Goal: Information Seeking & Learning: Learn about a topic

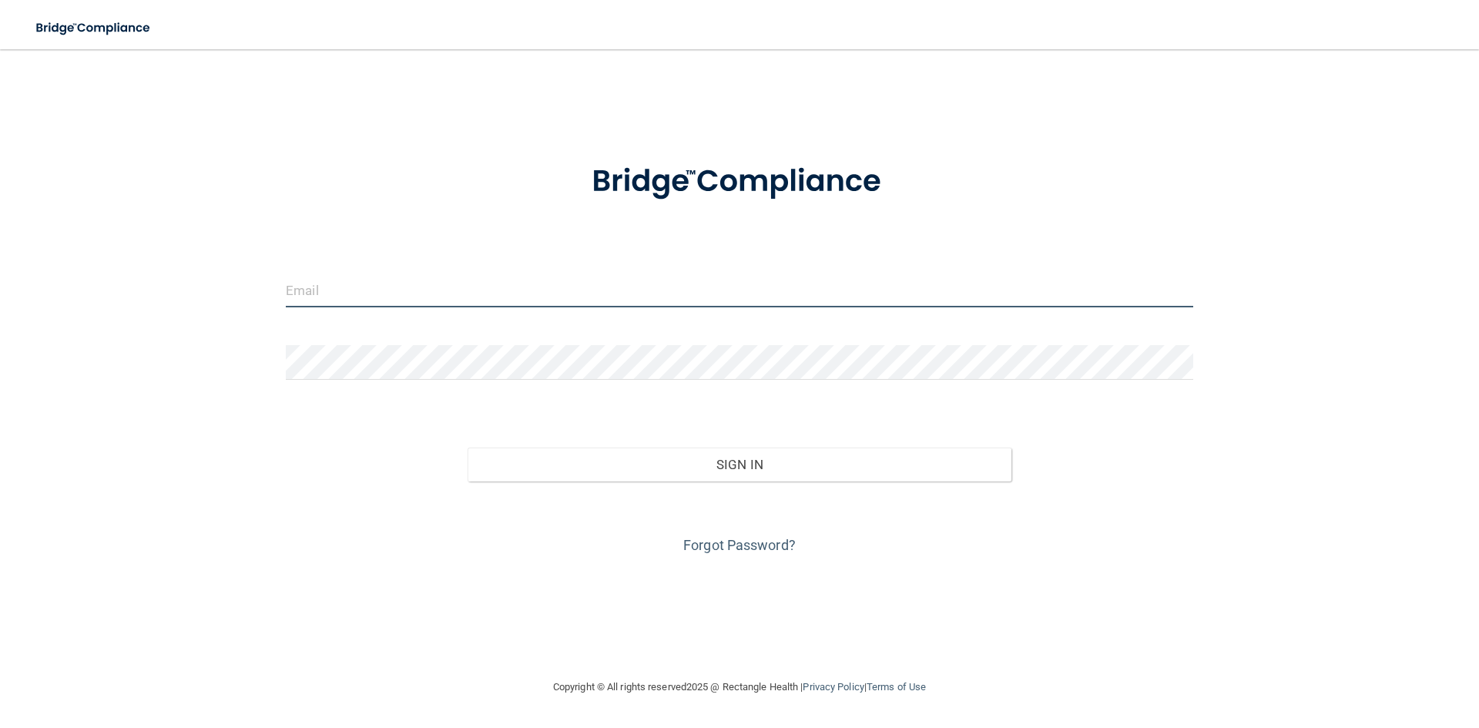
click at [356, 290] on input "email" at bounding box center [739, 290] width 907 height 35
type input "[EMAIL_ADDRESS][DOMAIN_NAME]"
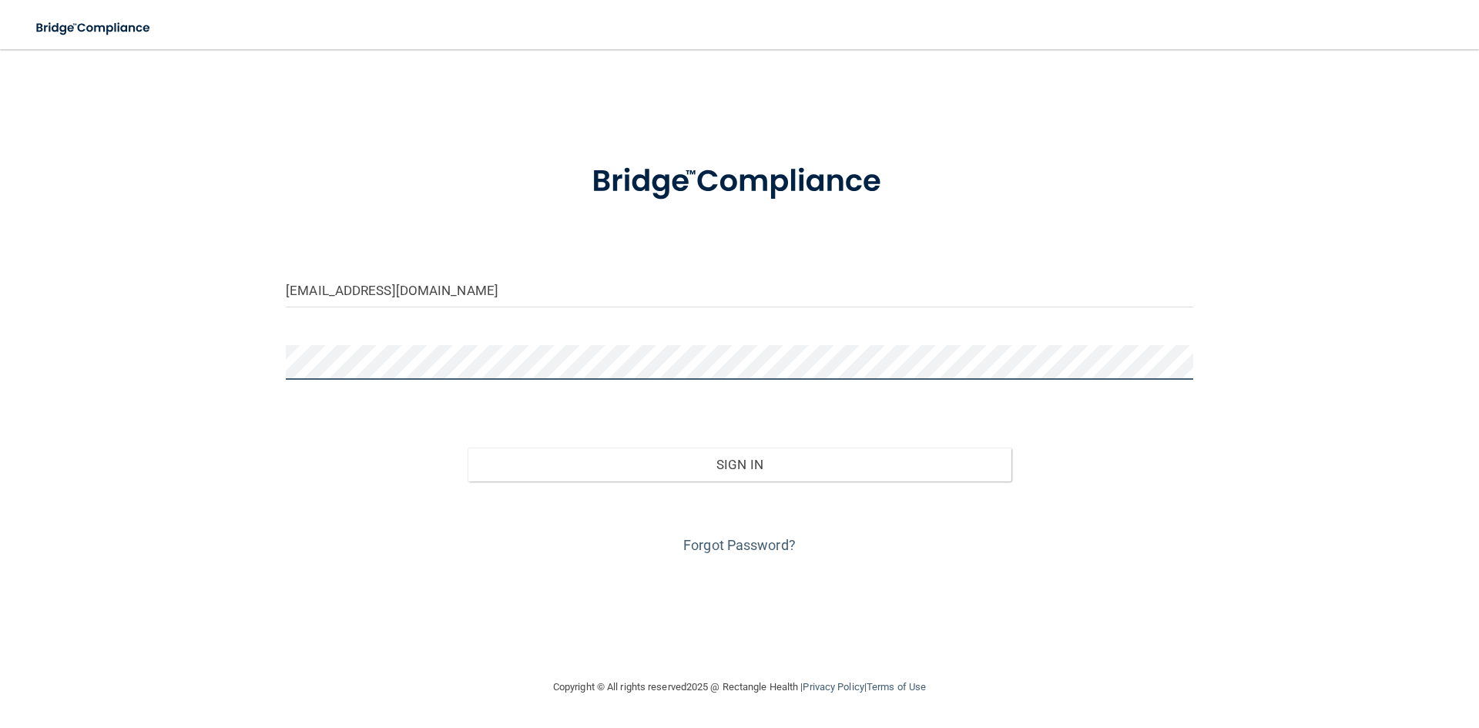
click at [468, 448] on button "Sign In" at bounding box center [740, 465] width 545 height 34
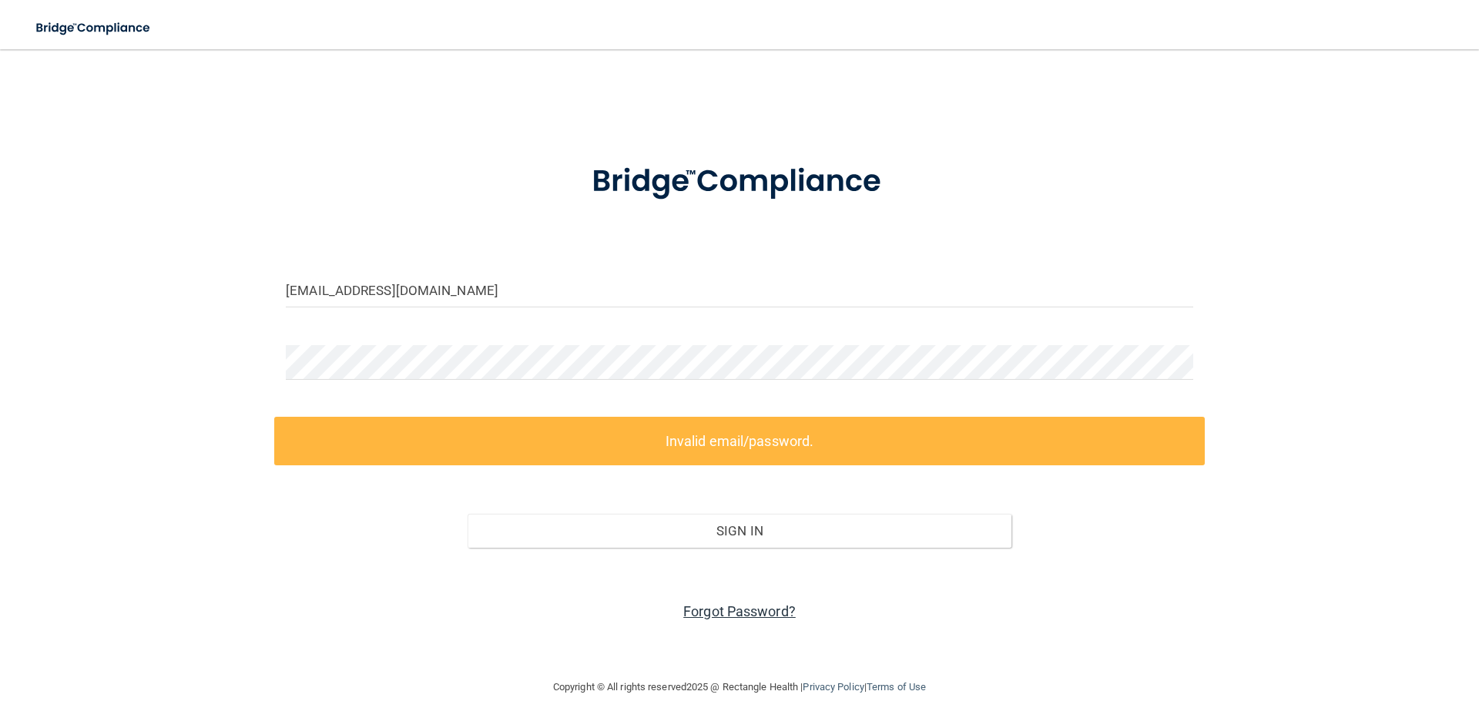
click at [743, 604] on link "Forgot Password?" at bounding box center [739, 611] width 112 height 16
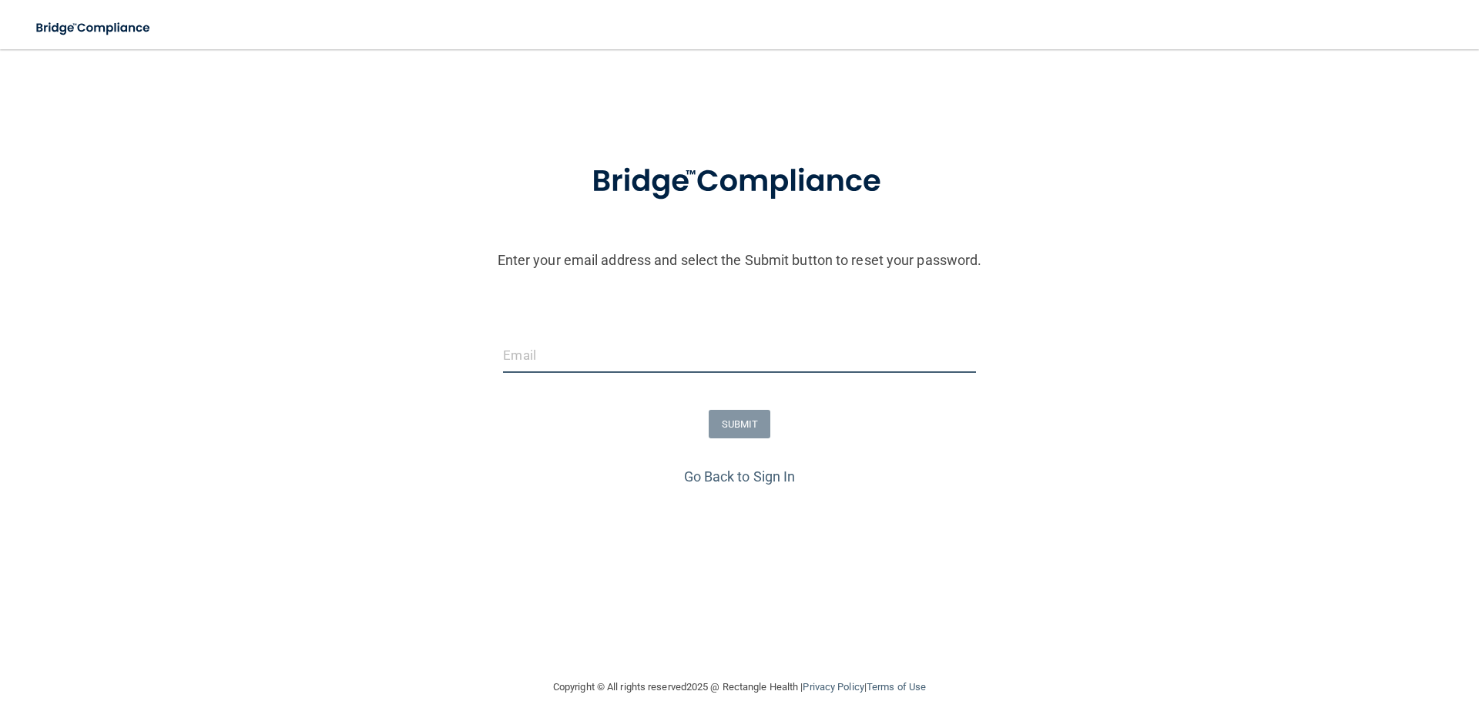
click at [631, 353] on input "email" at bounding box center [739, 355] width 472 height 35
drag, startPoint x: 364, startPoint y: 572, endPoint x: 540, endPoint y: 405, distance: 242.5
click at [442, 519] on div "Enter your email address and select the Submit button to reset your password. S…" at bounding box center [740, 367] width 1464 height 451
click at [544, 357] on input "email" at bounding box center [739, 355] width 472 height 35
type input "[EMAIL_ADDRESS][DOMAIN_NAME]"
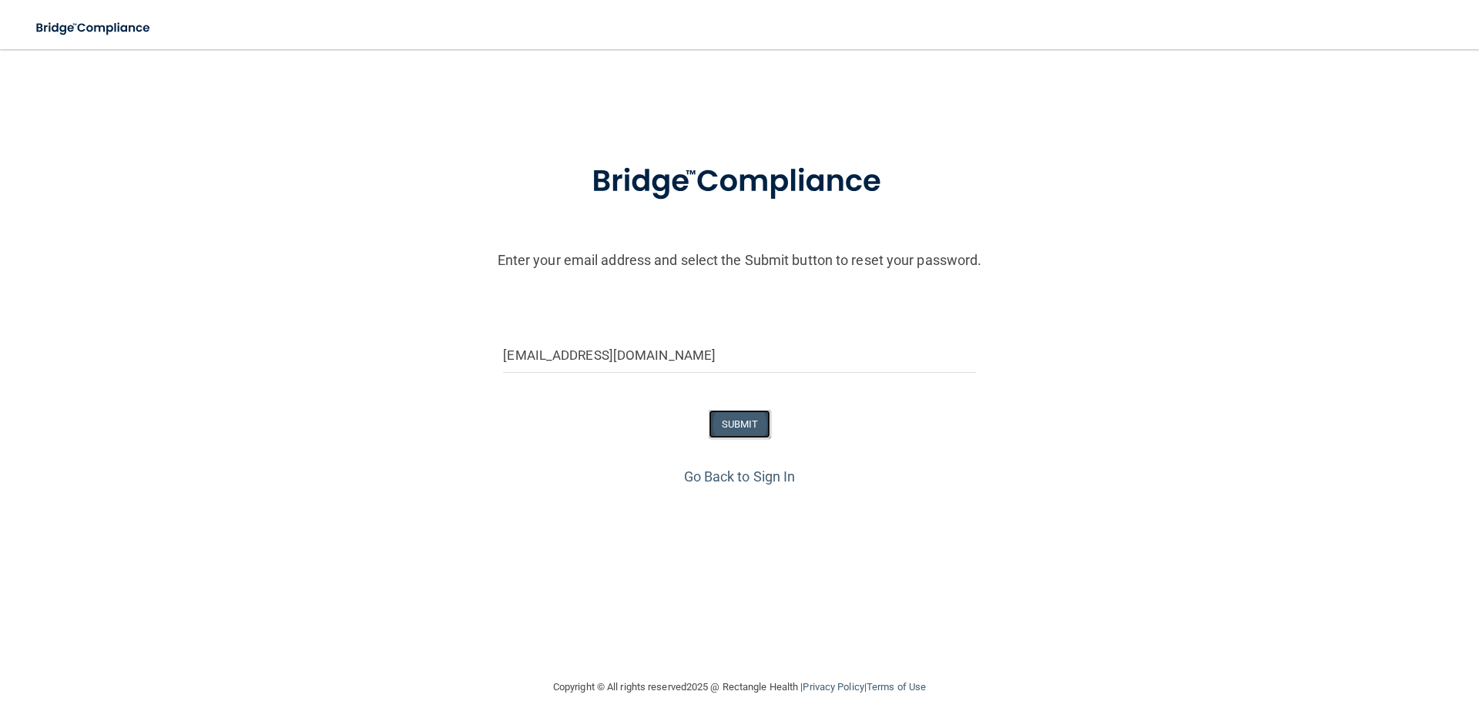
click at [733, 418] on button "SUBMIT" at bounding box center [740, 424] width 62 height 29
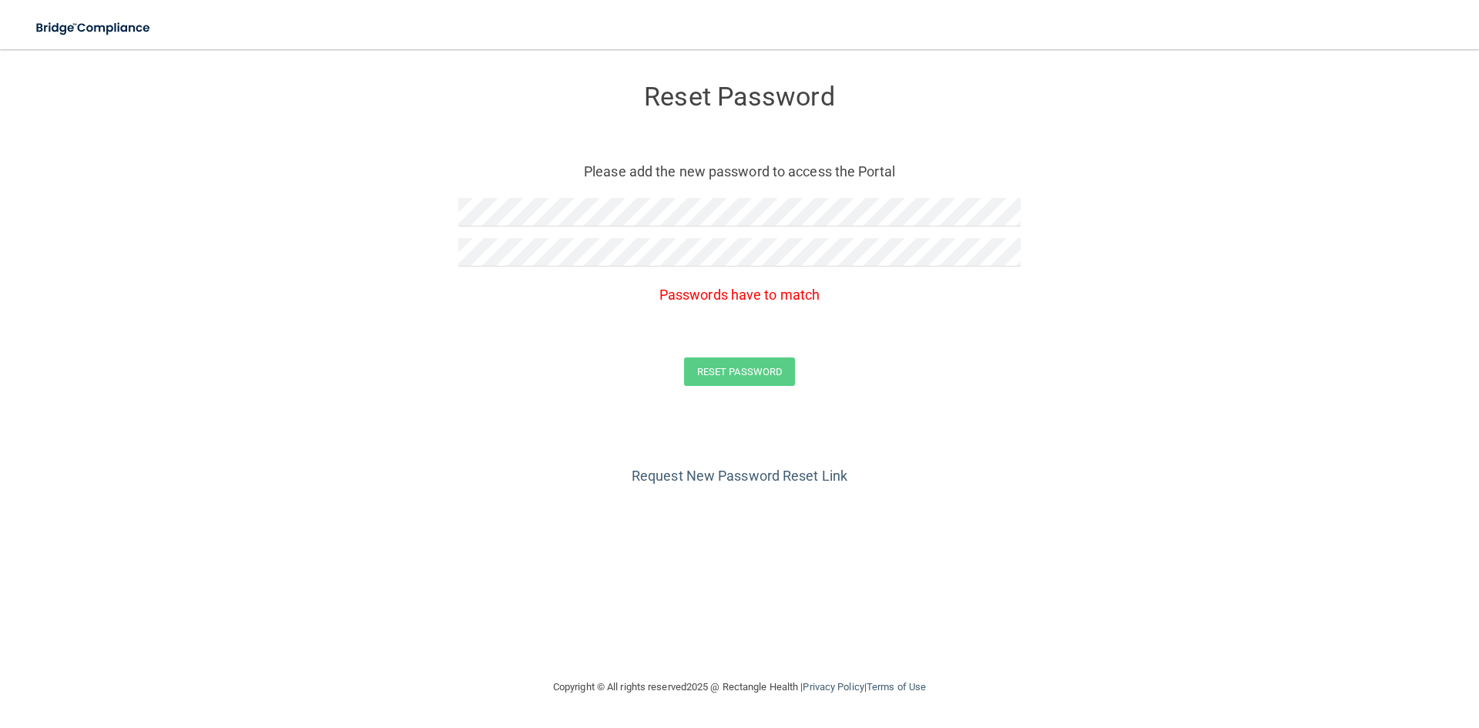
drag, startPoint x: 501, startPoint y: 444, endPoint x: 510, endPoint y: 428, distance: 19.3
click at [505, 441] on div "Request New Password Reset Link" at bounding box center [739, 450] width 1417 height 77
click at [0, 227] on main "Reset Password Please add the new password to access the Portal Passwords have …" at bounding box center [739, 388] width 1479 height 679
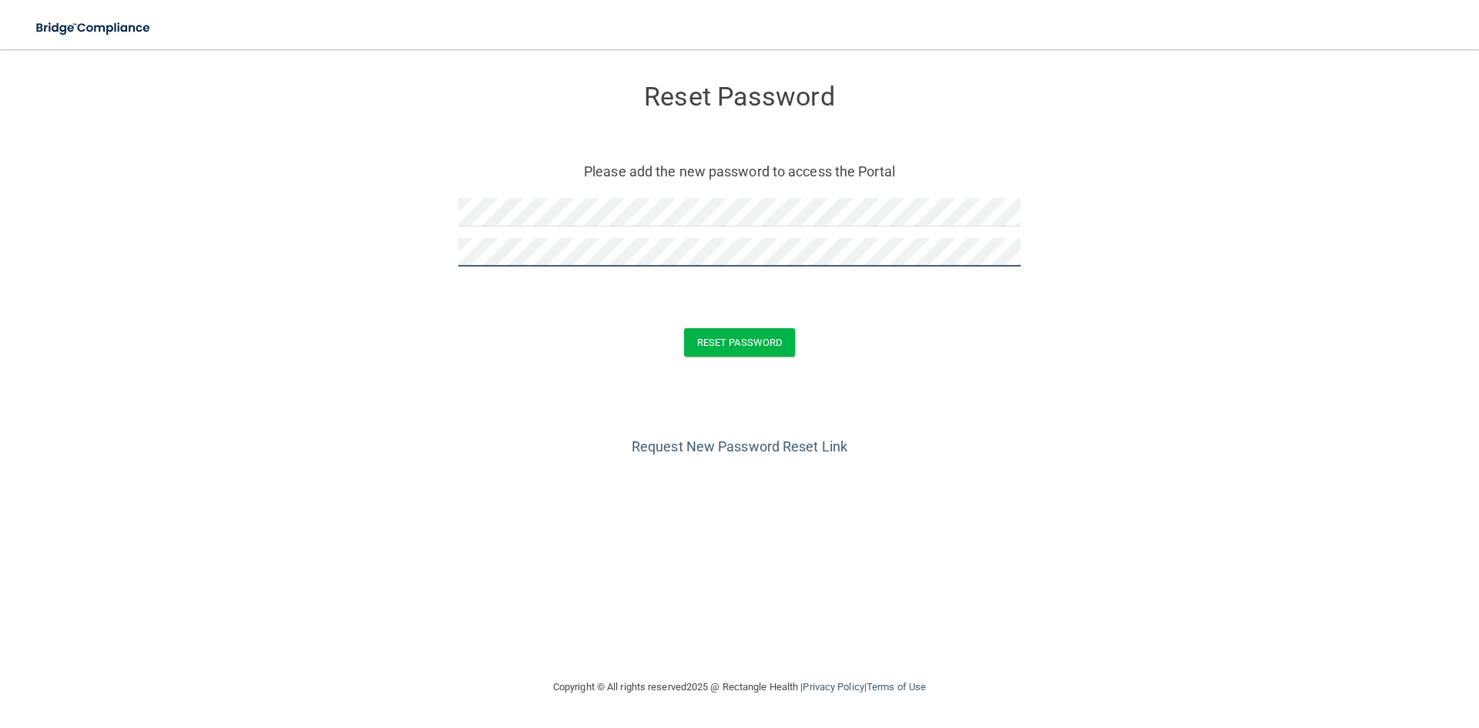
click at [684, 328] on button "Reset Password" at bounding box center [739, 342] width 111 height 29
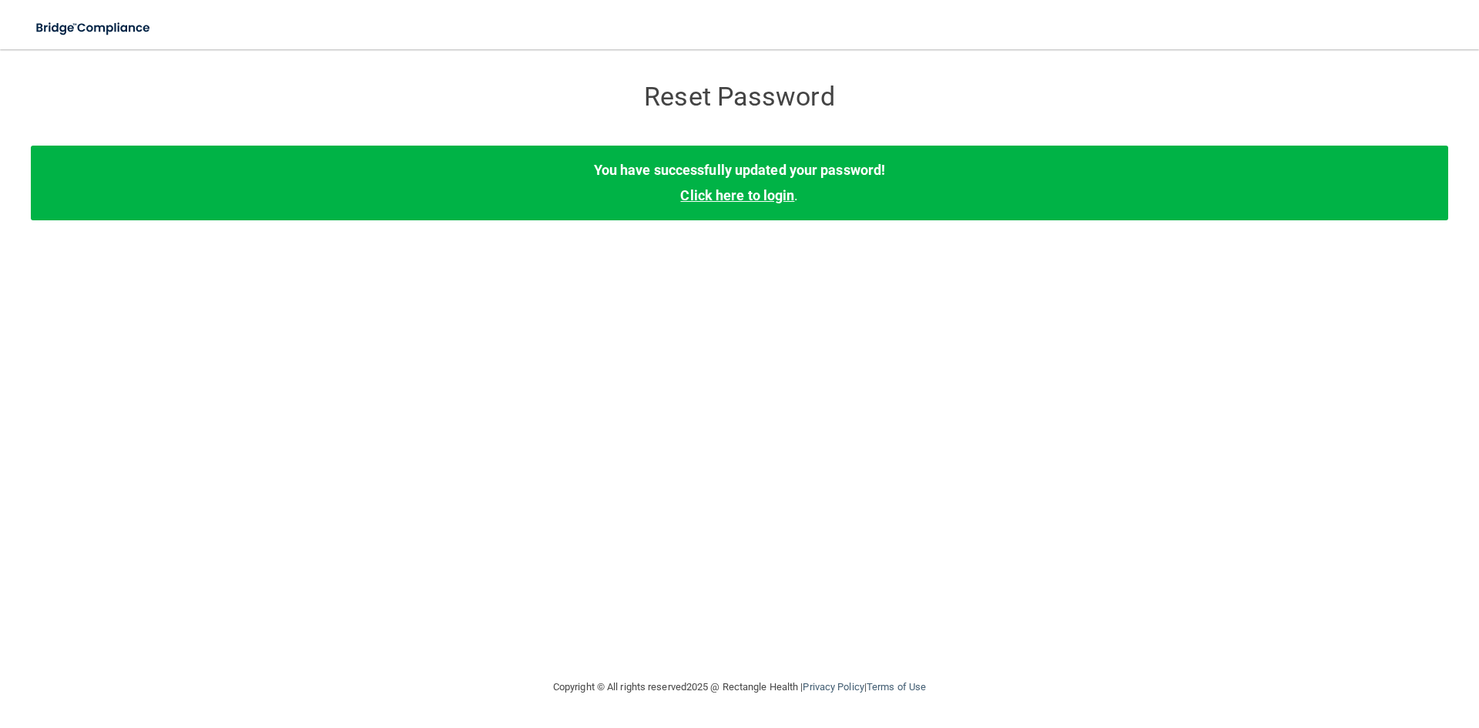
click at [790, 192] on link "Click here to login" at bounding box center [737, 195] width 114 height 16
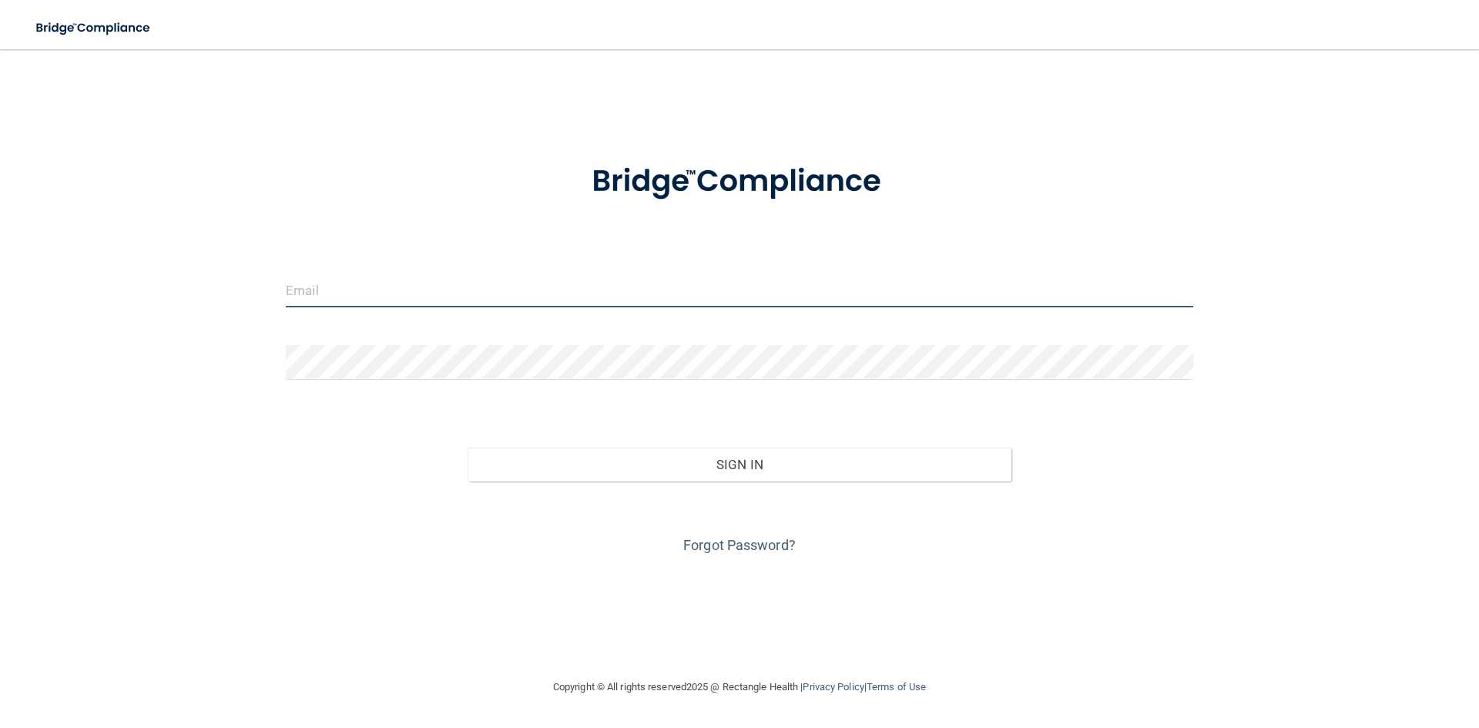
click at [457, 300] on input "email" at bounding box center [739, 290] width 907 height 35
type input "[EMAIL_ADDRESS][DOMAIN_NAME]"
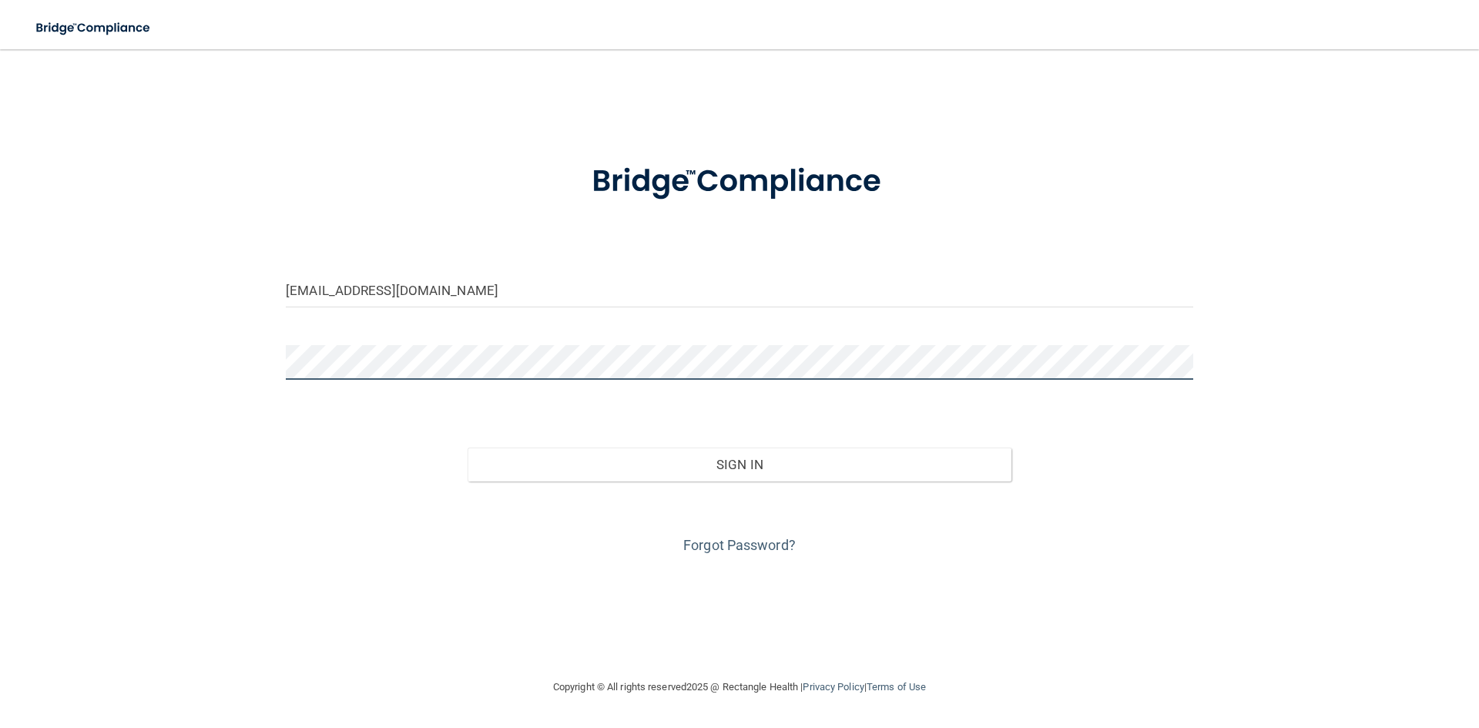
click at [468, 448] on button "Sign In" at bounding box center [740, 465] width 545 height 34
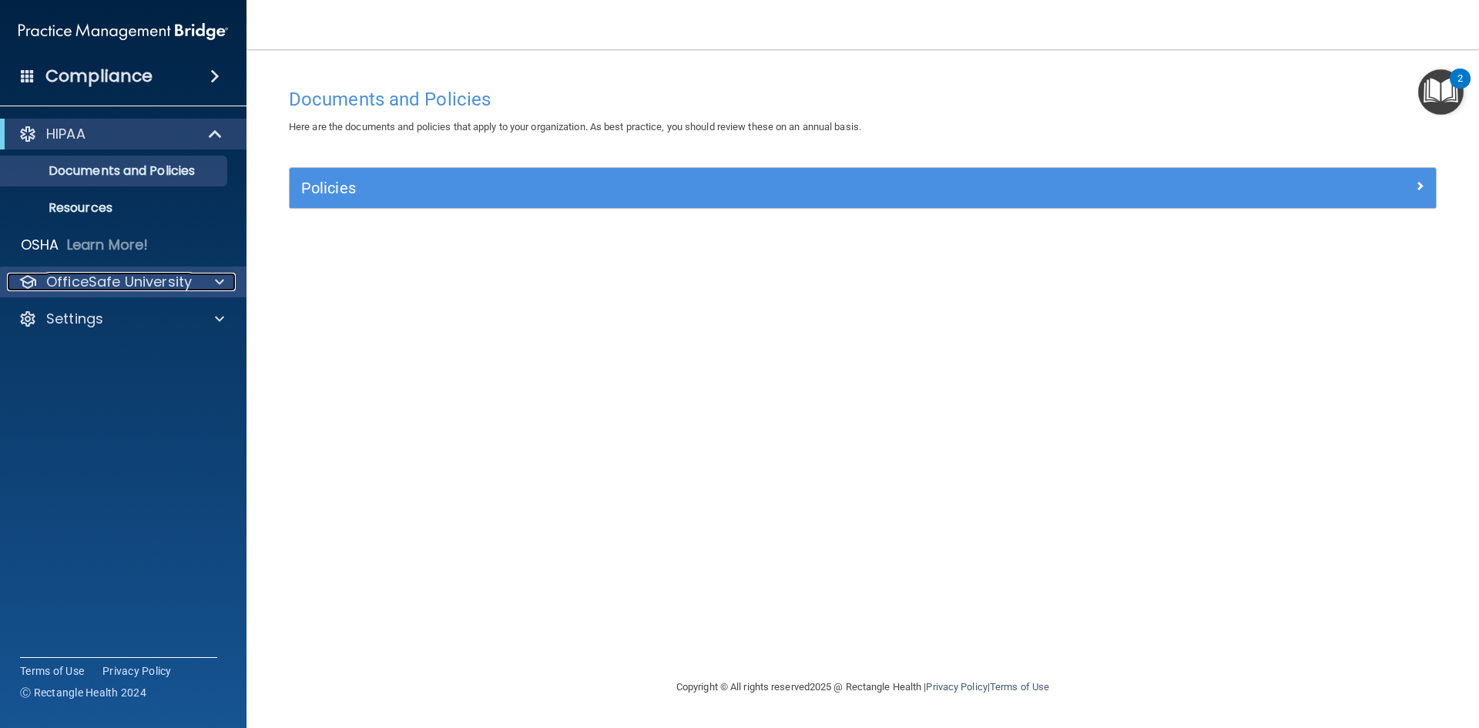
click at [205, 283] on div at bounding box center [217, 282] width 39 height 18
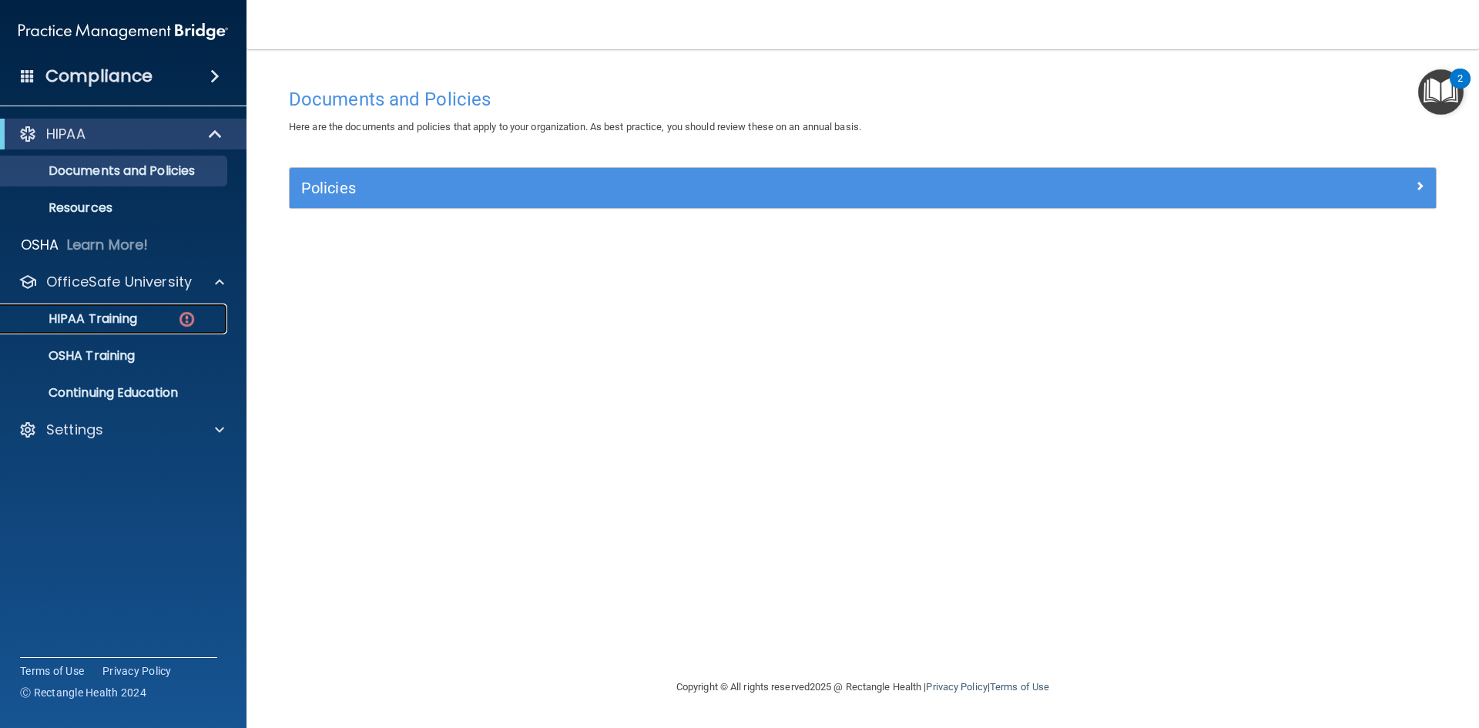
click at [122, 317] on p "HIPAA Training" at bounding box center [73, 318] width 127 height 15
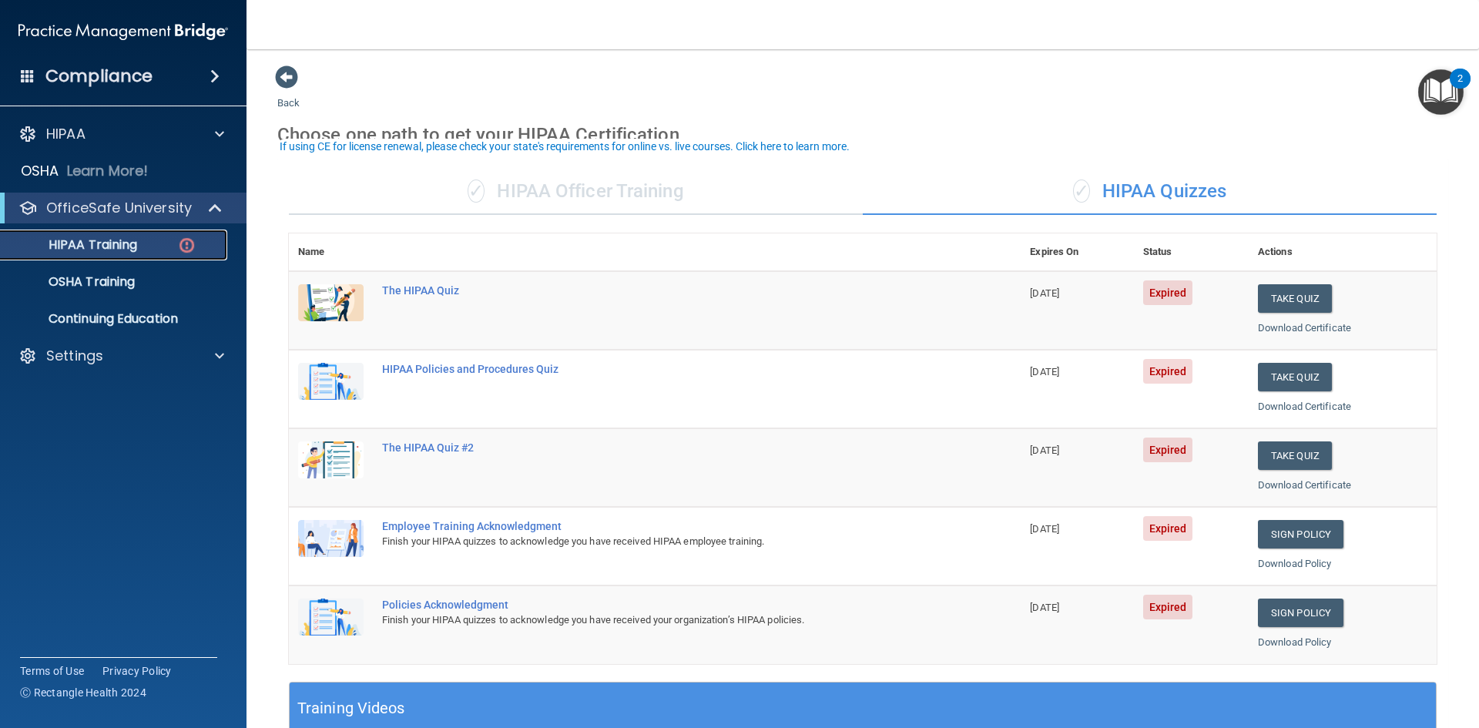
scroll to position [77, 0]
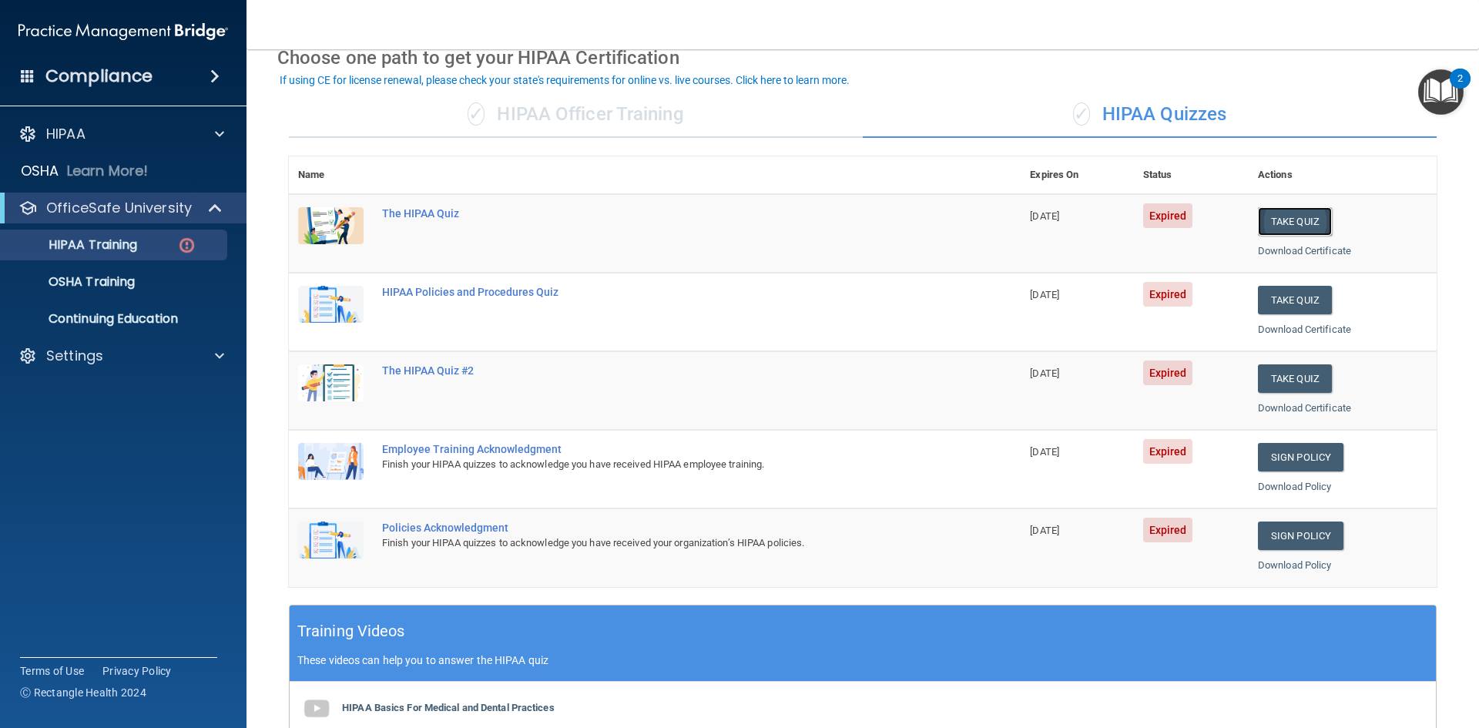
click at [1293, 223] on button "Take Quiz" at bounding box center [1295, 221] width 74 height 29
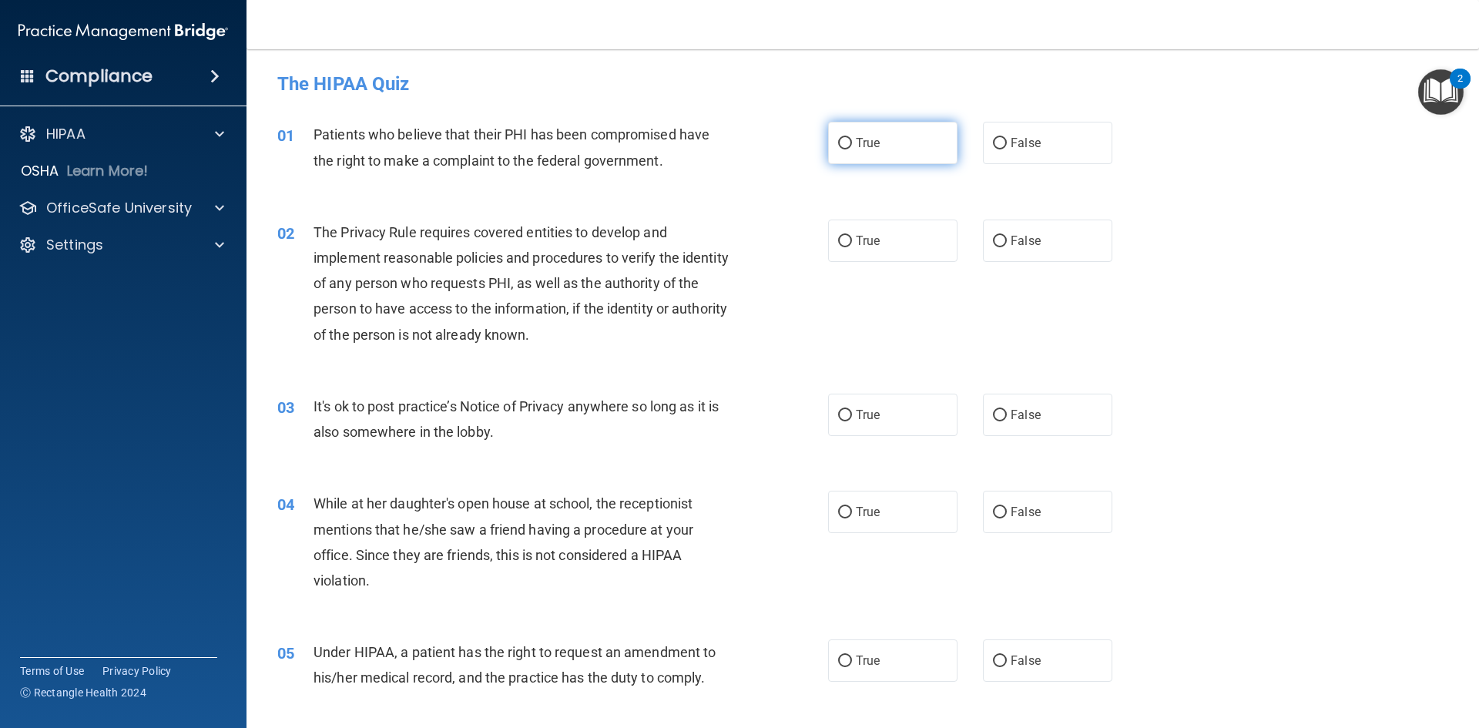
click at [833, 153] on label "True" at bounding box center [892, 143] width 129 height 42
click at [838, 149] on input "True" at bounding box center [845, 144] width 14 height 12
radio input "true"
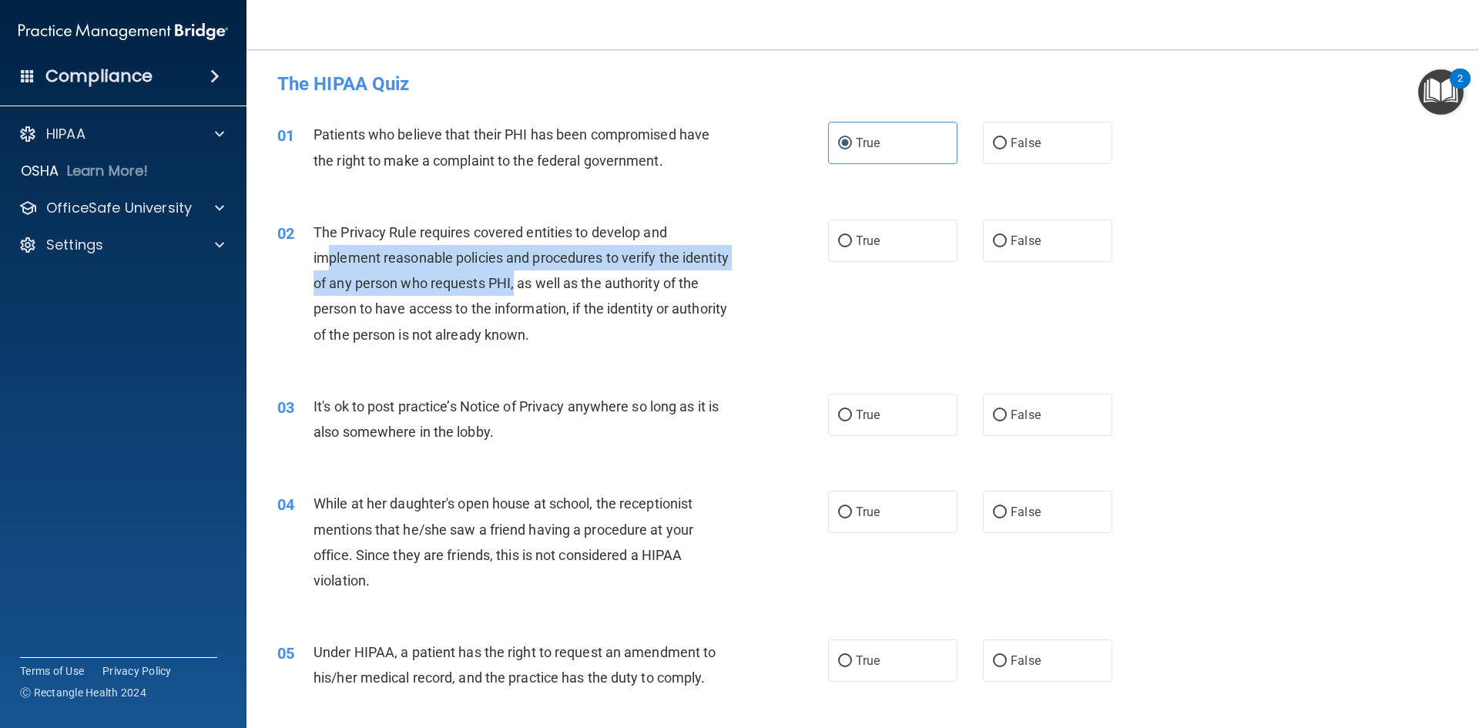
drag, startPoint x: 328, startPoint y: 252, endPoint x: 565, endPoint y: 285, distance: 238.8
click at [565, 285] on span "The Privacy Rule requires covered entities to develop and implement reasonable …" at bounding box center [521, 283] width 415 height 119
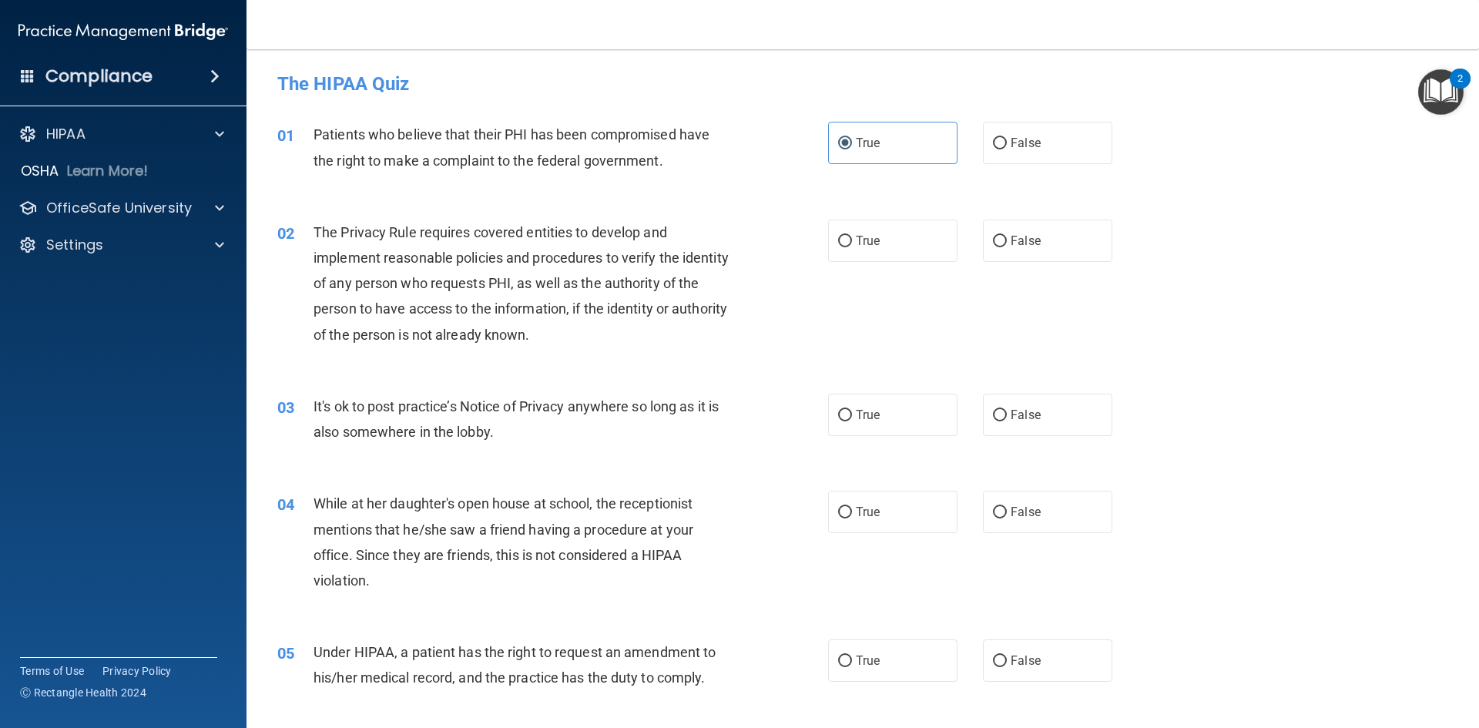
click at [622, 337] on div "The Privacy Rule requires covered entities to develop and implement reasonable …" at bounding box center [529, 284] width 431 height 128
click at [851, 246] on label "True" at bounding box center [892, 241] width 129 height 42
click at [851, 246] on input "True" at bounding box center [845, 242] width 14 height 12
radio input "true"
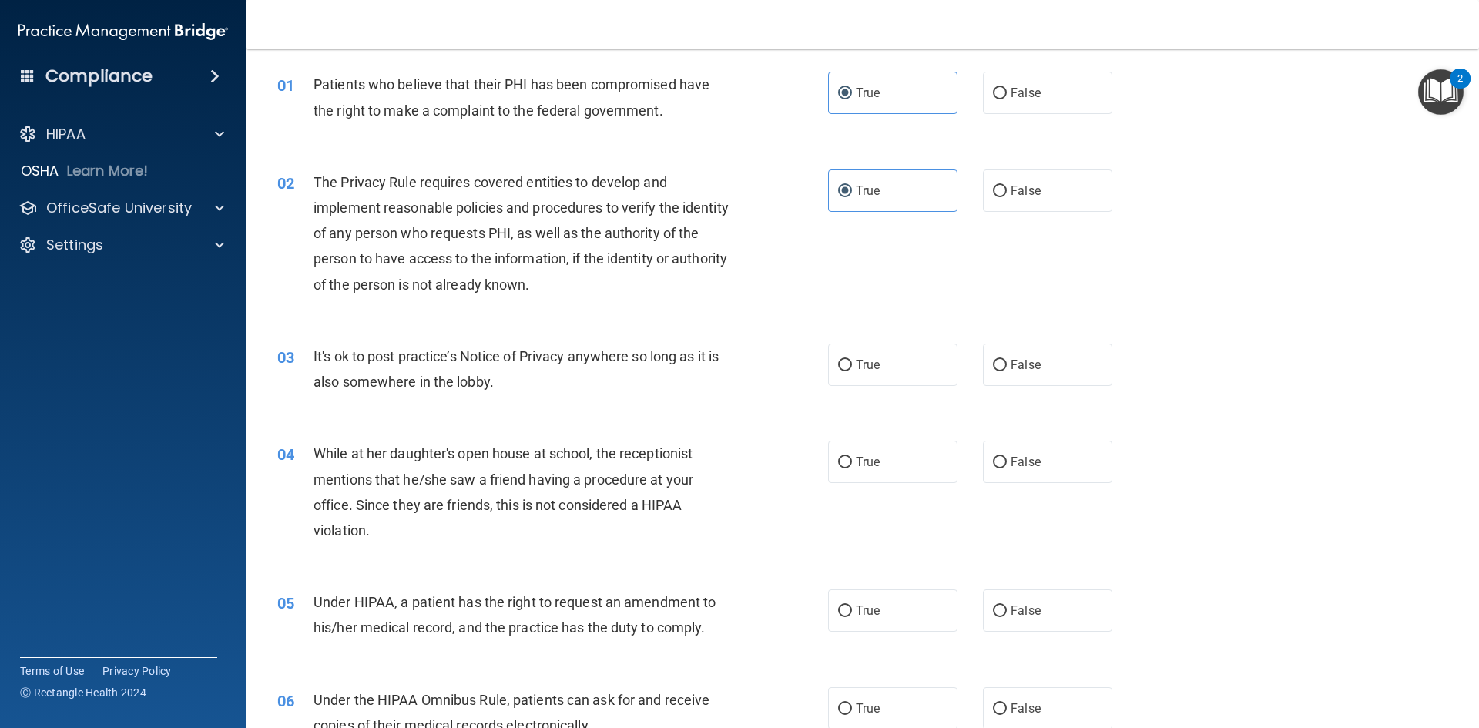
scroll to position [77, 0]
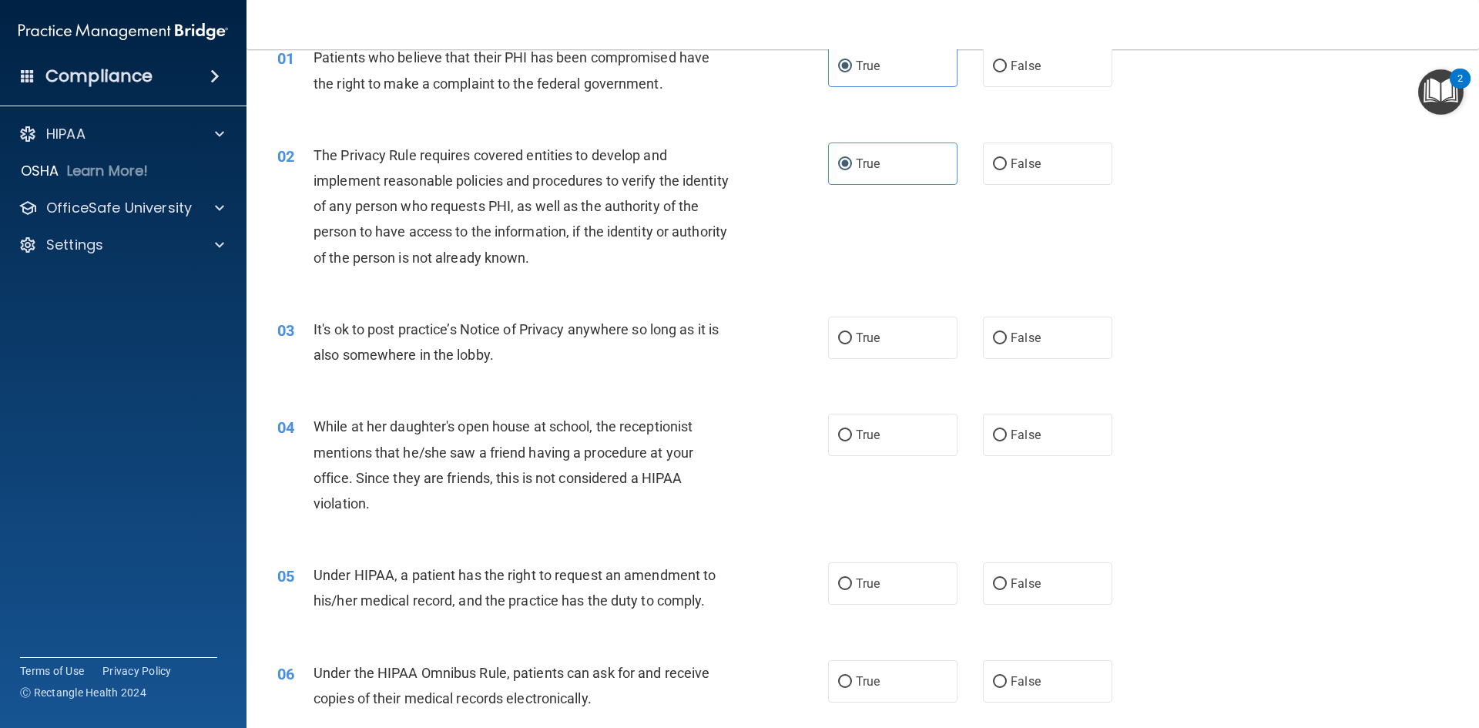
click at [495, 340] on div "It's ok to post practice’s Notice of Privacy anywhere so long as it is also som…" at bounding box center [529, 342] width 431 height 51
click at [998, 345] on label "False" at bounding box center [1047, 338] width 129 height 42
click at [998, 344] on input "False" at bounding box center [1000, 339] width 14 height 12
radio input "true"
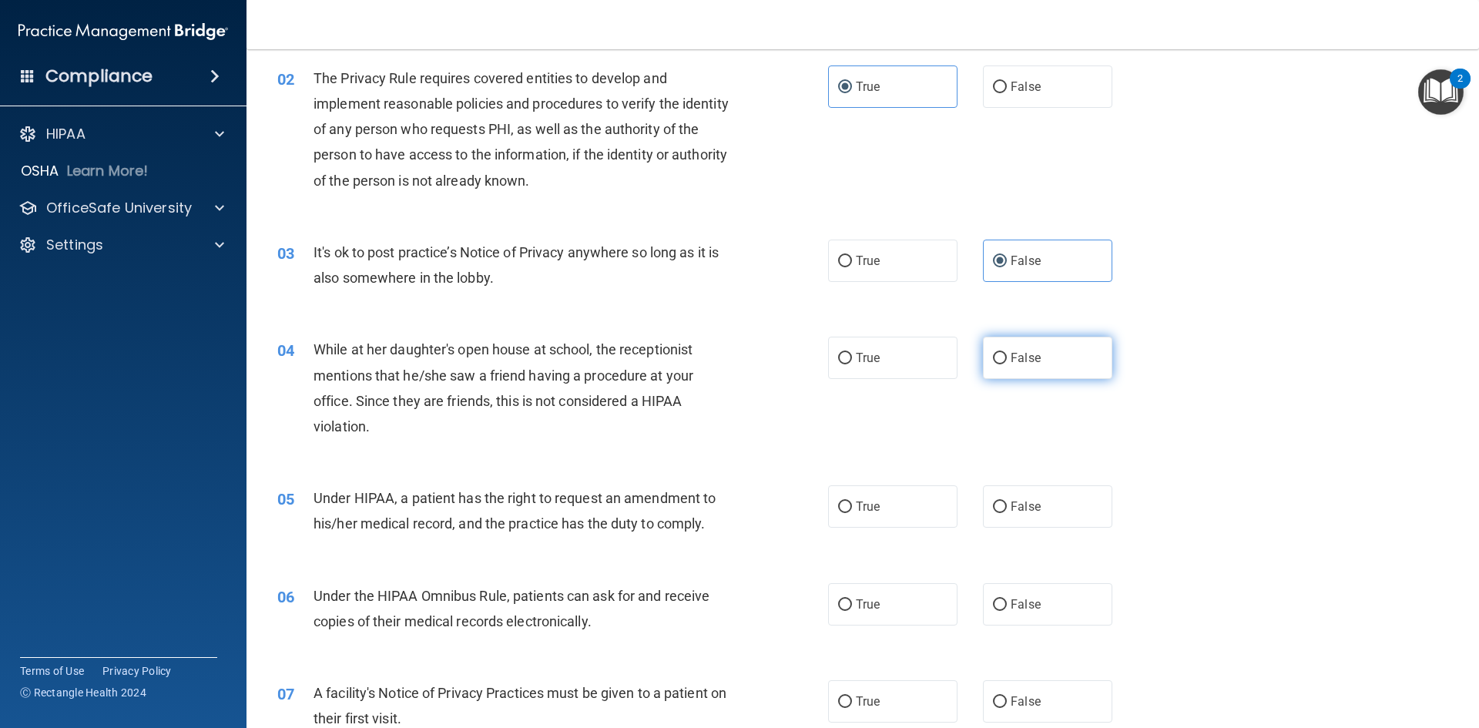
click at [1021, 366] on label "False" at bounding box center [1047, 358] width 129 height 42
click at [1007, 364] on input "False" at bounding box center [1000, 359] width 14 height 12
radio input "true"
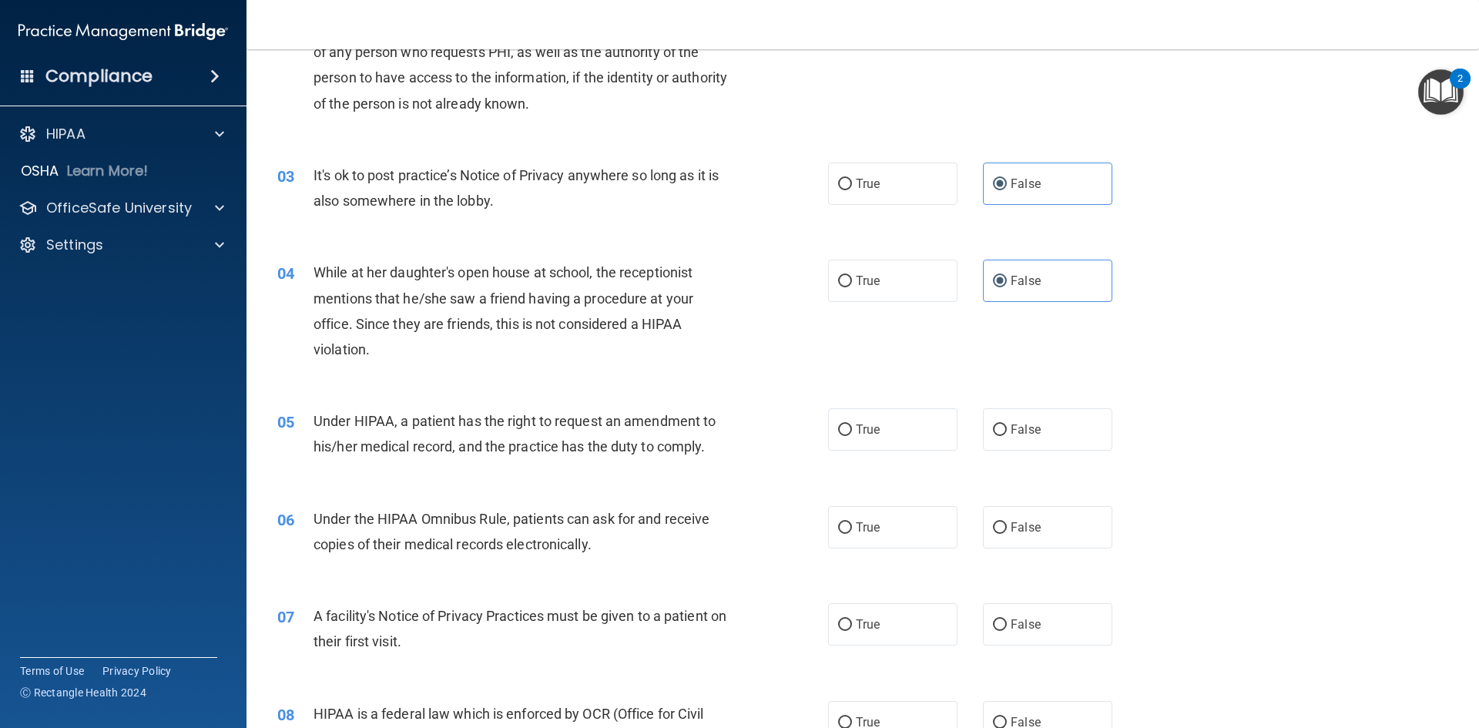
scroll to position [308, 0]
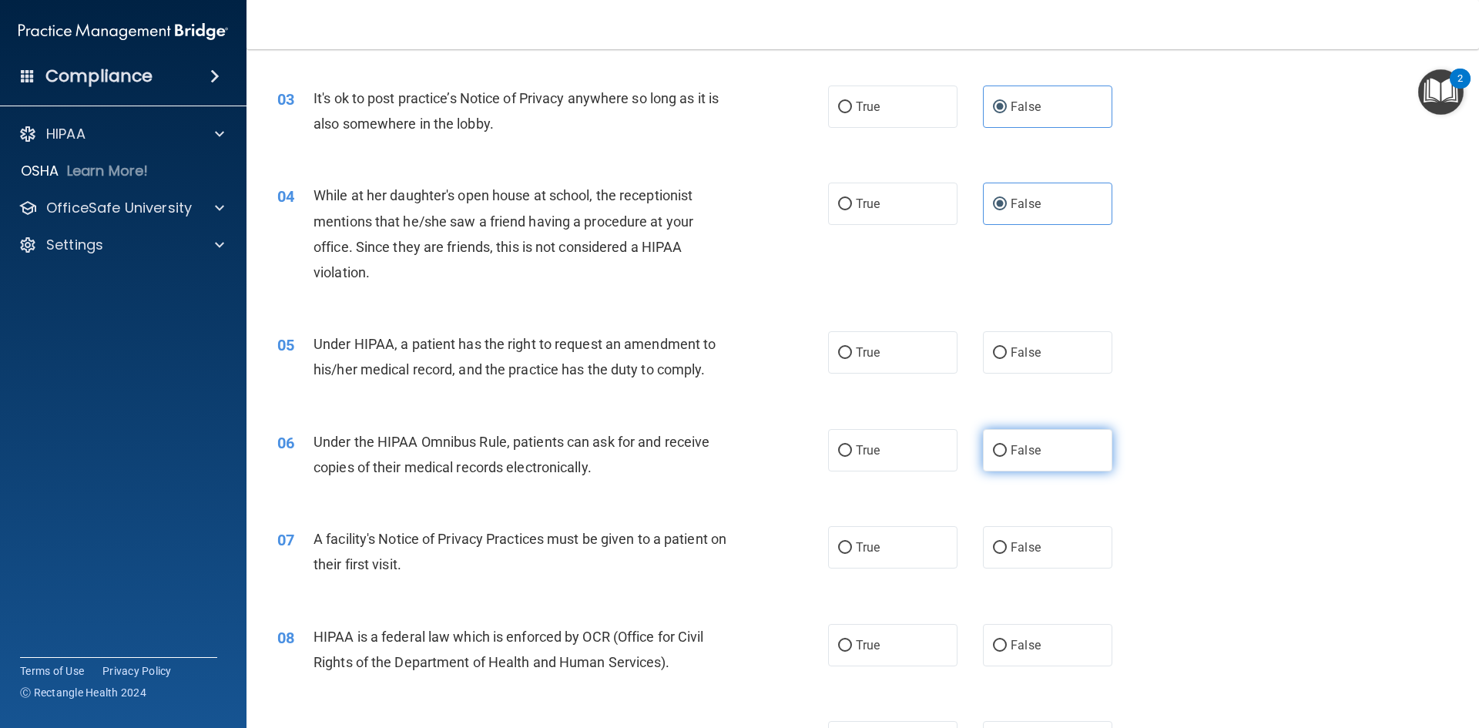
click at [1025, 456] on span "False" at bounding box center [1026, 450] width 30 height 15
click at [1007, 456] on input "False" at bounding box center [1000, 451] width 14 height 12
radio input "true"
click at [875, 567] on label "True" at bounding box center [892, 547] width 129 height 42
click at [852, 554] on input "True" at bounding box center [845, 548] width 14 height 12
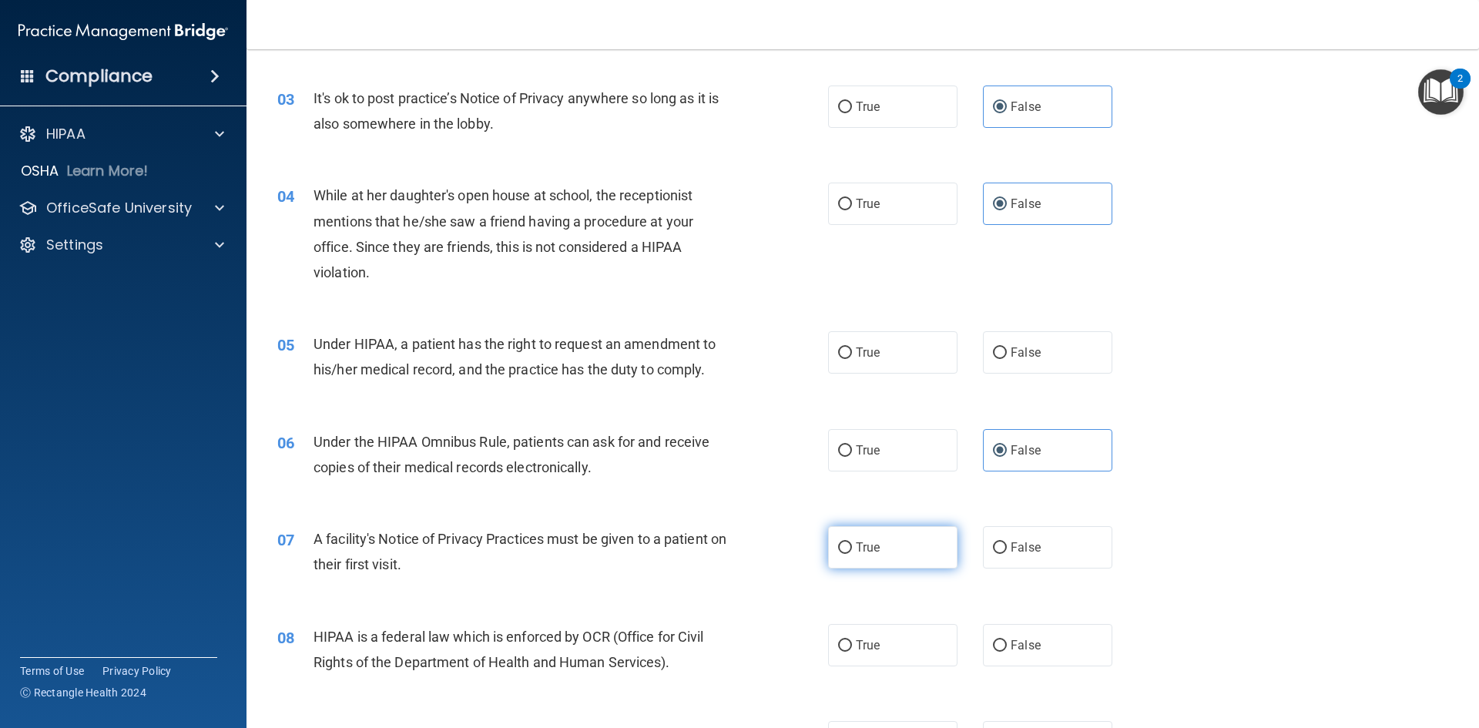
radio input "true"
drag, startPoint x: 989, startPoint y: 352, endPoint x: 798, endPoint y: 457, distance: 217.9
click at [993, 352] on input "False" at bounding box center [1000, 353] width 14 height 12
radio input "true"
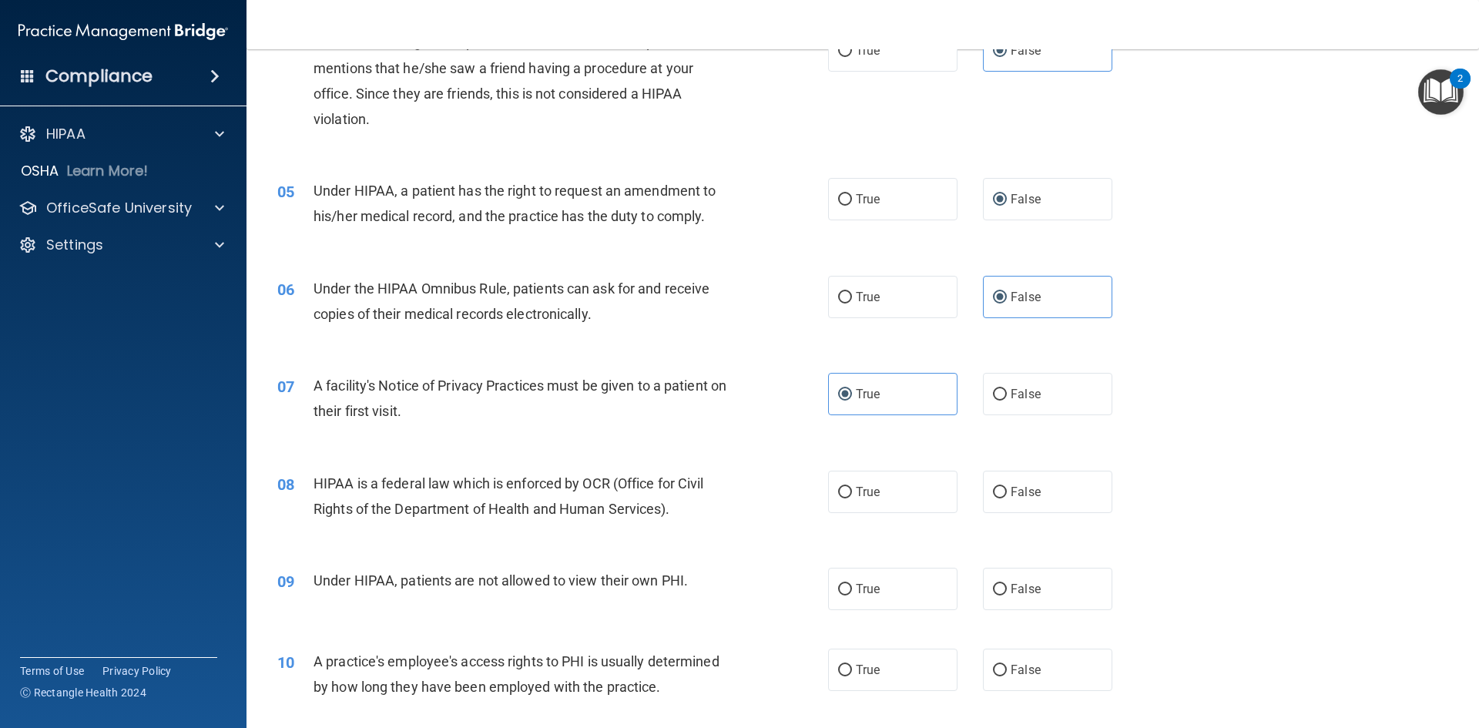
scroll to position [462, 0]
click at [1001, 585] on label "False" at bounding box center [1047, 588] width 129 height 42
click at [1001, 585] on input "False" at bounding box center [1000, 589] width 14 height 12
radio input "true"
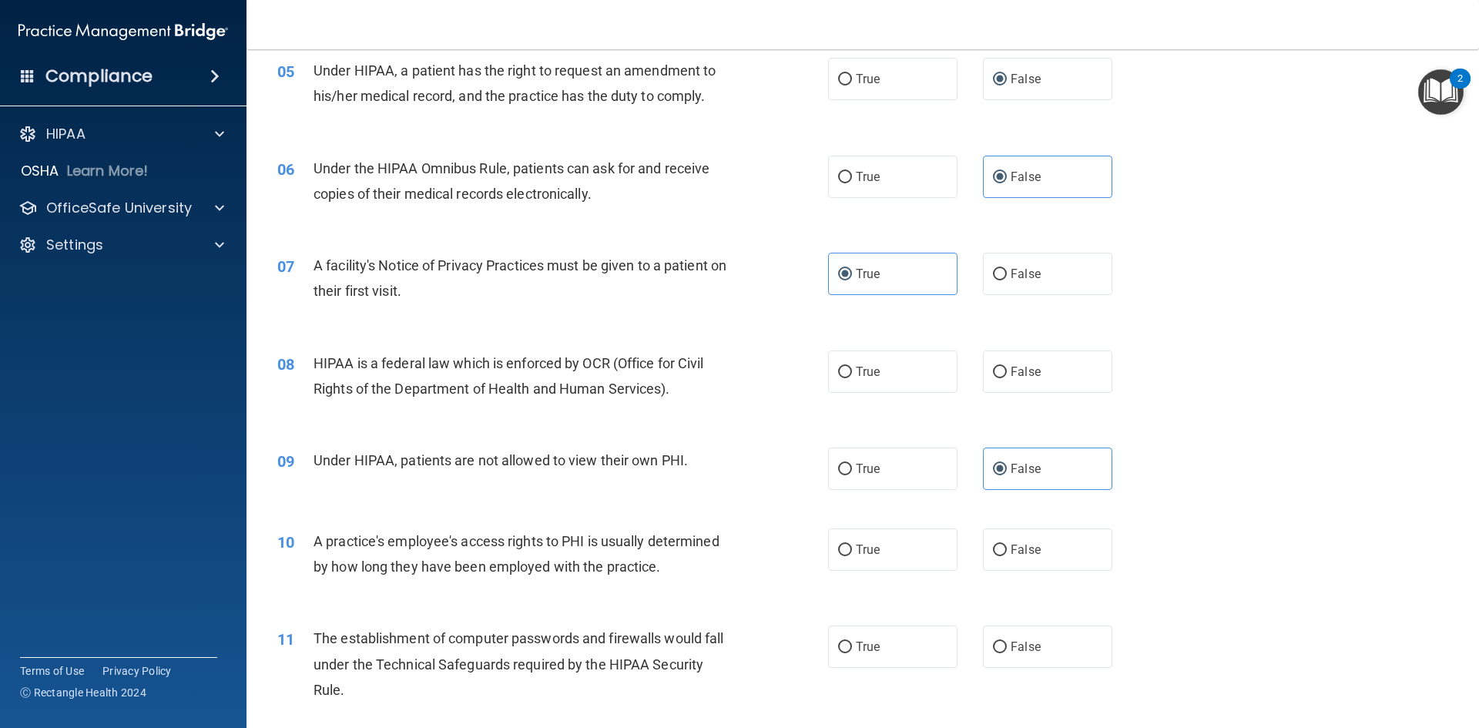
scroll to position [616, 0]
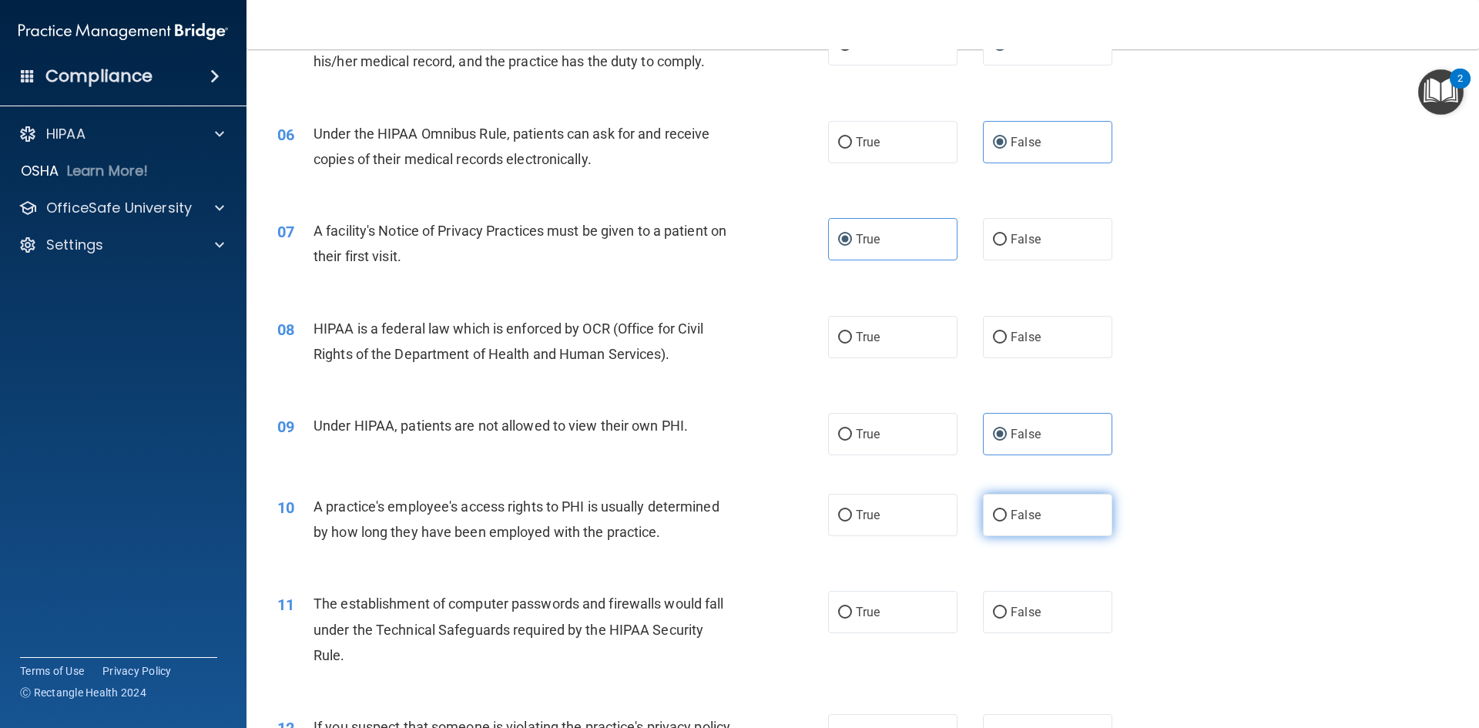
click at [996, 525] on label "False" at bounding box center [1047, 515] width 129 height 42
click at [996, 522] on input "False" at bounding box center [1000, 516] width 14 height 12
radio input "true"
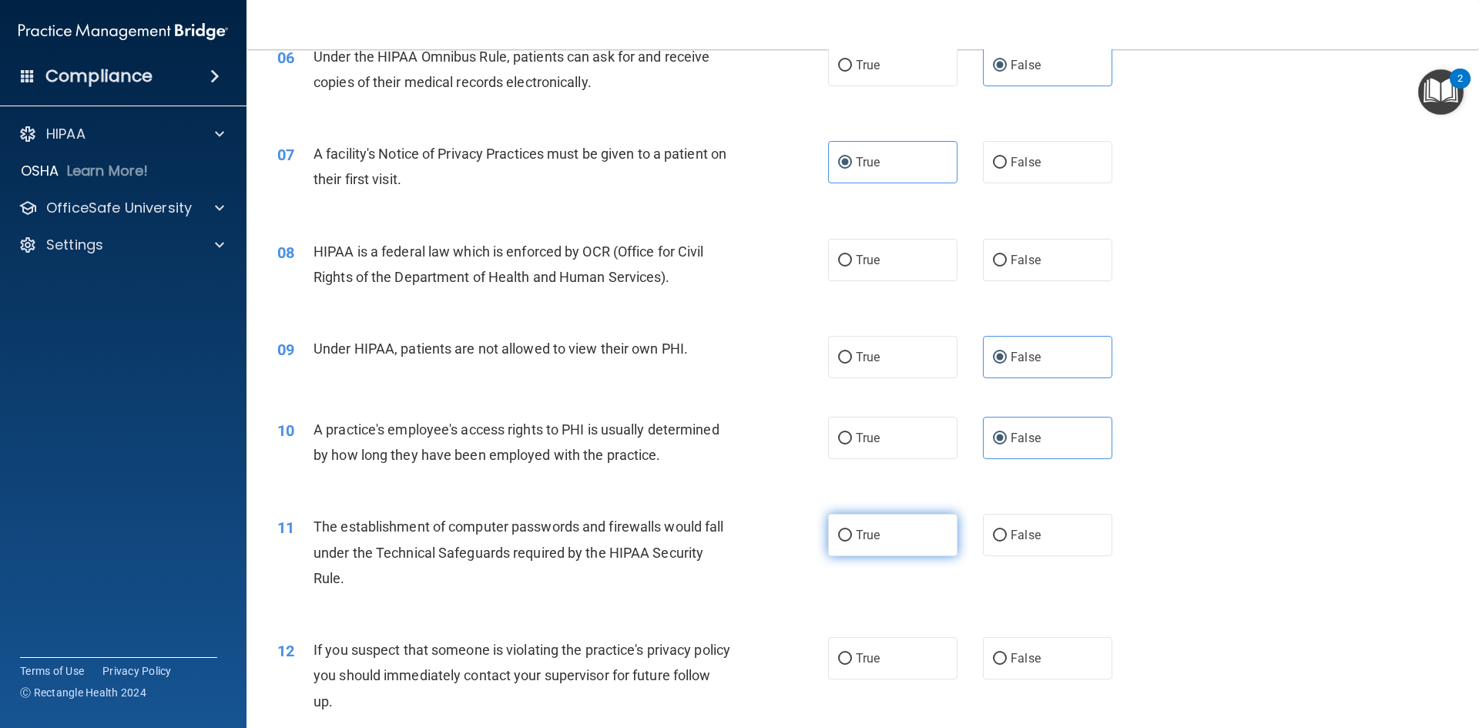
click at [862, 520] on label "True" at bounding box center [892, 535] width 129 height 42
click at [852, 530] on input "True" at bounding box center [845, 536] width 14 height 12
radio input "true"
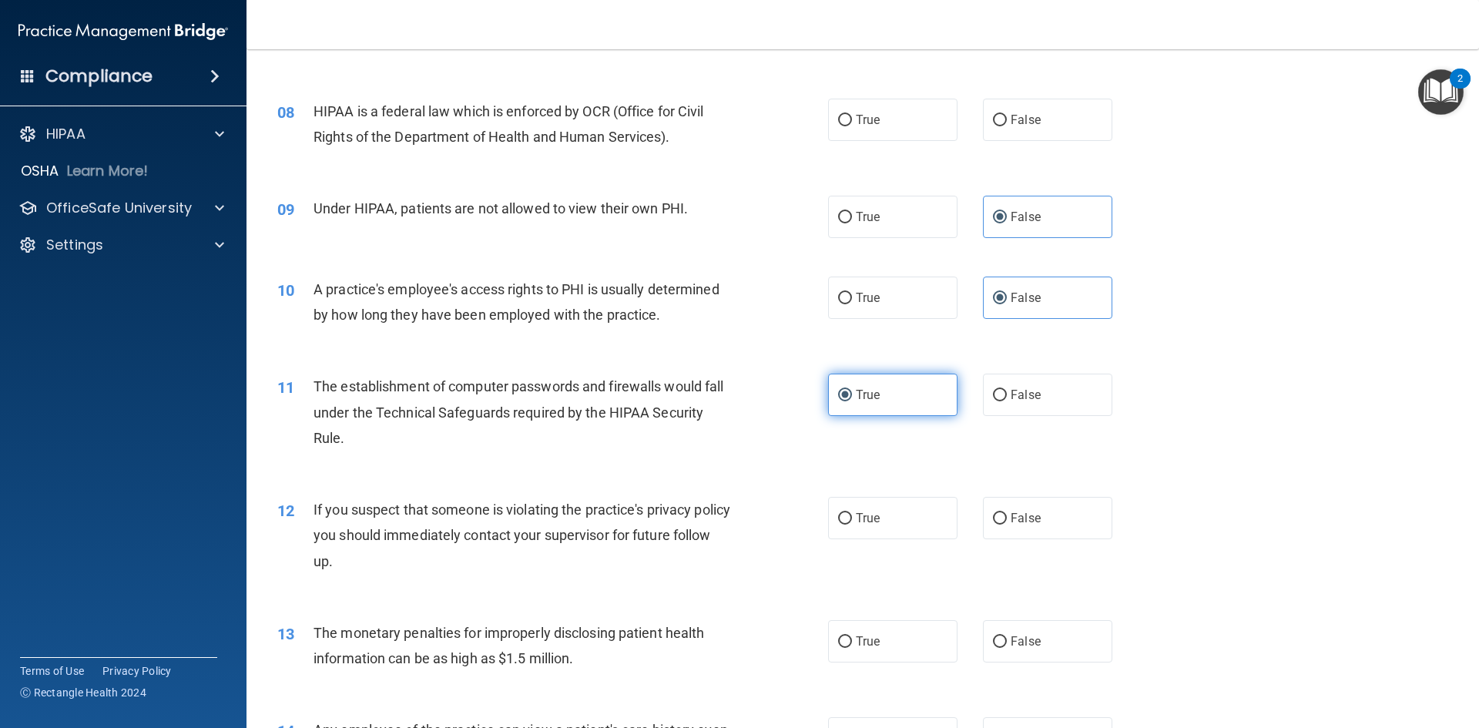
scroll to position [847, 0]
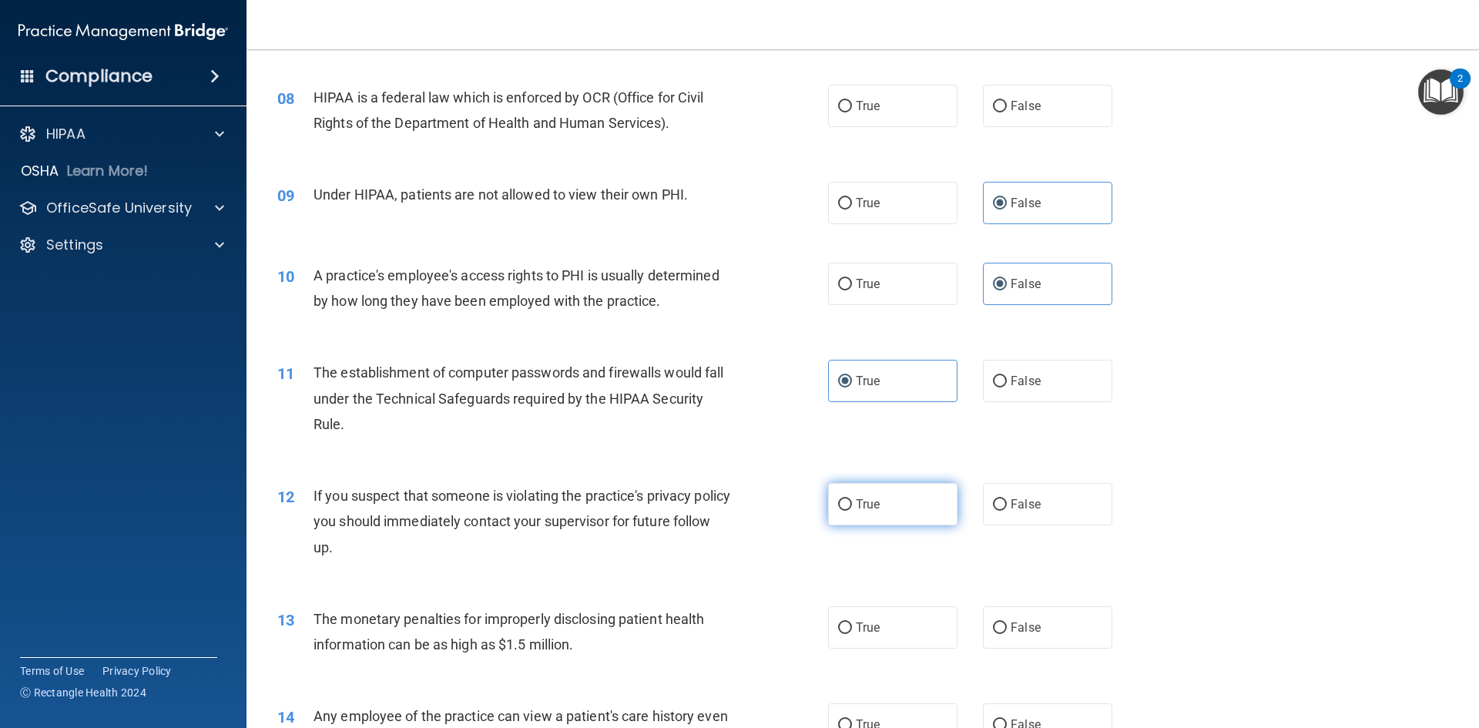
click at [870, 504] on span "True" at bounding box center [868, 504] width 24 height 15
click at [852, 504] on input "True" at bounding box center [845, 505] width 14 height 12
radio input "true"
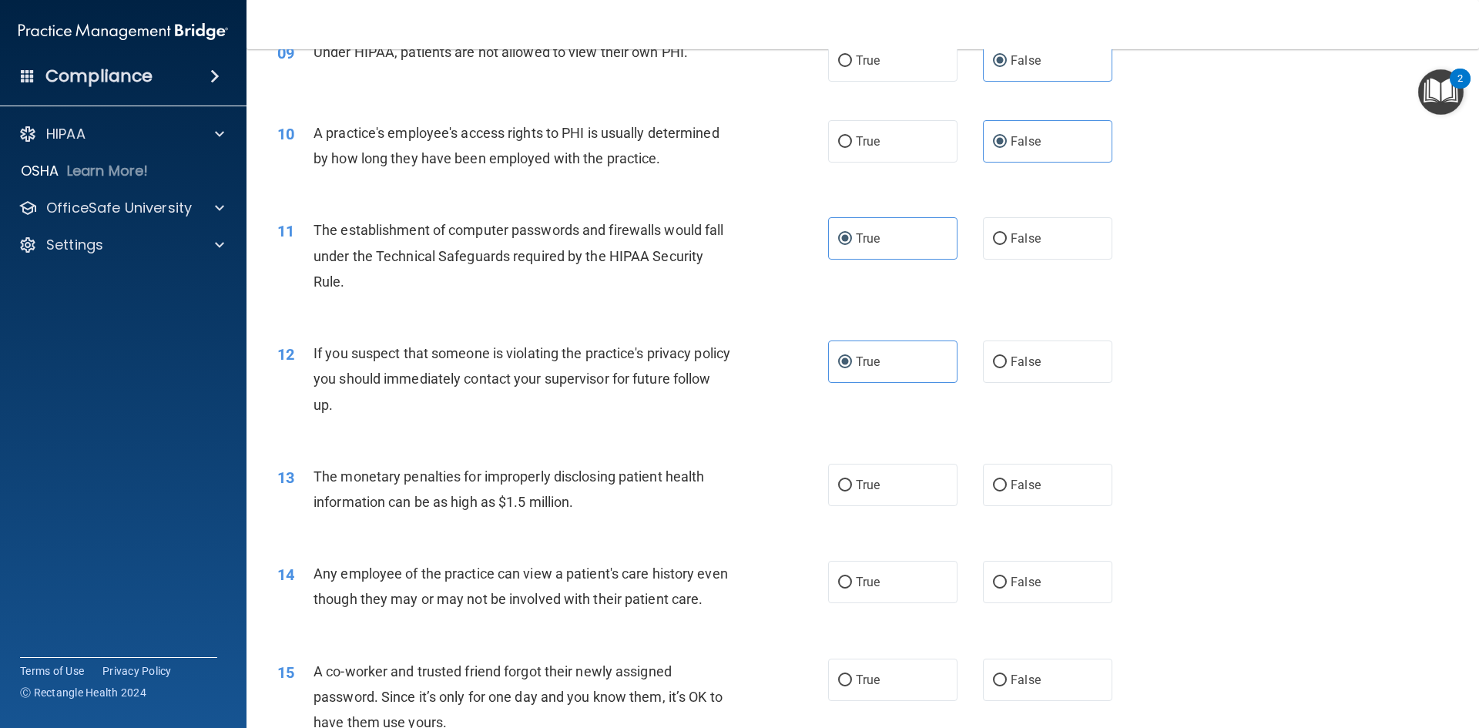
scroll to position [1001, 0]
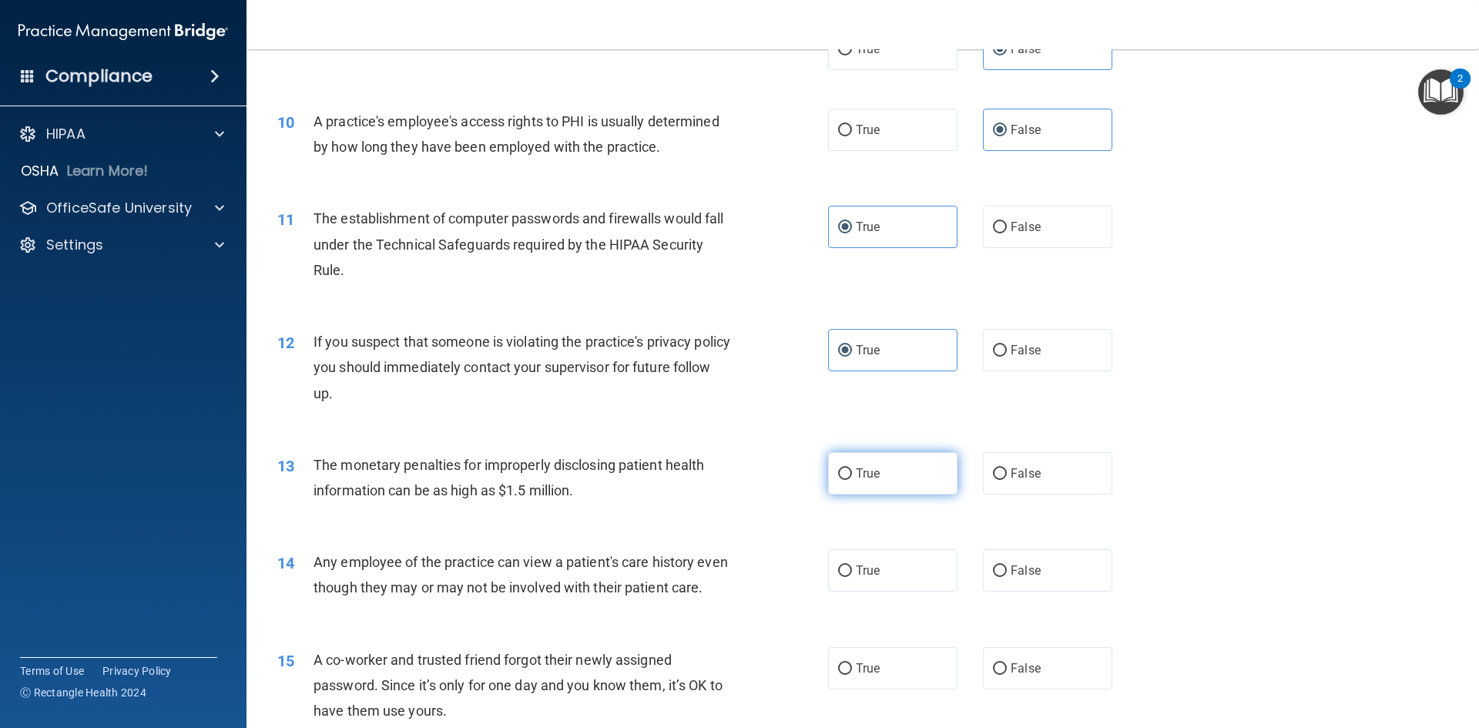
click at [867, 488] on label "True" at bounding box center [892, 473] width 129 height 42
click at [852, 480] on input "True" at bounding box center [845, 474] width 14 height 12
radio input "true"
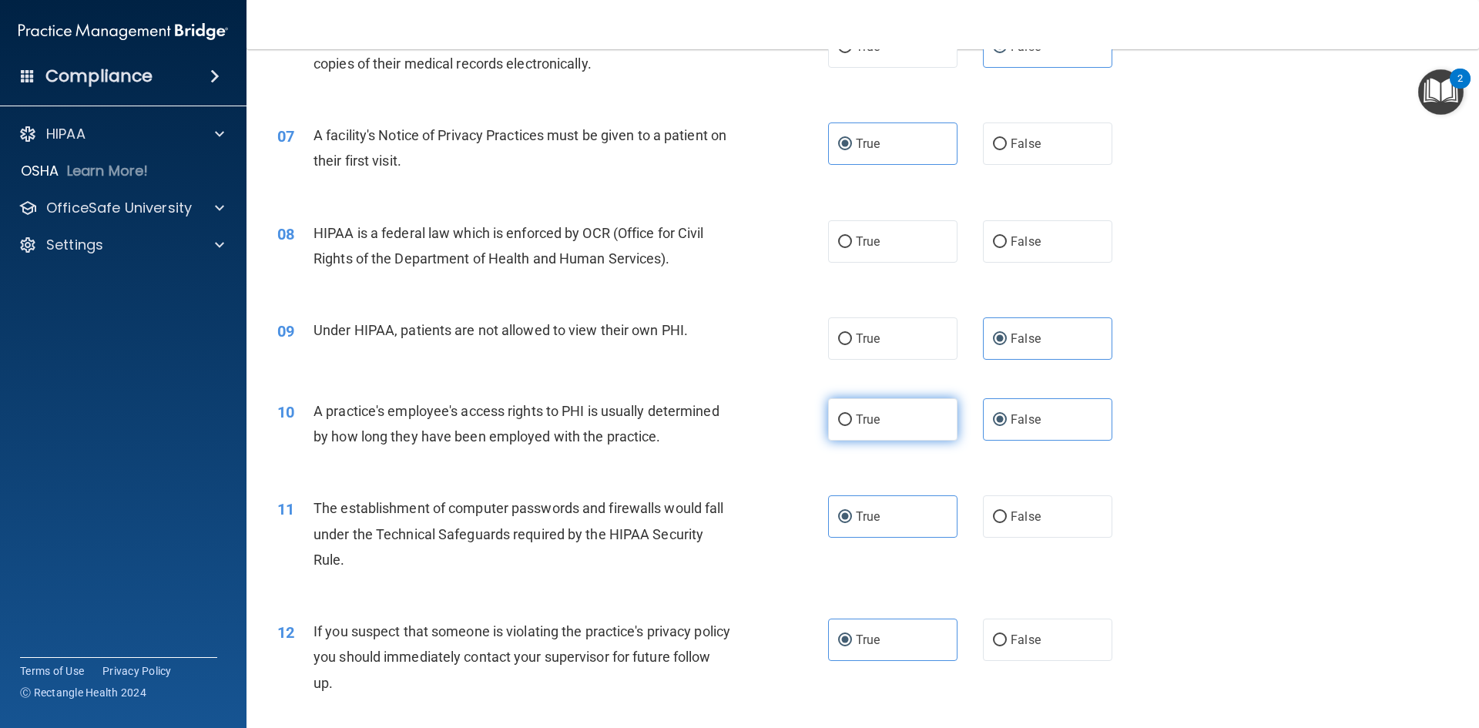
scroll to position [693, 0]
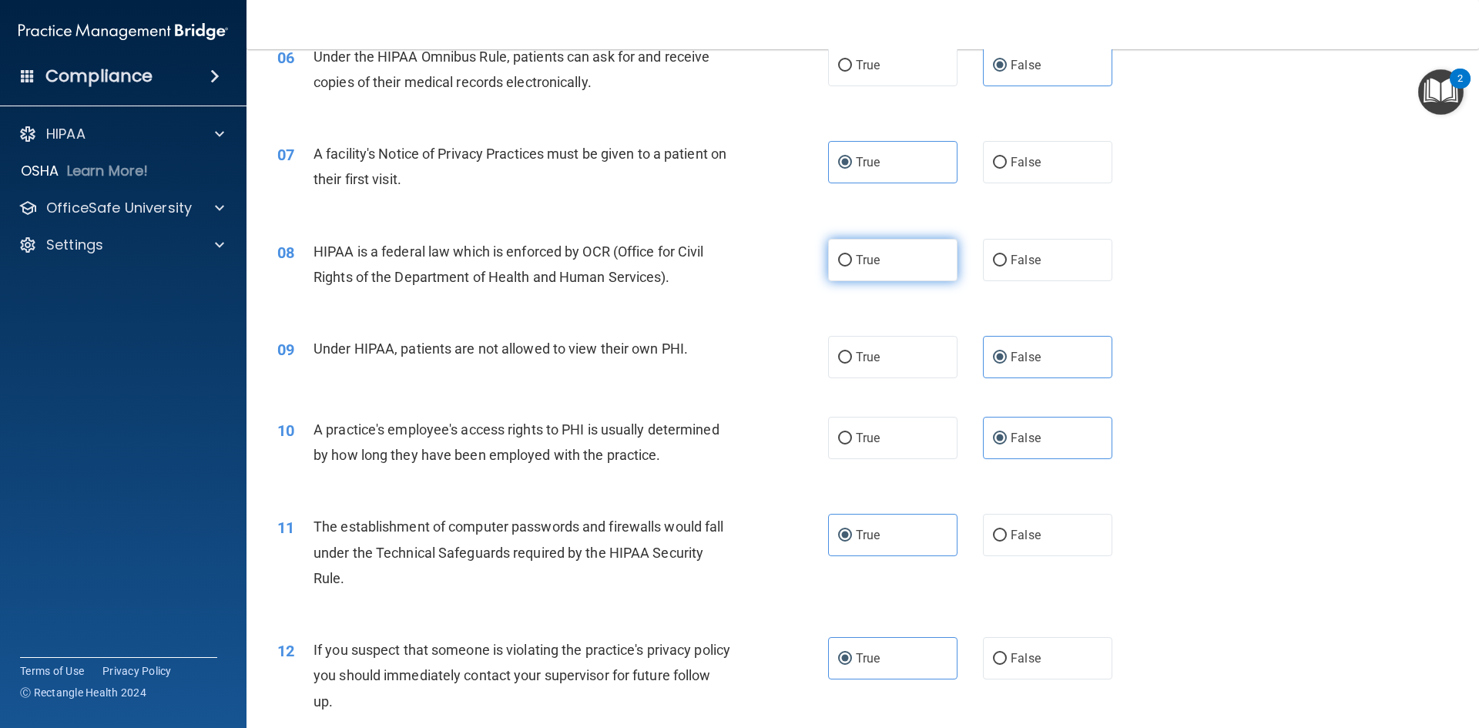
click at [880, 273] on label "True" at bounding box center [892, 260] width 129 height 42
click at [852, 267] on input "True" at bounding box center [845, 261] width 14 height 12
radio input "true"
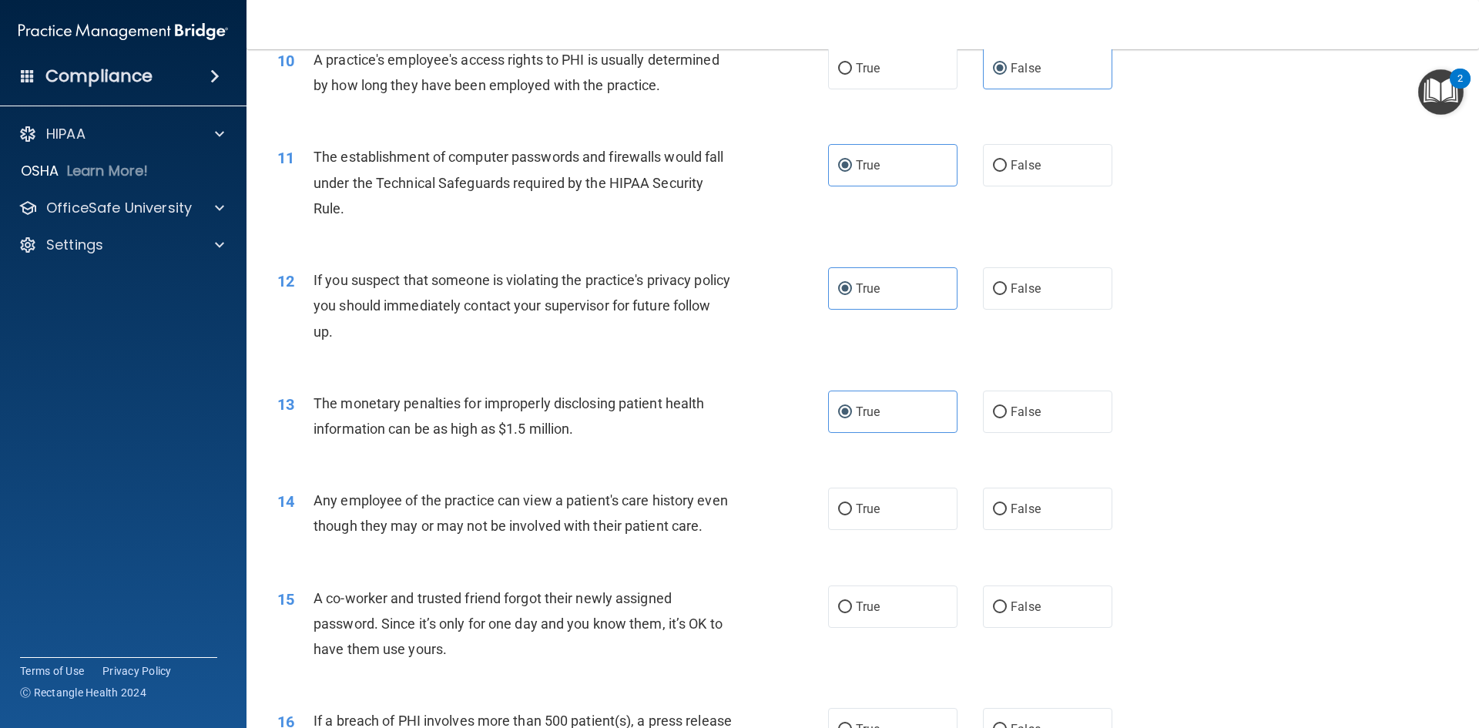
scroll to position [1078, 0]
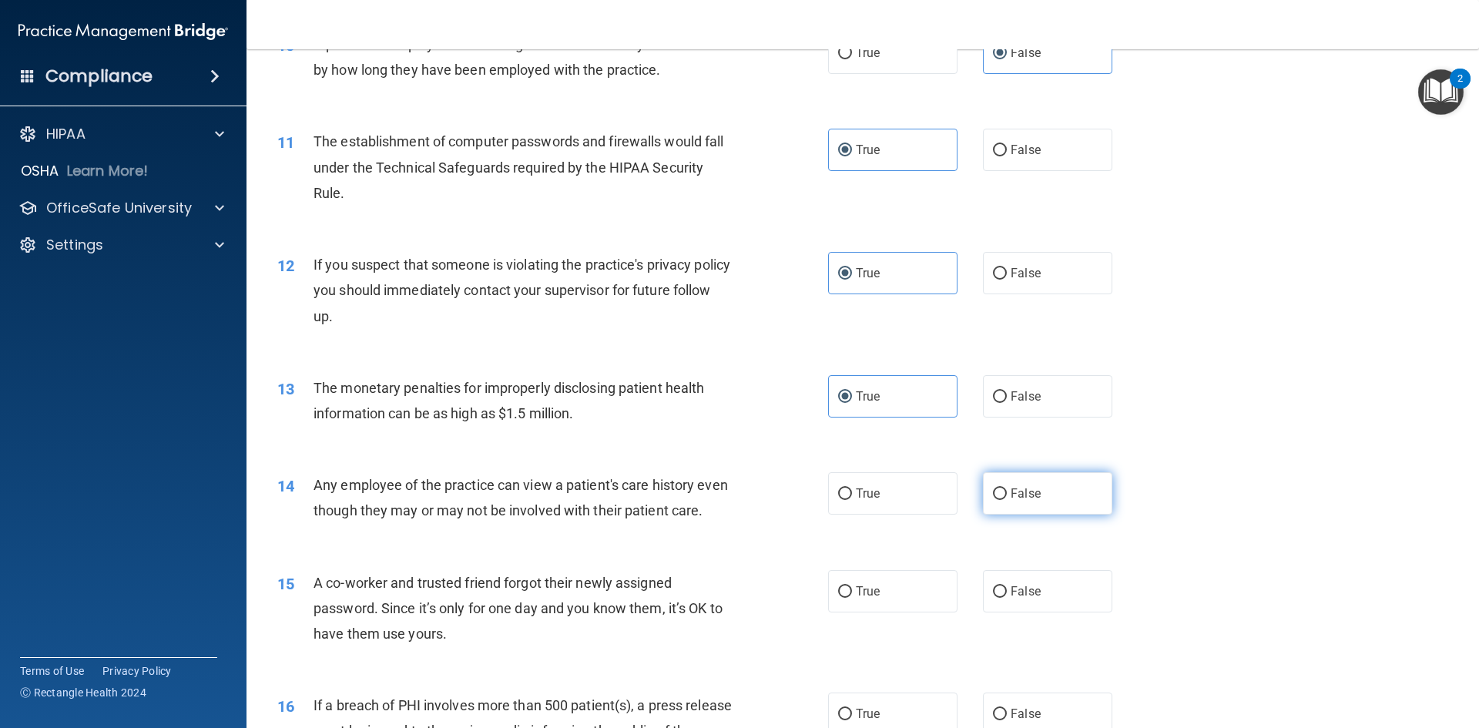
click at [1024, 486] on span "False" at bounding box center [1026, 493] width 30 height 15
click at [1007, 488] on input "False" at bounding box center [1000, 494] width 14 height 12
radio input "true"
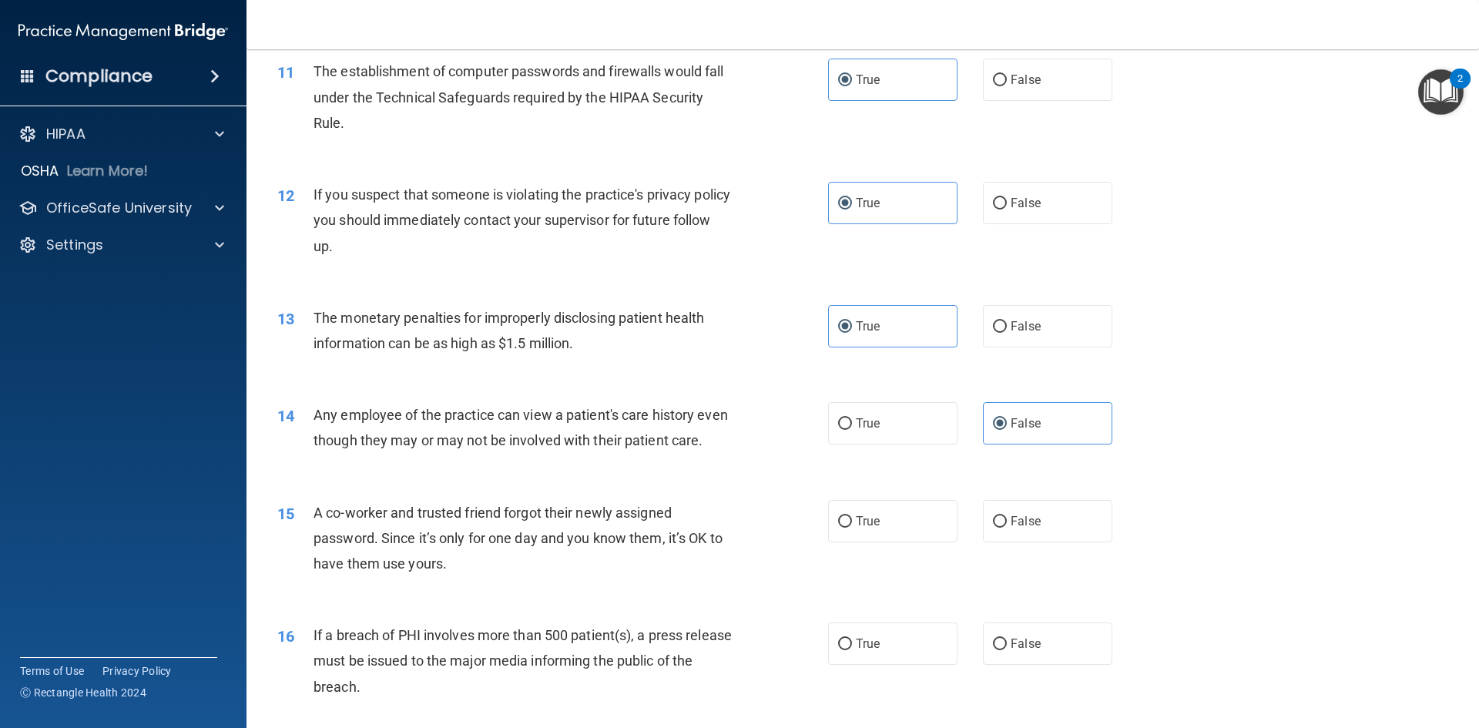
scroll to position [1232, 0]
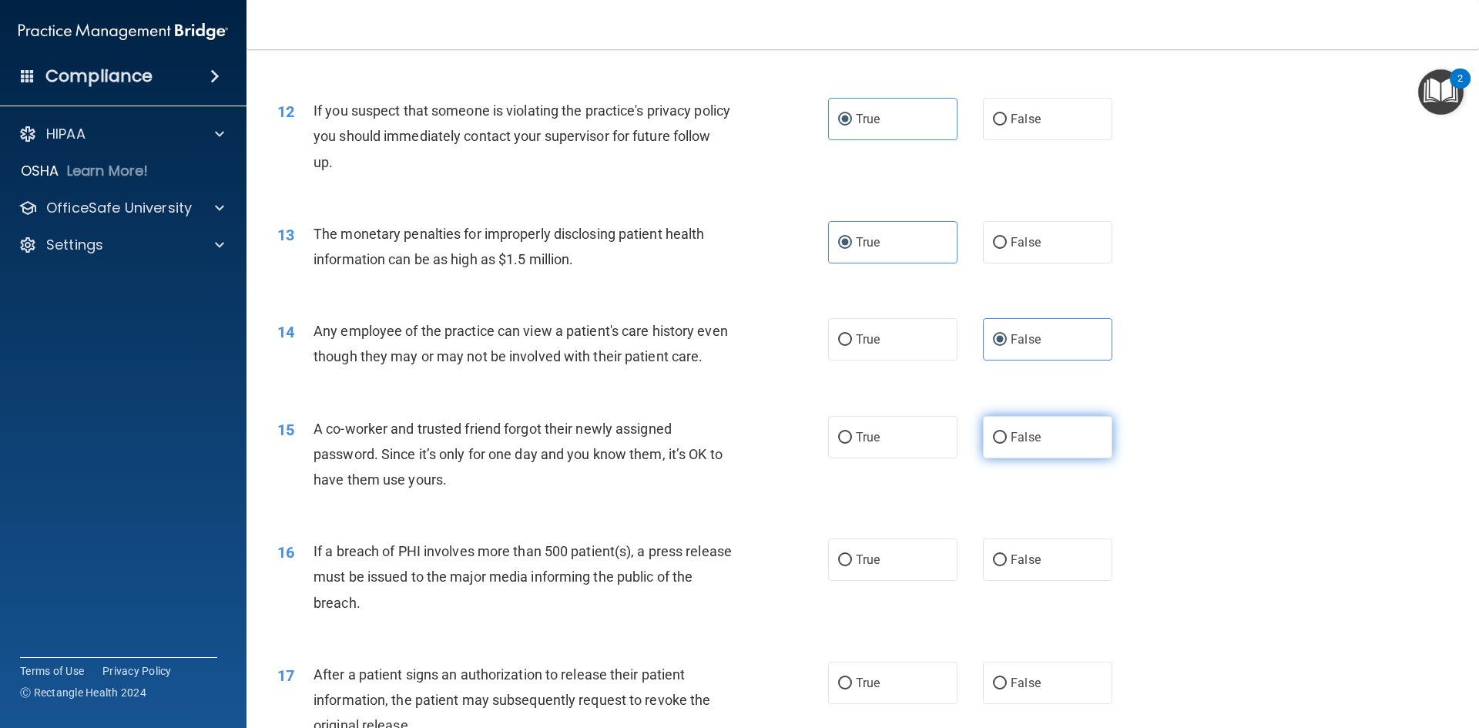
click at [1011, 444] on span "False" at bounding box center [1026, 437] width 30 height 15
click at [1007, 444] on input "False" at bounding box center [1000, 438] width 14 height 12
radio input "true"
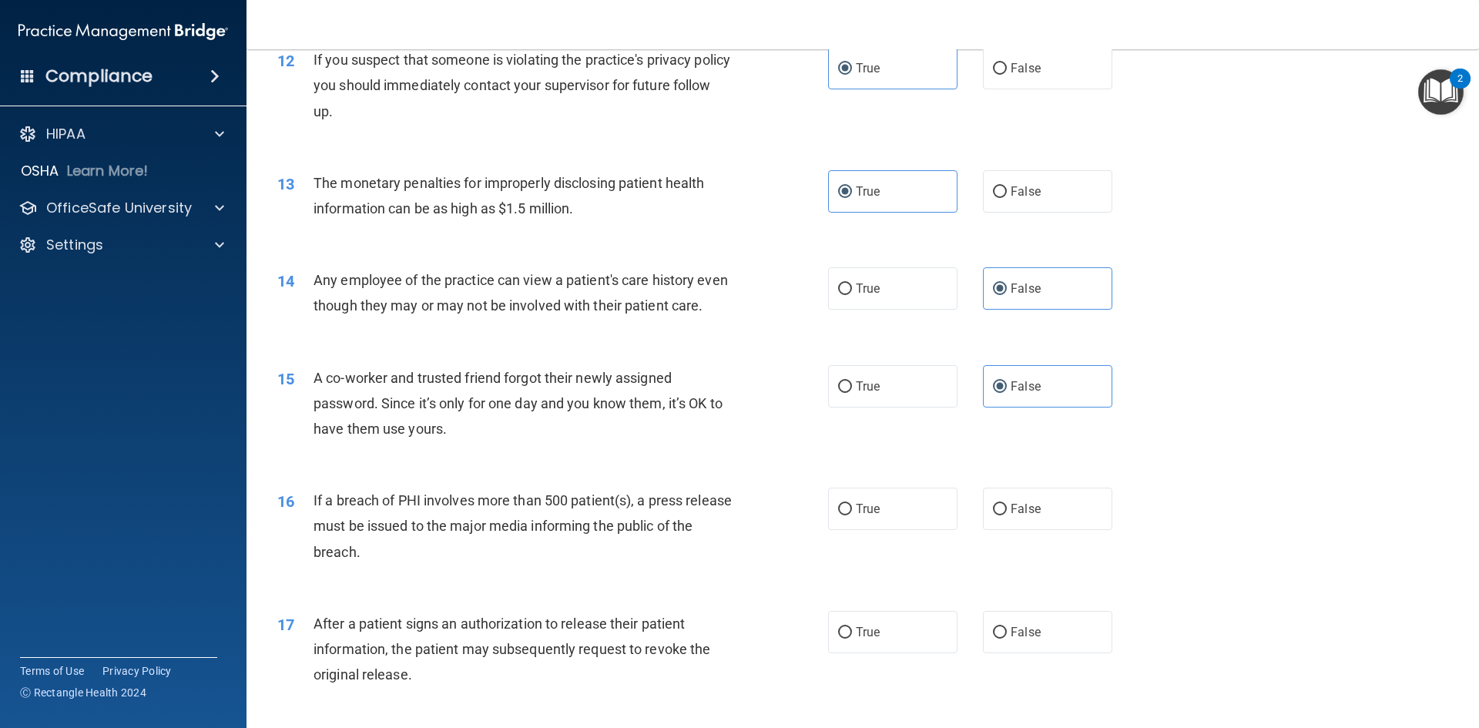
scroll to position [1387, 0]
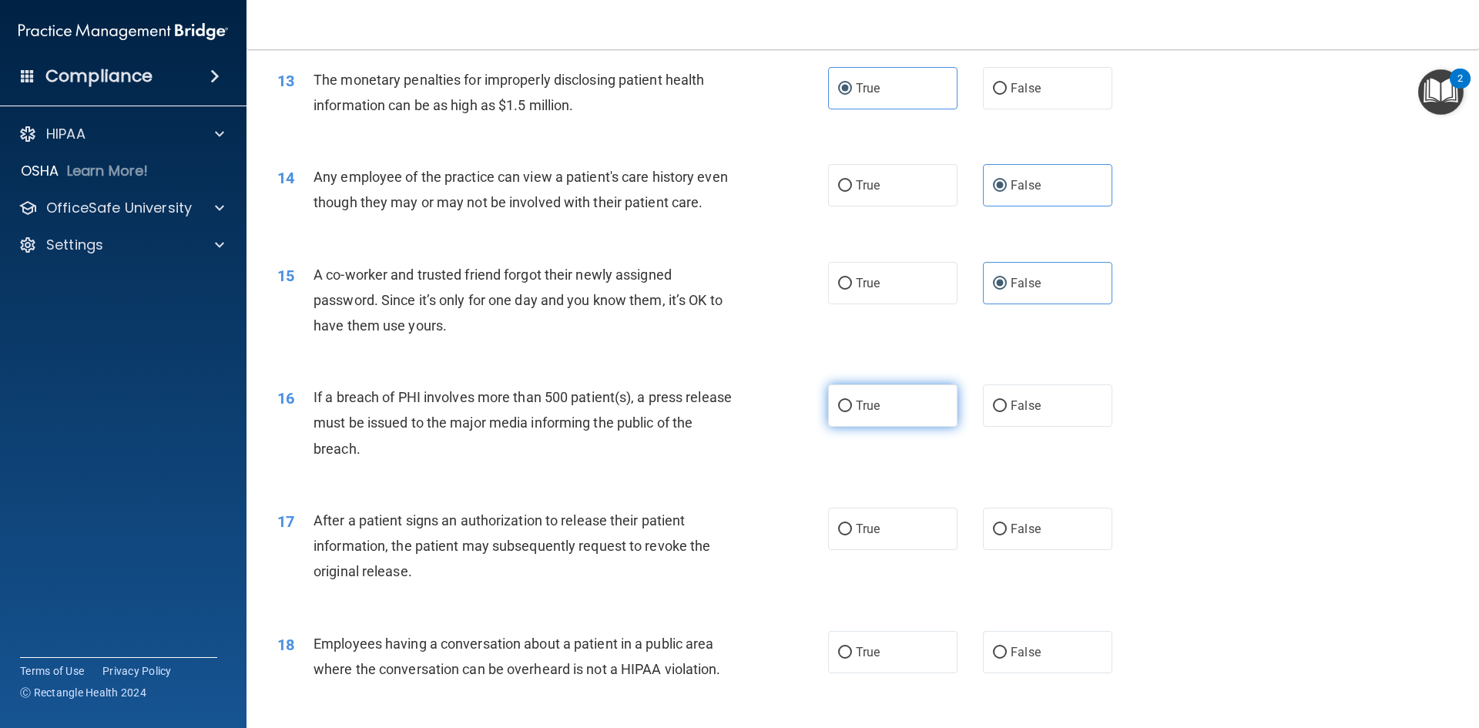
click at [892, 427] on label "True" at bounding box center [892, 405] width 129 height 42
click at [852, 412] on input "True" at bounding box center [845, 407] width 14 height 12
radio input "true"
click at [894, 549] on label "True" at bounding box center [892, 529] width 129 height 42
click at [852, 535] on input "True" at bounding box center [845, 530] width 14 height 12
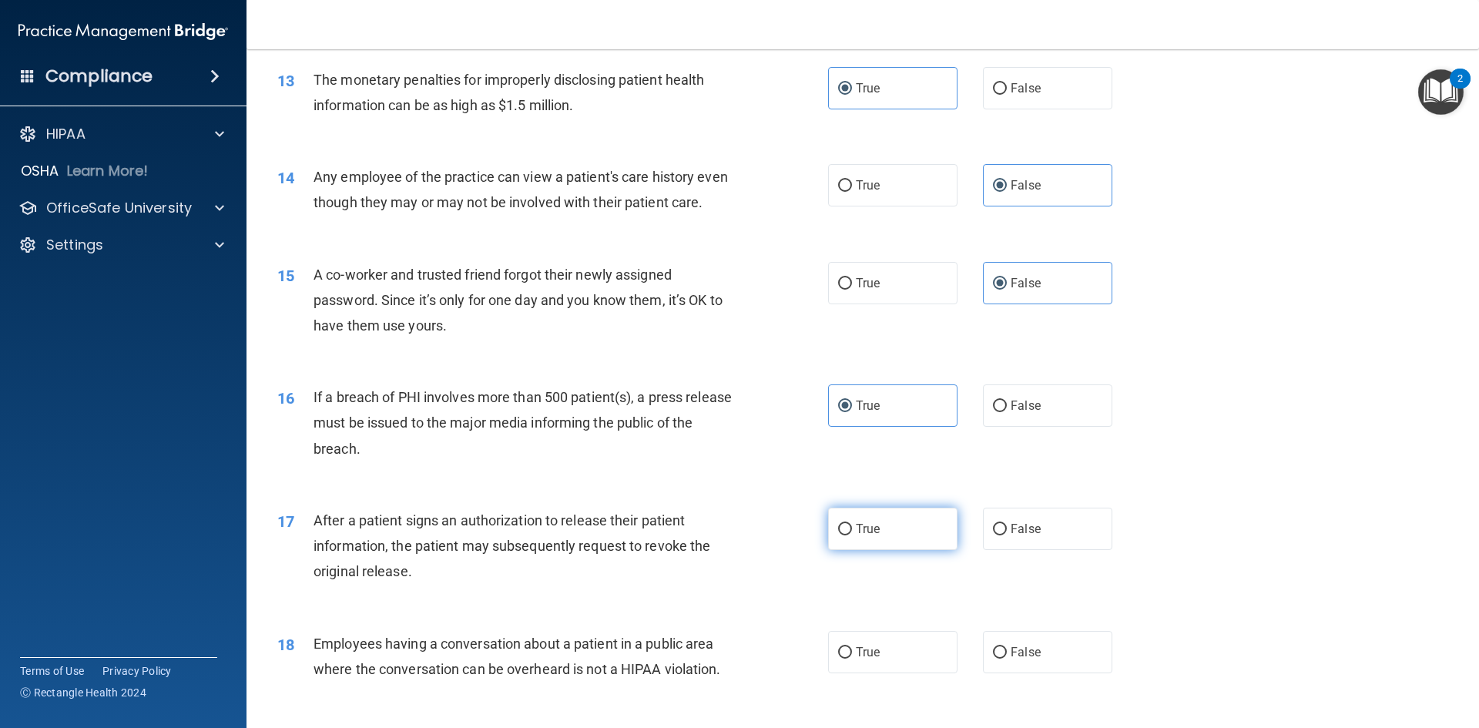
radio input "true"
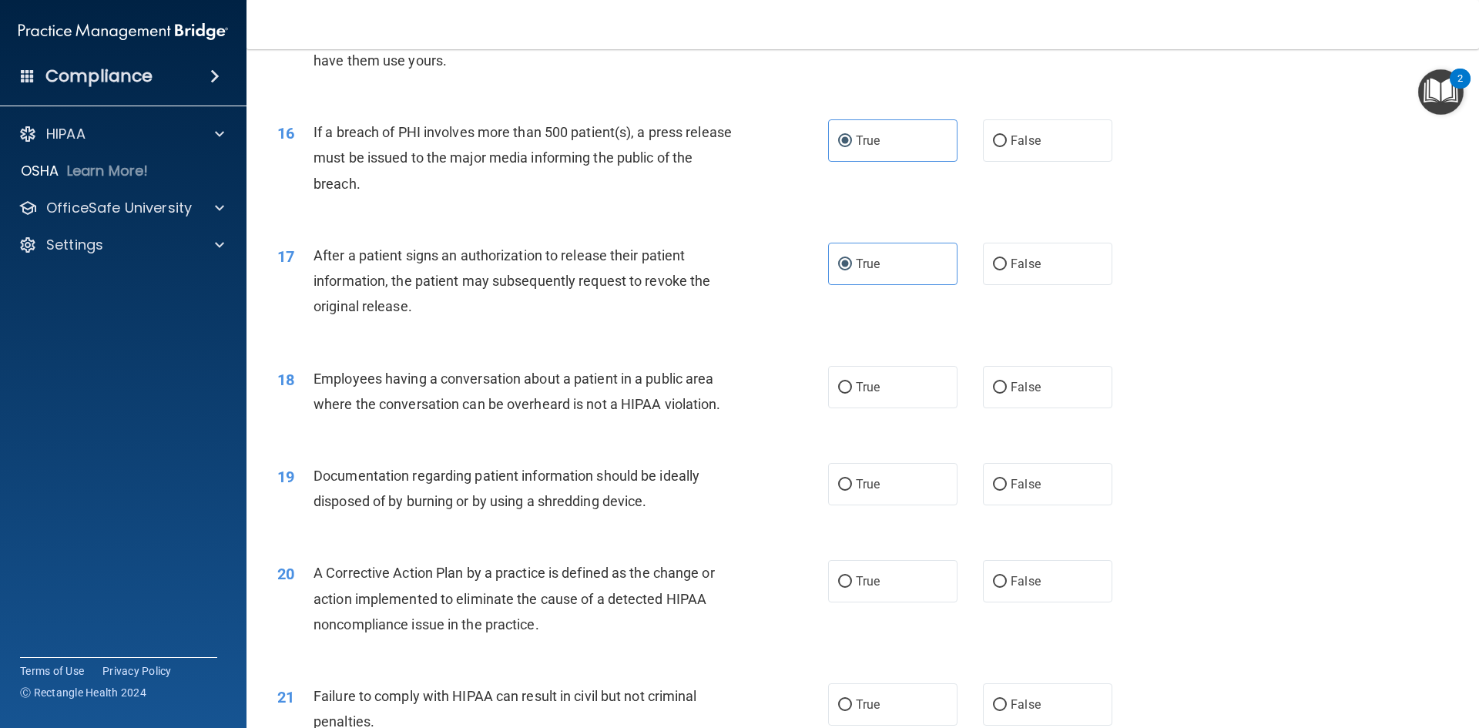
scroll to position [1695, 0]
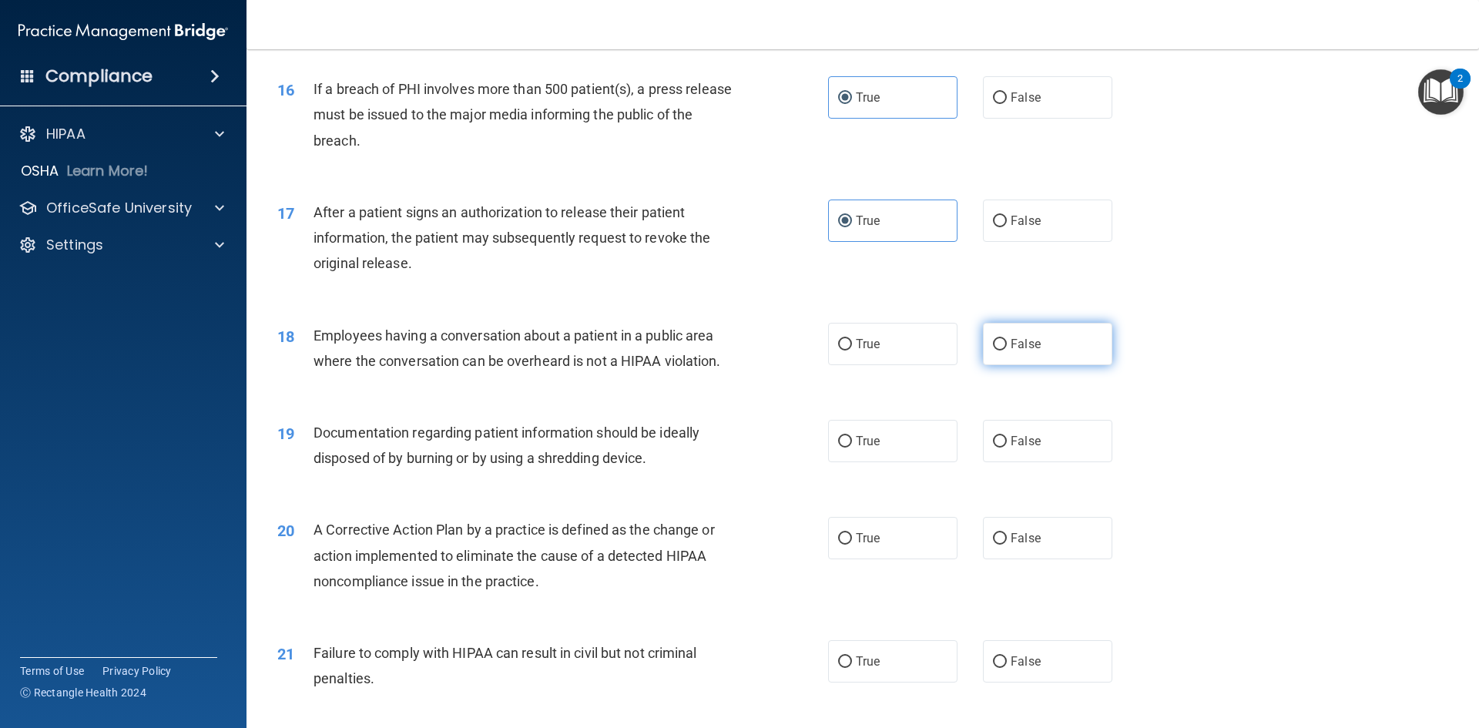
click at [1011, 365] on label "False" at bounding box center [1047, 344] width 129 height 42
click at [1007, 350] on input "False" at bounding box center [1000, 345] width 14 height 12
radio input "true"
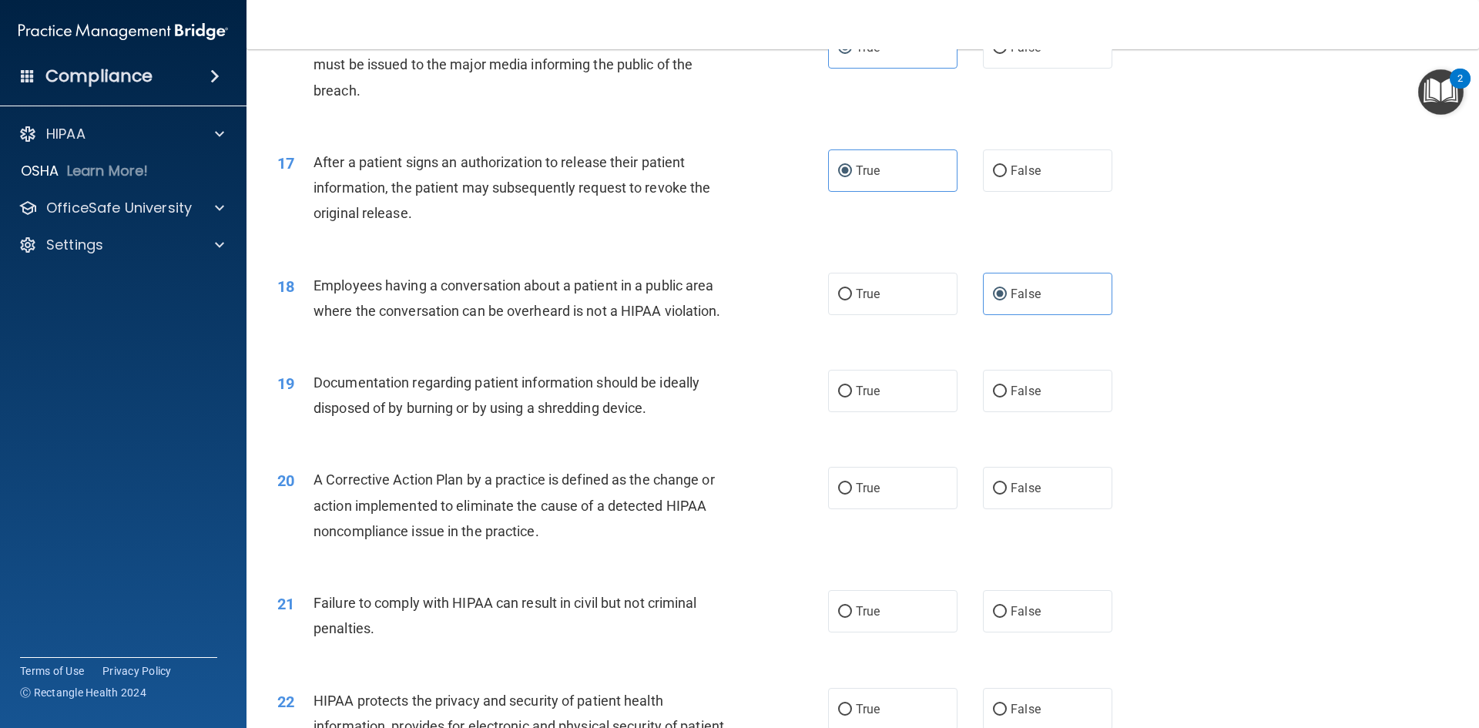
scroll to position [1772, 0]
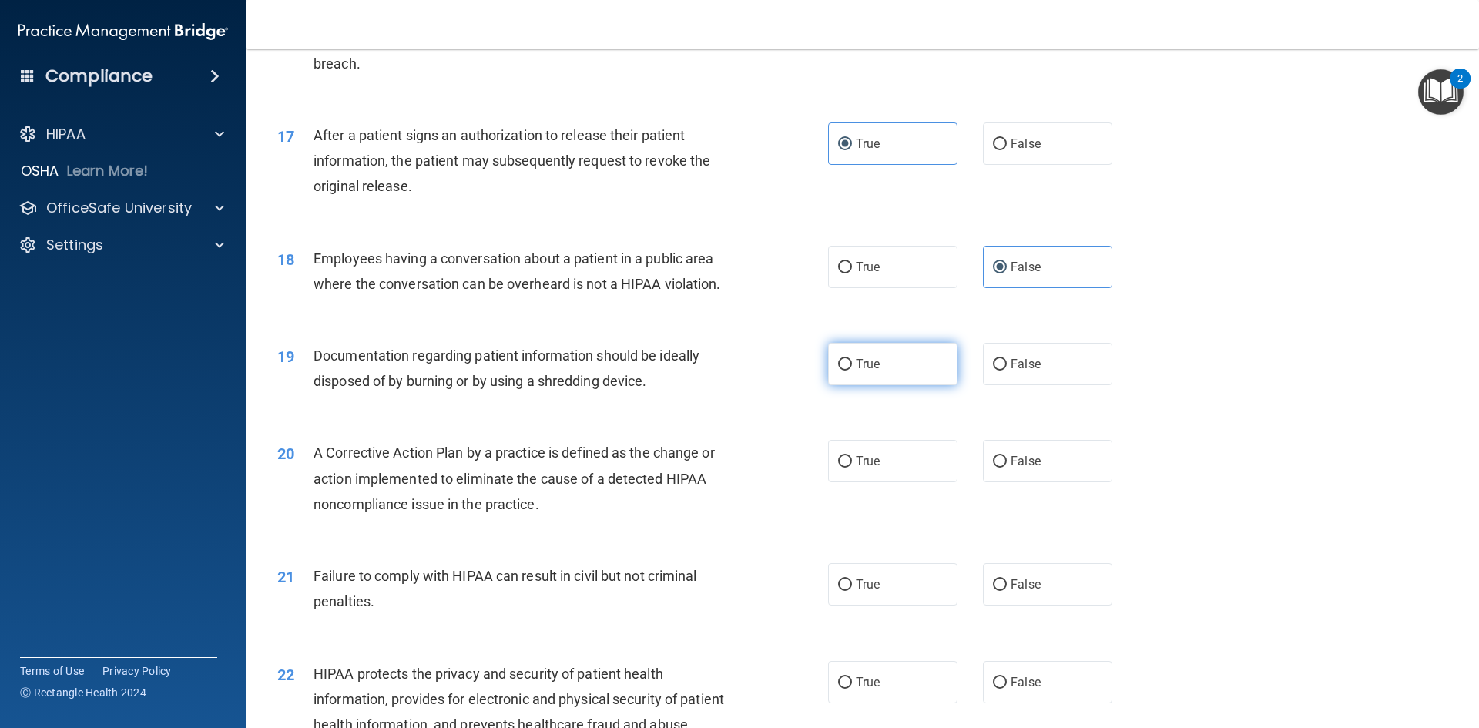
click at [856, 371] on span "True" at bounding box center [868, 364] width 24 height 15
click at [852, 371] on input "True" at bounding box center [845, 365] width 14 height 12
radio input "true"
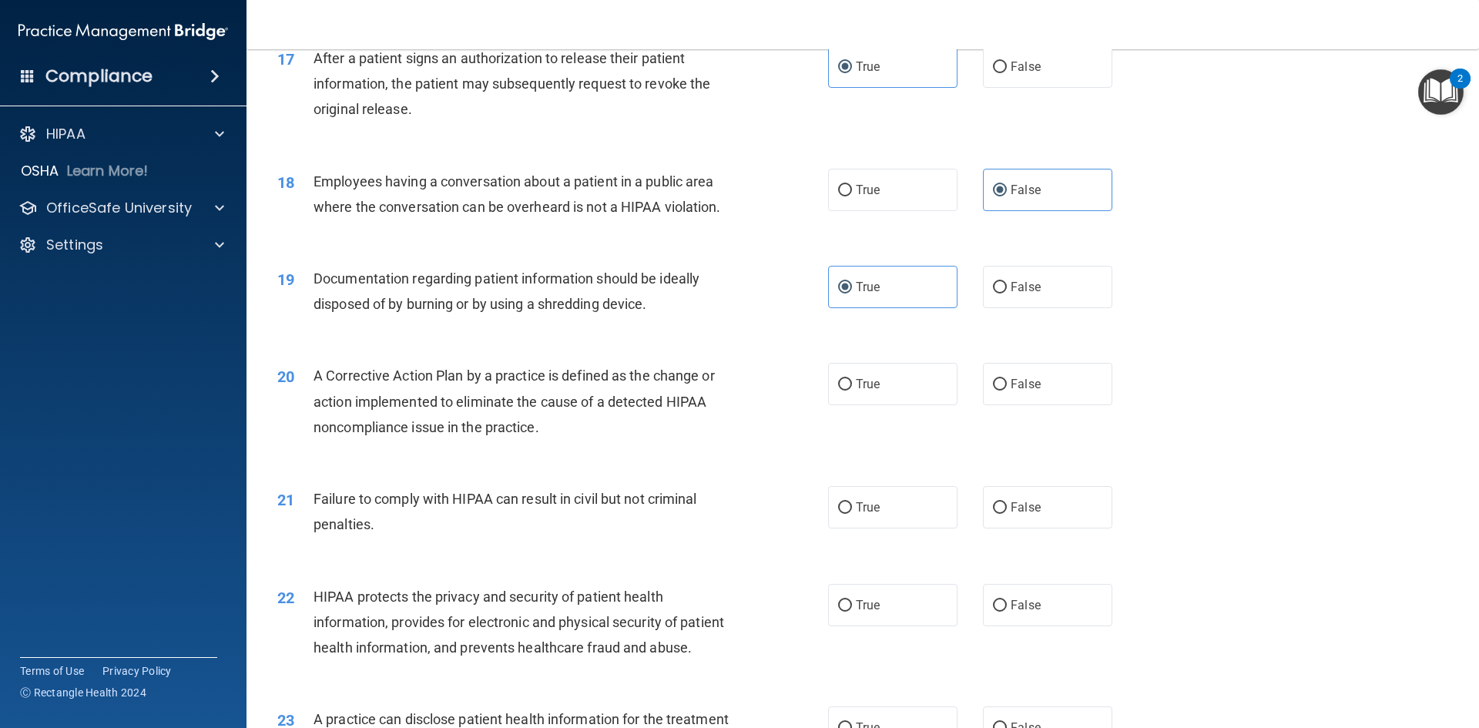
scroll to position [1926, 0]
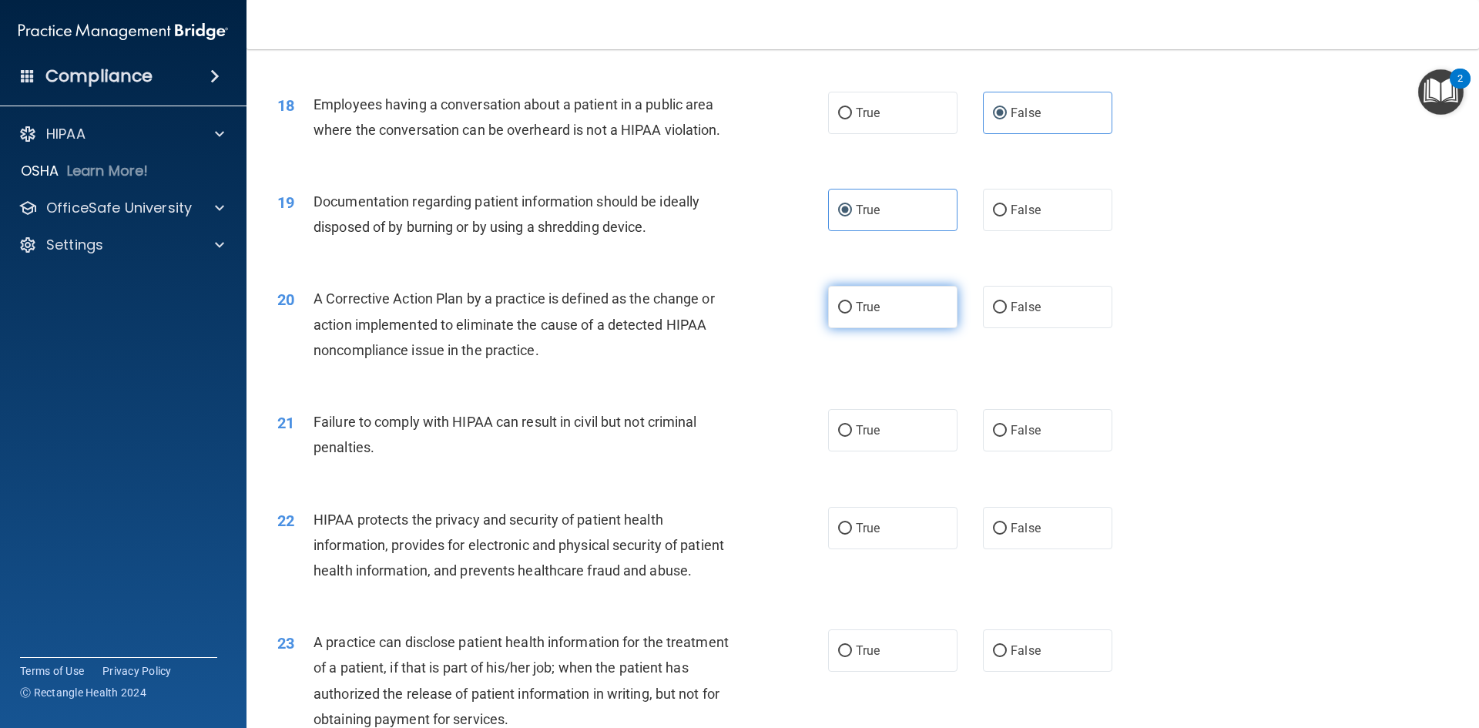
click at [872, 314] on span "True" at bounding box center [868, 307] width 24 height 15
click at [852, 314] on input "True" at bounding box center [845, 308] width 14 height 12
radio input "true"
click at [1005, 448] on label "False" at bounding box center [1047, 430] width 129 height 42
click at [1005, 437] on input "False" at bounding box center [1000, 431] width 14 height 12
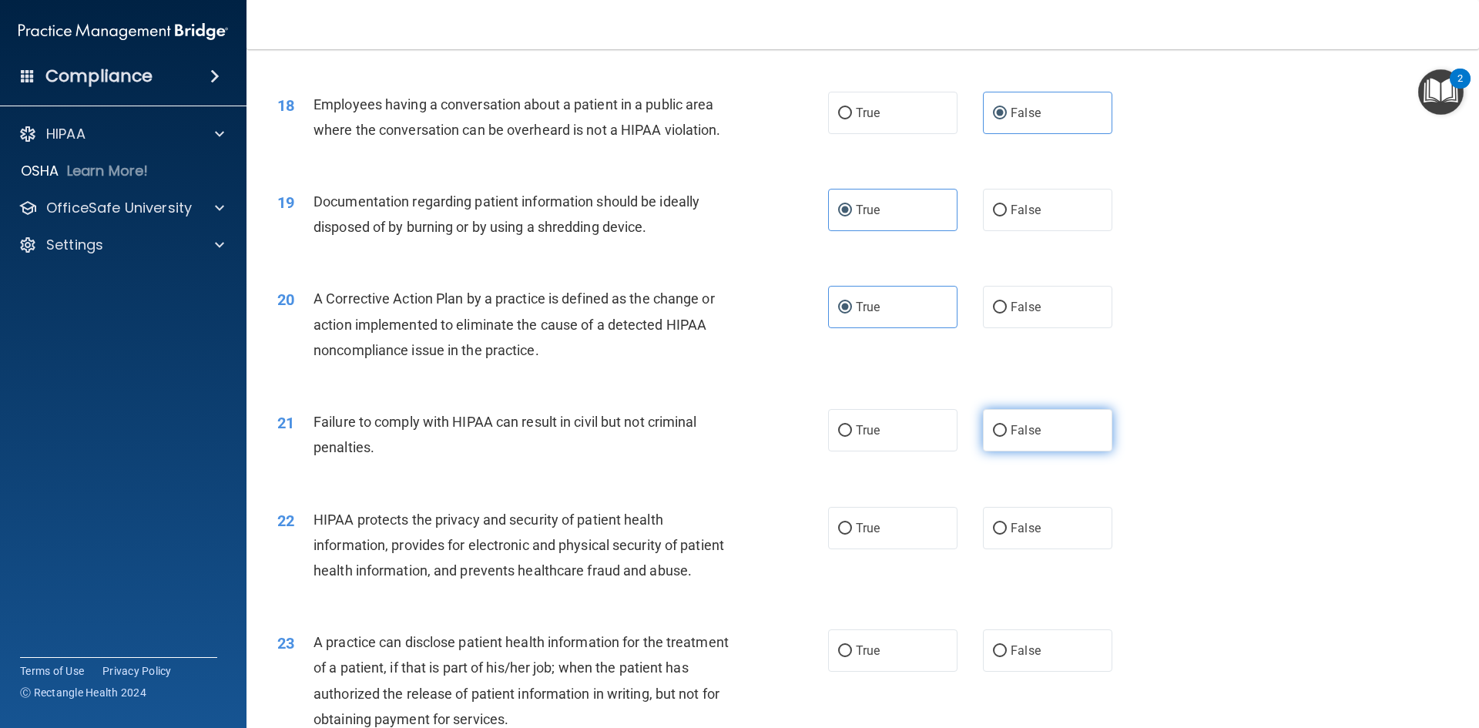
radio input "true"
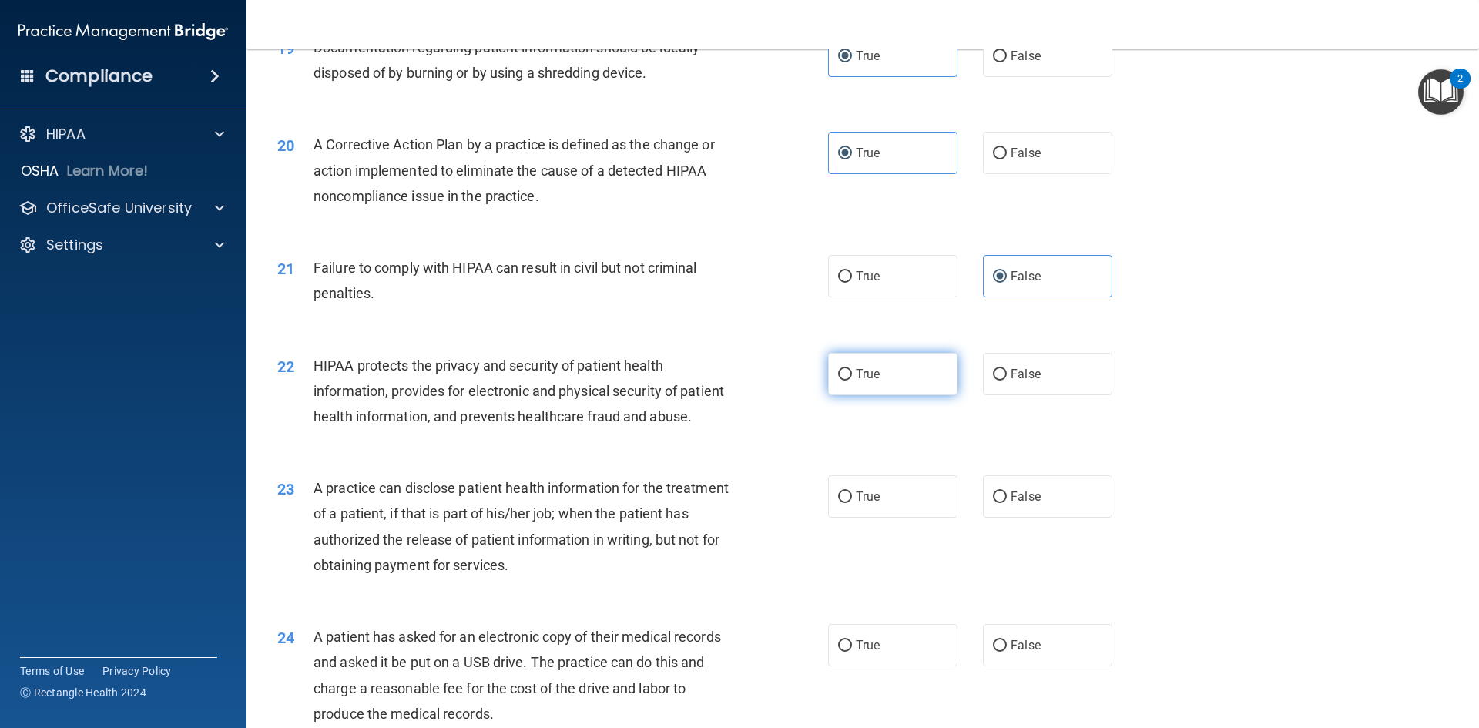
click at [856, 381] on span "True" at bounding box center [868, 374] width 24 height 15
click at [852, 381] on input "True" at bounding box center [845, 375] width 14 height 12
radio input "true"
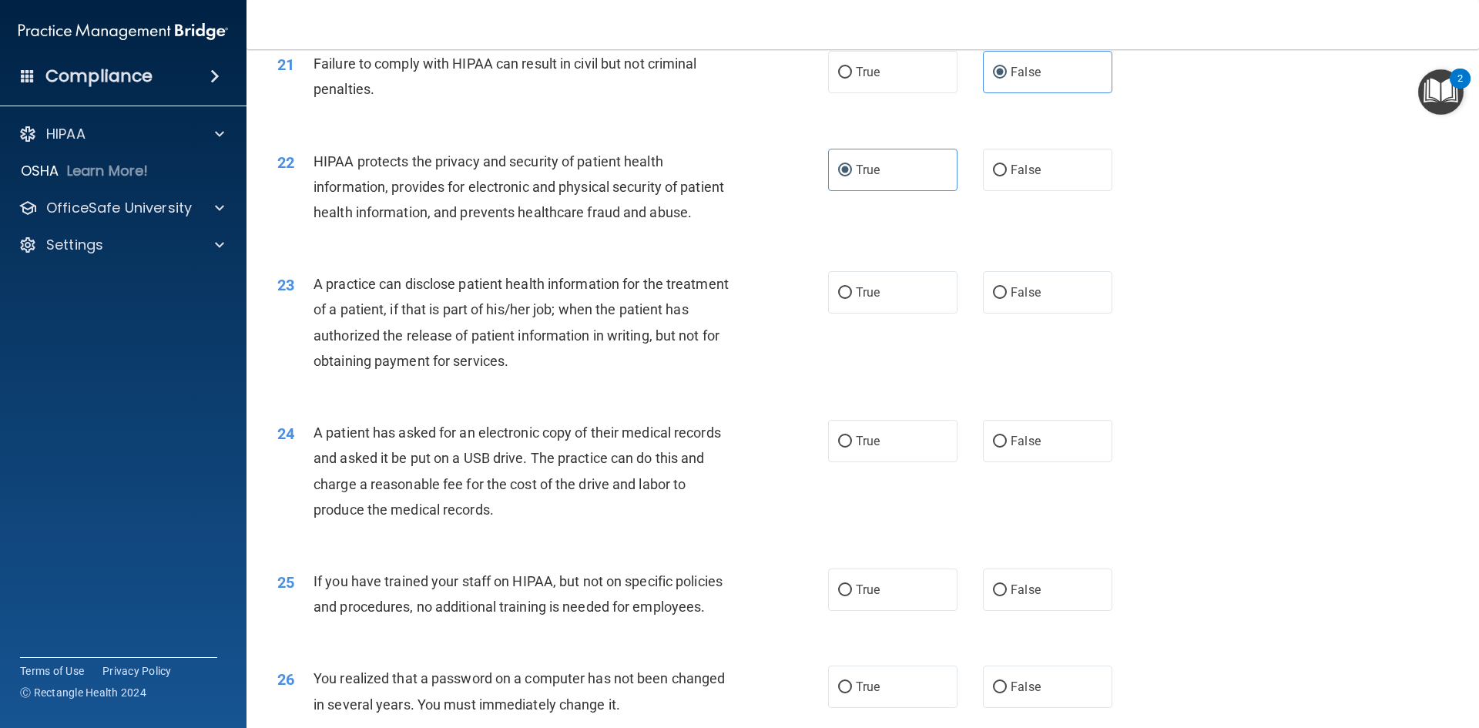
scroll to position [2311, 0]
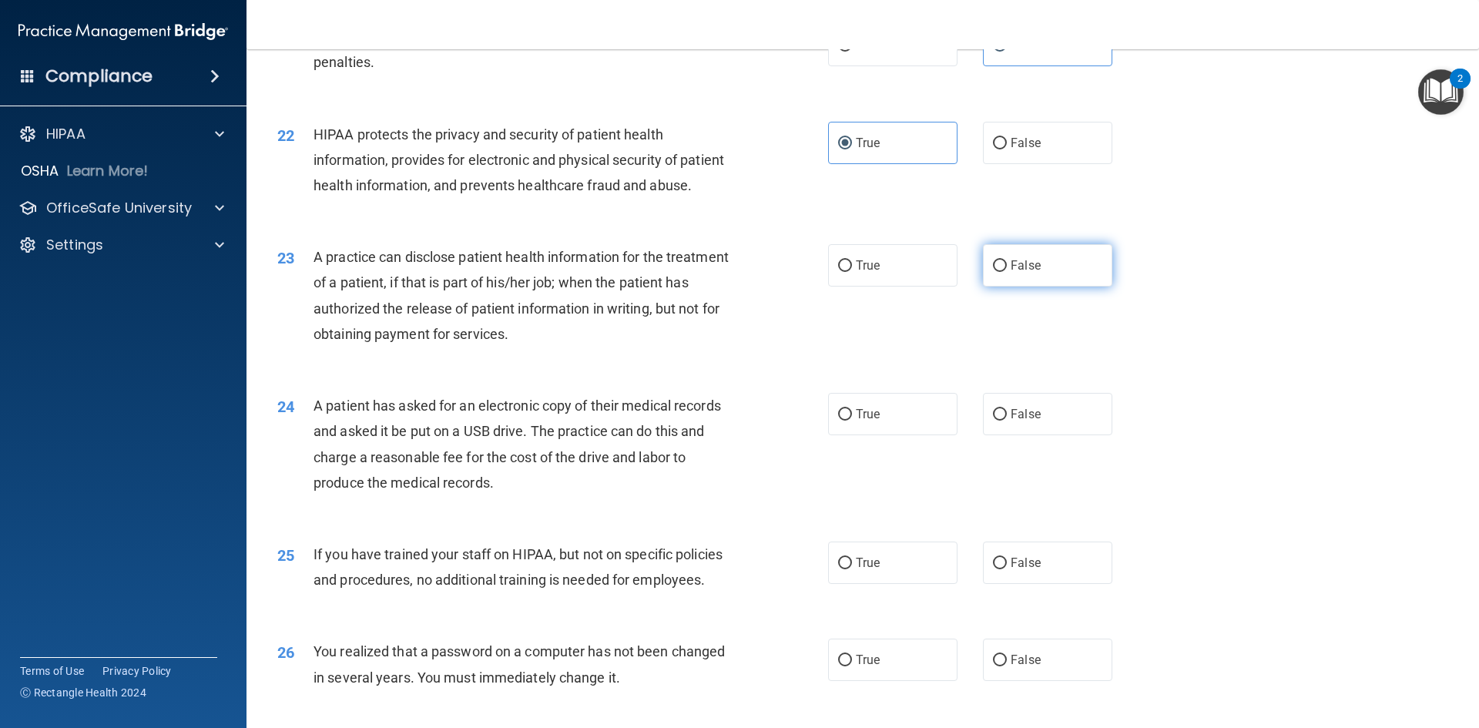
click at [1016, 273] on span "False" at bounding box center [1026, 265] width 30 height 15
click at [1007, 272] on input "False" at bounding box center [1000, 266] width 14 height 12
radio input "true"
click at [840, 421] on input "True" at bounding box center [845, 415] width 14 height 12
radio input "true"
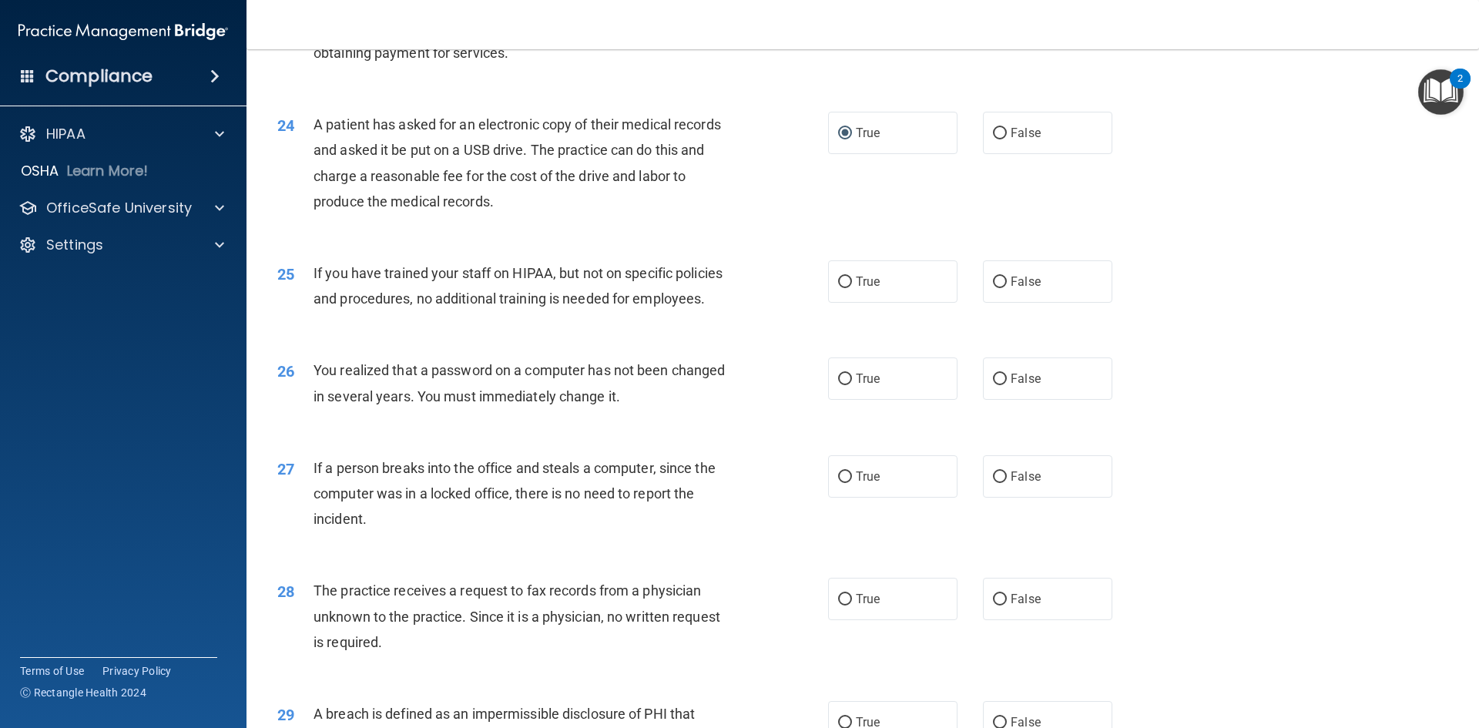
scroll to position [2619, 0]
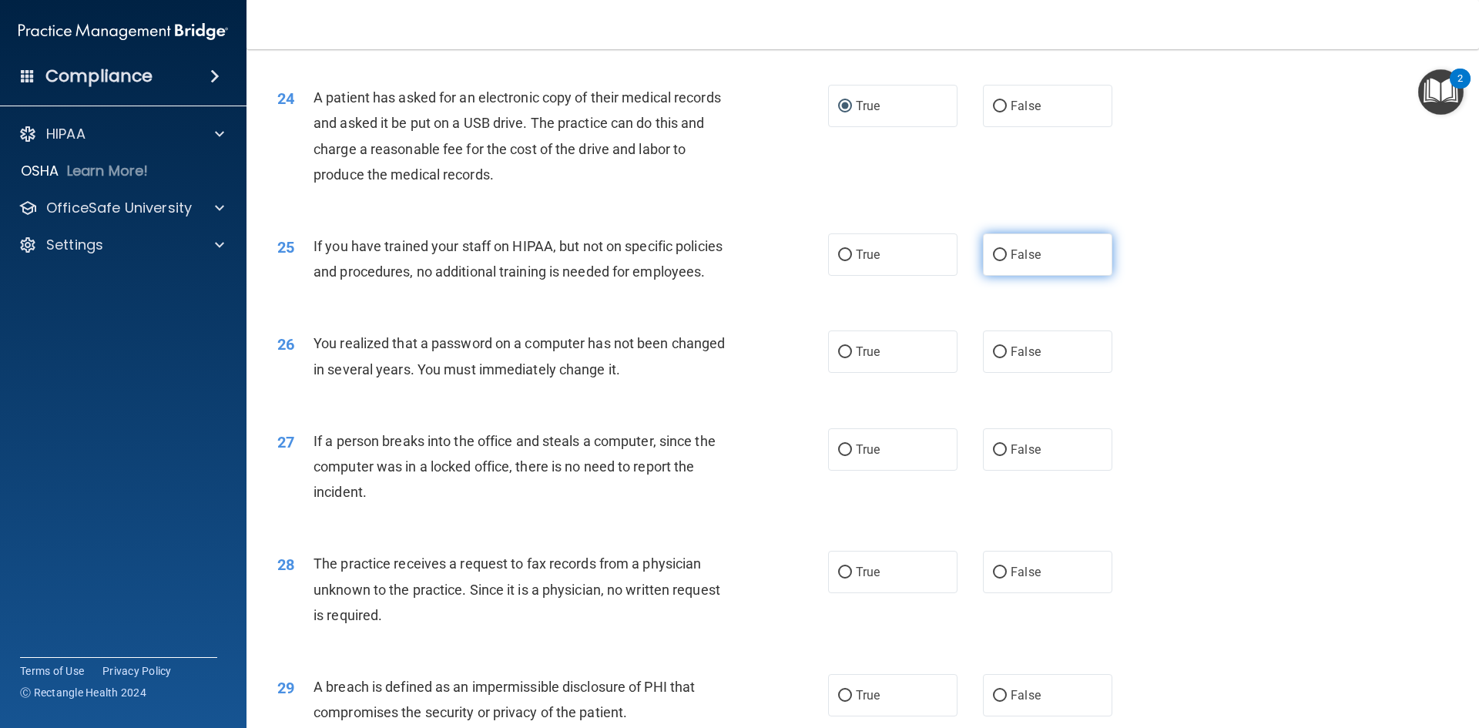
click at [1007, 276] on label "False" at bounding box center [1047, 254] width 129 height 42
click at [1007, 261] on input "False" at bounding box center [1000, 256] width 14 height 12
radio input "true"
click at [856, 359] on span "True" at bounding box center [868, 351] width 24 height 15
click at [852, 358] on input "True" at bounding box center [845, 353] width 14 height 12
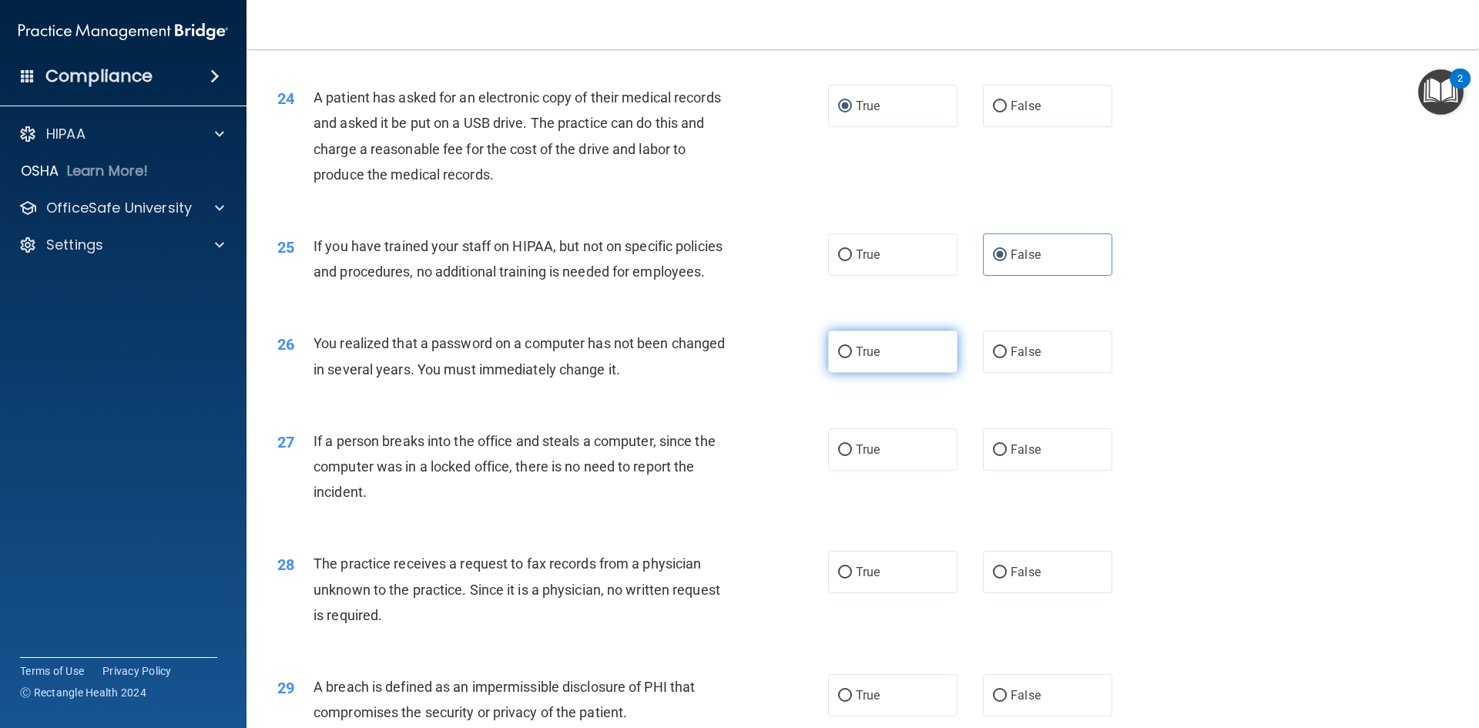
radio input "true"
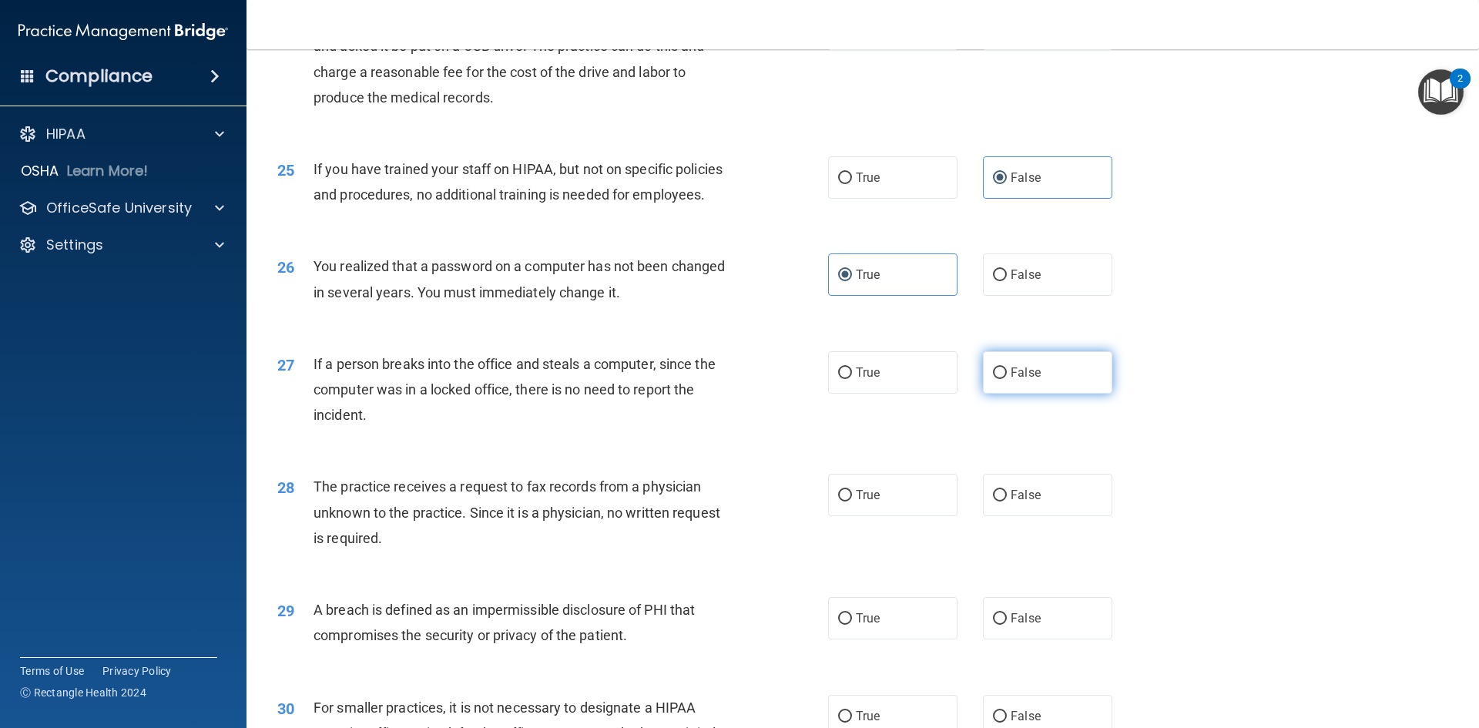
click at [1000, 394] on label "False" at bounding box center [1047, 372] width 129 height 42
click at [1000, 379] on input "False" at bounding box center [1000, 373] width 14 height 12
radio input "true"
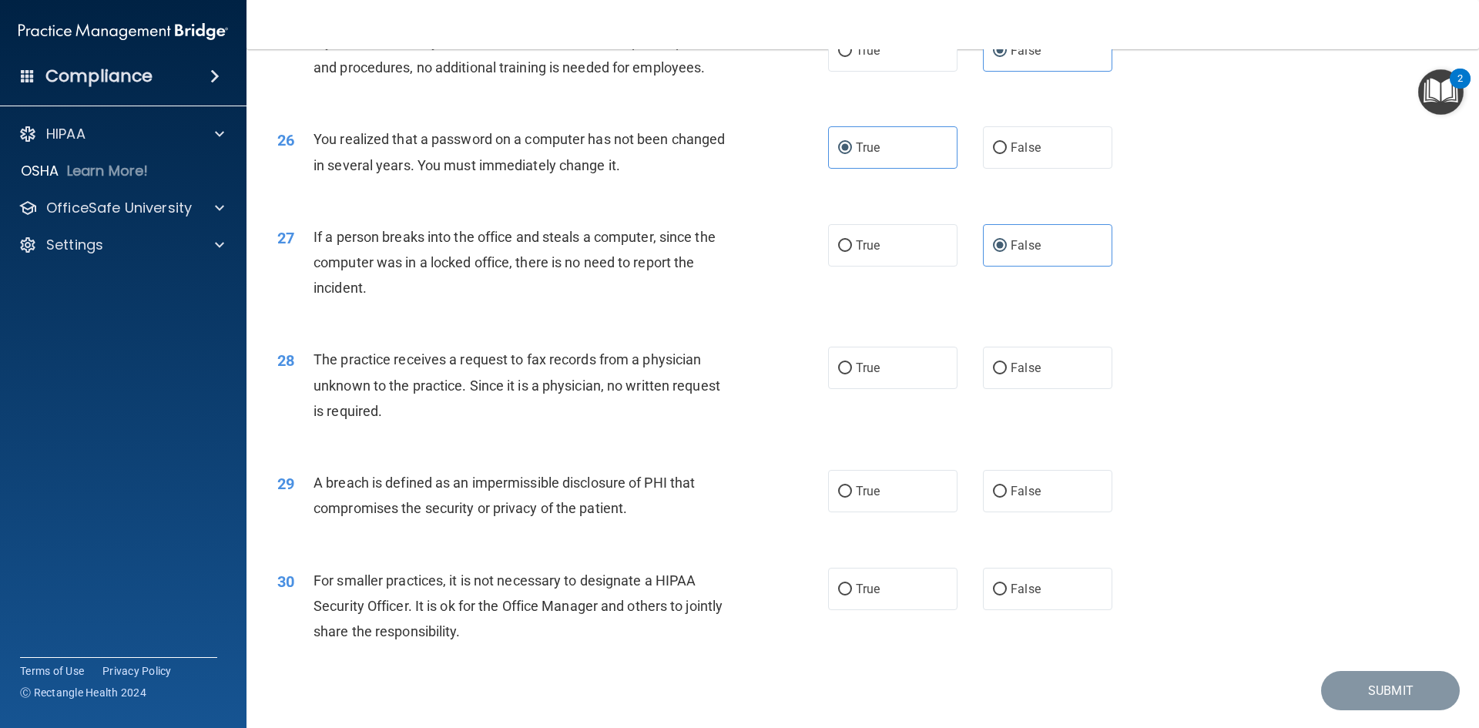
scroll to position [2850, 0]
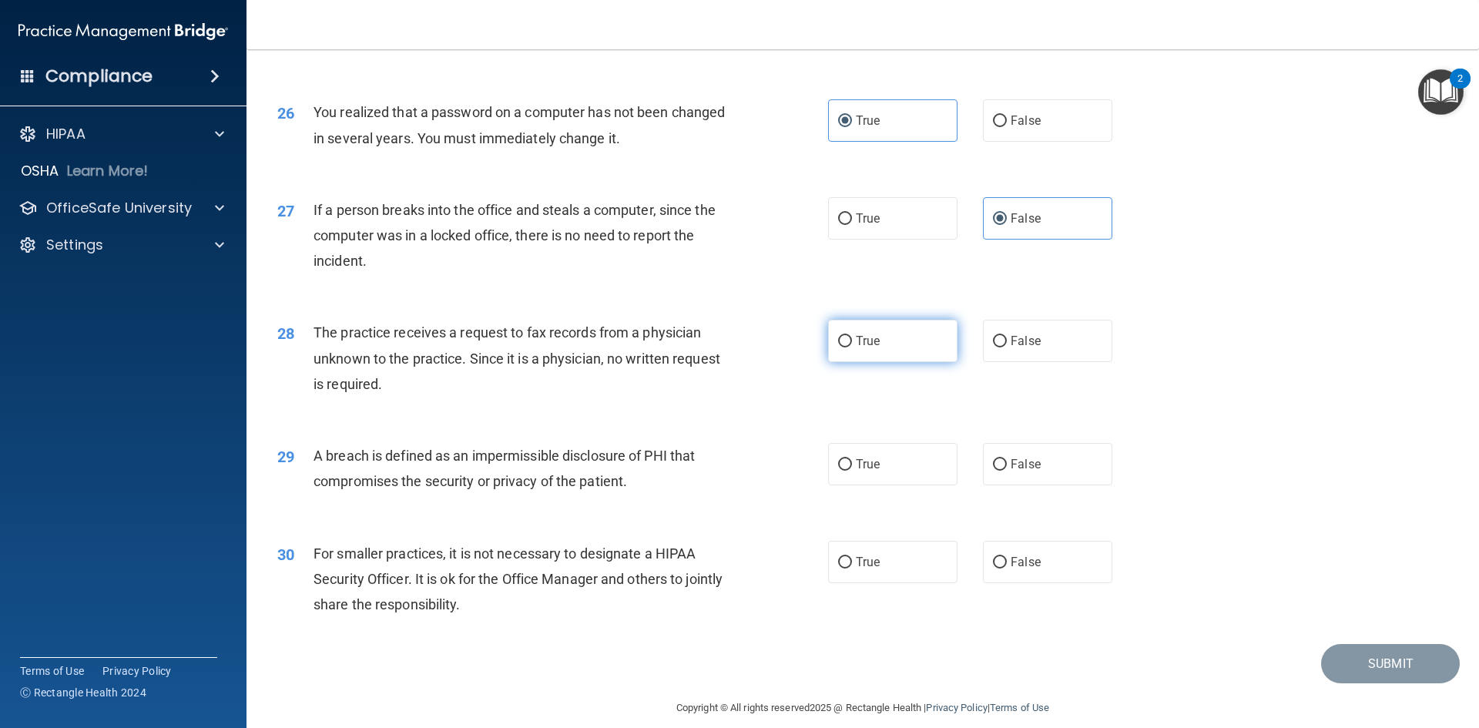
click at [830, 362] on label "True" at bounding box center [892, 341] width 129 height 42
click at [838, 347] on input "True" at bounding box center [845, 342] width 14 height 12
radio input "true"
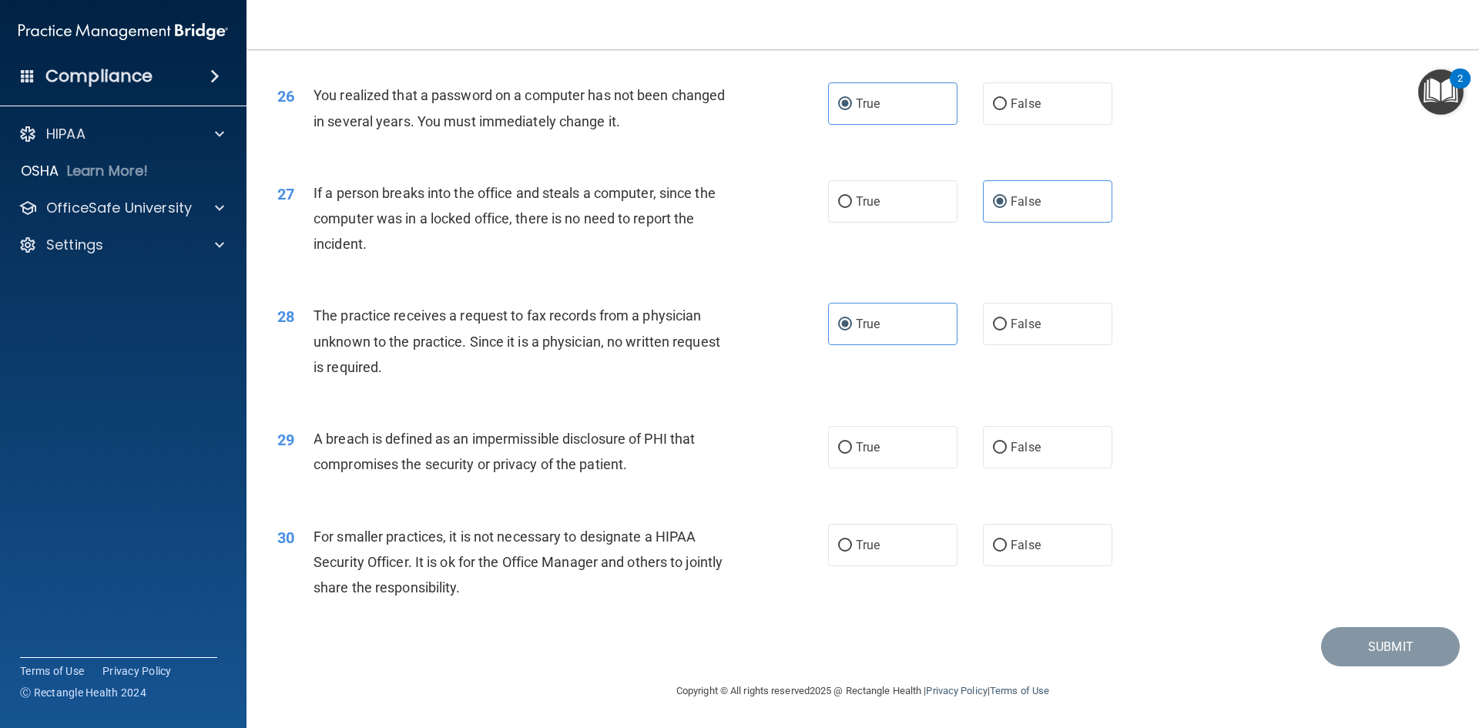
scroll to position [2918, 0]
click at [873, 438] on label "True" at bounding box center [892, 447] width 129 height 42
click at [852, 442] on input "True" at bounding box center [845, 448] width 14 height 12
radio input "true"
click at [1028, 546] on span "False" at bounding box center [1026, 545] width 30 height 15
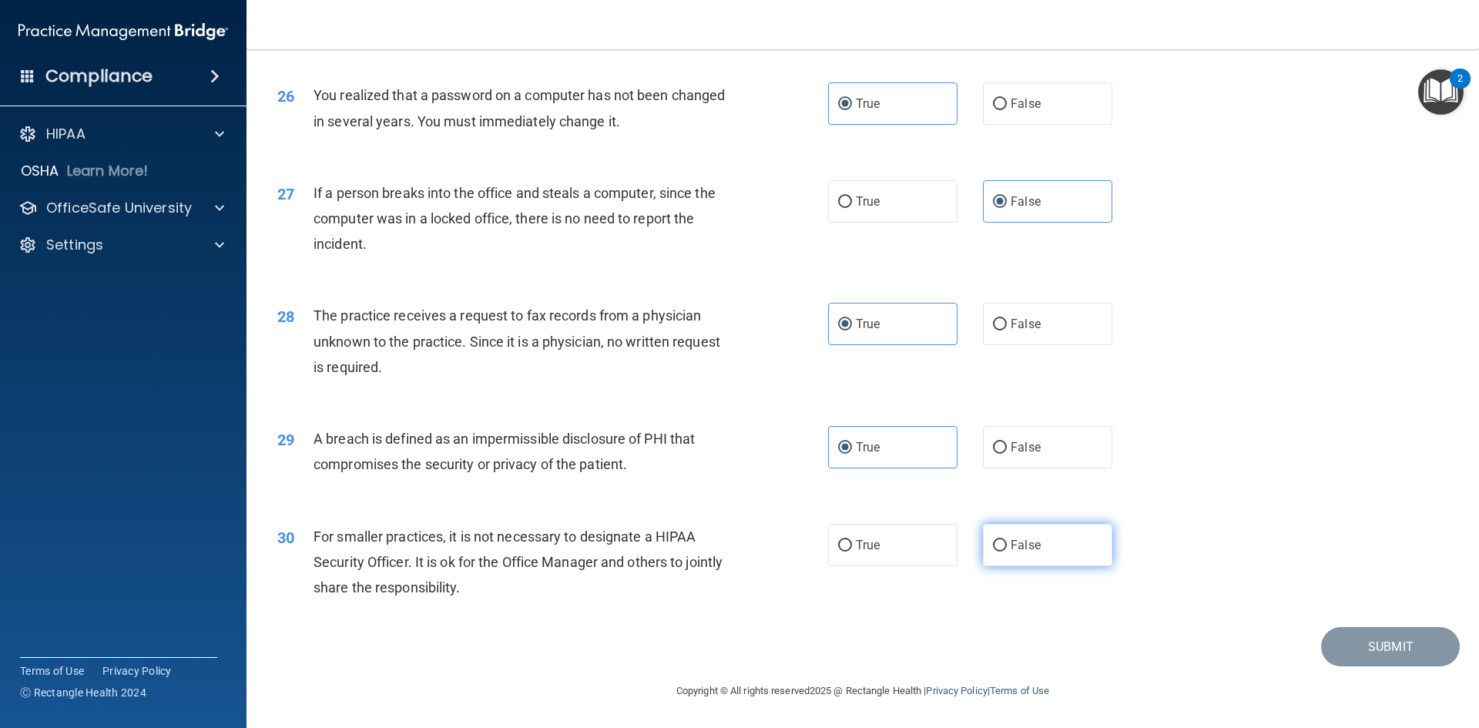
click at [1007, 546] on input "False" at bounding box center [1000, 546] width 14 height 12
radio input "true"
click at [1349, 651] on button "Submit" at bounding box center [1390, 646] width 139 height 39
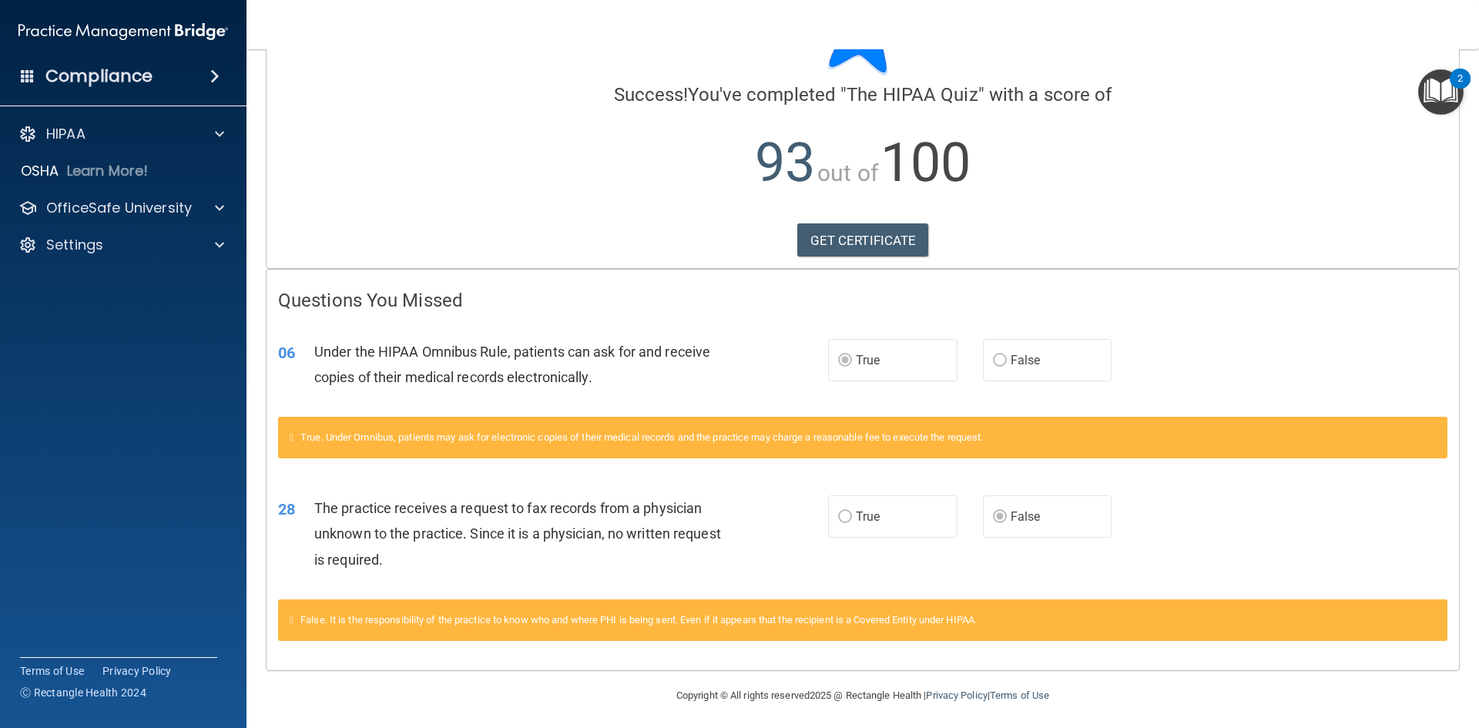
scroll to position [99, 0]
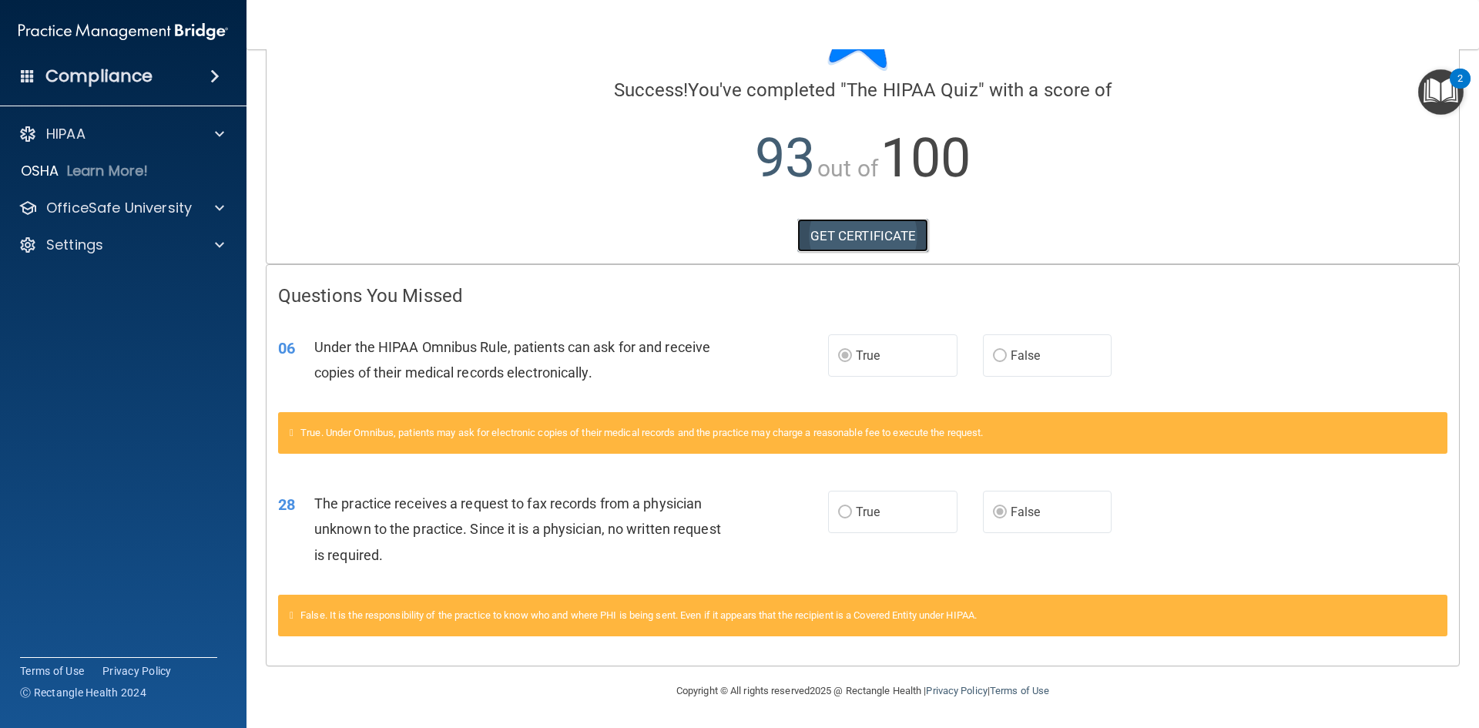
click at [827, 233] on link "GET CERTIFICATE" at bounding box center [863, 236] width 132 height 34
click at [150, 200] on p "OfficeSafe University" at bounding box center [119, 208] width 146 height 18
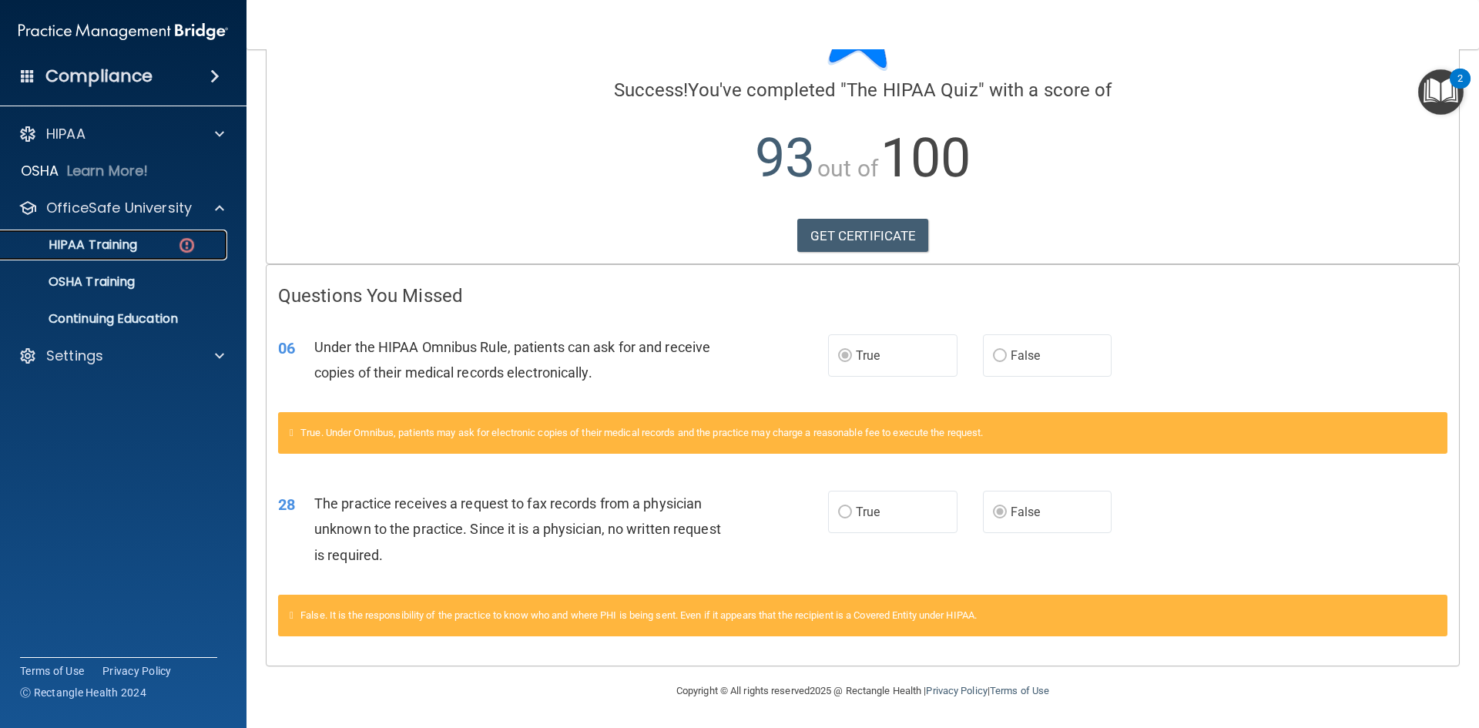
click at [109, 244] on p "HIPAA Training" at bounding box center [73, 244] width 127 height 15
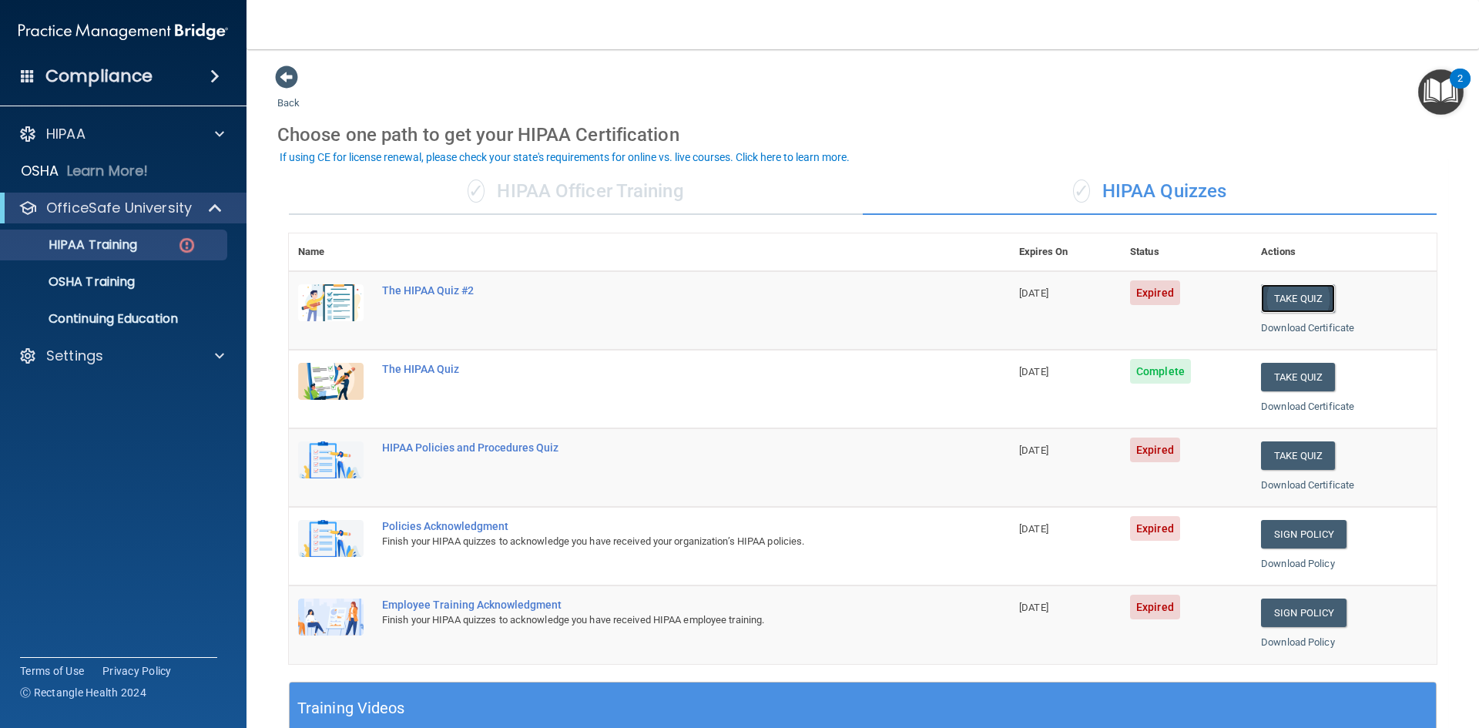
click at [1291, 304] on button "Take Quiz" at bounding box center [1298, 298] width 74 height 29
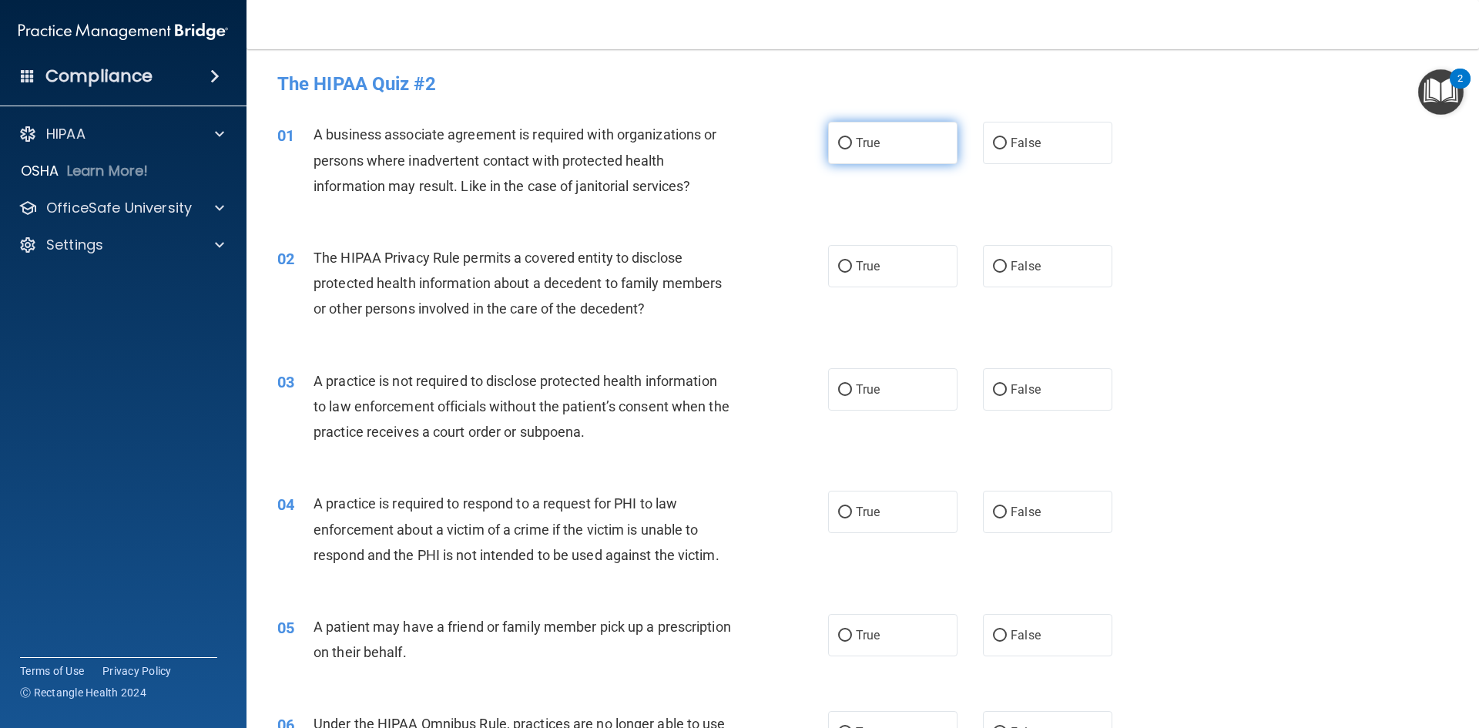
click at [869, 146] on span "True" at bounding box center [868, 143] width 24 height 15
click at [852, 146] on input "True" at bounding box center [845, 144] width 14 height 12
radio input "true"
click at [993, 146] on input "False" at bounding box center [1000, 144] width 14 height 12
radio input "true"
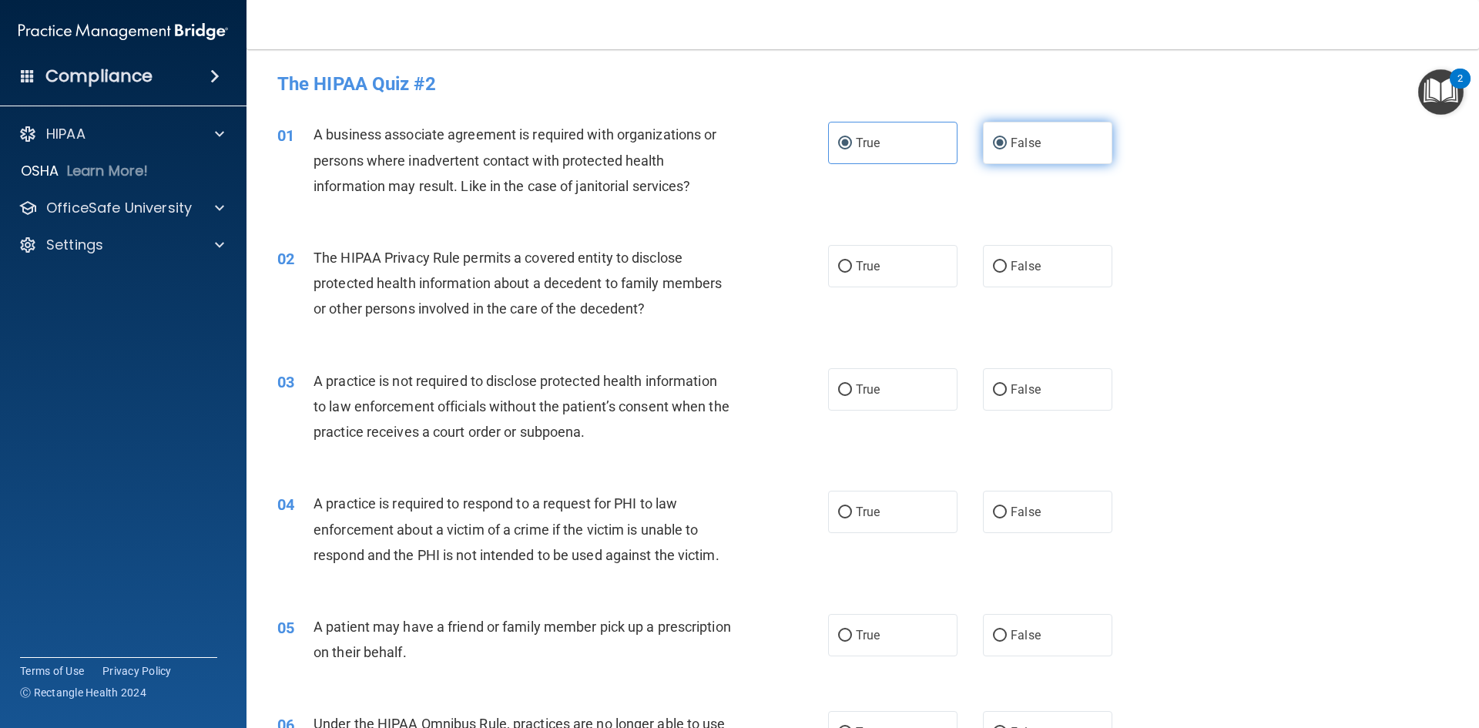
radio input "false"
drag, startPoint x: 409, startPoint y: 297, endPoint x: 597, endPoint y: 279, distance: 188.9
click at [597, 279] on div "The HIPAA Privacy Rule permits a covered entity to disclose protected health in…" at bounding box center [529, 283] width 431 height 77
click at [461, 318] on div "The HIPAA Privacy Rule permits a covered entity to disclose protected health in…" at bounding box center [529, 283] width 431 height 77
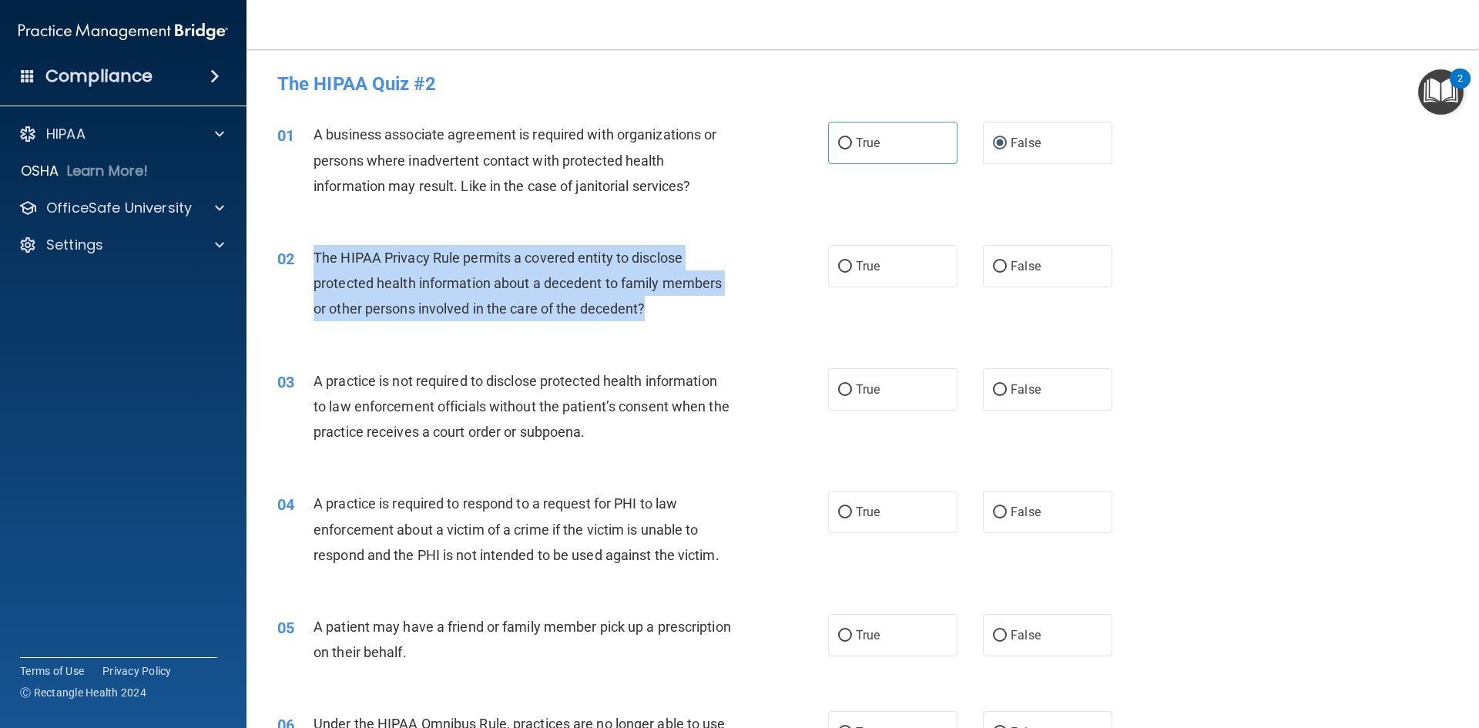
drag, startPoint x: 667, startPoint y: 310, endPoint x: 404, endPoint y: 298, distance: 263.7
click at [294, 273] on div "02 The HIPAA Privacy Rule permits a covered entity to disclose protected health…" at bounding box center [552, 287] width 597 height 85
click at [414, 300] on span "The HIPAA Privacy Rule permits a covered entity to disclose protected health in…" at bounding box center [518, 283] width 408 height 67
click at [678, 297] on div "The HIPAA Privacy Rule permits a covered entity to disclose protected health in…" at bounding box center [529, 283] width 431 height 77
click at [665, 312] on div "The HIPAA Privacy Rule permits a covered entity to disclose protected health in…" at bounding box center [529, 283] width 431 height 77
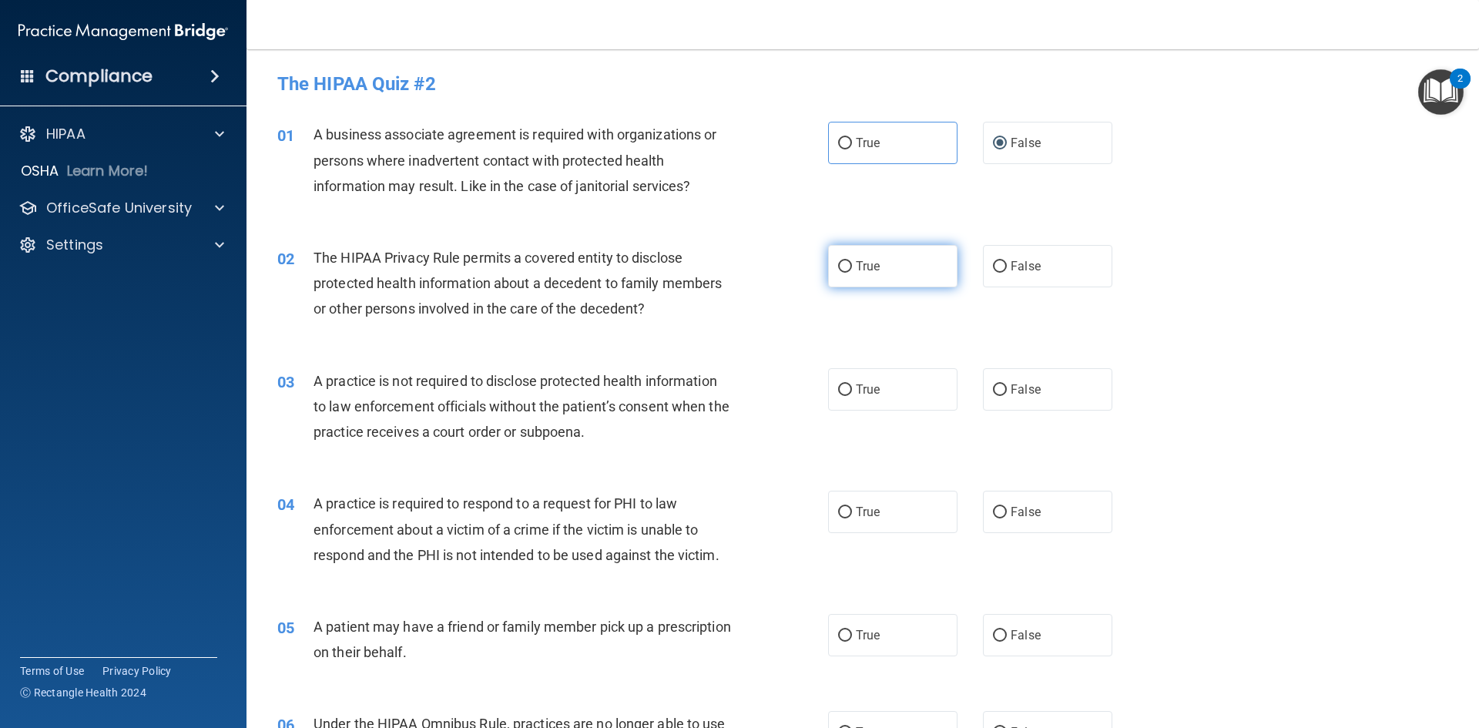
click at [846, 270] on input "True" at bounding box center [845, 267] width 14 height 12
radio input "true"
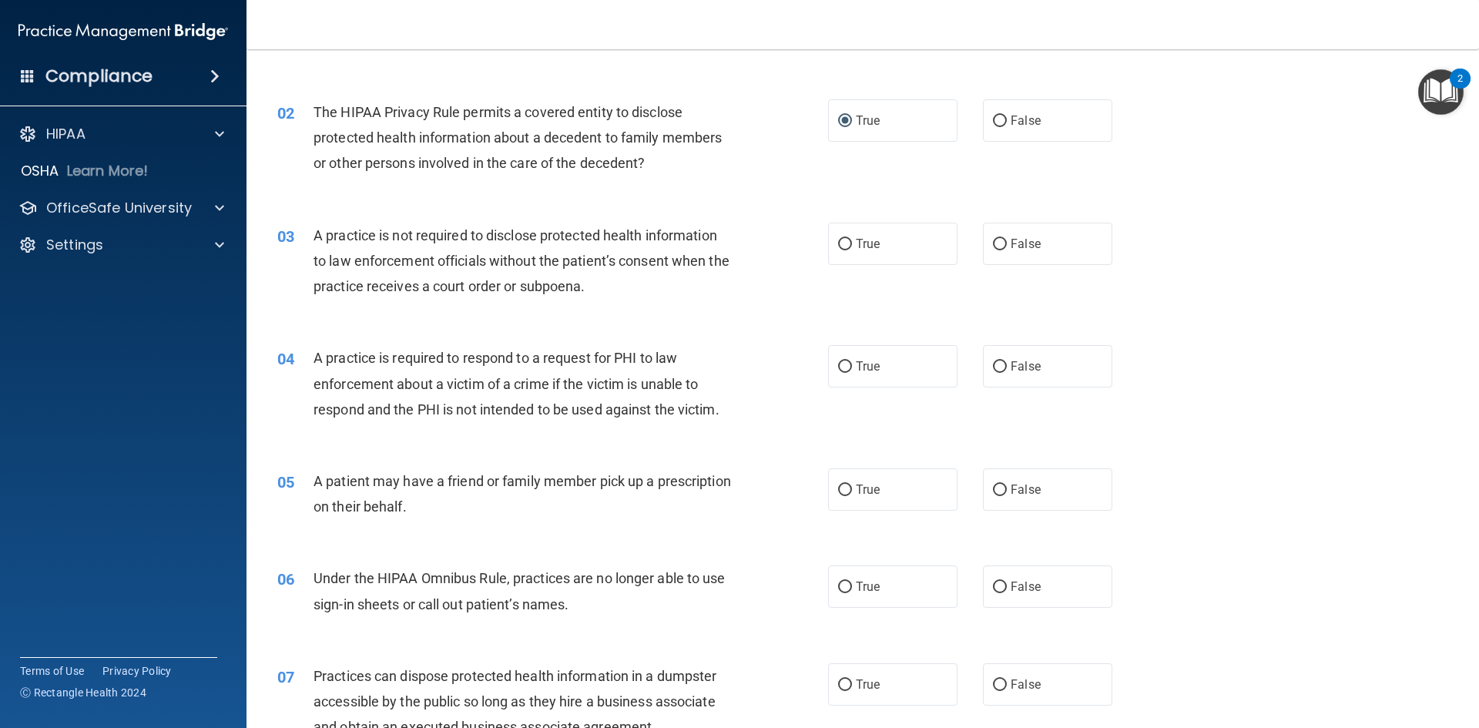
scroll to position [154, 0]
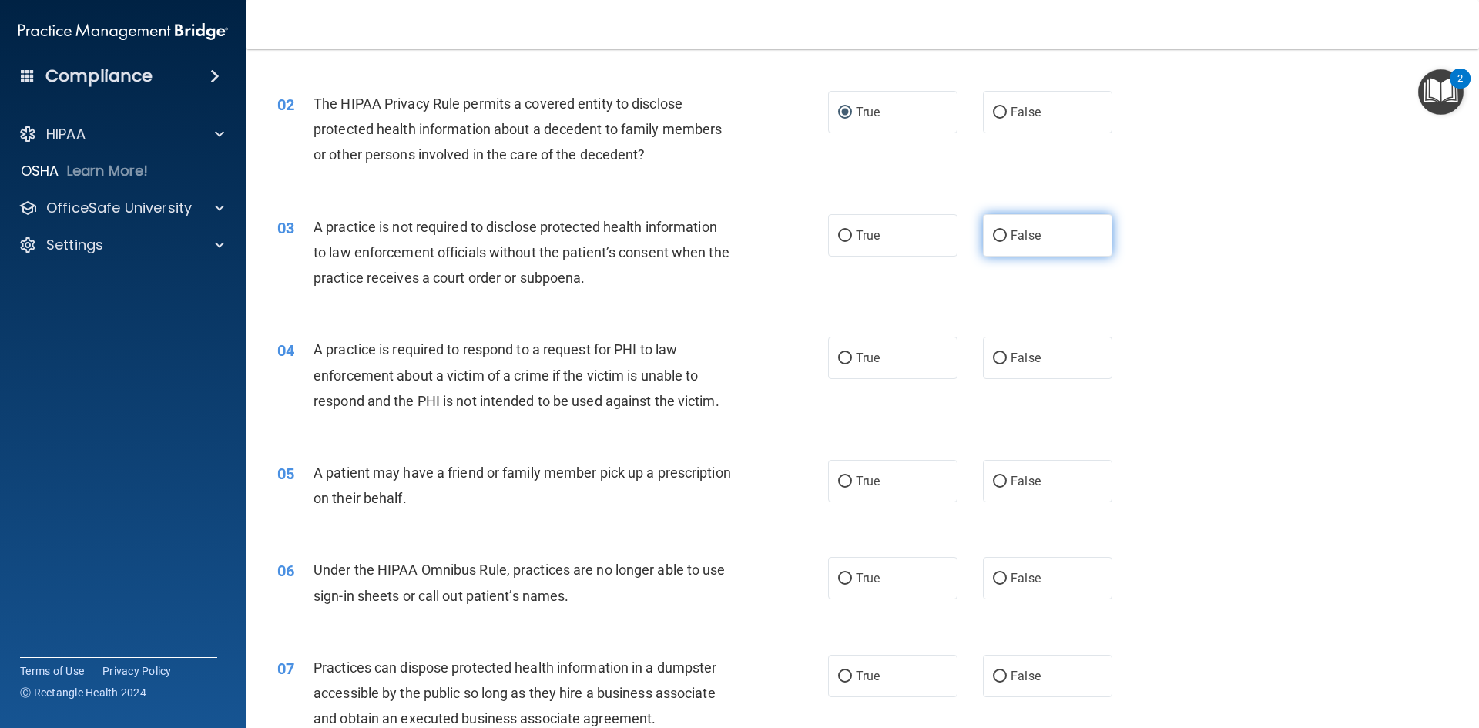
click at [1011, 230] on span "False" at bounding box center [1026, 235] width 30 height 15
click at [1007, 230] on input "False" at bounding box center [1000, 236] width 14 height 12
radio input "true"
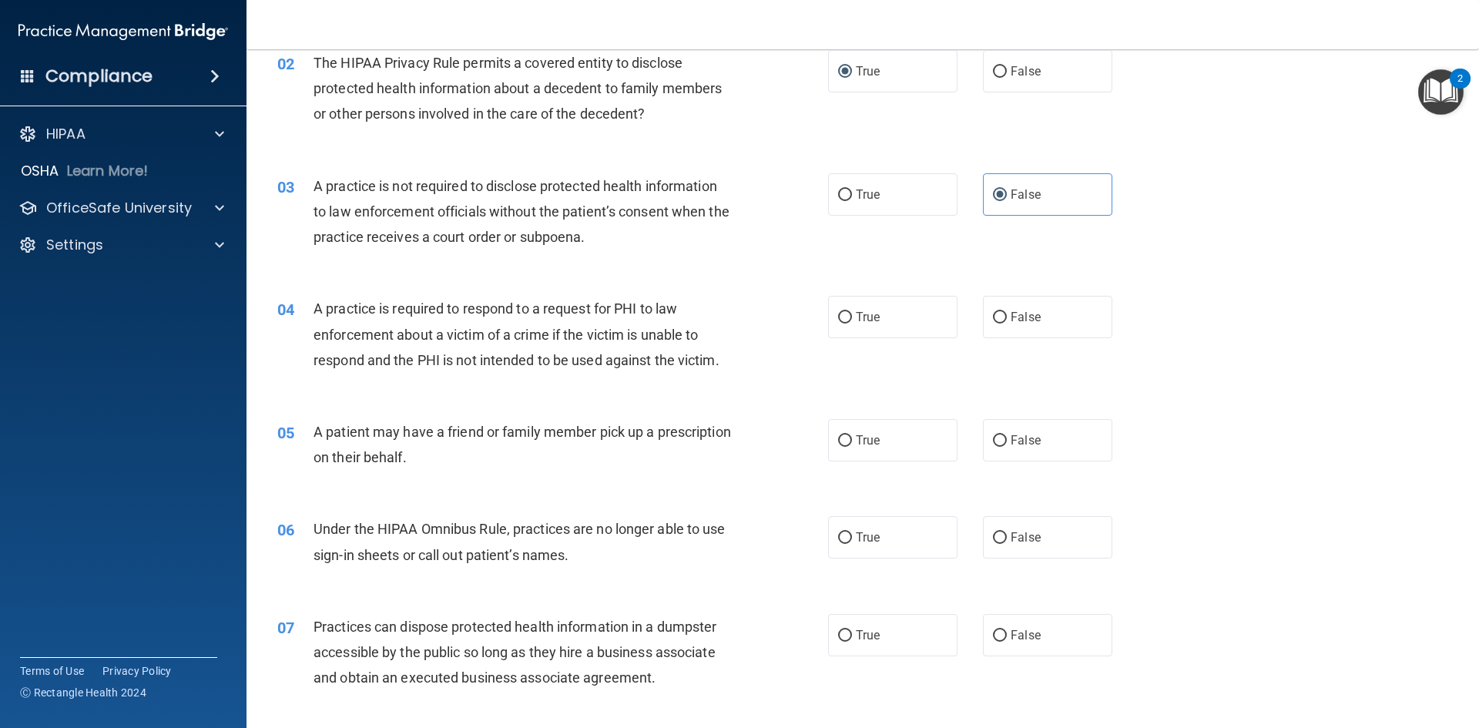
scroll to position [231, 0]
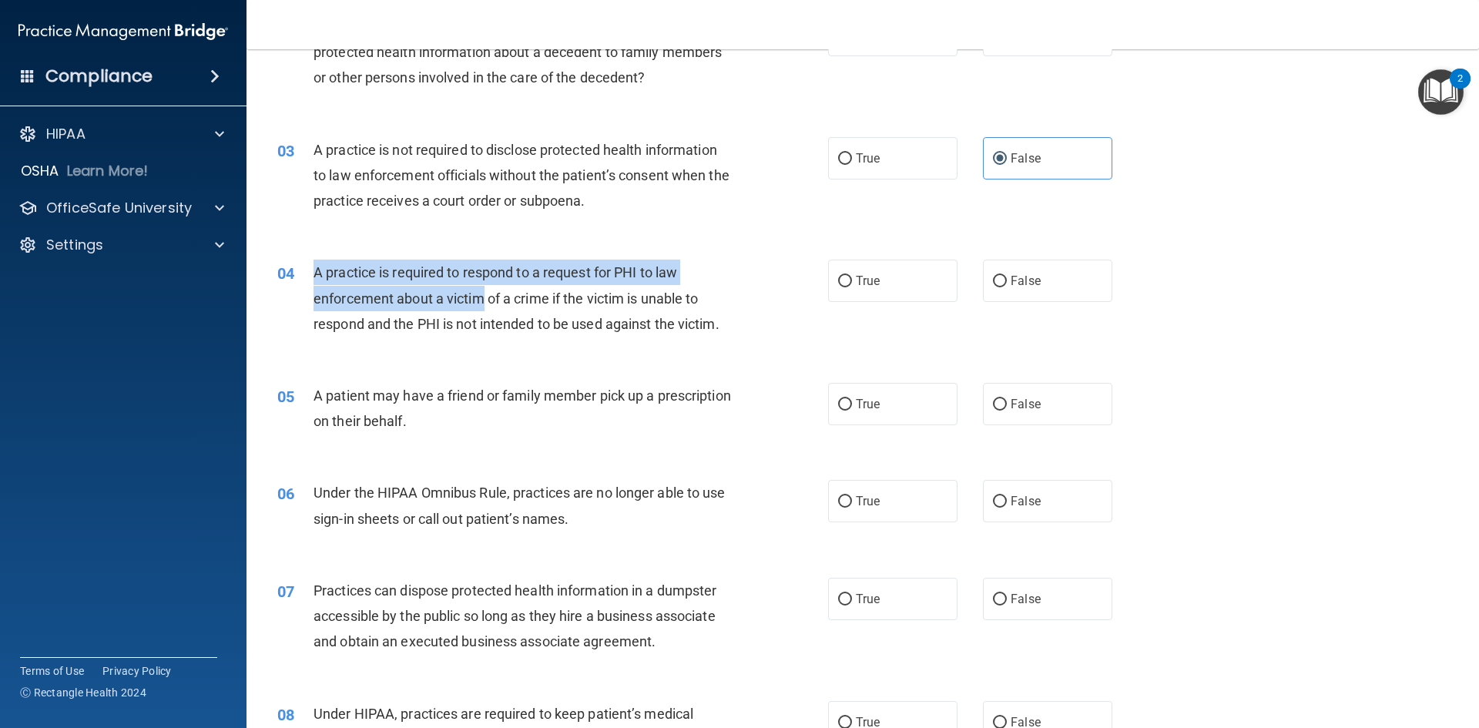
drag, startPoint x: 312, startPoint y: 270, endPoint x: 481, endPoint y: 289, distance: 169.7
click at [481, 289] on div "04 A practice is required to respond to a request for PHI to law enforcement ab…" at bounding box center [552, 302] width 597 height 85
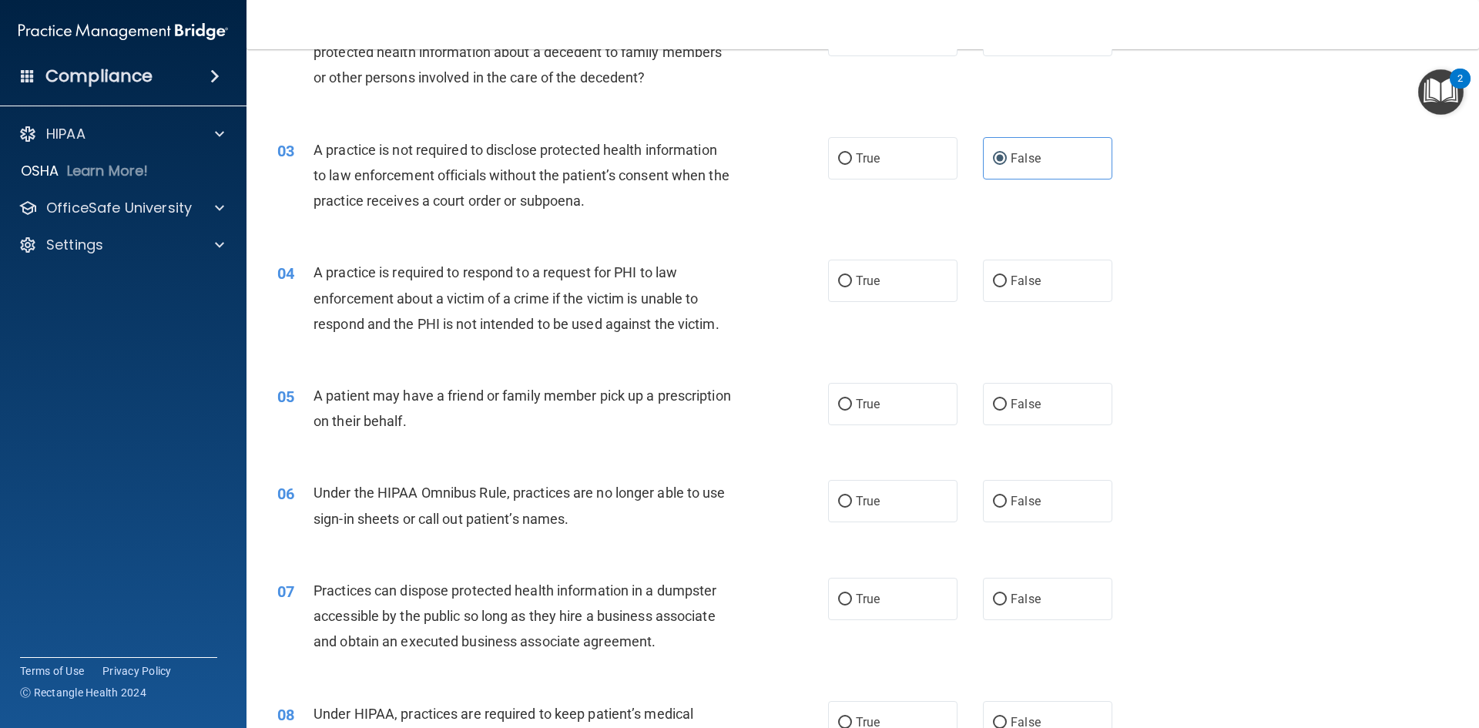
click at [618, 344] on div "04 A practice is required to respond to a request for PHI to law enforcement ab…" at bounding box center [552, 302] width 597 height 85
drag, startPoint x: 318, startPoint y: 270, endPoint x: 418, endPoint y: 463, distance: 217.4
click at [402, 269] on span "A practice is required to respond to a request for PHI to law enforcement about…" at bounding box center [517, 297] width 406 height 67
click at [462, 344] on div "04 A practice is required to respond to a request for PHI to law enforcement ab…" at bounding box center [552, 302] width 597 height 85
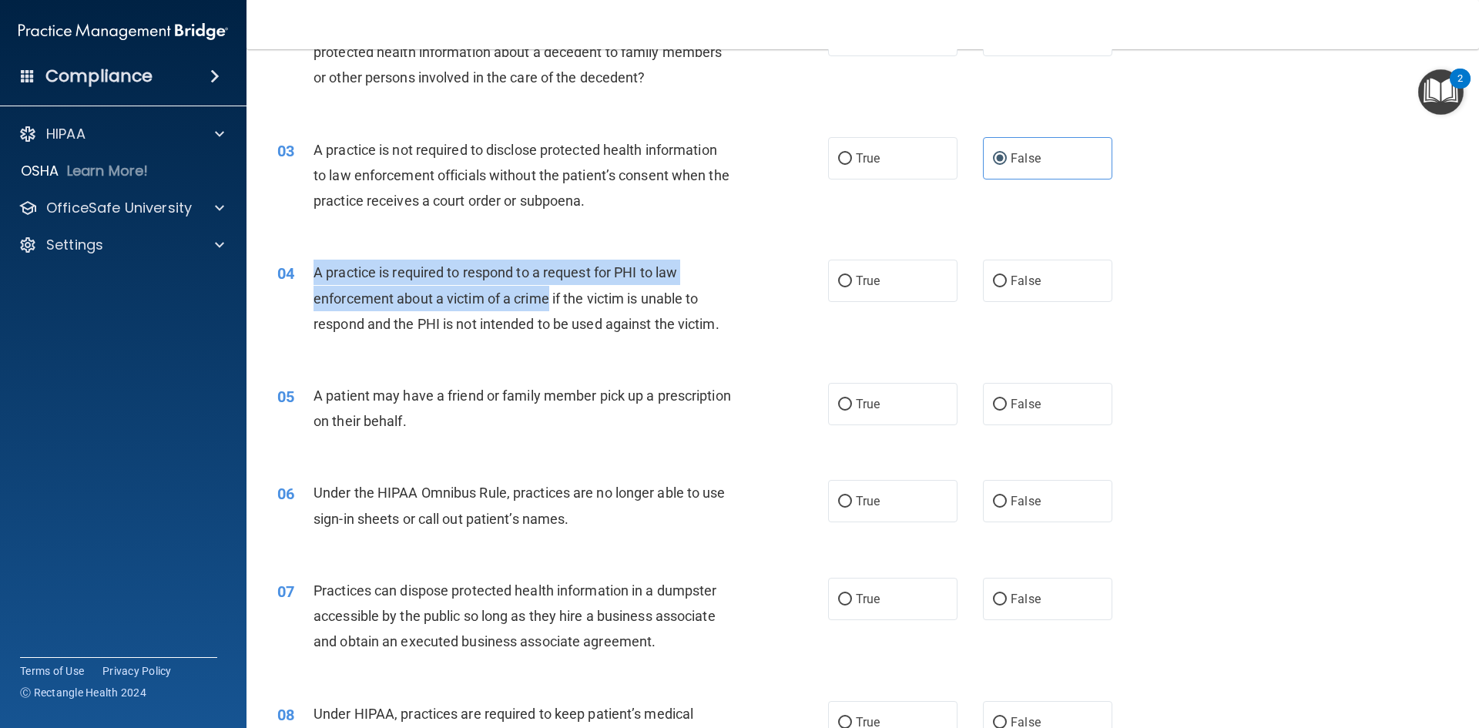
drag, startPoint x: 309, startPoint y: 270, endPoint x: 548, endPoint y: 300, distance: 240.7
click at [548, 300] on div "04 A practice is required to respond to a request for PHI to law enforcement ab…" at bounding box center [552, 302] width 597 height 85
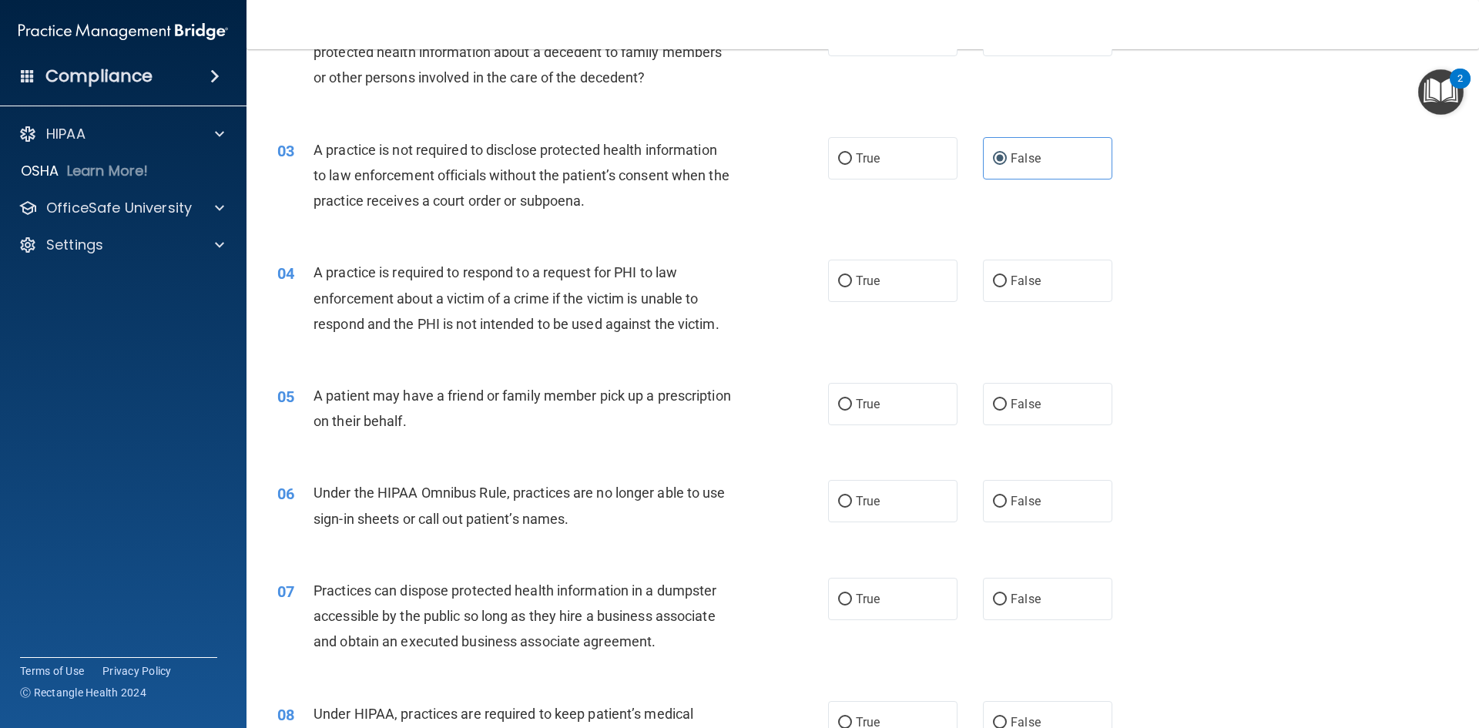
drag, startPoint x: 479, startPoint y: 355, endPoint x: 451, endPoint y: 334, distance: 35.3
click at [478, 355] on div "04 A practice is required to respond to a request for PHI to law enforcement ab…" at bounding box center [863, 301] width 1194 height 123
click at [838, 277] on input "True" at bounding box center [845, 282] width 14 height 12
radio input "true"
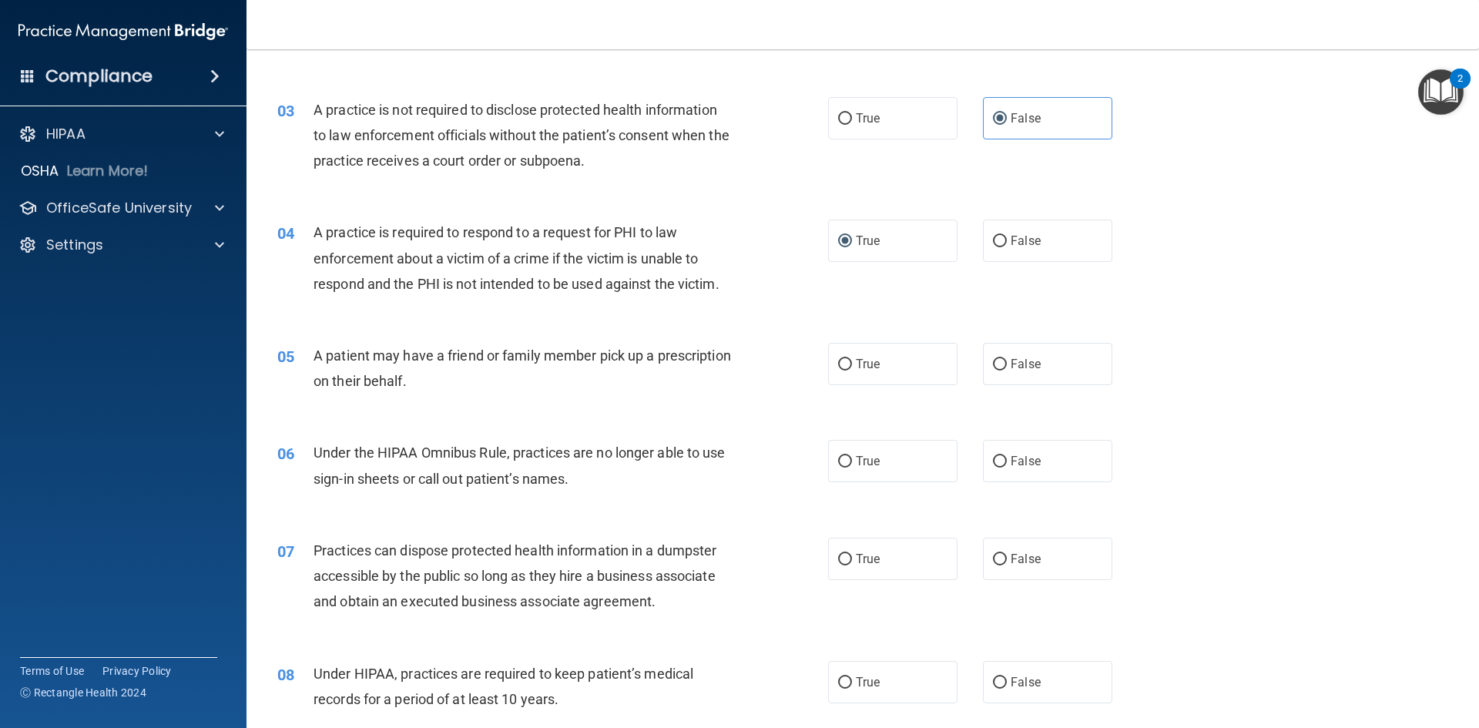
scroll to position [308, 0]
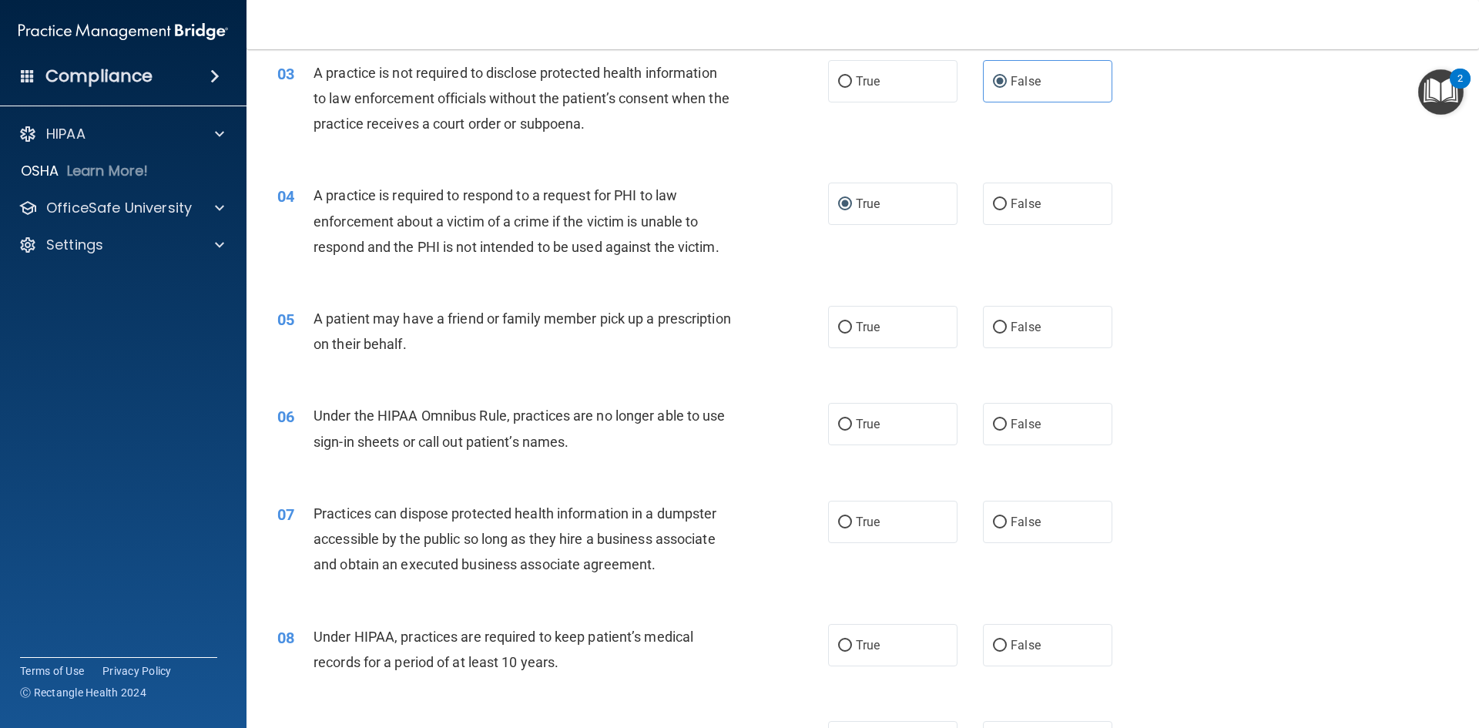
drag, startPoint x: 919, startPoint y: 345, endPoint x: 790, endPoint y: 430, distance: 154.0
click at [918, 345] on label "True" at bounding box center [892, 327] width 129 height 42
click at [852, 334] on input "True" at bounding box center [845, 328] width 14 height 12
radio input "true"
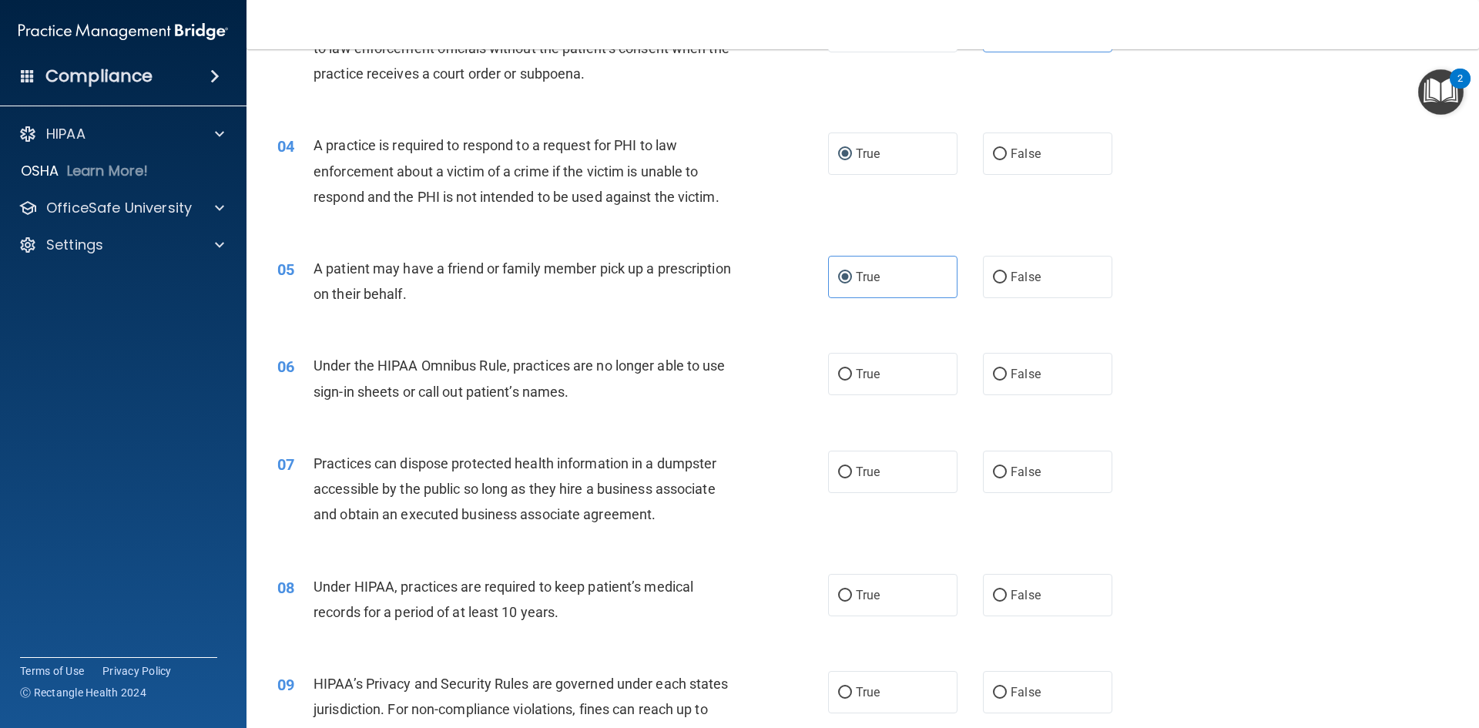
scroll to position [385, 0]
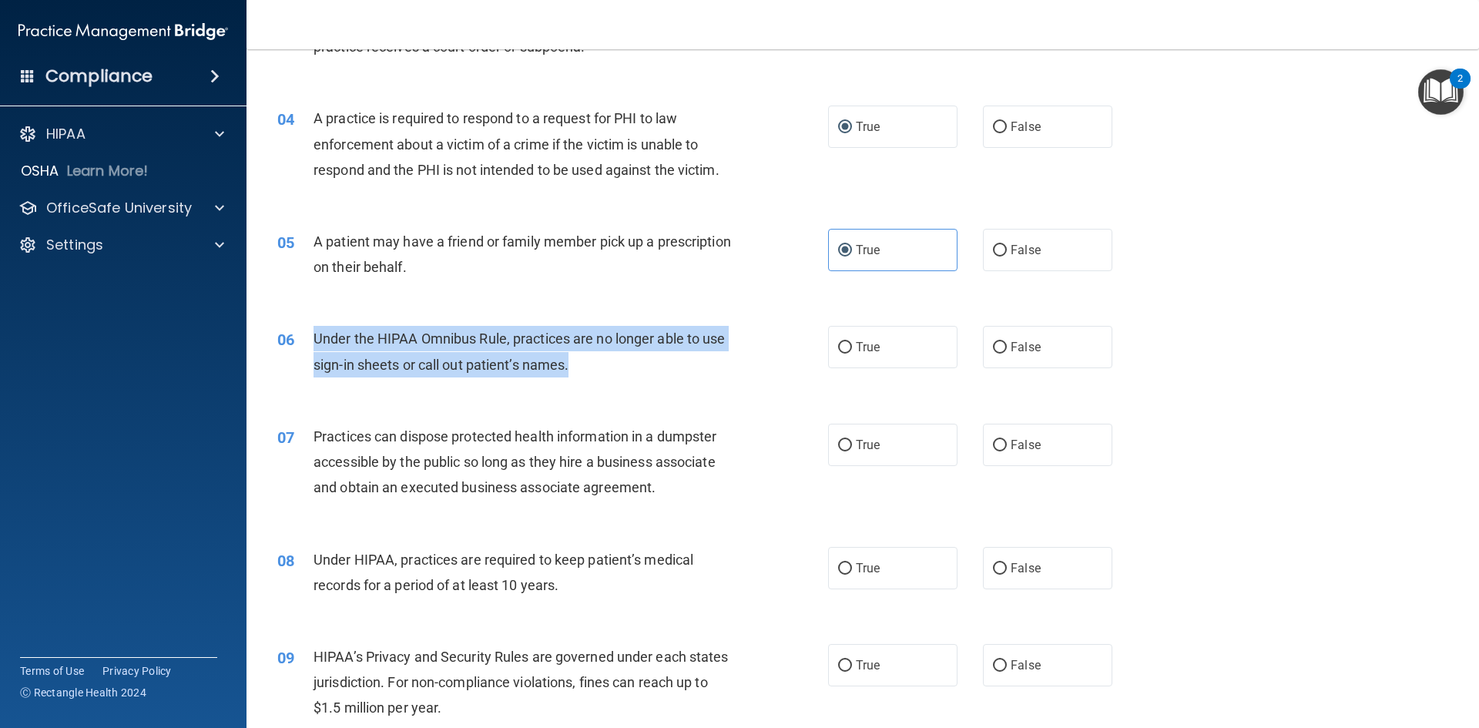
drag, startPoint x: 587, startPoint y: 366, endPoint x: 301, endPoint y: 340, distance: 287.0
click at [301, 340] on div "06 Under the HIPAA Omnibus Rule, practices are no longer able to use sign-in sh…" at bounding box center [552, 355] width 597 height 59
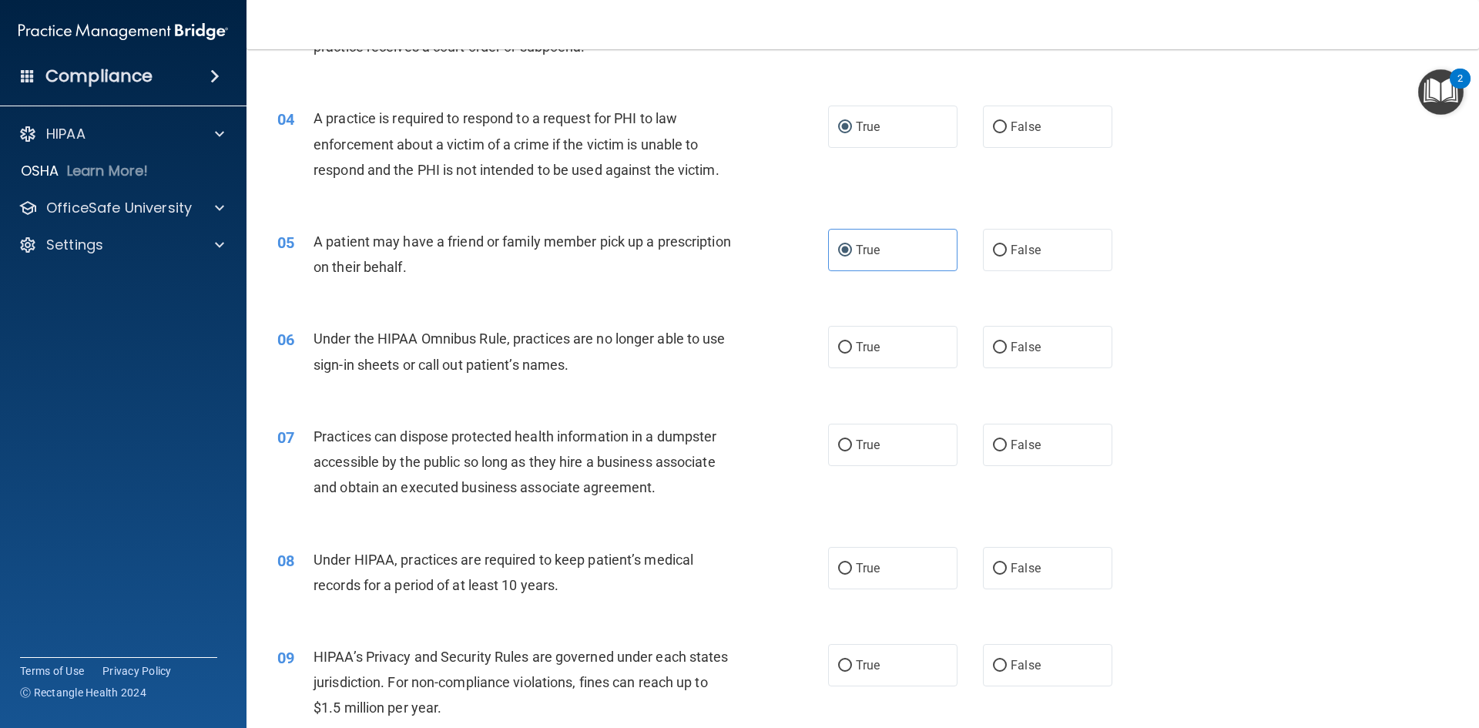
click at [726, 404] on div "07 Practices can dispose protected health information in a dumpster accessible …" at bounding box center [863, 465] width 1194 height 123
click at [998, 347] on input "False" at bounding box center [1000, 348] width 14 height 12
radio input "true"
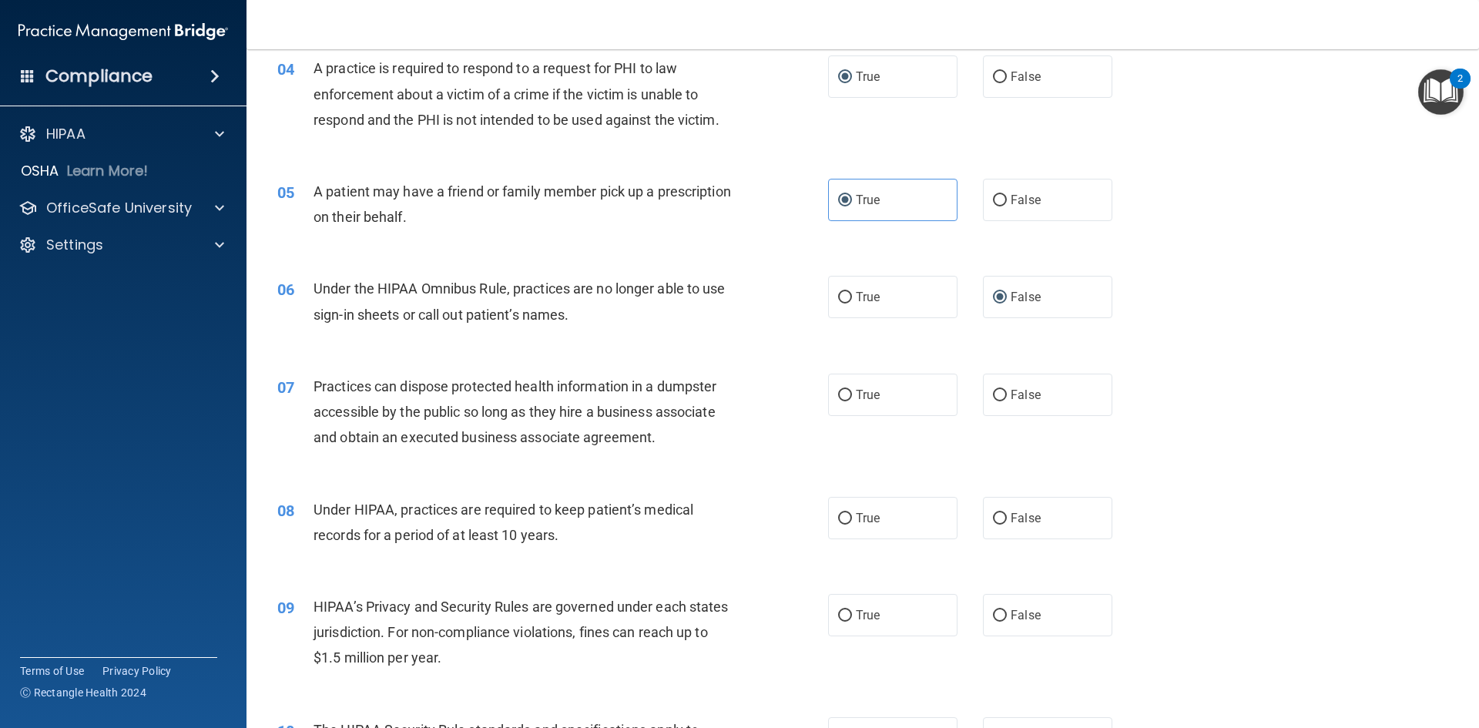
scroll to position [462, 0]
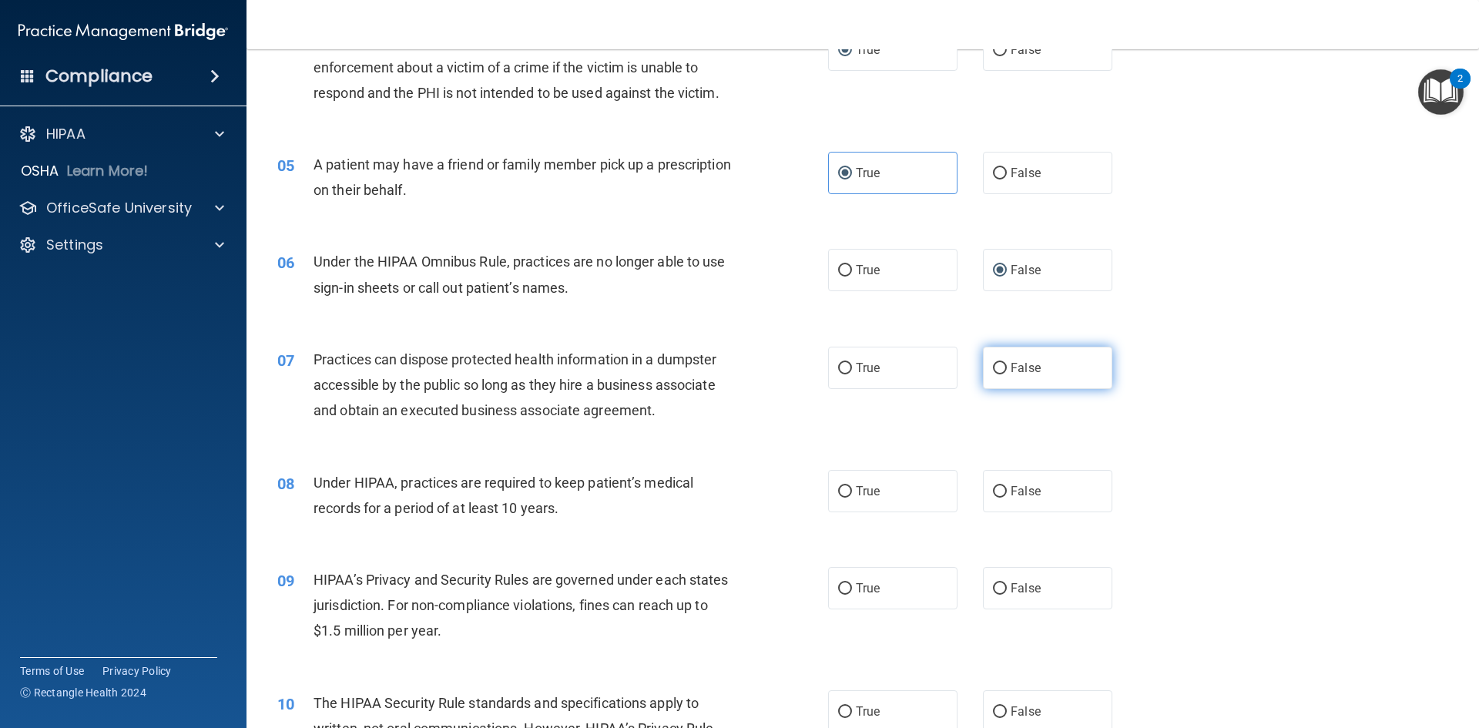
click at [1061, 366] on label "False" at bounding box center [1047, 368] width 129 height 42
click at [1007, 366] on input "False" at bounding box center [1000, 369] width 14 height 12
radio input "true"
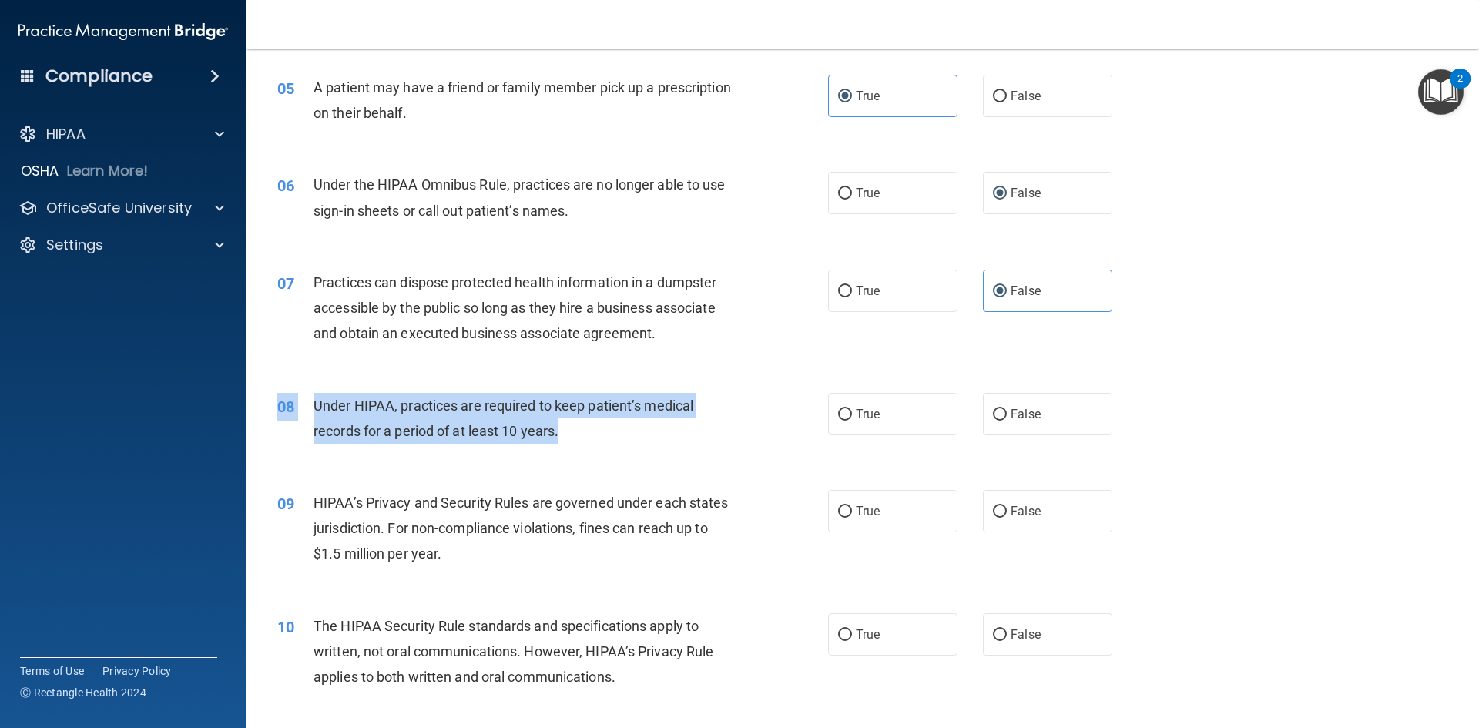
drag, startPoint x: 570, startPoint y: 443, endPoint x: 347, endPoint y: 377, distance: 233.0
click at [347, 377] on div "08 Under HIPAA, practices are required to keep patient’s medical records for a …" at bounding box center [863, 422] width 1194 height 97
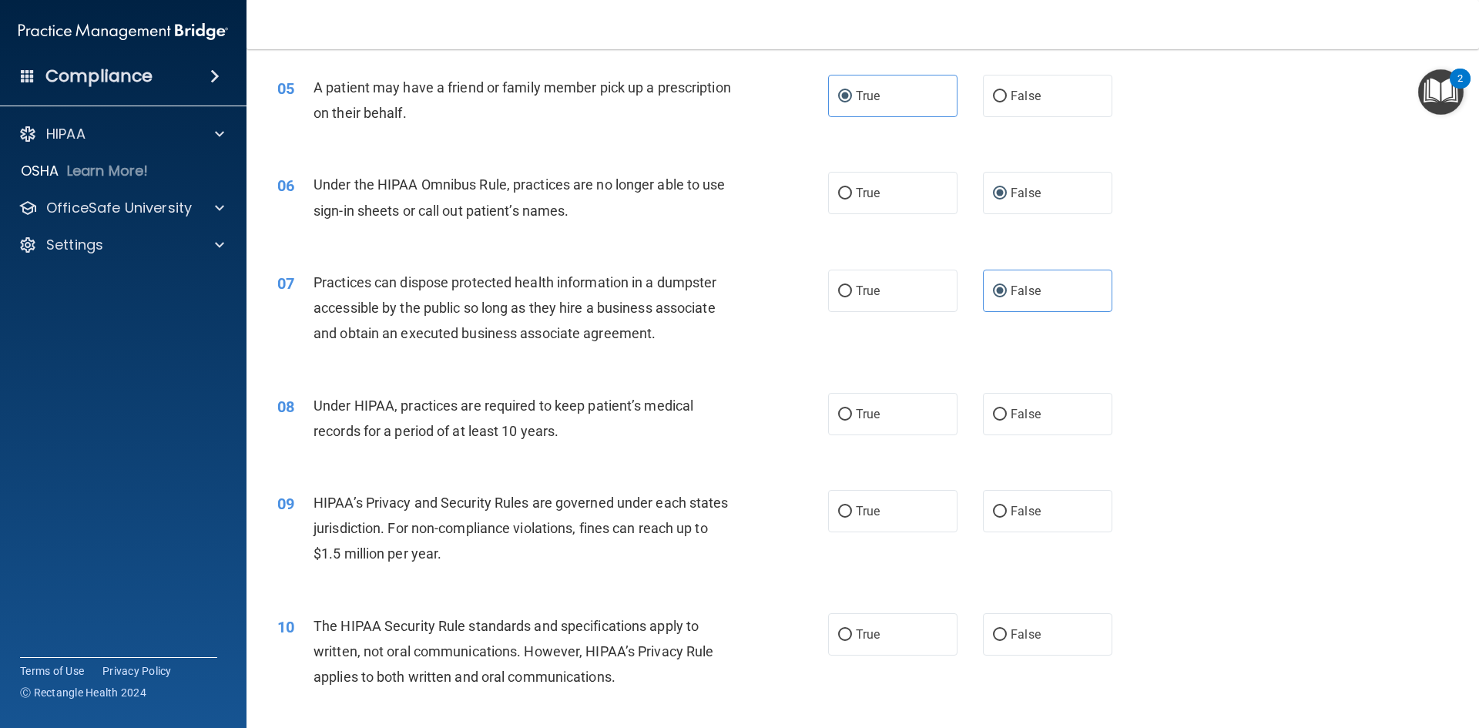
drag, startPoint x: 593, startPoint y: 468, endPoint x: 595, endPoint y: 454, distance: 13.3
click at [603, 463] on div "08 Under HIPAA, practices are required to keep patient’s medical records for a …" at bounding box center [863, 422] width 1194 height 97
click at [865, 415] on span "True" at bounding box center [868, 414] width 24 height 15
click at [852, 415] on input "True" at bounding box center [845, 415] width 14 height 12
radio input "true"
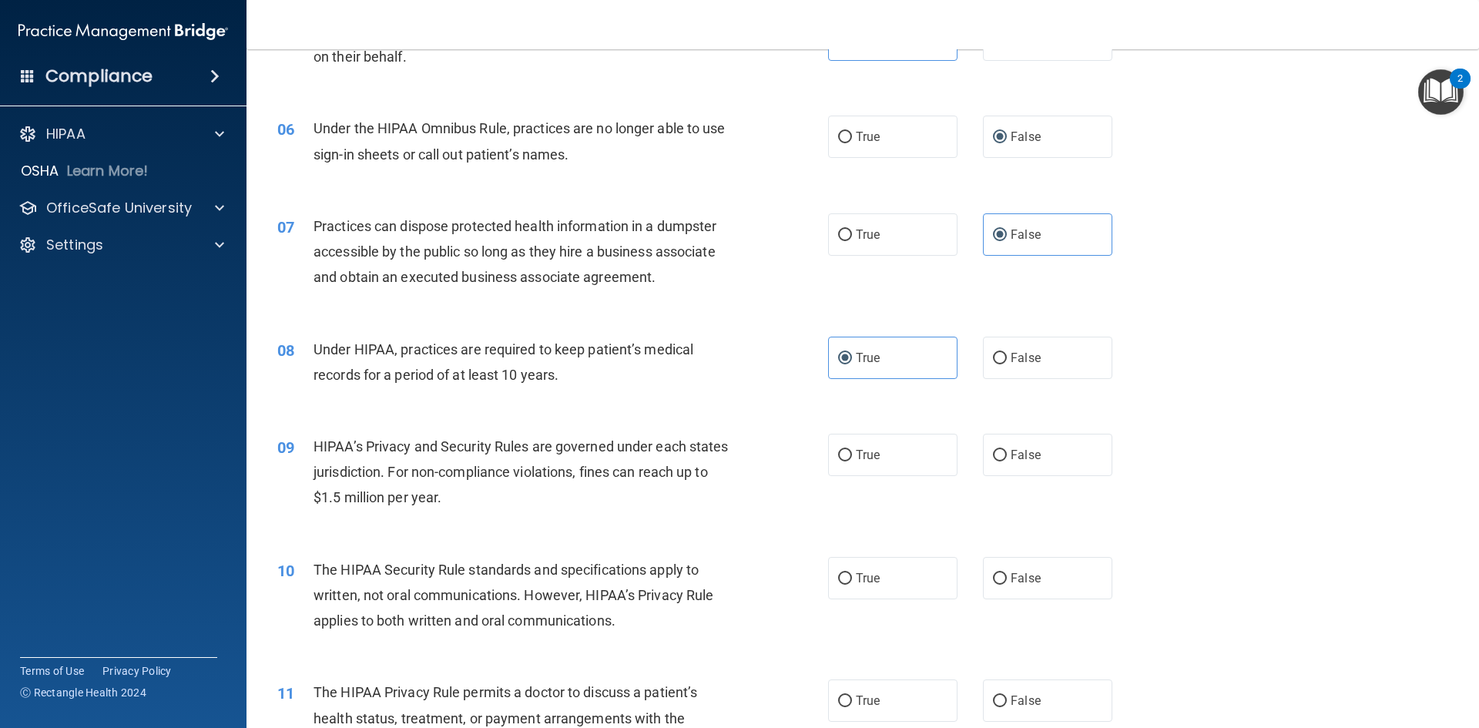
scroll to position [693, 0]
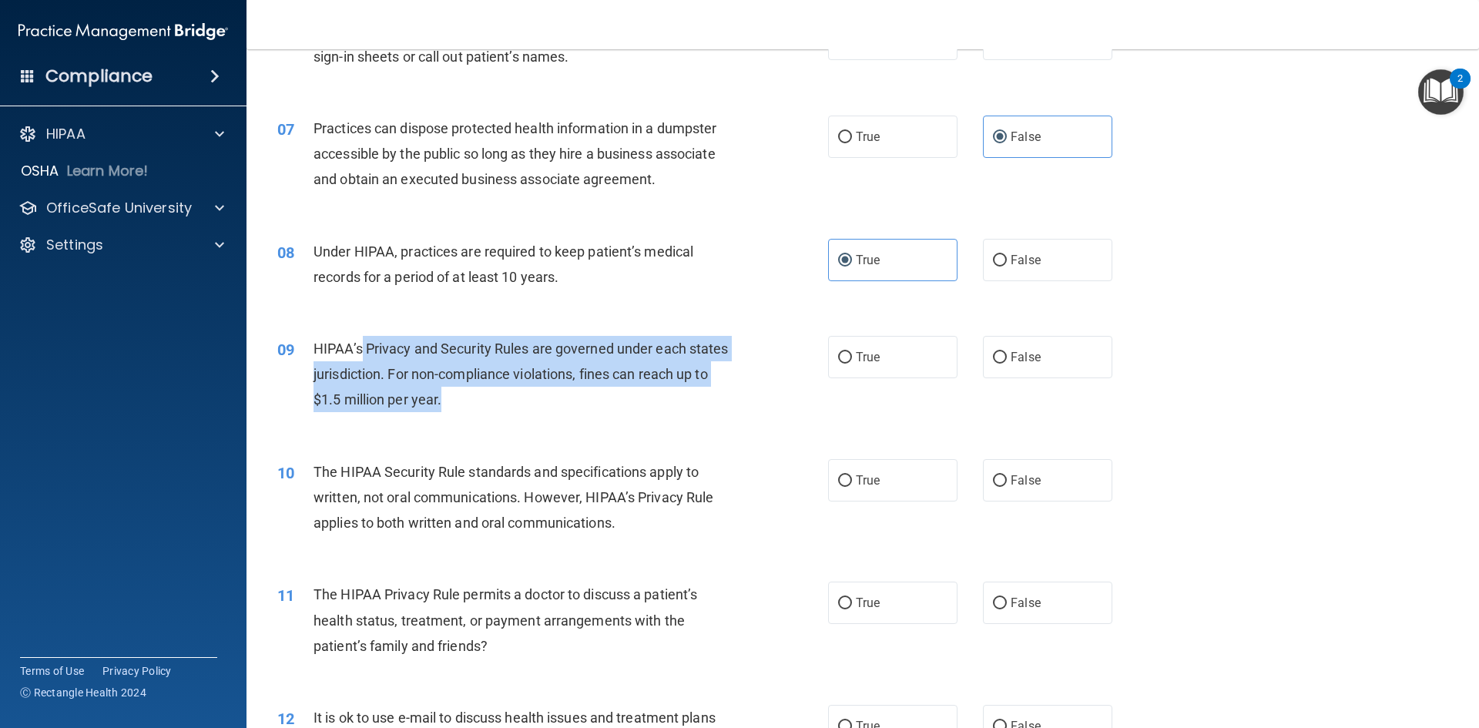
drag, startPoint x: 500, startPoint y: 404, endPoint x: 361, endPoint y: 352, distance: 148.9
click at [361, 352] on div "HIPAA’s Privacy and Security Rules are governed under each states jurisdiction.…" at bounding box center [529, 374] width 431 height 77
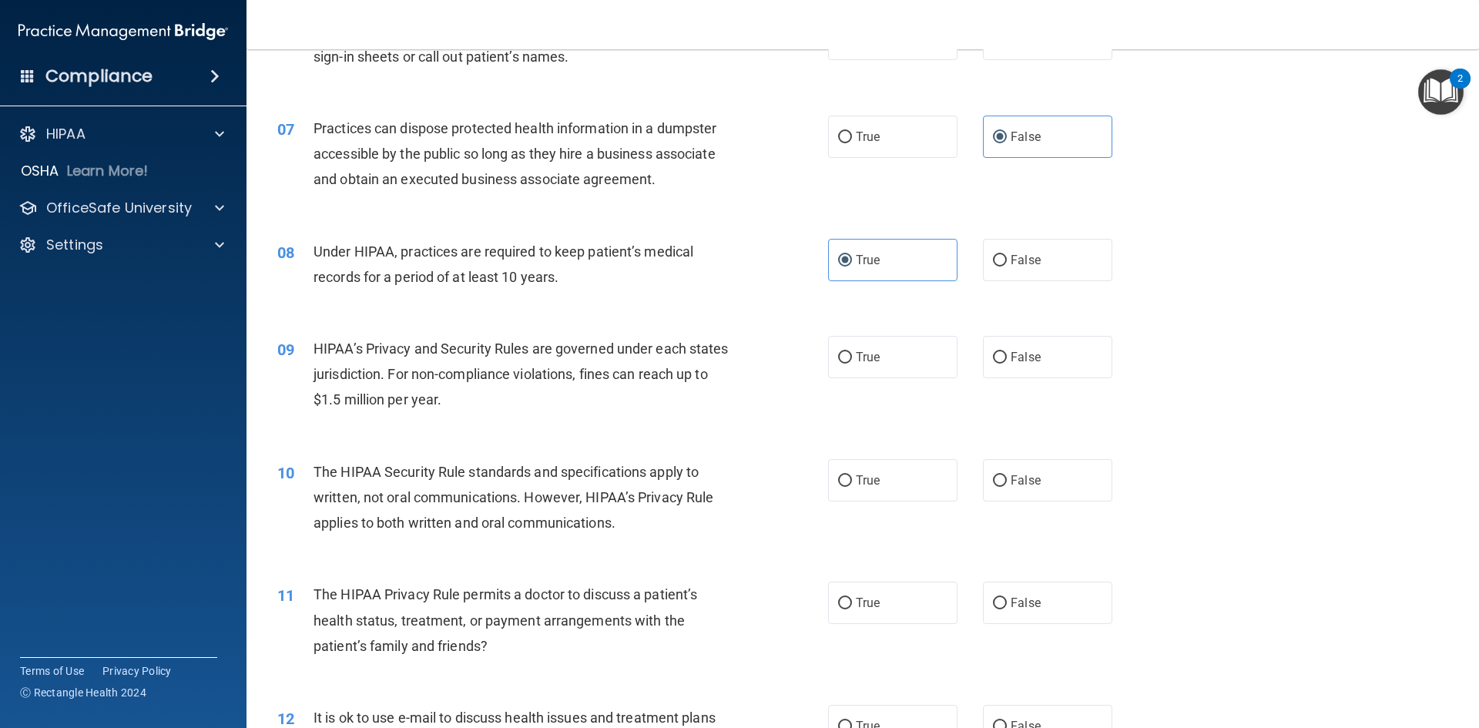
click at [580, 431] on div "09 HIPAA’s Privacy and Security Rules are governed under each states jurisdicti…" at bounding box center [863, 378] width 1194 height 123
click at [860, 359] on span "True" at bounding box center [868, 357] width 24 height 15
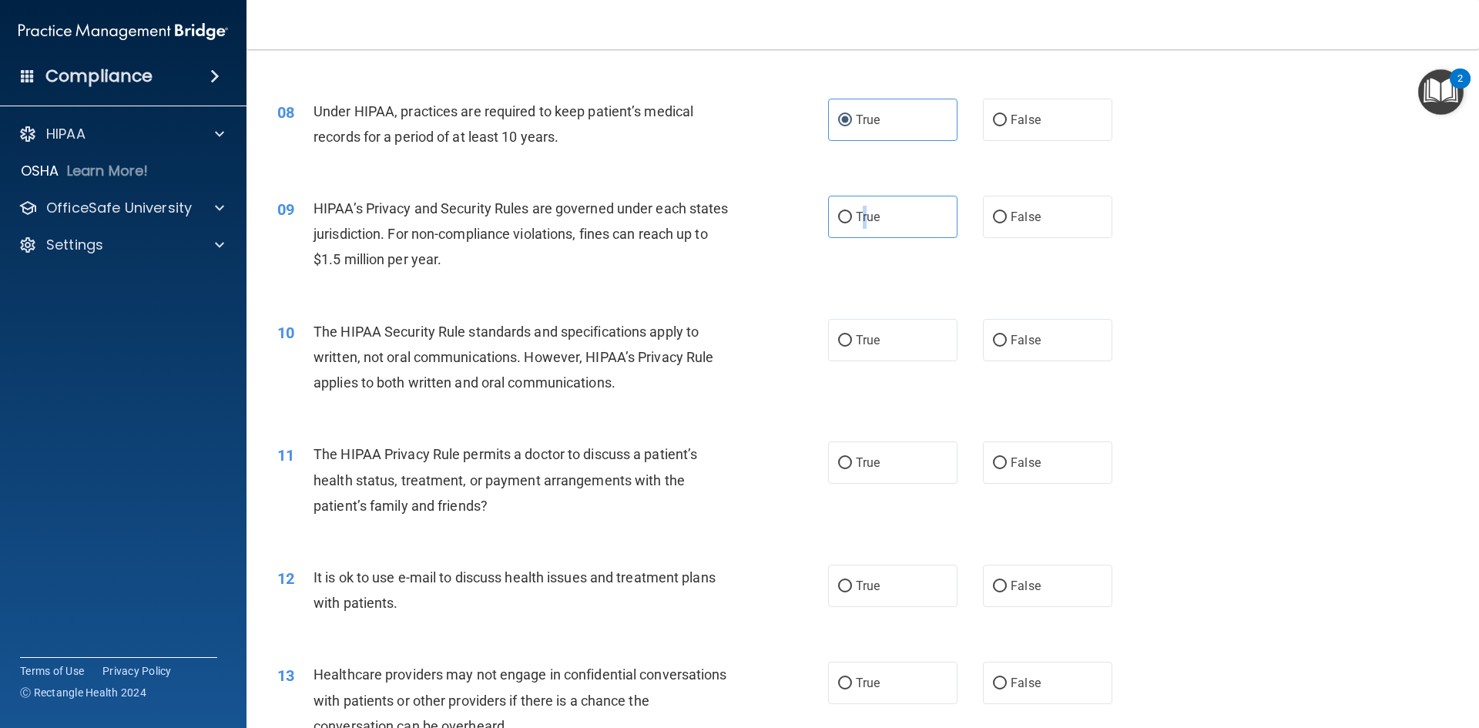
scroll to position [847, 0]
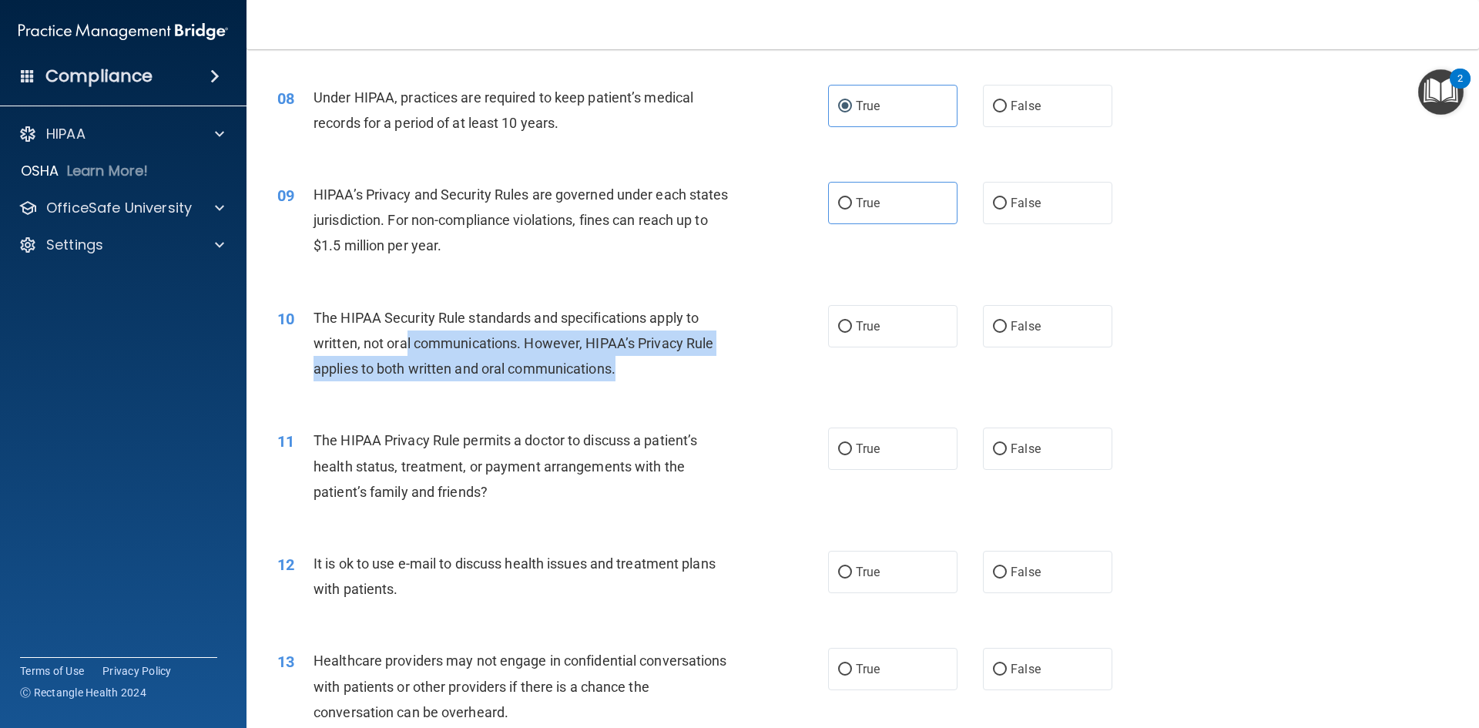
drag, startPoint x: 654, startPoint y: 374, endPoint x: 404, endPoint y: 336, distance: 253.3
click at [404, 336] on div "The HIPAA Security Rule standards and specifications apply to written, not oral…" at bounding box center [529, 343] width 431 height 77
click at [684, 380] on div "The HIPAA Security Rule standards and specifications apply to written, not oral…" at bounding box center [529, 343] width 431 height 77
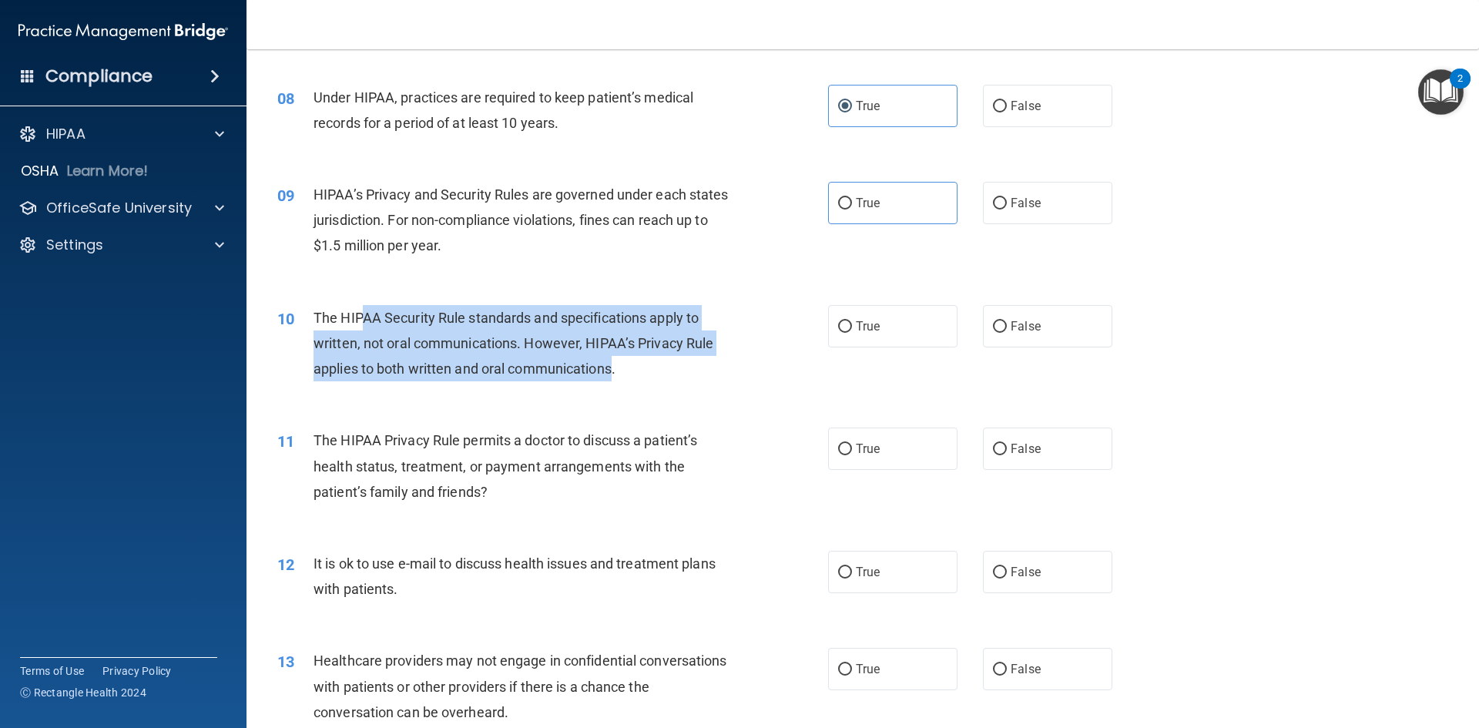
drag, startPoint x: 360, startPoint y: 317, endPoint x: 615, endPoint y: 384, distance: 263.4
click at [615, 384] on div "10 The HIPAA Security Rule standards and specifications apply to written, not o…" at bounding box center [552, 347] width 597 height 85
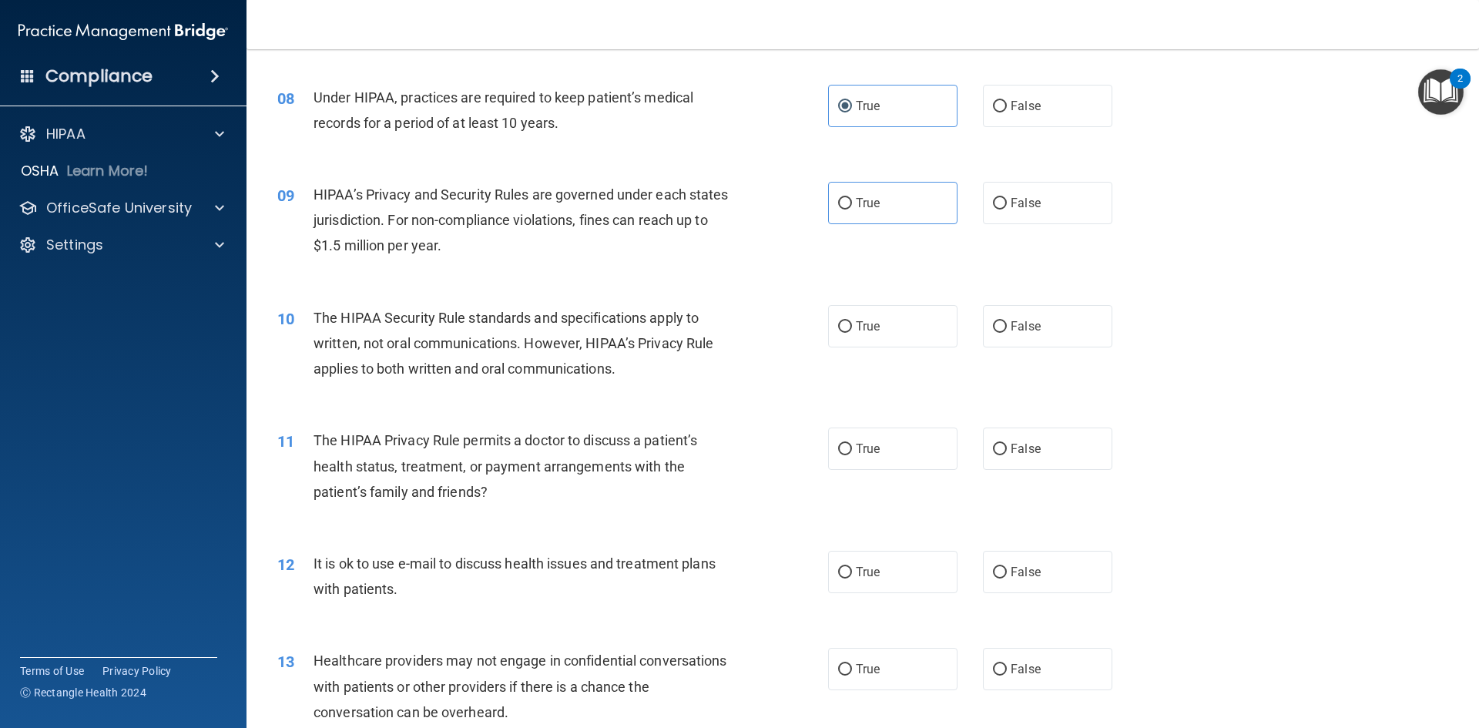
drag, startPoint x: 666, startPoint y: 398, endPoint x: 895, endPoint y: 365, distance: 231.2
click at [675, 397] on div "10 The HIPAA Security Rule standards and specifications apply to written, not o…" at bounding box center [863, 347] width 1194 height 123
click at [907, 343] on label "True" at bounding box center [892, 326] width 129 height 42
click at [852, 333] on input "True" at bounding box center [845, 327] width 14 height 12
radio input "true"
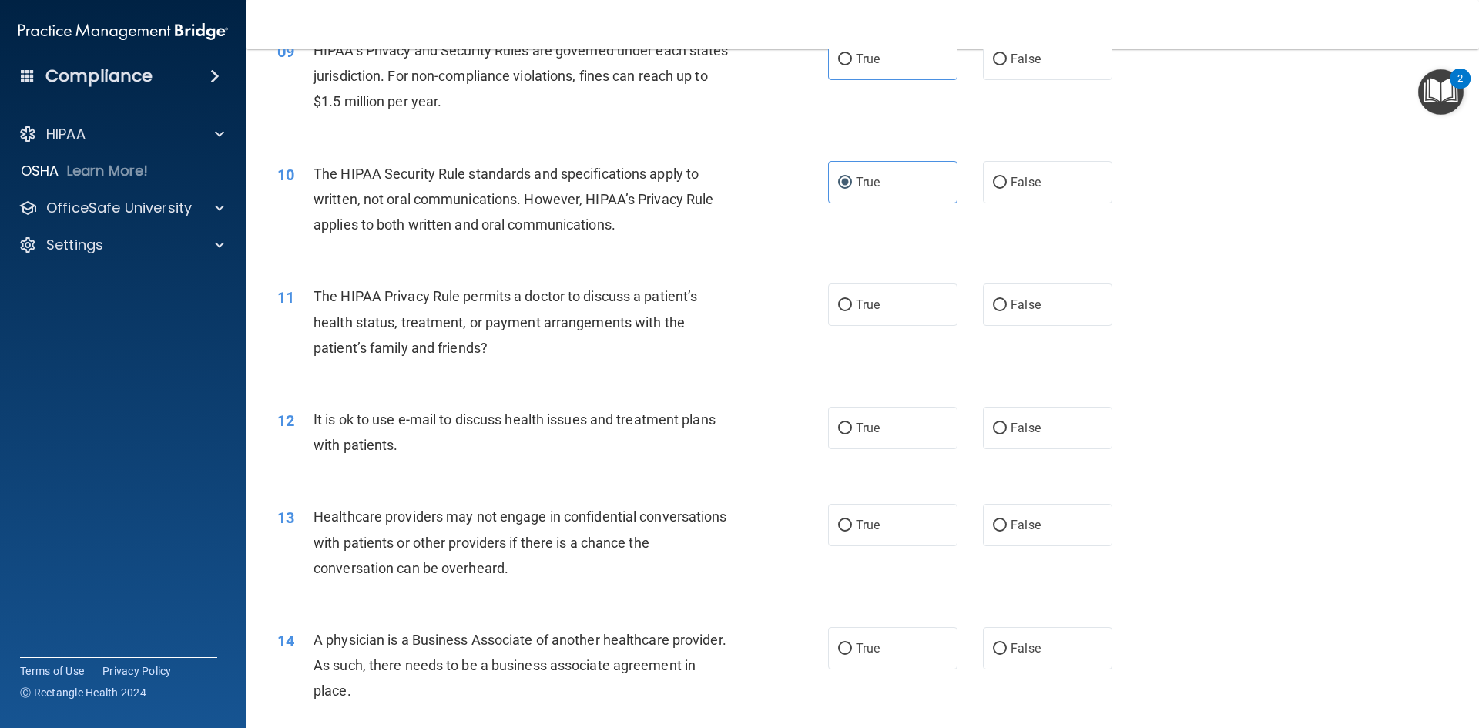
scroll to position [1001, 0]
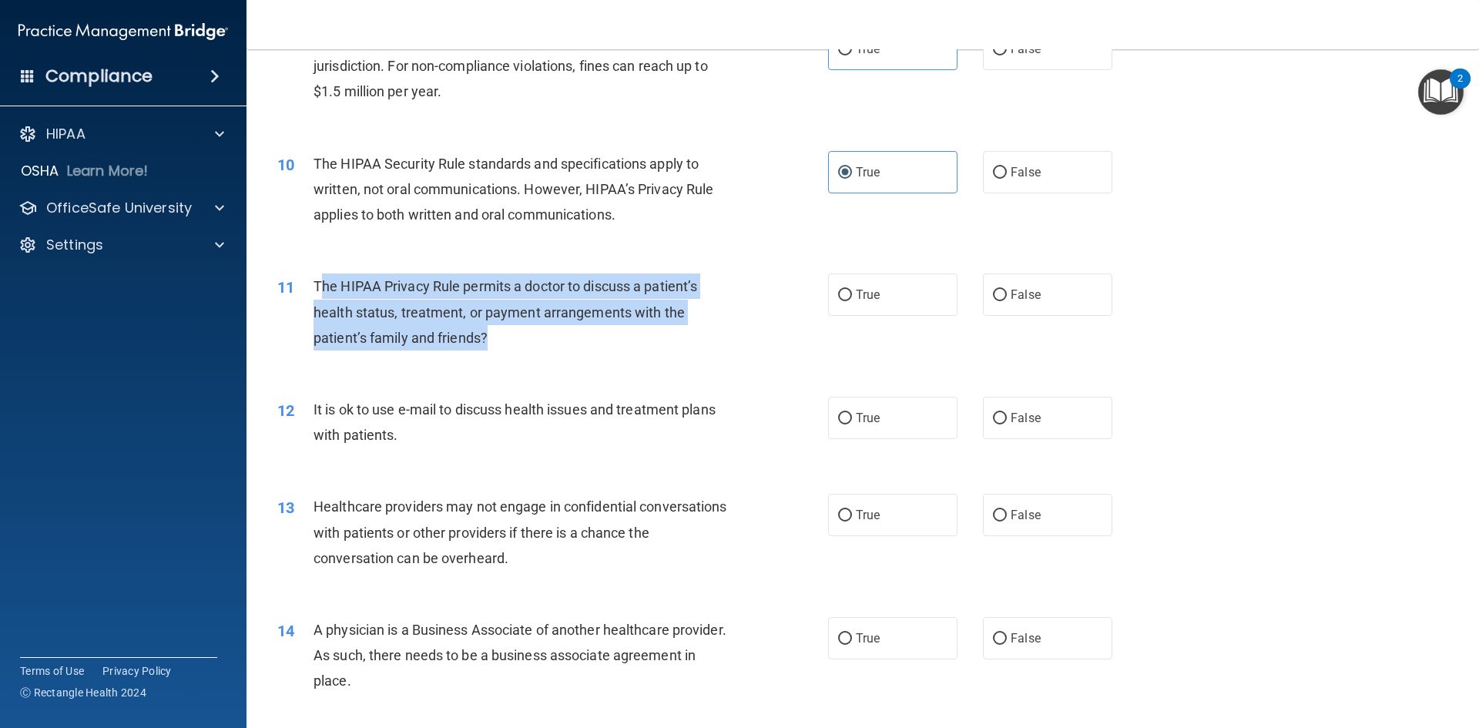
drag, startPoint x: 347, startPoint y: 288, endPoint x: 535, endPoint y: 347, distance: 197.6
click at [535, 347] on div "The HIPAA Privacy Rule permits a doctor to discuss a patient’s health status, t…" at bounding box center [529, 311] width 431 height 77
click at [536, 347] on div "The HIPAA Privacy Rule permits a doctor to discuss a patient’s health status, t…" at bounding box center [529, 311] width 431 height 77
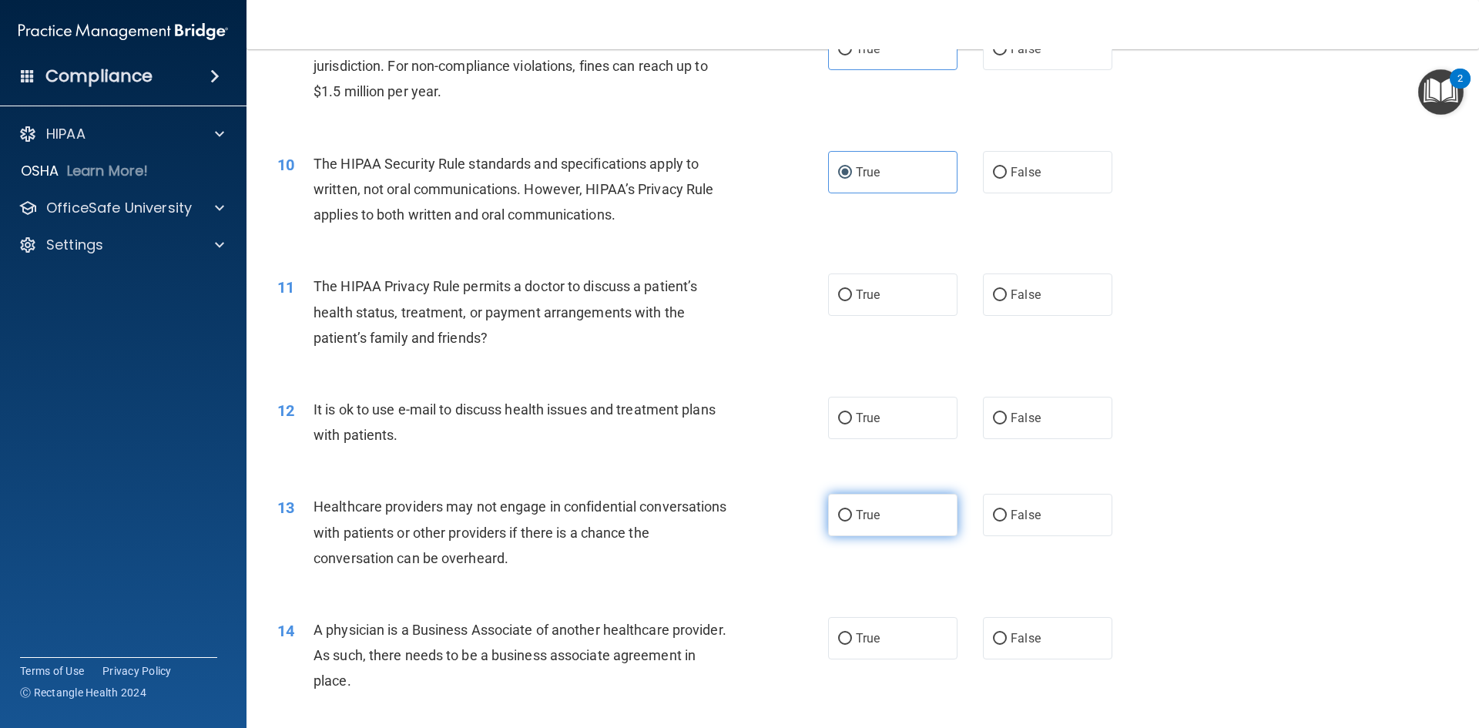
click at [840, 525] on label "True" at bounding box center [892, 515] width 129 height 42
click at [840, 522] on input "True" at bounding box center [845, 516] width 14 height 12
radio input "true"
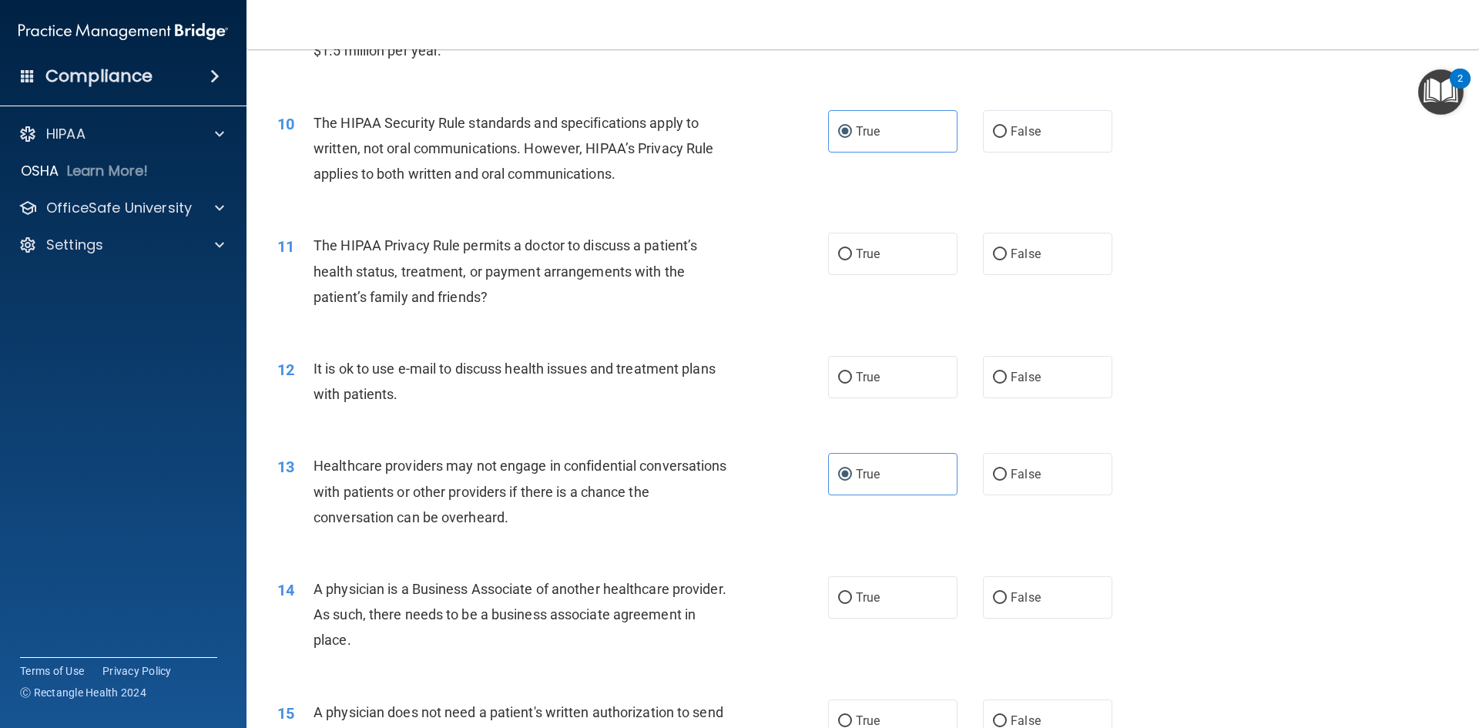
scroll to position [1155, 0]
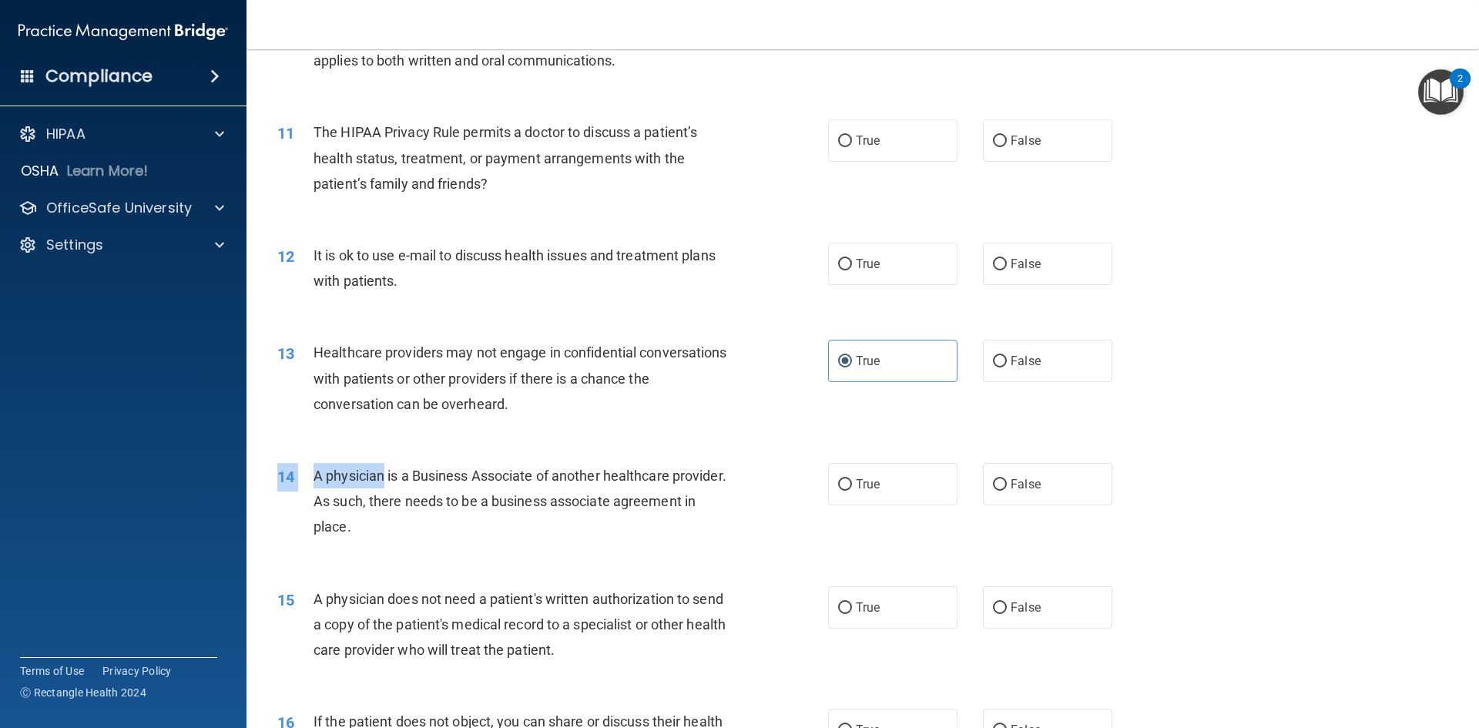
drag, startPoint x: 381, startPoint y: 470, endPoint x: 492, endPoint y: 460, distance: 112.1
click at [492, 460] on div "14 A physician is a Business Associate of another healthcare provider. As such,…" at bounding box center [863, 505] width 1194 height 123
click at [473, 516] on div "A physician is a Business Associate of another healthcare provider. As such, th…" at bounding box center [529, 501] width 431 height 77
click at [1049, 488] on label "False" at bounding box center [1047, 484] width 129 height 42
click at [1007, 488] on input "False" at bounding box center [1000, 485] width 14 height 12
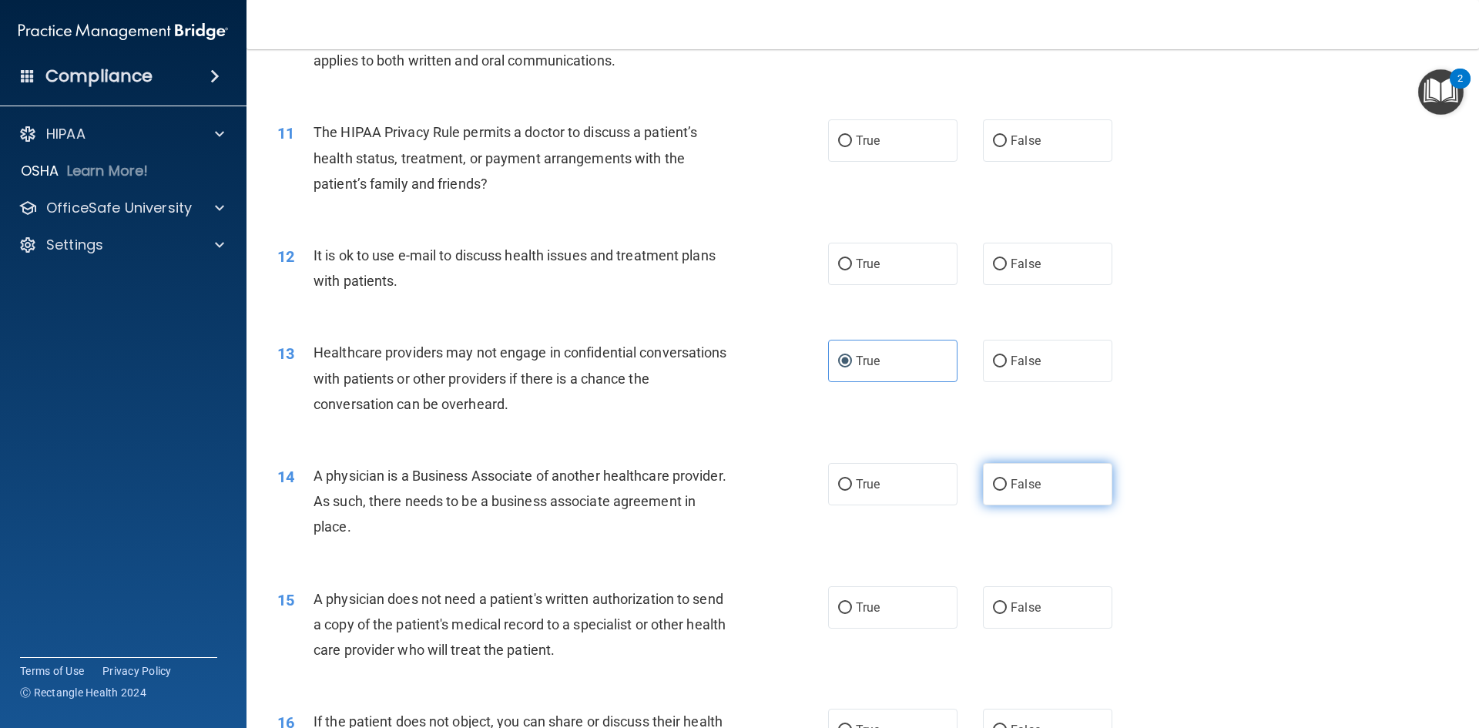
radio input "true"
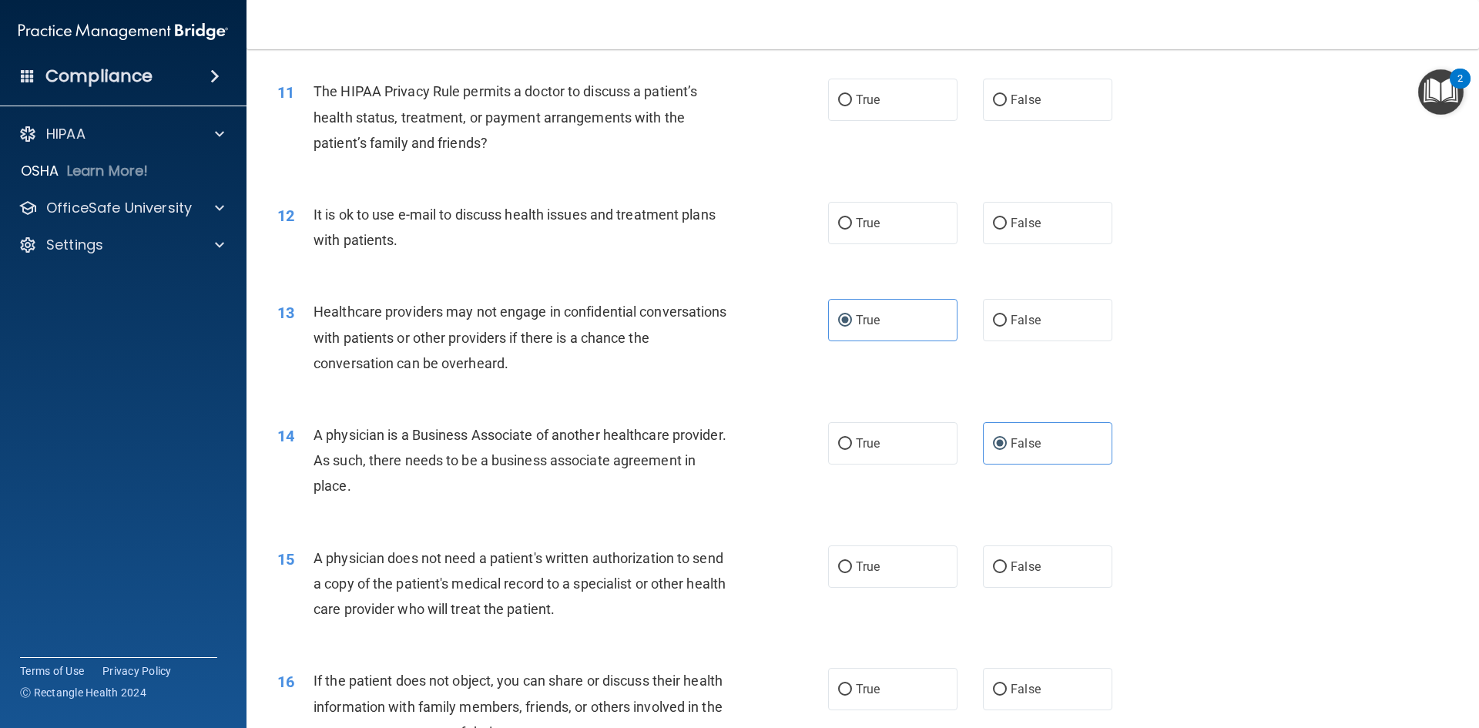
scroll to position [1310, 0]
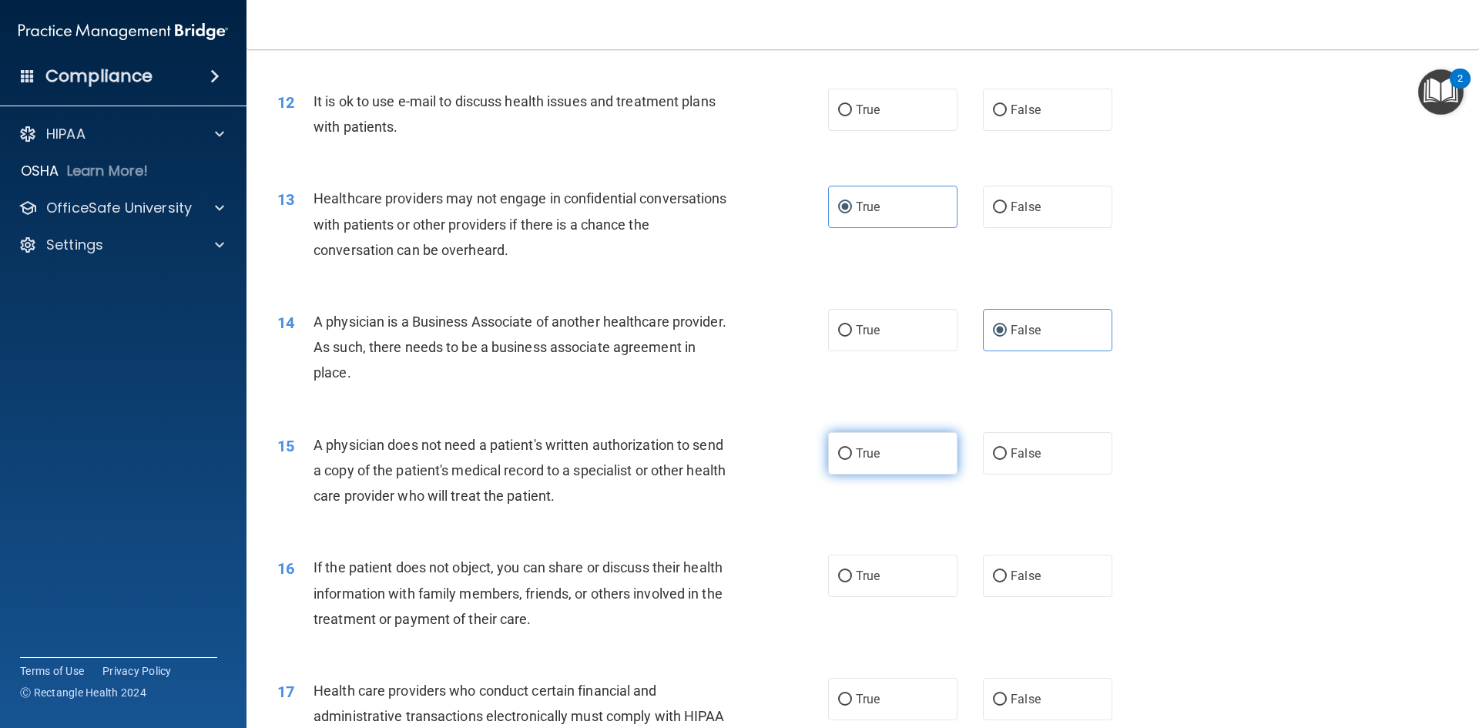
click at [898, 455] on label "True" at bounding box center [892, 453] width 129 height 42
click at [852, 455] on input "True" at bounding box center [845, 454] width 14 height 12
radio input "true"
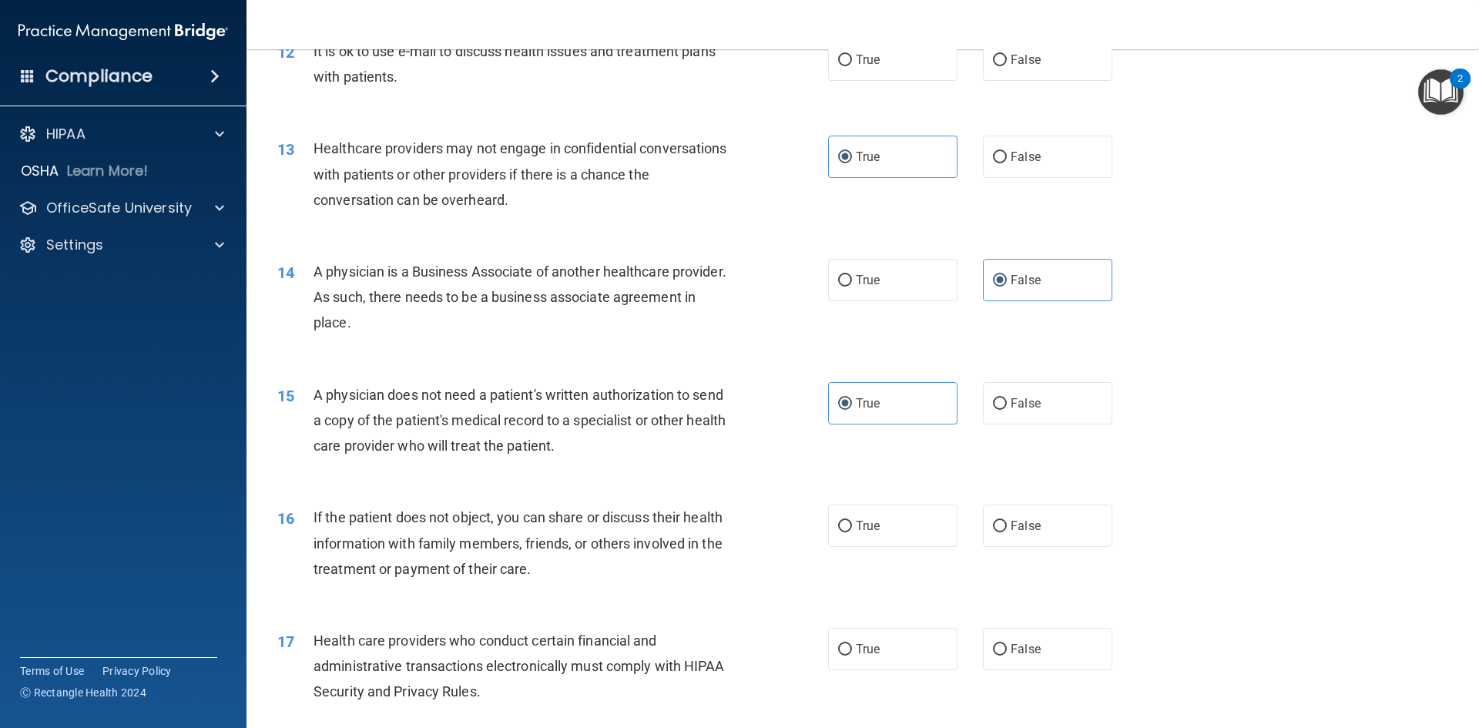
scroll to position [1387, 0]
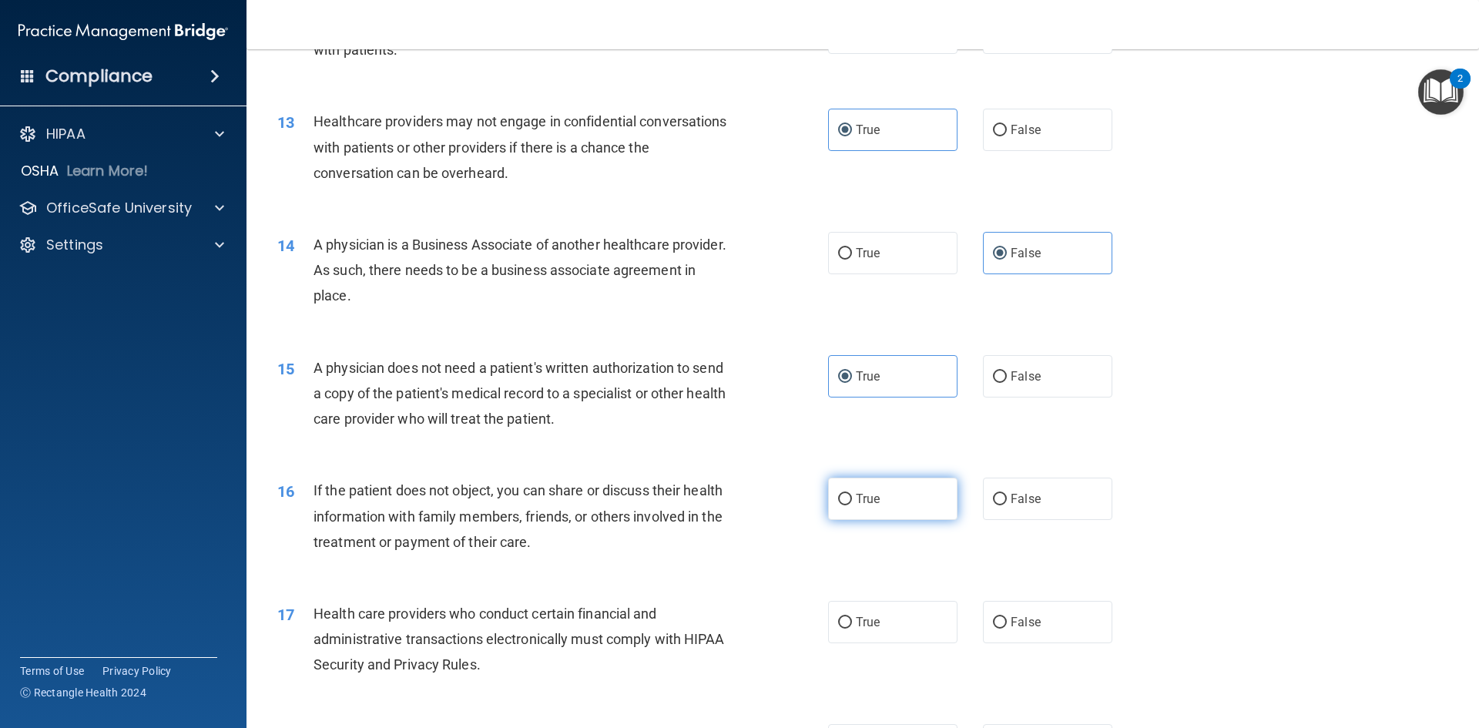
click at [917, 505] on label "True" at bounding box center [892, 499] width 129 height 42
click at [852, 505] on input "True" at bounding box center [845, 500] width 14 height 12
radio input "true"
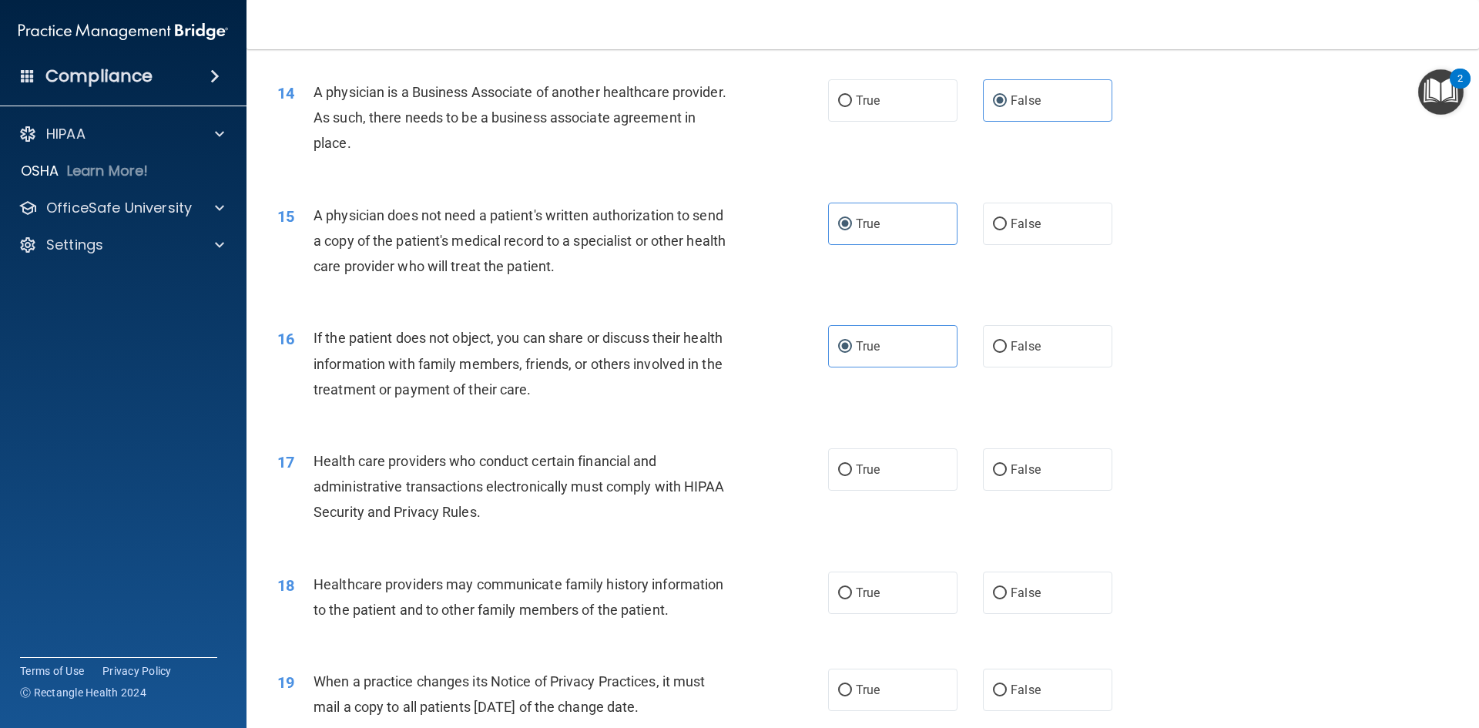
scroll to position [1541, 0]
click at [496, 512] on div "Health care providers who conduct certain financial and administrative transact…" at bounding box center [529, 485] width 431 height 77
drag, startPoint x: 393, startPoint y: 485, endPoint x: 499, endPoint y: 481, distance: 106.4
click at [499, 481] on span "Health care providers who conduct certain financial and administrative transact…" at bounding box center [519, 484] width 411 height 67
click at [535, 504] on div "Health care providers who conduct certain financial and administrative transact…" at bounding box center [529, 485] width 431 height 77
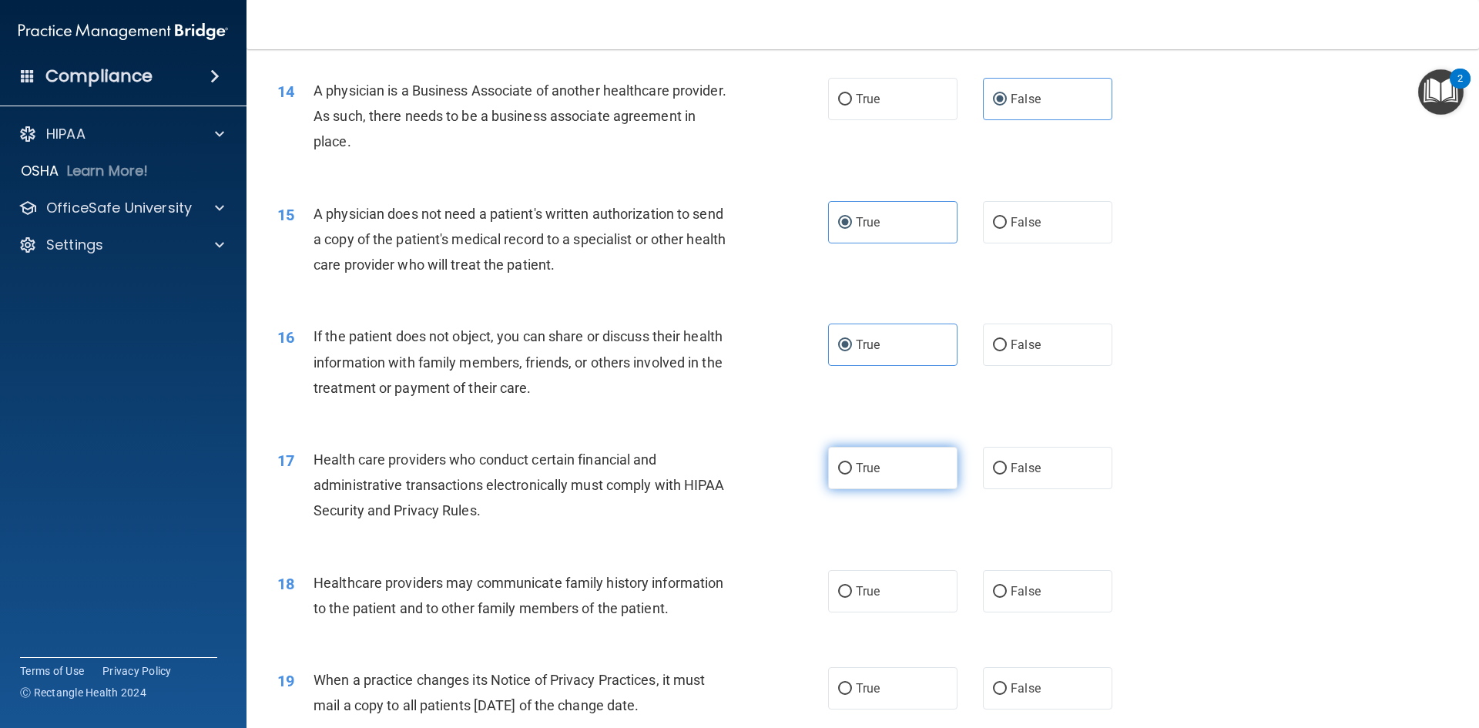
click at [850, 468] on label "True" at bounding box center [892, 468] width 129 height 42
click at [850, 468] on input "True" at bounding box center [845, 469] width 14 height 12
radio input "true"
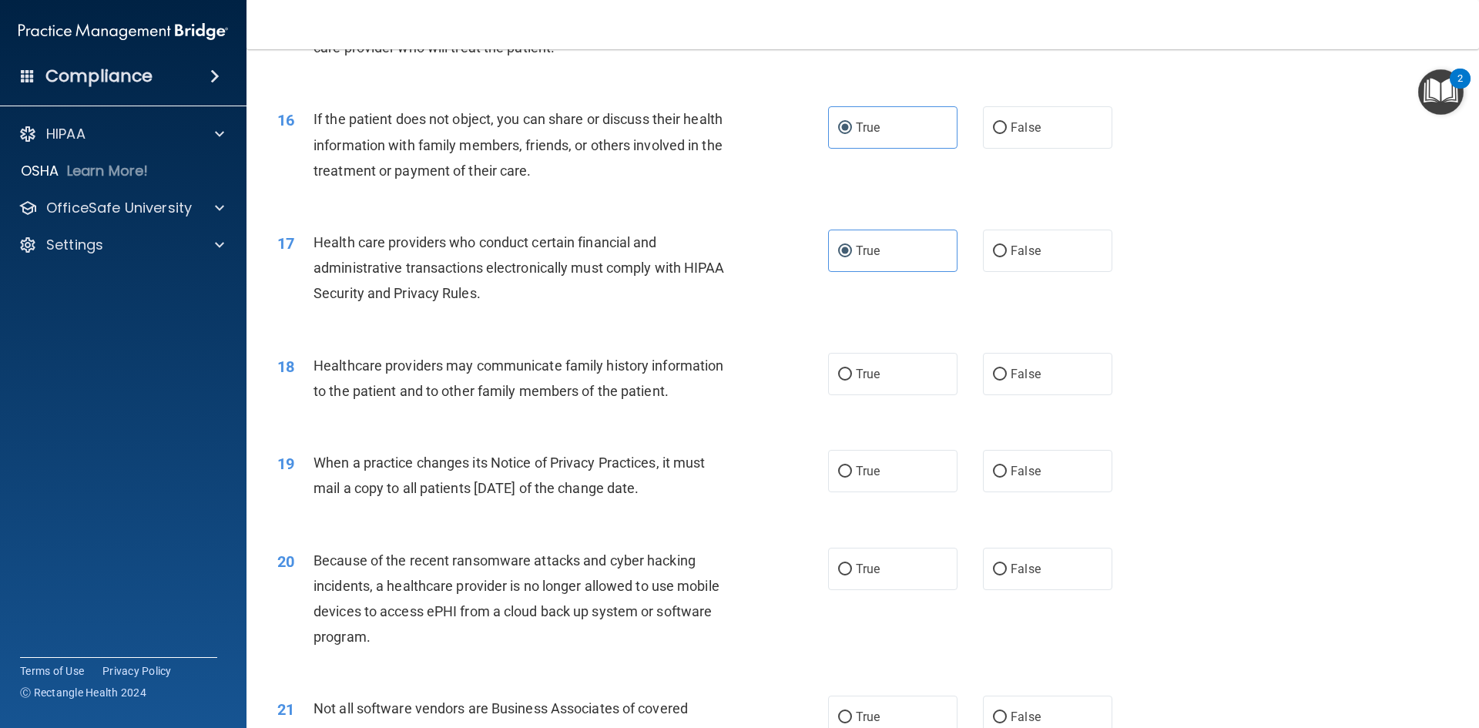
scroll to position [1772, 0]
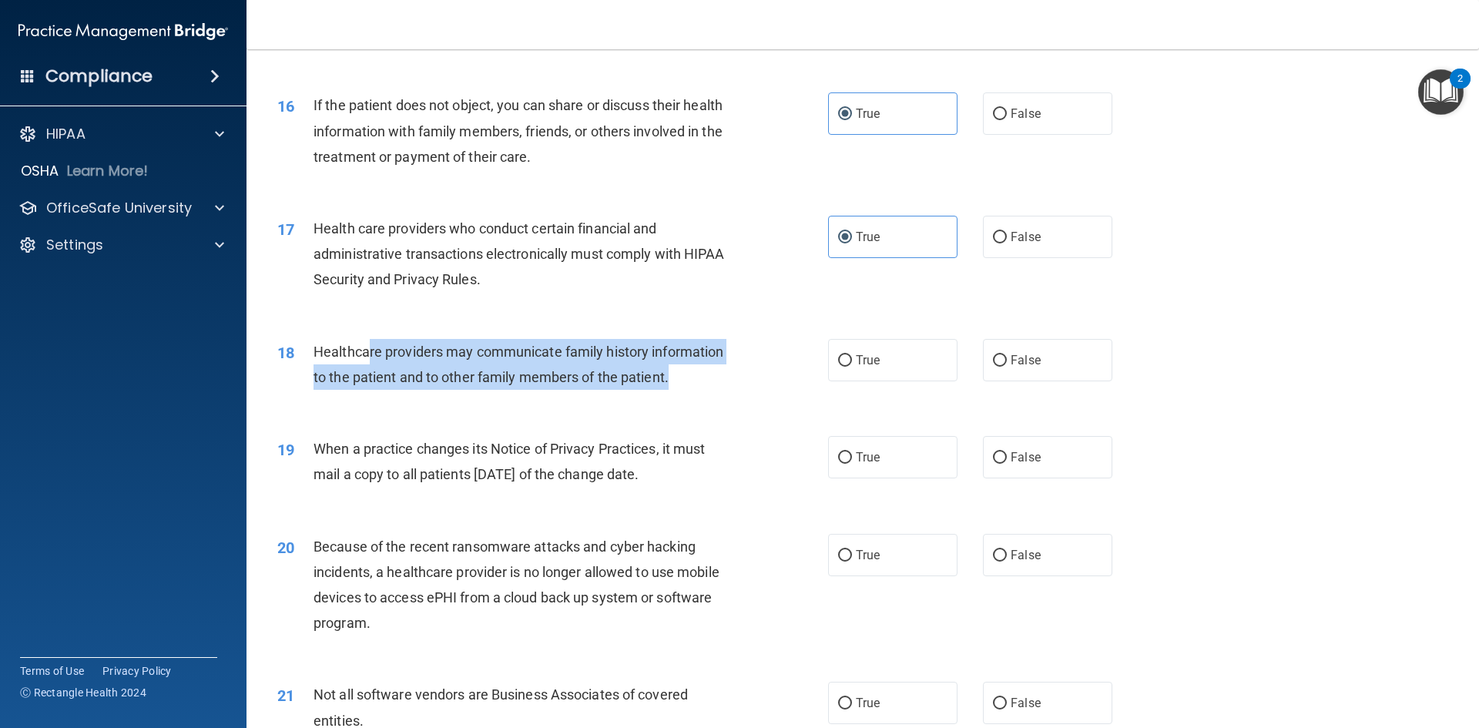
drag, startPoint x: 682, startPoint y: 373, endPoint x: 530, endPoint y: 360, distance: 152.3
click at [374, 354] on div "Healthcare providers may communicate family history information to the patient …" at bounding box center [529, 364] width 431 height 51
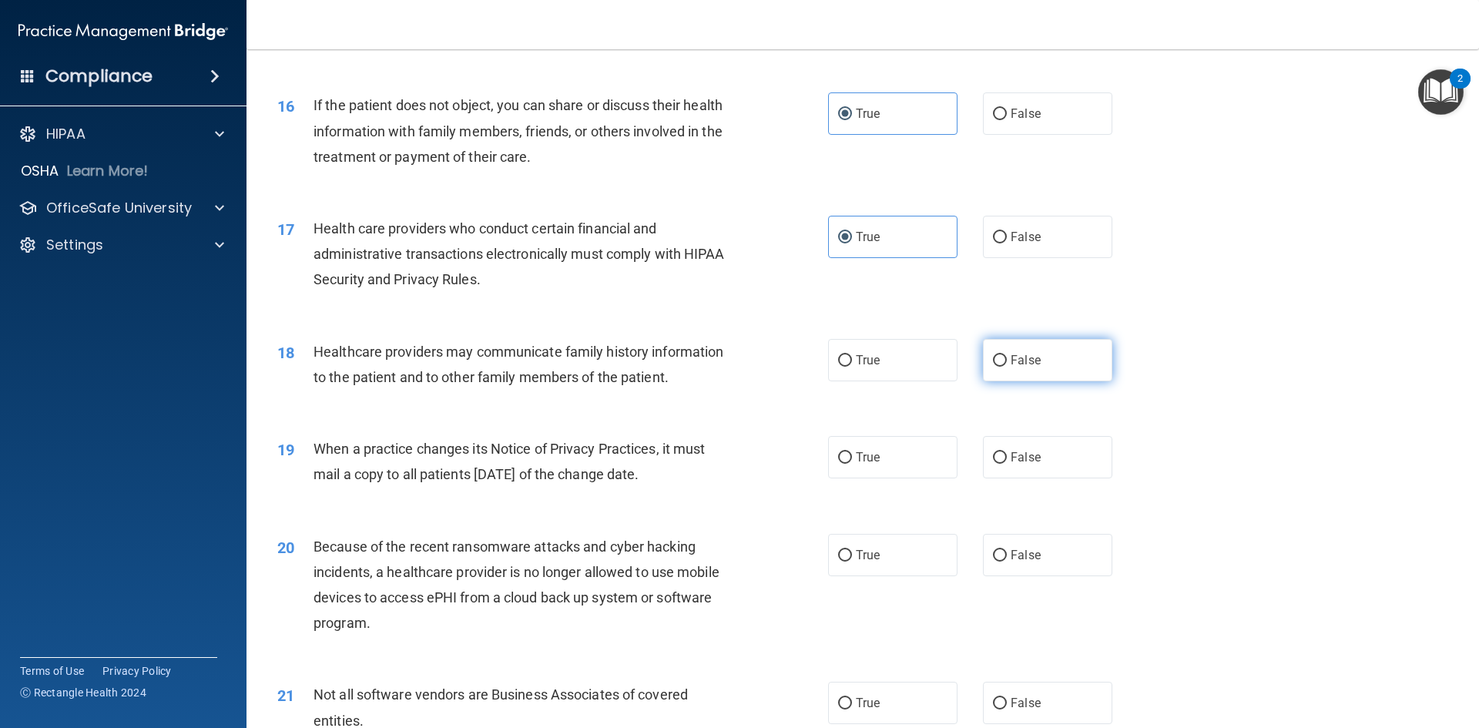
click at [1011, 355] on span "False" at bounding box center [1026, 360] width 30 height 15
click at [1004, 355] on input "False" at bounding box center [1000, 361] width 14 height 12
radio input "true"
drag, startPoint x: 647, startPoint y: 408, endPoint x: 628, endPoint y: 407, distance: 19.3
click at [646, 407] on div "18 Healthcare providers may communicate family history information to the patie…" at bounding box center [863, 368] width 1194 height 97
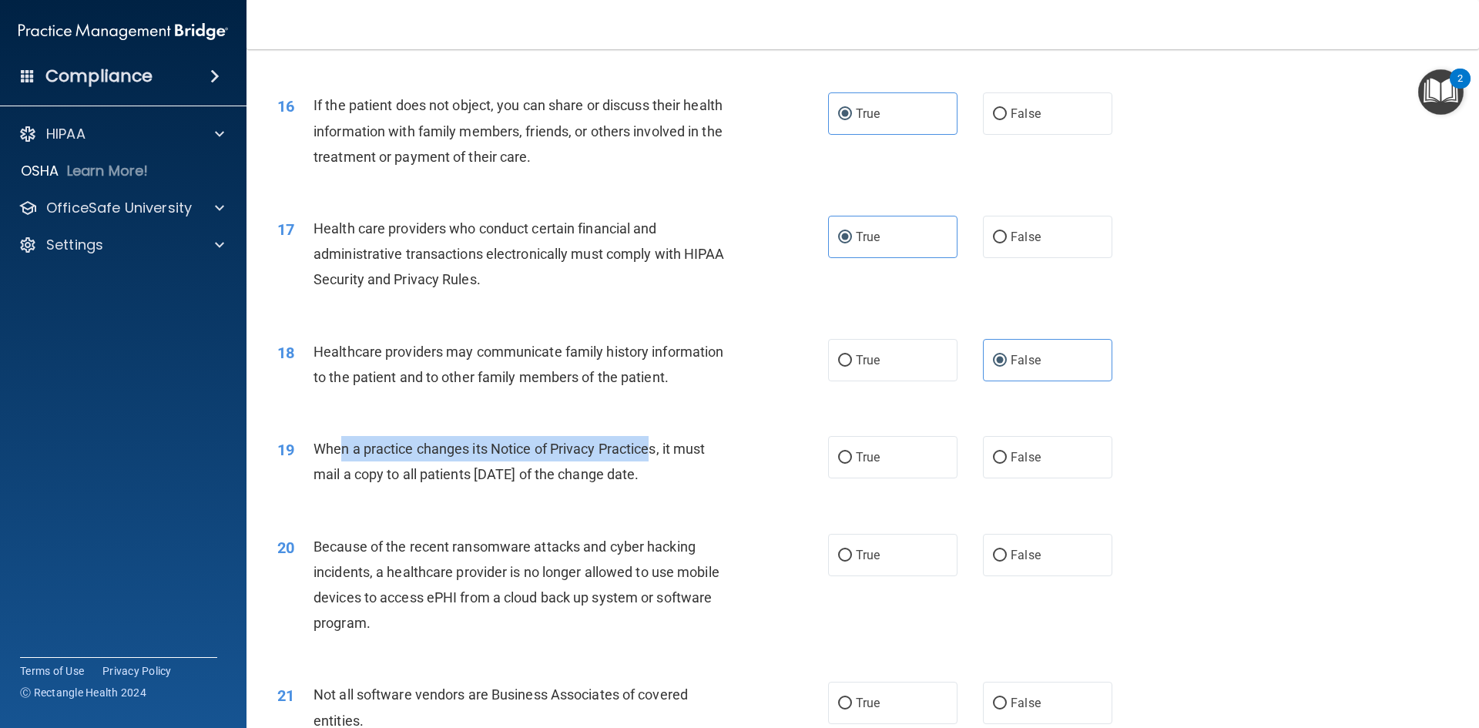
drag, startPoint x: 344, startPoint y: 450, endPoint x: 652, endPoint y: 448, distance: 308.1
click at [652, 448] on span "When a practice changes its Notice of Privacy Practices, it must mail a copy to…" at bounding box center [509, 462] width 391 height 42
click at [493, 478] on span "When a practice changes its Notice of Privacy Practices, it must mail a copy to…" at bounding box center [509, 462] width 391 height 42
click at [699, 485] on div "When a practice changes its Notice of Privacy Practices, it must mail a copy to…" at bounding box center [529, 461] width 431 height 51
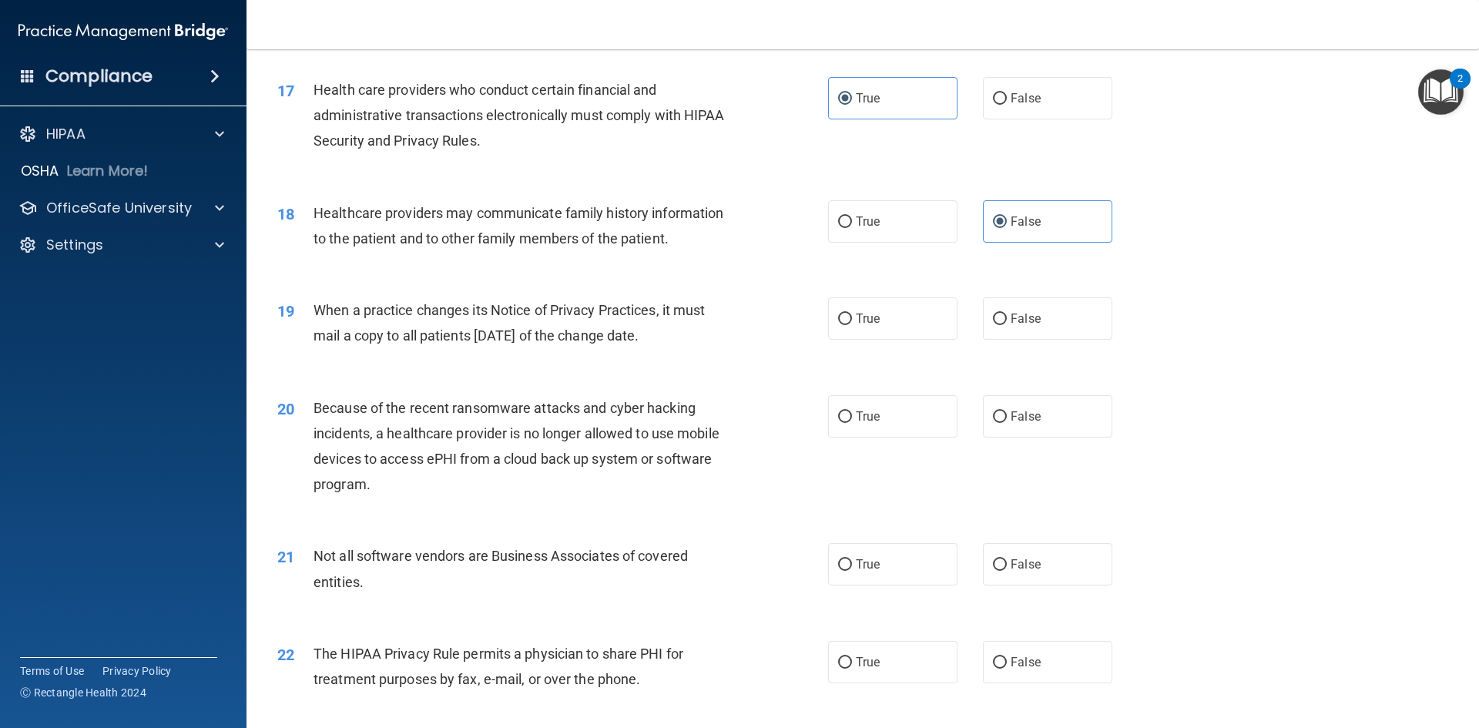
scroll to position [1926, 0]
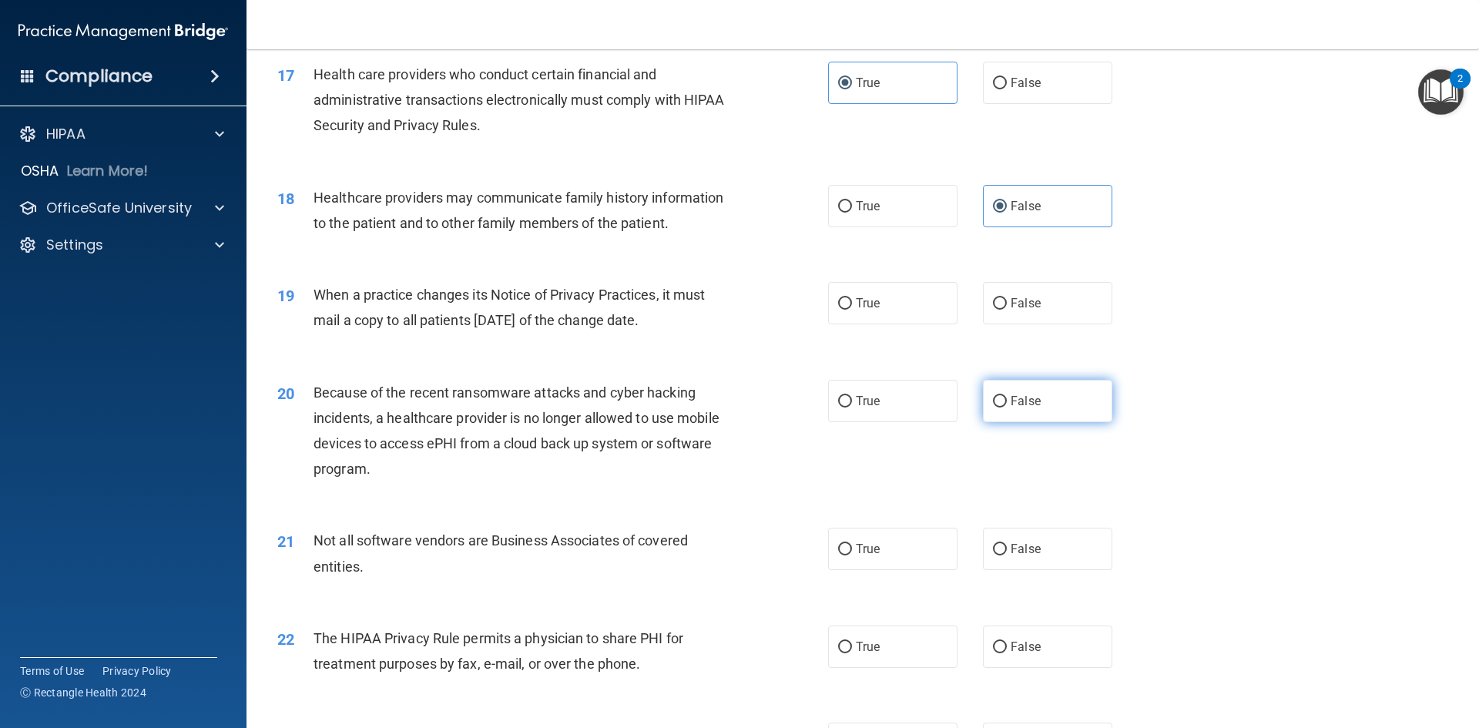
click at [993, 396] on input "False" at bounding box center [1000, 402] width 14 height 12
radio input "true"
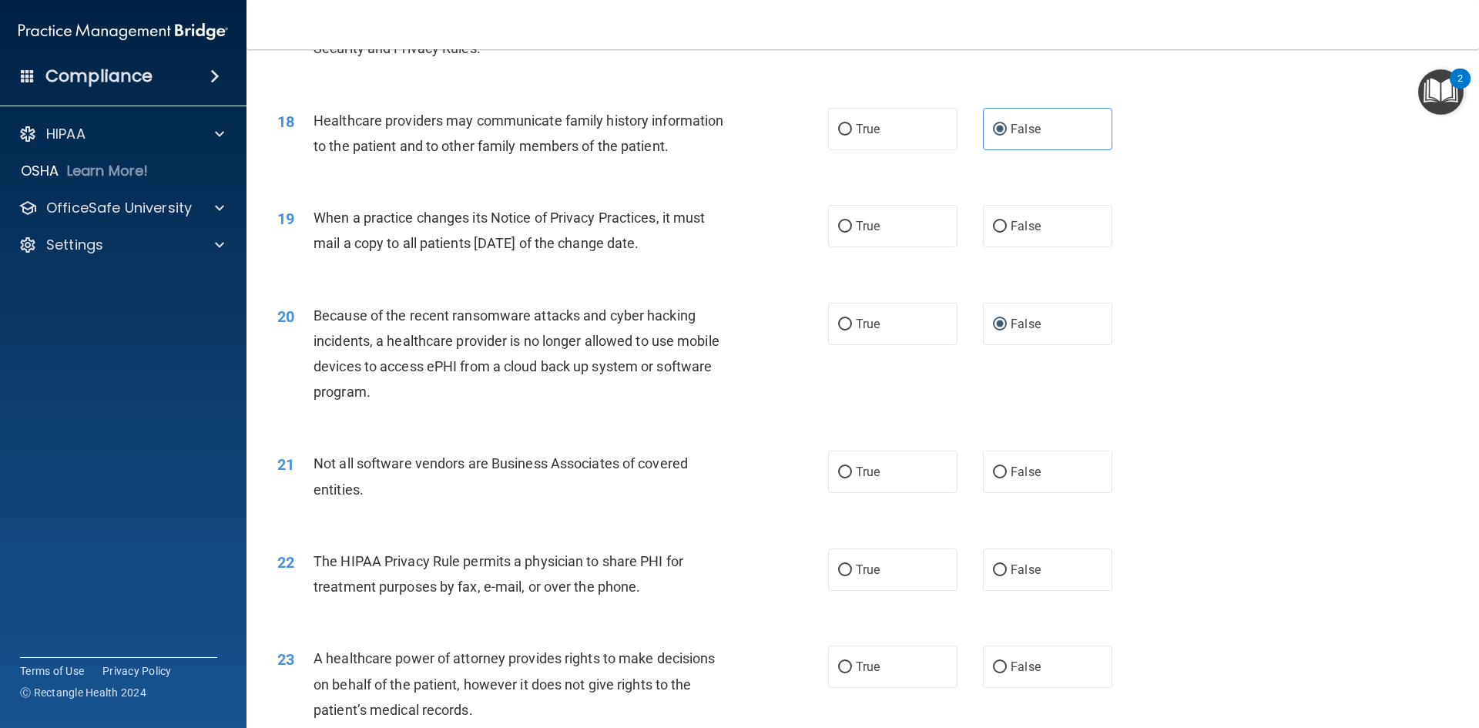
click at [425, 490] on div "Not all software vendors are Business Associates of covered entities." at bounding box center [529, 476] width 431 height 51
drag, startPoint x: 356, startPoint y: 468, endPoint x: 541, endPoint y: 461, distance: 185.0
click at [541, 461] on span "Not all software vendors are Business Associates of covered entities." at bounding box center [501, 476] width 374 height 42
click at [462, 500] on div "Not all software vendors are Business Associates of covered entities." at bounding box center [529, 476] width 431 height 51
click at [1036, 480] on label "False" at bounding box center [1047, 472] width 129 height 42
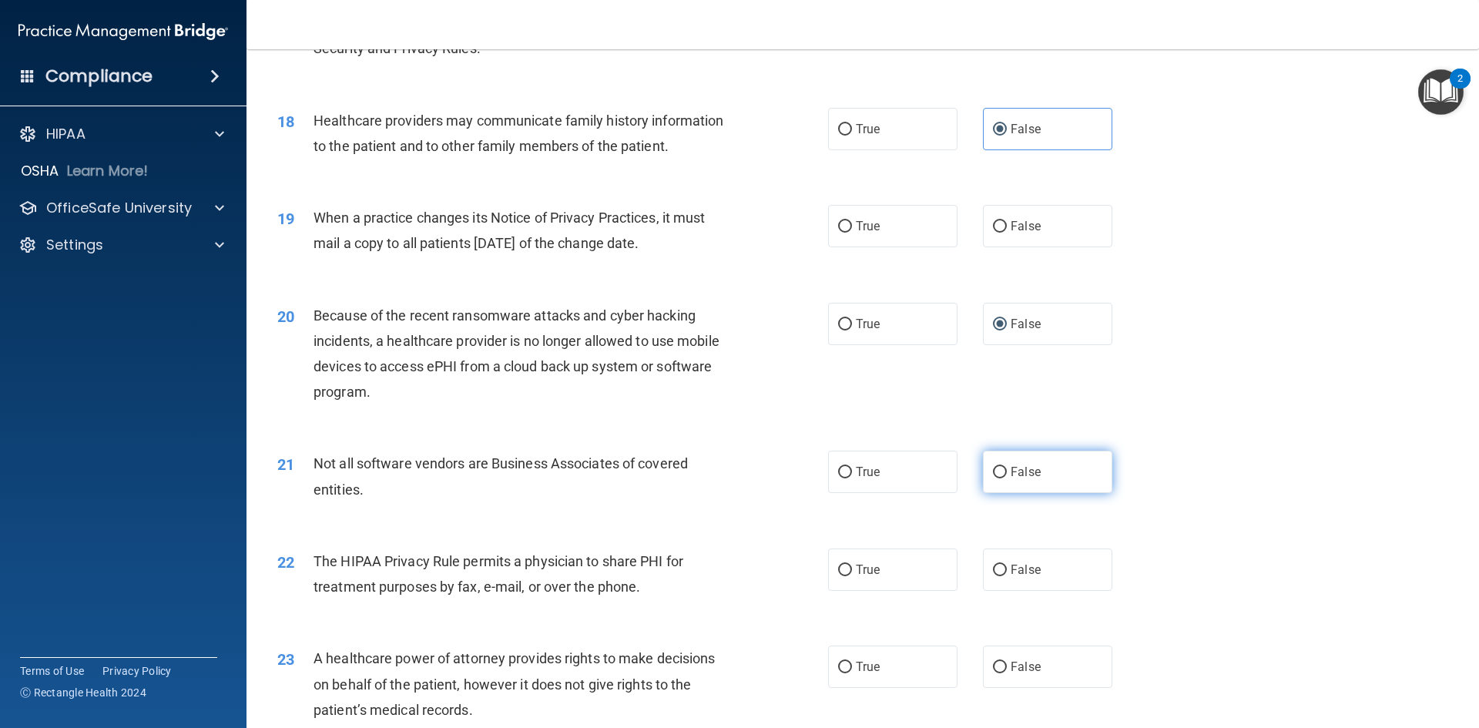
click at [1007, 478] on input "False" at bounding box center [1000, 473] width 14 height 12
radio input "true"
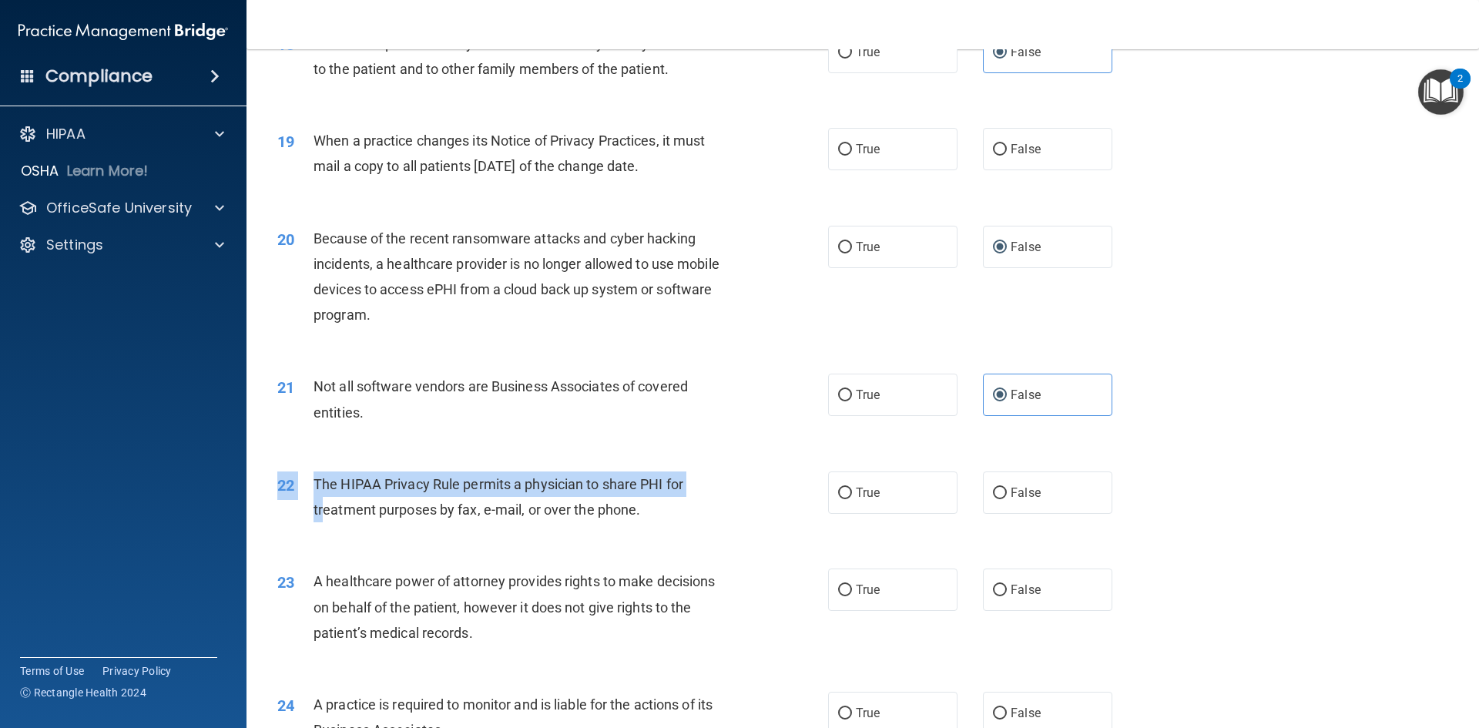
drag, startPoint x: 324, startPoint y: 514, endPoint x: 558, endPoint y: 541, distance: 235.7
click at [558, 541] on div "22 The HIPAA Privacy Rule permits a physician to share PHI for treatment purpos…" at bounding box center [863, 500] width 1194 height 97
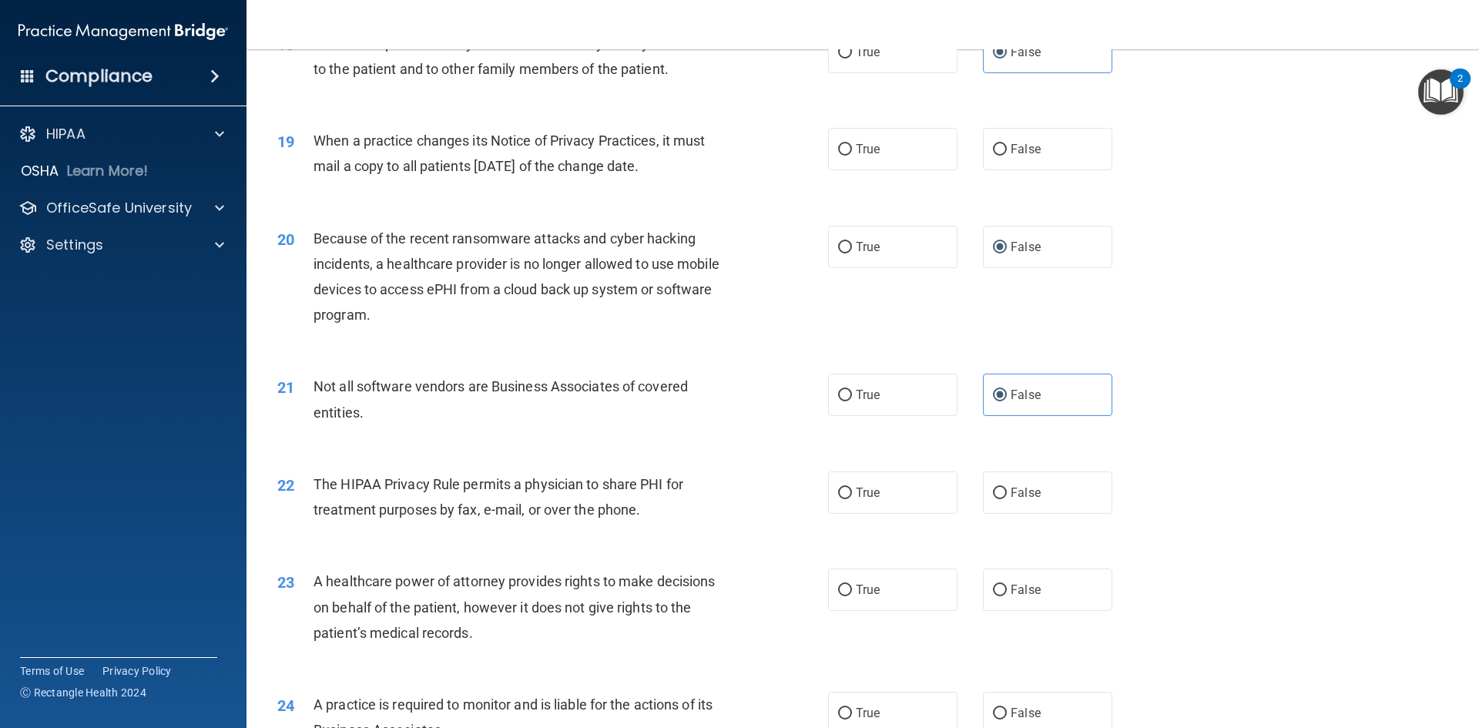
click at [558, 541] on div "22 The HIPAA Privacy Rule permits a physician to share PHI for treatment purpos…" at bounding box center [863, 500] width 1194 height 97
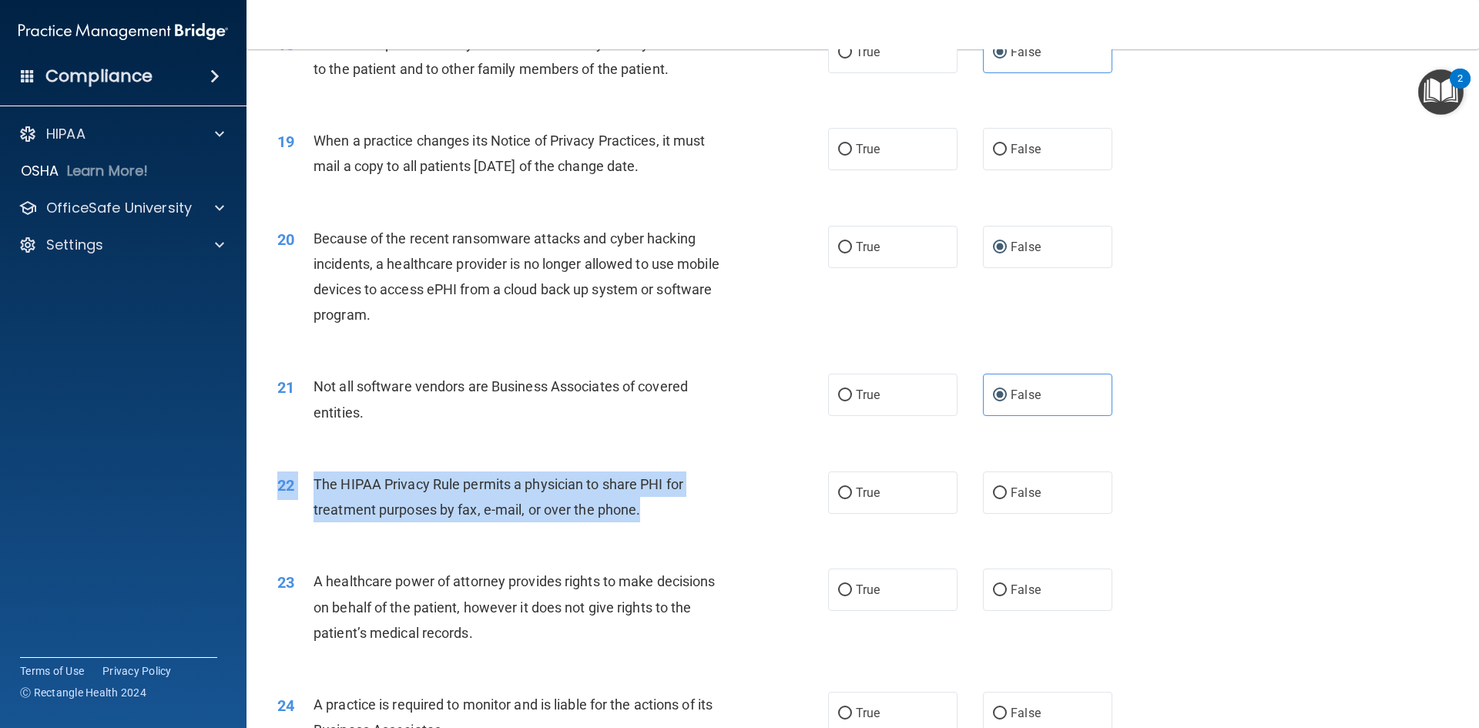
drag, startPoint x: 619, startPoint y: 508, endPoint x: 418, endPoint y: 463, distance: 205.4
click at [418, 463] on div "22 The HIPAA Privacy Rule permits a physician to share PHI for treatment purpos…" at bounding box center [863, 500] width 1194 height 97
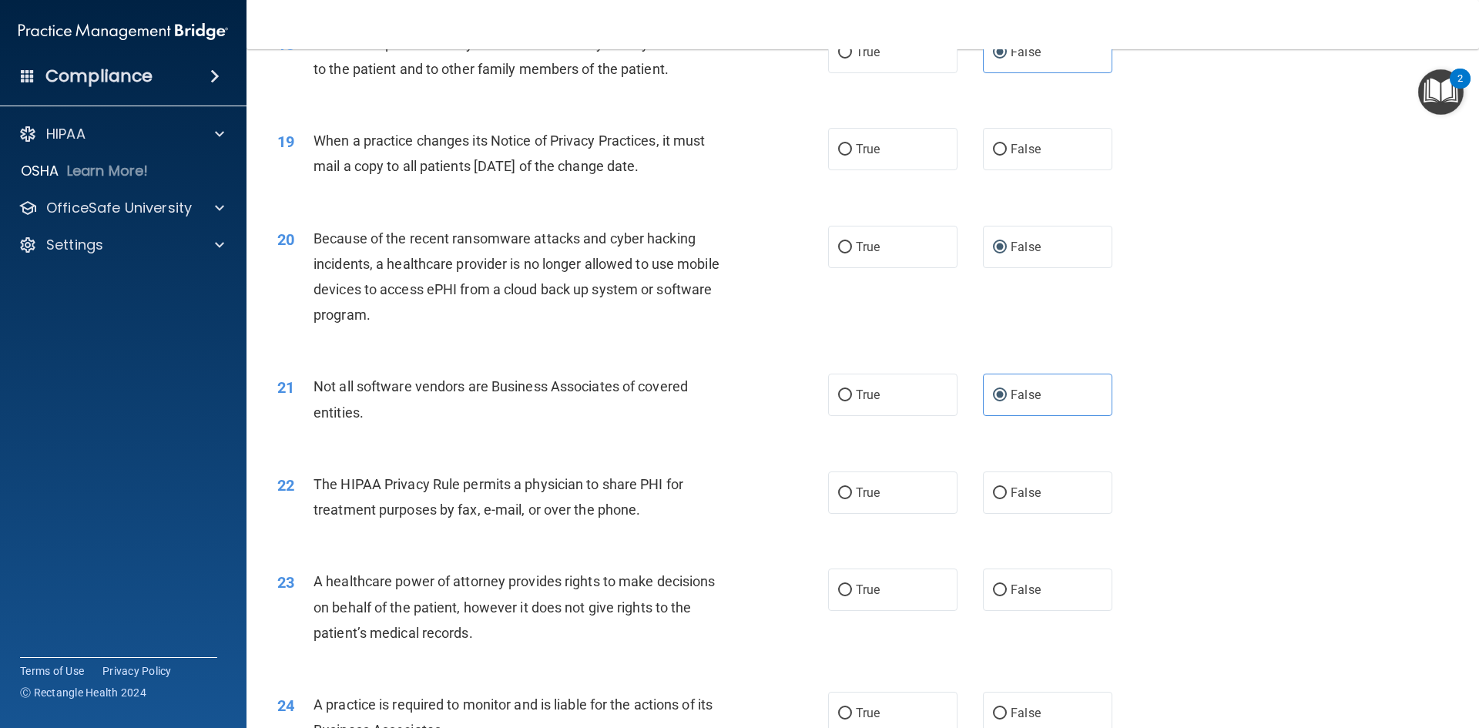
drag, startPoint x: 431, startPoint y: 532, endPoint x: 384, endPoint y: 525, distance: 47.5
click at [429, 532] on div "22 The HIPAA Privacy Rule permits a physician to share PHI for treatment purpos…" at bounding box center [863, 500] width 1194 height 97
click at [843, 490] on input "True" at bounding box center [845, 494] width 14 height 12
radio input "true"
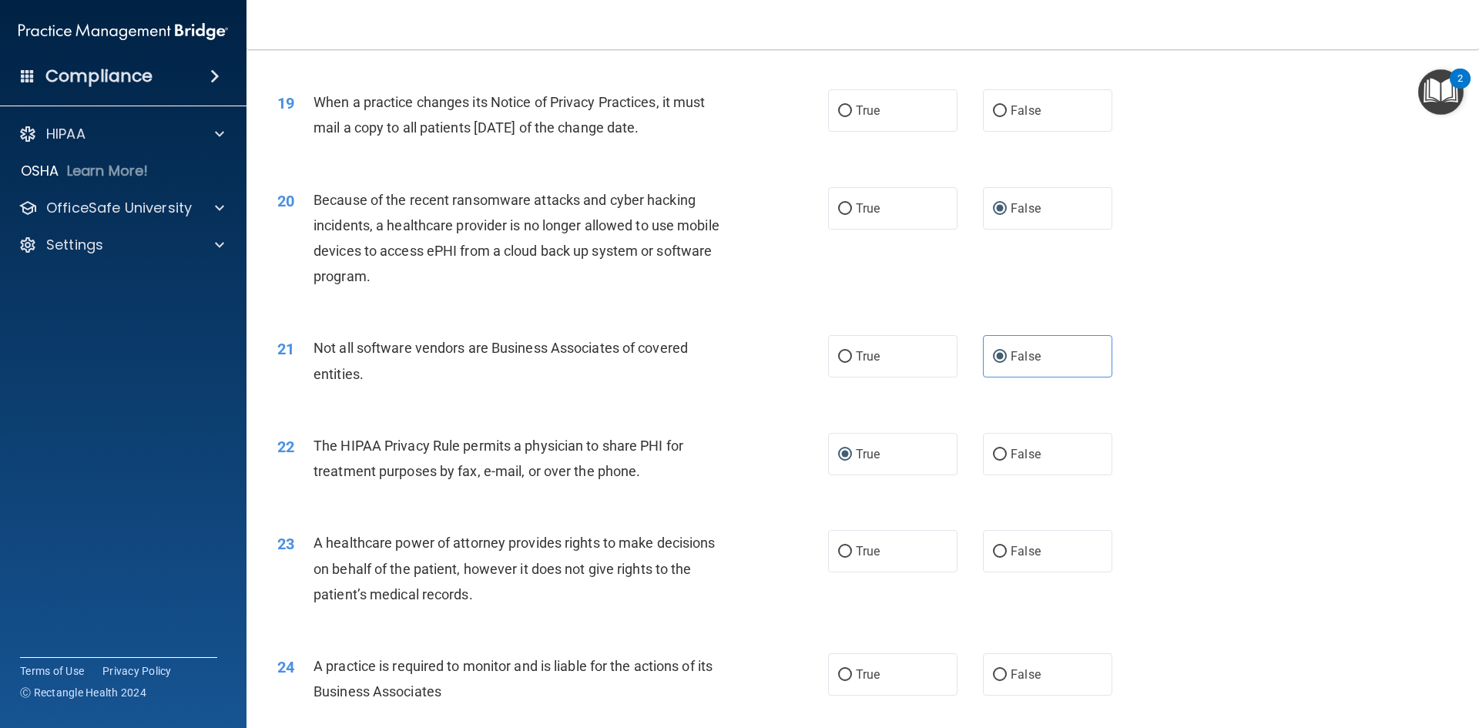
scroll to position [2157, 0]
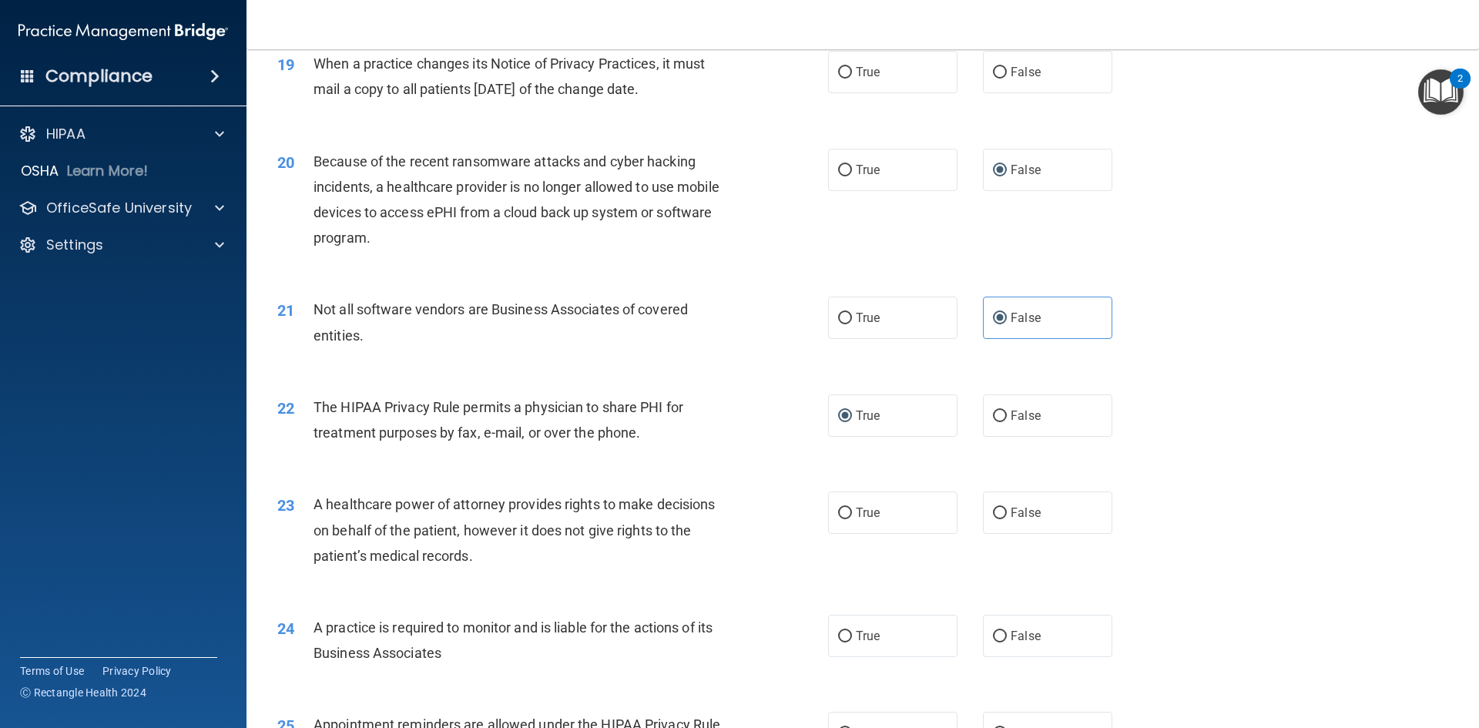
click at [505, 571] on div "23 A healthcare power of attorney provides rights to make decisions on behalf o…" at bounding box center [552, 533] width 597 height 85
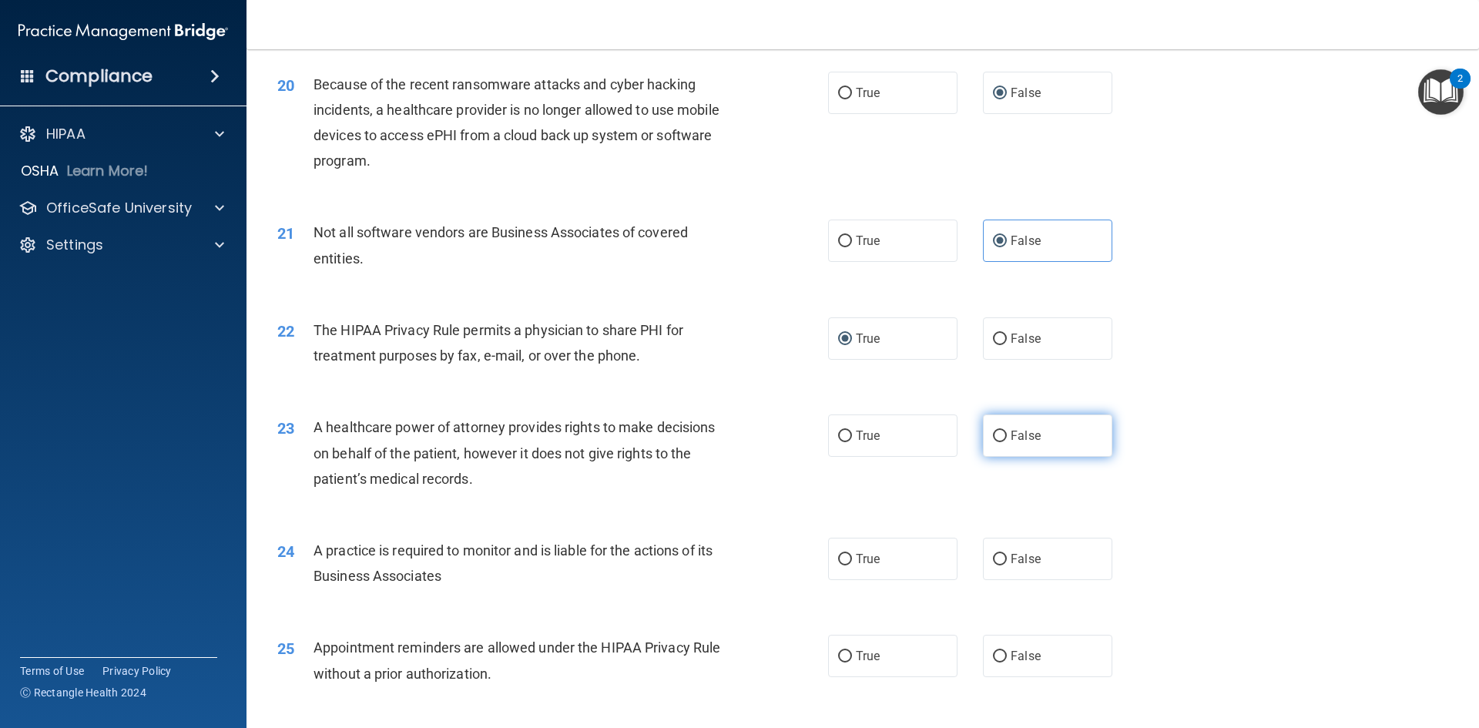
click at [993, 445] on label "False" at bounding box center [1047, 435] width 129 height 42
click at [993, 442] on input "False" at bounding box center [1000, 437] width 14 height 12
radio input "true"
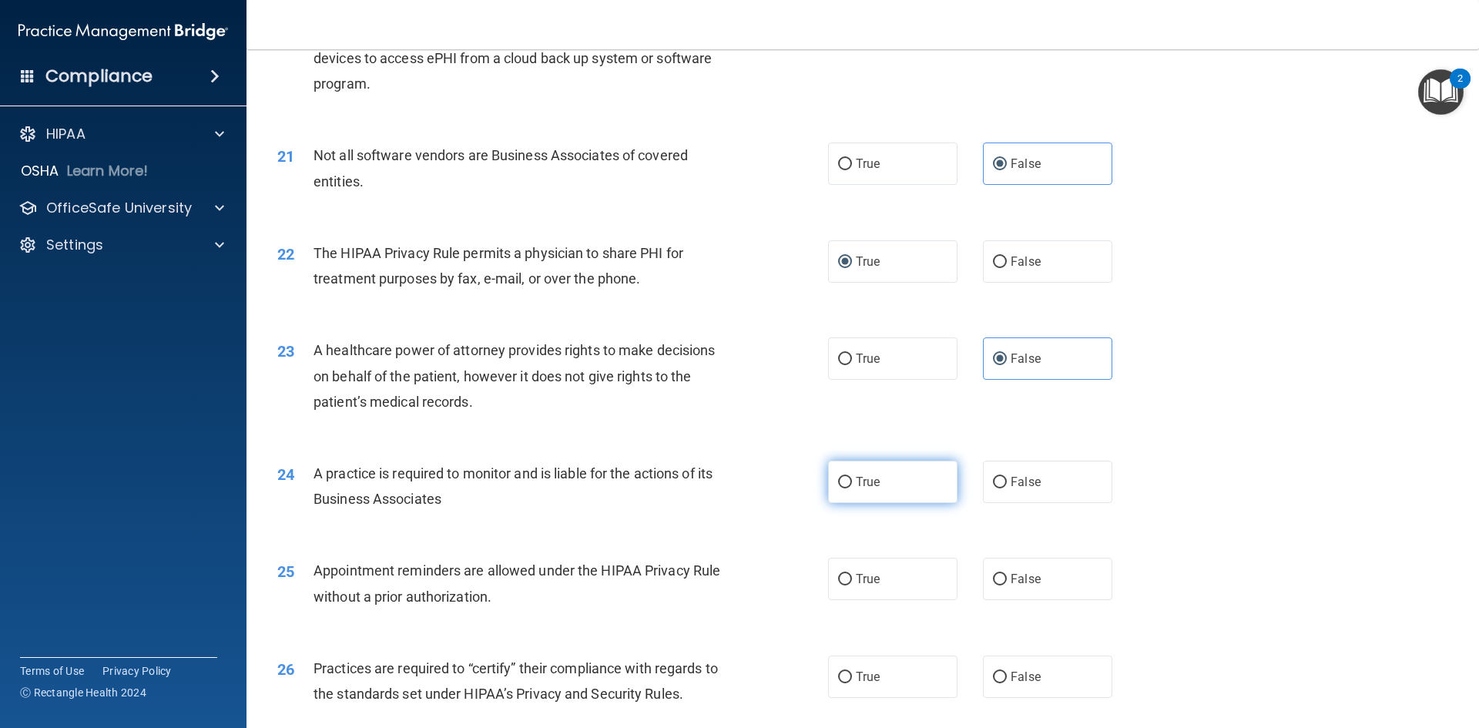
click at [880, 485] on label "True" at bounding box center [892, 482] width 129 height 42
click at [852, 485] on input "True" at bounding box center [845, 483] width 14 height 12
radio input "true"
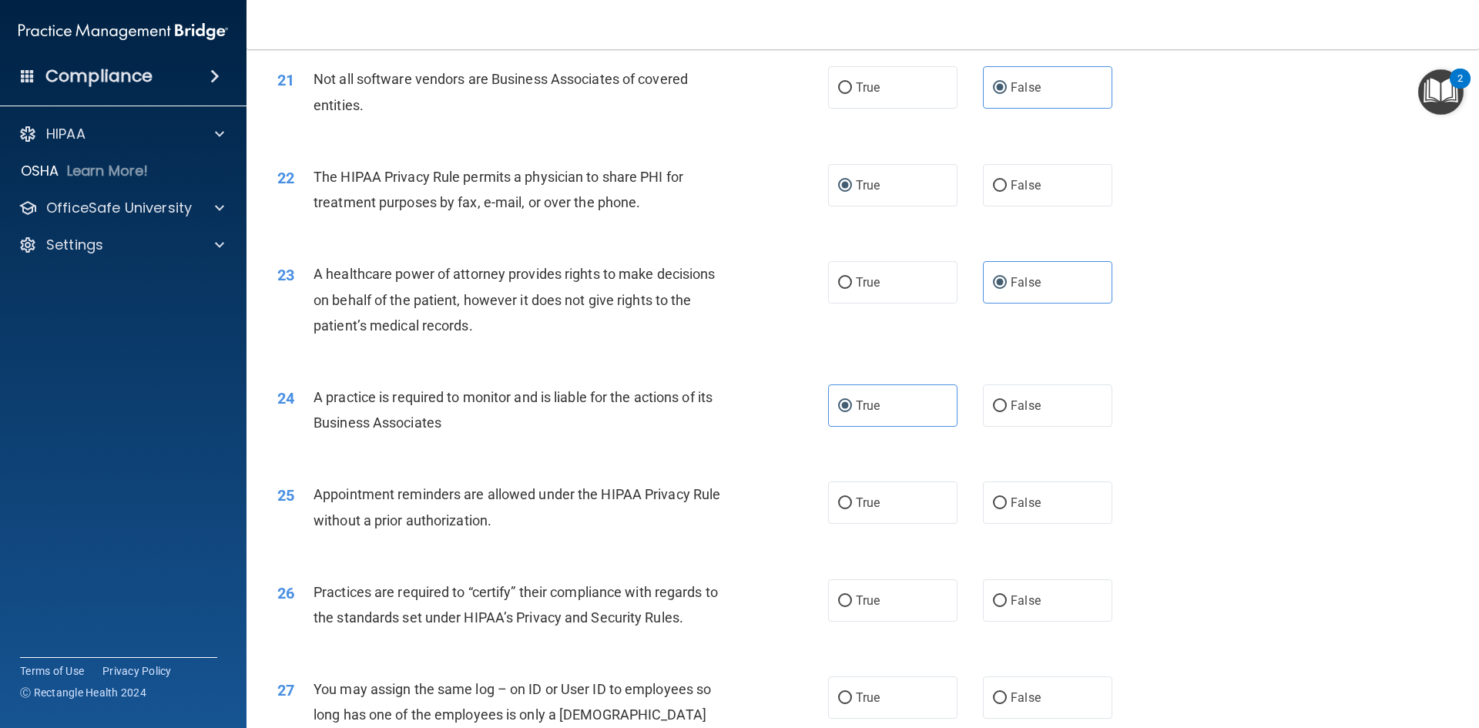
scroll to position [2388, 0]
click at [874, 509] on label "True" at bounding box center [892, 502] width 129 height 42
click at [852, 508] on input "True" at bounding box center [845, 503] width 14 height 12
radio input "true"
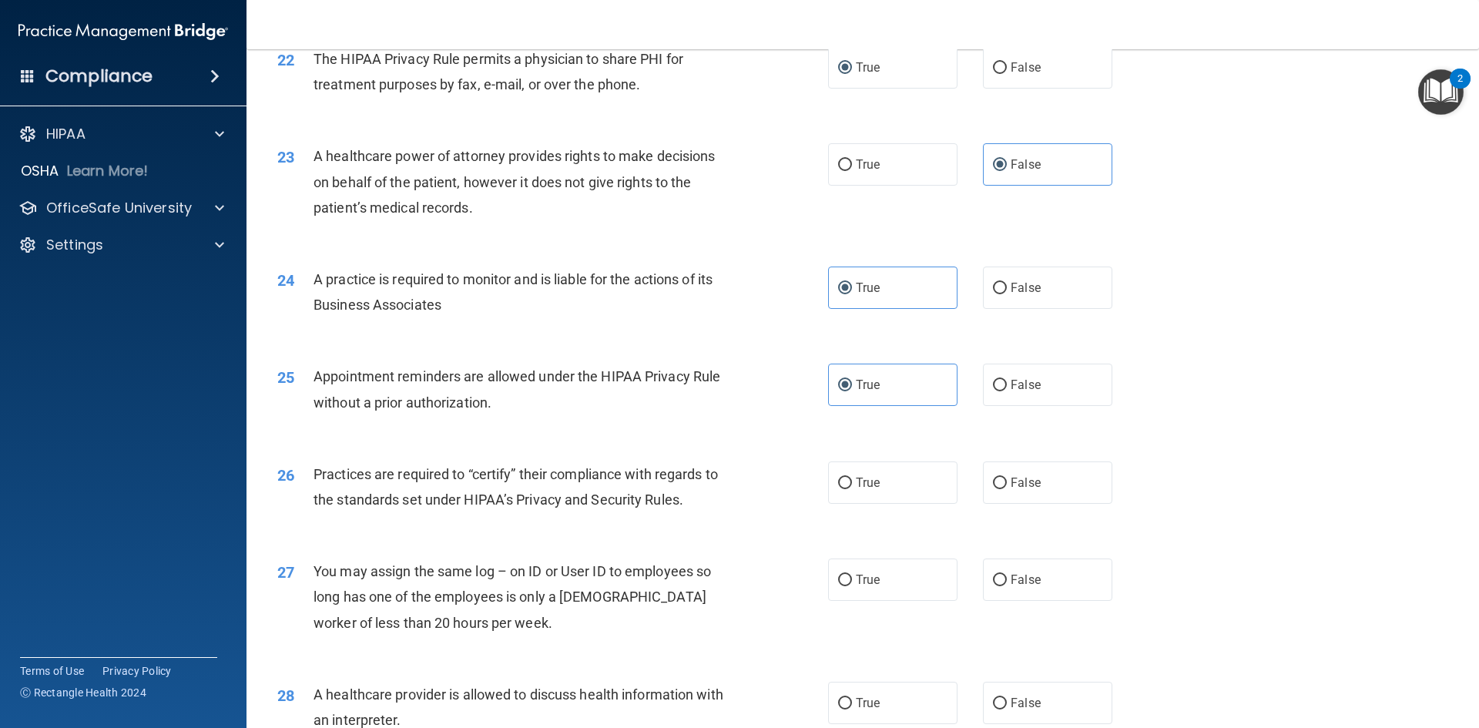
scroll to position [2542, 0]
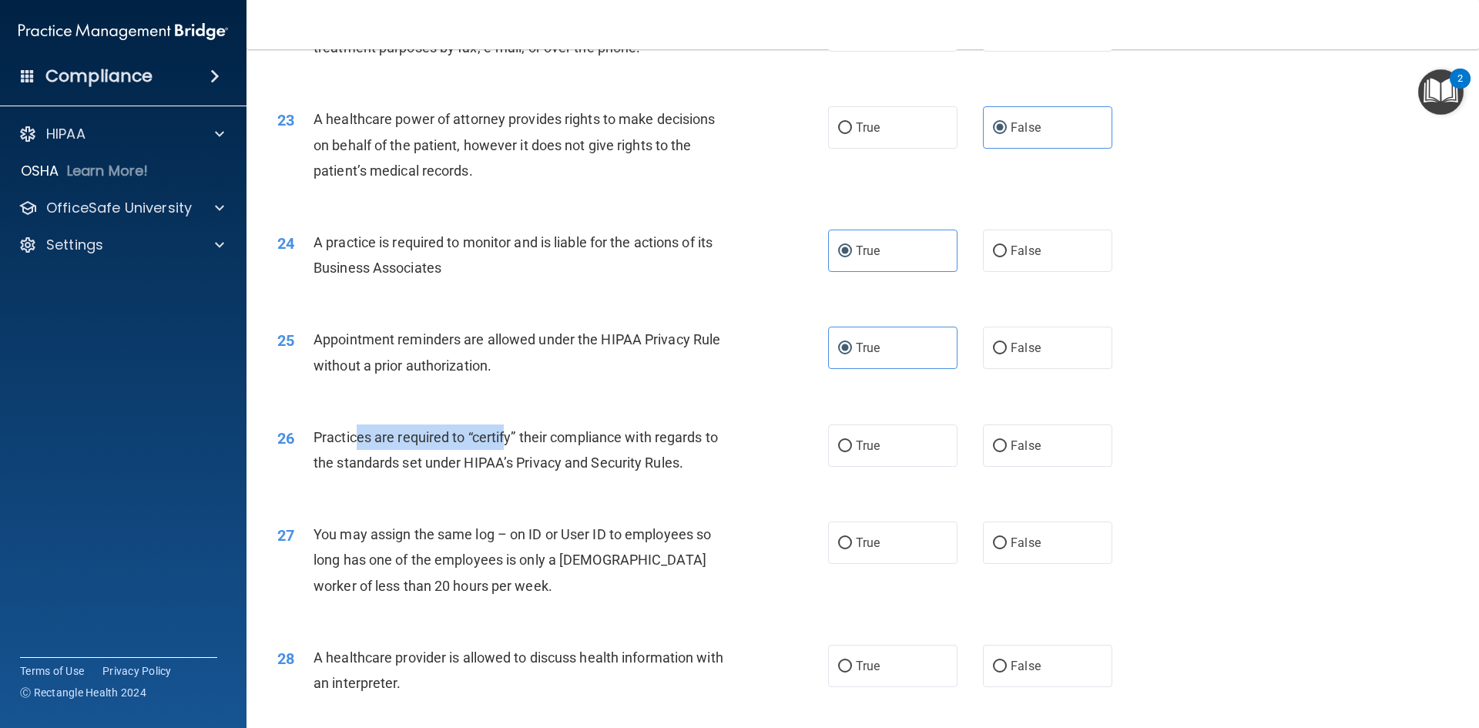
drag, startPoint x: 354, startPoint y: 437, endPoint x: 509, endPoint y: 450, distance: 156.2
click at [509, 450] on div "Practices are required to “certify” their compliance with regards to the standa…" at bounding box center [529, 449] width 431 height 51
click at [466, 476] on div "26 Practices are required to “certify” their compliance with regards to the sta…" at bounding box center [552, 453] width 597 height 59
click at [868, 453] on label "True" at bounding box center [892, 445] width 129 height 42
click at [852, 452] on input "True" at bounding box center [845, 447] width 14 height 12
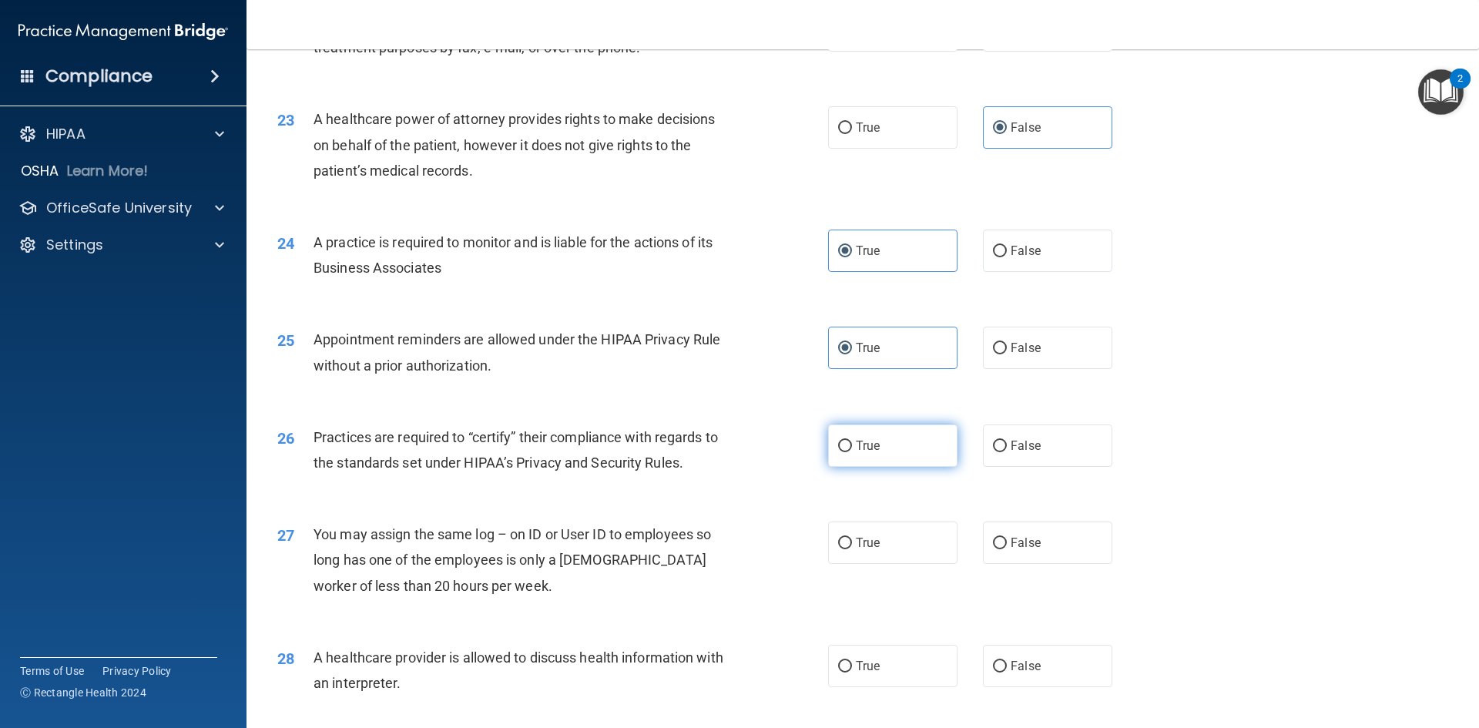
radio input "true"
click at [512, 592] on div "You may assign the same log – on ID or User ID to employees so long has one of …" at bounding box center [529, 560] width 431 height 77
click at [1004, 554] on label "False" at bounding box center [1047, 543] width 129 height 42
click at [1004, 549] on input "False" at bounding box center [1000, 544] width 14 height 12
radio input "true"
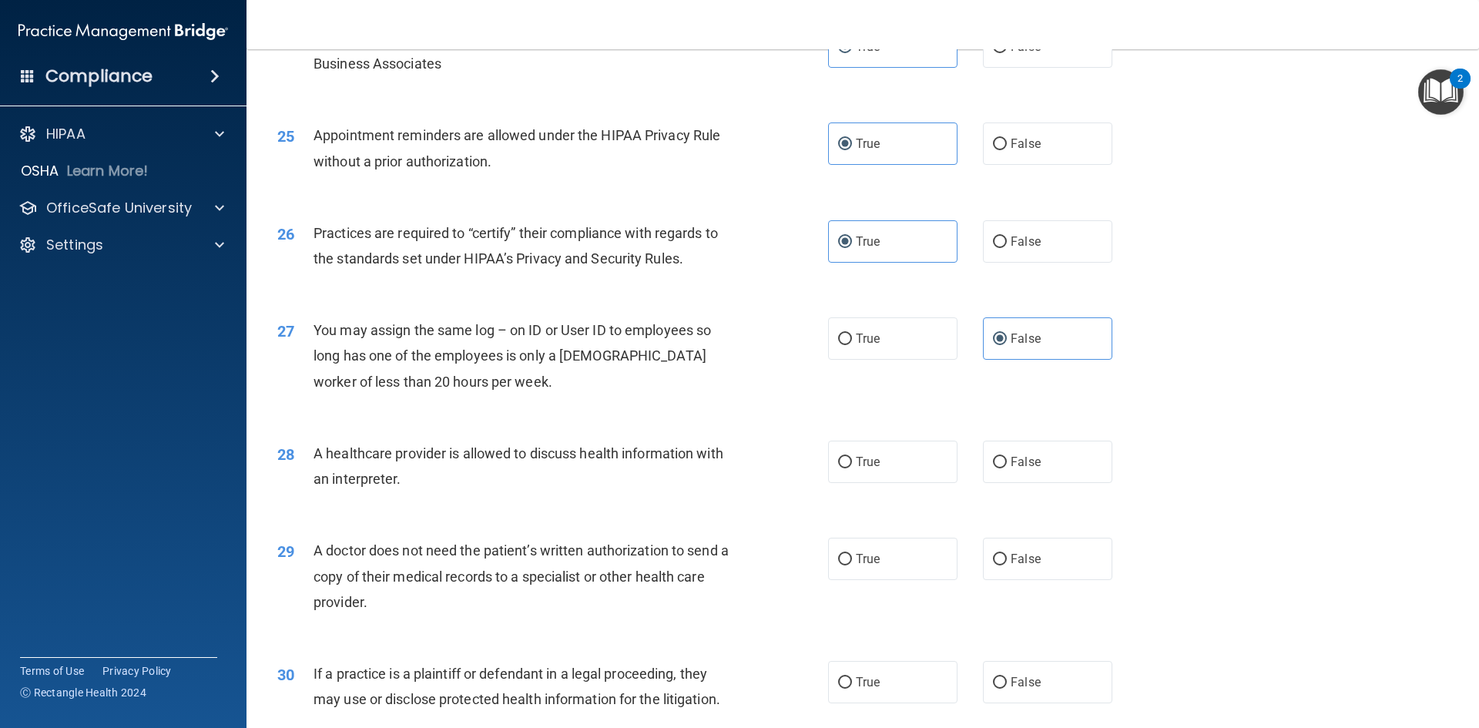
scroll to position [2773, 0]
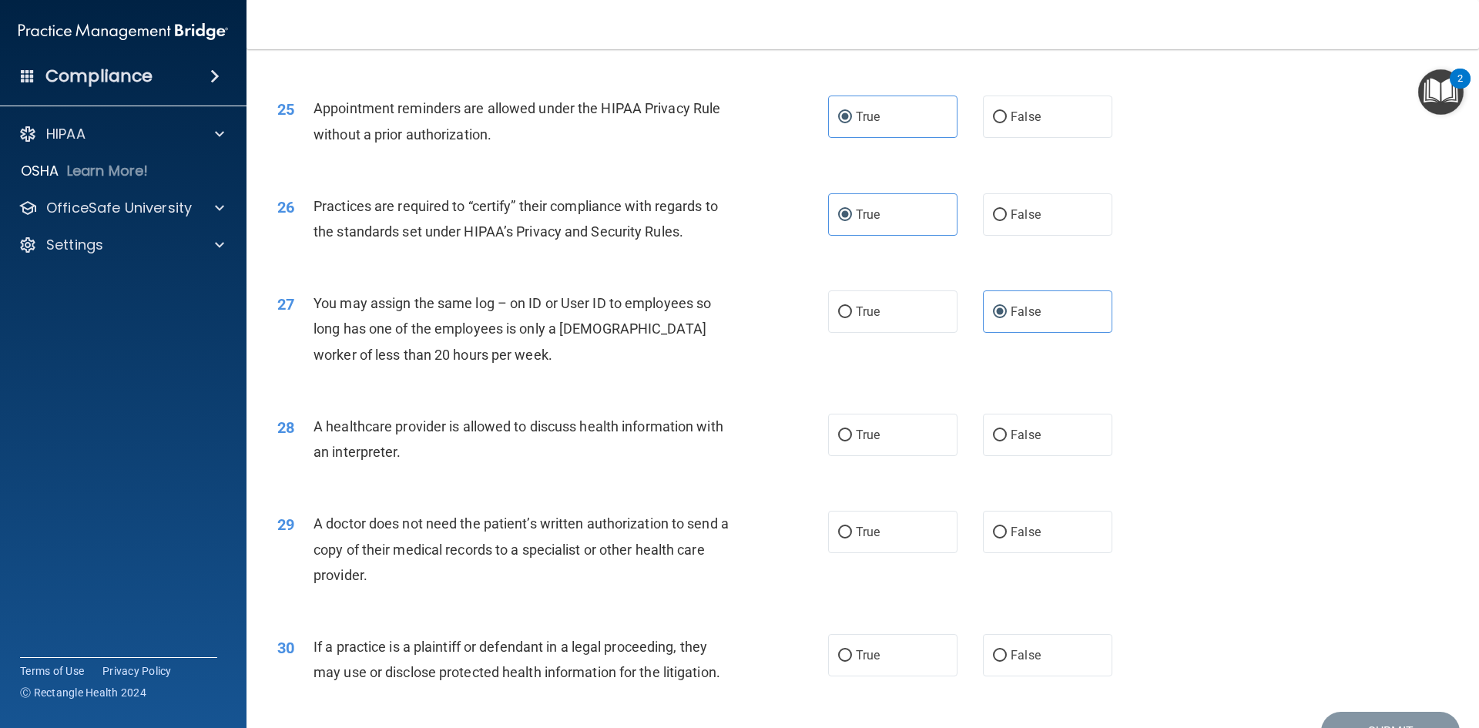
click at [451, 457] on div "A healthcare provider is allowed to discuss health information with an interpre…" at bounding box center [529, 439] width 431 height 51
click at [522, 473] on div "28 A healthcare provider is allowed to discuss health information with an inter…" at bounding box center [863, 442] width 1194 height 97
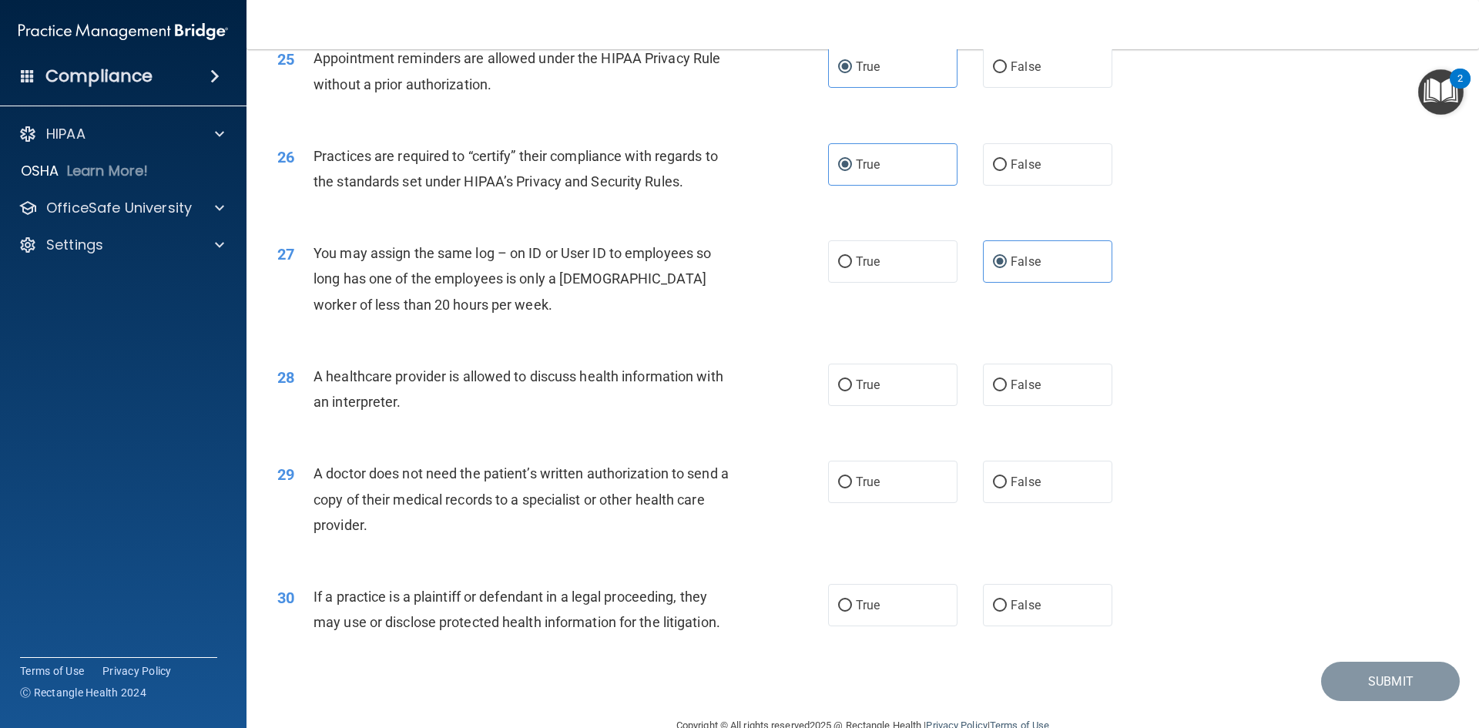
scroll to position [2850, 0]
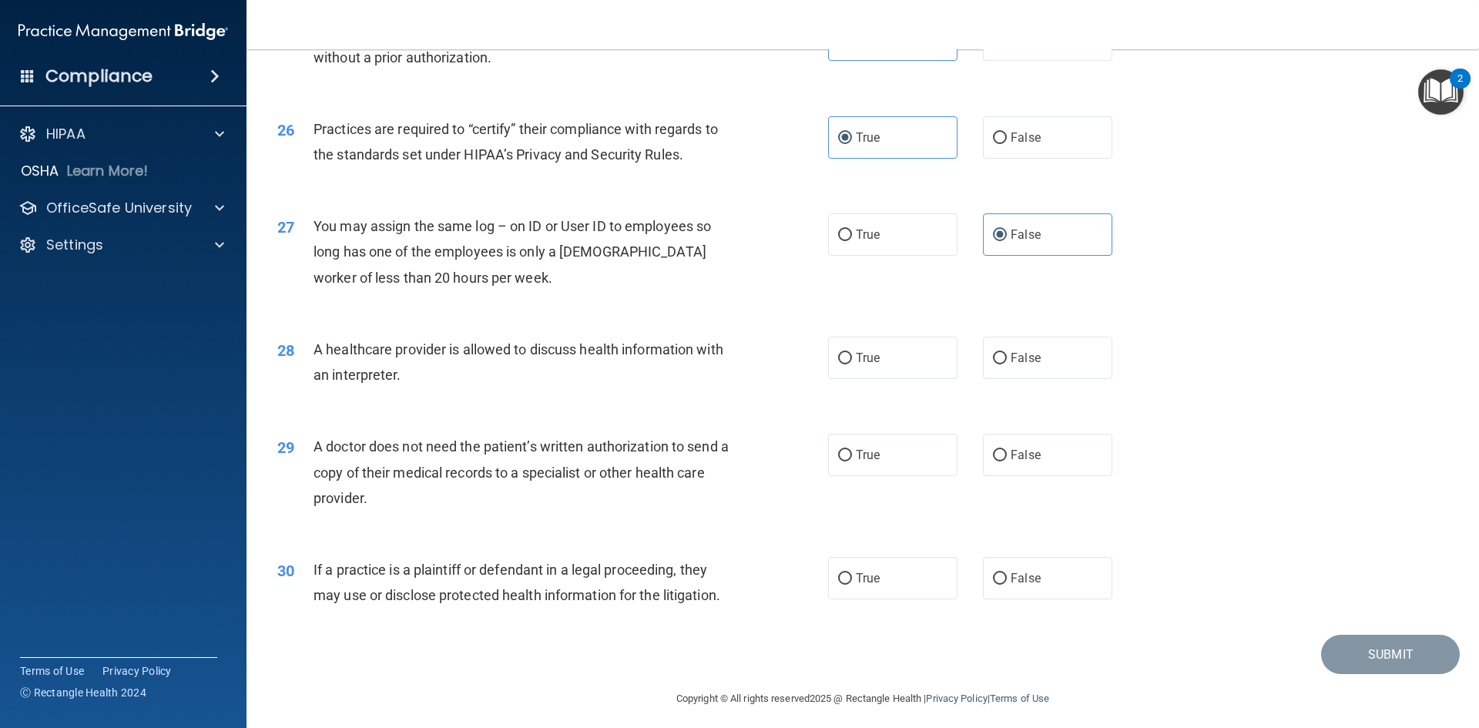
drag, startPoint x: 895, startPoint y: 362, endPoint x: 713, endPoint y: 324, distance: 185.7
click at [894, 362] on label "True" at bounding box center [892, 358] width 129 height 42
click at [852, 362] on input "True" at bounding box center [845, 359] width 14 height 12
radio input "true"
click at [401, 523] on div "29 A doctor does not need the patient’s written authorization to send a copy of…" at bounding box center [863, 475] width 1194 height 123
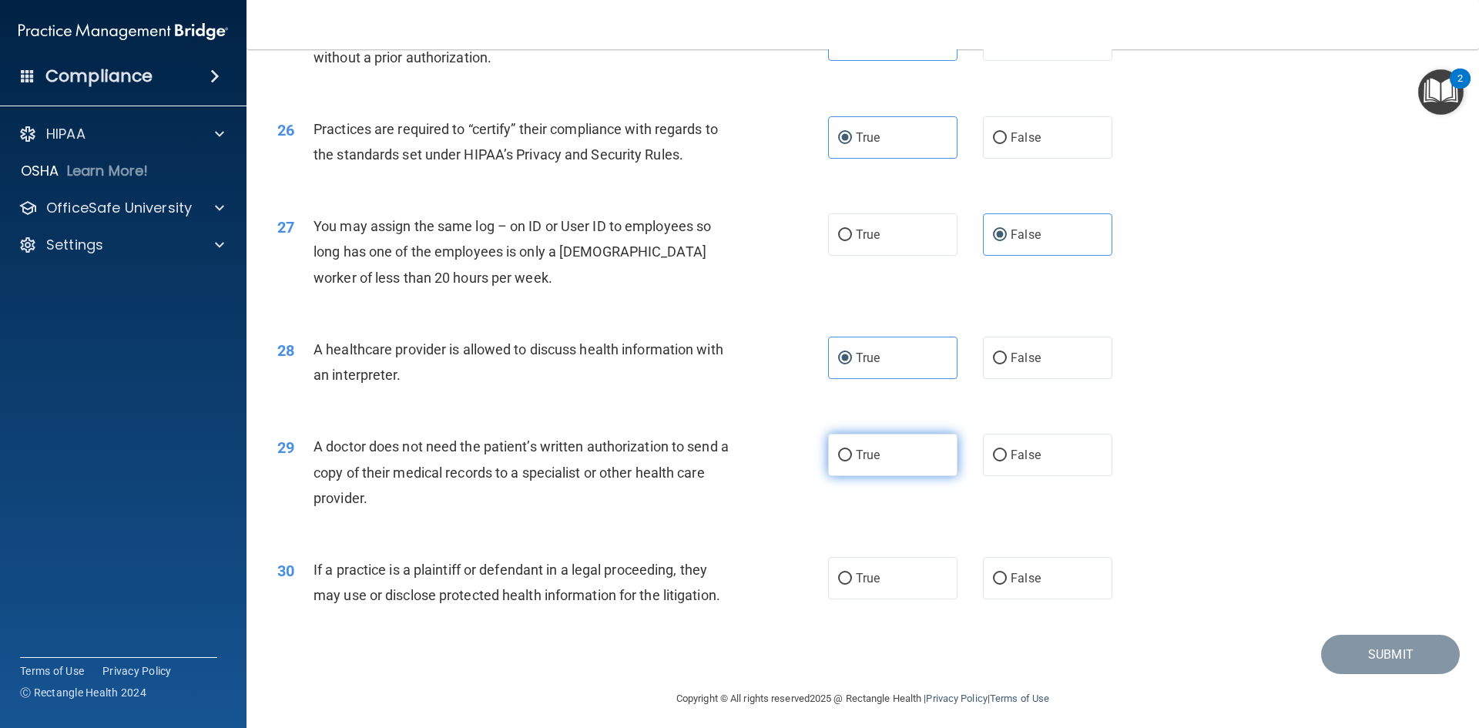
click at [879, 458] on label "True" at bounding box center [892, 455] width 129 height 42
click at [852, 458] on input "True" at bounding box center [845, 456] width 14 height 12
radio input "true"
drag, startPoint x: 346, startPoint y: 575, endPoint x: 548, endPoint y: 581, distance: 202.7
click at [548, 581] on div "If a practice is a plaintiff or defendant in a legal proceeding, they may use o…" at bounding box center [529, 582] width 431 height 51
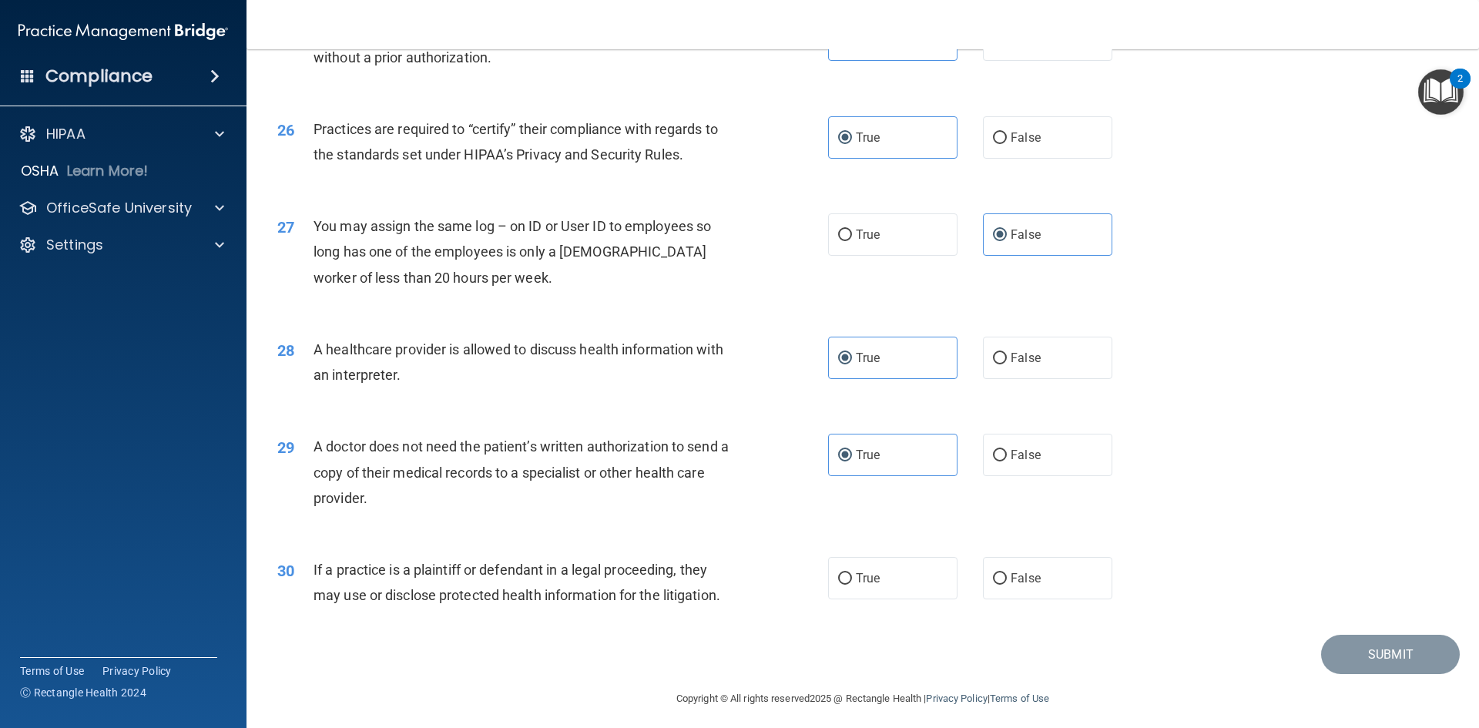
click at [582, 519] on div "29 A doctor does not need the patient’s written authorization to send a copy of…" at bounding box center [863, 475] width 1194 height 123
drag, startPoint x: 885, startPoint y: 595, endPoint x: 880, endPoint y: 585, distance: 11.0
click at [886, 595] on label "True" at bounding box center [892, 578] width 129 height 42
click at [852, 585] on input "True" at bounding box center [845, 579] width 14 height 12
radio input "true"
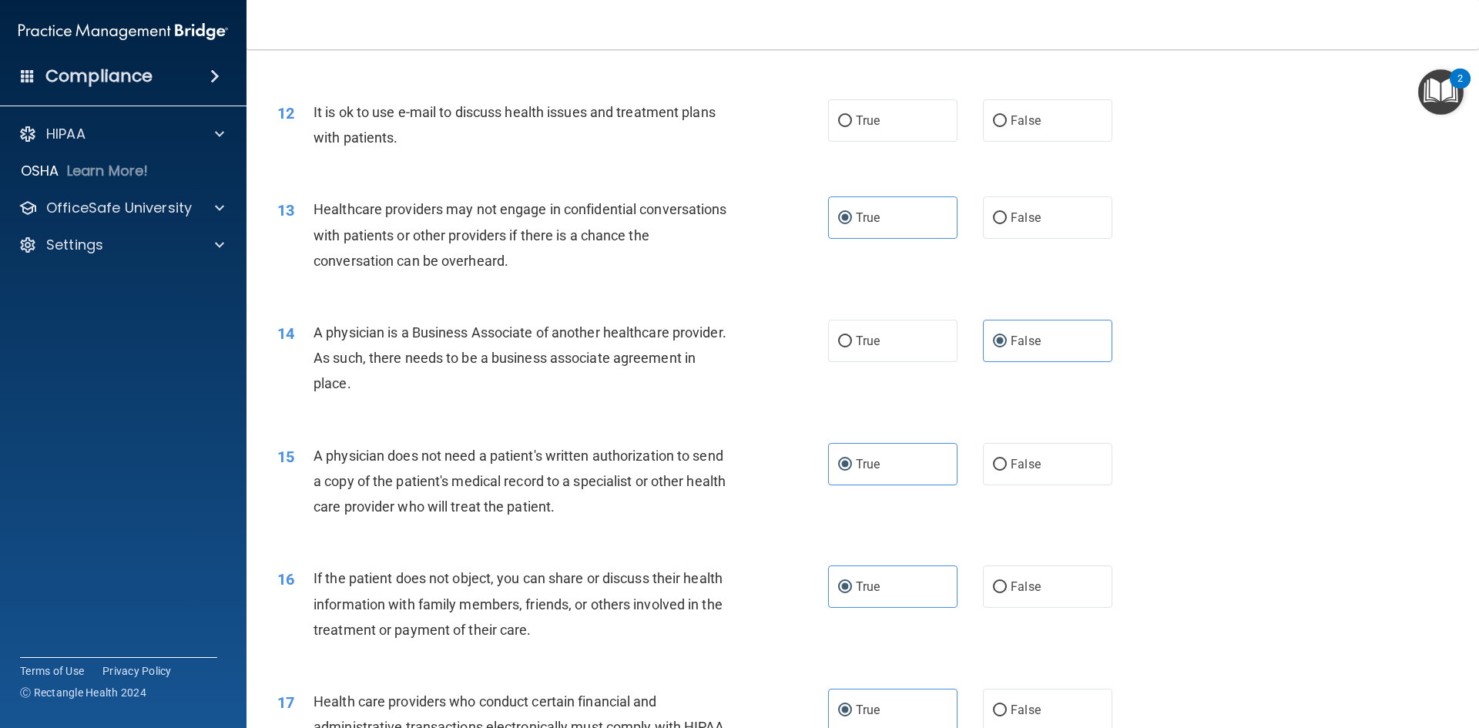
scroll to position [924, 0]
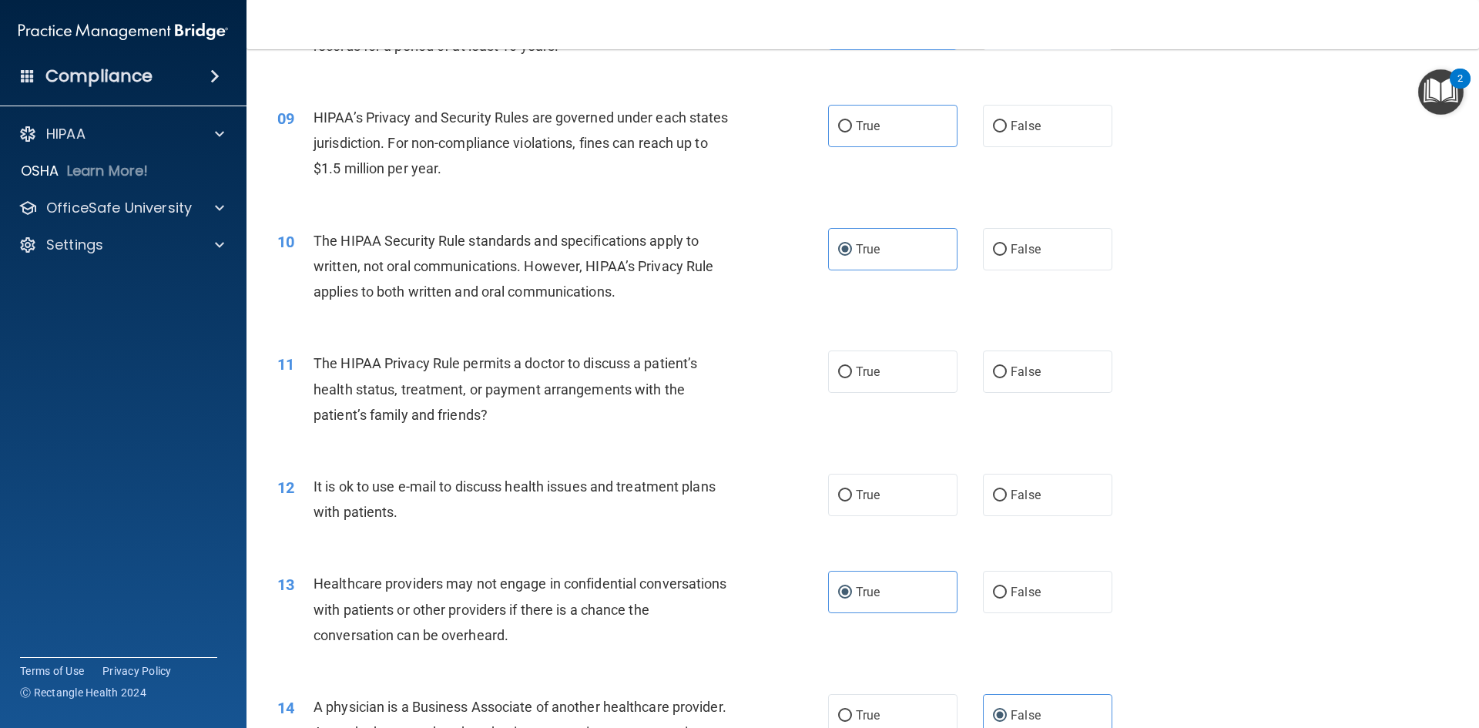
click at [411, 513] on div "It is ok to use e-mail to discuss health issues and treatment plans with patien…" at bounding box center [529, 499] width 431 height 51
click at [900, 506] on label "True" at bounding box center [892, 495] width 129 height 42
click at [852, 501] on input "True" at bounding box center [845, 496] width 14 height 12
radio input "true"
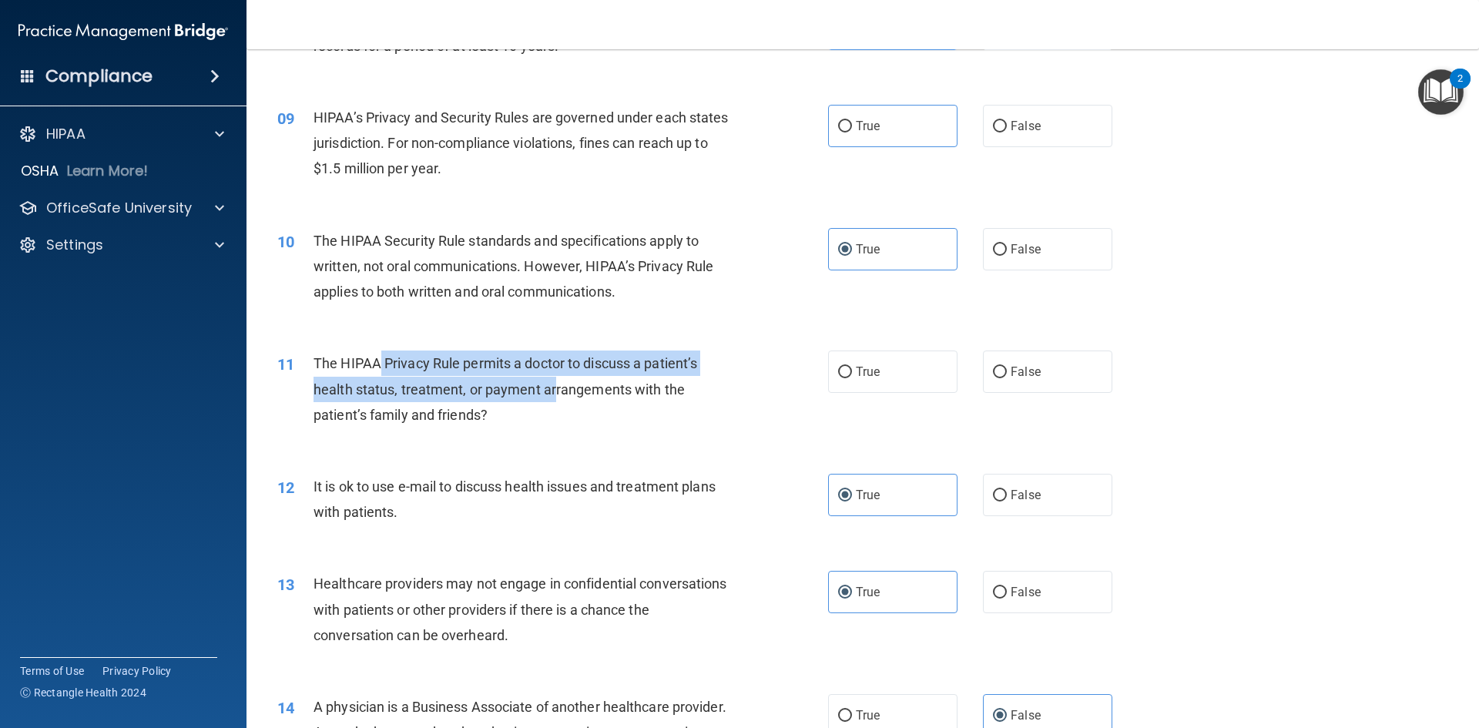
drag, startPoint x: 381, startPoint y: 361, endPoint x: 554, endPoint y: 382, distance: 174.7
click at [554, 382] on span "The HIPAA Privacy Rule permits a doctor to discuss a patient’s health status, t…" at bounding box center [506, 388] width 384 height 67
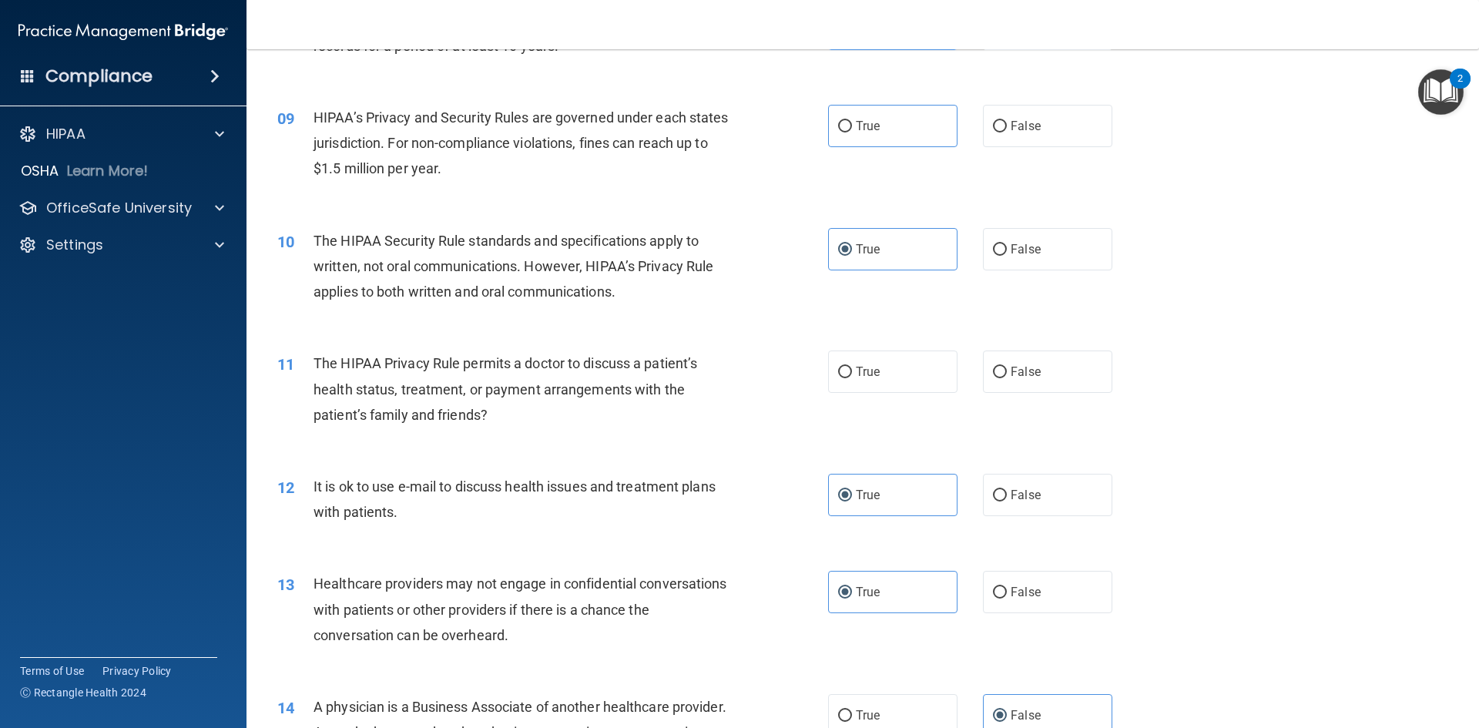
click at [512, 404] on div "The HIPAA Privacy Rule permits a doctor to discuss a patient’s health status, t…" at bounding box center [529, 388] width 431 height 77
click at [1044, 385] on label "False" at bounding box center [1047, 371] width 129 height 42
click at [1007, 378] on input "False" at bounding box center [1000, 373] width 14 height 12
radio input "true"
click at [571, 400] on div "The HIPAA Privacy Rule permits a doctor to discuss a patient’s health status, t…" at bounding box center [529, 388] width 431 height 77
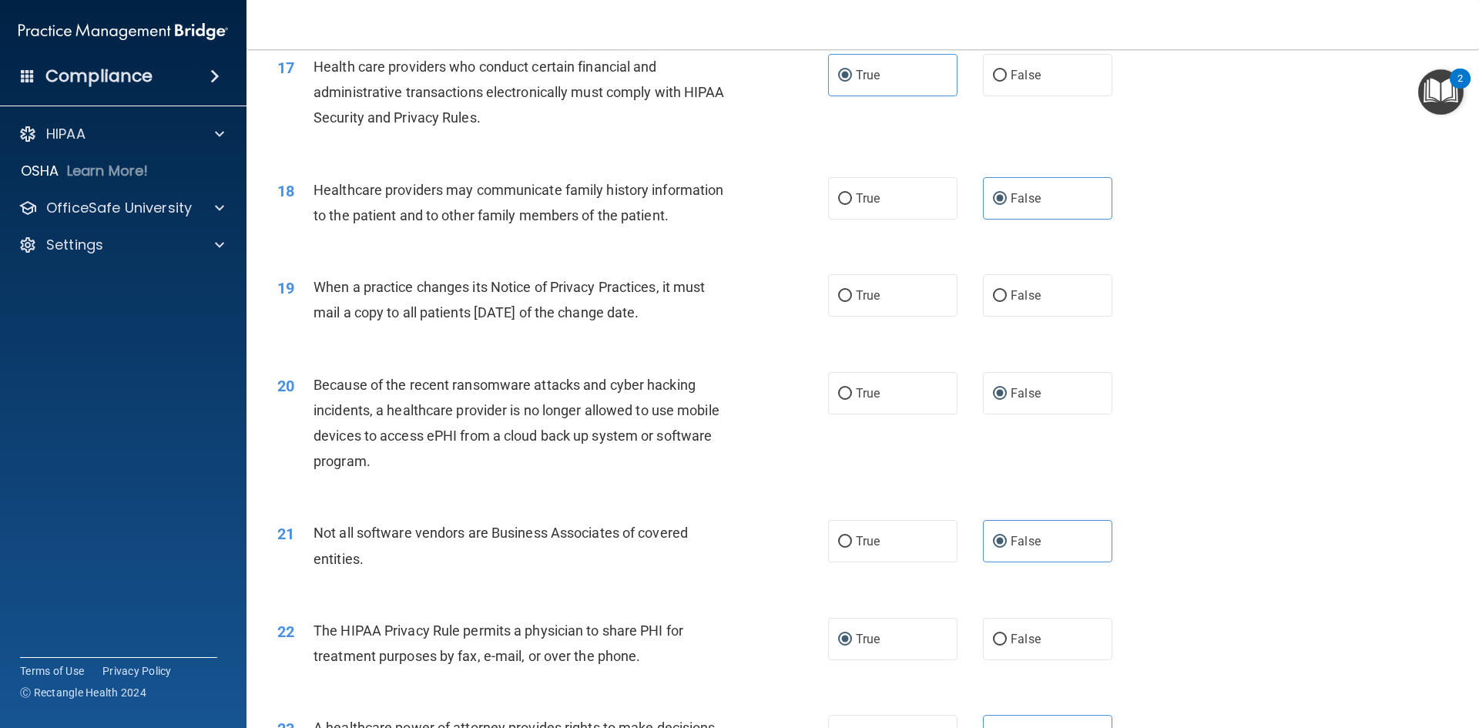
scroll to position [1926, 0]
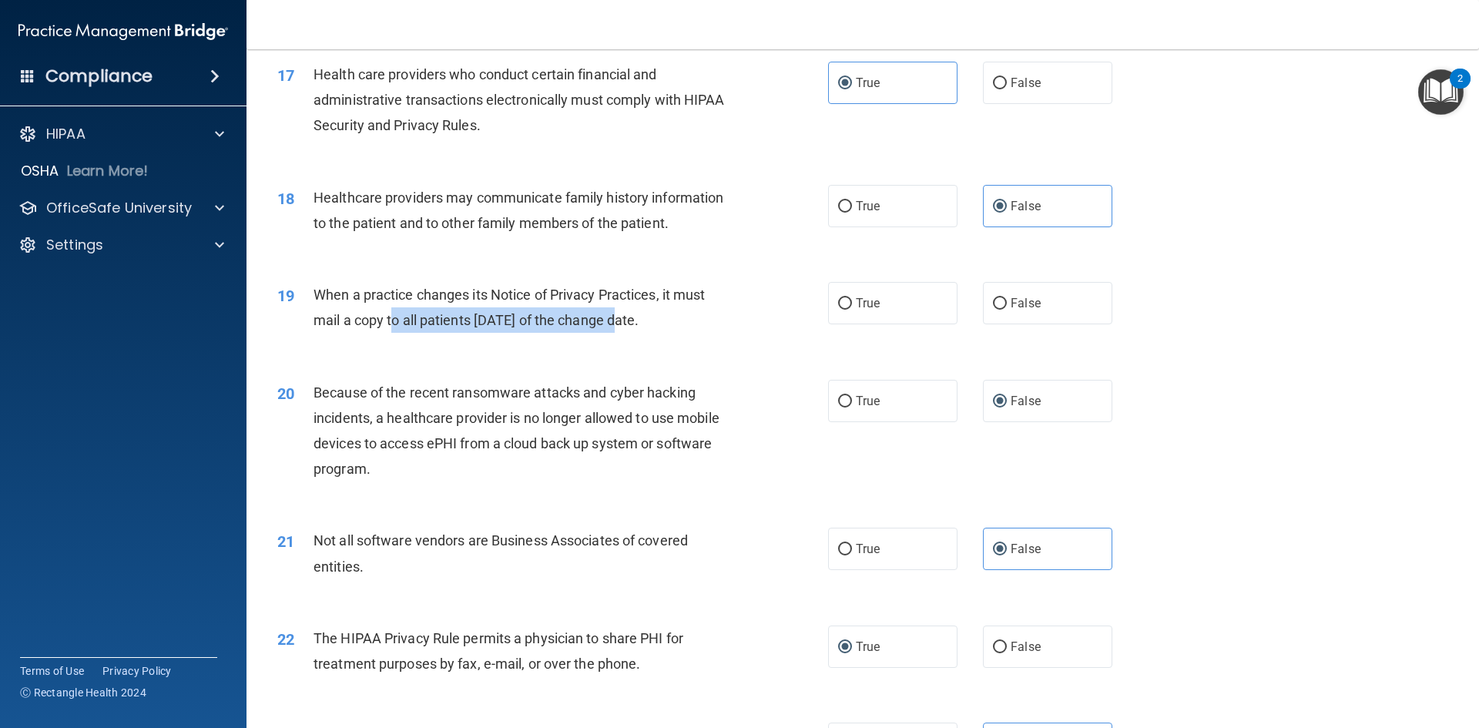
drag, startPoint x: 394, startPoint y: 315, endPoint x: 610, endPoint y: 311, distance: 216.5
click at [610, 311] on span "When a practice changes its Notice of Privacy Practices, it must mail a copy to…" at bounding box center [509, 308] width 391 height 42
click at [755, 321] on div "19 When a practice changes its Notice of Privacy Practices, it must mail a copy…" at bounding box center [552, 311] width 597 height 59
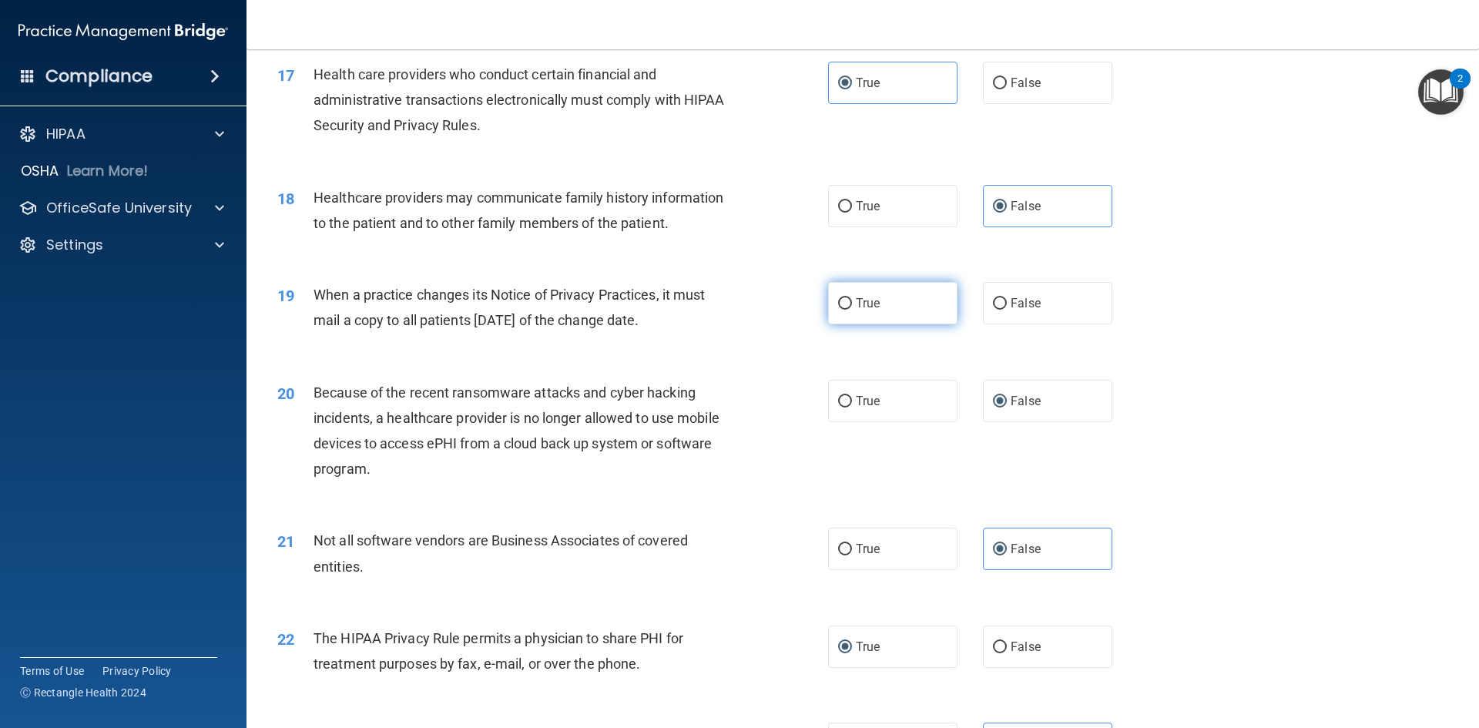
click at [857, 311] on label "True" at bounding box center [892, 303] width 129 height 42
click at [852, 310] on input "True" at bounding box center [845, 304] width 14 height 12
radio input "true"
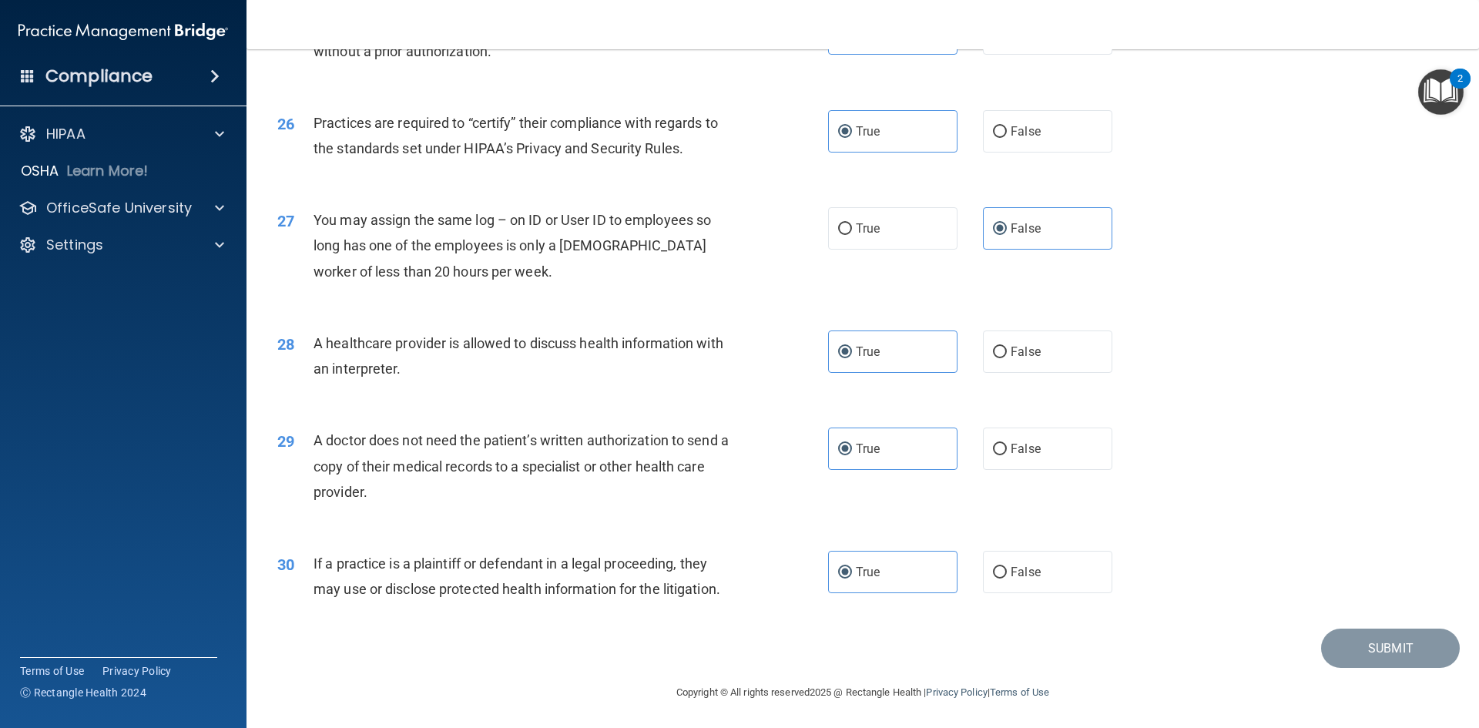
scroll to position [2858, 0]
click at [1252, 471] on div "29 A doctor does not need the patient’s written authorization to send a copy of…" at bounding box center [863, 468] width 1194 height 123
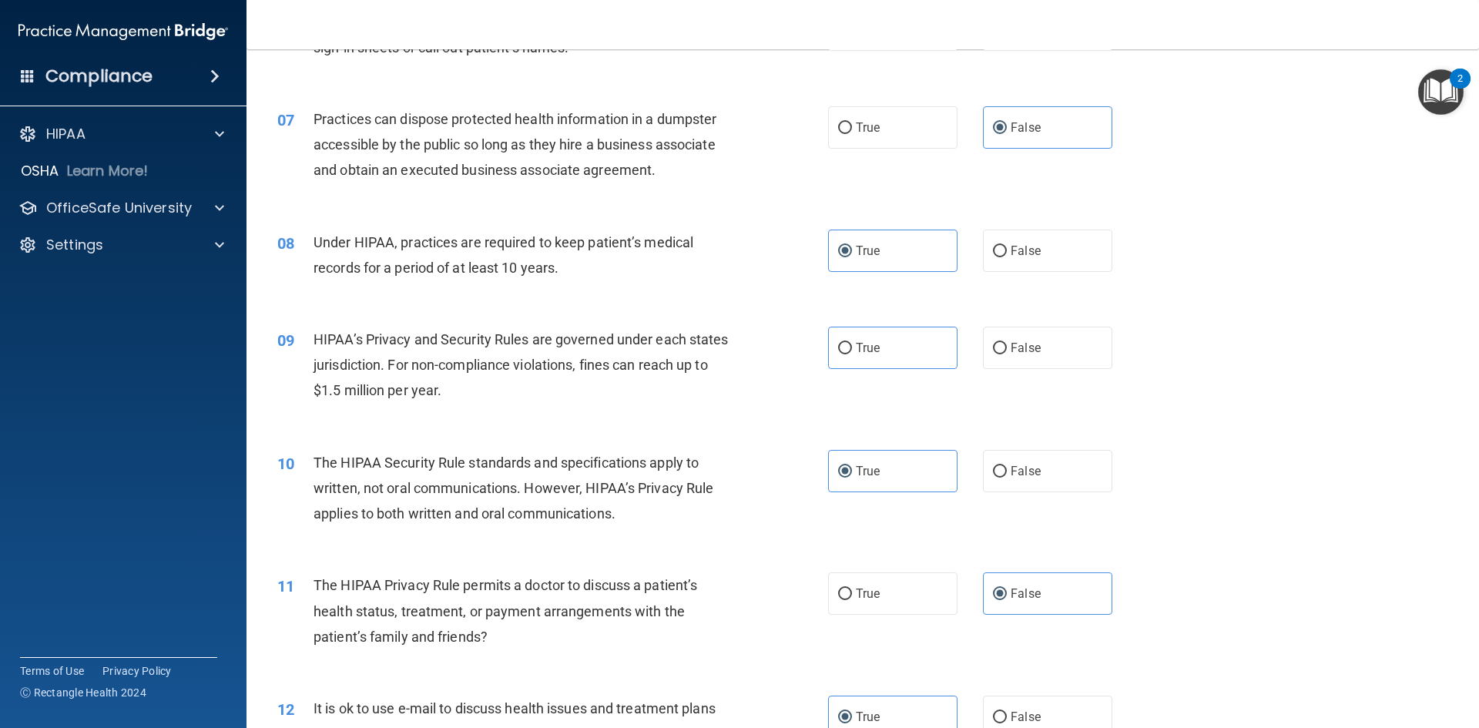
scroll to position [701, 0]
drag, startPoint x: 516, startPoint y: 390, endPoint x: 575, endPoint y: 384, distance: 58.9
click at [520, 387] on div "HIPAA’s Privacy and Security Rules are governed under each states jurisdiction.…" at bounding box center [529, 366] width 431 height 77
click at [858, 354] on span "True" at bounding box center [868, 349] width 24 height 15
click at [852, 354] on input "True" at bounding box center [845, 350] width 14 height 12
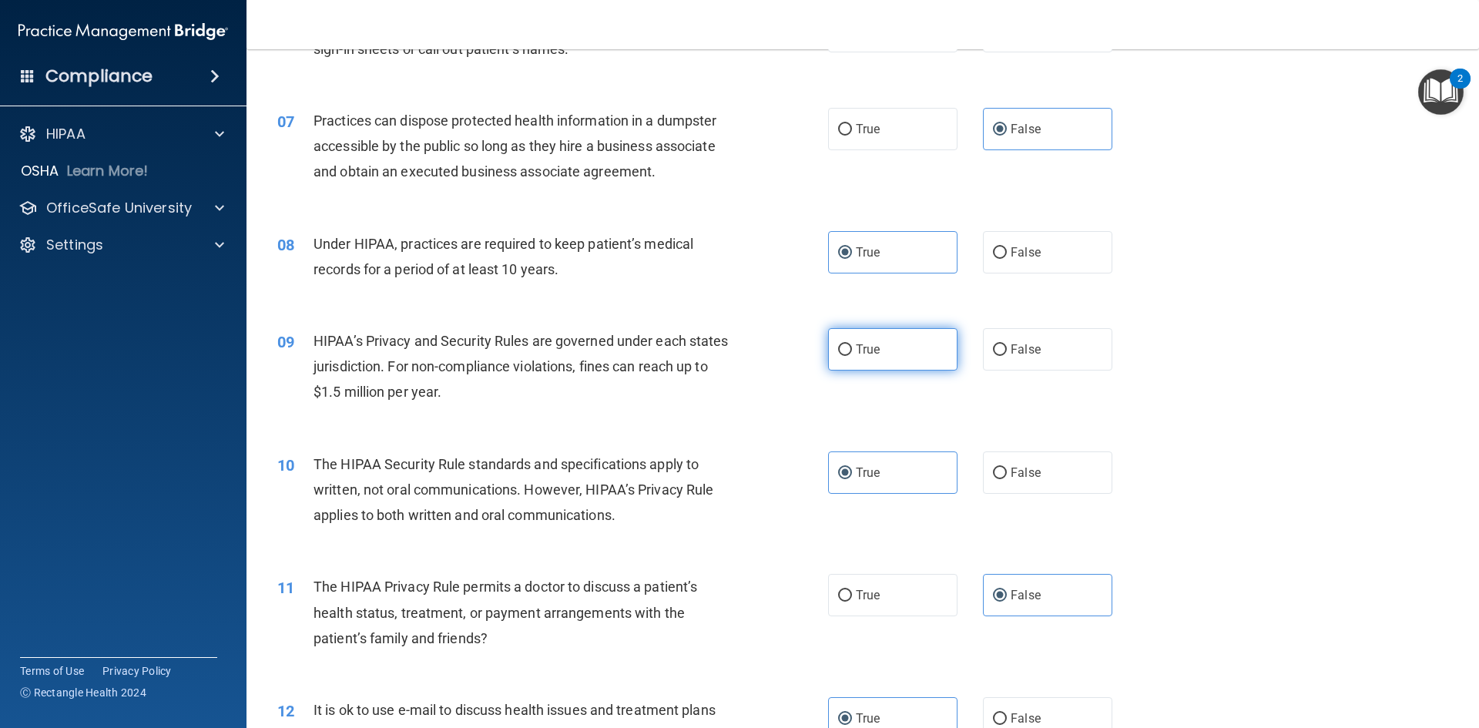
radio input "true"
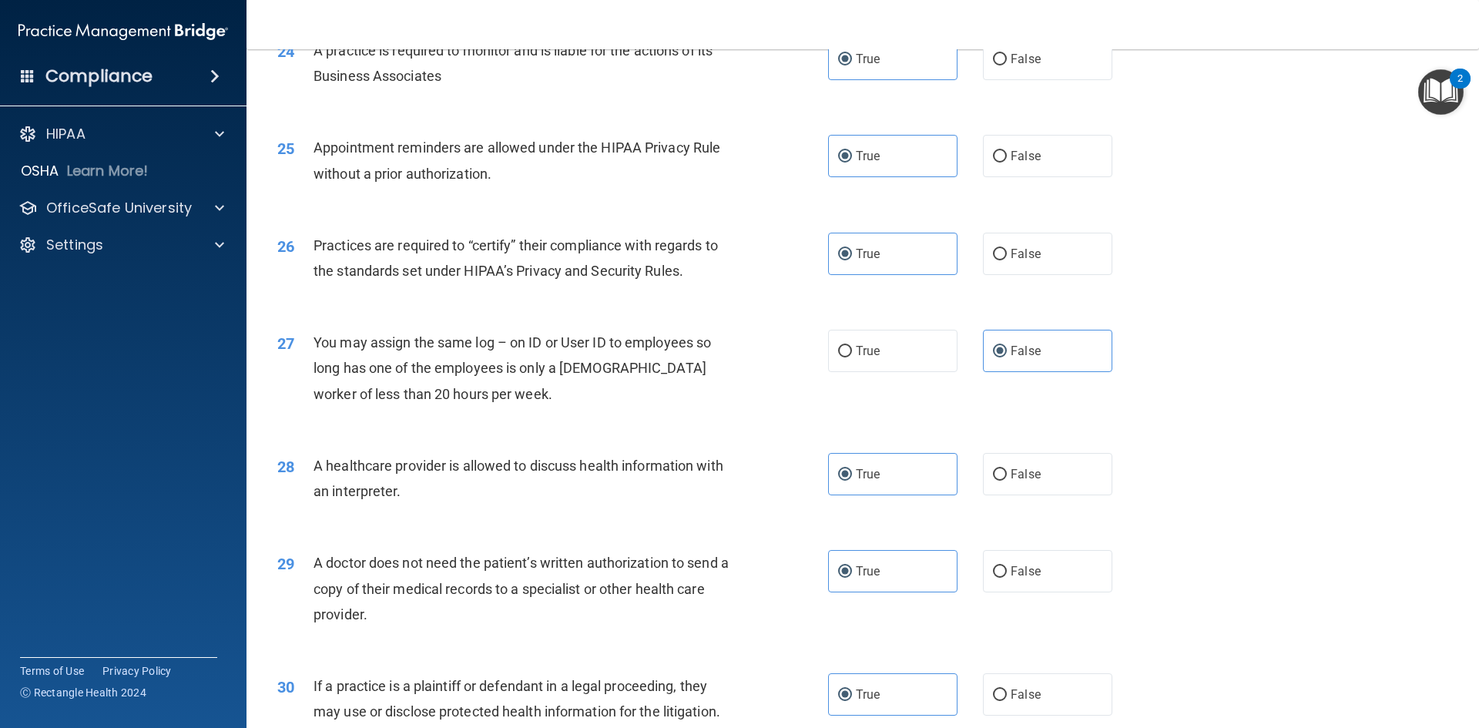
scroll to position [2858, 0]
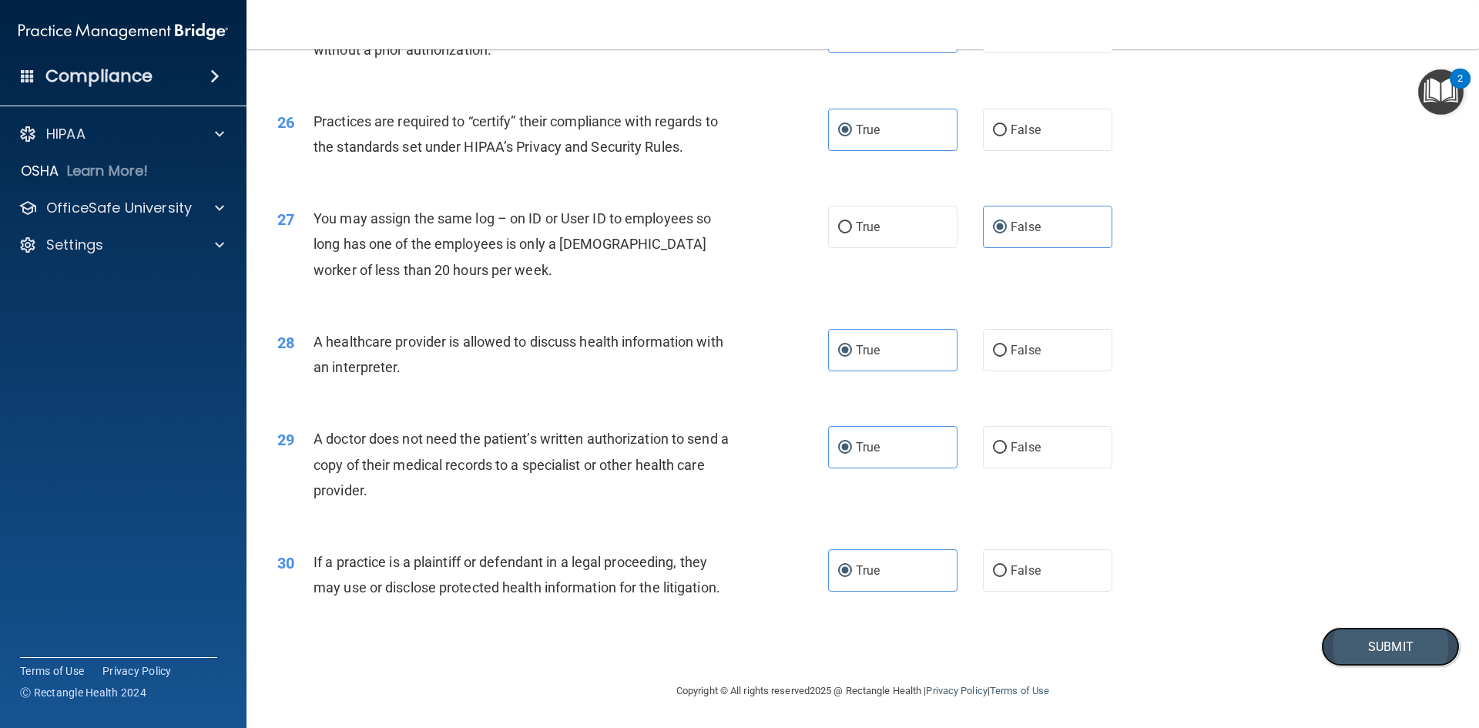
click at [1360, 653] on button "Submit" at bounding box center [1390, 646] width 139 height 39
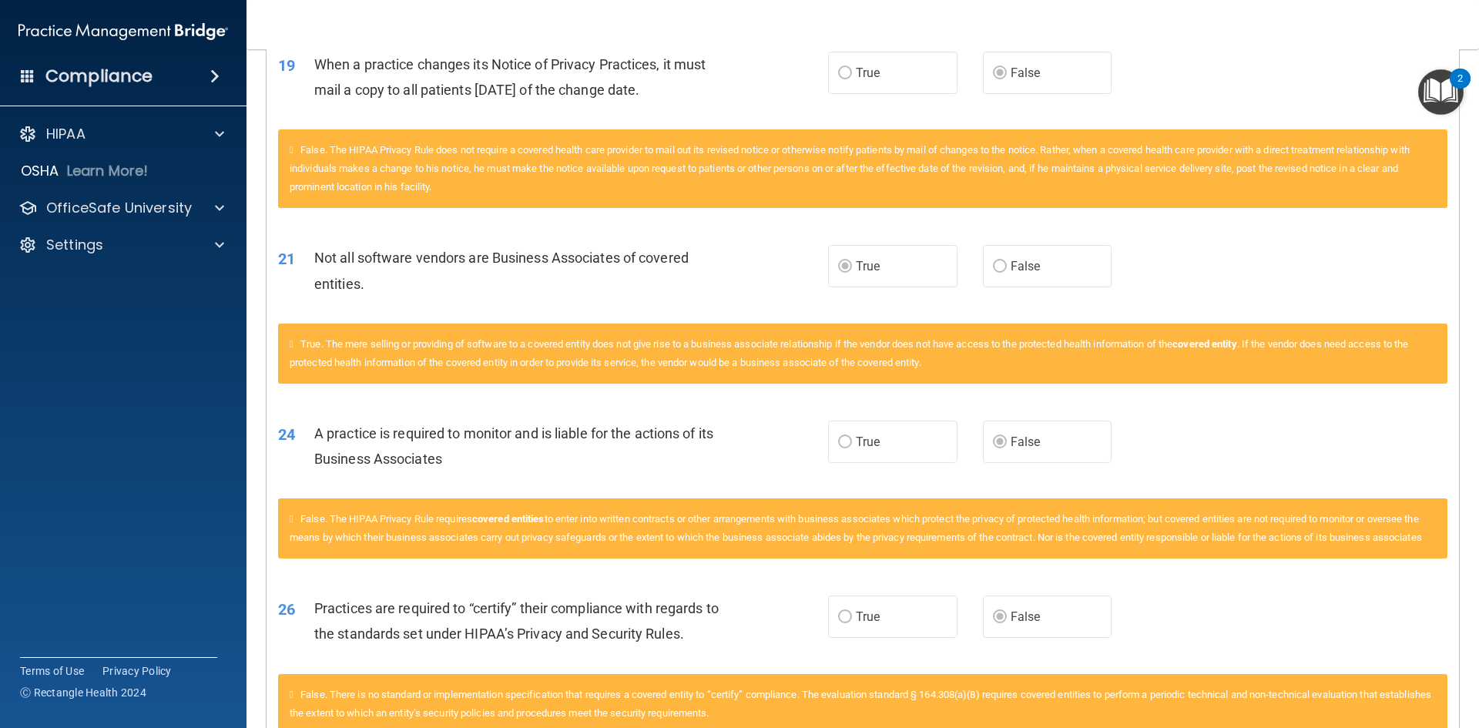
scroll to position [1275, 0]
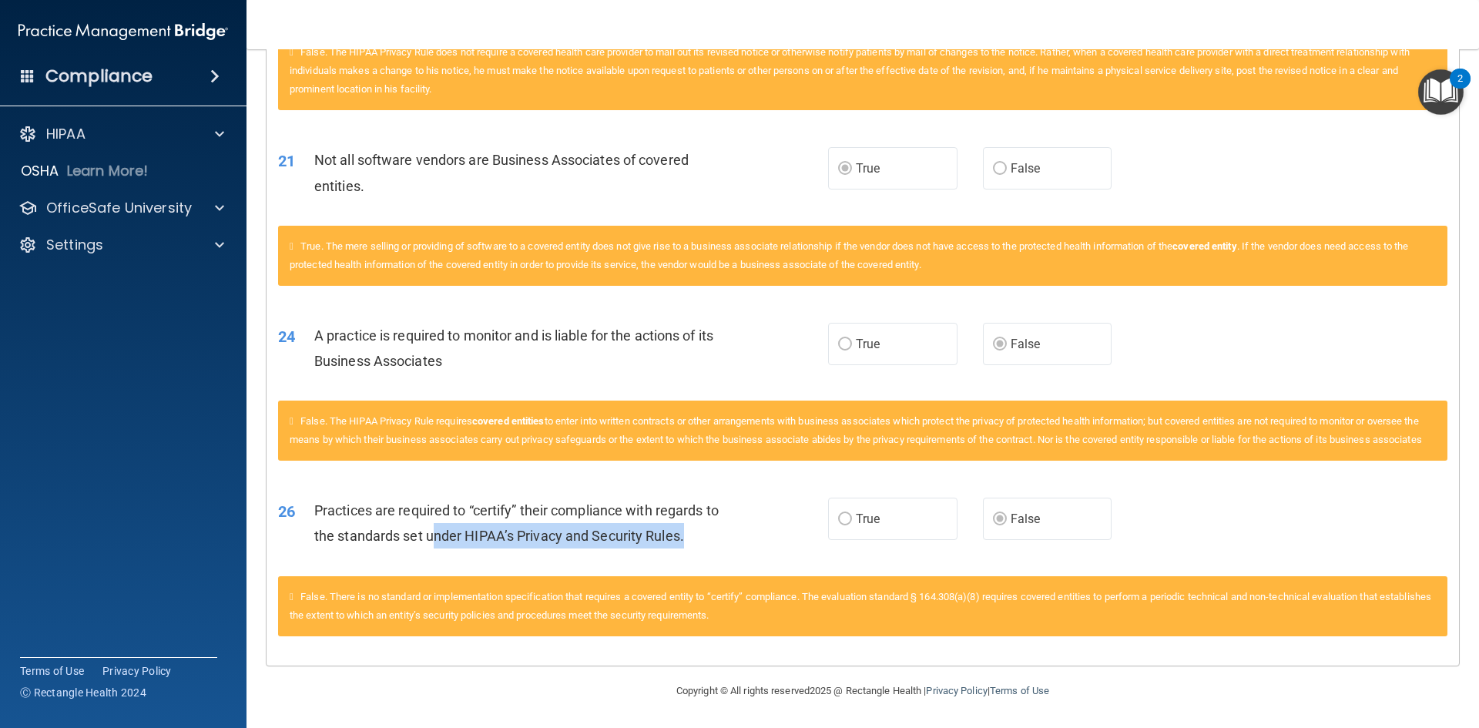
drag, startPoint x: 431, startPoint y: 525, endPoint x: 701, endPoint y: 546, distance: 270.5
click at [701, 546] on div "Practices are required to “certify” their compliance with regards to the standa…" at bounding box center [529, 523] width 430 height 51
click at [481, 359] on div "24 A practice is required to monitor and is liable for the actions of its Busin…" at bounding box center [553, 352] width 596 height 59
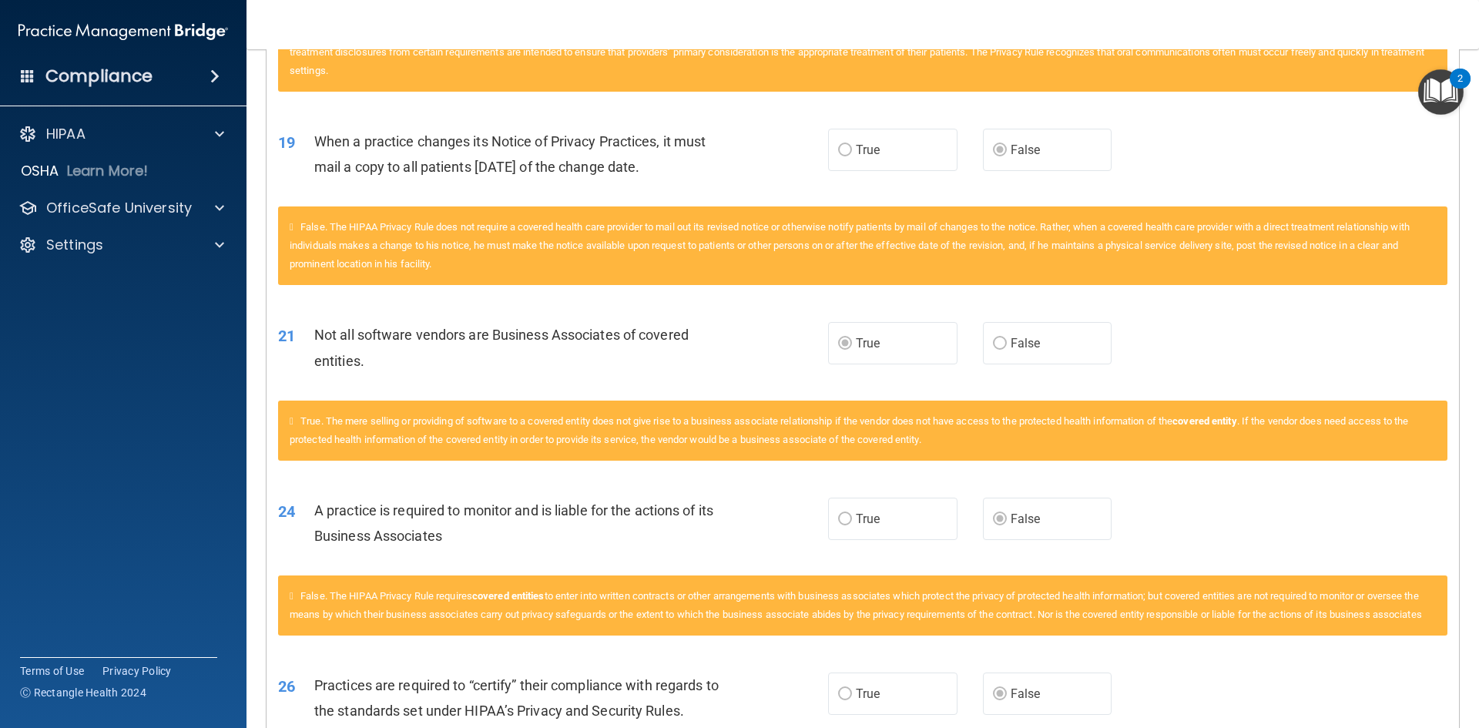
scroll to position [1044, 0]
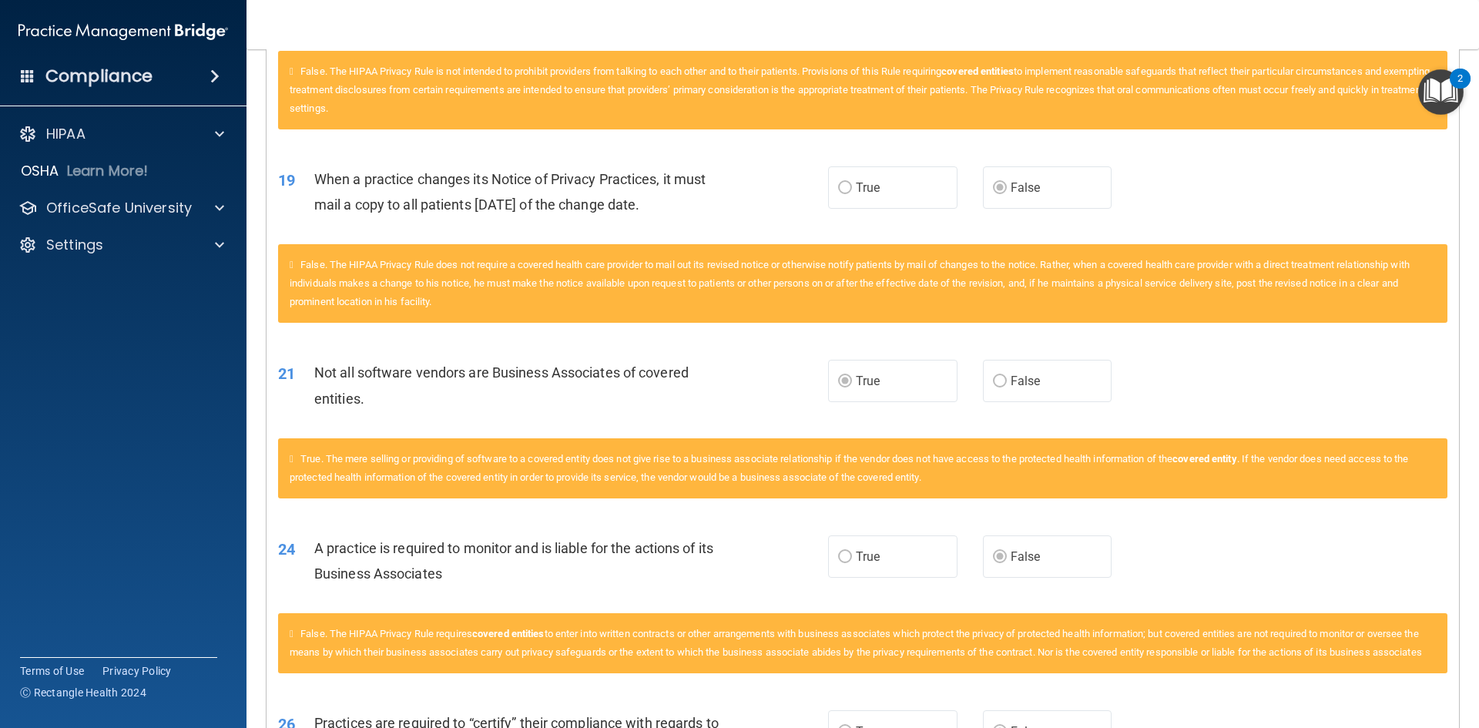
drag, startPoint x: 430, startPoint y: 386, endPoint x: 426, endPoint y: 378, distance: 8.6
click at [429, 381] on div "Not all software vendors are Business Associates of covered entities." at bounding box center [529, 385] width 430 height 51
click at [643, 384] on div "Not all software vendors are Business Associates of covered entities." at bounding box center [529, 385] width 430 height 51
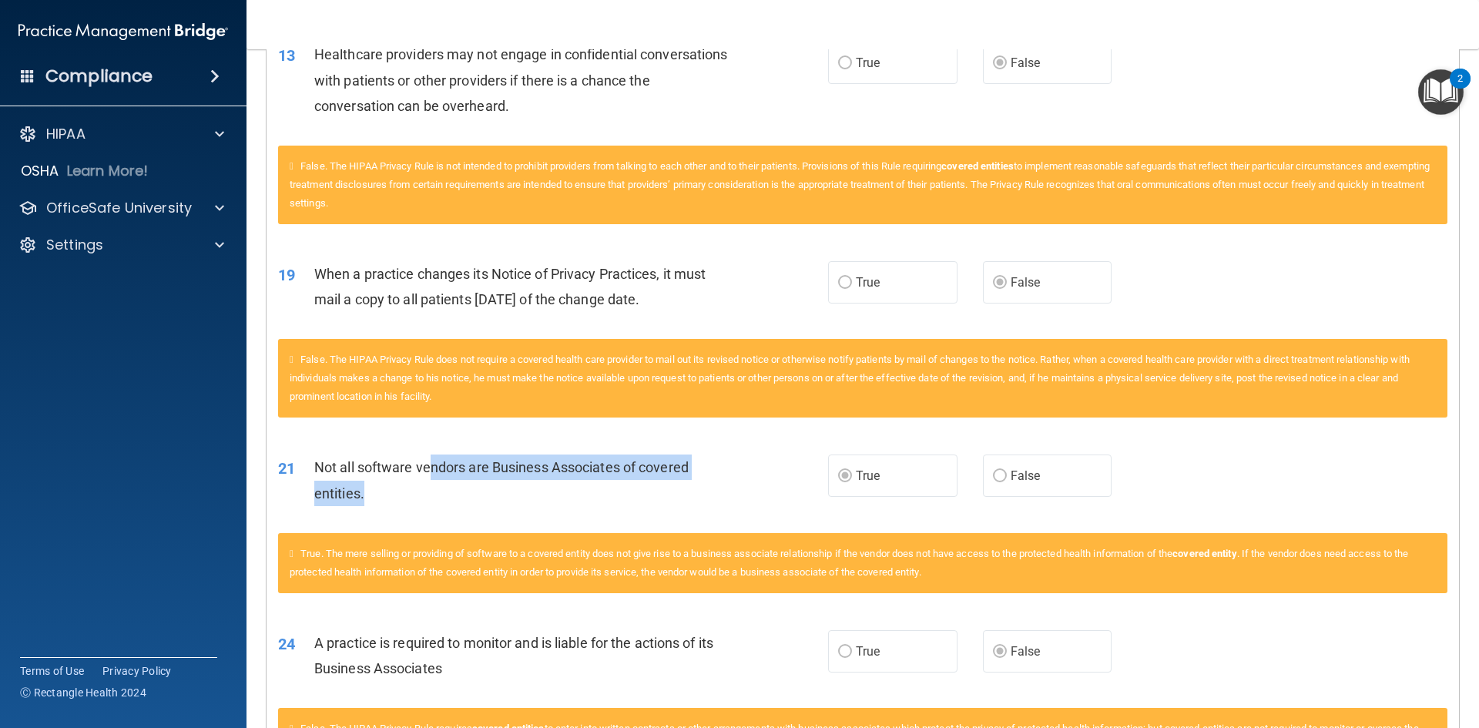
scroll to position [813, 0]
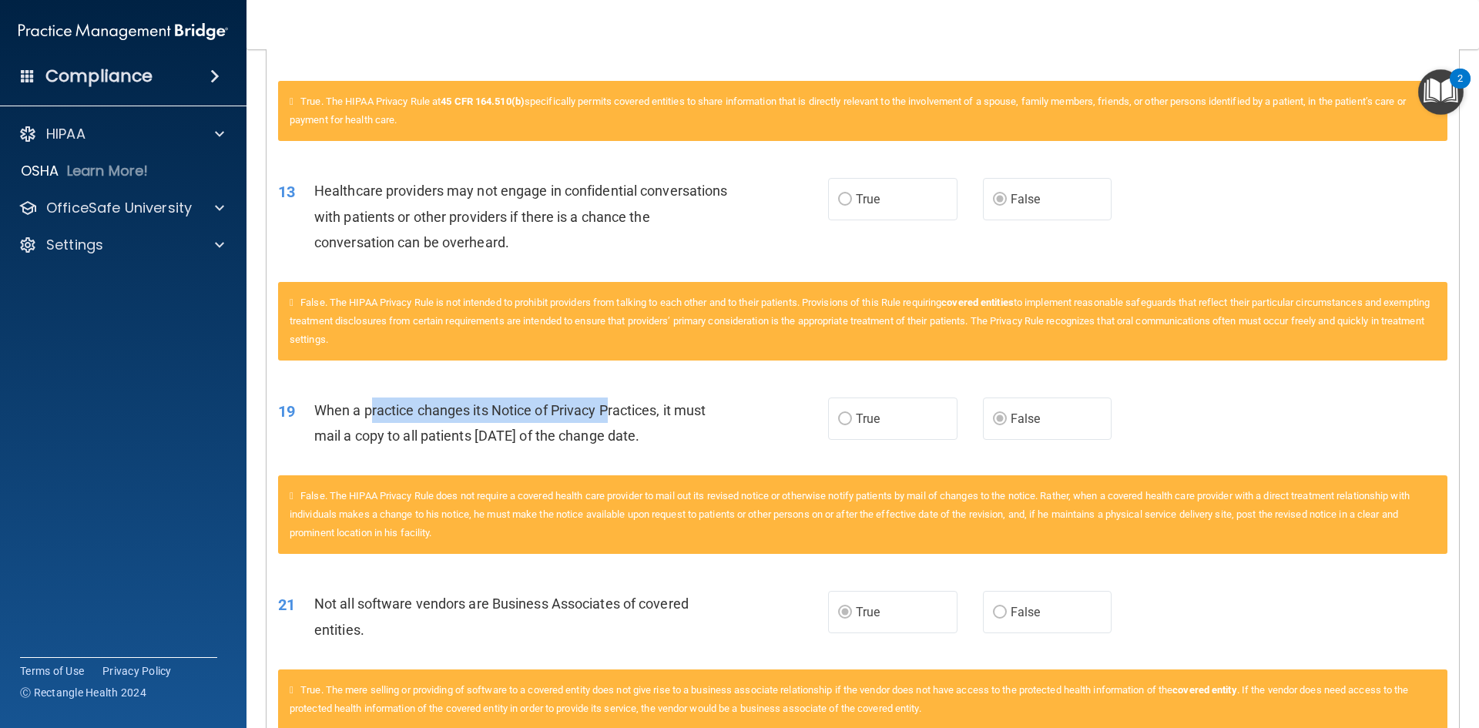
drag, startPoint x: 371, startPoint y: 405, endPoint x: 649, endPoint y: 421, distance: 277.7
click at [614, 412] on span "When a practice changes its Notice of Privacy Practices, it must mail a copy to…" at bounding box center [509, 423] width 391 height 42
click at [724, 435] on div "When a practice changes its Notice of Privacy Practices, it must mail a copy to…" at bounding box center [529, 422] width 430 height 51
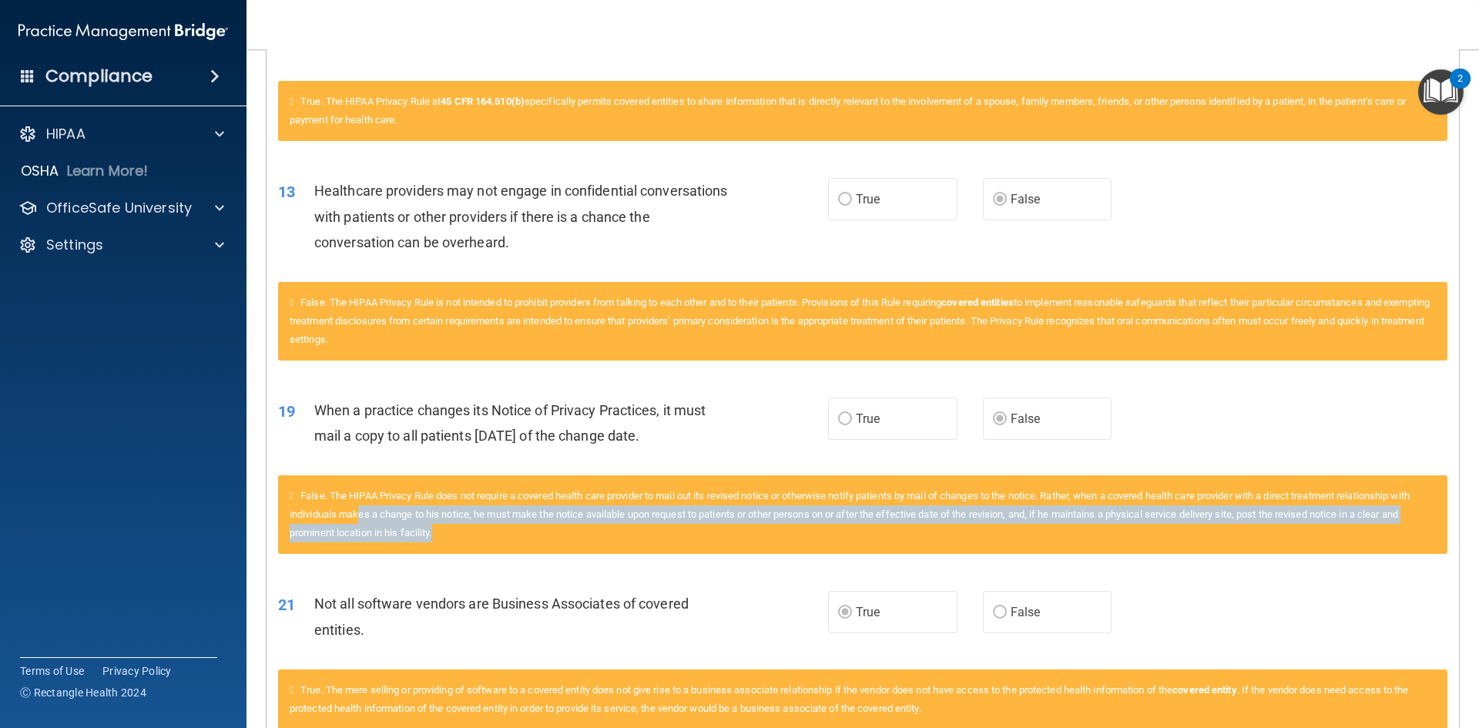
drag, startPoint x: 409, startPoint y: 508, endPoint x: 541, endPoint y: 517, distance: 132.0
click at [516, 525] on div "False. The HIPAA Privacy Rule does not require a covered health care provider t…" at bounding box center [862, 514] width 1169 height 79
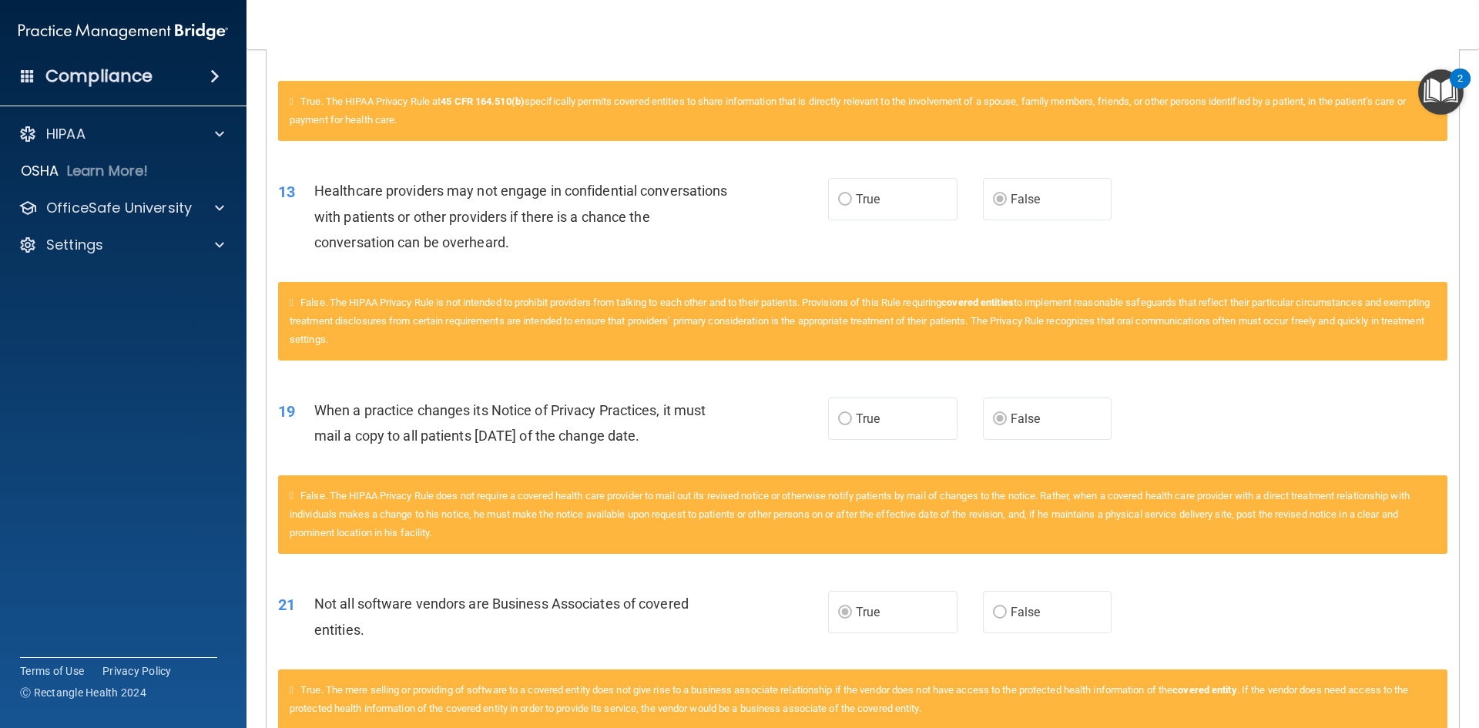
drag, startPoint x: 520, startPoint y: 455, endPoint x: 523, endPoint y: 448, distance: 8.3
click at [523, 449] on div "19 When a practice changes its Notice of Privacy Practices, it must mail a copy…" at bounding box center [553, 426] width 596 height 59
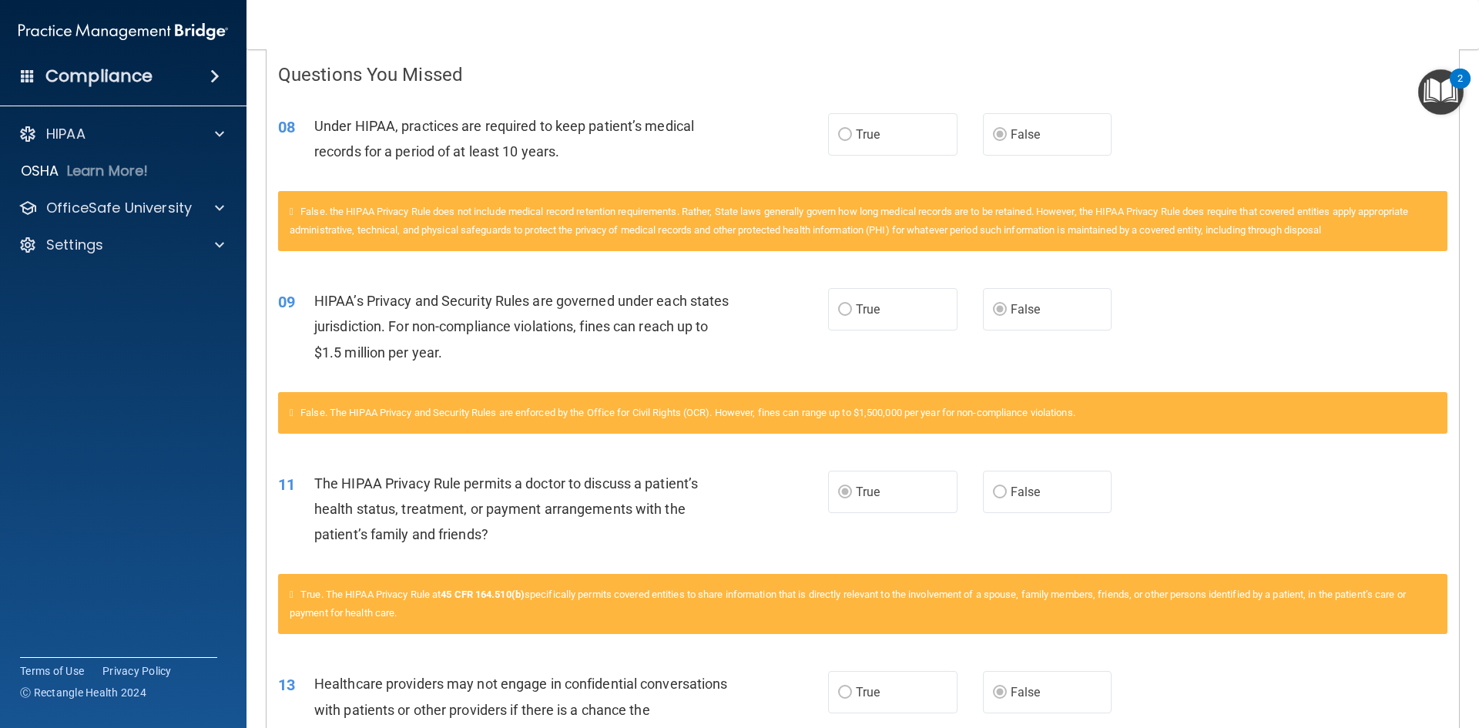
scroll to position [0, 0]
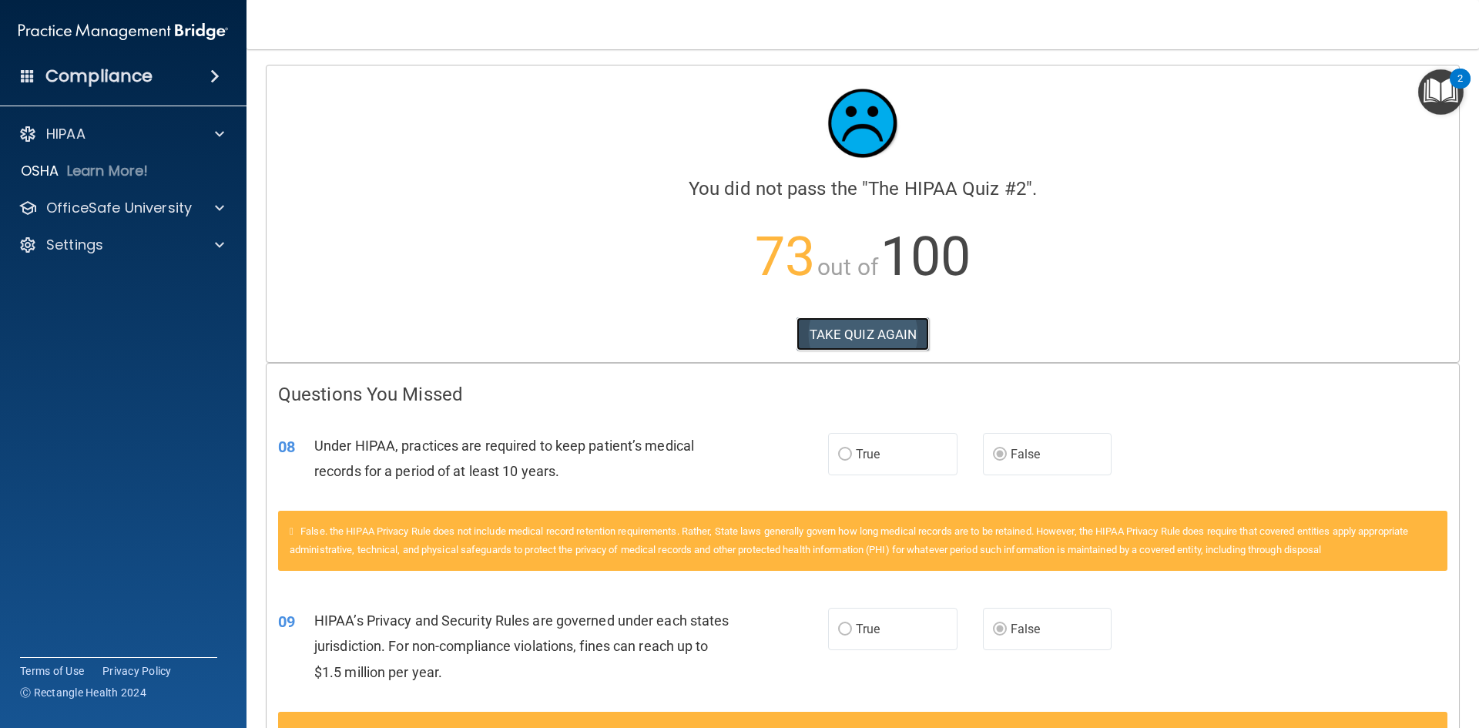
click at [878, 342] on button "TAKE QUIZ AGAIN" at bounding box center [863, 334] width 133 height 34
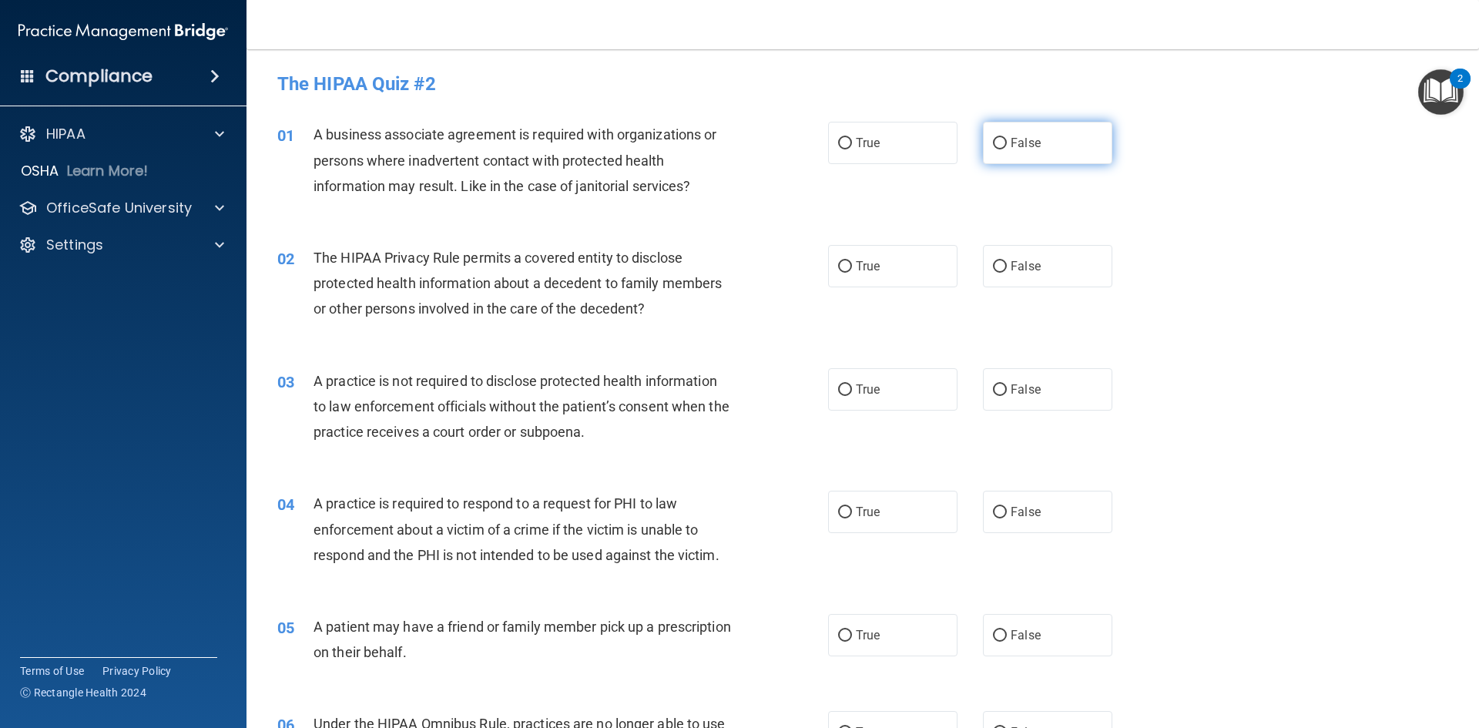
click at [1055, 152] on label "False" at bounding box center [1047, 143] width 129 height 42
click at [1007, 149] on input "False" at bounding box center [1000, 144] width 14 height 12
radio input "true"
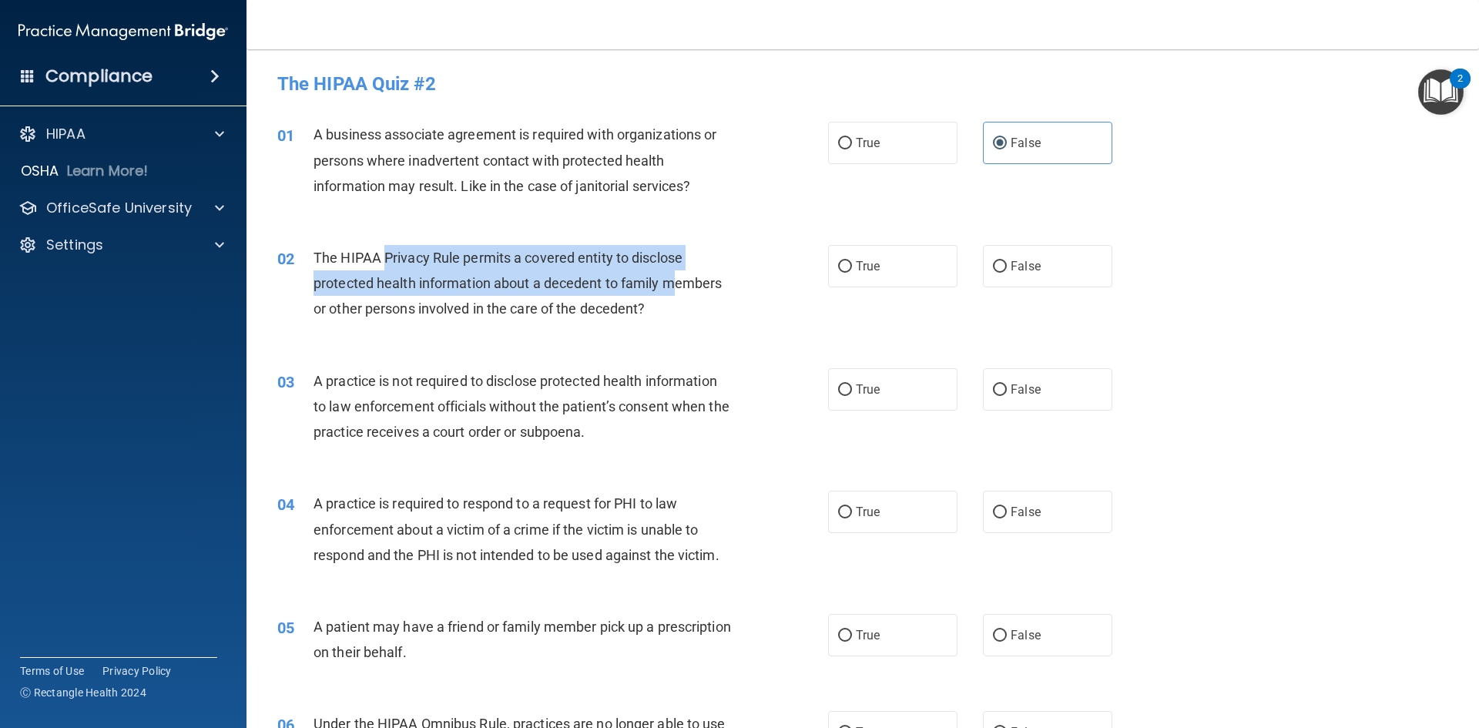
drag, startPoint x: 382, startPoint y: 254, endPoint x: 672, endPoint y: 272, distance: 290.9
click at [672, 272] on div "The HIPAA Privacy Rule permits a covered entity to disclose protected health in…" at bounding box center [529, 283] width 431 height 77
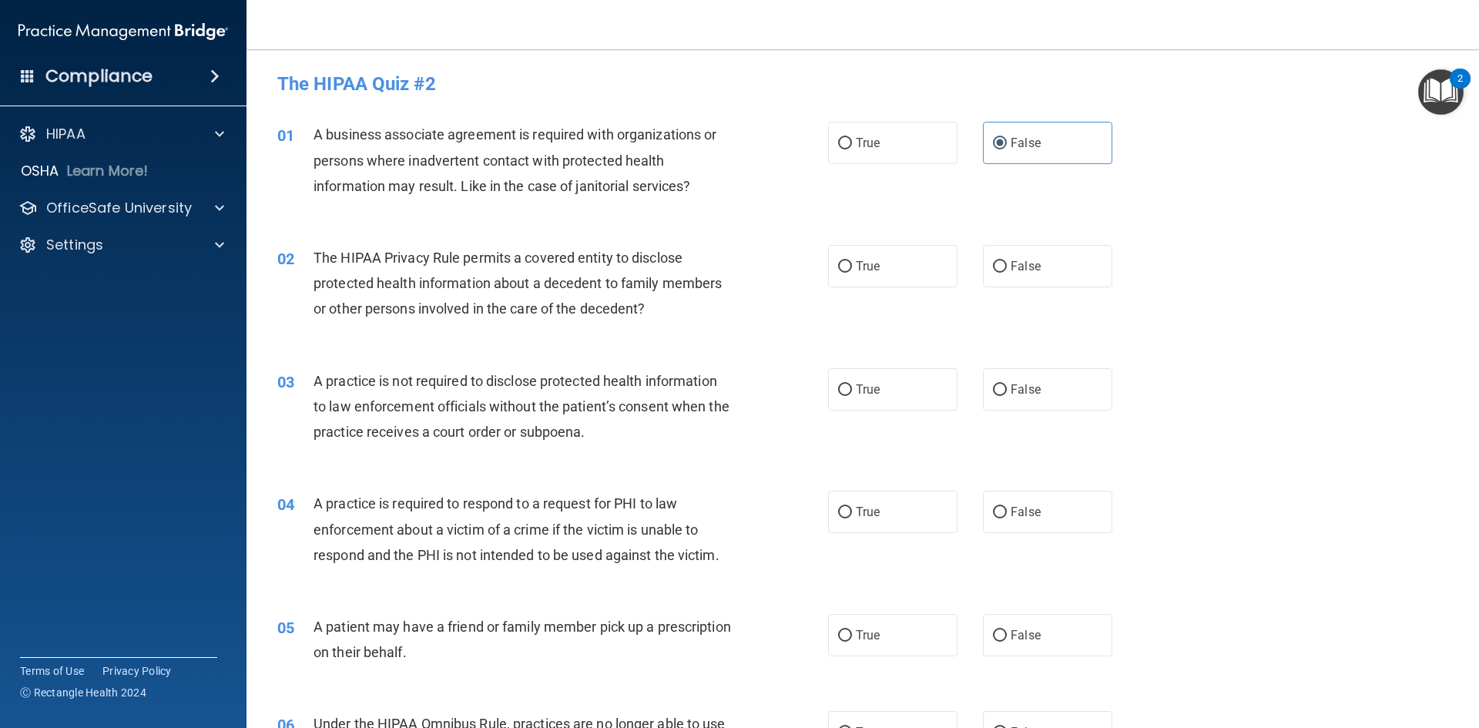
click at [668, 313] on div "The HIPAA Privacy Rule permits a covered entity to disclose protected health in…" at bounding box center [529, 283] width 431 height 77
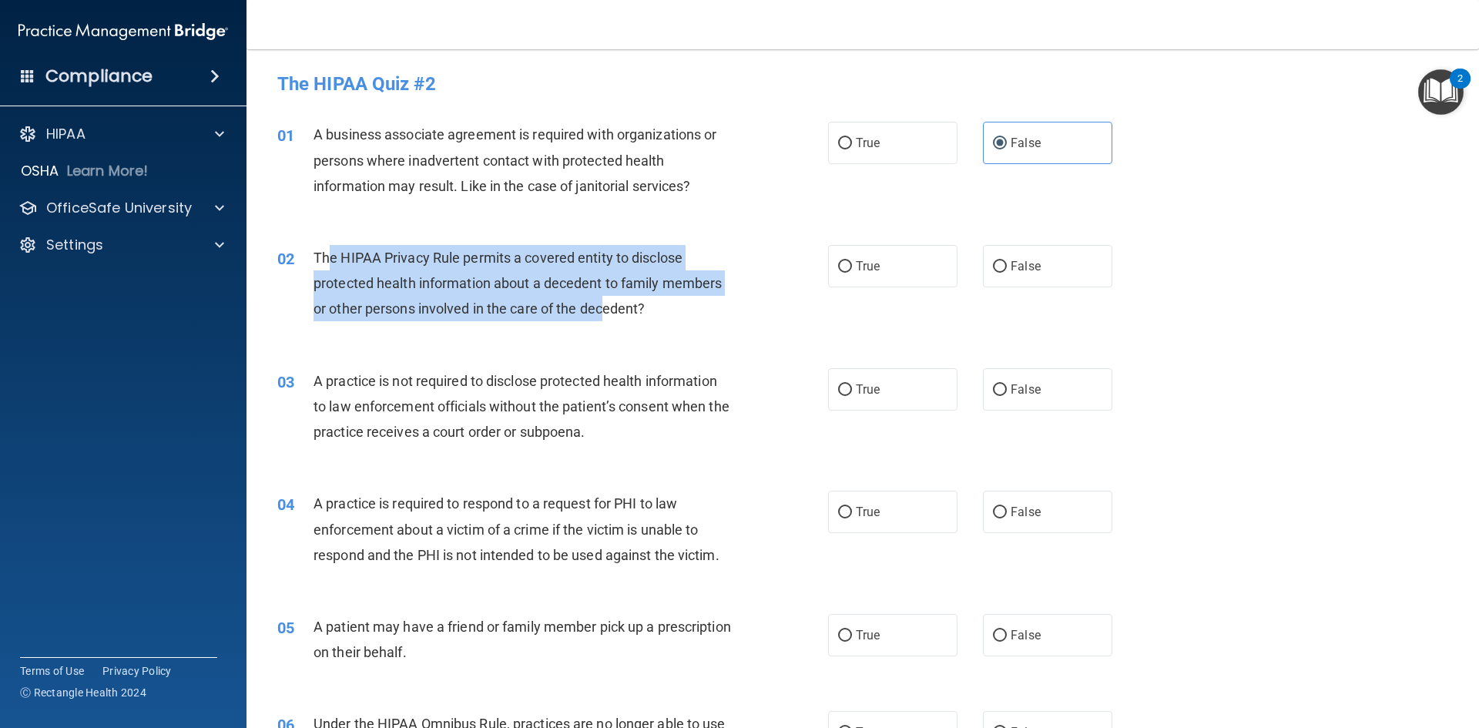
drag, startPoint x: 350, startPoint y: 259, endPoint x: 606, endPoint y: 323, distance: 263.6
click at [606, 323] on div "02 The HIPAA Privacy Rule permits a covered entity to disclose protected health…" at bounding box center [552, 287] width 597 height 85
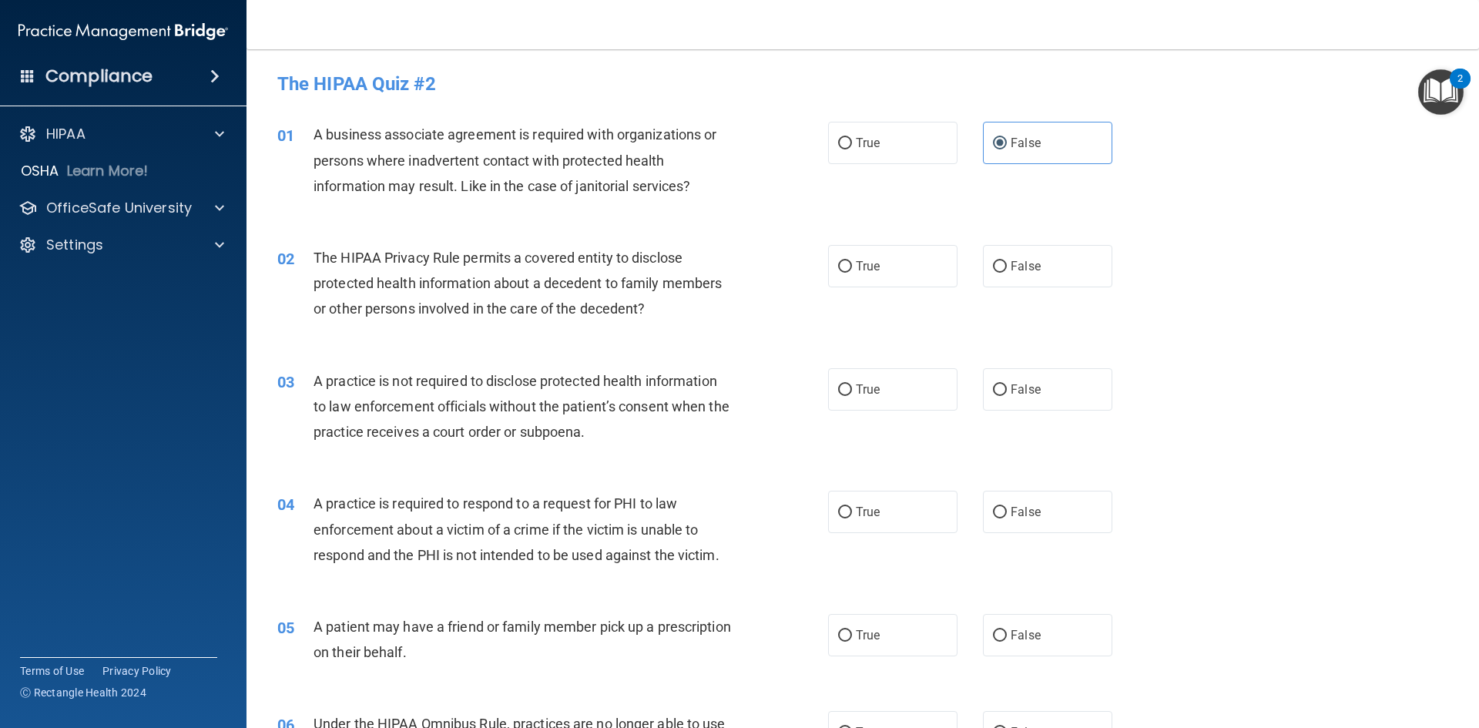
click at [698, 447] on div "03 A practice is not required to disclose protected health information to law e…" at bounding box center [552, 410] width 597 height 85
drag, startPoint x: 390, startPoint y: 401, endPoint x: 636, endPoint y: 407, distance: 246.6
click at [636, 407] on span "A practice is not required to disclose protected health information to law enfo…" at bounding box center [522, 406] width 416 height 67
click at [693, 428] on div "A practice is not required to disclose protected health information to law enfo…" at bounding box center [529, 406] width 431 height 77
click at [1031, 275] on label "False" at bounding box center [1047, 266] width 129 height 42
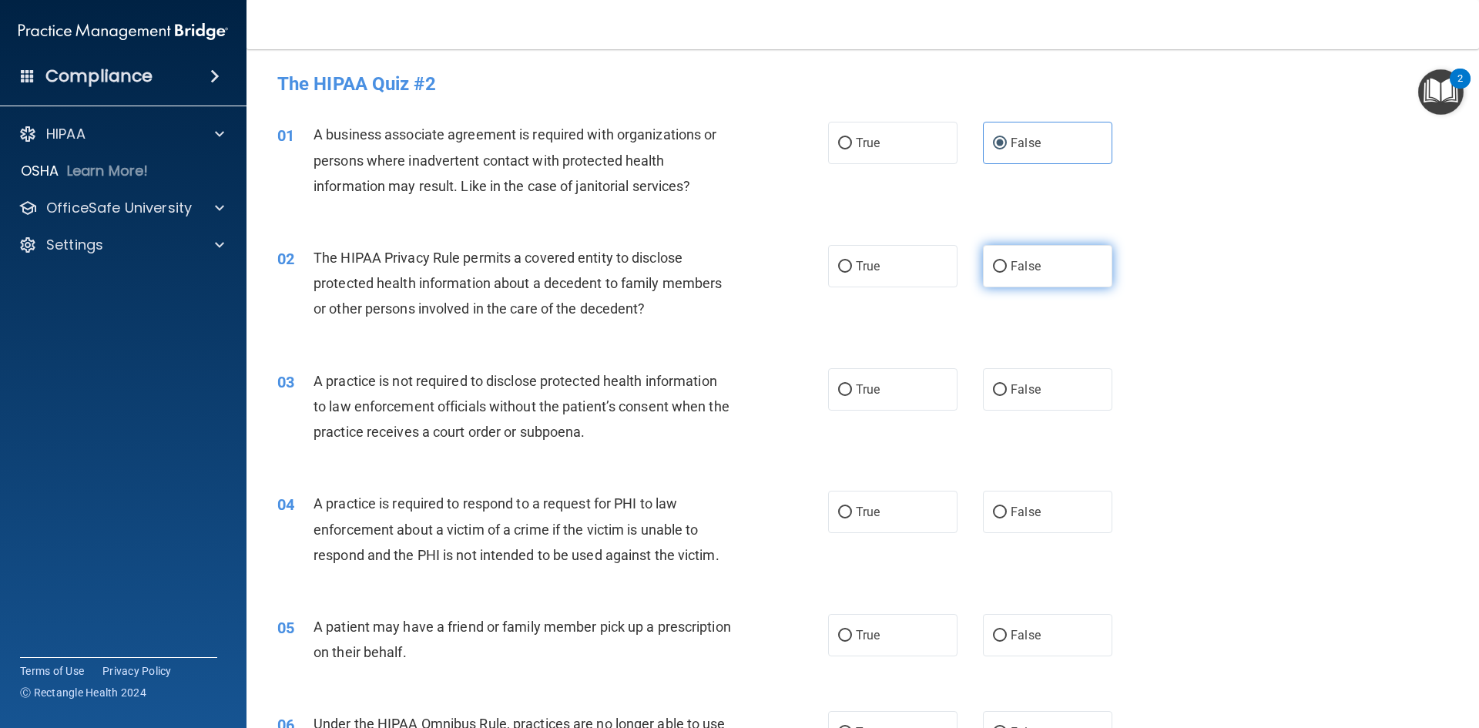
click at [1007, 273] on input "False" at bounding box center [1000, 267] width 14 height 12
radio input "true"
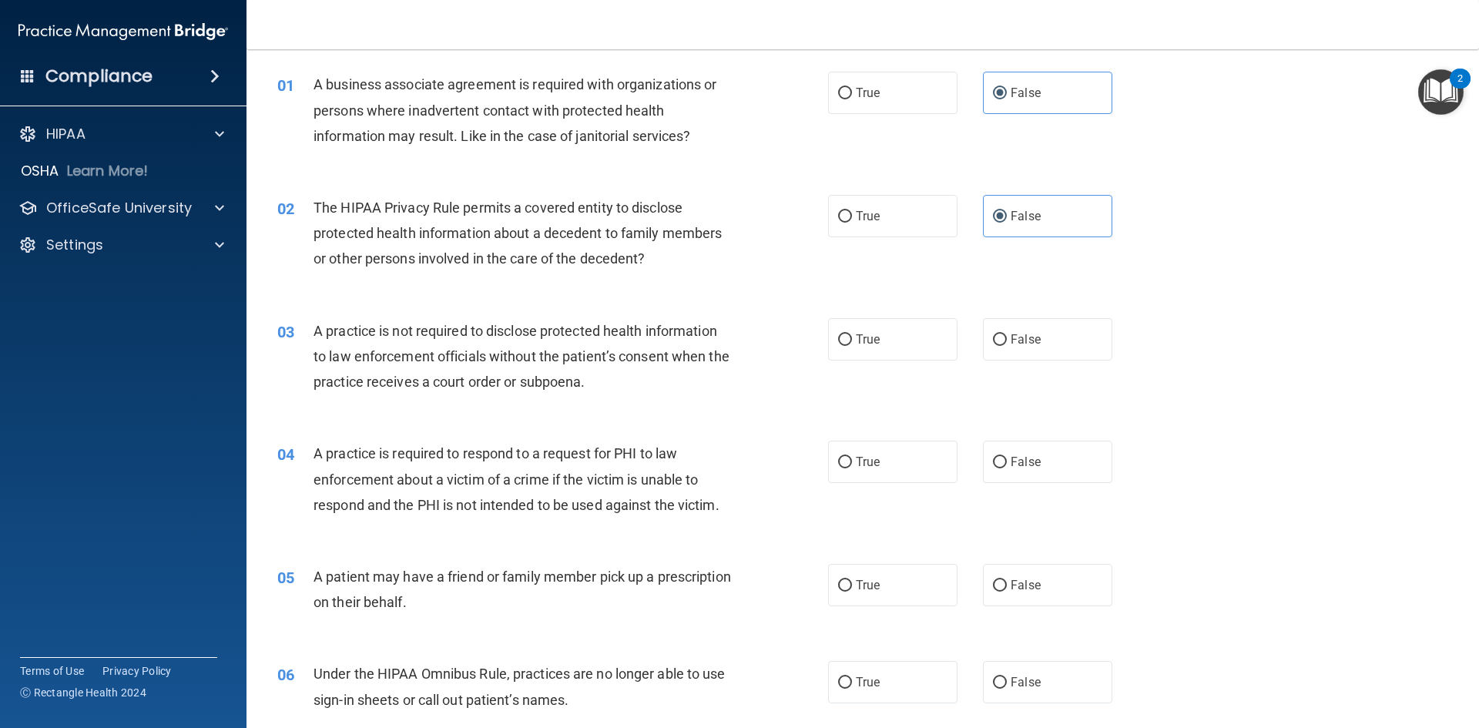
scroll to position [77, 0]
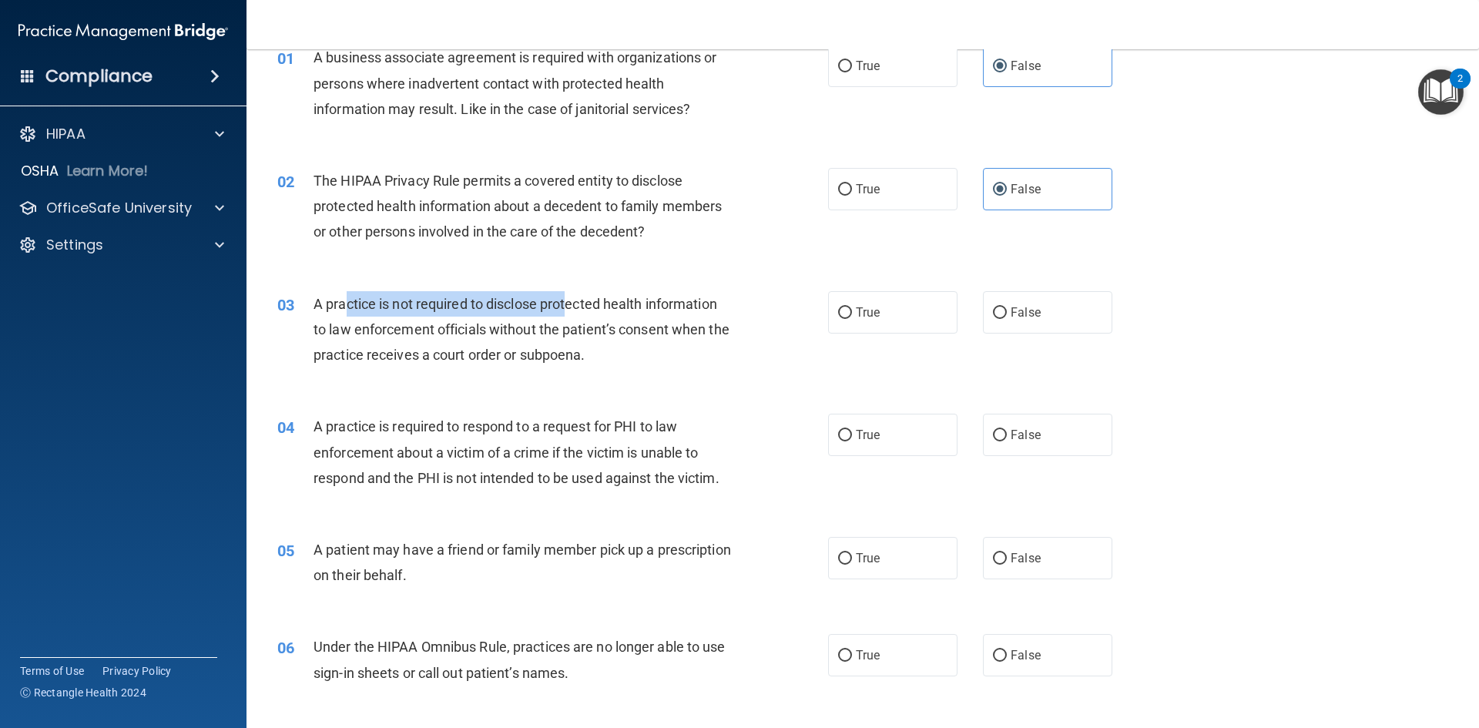
drag, startPoint x: 344, startPoint y: 307, endPoint x: 568, endPoint y: 316, distance: 224.3
click at [568, 316] on div "A practice is not required to disclose protected health information to law enfo…" at bounding box center [529, 329] width 431 height 77
click at [647, 361] on div "A practice is not required to disclose protected health information to law enfo…" at bounding box center [529, 329] width 431 height 77
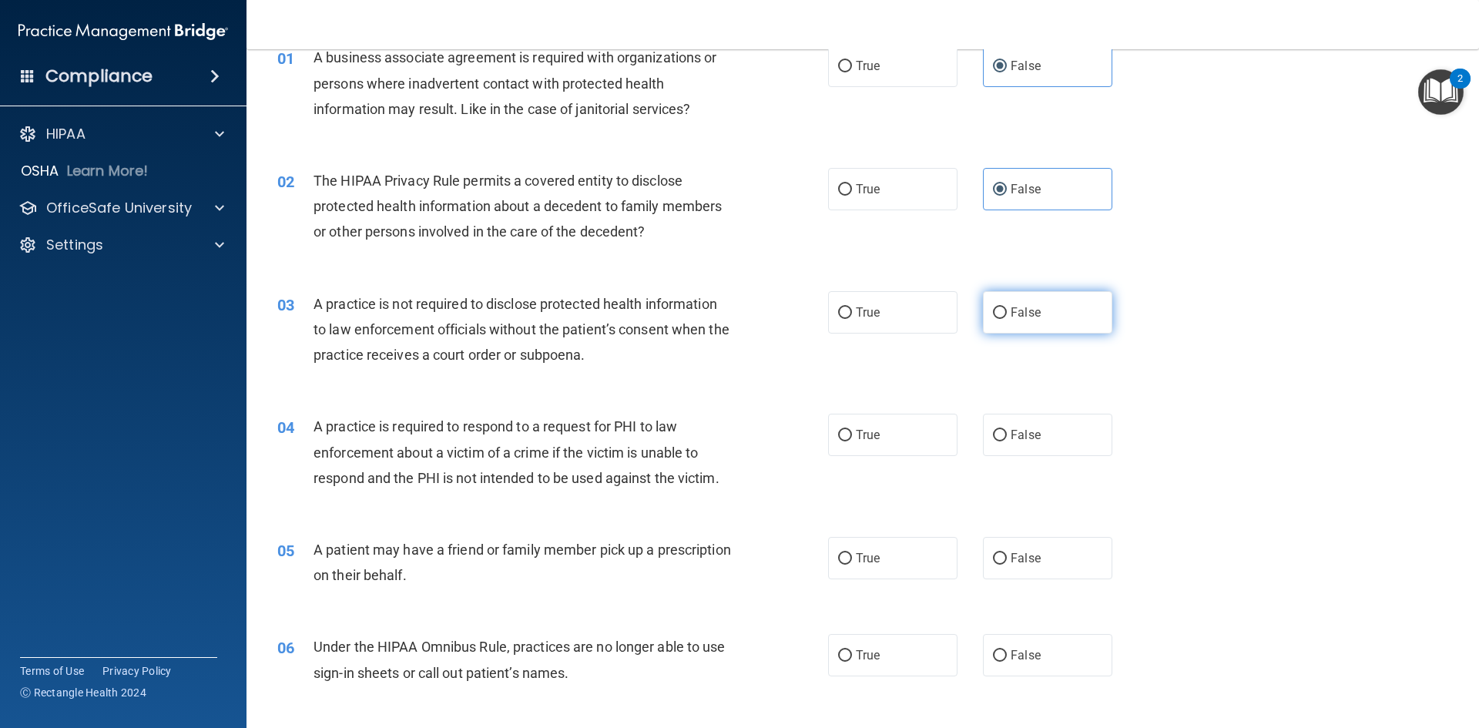
click at [1011, 315] on span "False" at bounding box center [1026, 312] width 30 height 15
click at [1007, 315] on input "False" at bounding box center [1000, 313] width 14 height 12
radio input "true"
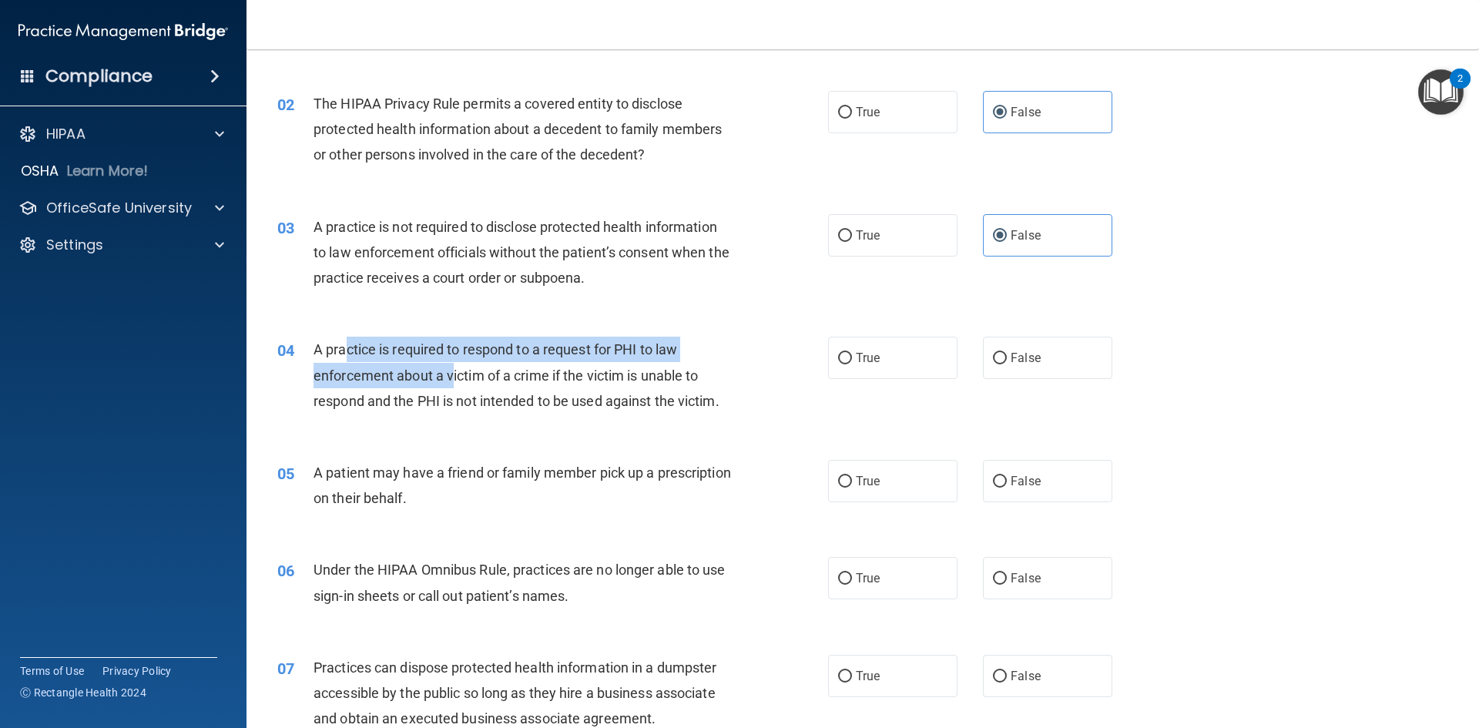
drag, startPoint x: 344, startPoint y: 349, endPoint x: 451, endPoint y: 381, distance: 111.6
click at [451, 381] on span "A practice is required to respond to a request for PHI to law enforcement about…" at bounding box center [517, 374] width 406 height 67
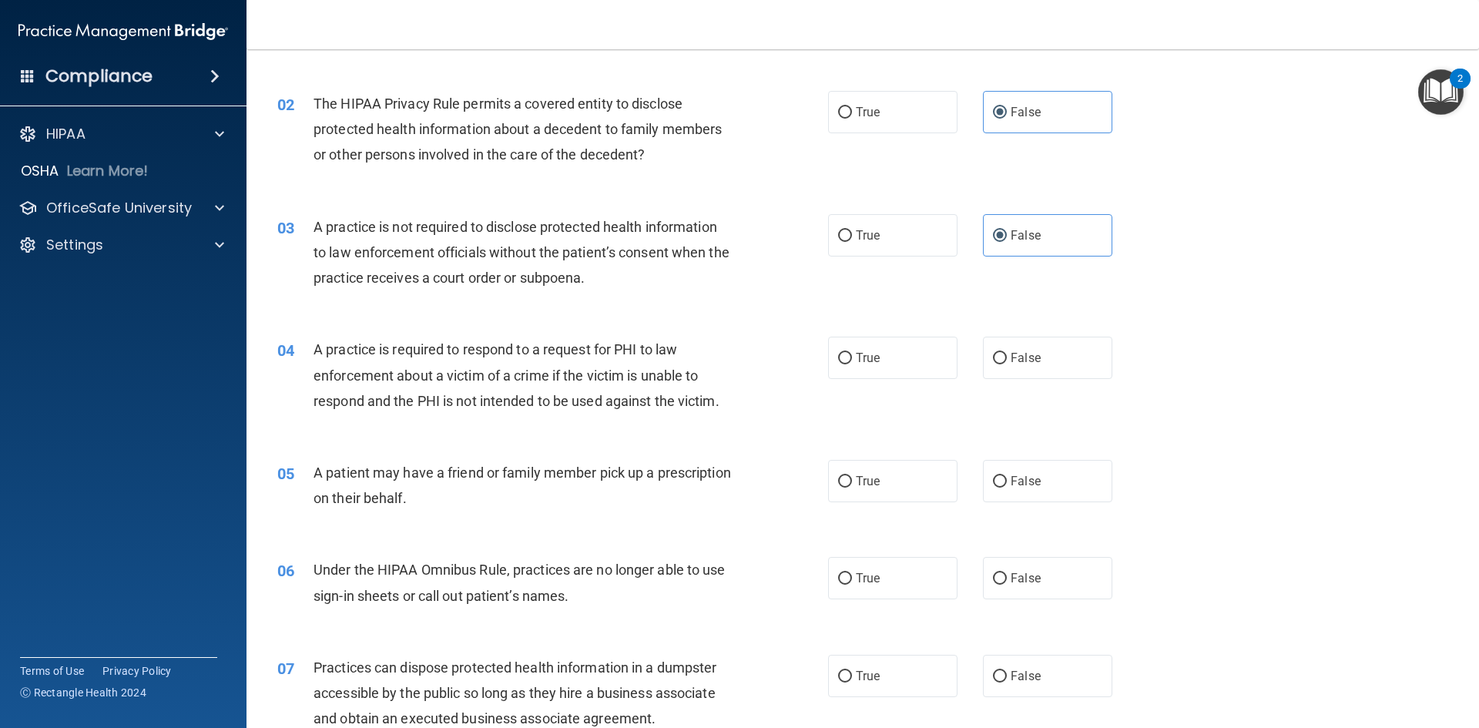
click at [565, 428] on div "04 A practice is required to respond to a request for PHI to law enforcement ab…" at bounding box center [863, 378] width 1194 height 123
click at [887, 351] on label "True" at bounding box center [892, 358] width 129 height 42
click at [852, 353] on input "True" at bounding box center [845, 359] width 14 height 12
radio input "true"
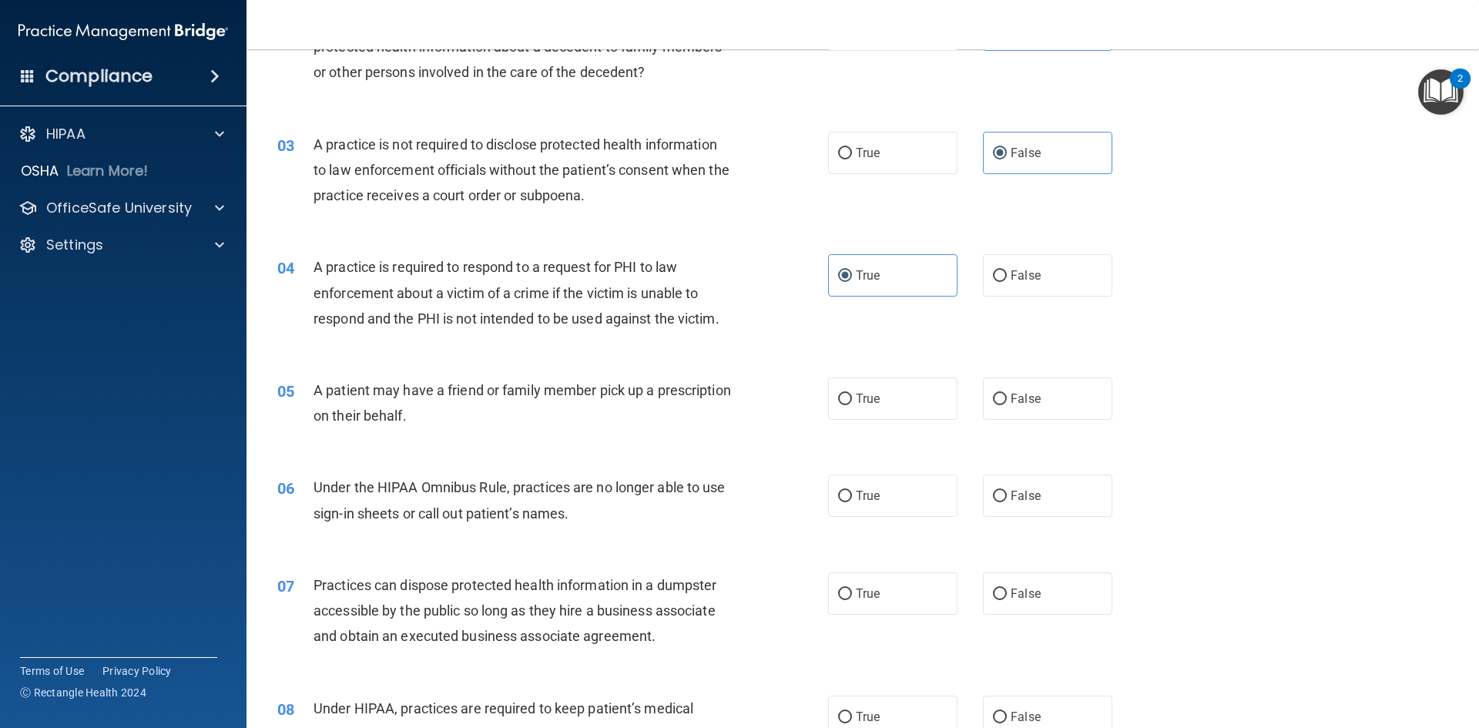
scroll to position [231, 0]
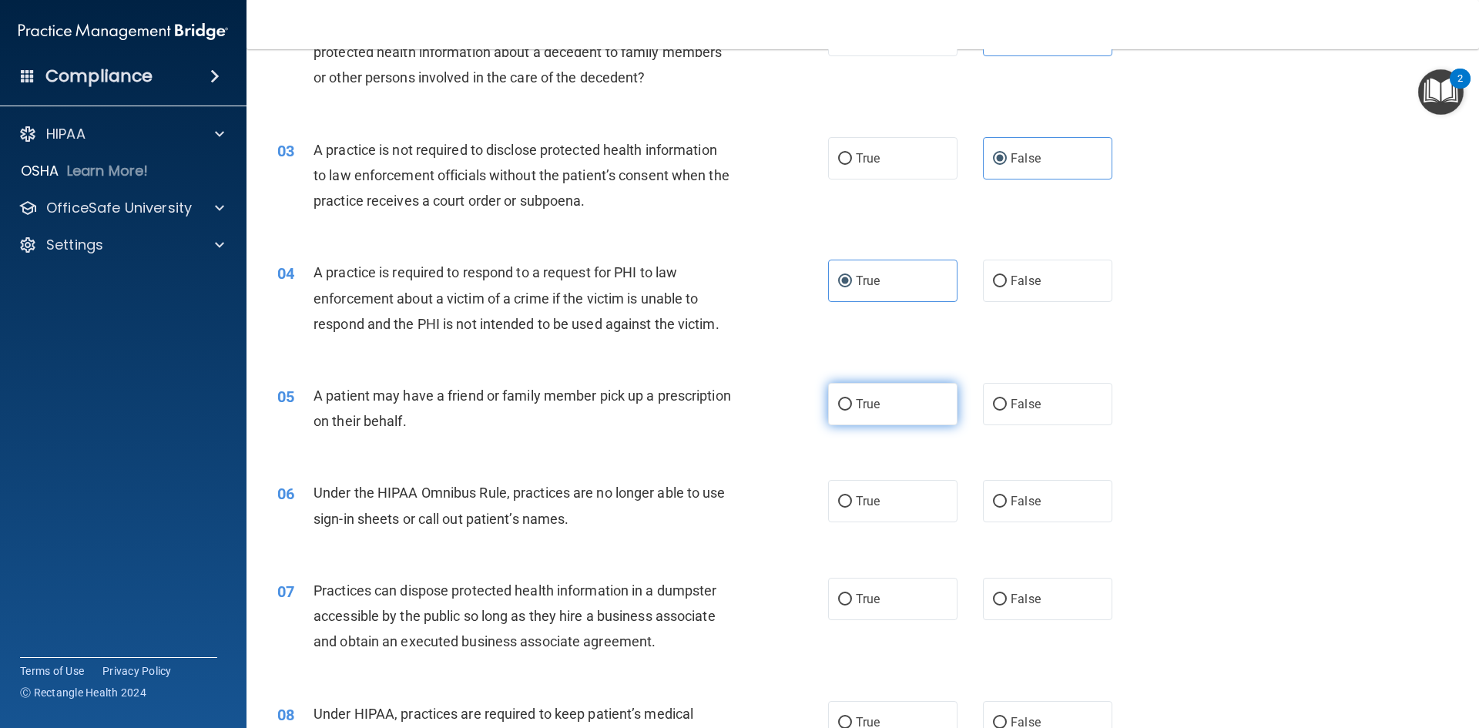
click at [875, 409] on label "True" at bounding box center [892, 404] width 129 height 42
click at [852, 409] on input "True" at bounding box center [845, 405] width 14 height 12
radio input "true"
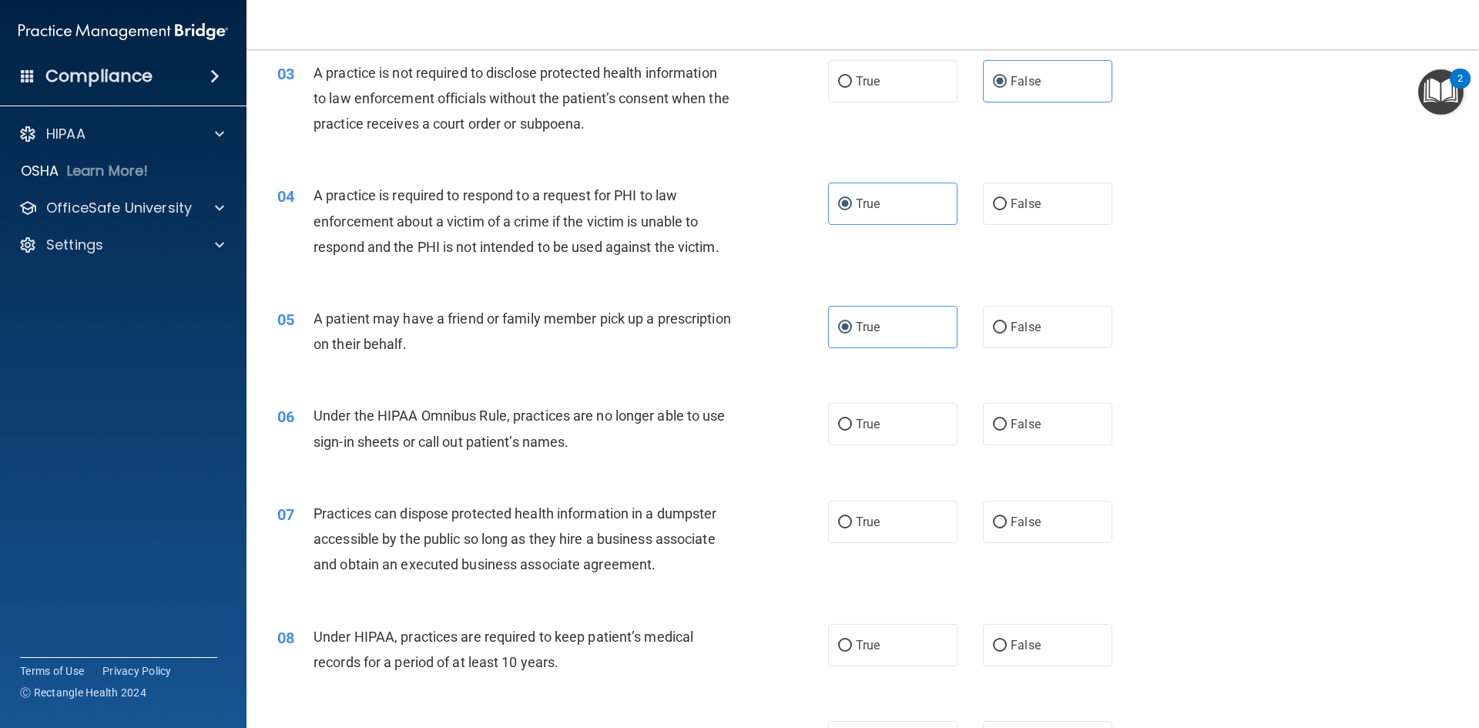
scroll to position [385, 0]
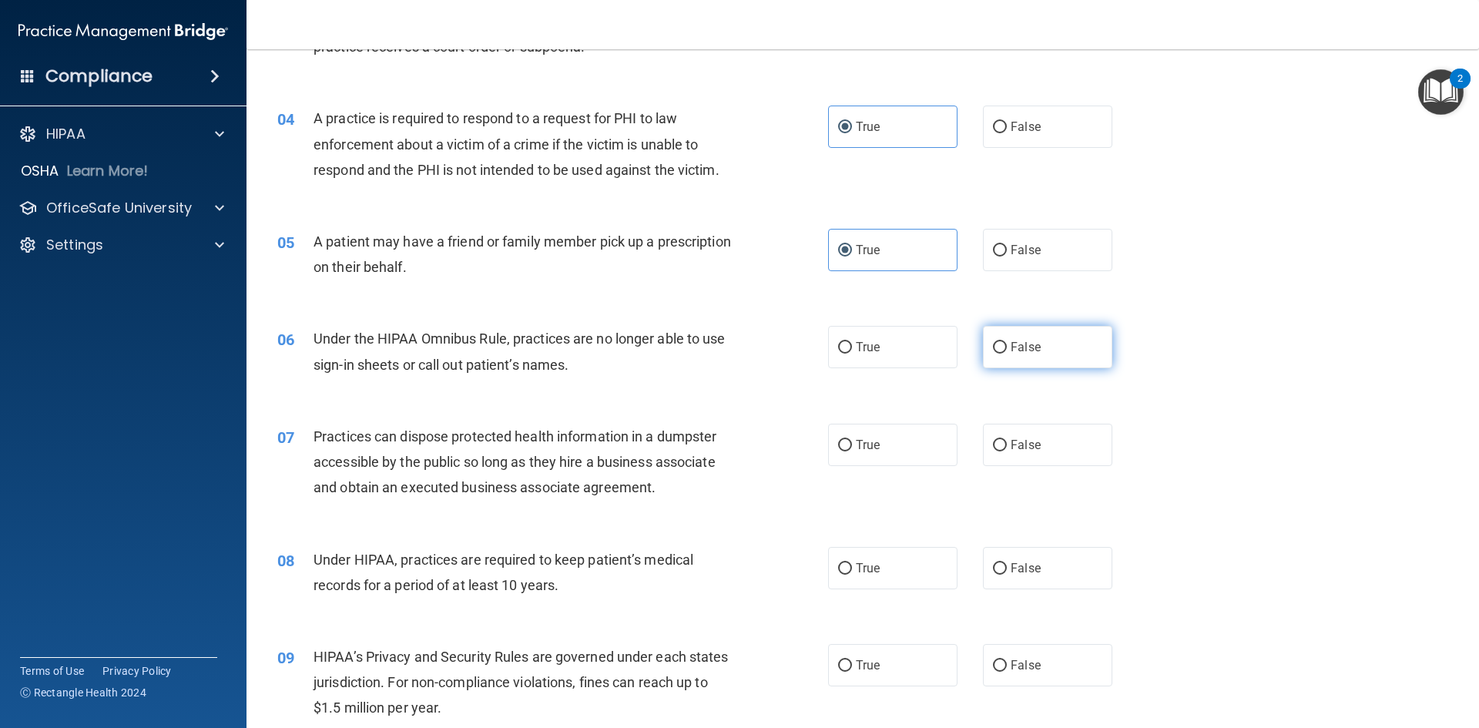
click at [1027, 348] on span "False" at bounding box center [1026, 347] width 30 height 15
click at [1007, 348] on input "False" at bounding box center [1000, 348] width 14 height 12
radio input "true"
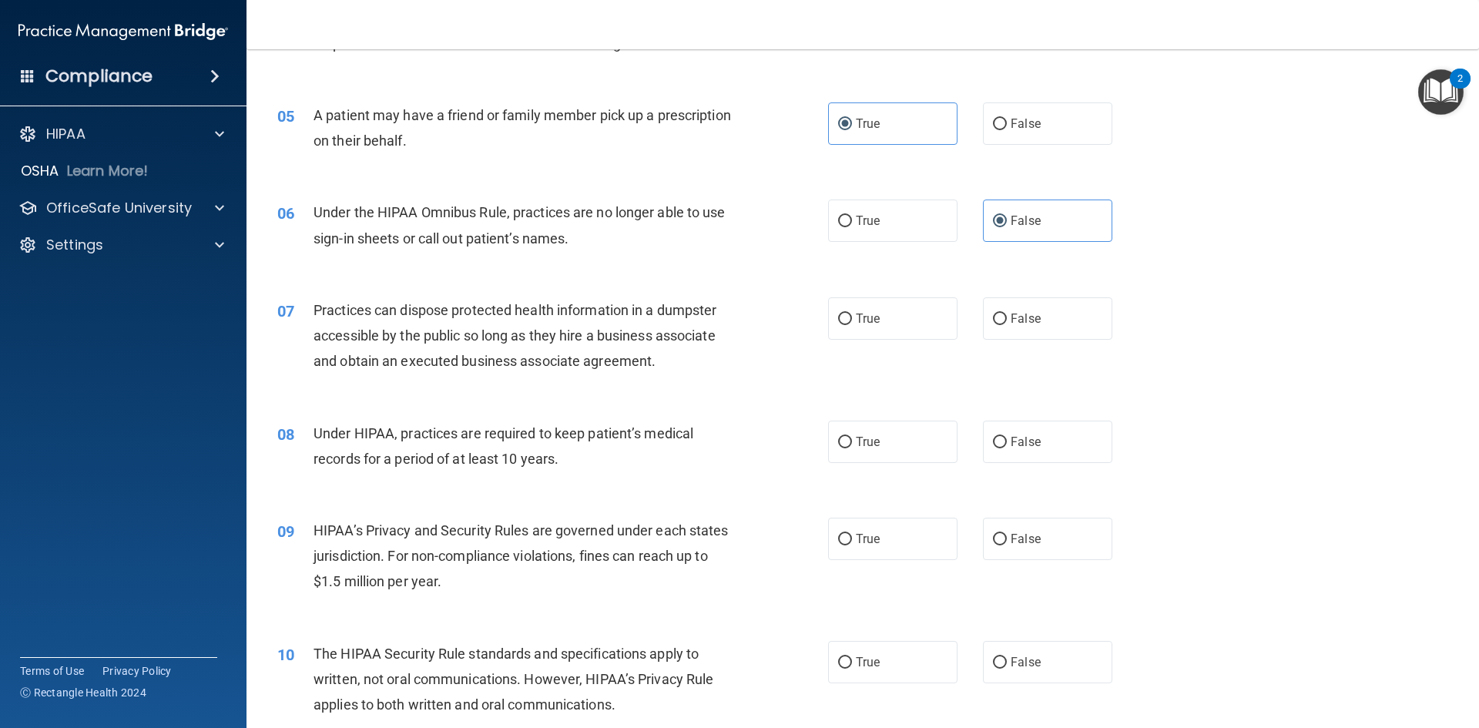
scroll to position [539, 0]
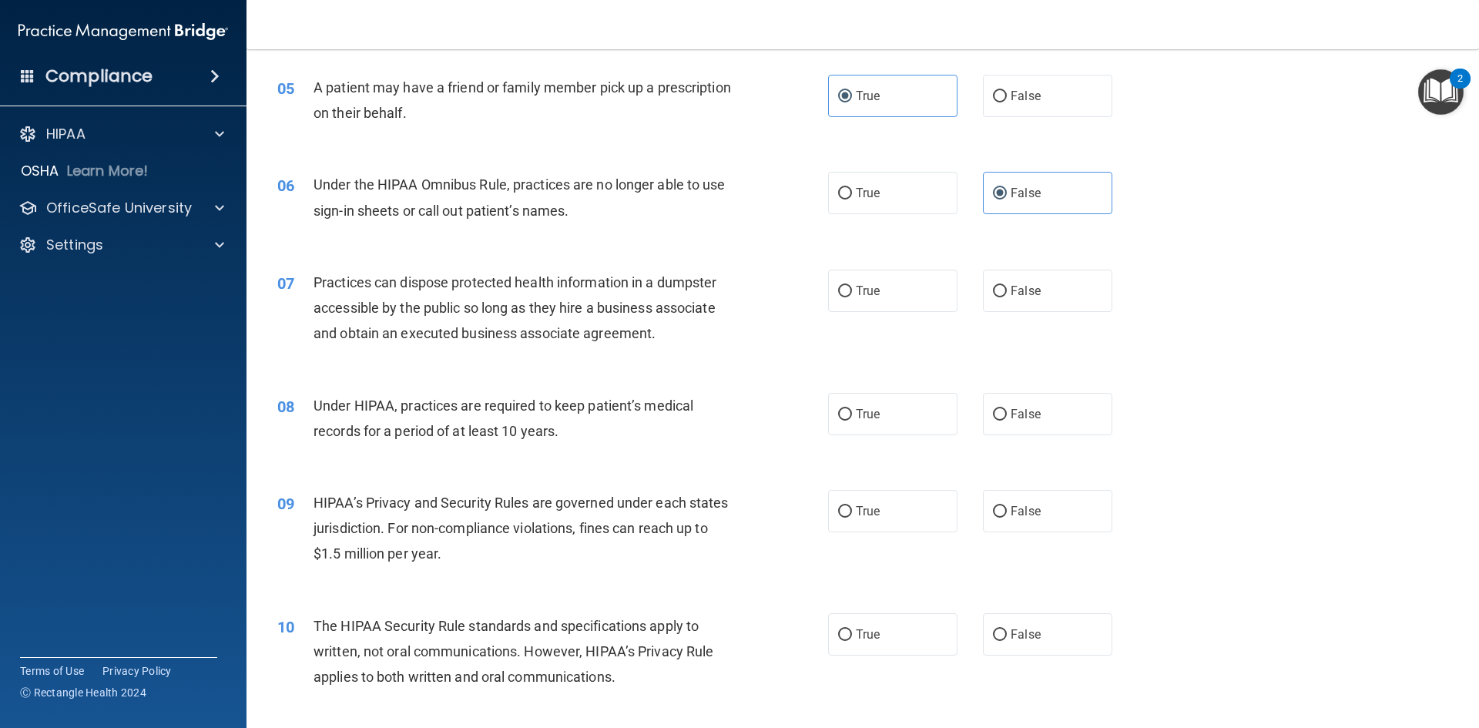
drag, startPoint x: 1036, startPoint y: 306, endPoint x: 988, endPoint y: 324, distance: 50.9
click at [1036, 305] on label "False" at bounding box center [1047, 291] width 129 height 42
click at [1007, 297] on input "False" at bounding box center [1000, 292] width 14 height 12
radio input "true"
click at [996, 411] on input "False" at bounding box center [1000, 415] width 14 height 12
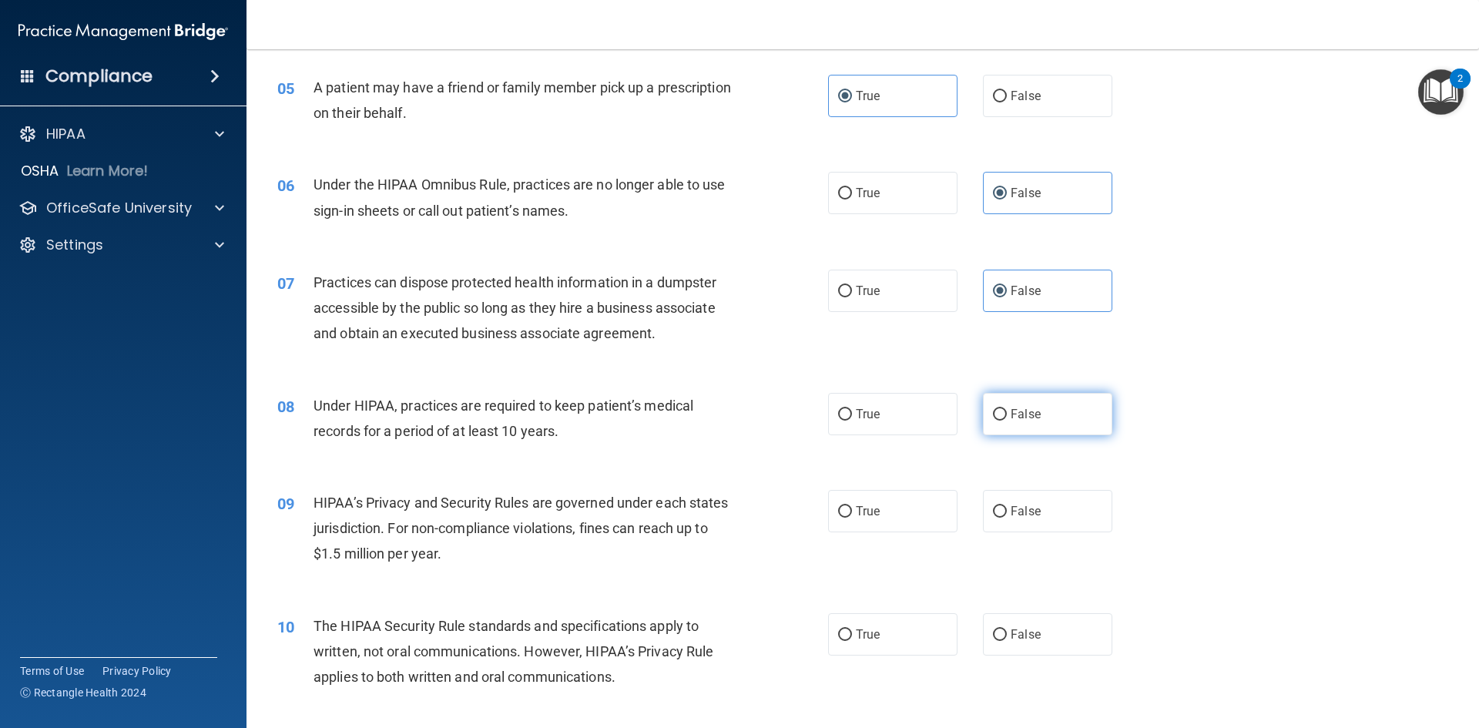
radio input "true"
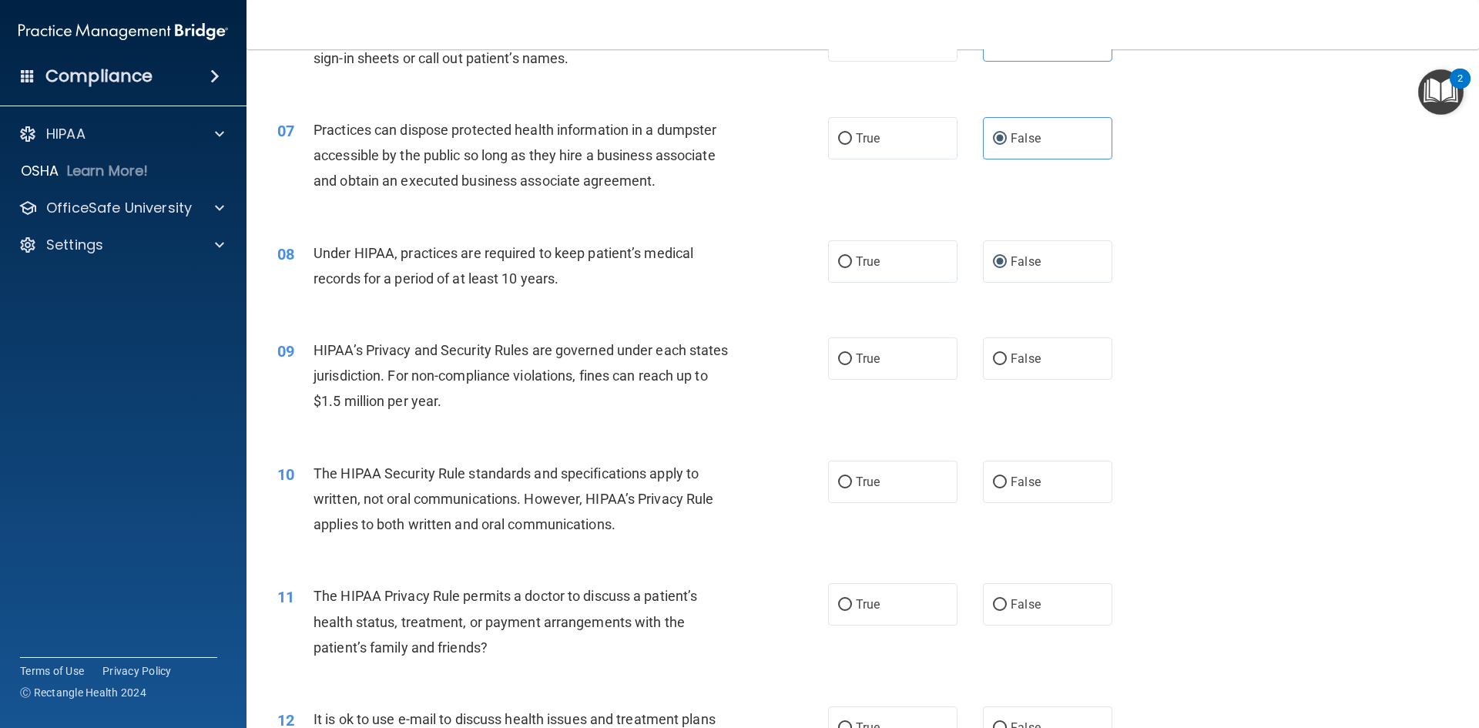
scroll to position [693, 0]
click at [879, 350] on label "True" at bounding box center [892, 357] width 129 height 42
click at [852, 352] on input "True" at bounding box center [845, 358] width 14 height 12
radio input "true"
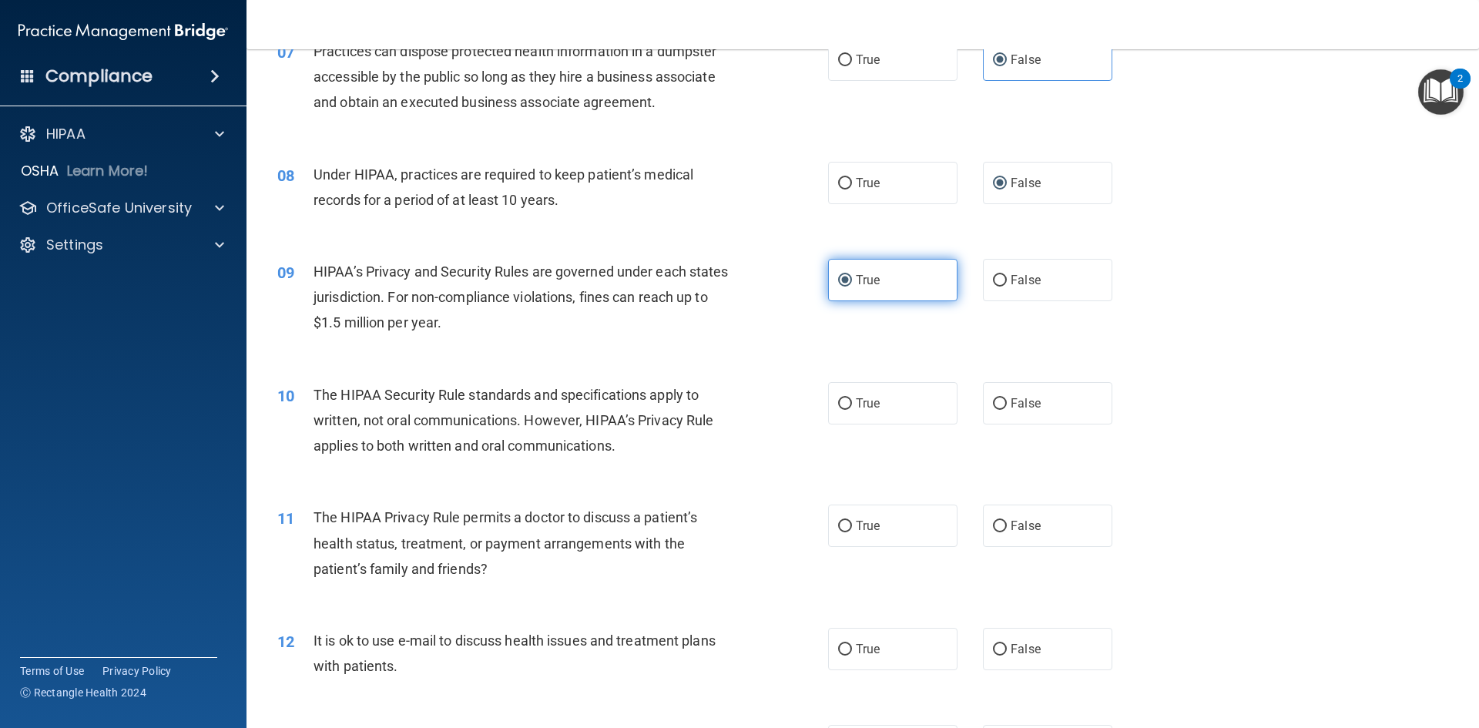
scroll to position [847, 0]
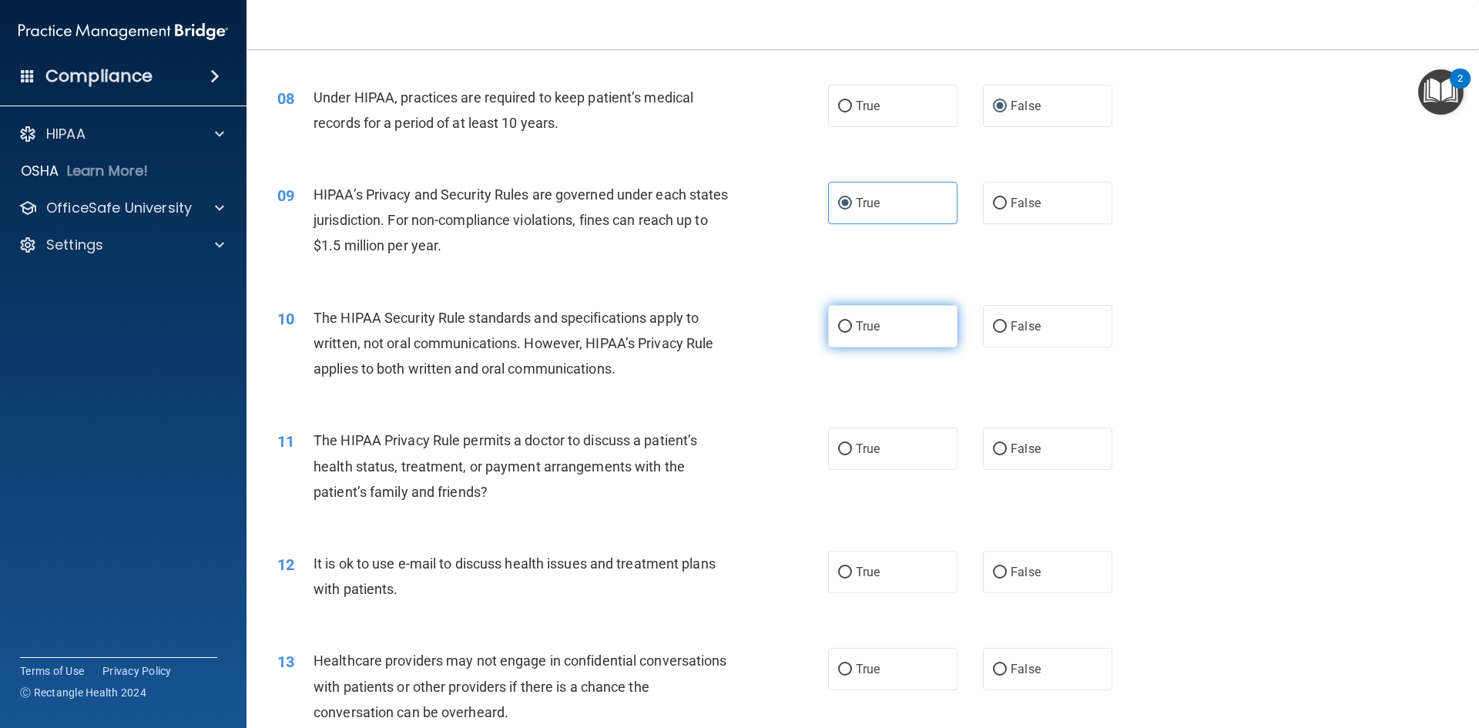
click at [864, 334] on label "True" at bounding box center [892, 326] width 129 height 42
click at [852, 333] on input "True" at bounding box center [845, 327] width 14 height 12
radio input "true"
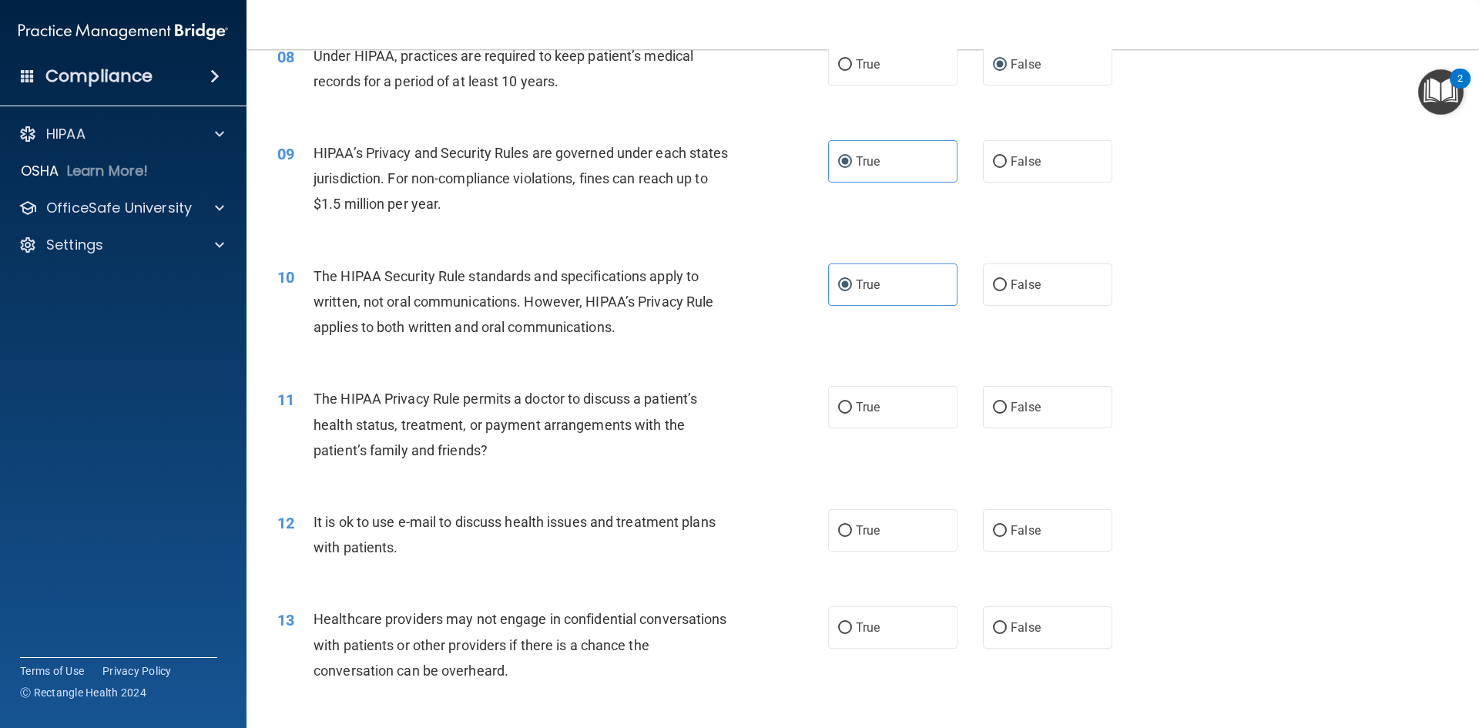
scroll to position [924, 0]
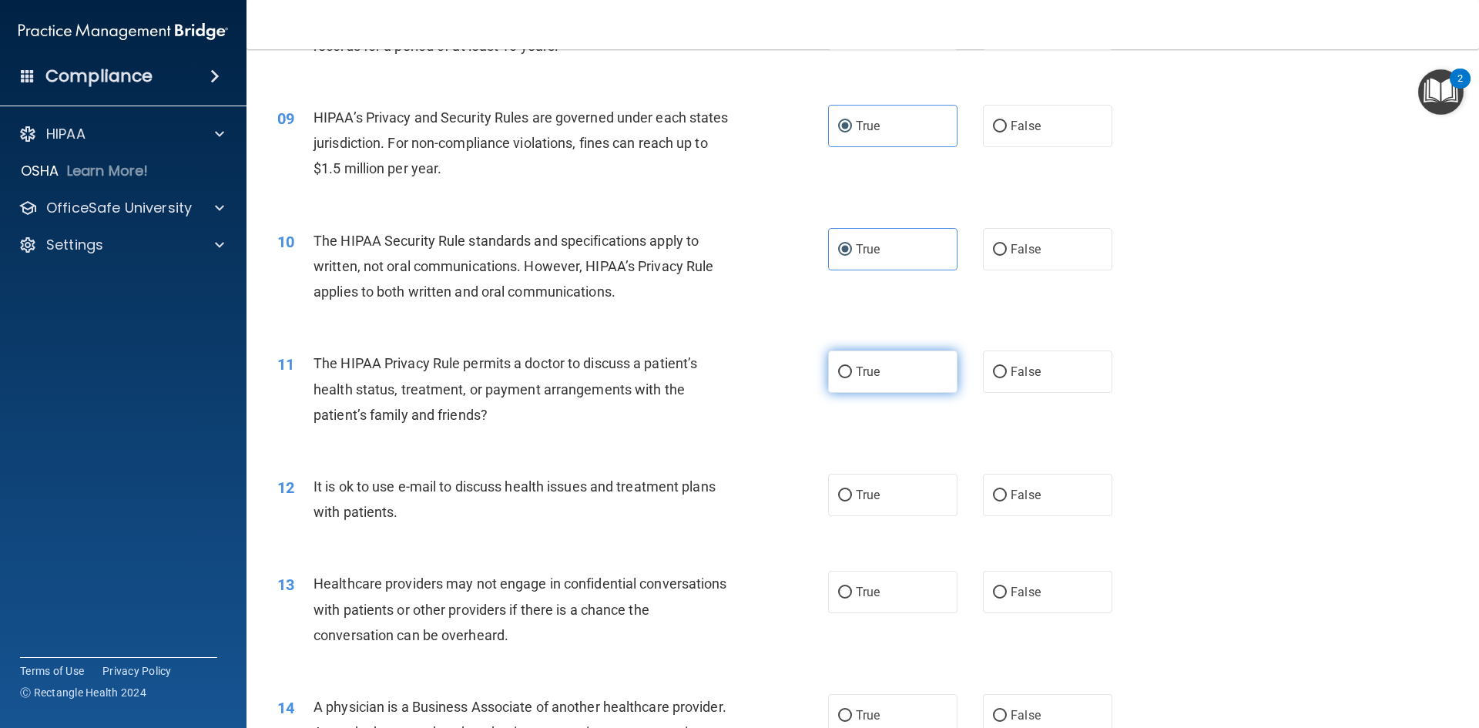
drag, startPoint x: 870, startPoint y: 380, endPoint x: 850, endPoint y: 375, distance: 21.3
click at [869, 380] on label "True" at bounding box center [892, 371] width 129 height 42
click at [852, 378] on input "True" at bounding box center [845, 373] width 14 height 12
radio input "true"
click at [877, 492] on label "True" at bounding box center [892, 495] width 129 height 42
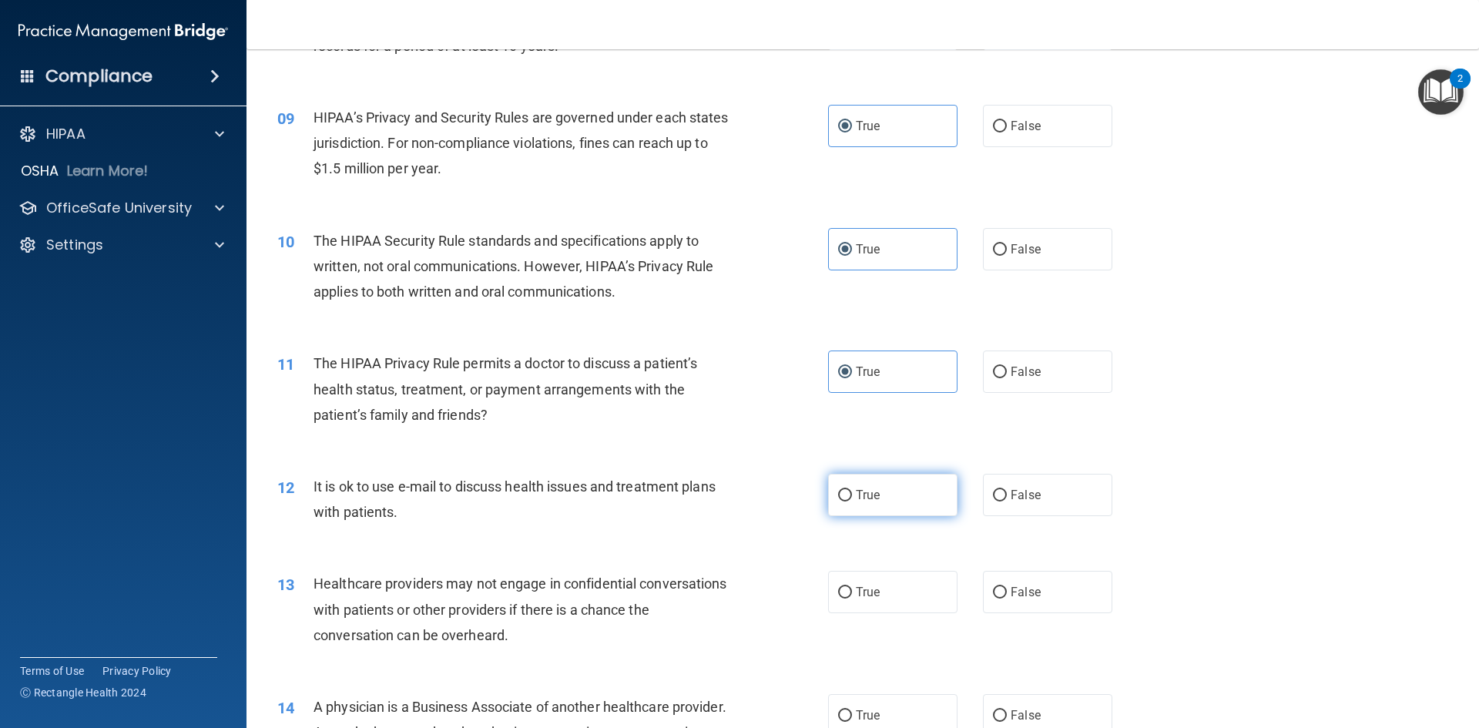
click at [852, 492] on input "True" at bounding box center [845, 496] width 14 height 12
radio input "true"
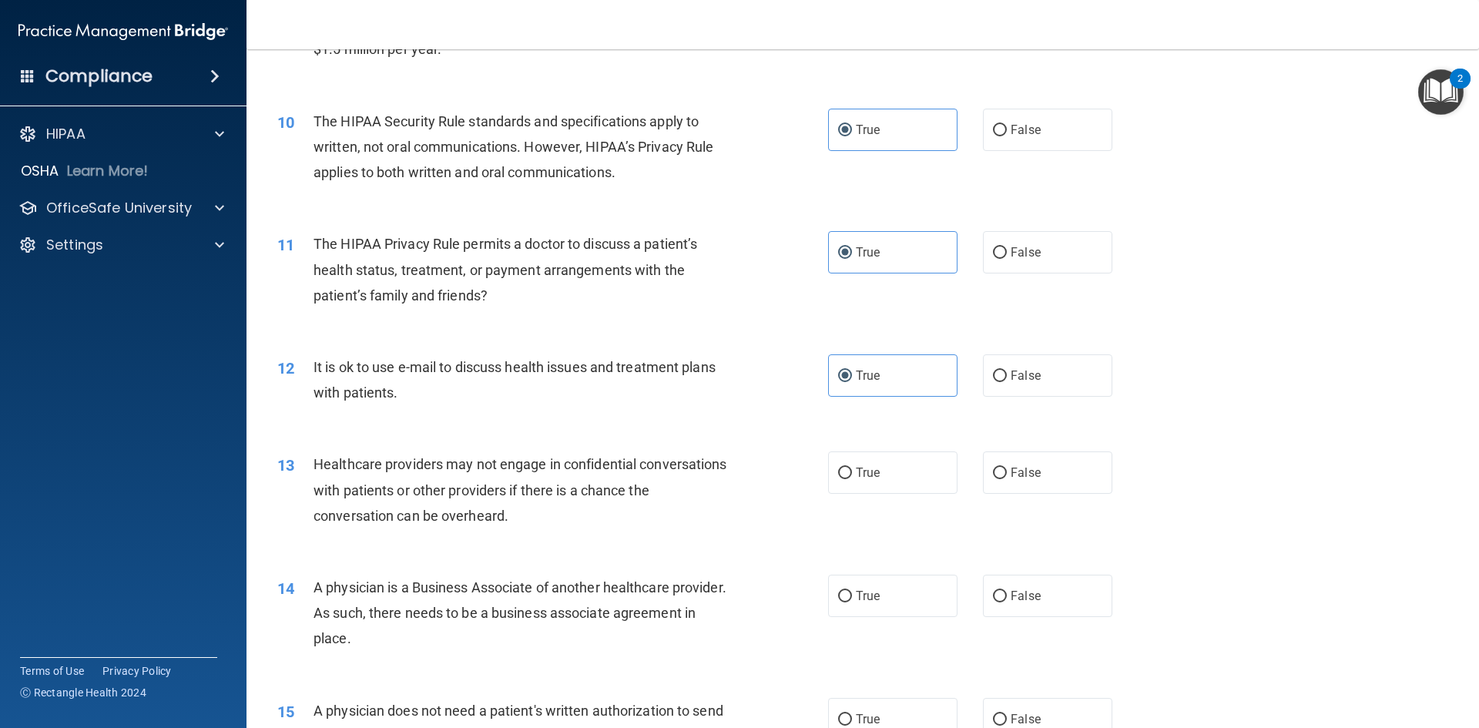
scroll to position [1078, 0]
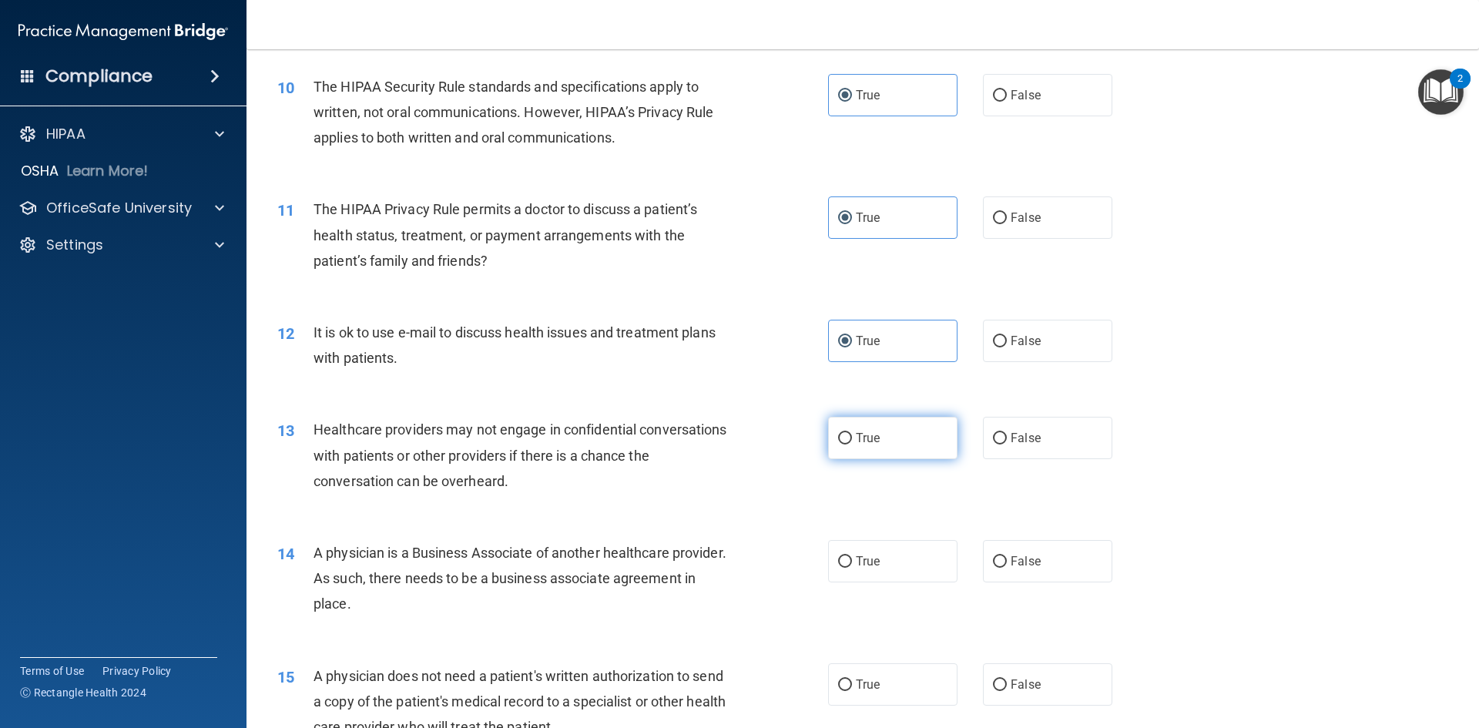
click at [869, 447] on label "True" at bounding box center [892, 438] width 129 height 42
click at [852, 444] on input "True" at bounding box center [845, 439] width 14 height 12
radio input "true"
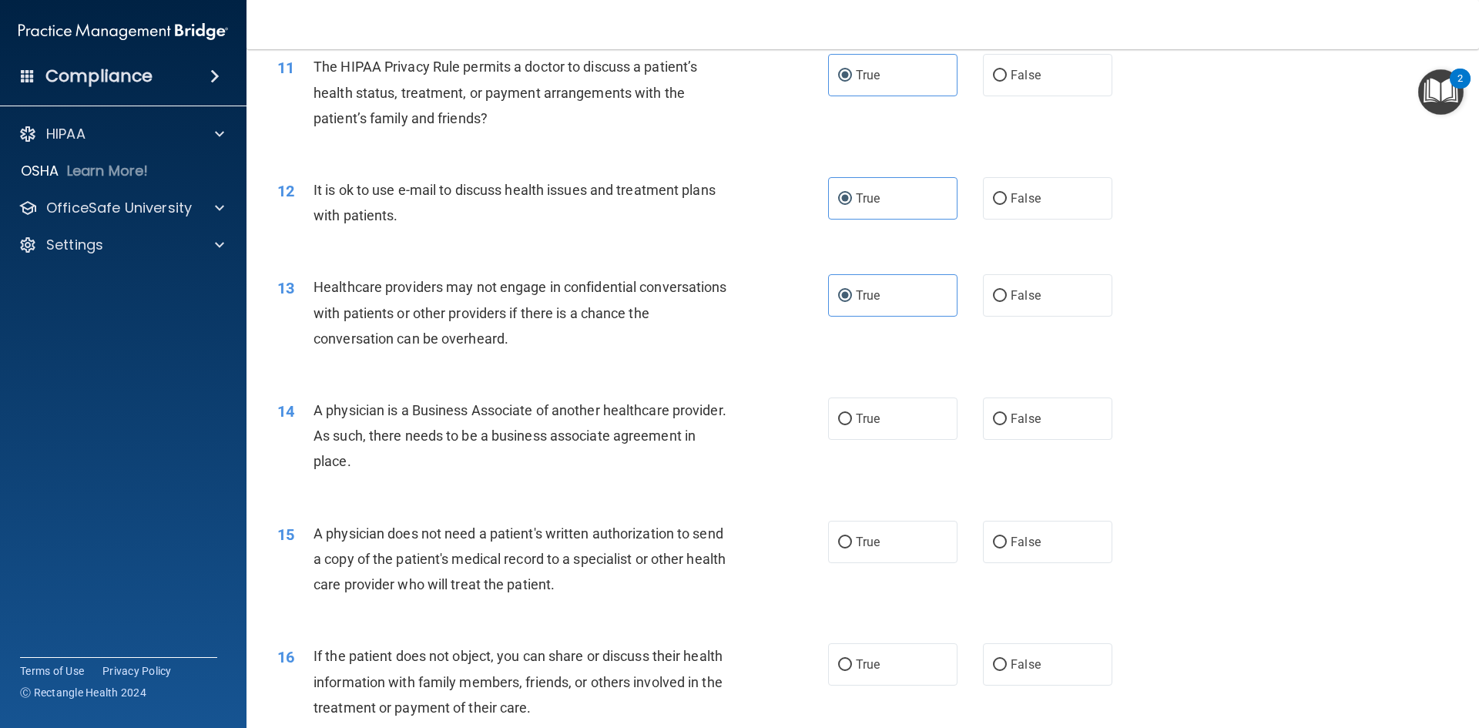
scroll to position [1232, 0]
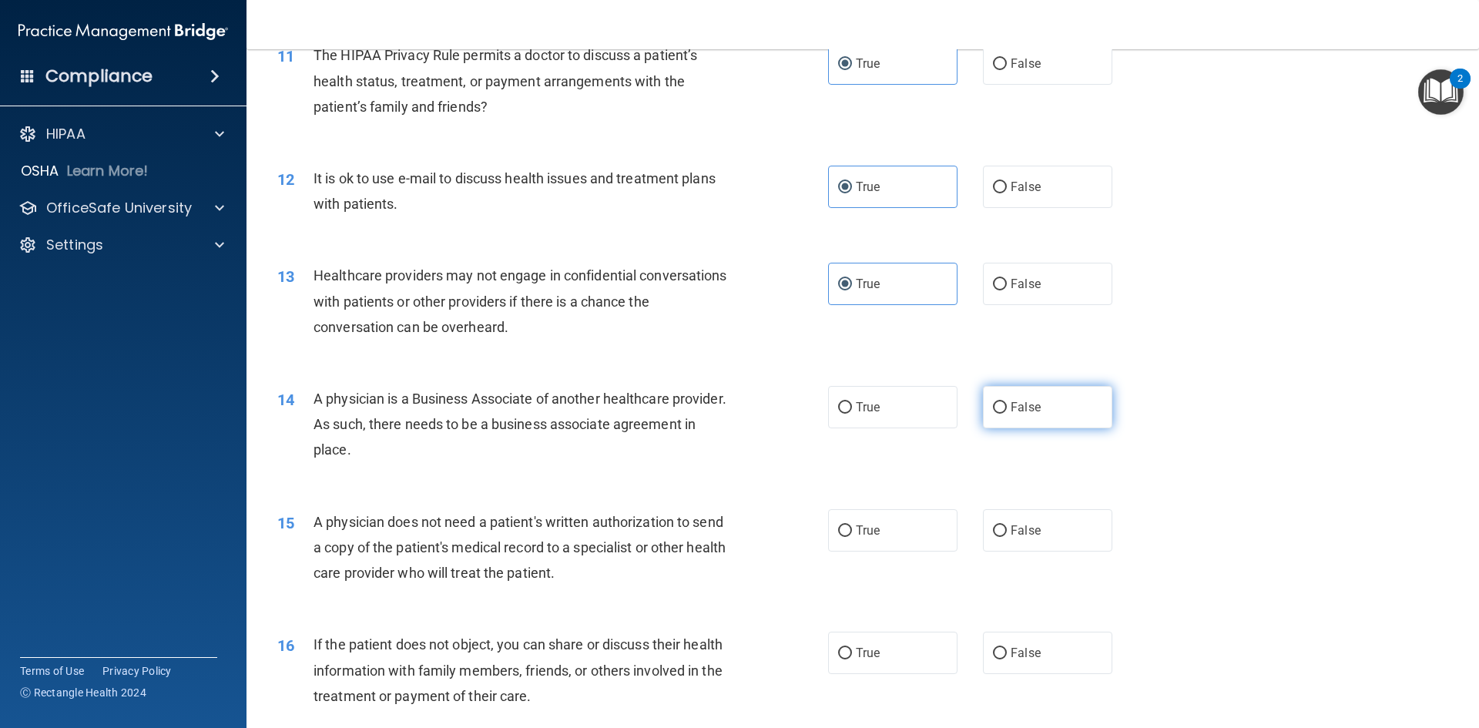
click at [1011, 399] on label "False" at bounding box center [1047, 407] width 129 height 42
click at [1007, 402] on input "False" at bounding box center [1000, 408] width 14 height 12
radio input "true"
click at [433, 472] on div "14 A physician is a Business Associate of another healthcare provider. As such,…" at bounding box center [863, 428] width 1194 height 123
click at [470, 459] on div "A physician is a Business Associate of another healthcare provider. As such, th…" at bounding box center [529, 424] width 431 height 77
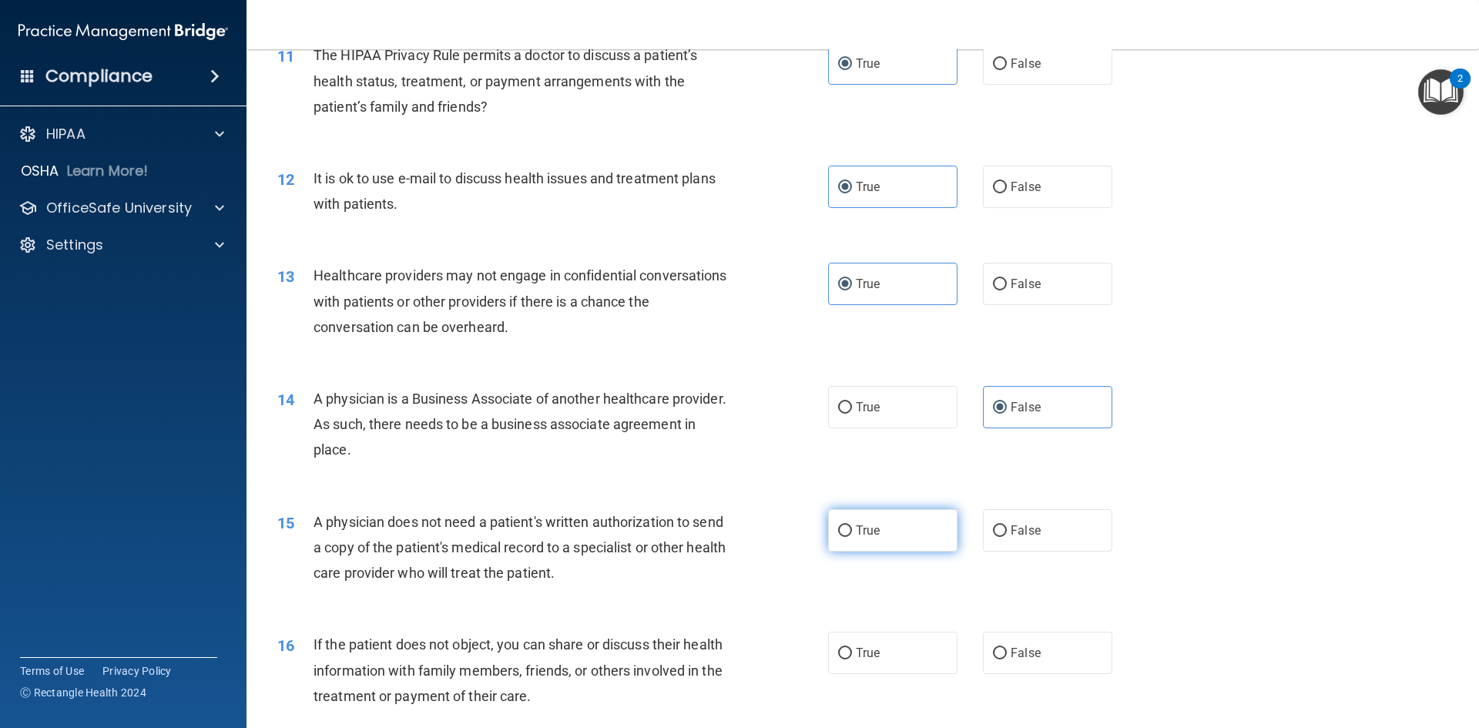
click at [930, 532] on label "True" at bounding box center [892, 530] width 129 height 42
click at [852, 532] on input "True" at bounding box center [845, 531] width 14 height 12
radio input "true"
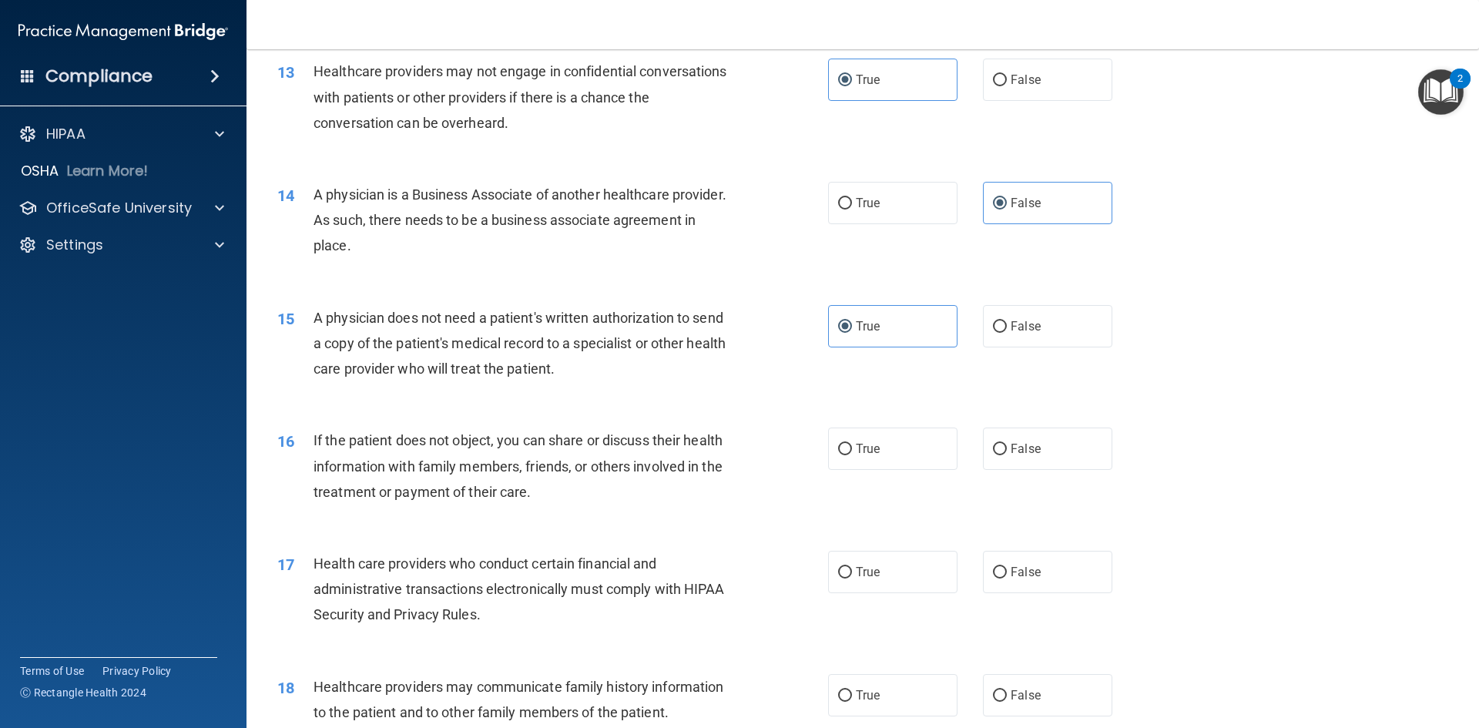
scroll to position [1464, 0]
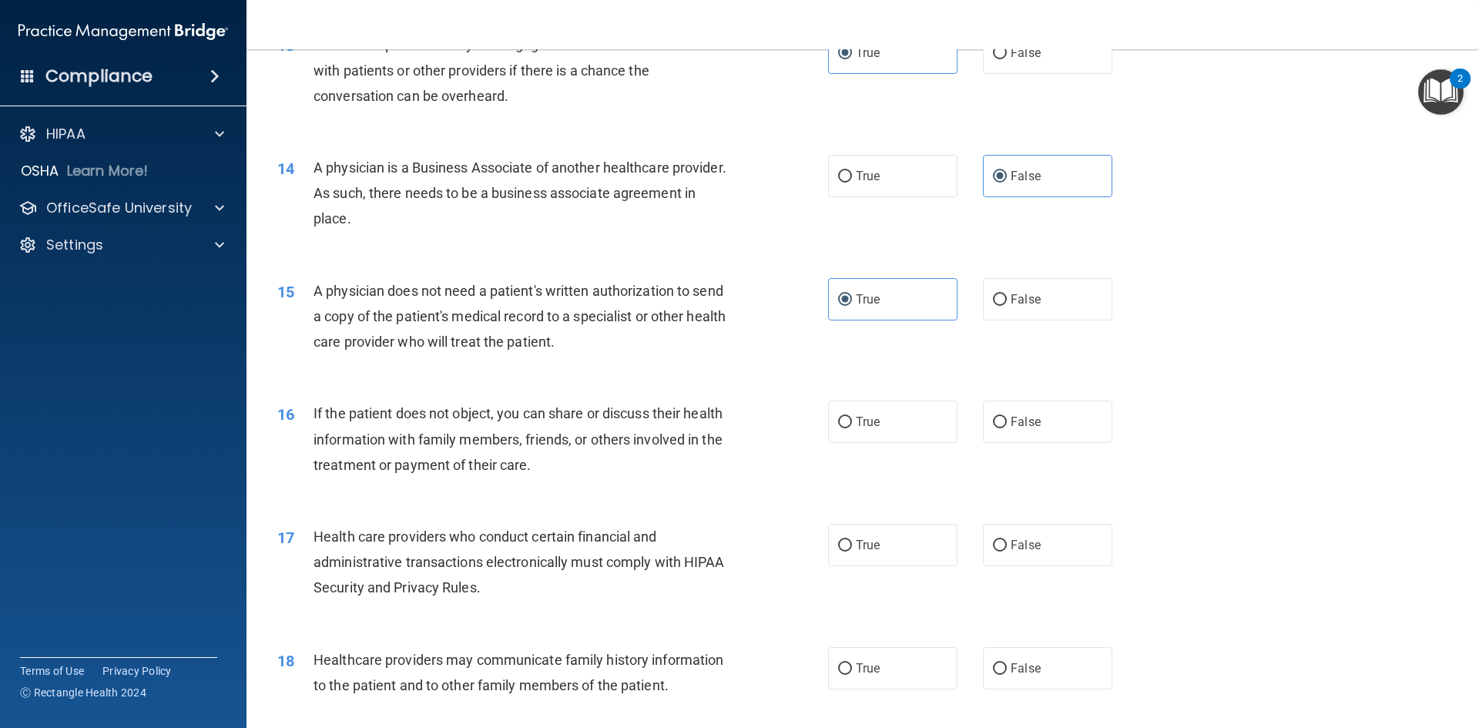
click at [497, 475] on div "If the patient does not object, you can share or discuss their health informati…" at bounding box center [529, 439] width 431 height 77
click at [994, 438] on label "False" at bounding box center [1047, 422] width 129 height 42
click at [994, 428] on input "False" at bounding box center [1000, 423] width 14 height 12
radio input "true"
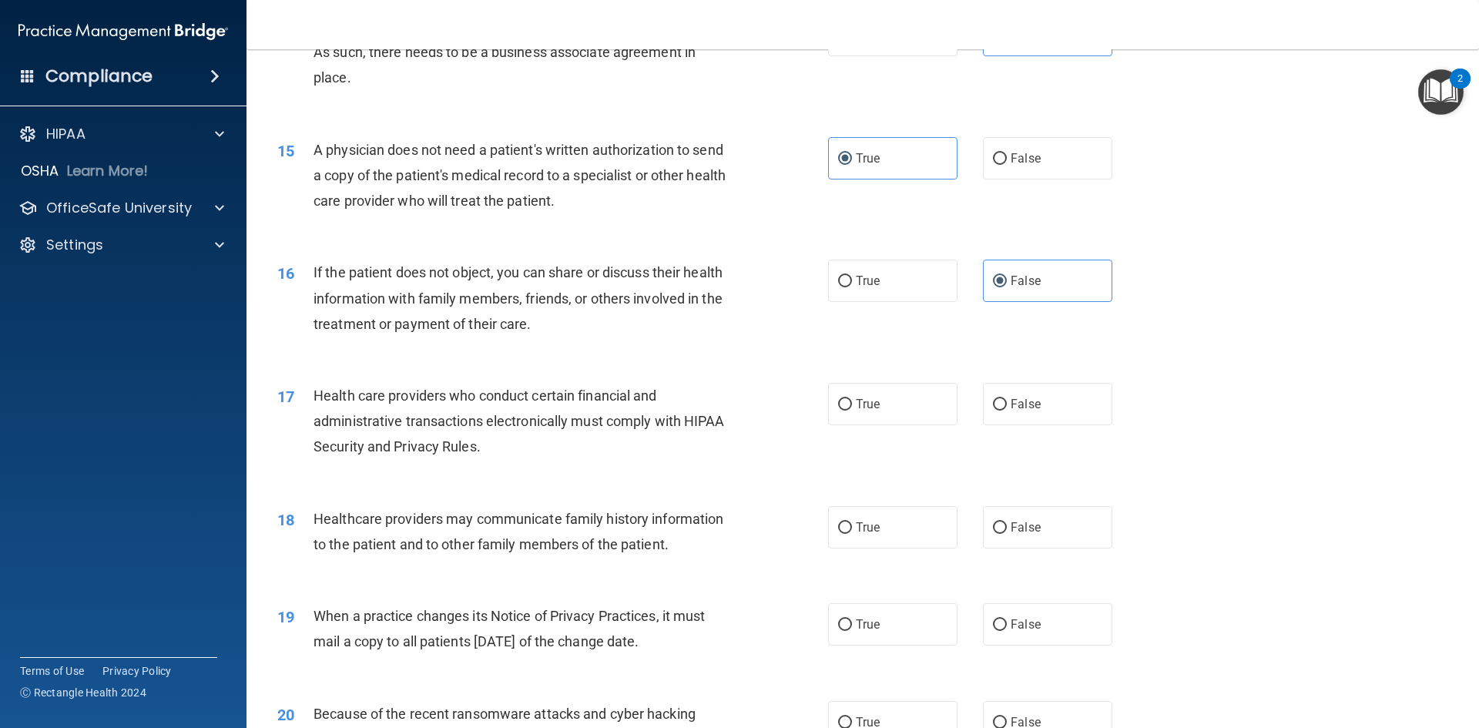
scroll to position [1618, 0]
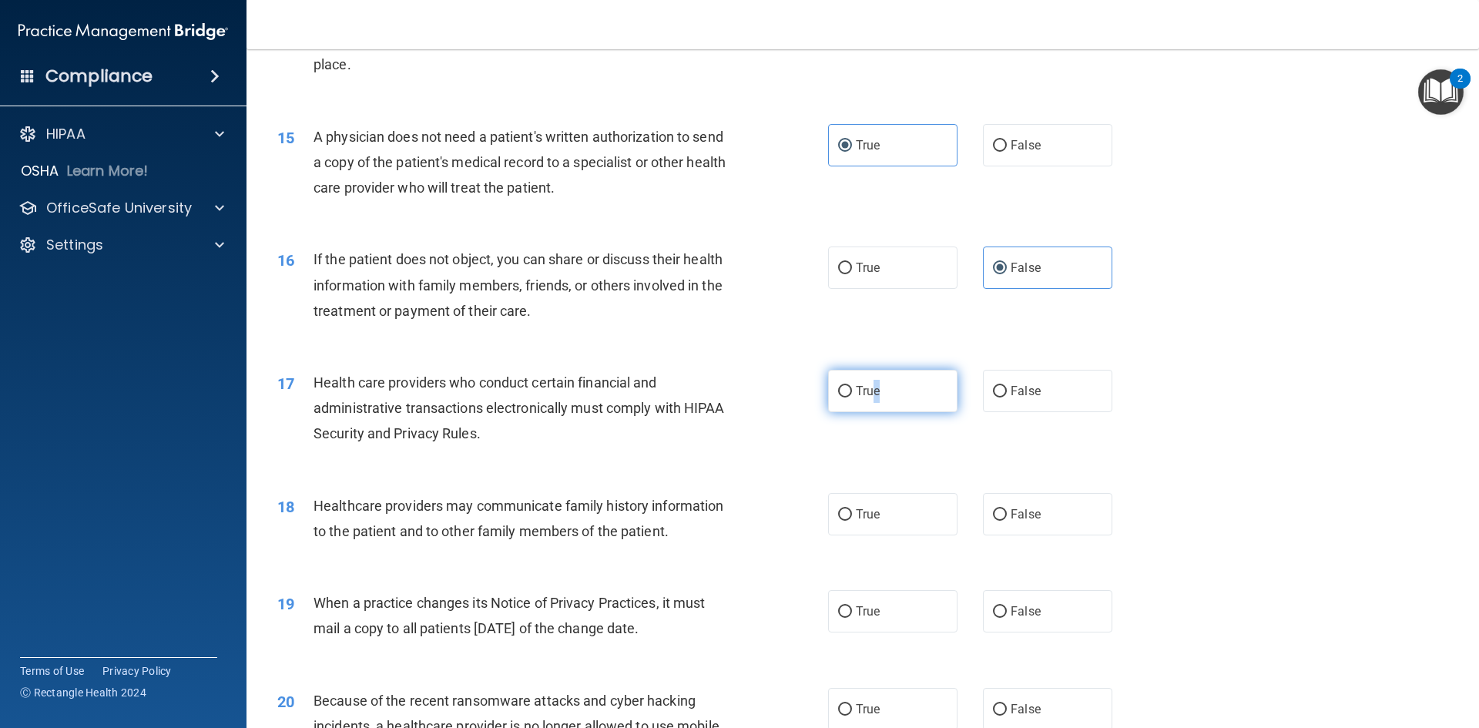
click at [872, 402] on label "True" at bounding box center [892, 391] width 129 height 42
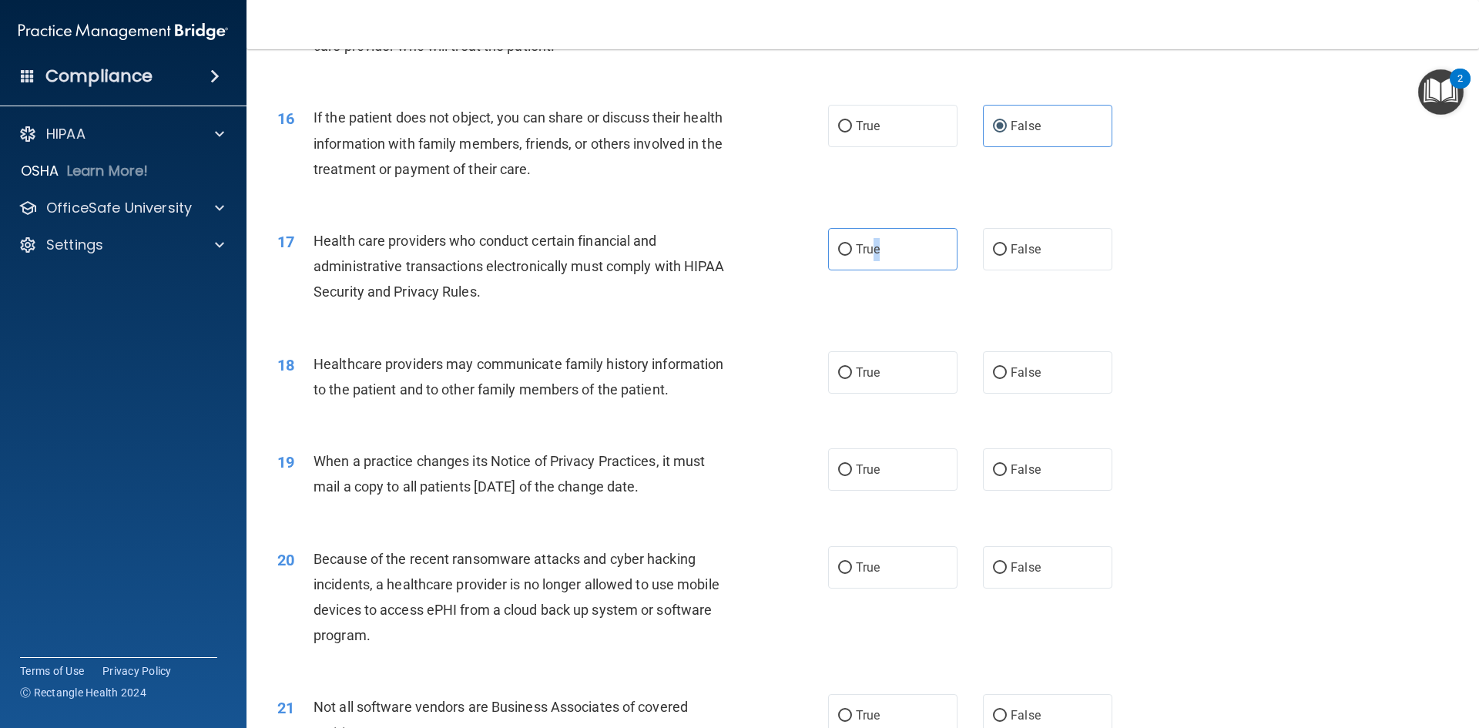
scroll to position [1772, 0]
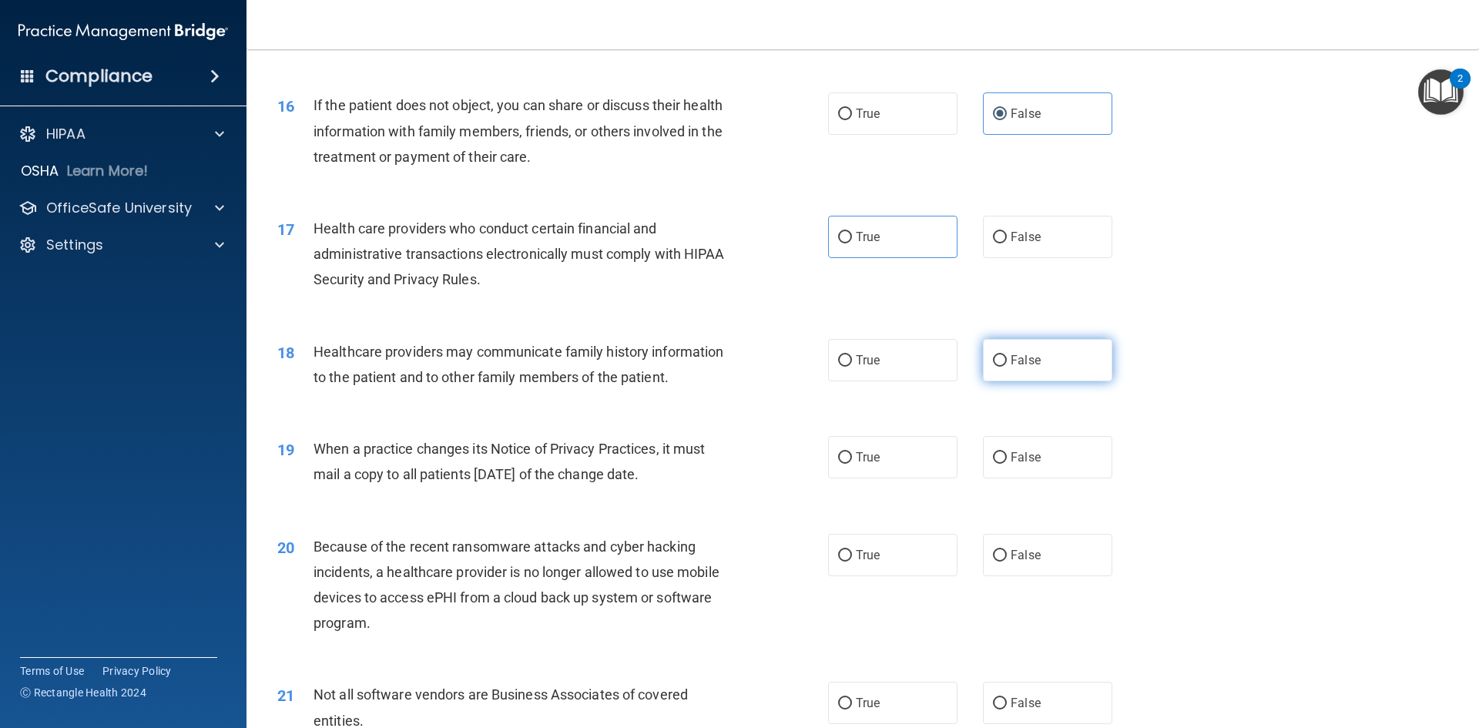
click at [1025, 371] on label "False" at bounding box center [1047, 360] width 129 height 42
click at [1007, 367] on input "False" at bounding box center [1000, 361] width 14 height 12
radio input "true"
click at [911, 231] on label "True" at bounding box center [892, 237] width 129 height 42
click at [852, 232] on input "True" at bounding box center [845, 238] width 14 height 12
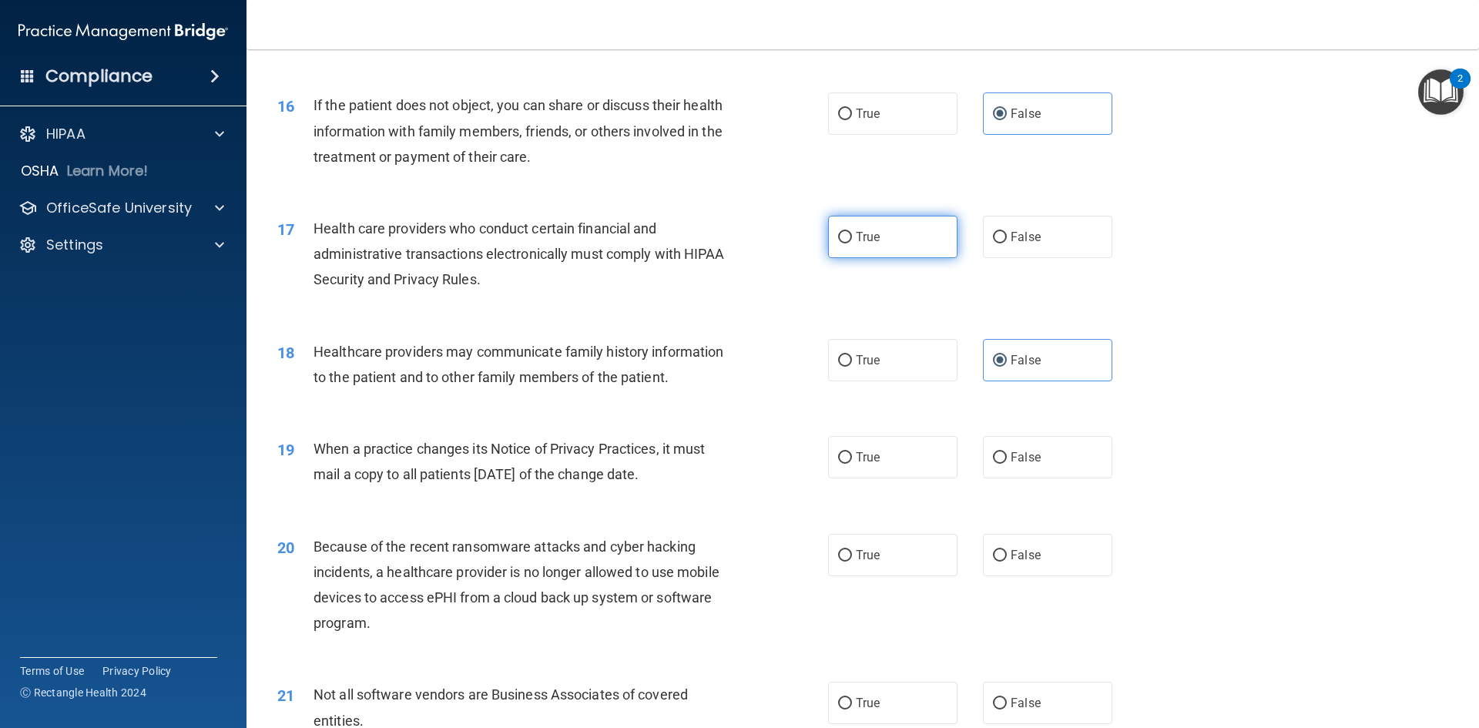
radio input "true"
click at [522, 412] on div "18 Healthcare providers may communicate family history information to the patie…" at bounding box center [863, 368] width 1194 height 97
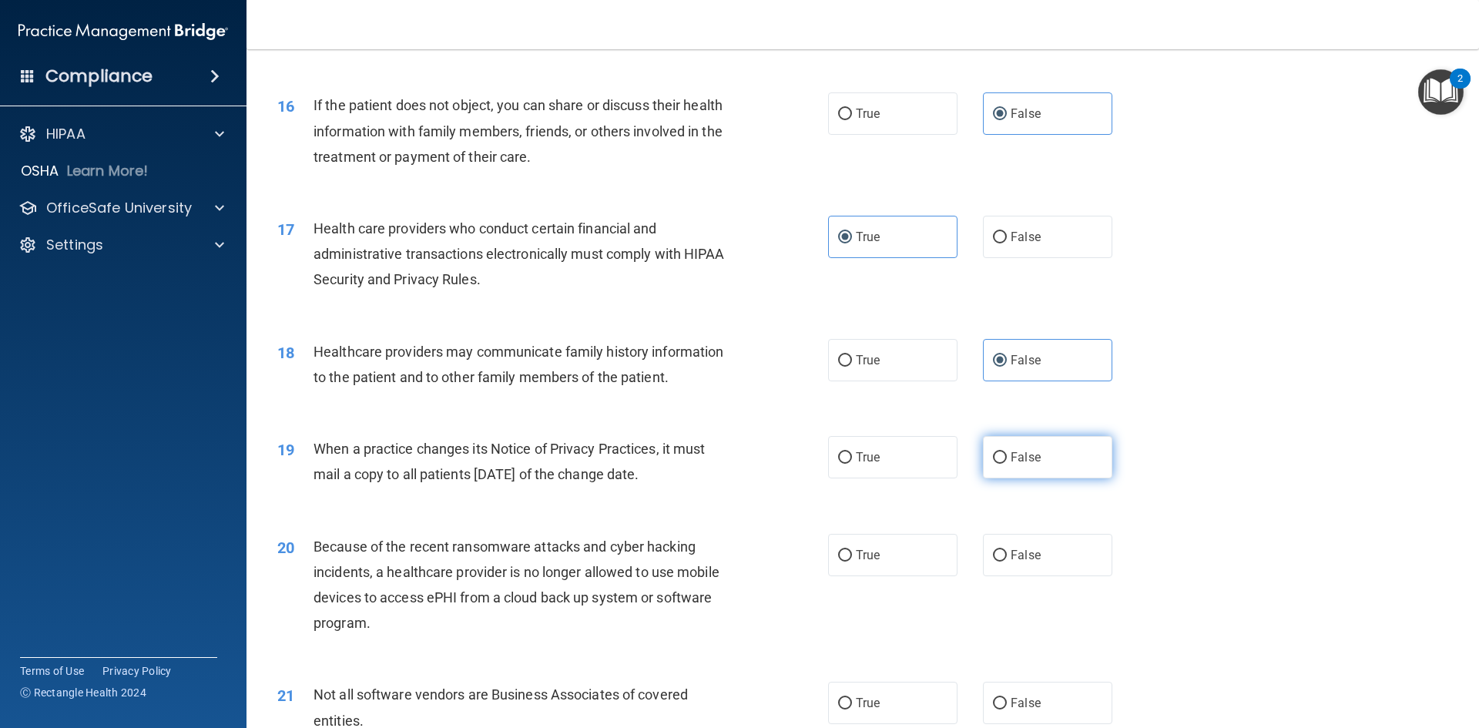
click at [1013, 454] on span "False" at bounding box center [1026, 457] width 30 height 15
click at [1007, 454] on input "False" at bounding box center [1000, 458] width 14 height 12
radio input "true"
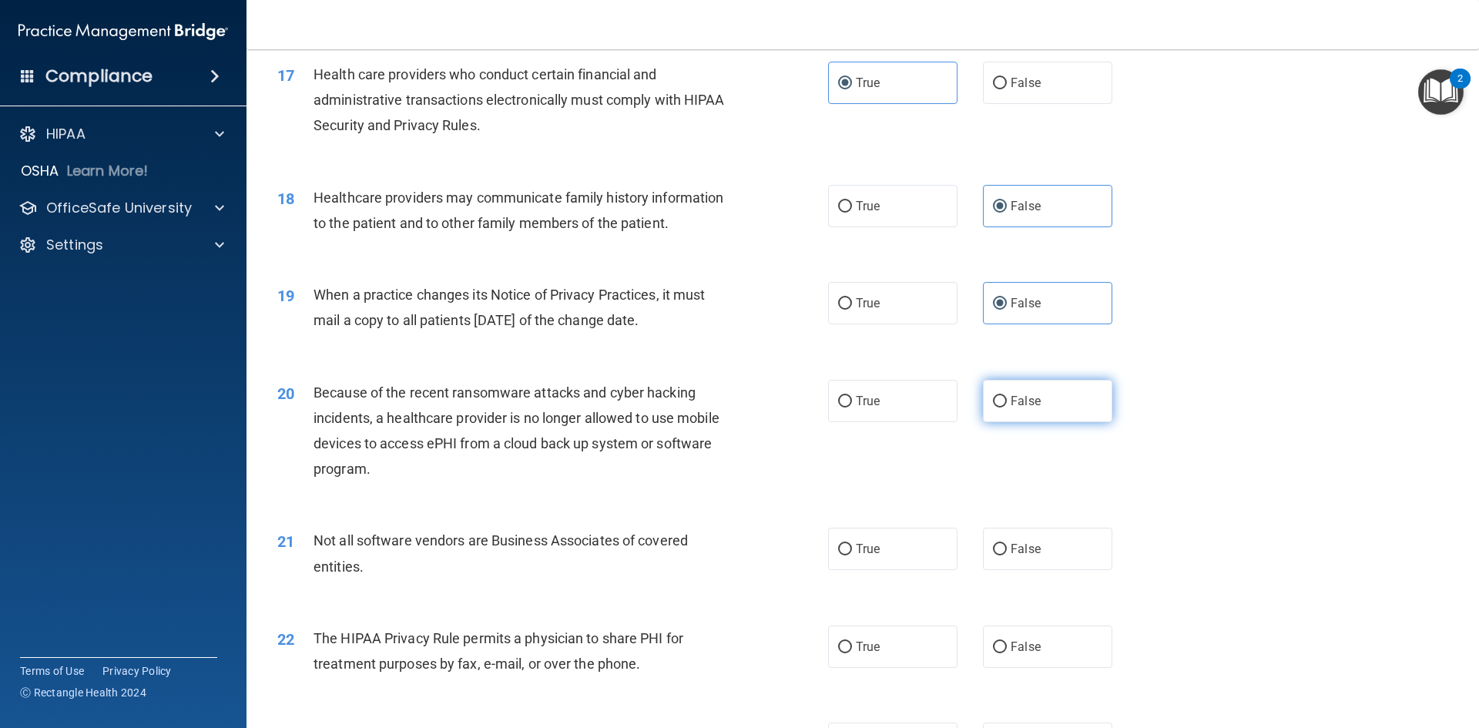
click at [1048, 401] on label "False" at bounding box center [1047, 401] width 129 height 42
click at [1007, 401] on input "False" at bounding box center [1000, 402] width 14 height 12
radio input "true"
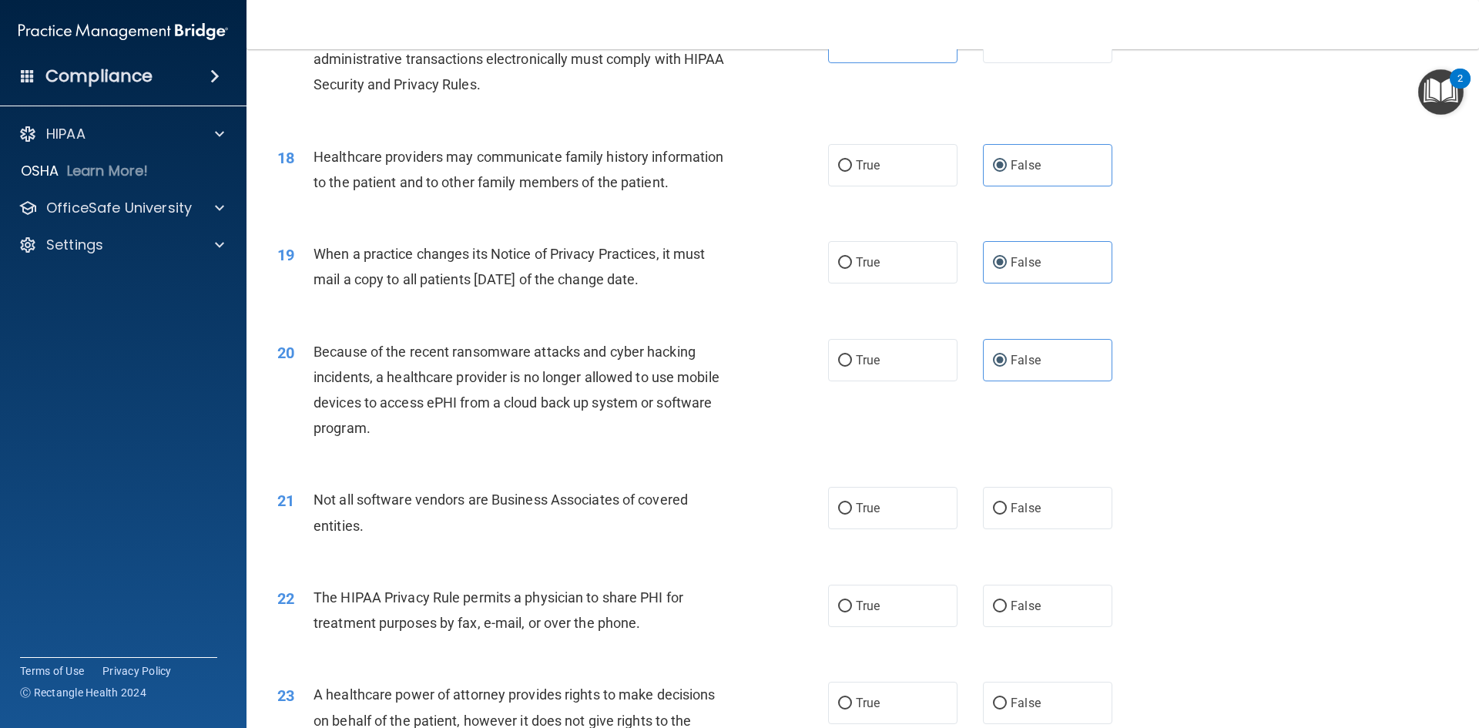
scroll to position [2003, 0]
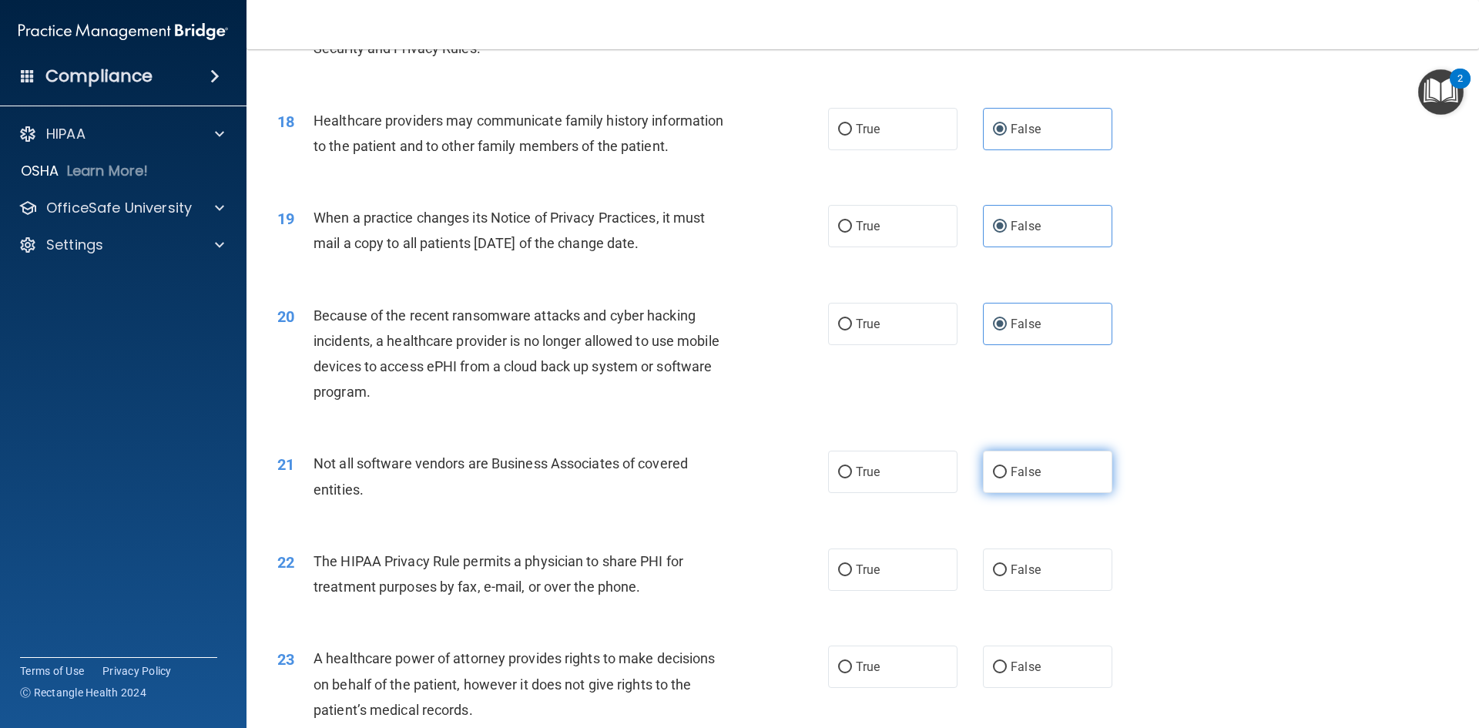
click at [1024, 484] on label "False" at bounding box center [1047, 472] width 129 height 42
click at [1007, 478] on input "False" at bounding box center [1000, 473] width 14 height 12
radio input "true"
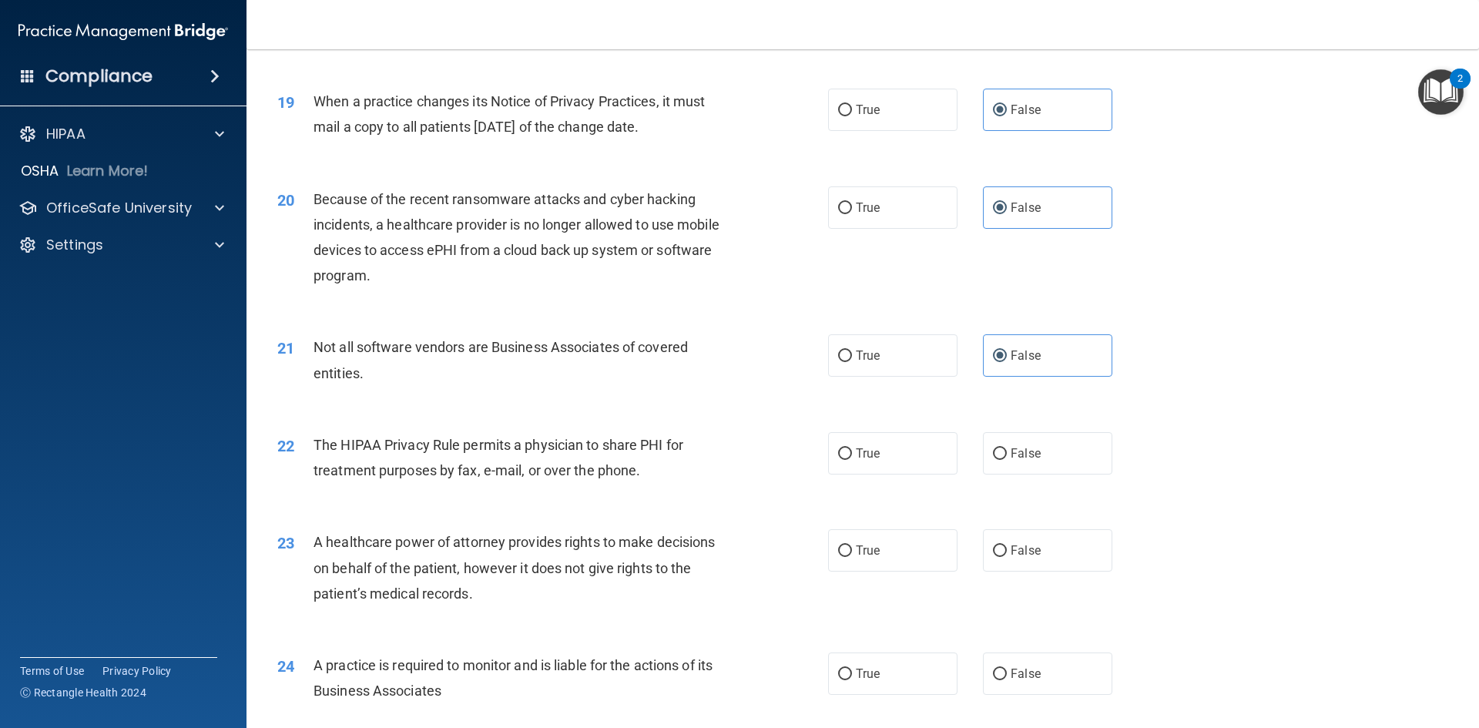
scroll to position [2157, 0]
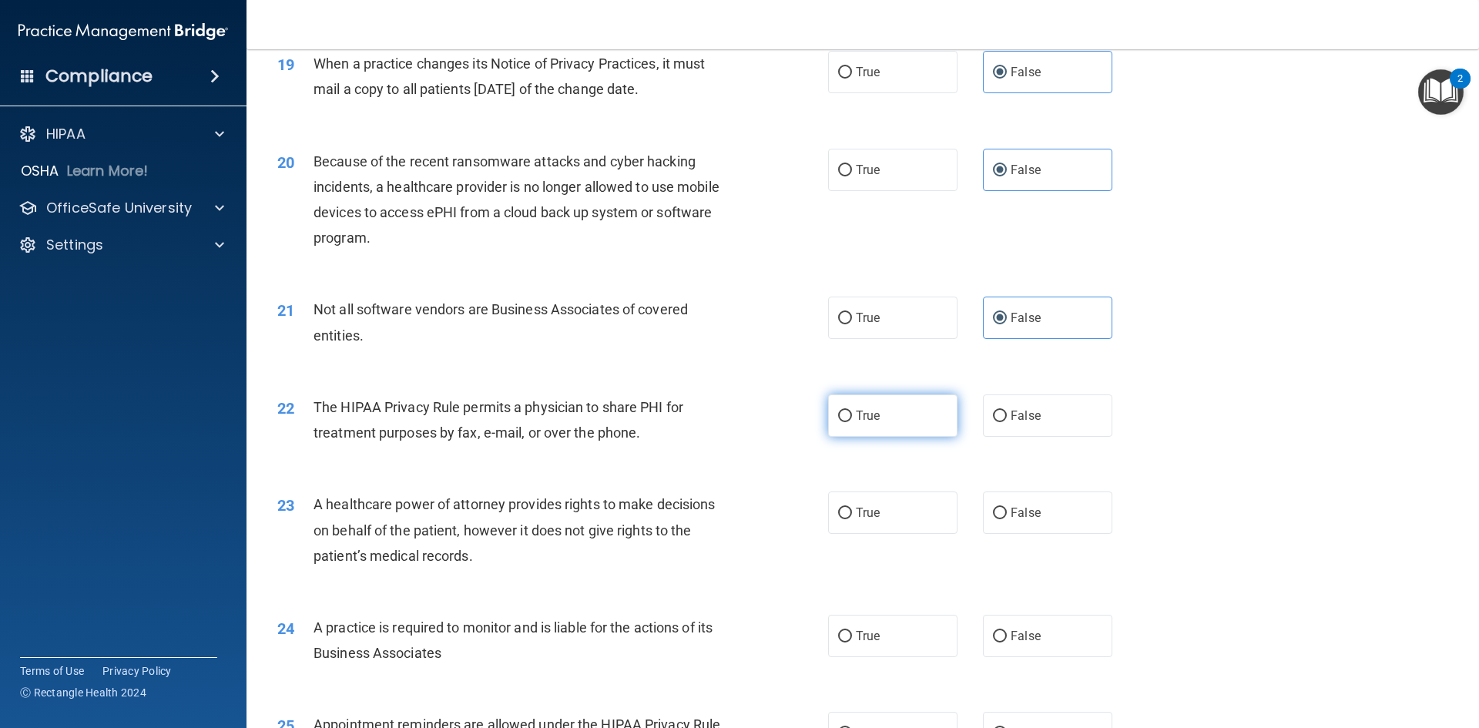
click at [864, 420] on span "True" at bounding box center [868, 415] width 24 height 15
click at [852, 420] on input "True" at bounding box center [845, 417] width 14 height 12
radio input "true"
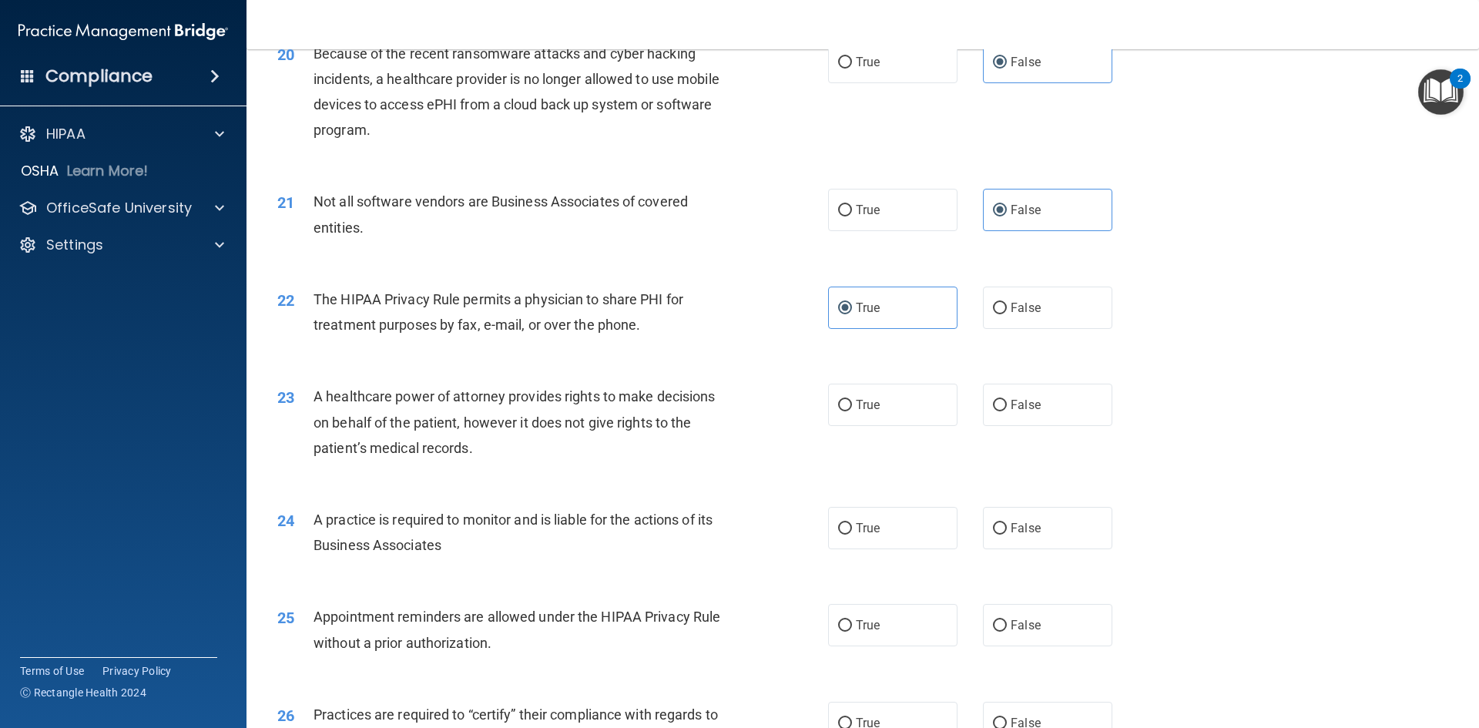
scroll to position [2311, 0]
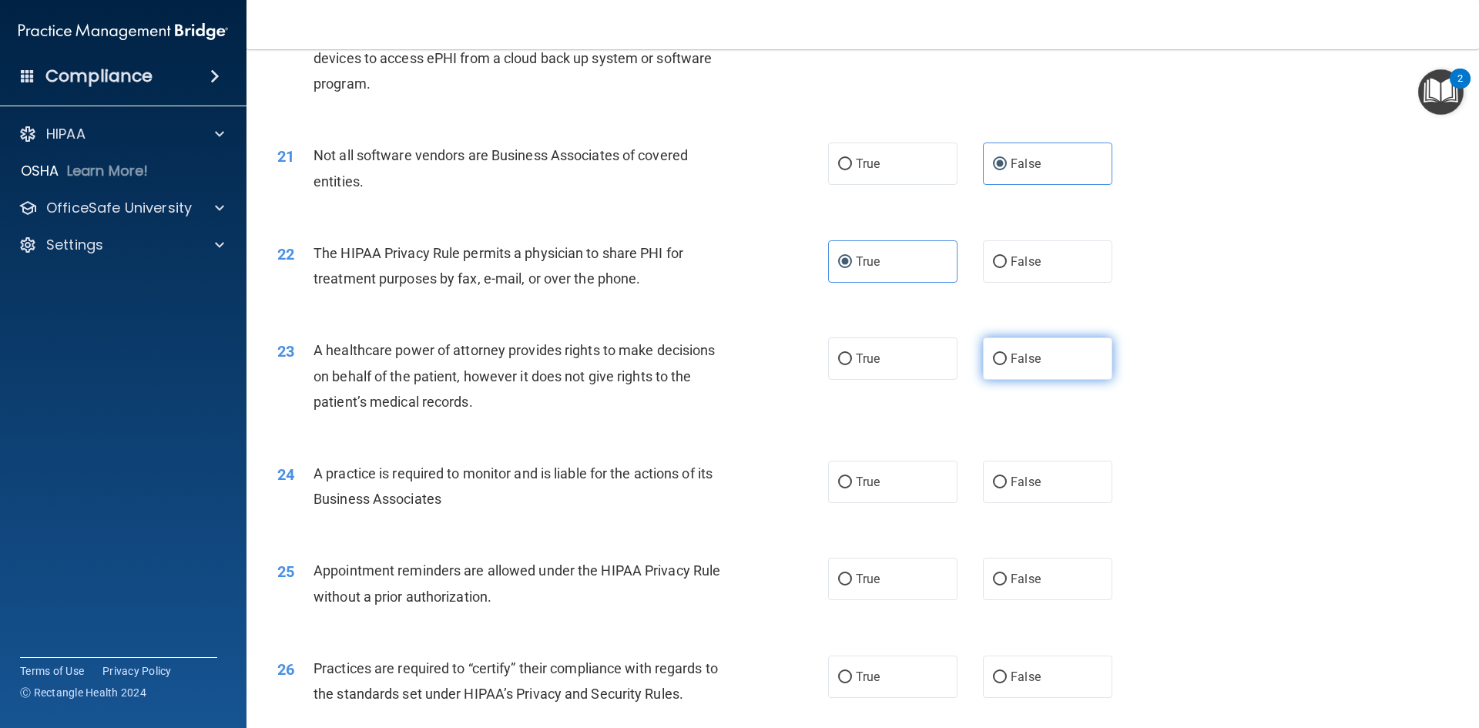
click at [999, 369] on label "False" at bounding box center [1047, 358] width 129 height 42
click at [999, 365] on input "False" at bounding box center [1000, 360] width 14 height 12
radio input "true"
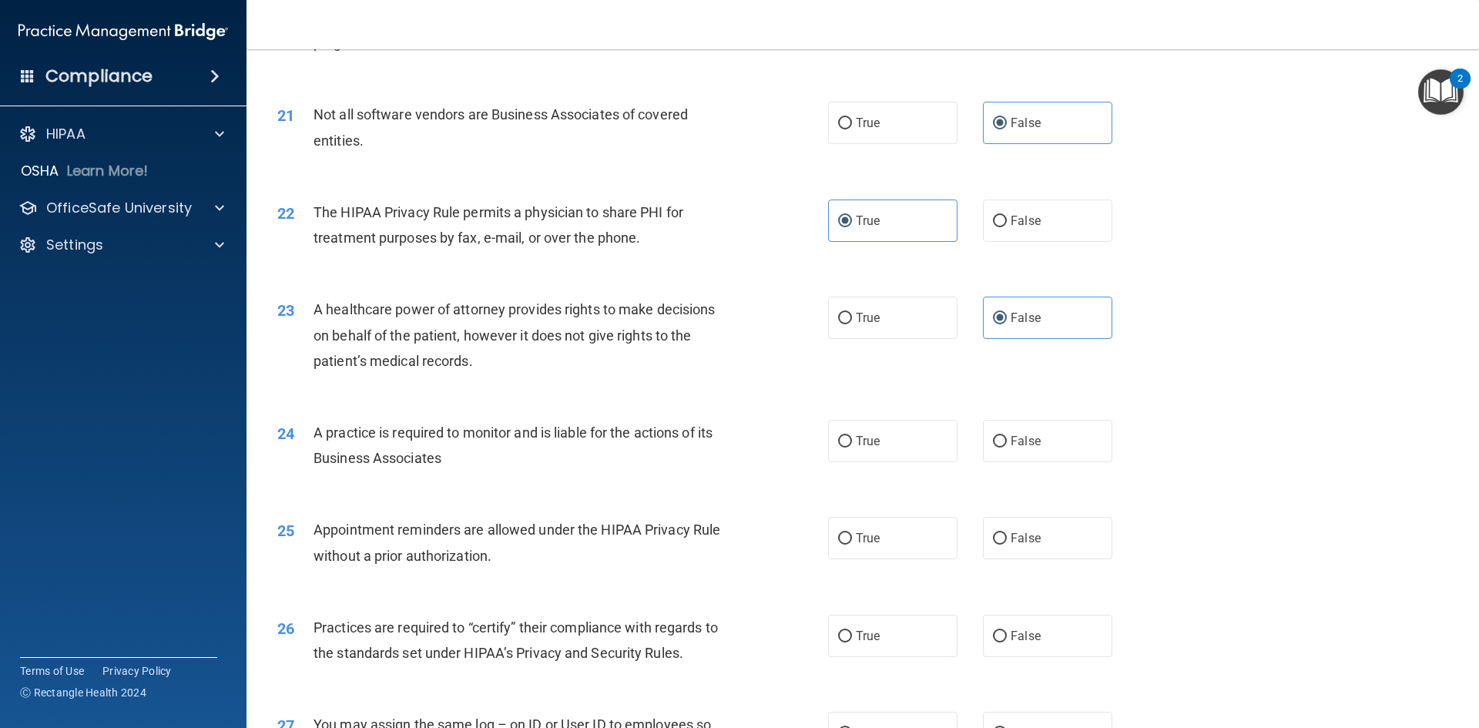
scroll to position [2388, 0]
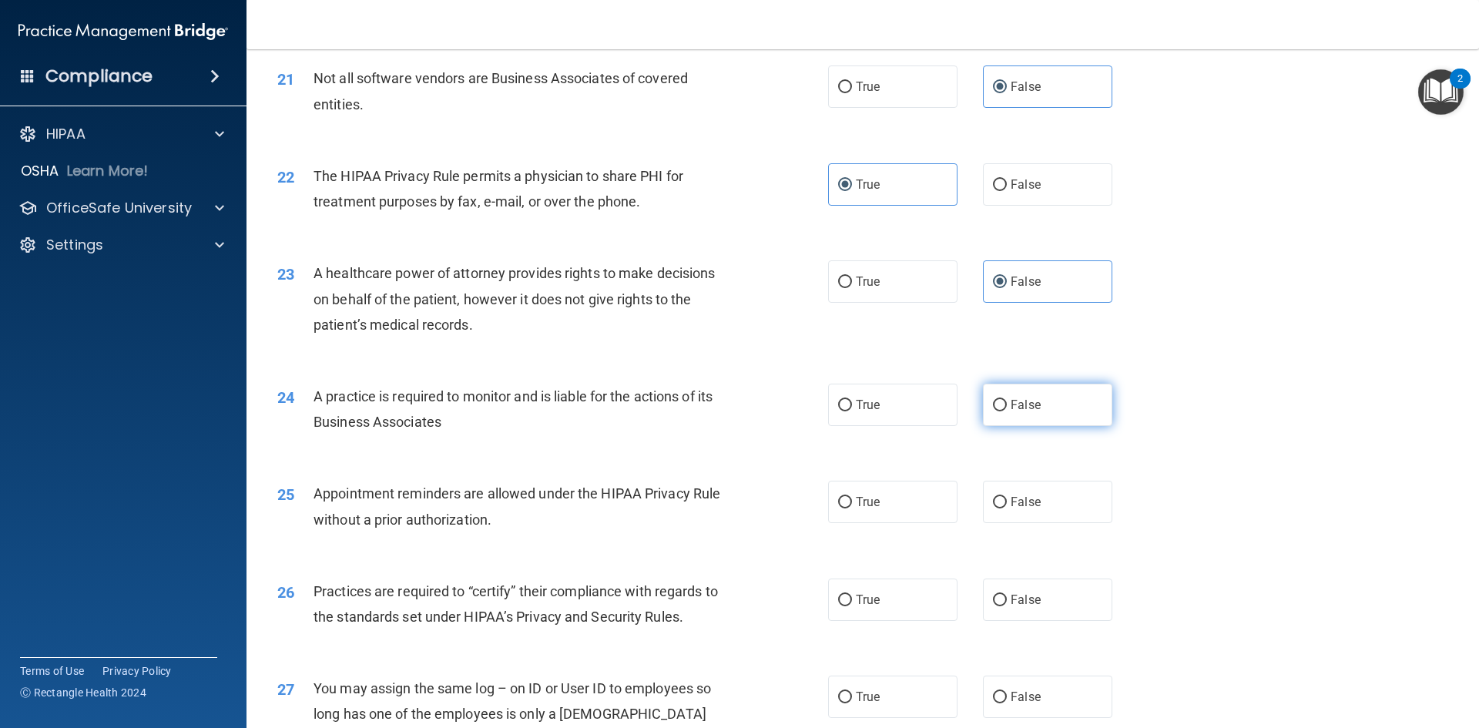
click at [993, 407] on input "False" at bounding box center [1000, 406] width 14 height 12
radio input "true"
click at [884, 412] on label "True" at bounding box center [892, 405] width 129 height 42
click at [852, 411] on input "True" at bounding box center [845, 406] width 14 height 12
radio input "true"
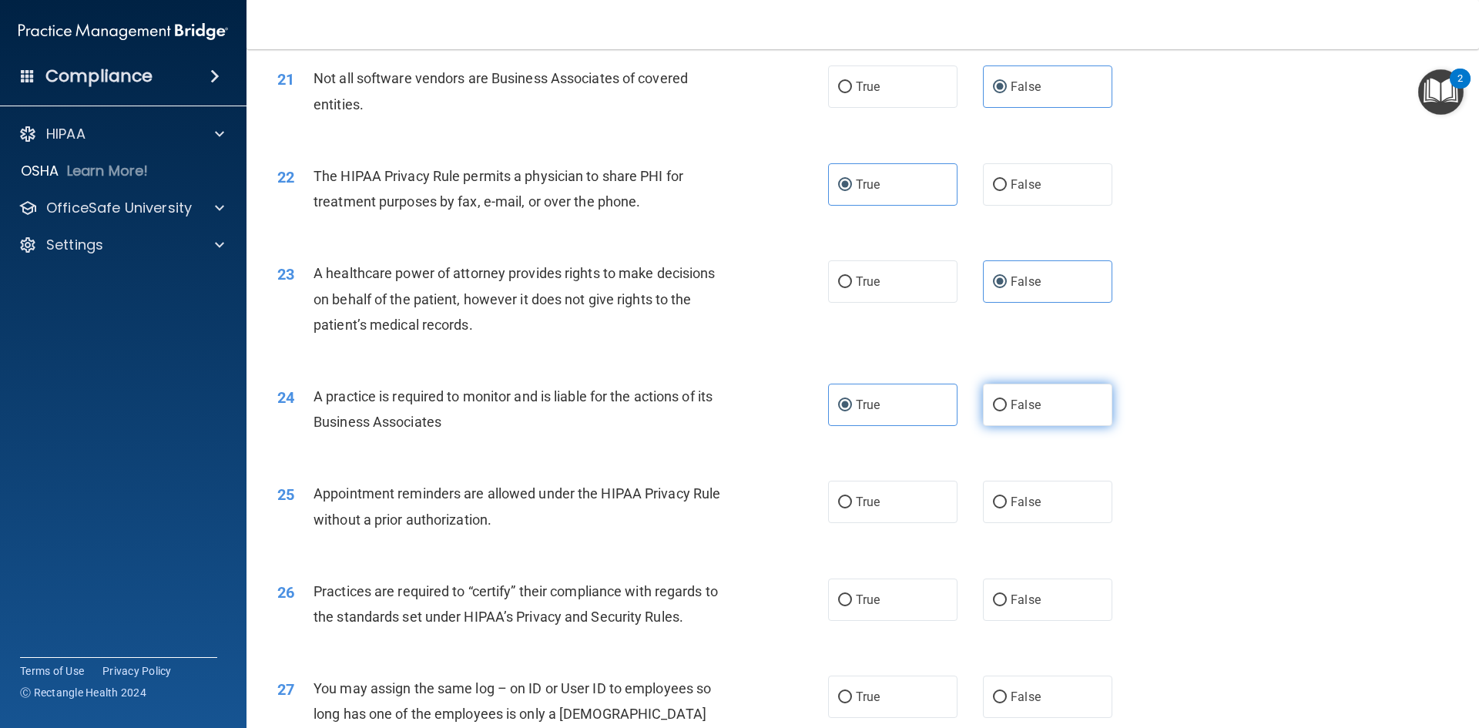
click at [1016, 403] on span "False" at bounding box center [1026, 404] width 30 height 15
click at [1007, 403] on input "False" at bounding box center [1000, 406] width 14 height 12
radio input "true"
radio input "false"
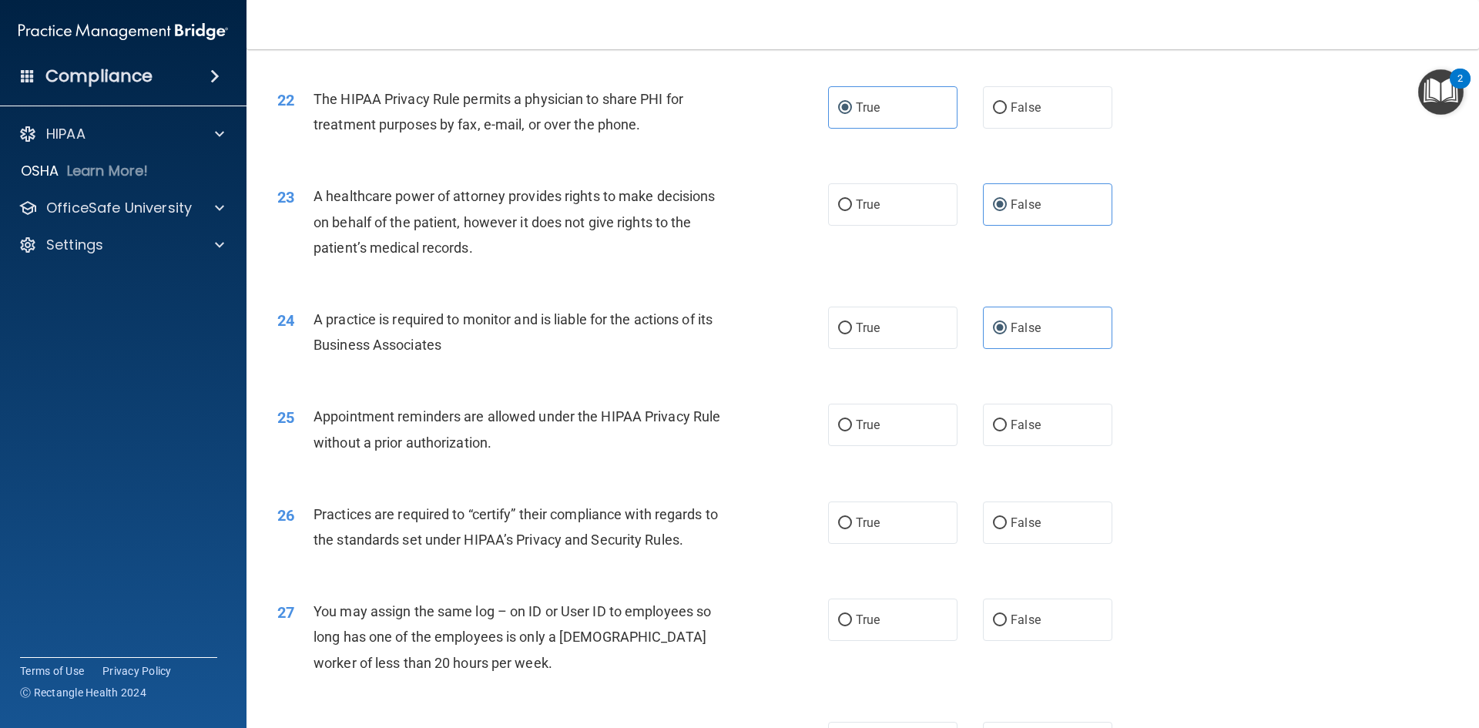
drag, startPoint x: 542, startPoint y: 424, endPoint x: 801, endPoint y: 435, distance: 259.1
click at [544, 424] on span "Appointment reminders are allowed under the HIPAA Privacy Rule without a prior …" at bounding box center [517, 429] width 407 height 42
drag, startPoint x: 505, startPoint y: 450, endPoint x: 570, endPoint y: 439, distance: 66.4
click at [512, 448] on div "Appointment reminders are allowed under the HIPAA Privacy Rule without a prior …" at bounding box center [529, 429] width 431 height 51
click at [902, 431] on label "True" at bounding box center [892, 425] width 129 height 42
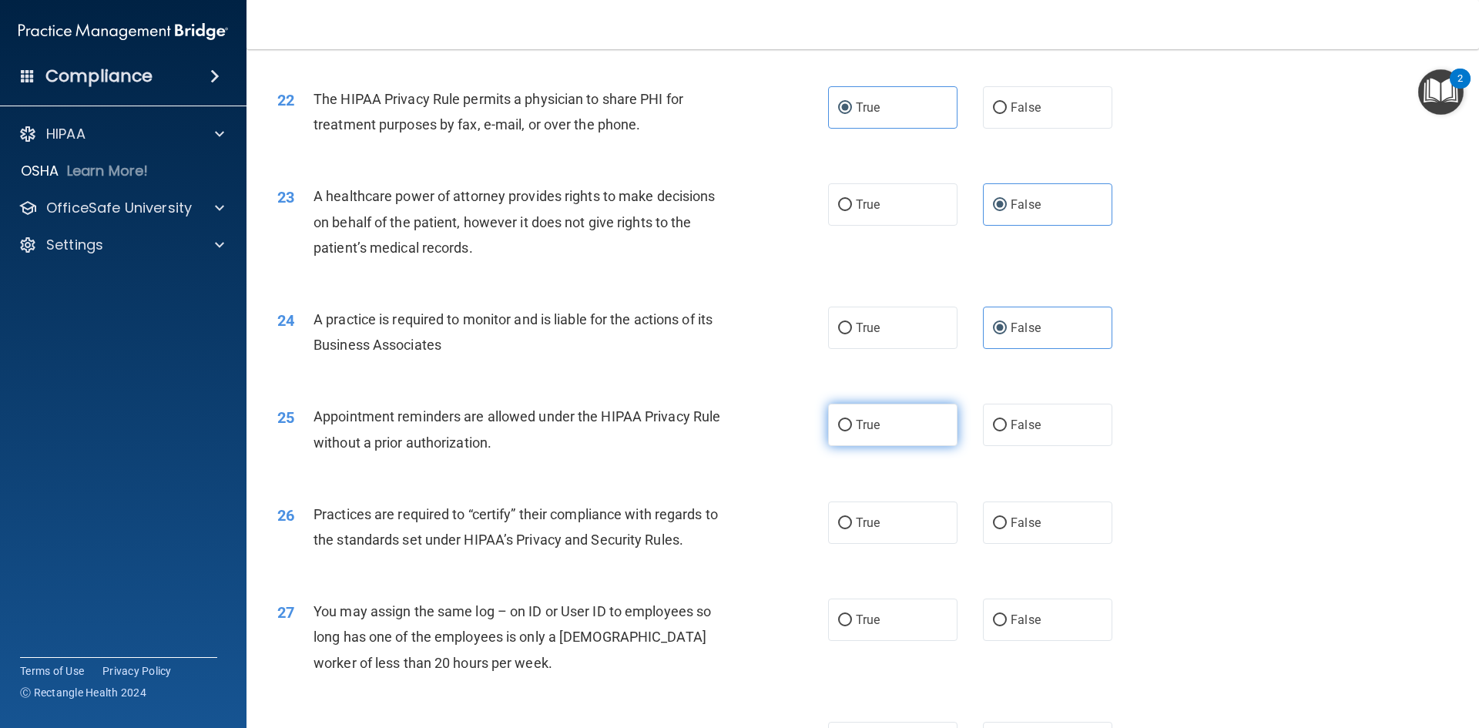
click at [852, 431] on input "True" at bounding box center [845, 426] width 14 height 12
radio input "true"
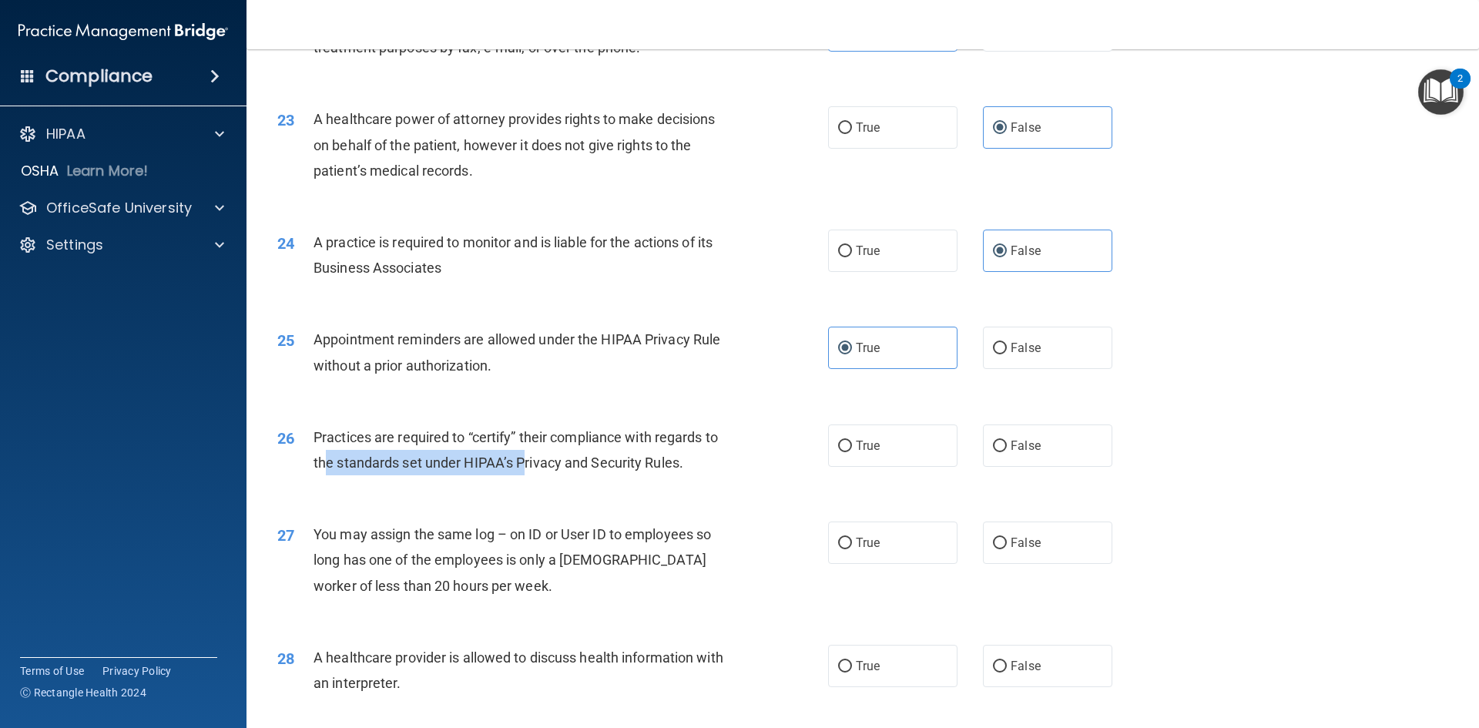
drag, startPoint x: 328, startPoint y: 462, endPoint x: 521, endPoint y: 465, distance: 192.6
click at [521, 465] on span "Practices are required to “certify” their compliance with regards to the standa…" at bounding box center [516, 450] width 404 height 42
click at [428, 487] on div "26 Practices are required to “certify” their compliance with regards to the sta…" at bounding box center [863, 453] width 1194 height 97
drag, startPoint x: 671, startPoint y: 461, endPoint x: 457, endPoint y: 440, distance: 215.2
click at [457, 440] on span "Practices are required to “certify” their compliance with regards to the standa…" at bounding box center [516, 450] width 404 height 42
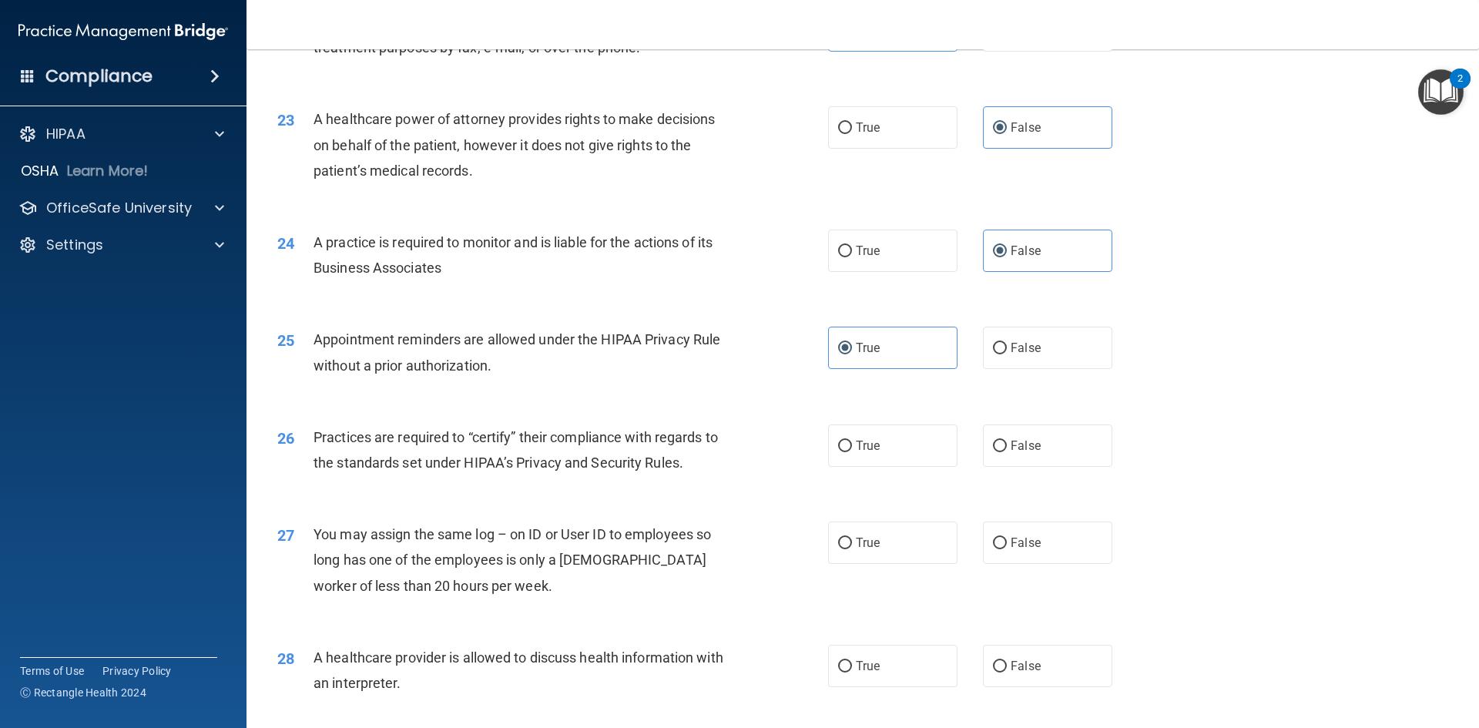
click at [342, 442] on span "Practices are required to “certify” their compliance with regards to the standa…" at bounding box center [516, 450] width 404 height 42
drag, startPoint x: 1001, startPoint y: 448, endPoint x: 776, endPoint y: 432, distance: 226.2
click at [1001, 448] on label "False" at bounding box center [1047, 445] width 129 height 42
click at [1001, 448] on input "False" at bounding box center [1000, 447] width 14 height 12
radio input "true"
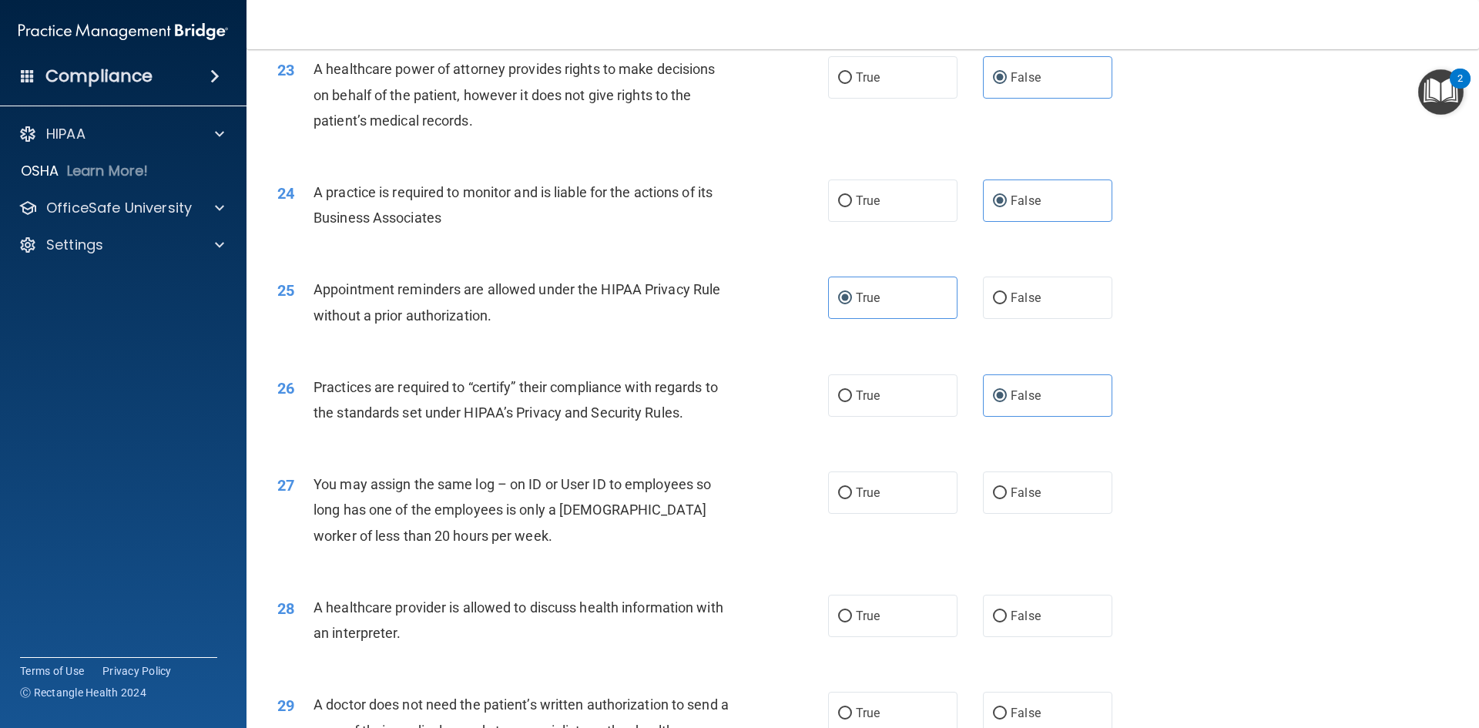
scroll to position [2619, 0]
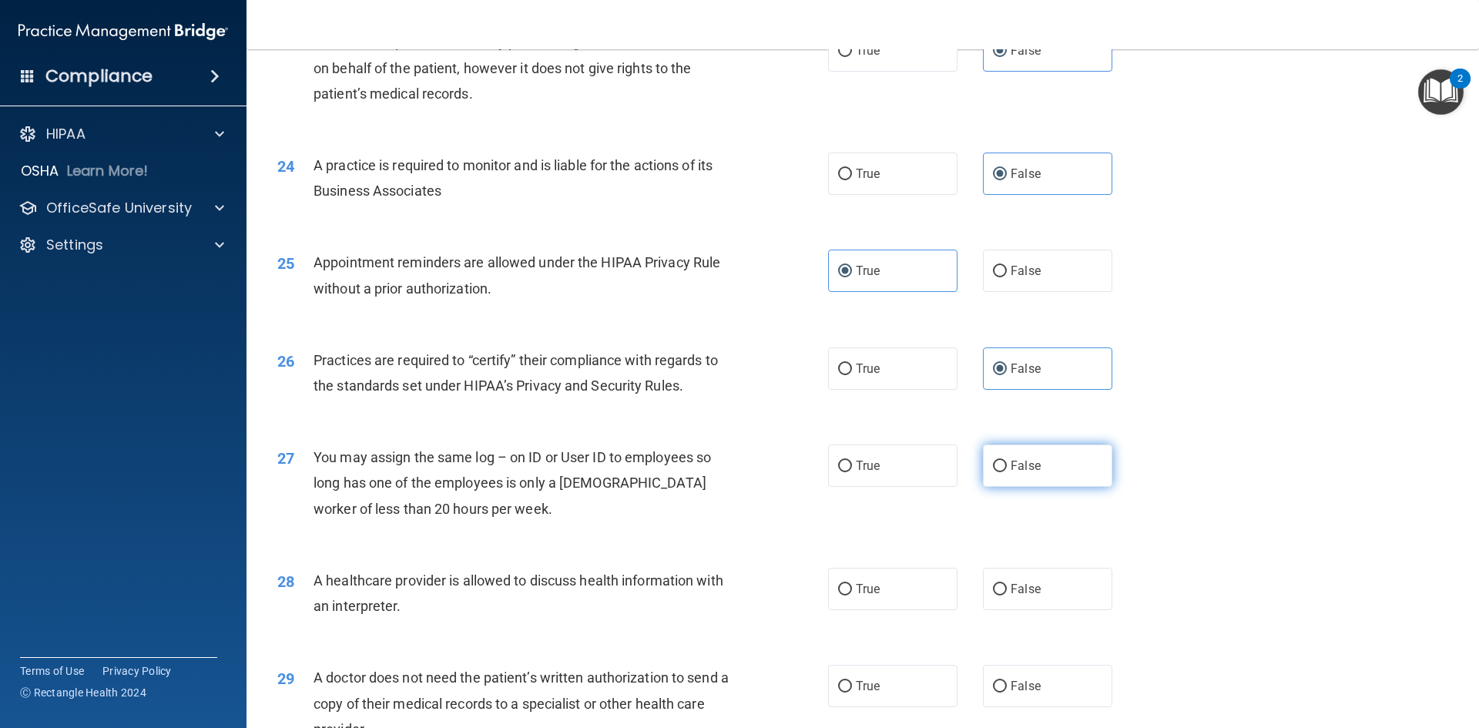
click at [1010, 473] on label "False" at bounding box center [1047, 465] width 129 height 42
click at [1007, 472] on input "False" at bounding box center [1000, 467] width 14 height 12
radio input "true"
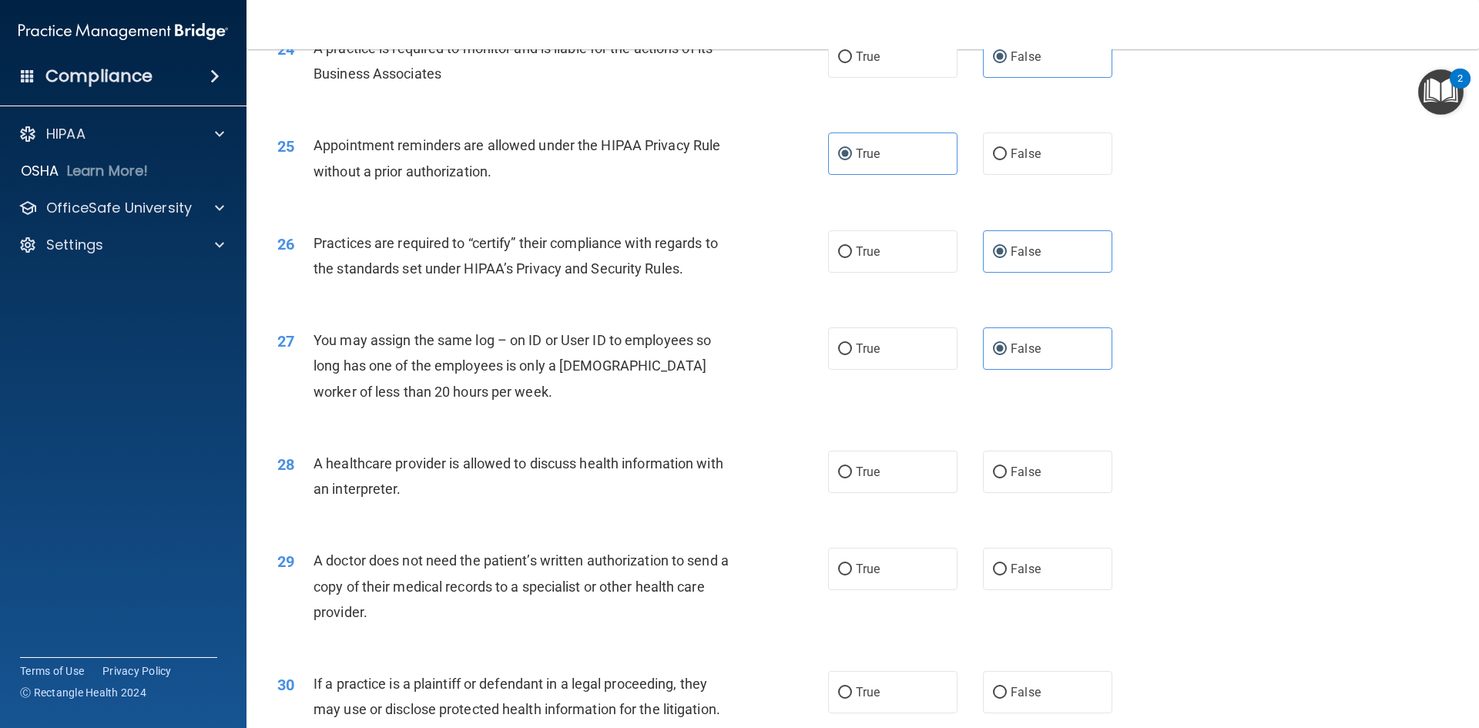
scroll to position [2773, 0]
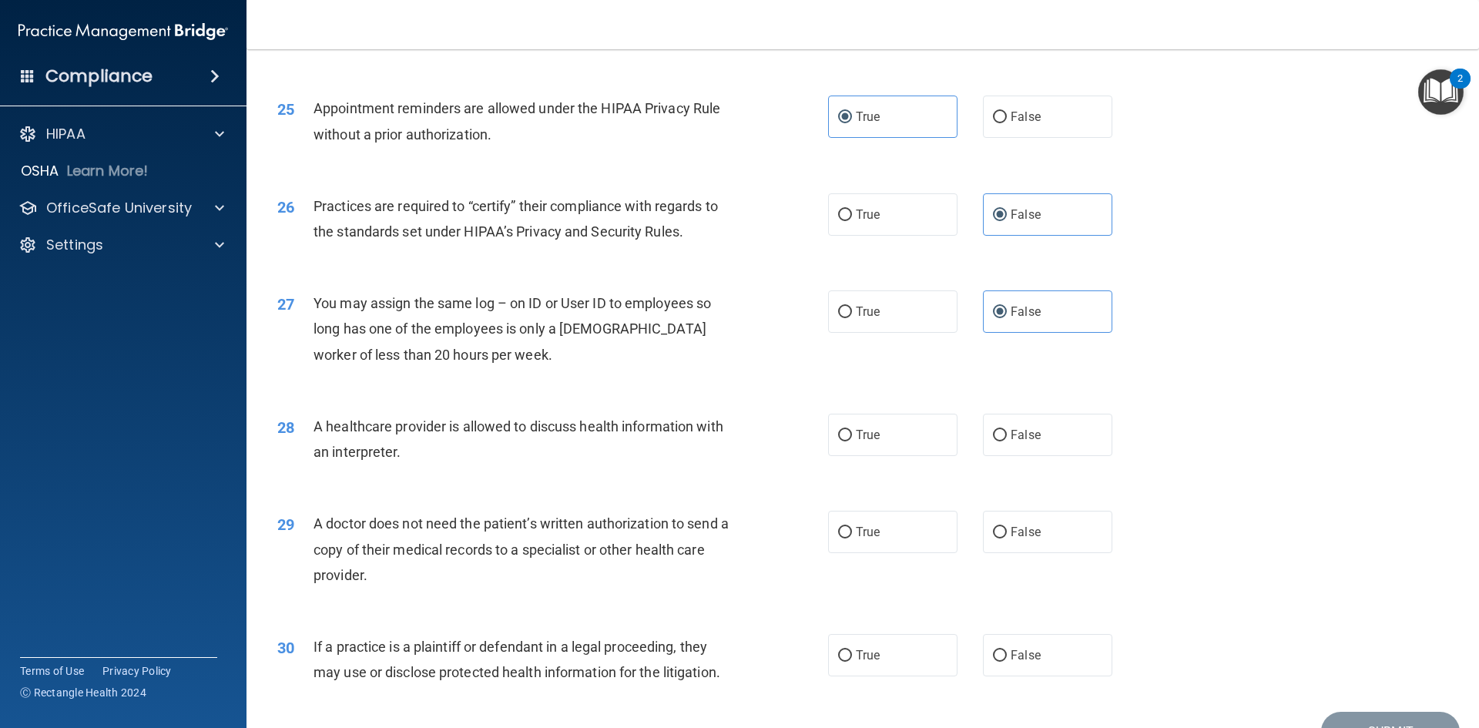
click at [491, 454] on div "A healthcare provider is allowed to discuss health information with an interpre…" at bounding box center [529, 439] width 431 height 51
click at [829, 439] on label "True" at bounding box center [892, 435] width 129 height 42
click at [838, 439] on input "True" at bounding box center [845, 436] width 14 height 12
radio input "true"
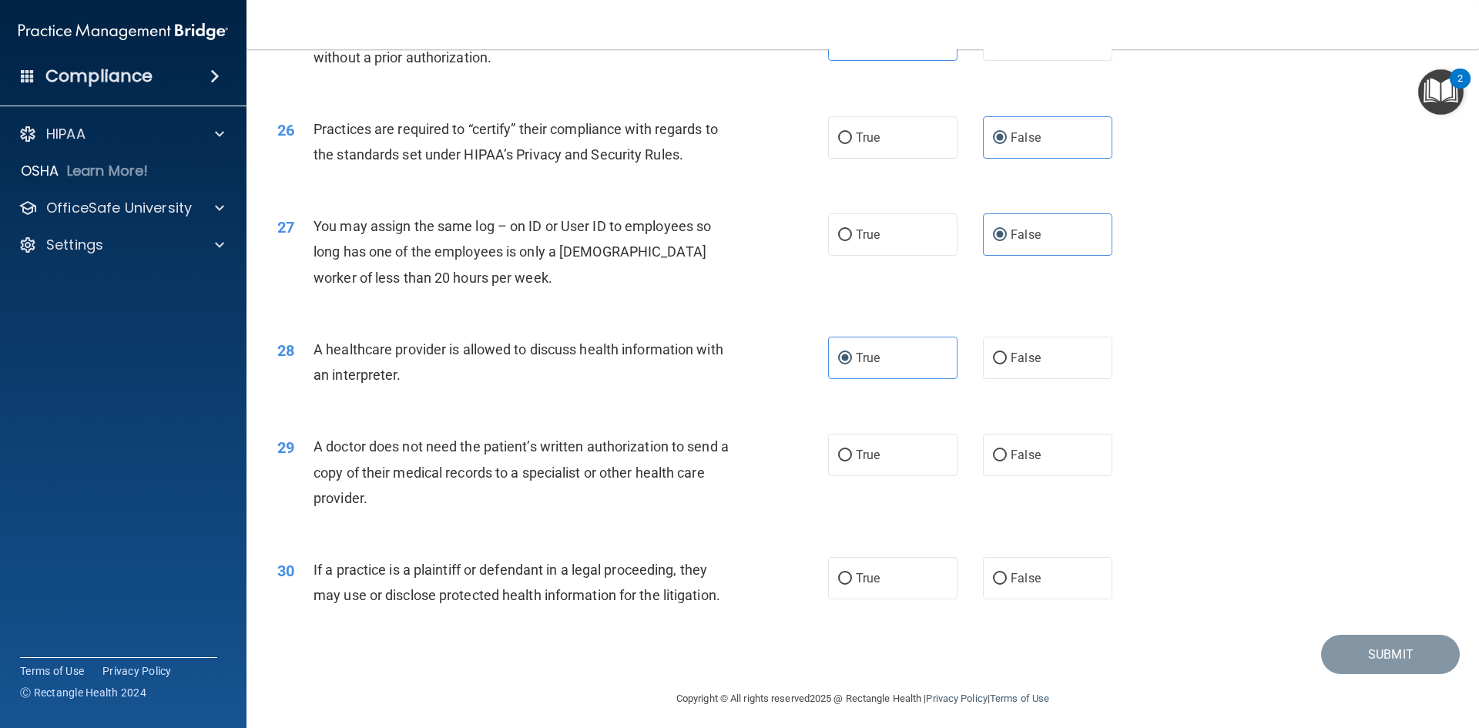
drag, startPoint x: 489, startPoint y: 506, endPoint x: 505, endPoint y: 495, distance: 19.3
click at [489, 505] on div "A doctor does not need the patient’s written authorization to send a copy of th…" at bounding box center [529, 472] width 431 height 77
click at [872, 468] on label "True" at bounding box center [892, 455] width 129 height 42
click at [852, 461] on input "True" at bounding box center [845, 456] width 14 height 12
radio input "true"
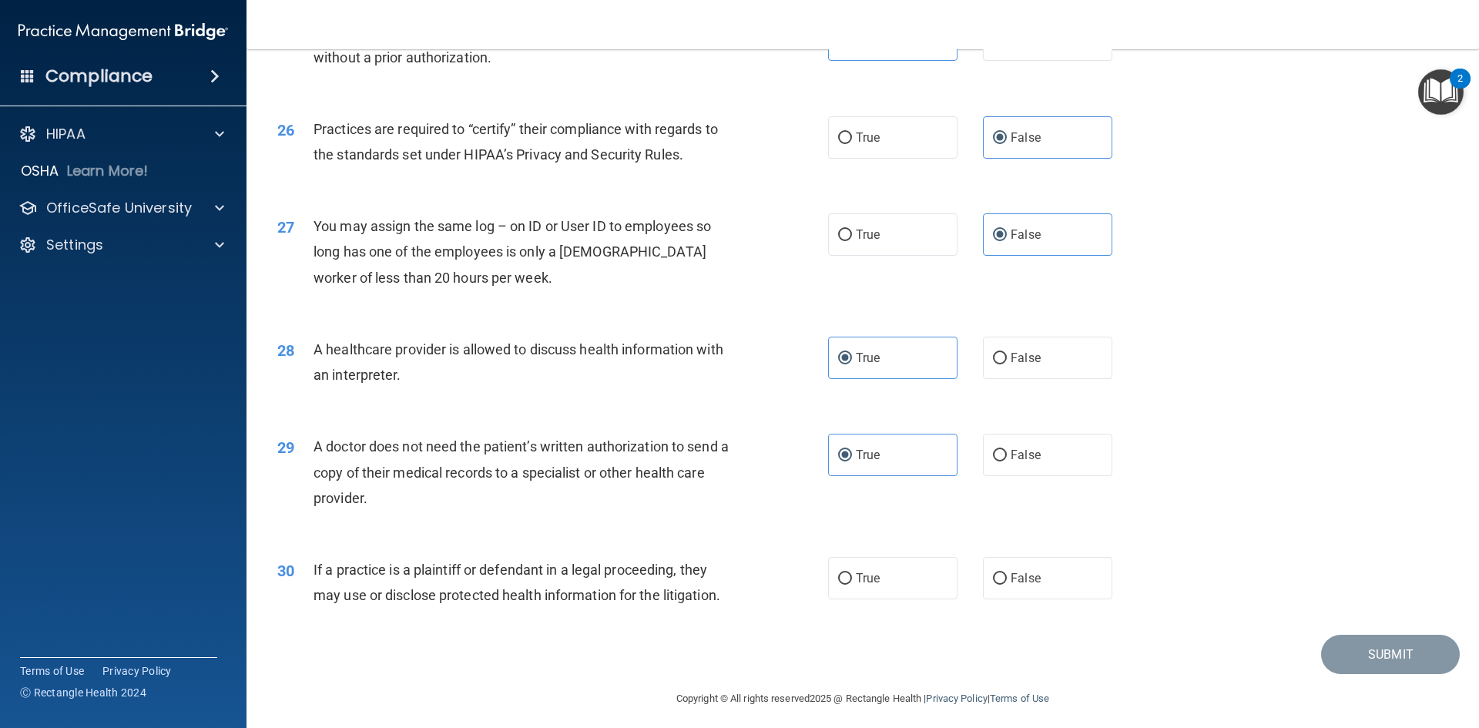
click at [505, 528] on div "29 A doctor does not need the patient’s written authorization to send a copy of…" at bounding box center [863, 475] width 1194 height 123
drag, startPoint x: 855, startPoint y: 584, endPoint x: 1015, endPoint y: 625, distance: 165.5
click at [861, 582] on span "True" at bounding box center [868, 578] width 24 height 15
click at [873, 592] on label "True" at bounding box center [892, 578] width 129 height 42
click at [852, 585] on input "True" at bounding box center [845, 579] width 14 height 12
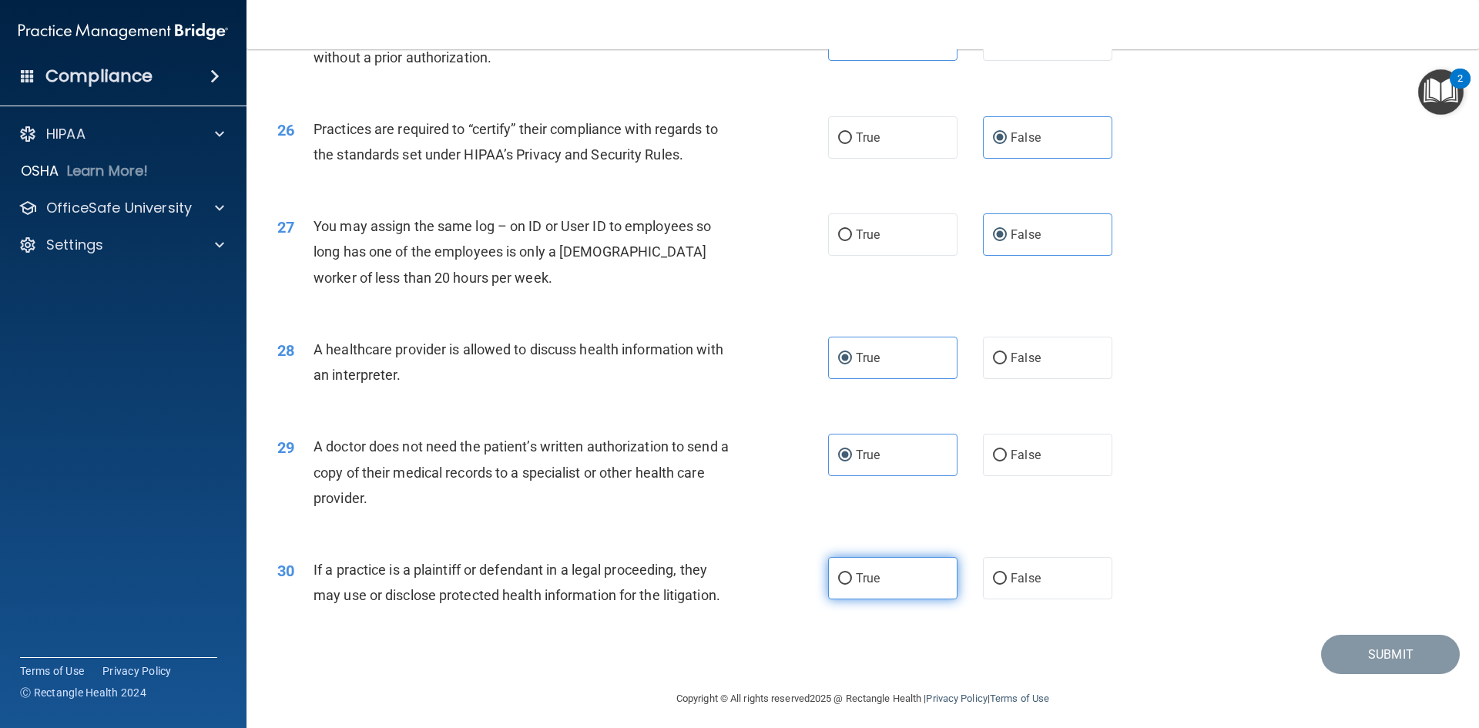
radio input "true"
click at [1351, 651] on button "Submit" at bounding box center [1390, 654] width 139 height 39
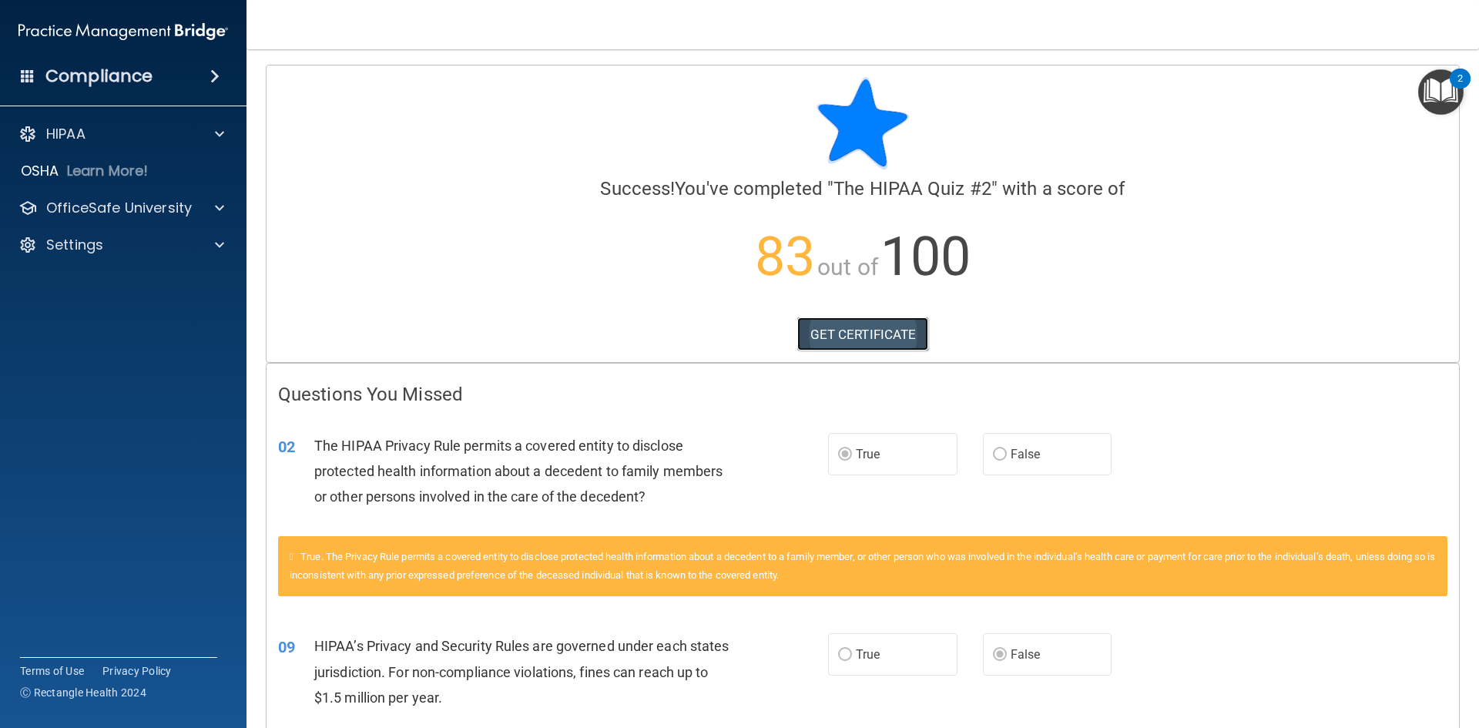
click at [860, 337] on link "GET CERTIFICATE" at bounding box center [863, 334] width 132 height 34
click at [97, 209] on p "OfficeSafe University" at bounding box center [119, 208] width 146 height 18
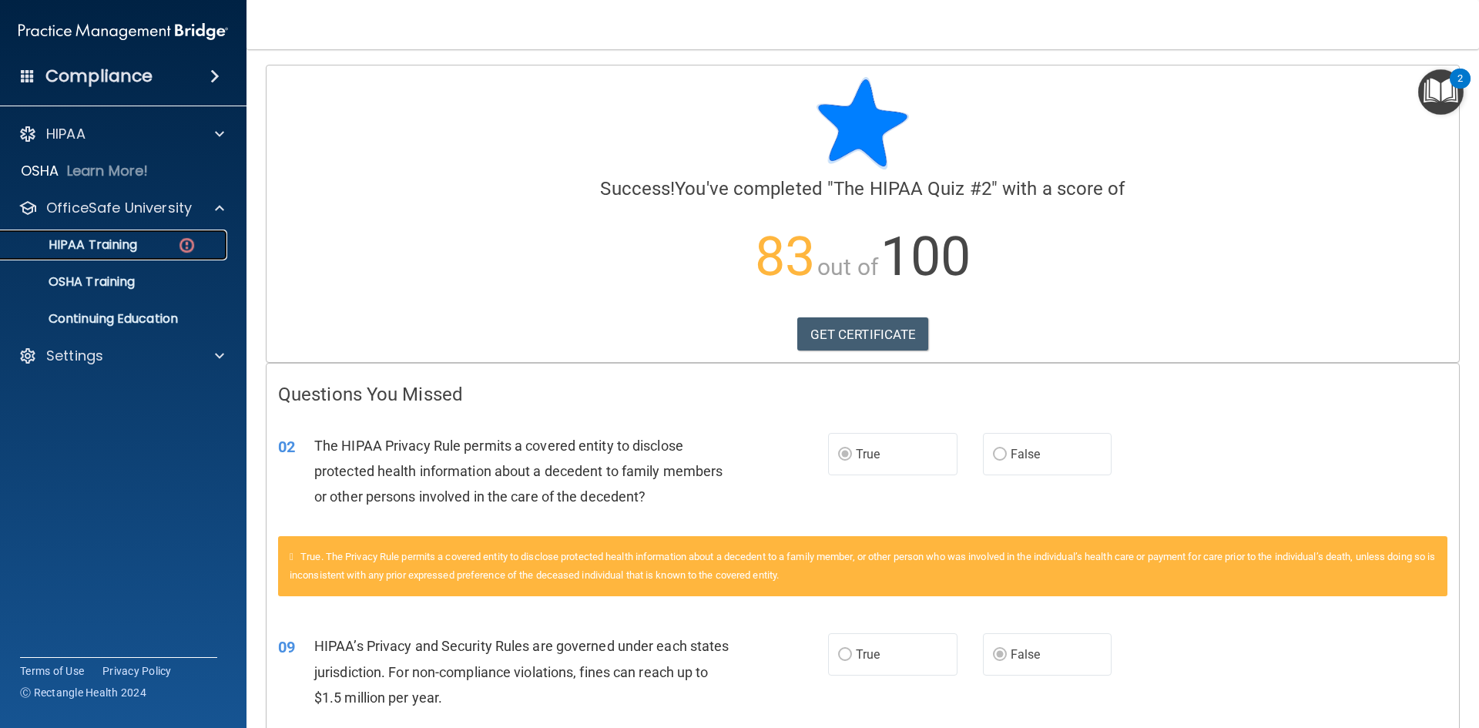
click at [99, 244] on p "HIPAA Training" at bounding box center [73, 244] width 127 height 15
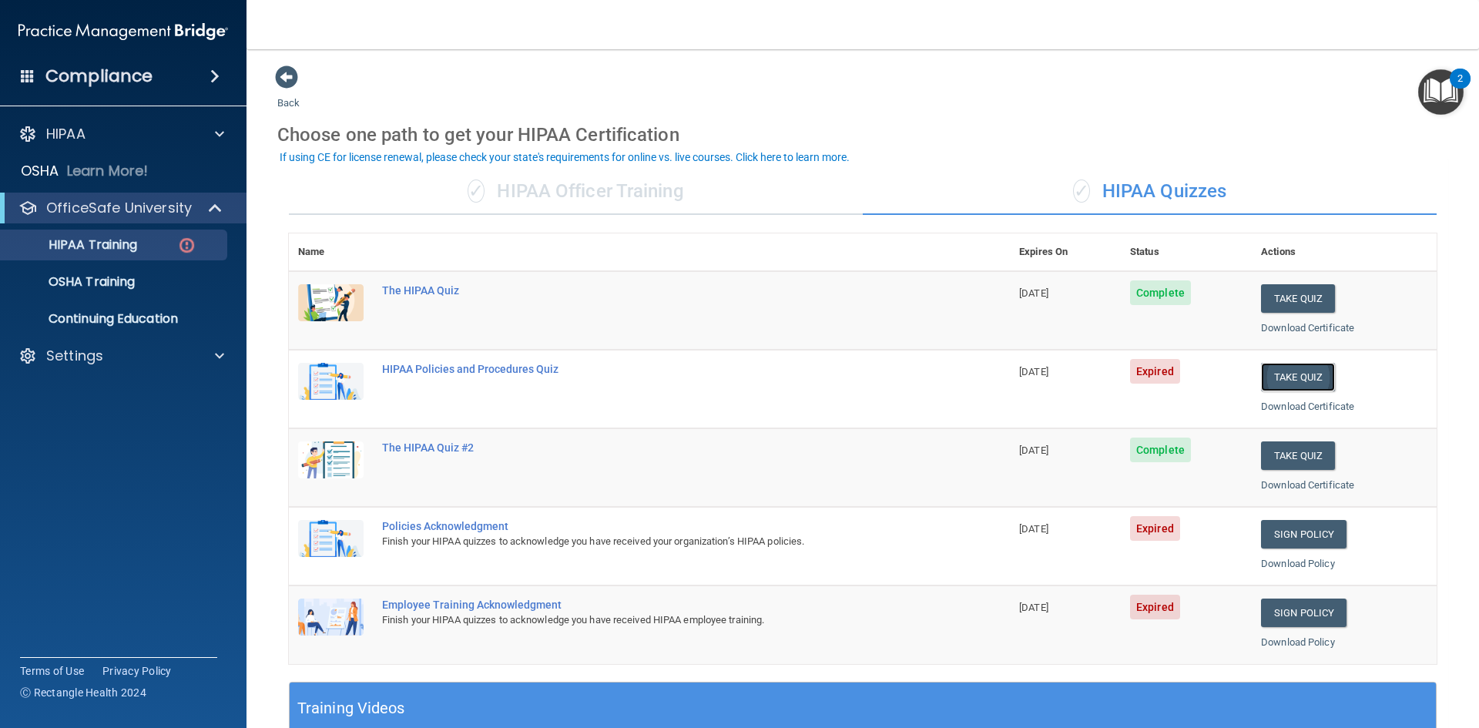
click at [1296, 369] on button "Take Quiz" at bounding box center [1298, 377] width 74 height 29
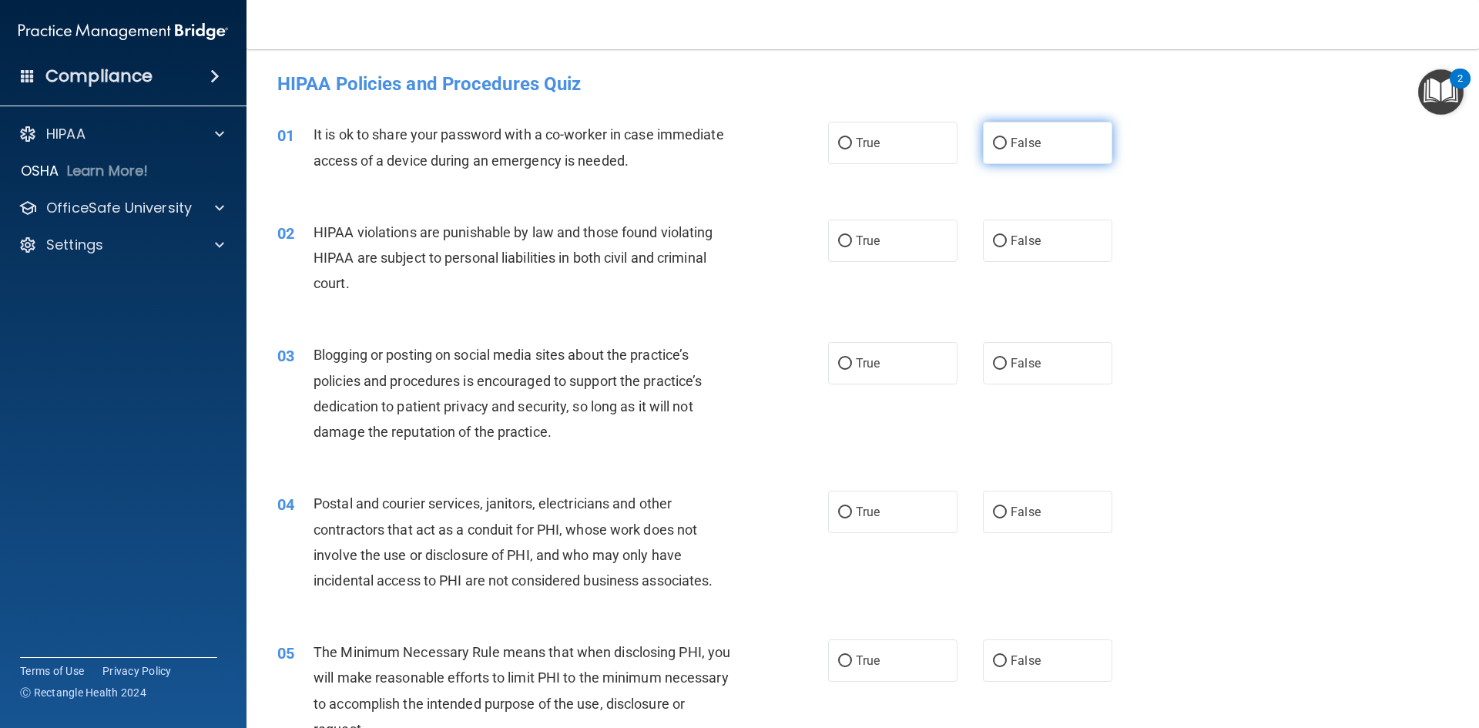
click at [996, 139] on input "False" at bounding box center [1000, 144] width 14 height 12
radio input "true"
click at [884, 246] on label "True" at bounding box center [892, 241] width 129 height 42
click at [852, 246] on input "True" at bounding box center [845, 242] width 14 height 12
radio input "true"
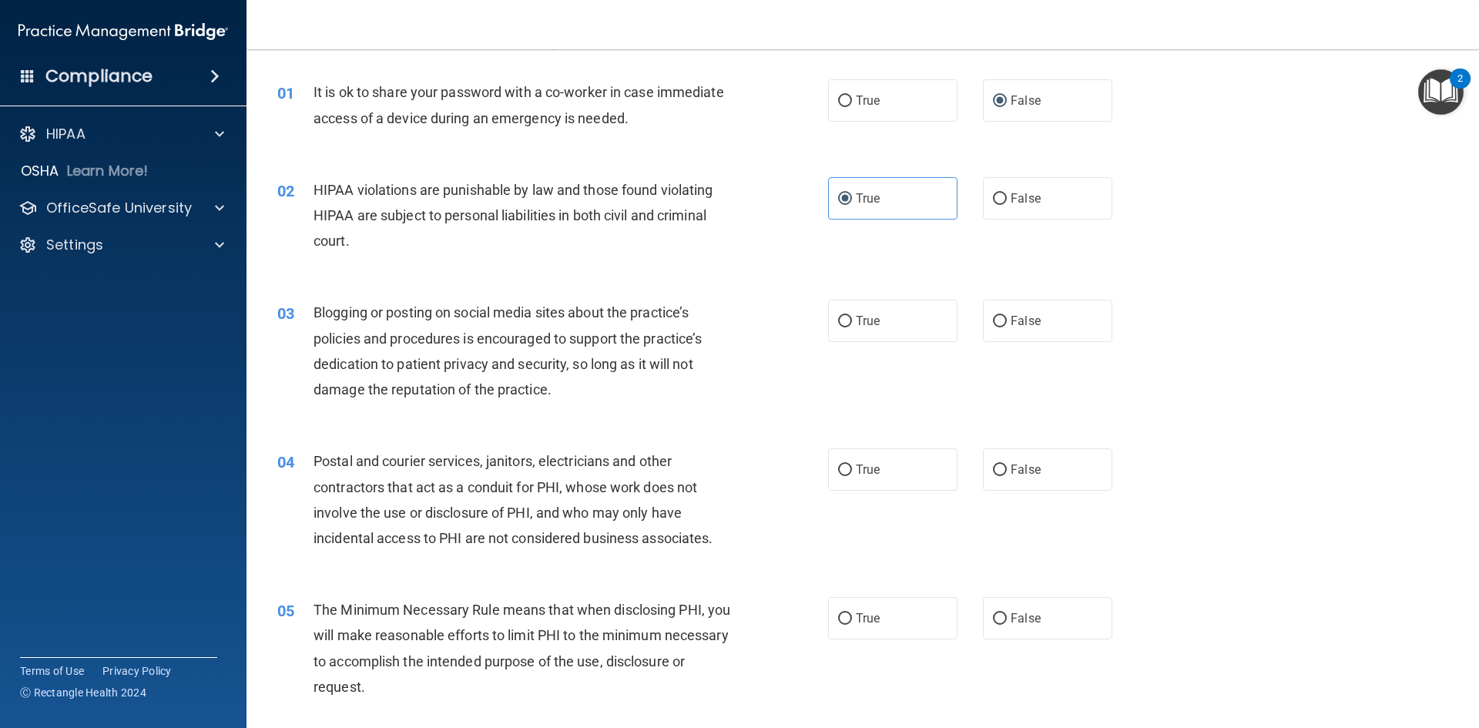
scroll to position [77, 0]
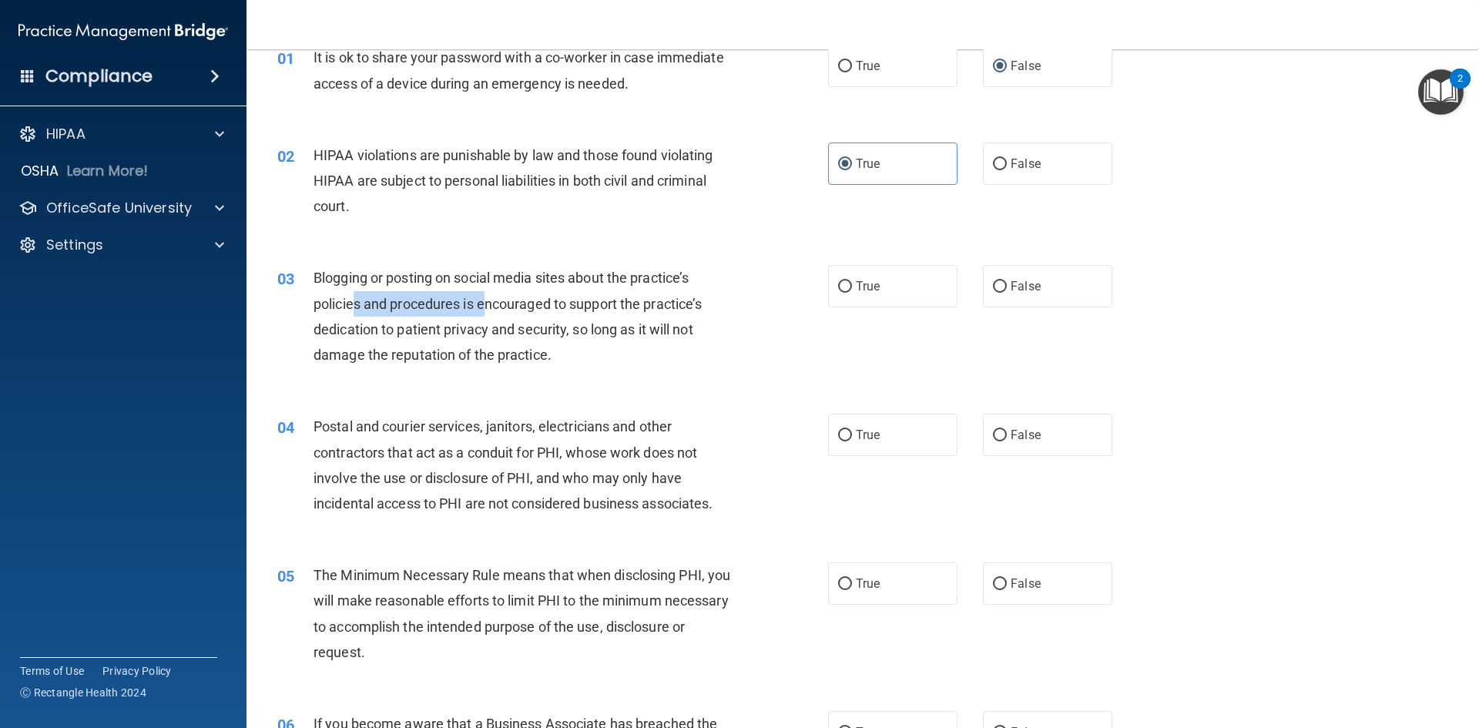
drag, startPoint x: 356, startPoint y: 304, endPoint x: 489, endPoint y: 314, distance: 133.6
click at [489, 314] on div "Blogging or posting on social media sites about the practice’s policies and pro…" at bounding box center [529, 316] width 431 height 102
click at [598, 352] on div "Blogging or posting on social media sites about the practice’s policies and pro…" at bounding box center [529, 316] width 431 height 102
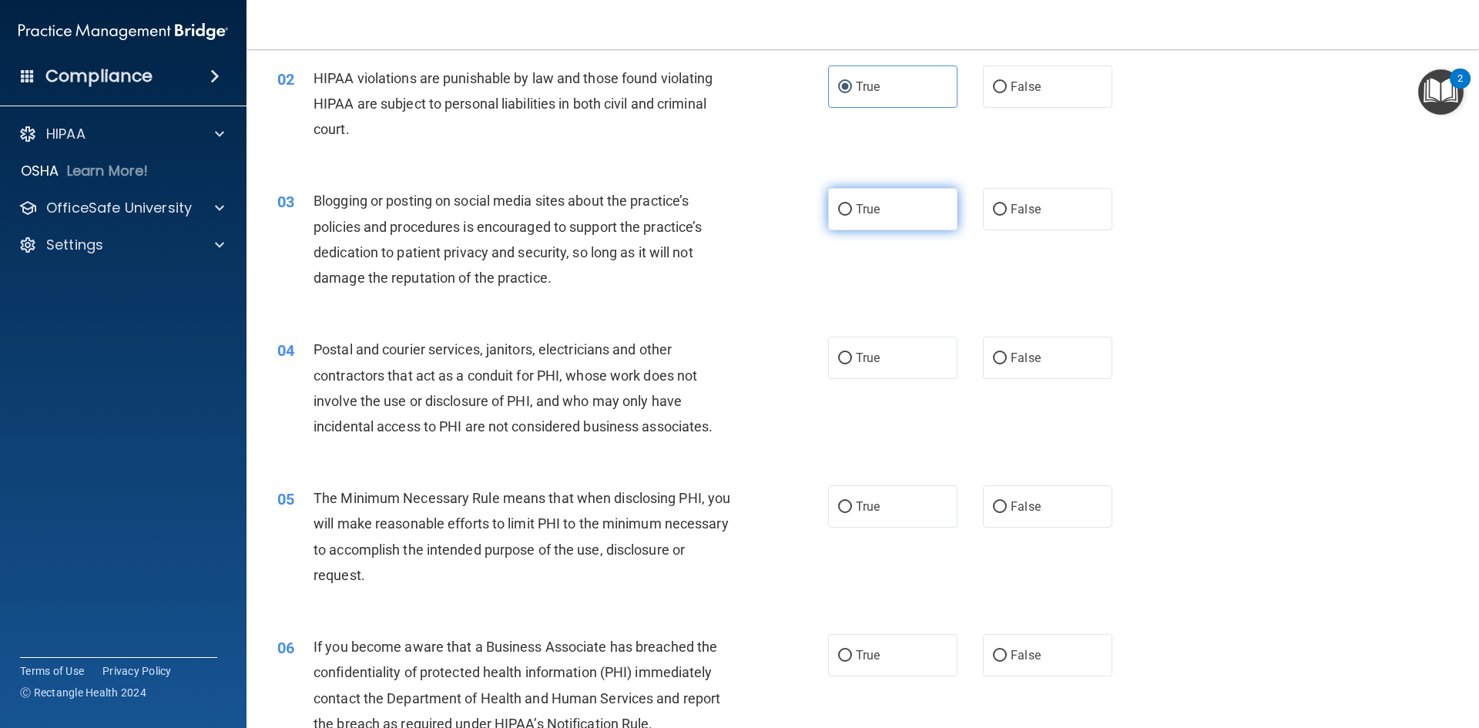
drag, startPoint x: 857, startPoint y: 210, endPoint x: 840, endPoint y: 214, distance: 18.1
click at [857, 210] on span "True" at bounding box center [868, 209] width 24 height 15
click at [852, 210] on input "True" at bounding box center [845, 210] width 14 height 12
radio input "true"
click at [443, 323] on div "04 Postal and courier services, janitors, electricians and other contractors th…" at bounding box center [863, 391] width 1194 height 149
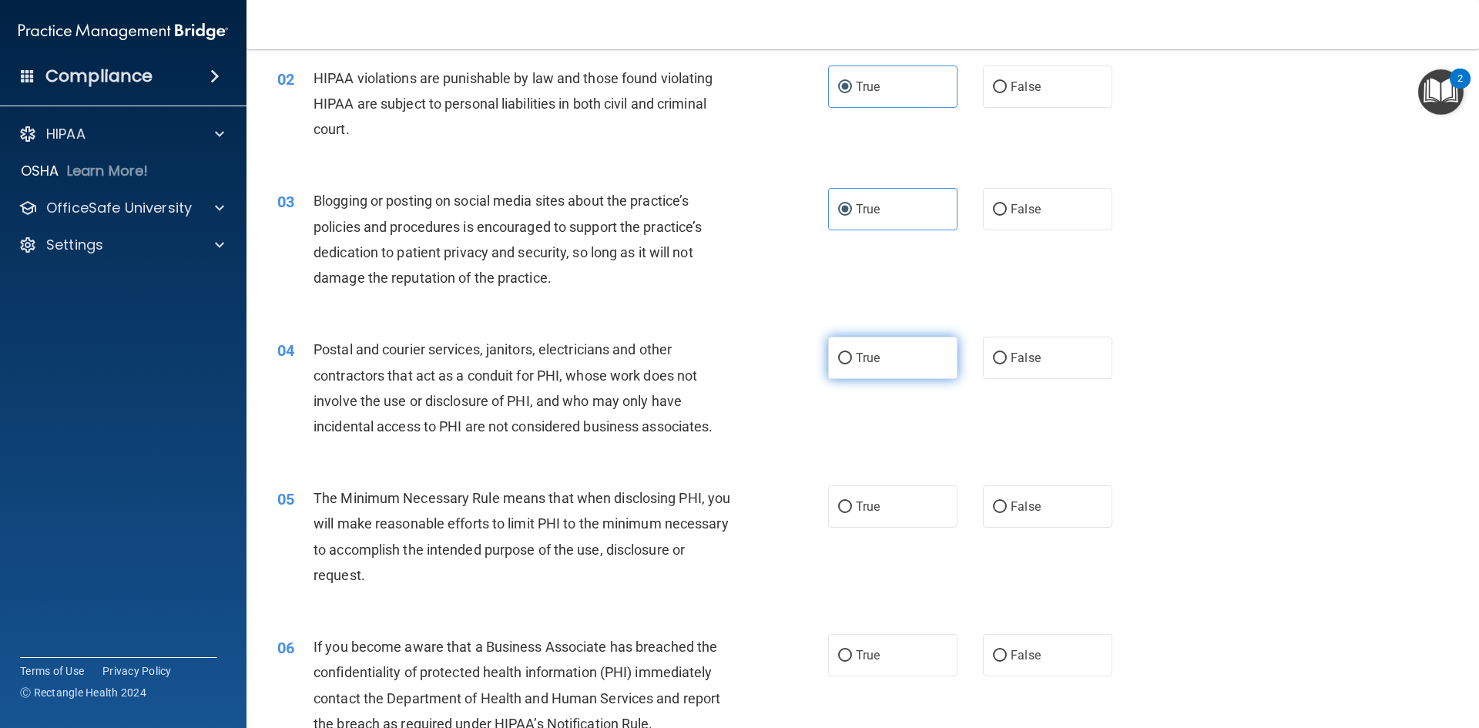
click at [850, 367] on label "True" at bounding box center [892, 358] width 129 height 42
click at [850, 364] on input "True" at bounding box center [845, 359] width 14 height 12
radio input "true"
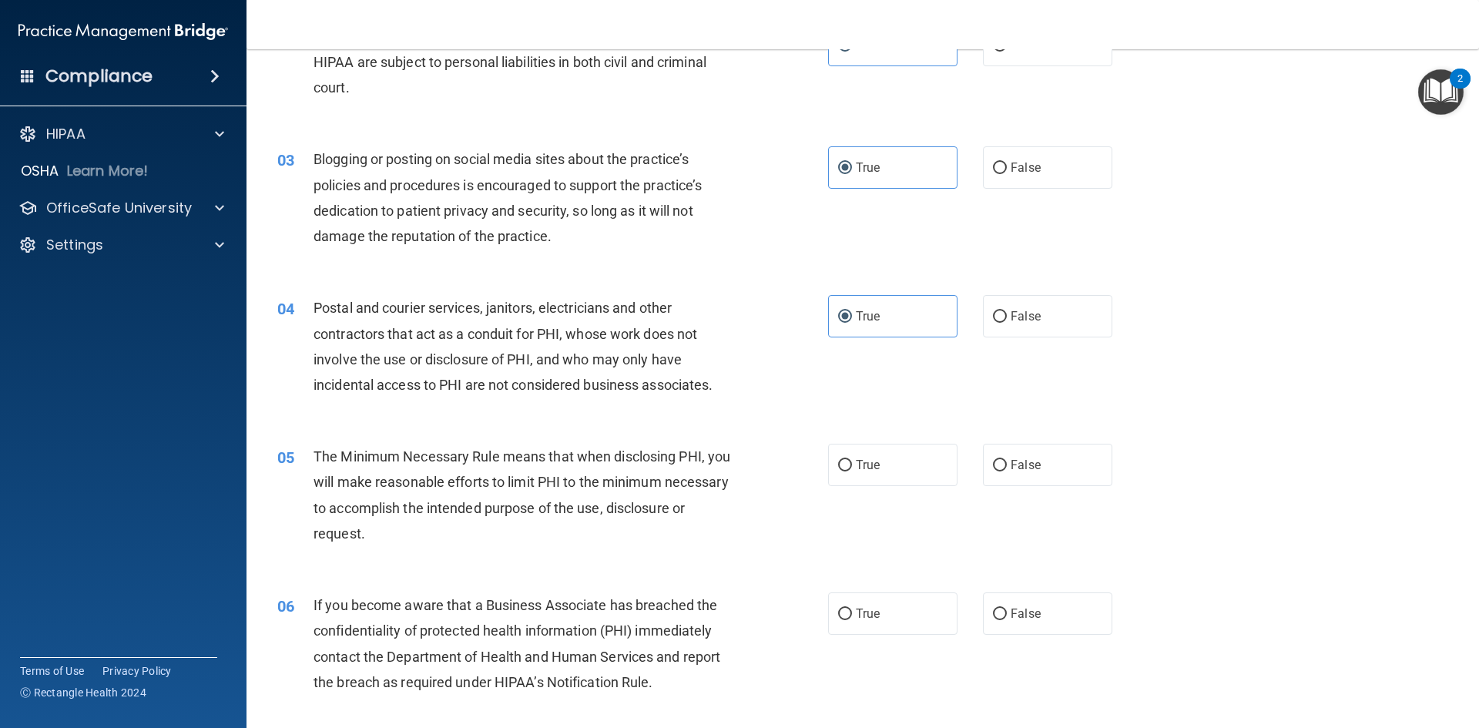
scroll to position [308, 0]
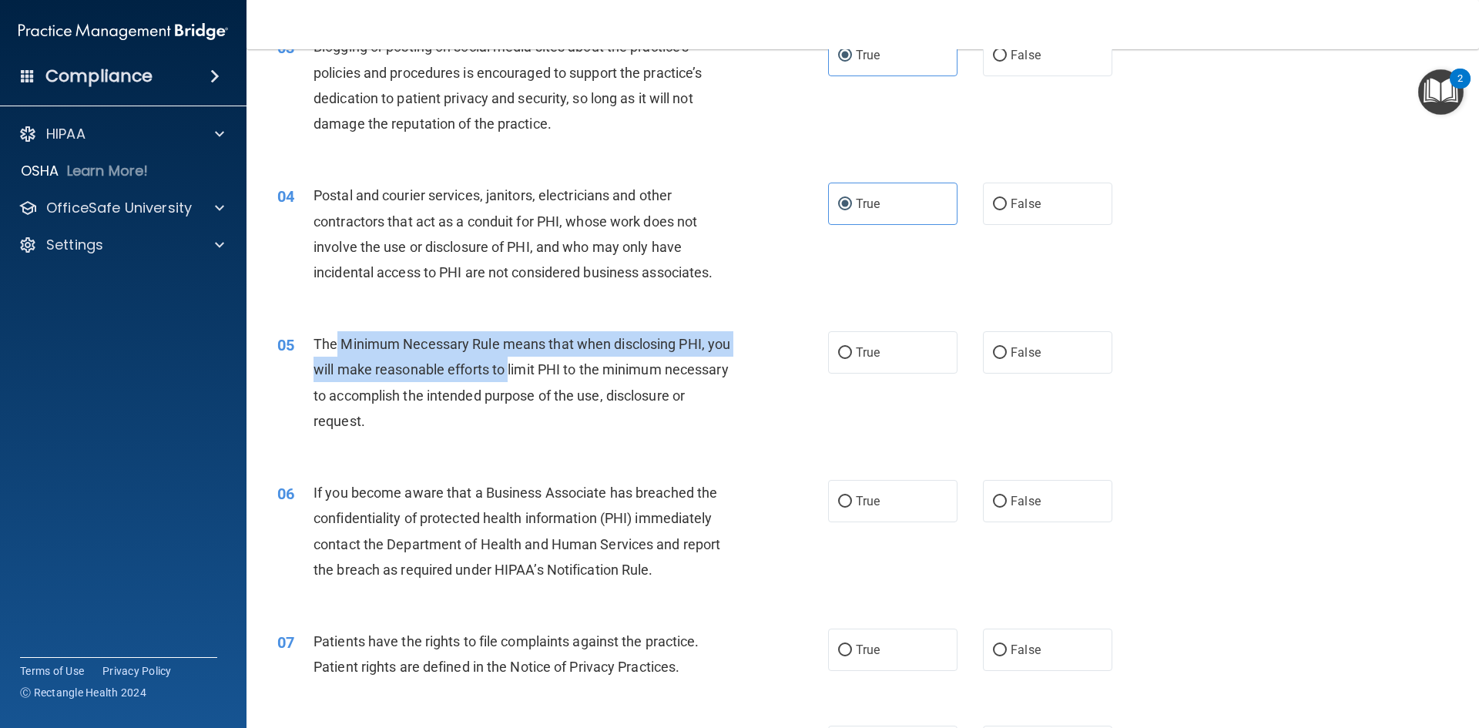
drag, startPoint x: 337, startPoint y: 347, endPoint x: 535, endPoint y: 379, distance: 201.2
click at [535, 379] on div "The Minimum Necessary Rule means that when disclosing PHI, you will make reason…" at bounding box center [529, 382] width 431 height 102
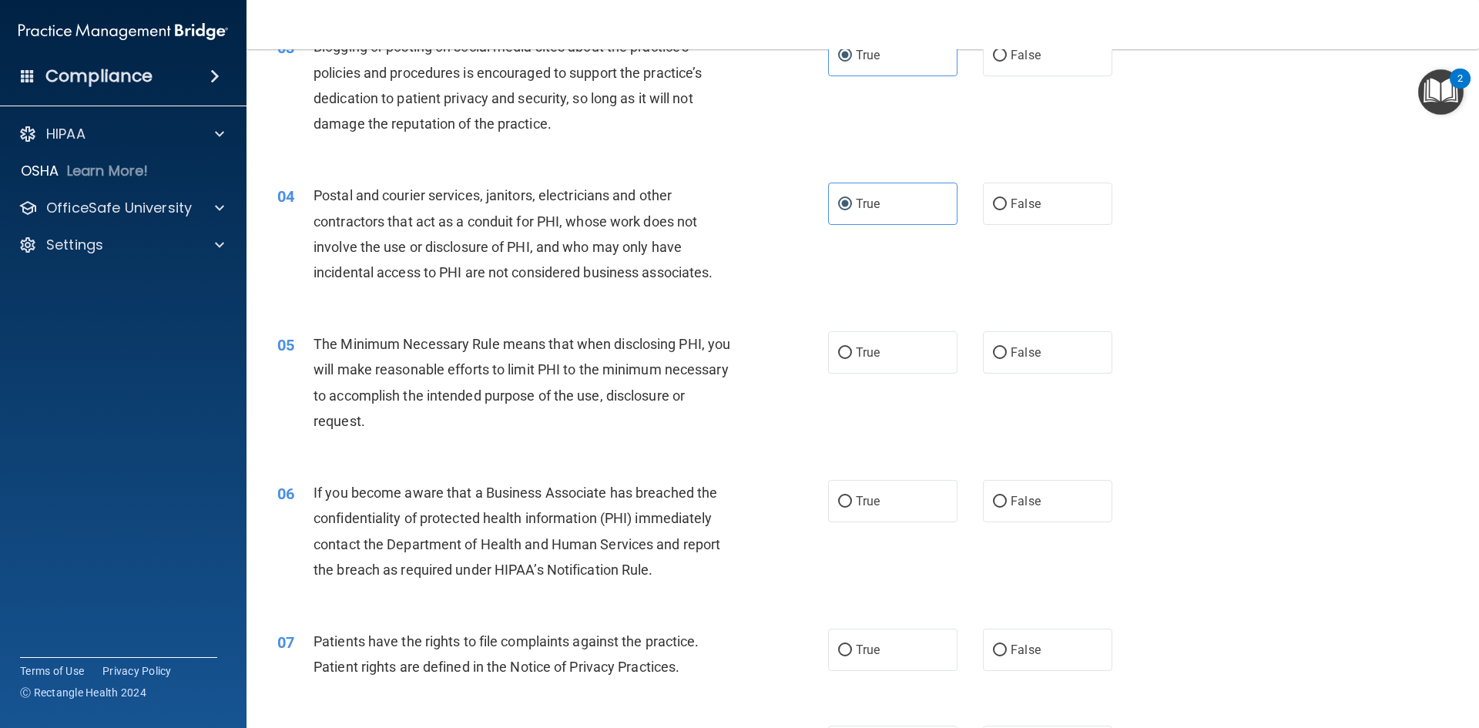
click at [528, 440] on div "05 The Minimum Necessary Rule means that when disclosing PHI, you will make rea…" at bounding box center [552, 386] width 597 height 110
click at [860, 358] on span "True" at bounding box center [868, 352] width 24 height 15
click at [852, 358] on input "True" at bounding box center [845, 353] width 14 height 12
radio input "true"
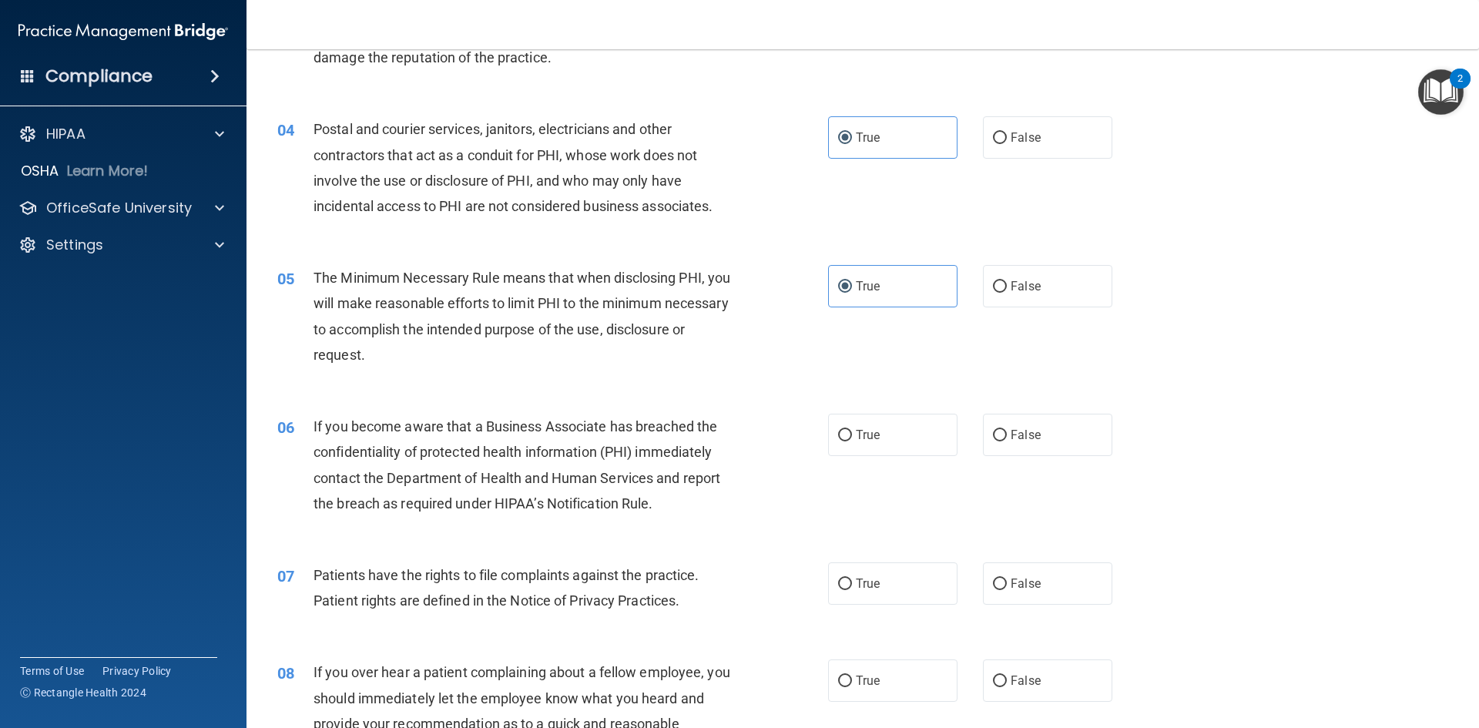
scroll to position [462, 0]
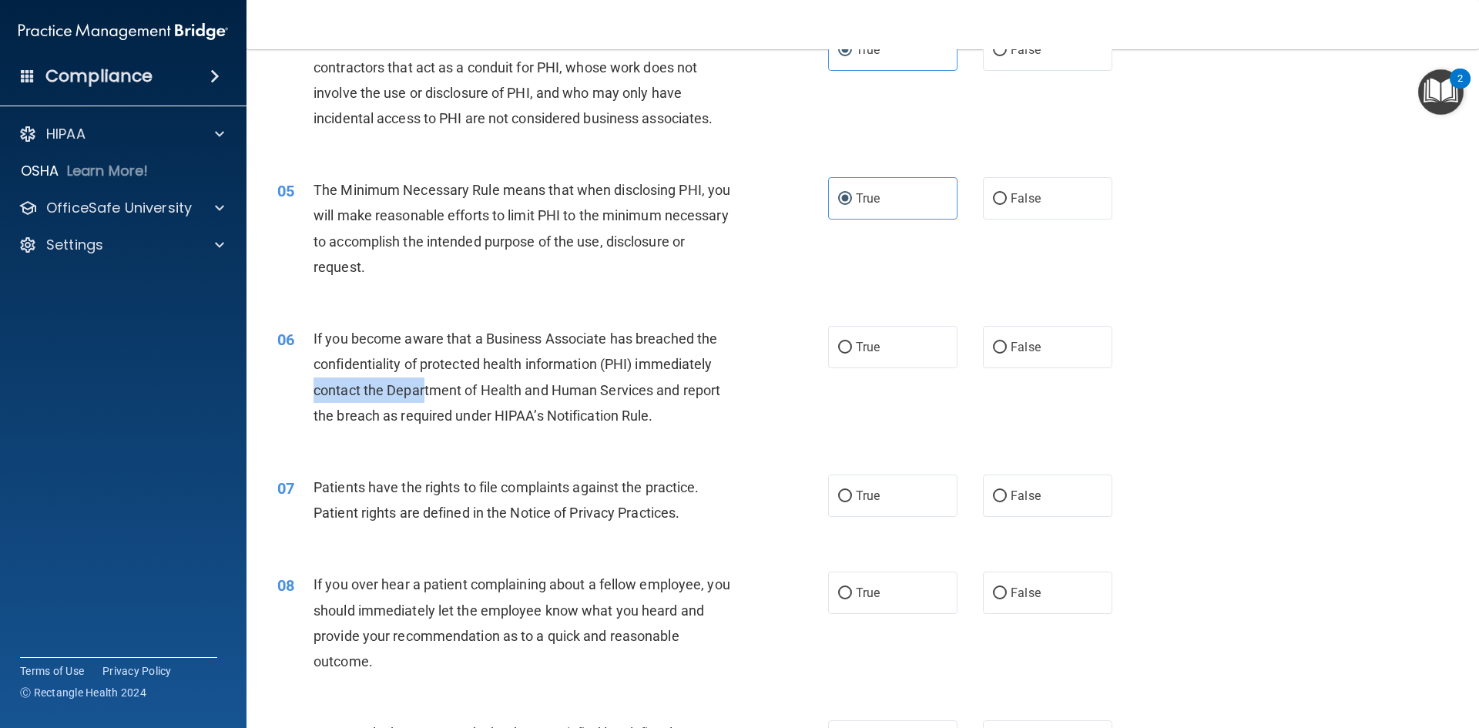
drag, startPoint x: 422, startPoint y: 390, endPoint x: 743, endPoint y: 369, distance: 321.1
click at [743, 369] on div "06 If you become aware that a Business Associate has breached the confidentiali…" at bounding box center [552, 381] width 597 height 110
drag, startPoint x: 504, startPoint y: 421, endPoint x: 681, endPoint y: 376, distance: 182.7
click at [512, 418] on span "If you become aware that a Business Associate has breached the confidentiality …" at bounding box center [517, 376] width 407 height 93
click at [986, 339] on label "False" at bounding box center [1047, 347] width 129 height 42
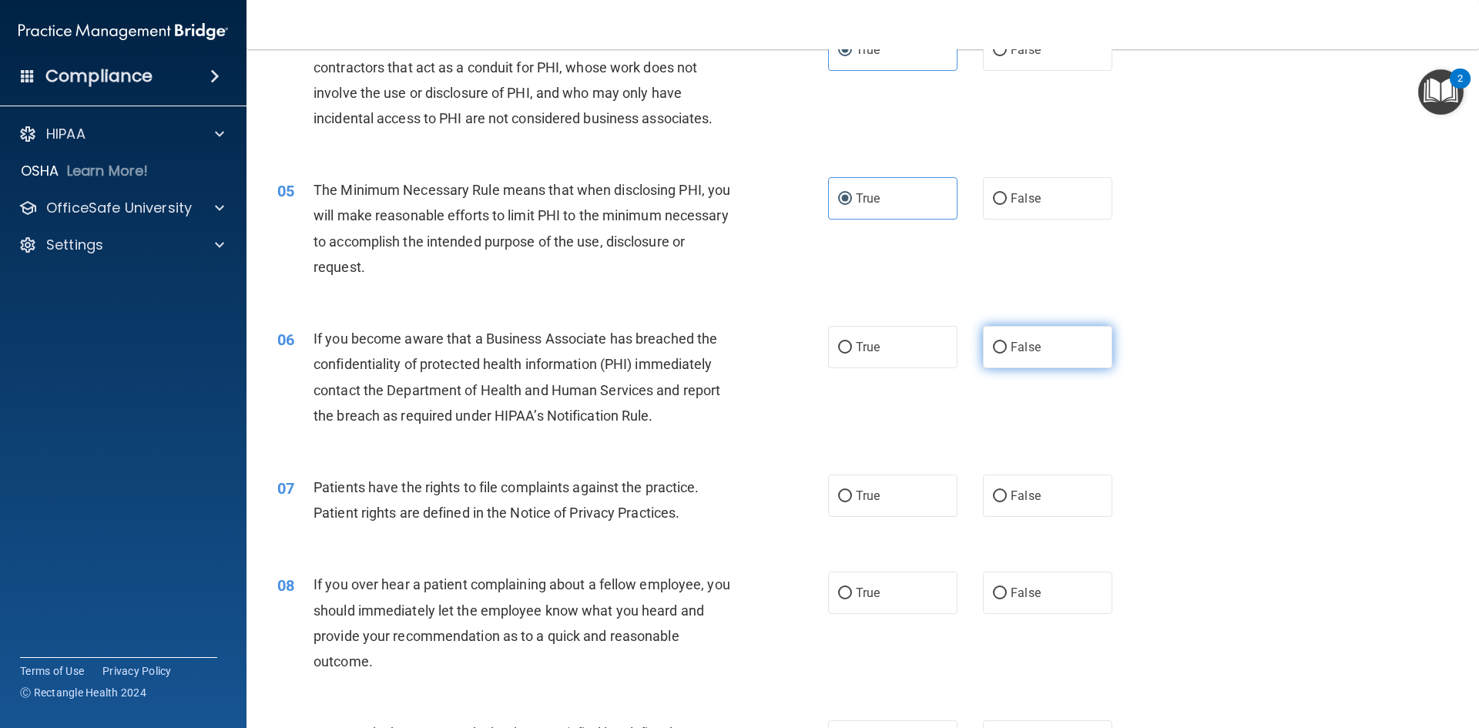
click at [993, 342] on input "False" at bounding box center [1000, 348] width 14 height 12
radio input "true"
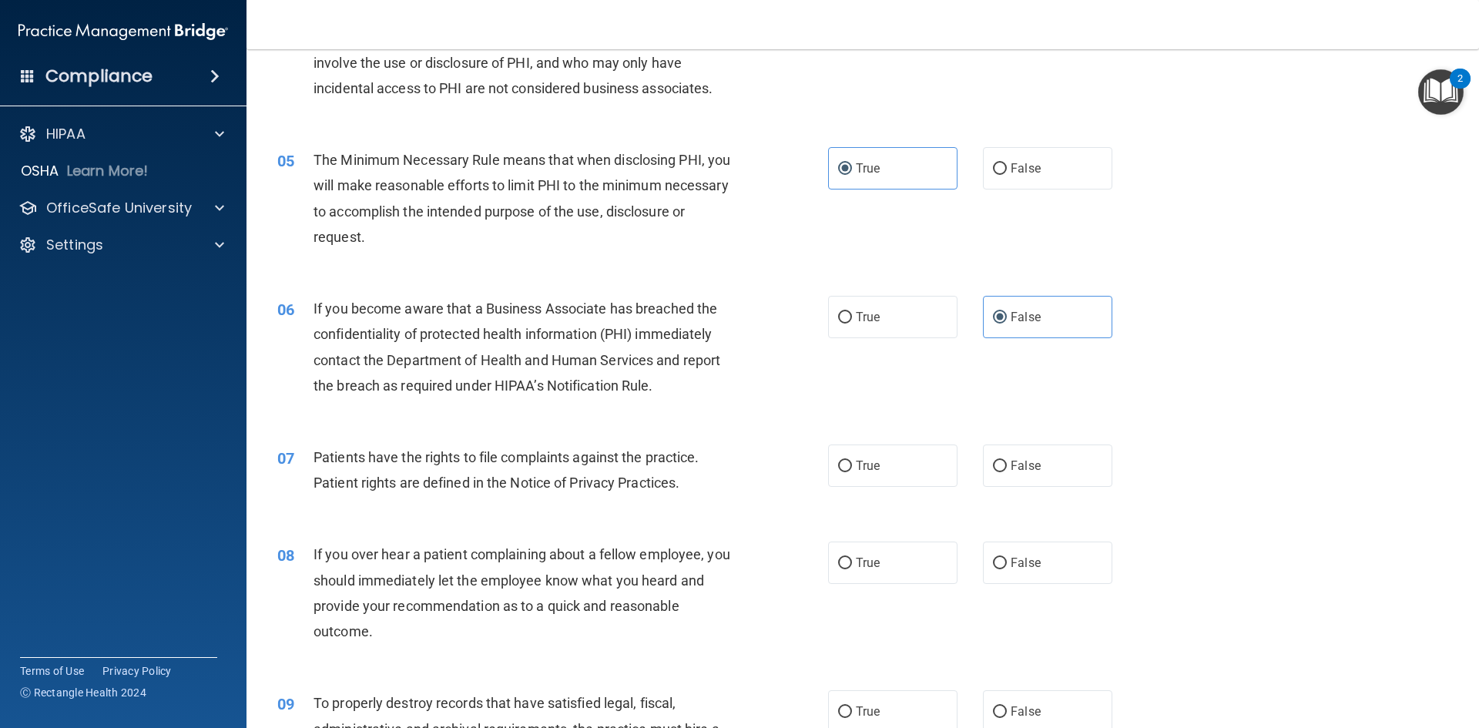
scroll to position [539, 0]
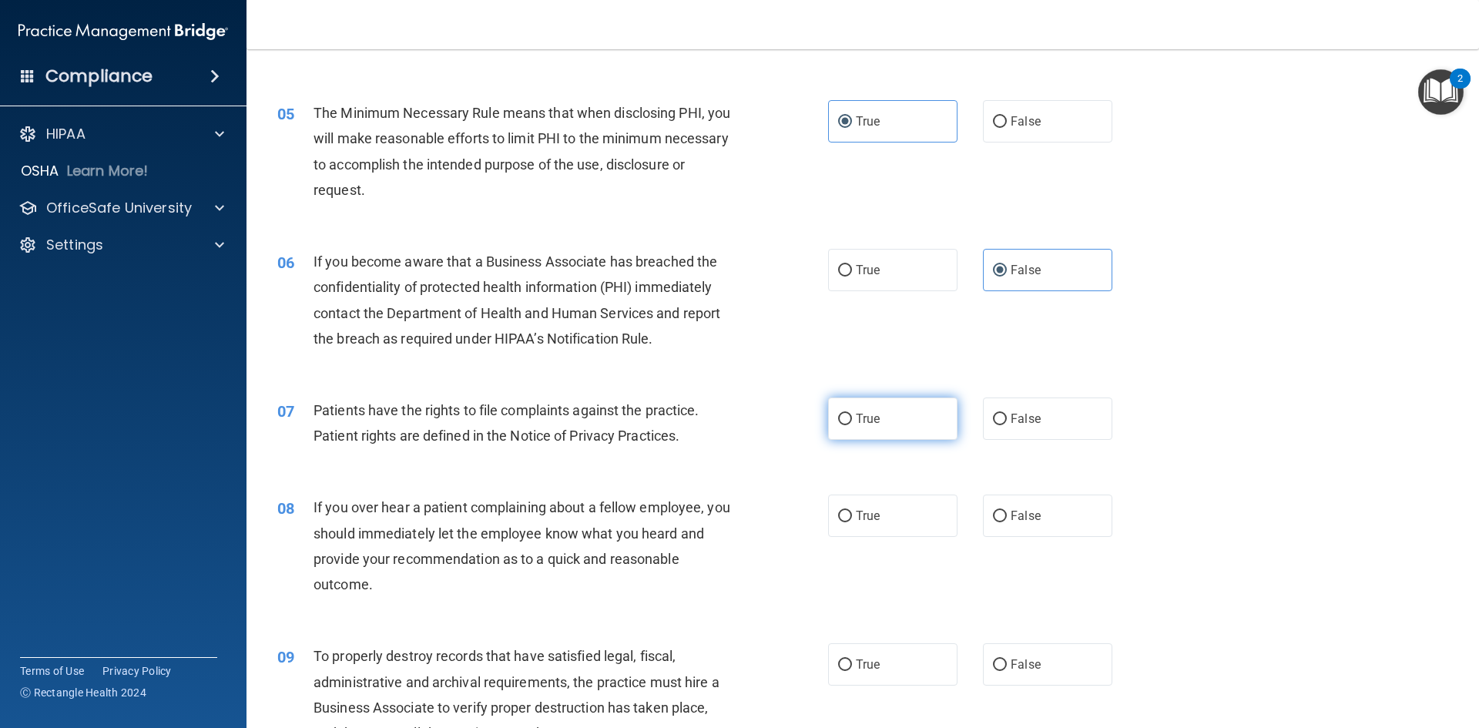
drag, startPoint x: 844, startPoint y: 418, endPoint x: 858, endPoint y: 418, distance: 13.9
click at [846, 418] on input "True" at bounding box center [845, 420] width 14 height 12
radio input "true"
click at [883, 272] on label "True" at bounding box center [892, 270] width 129 height 42
click at [852, 272] on input "True" at bounding box center [845, 271] width 14 height 12
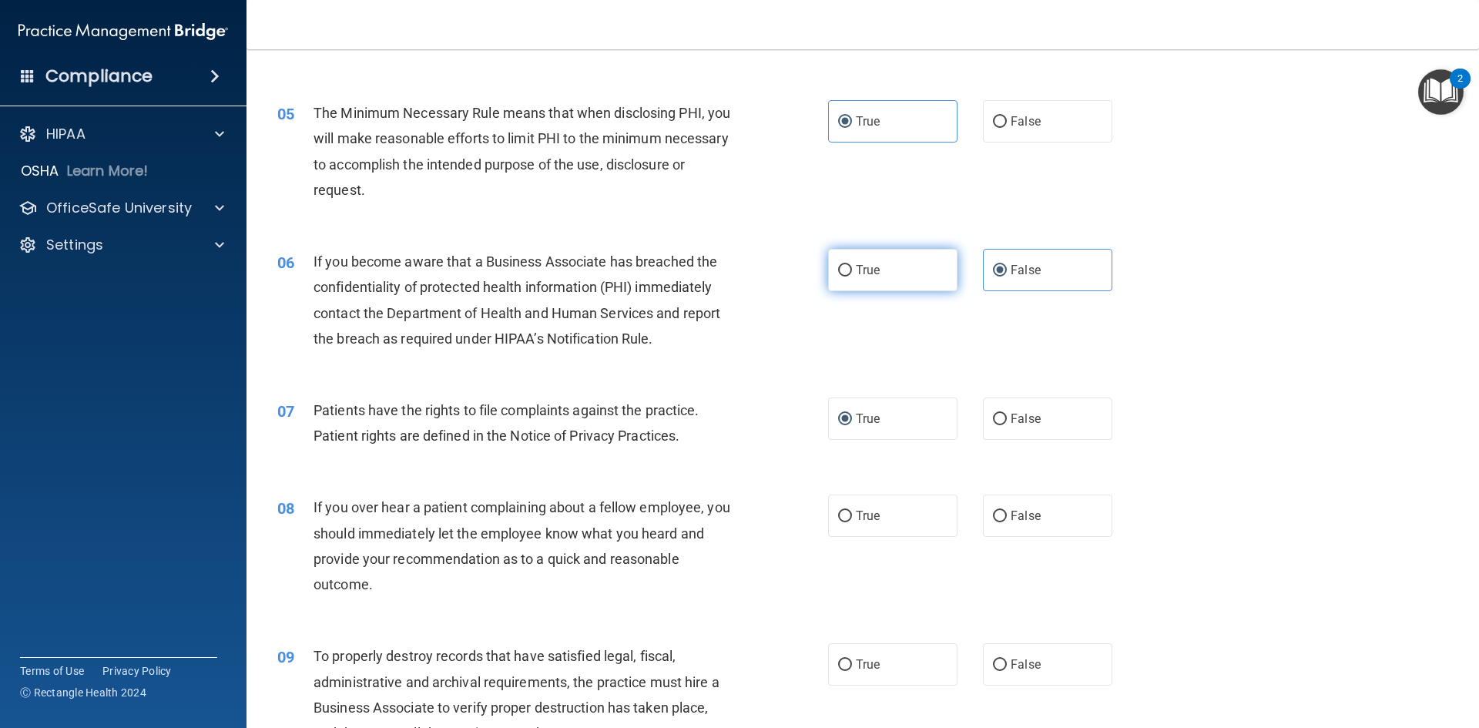
radio input "true"
radio input "false"
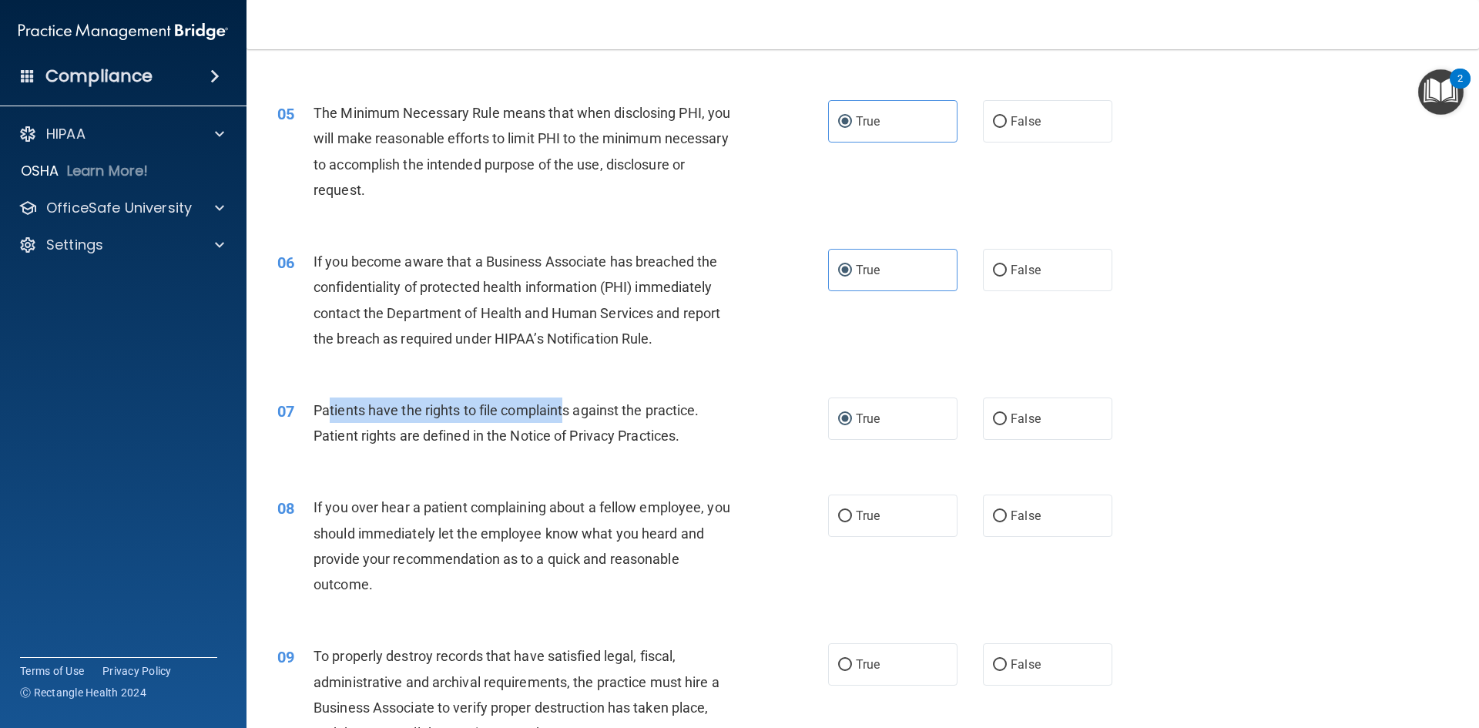
drag, startPoint x: 330, startPoint y: 414, endPoint x: 565, endPoint y: 420, distance: 235.0
click at [565, 420] on div "Patients have the rights to file complaints against the practice. Patient right…" at bounding box center [529, 422] width 431 height 51
click at [377, 441] on span "Patients have the rights to file complaints against the practice. Patient right…" at bounding box center [507, 423] width 386 height 42
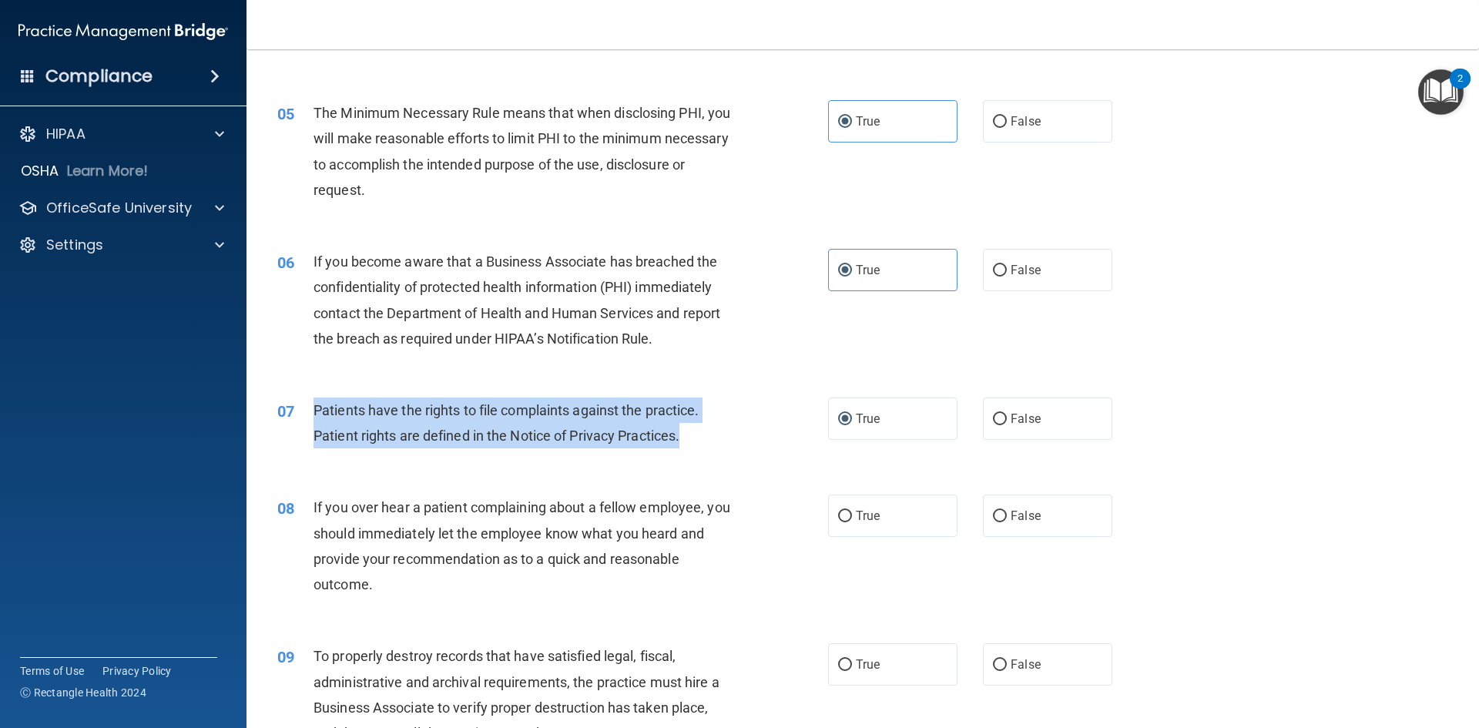
drag, startPoint x: 693, startPoint y: 438, endPoint x: 349, endPoint y: 423, distance: 343.9
click at [300, 418] on div "07 Patients have the rights to file complaints against the practice. Patient ri…" at bounding box center [552, 426] width 597 height 59
click at [424, 434] on span "Patients have the rights to file complaints against the practice. Patient right…" at bounding box center [507, 423] width 386 height 42
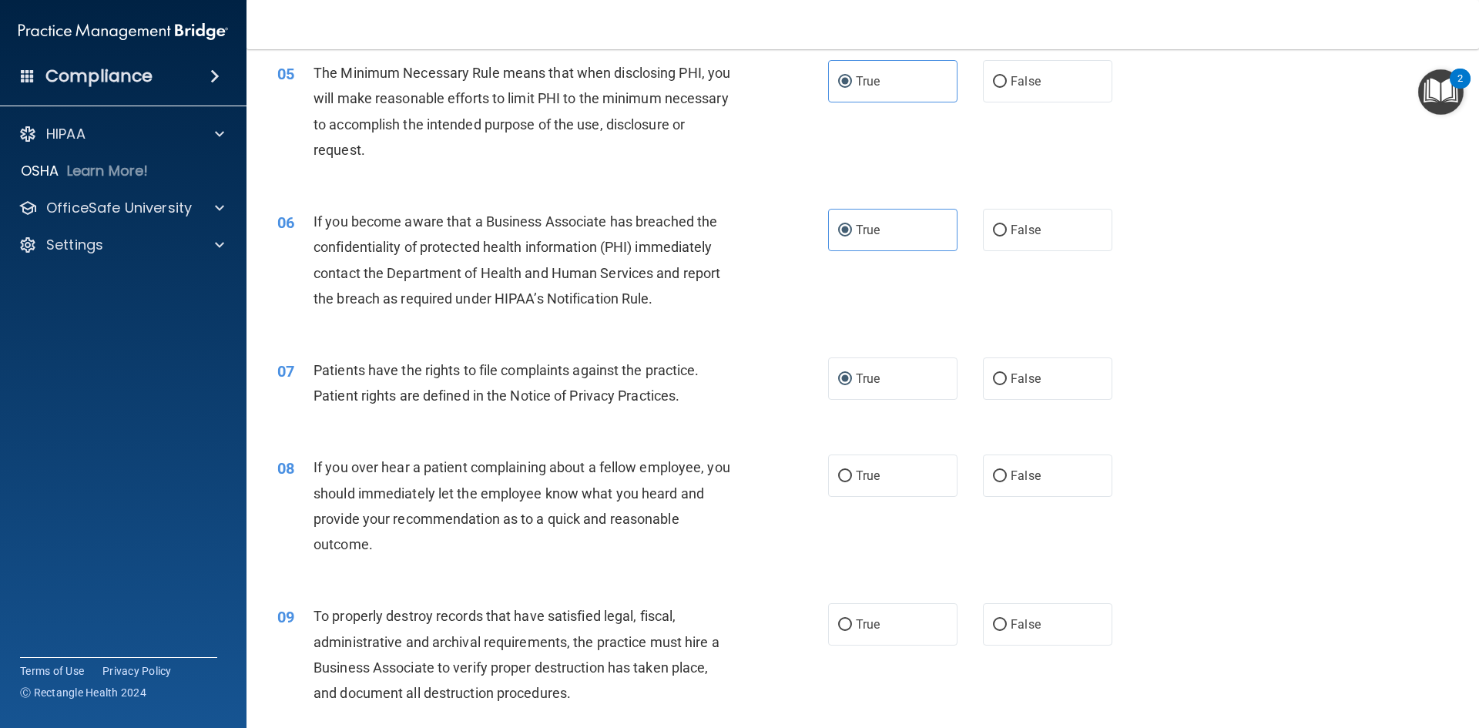
scroll to position [616, 0]
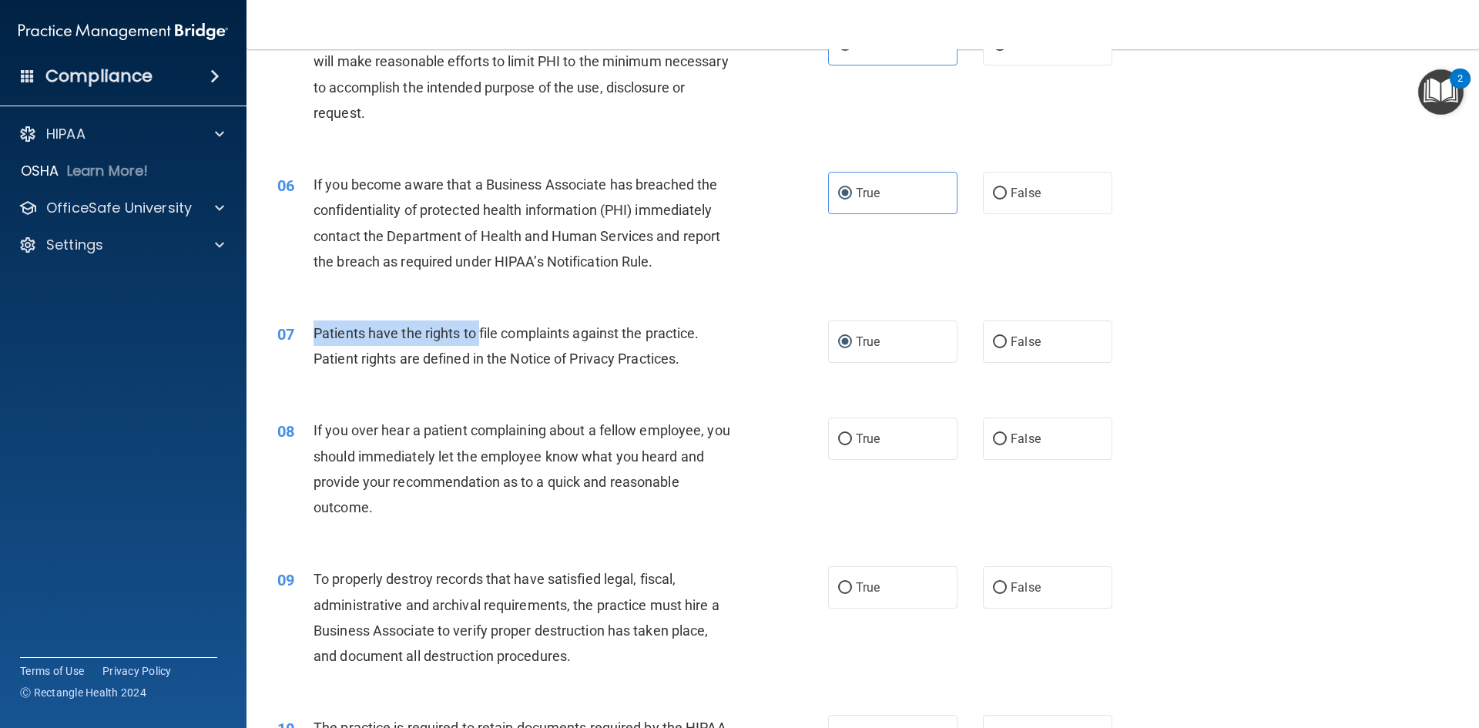
drag, startPoint x: 317, startPoint y: 328, endPoint x: 479, endPoint y: 344, distance: 162.6
click at [479, 344] on div "Patients have the rights to file complaints against the practice. Patient right…" at bounding box center [529, 345] width 431 height 51
click at [396, 369] on div "Patients have the rights to file complaints against the practice. Patient right…" at bounding box center [529, 345] width 431 height 51
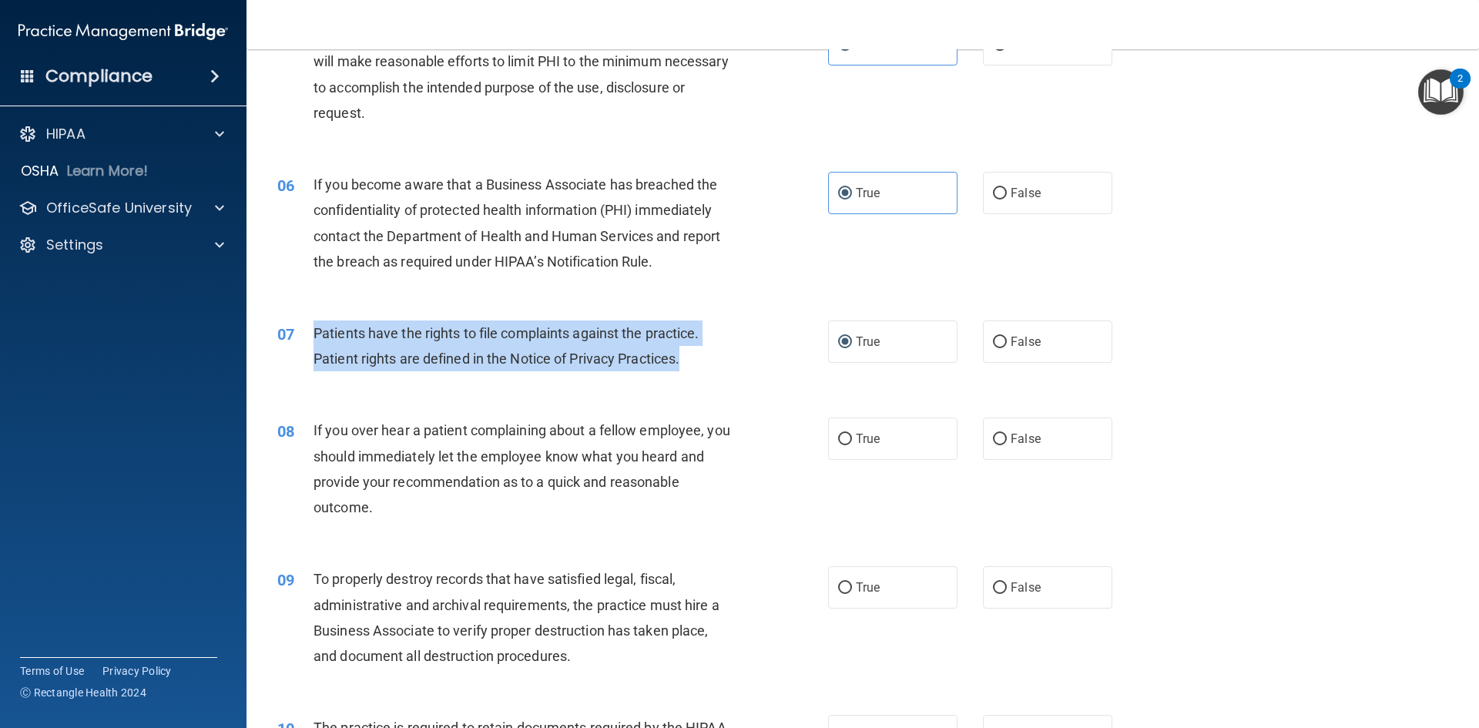
drag, startPoint x: 703, startPoint y: 358, endPoint x: 304, endPoint y: 321, distance: 400.7
click at [304, 321] on div "07 Patients have the rights to file complaints against the practice. Patient ri…" at bounding box center [552, 349] width 597 height 59
click at [430, 335] on span "Patients have the rights to file complaints against the practice. Patient right…" at bounding box center [507, 346] width 386 height 42
click at [439, 362] on span "Patients have the rights to file complaints against the practice. Patient right…" at bounding box center [507, 346] width 386 height 42
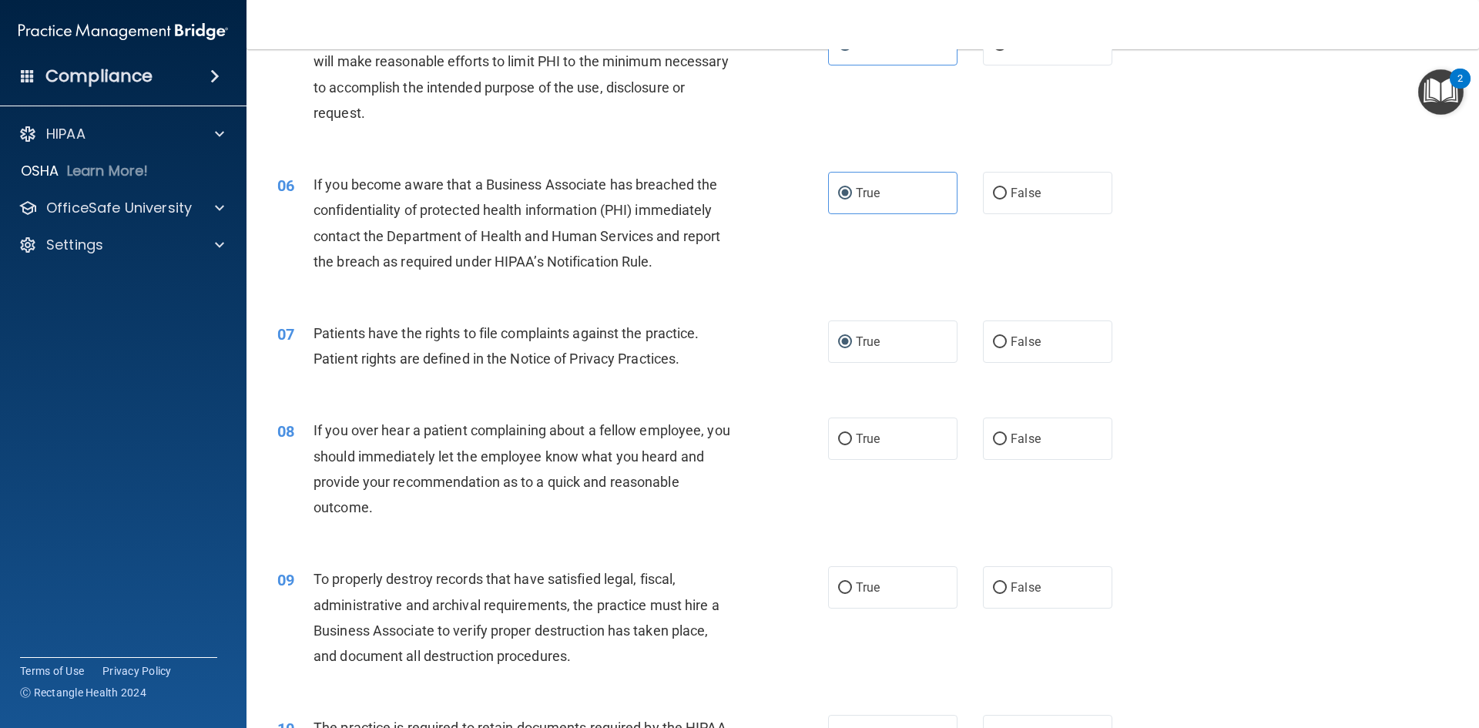
scroll to position [693, 0]
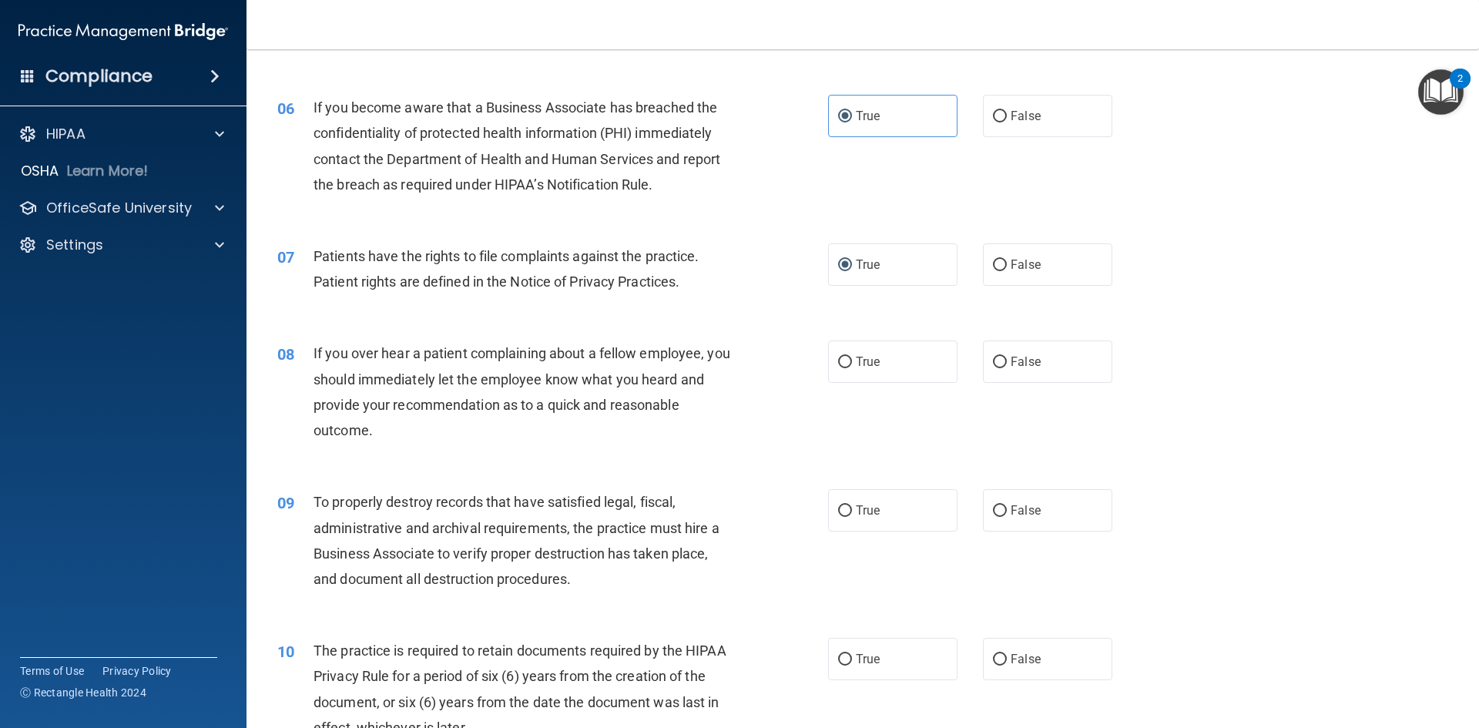
drag, startPoint x: 558, startPoint y: 438, endPoint x: 557, endPoint y: 449, distance: 10.9
click at [559, 438] on div "If you over hear a patient complaining about a fellow employee, you should imme…" at bounding box center [529, 391] width 431 height 102
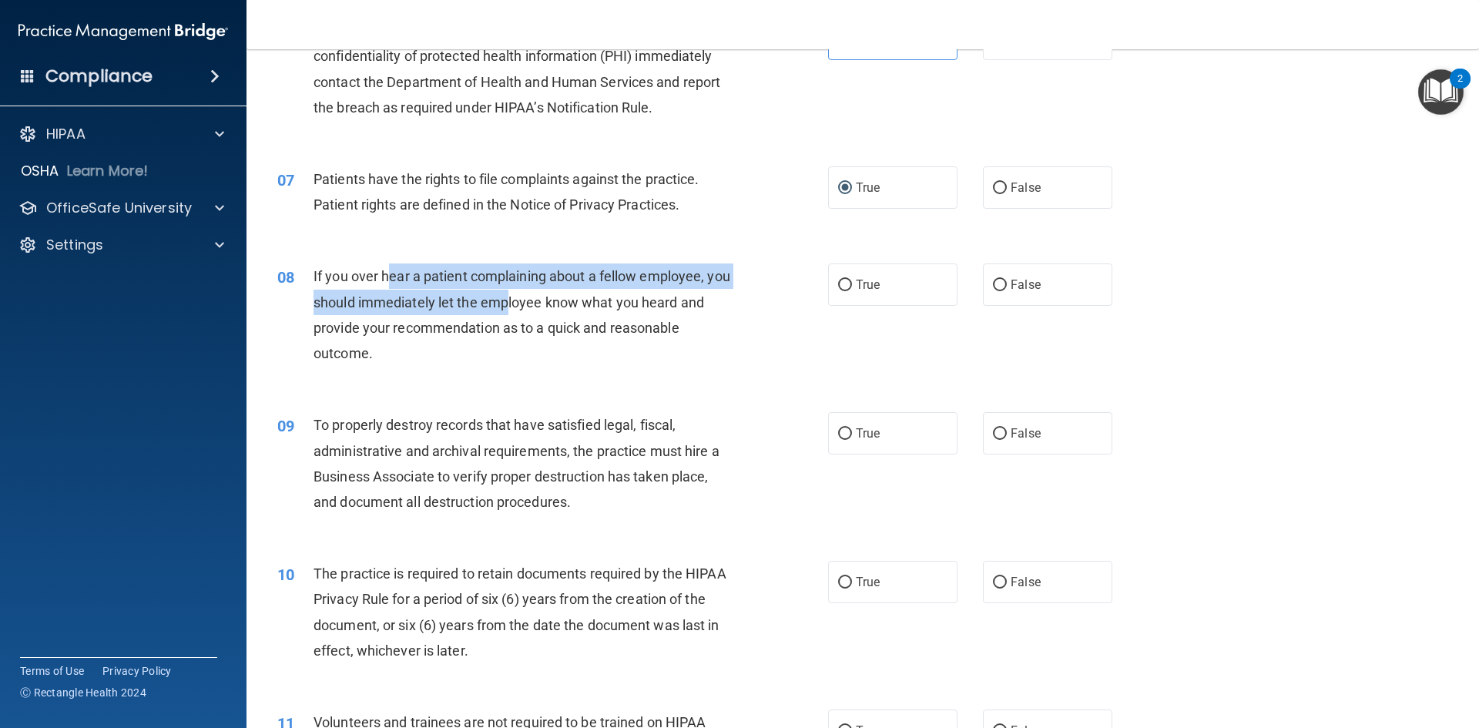
drag, startPoint x: 399, startPoint y: 273, endPoint x: 535, endPoint y: 290, distance: 136.6
click at [535, 290] on div "If you over hear a patient complaining about a fellow employee, you should imme…" at bounding box center [529, 314] width 431 height 102
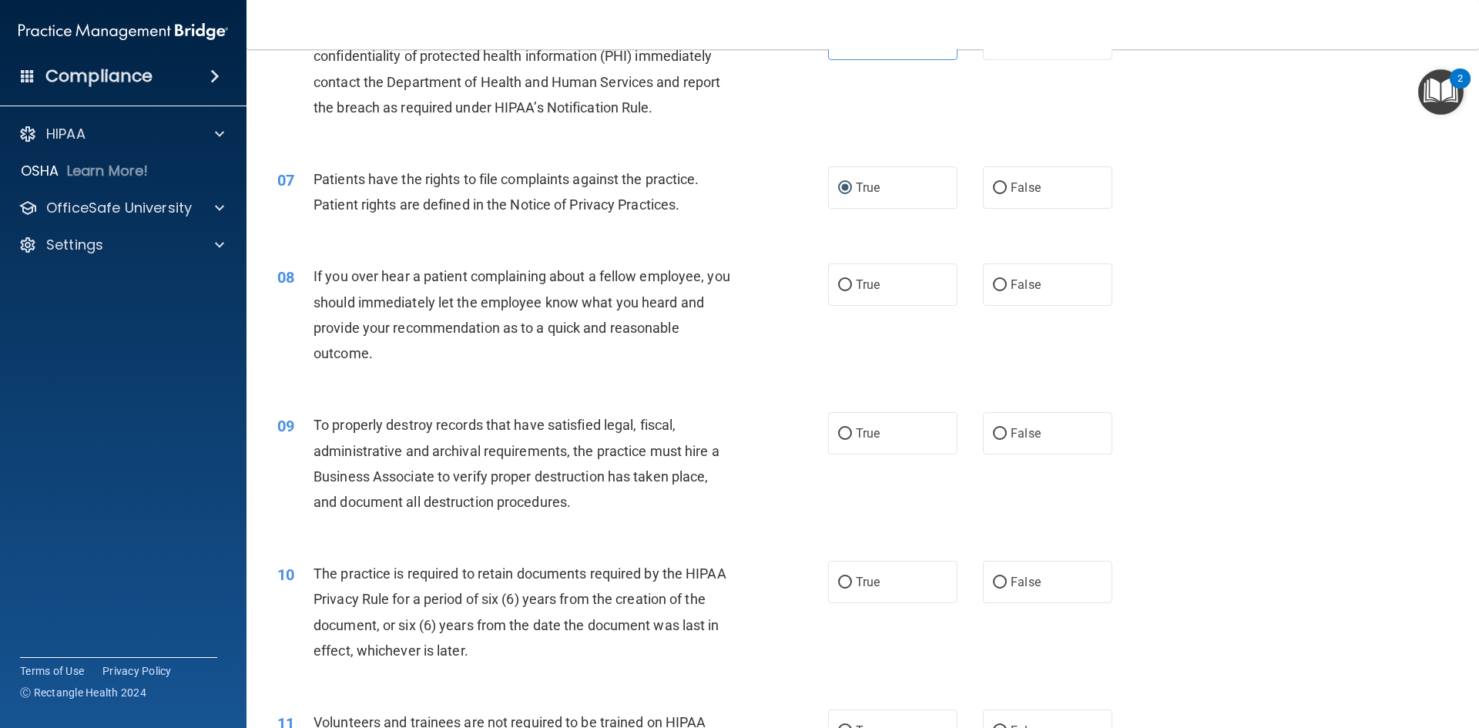
drag, startPoint x: 458, startPoint y: 353, endPoint x: 457, endPoint y: 345, distance: 7.7
click at [458, 351] on div "If you over hear a patient complaining about a fellow employee, you should imme…" at bounding box center [529, 314] width 431 height 102
click at [983, 283] on label "False" at bounding box center [1047, 284] width 129 height 42
click at [993, 283] on input "False" at bounding box center [1000, 286] width 14 height 12
radio input "true"
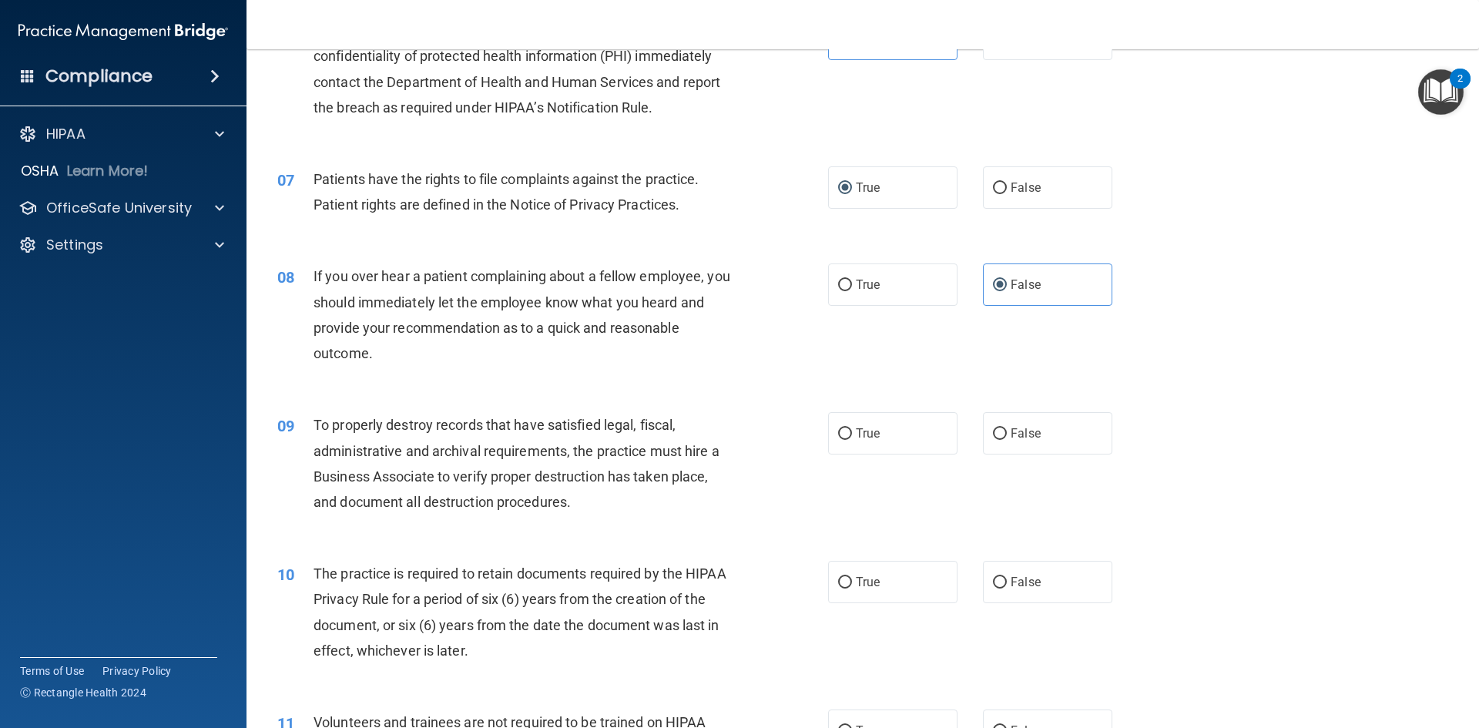
scroll to position [847, 0]
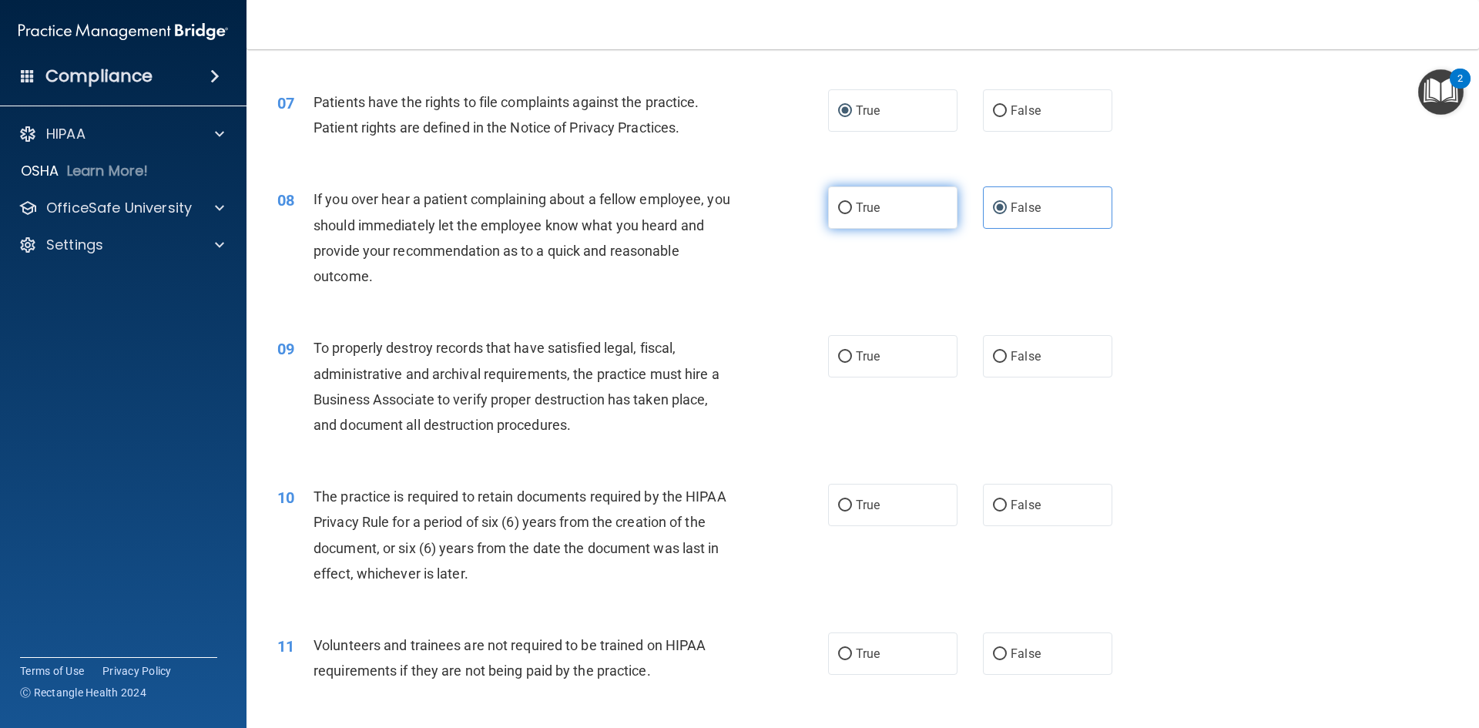
click at [838, 211] on input "True" at bounding box center [845, 209] width 14 height 12
radio input "true"
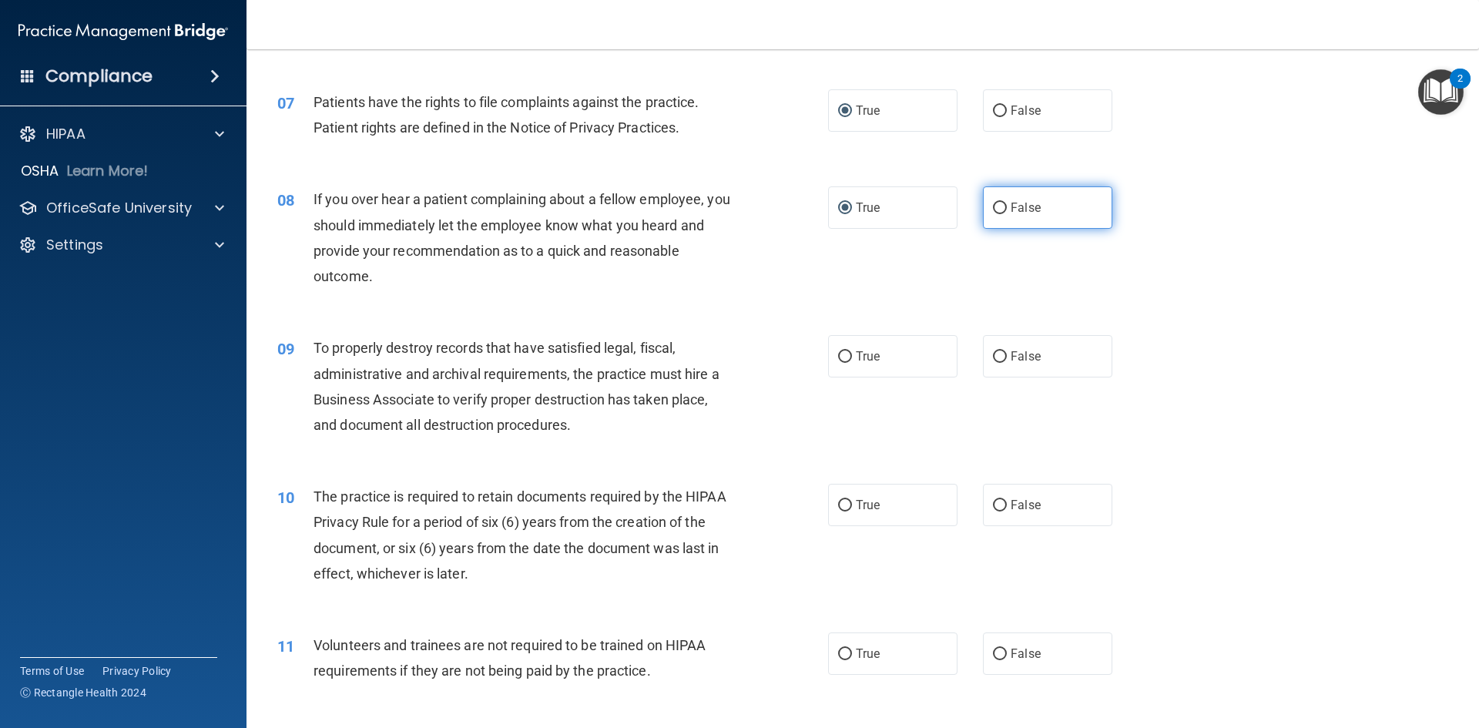
click at [1001, 202] on label "False" at bounding box center [1047, 207] width 129 height 42
click at [1001, 203] on input "False" at bounding box center [1000, 209] width 14 height 12
radio input "true"
radio input "false"
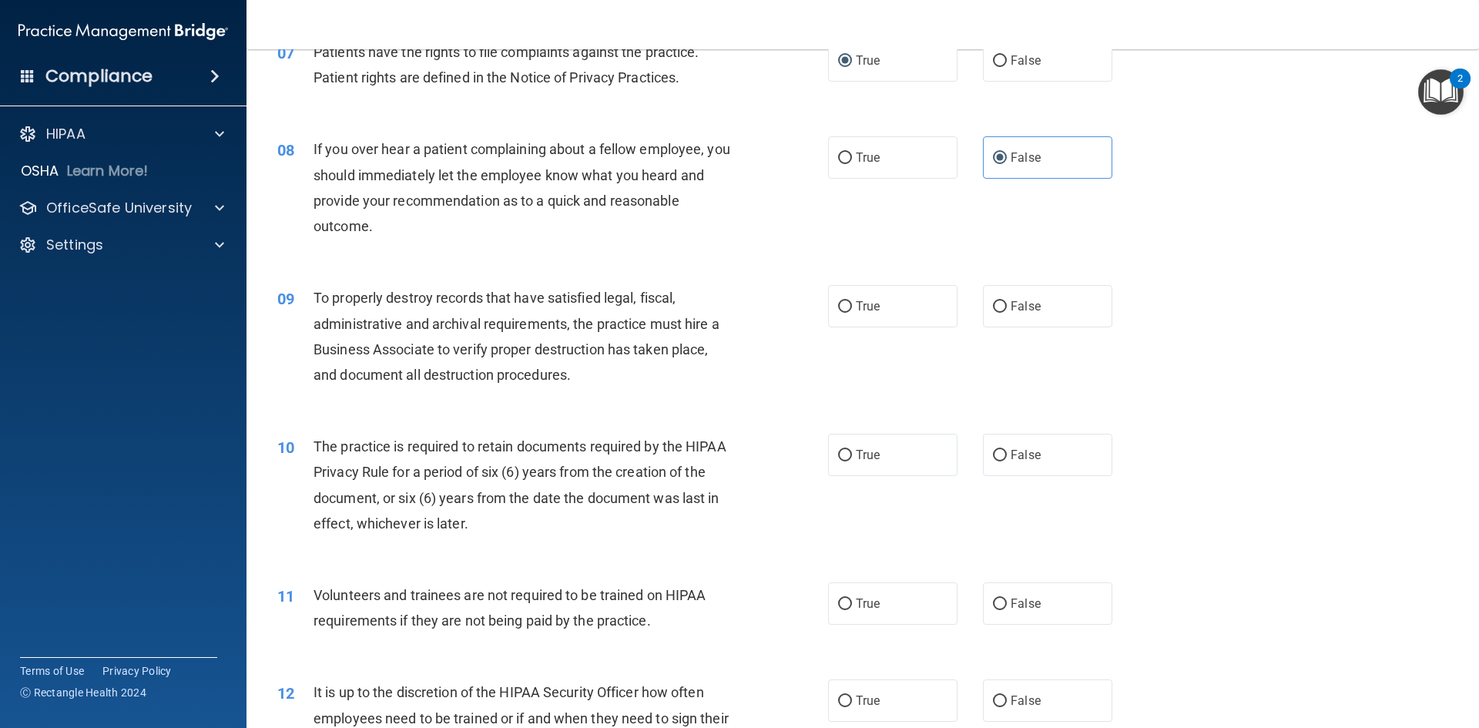
scroll to position [924, 0]
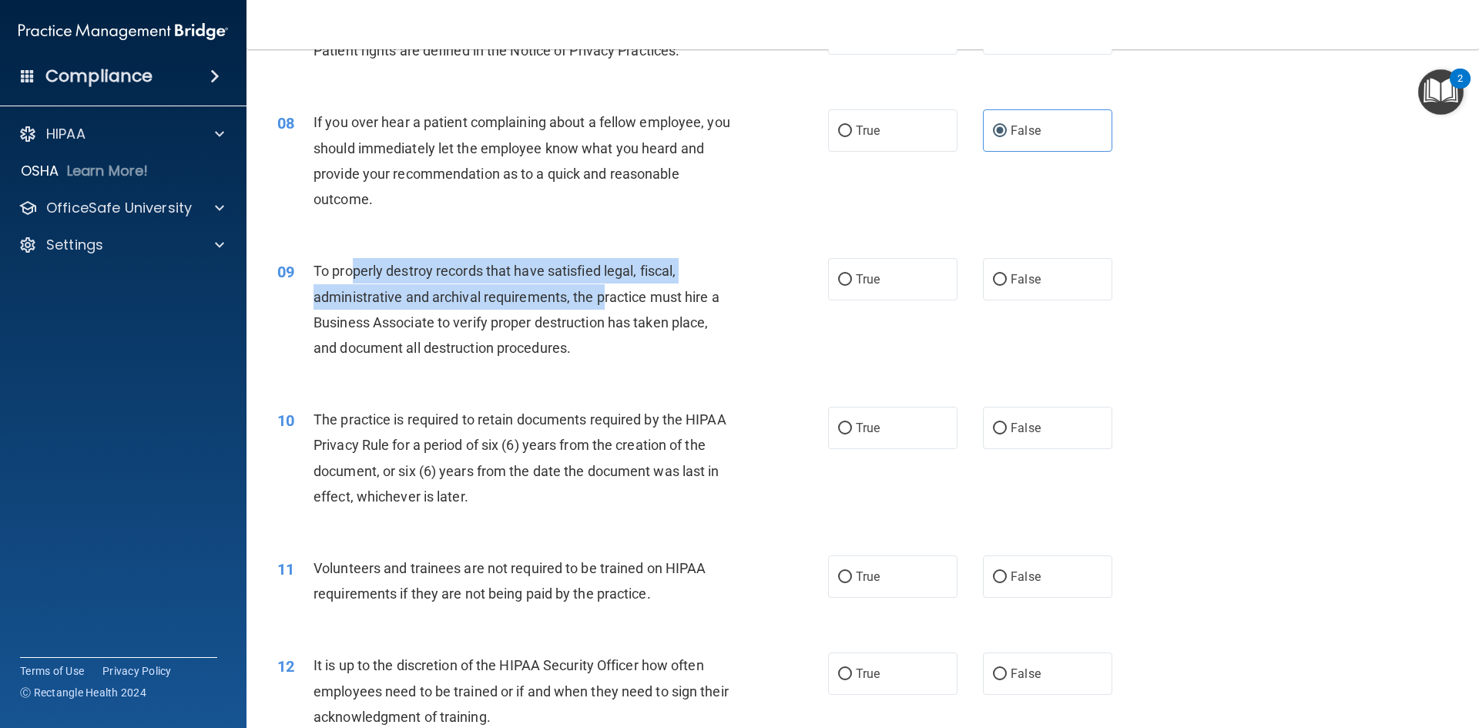
drag, startPoint x: 354, startPoint y: 278, endPoint x: 605, endPoint y: 304, distance: 252.4
click at [605, 304] on span "To properly destroy records that have satisfied legal, fiscal, administrative a…" at bounding box center [517, 309] width 406 height 93
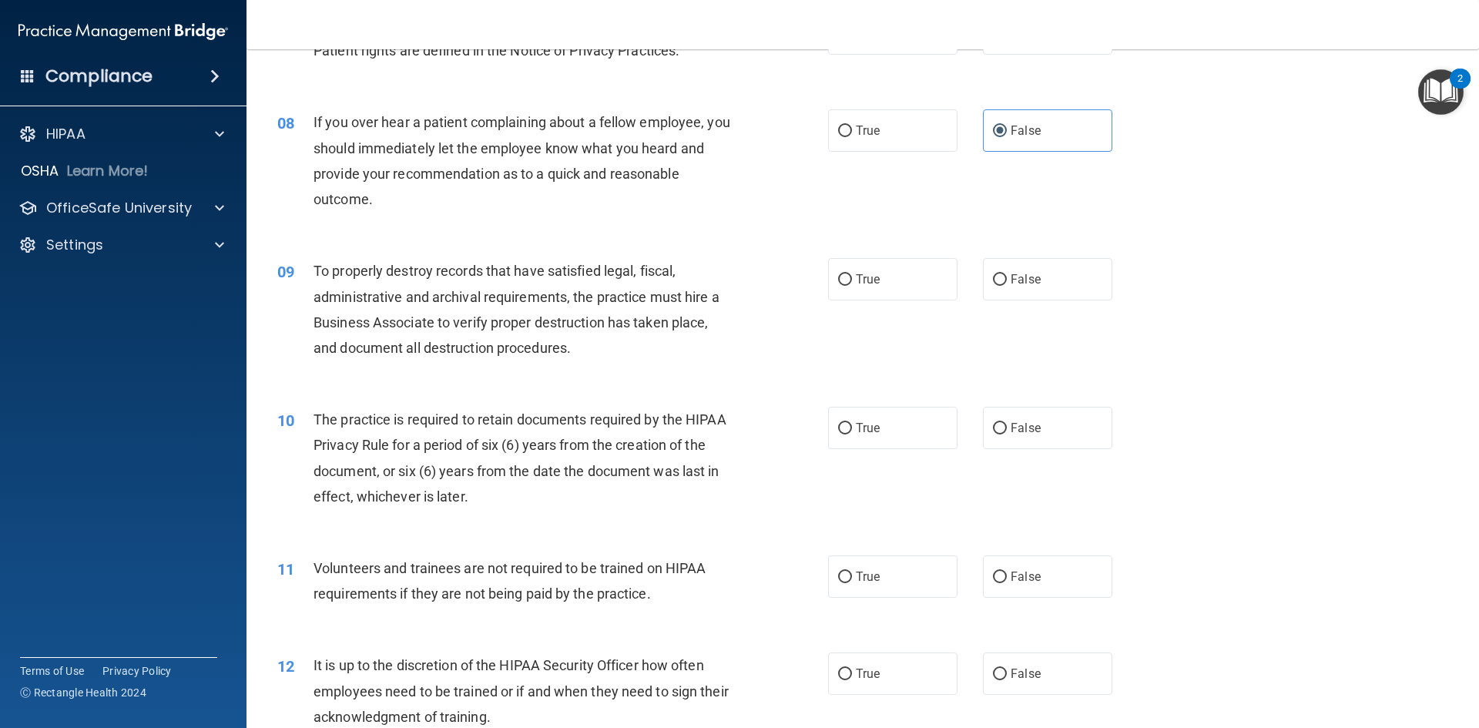
click at [615, 371] on div "09 To properly destroy records that have satisfied legal, fiscal, administrativ…" at bounding box center [863, 313] width 1194 height 149
drag, startPoint x: 984, startPoint y: 279, endPoint x: 929, endPoint y: 303, distance: 60.4
click at [985, 279] on label "False" at bounding box center [1047, 279] width 129 height 42
click at [1008, 287] on label "False" at bounding box center [1047, 279] width 129 height 42
click at [1007, 286] on input "False" at bounding box center [1000, 280] width 14 height 12
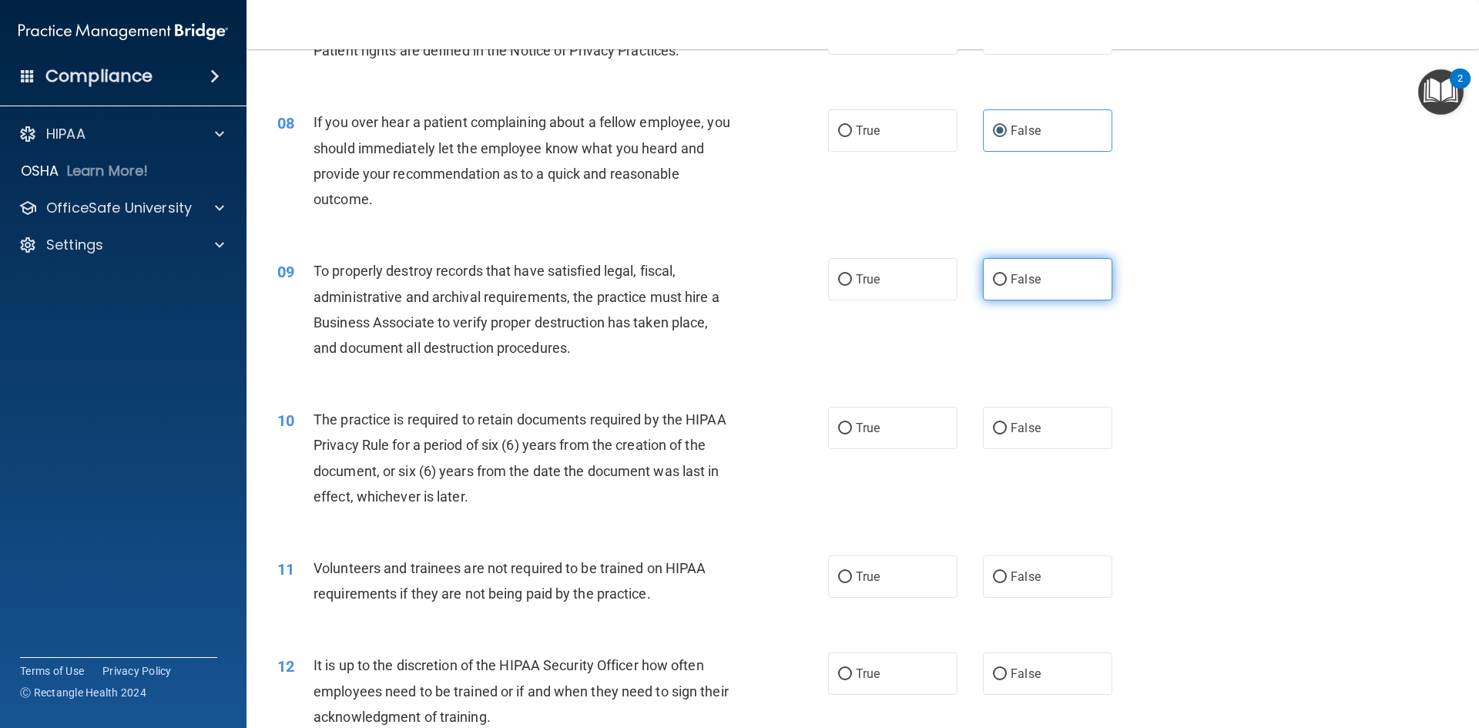
radio input "true"
drag, startPoint x: 340, startPoint y: 267, endPoint x: 555, endPoint y: 309, distance: 219.7
click at [548, 284] on div "To properly destroy records that have satisfied legal, fiscal, administrative a…" at bounding box center [529, 309] width 431 height 102
click at [553, 325] on span "To properly destroy records that have satisfied legal, fiscal, administrative a…" at bounding box center [517, 309] width 406 height 93
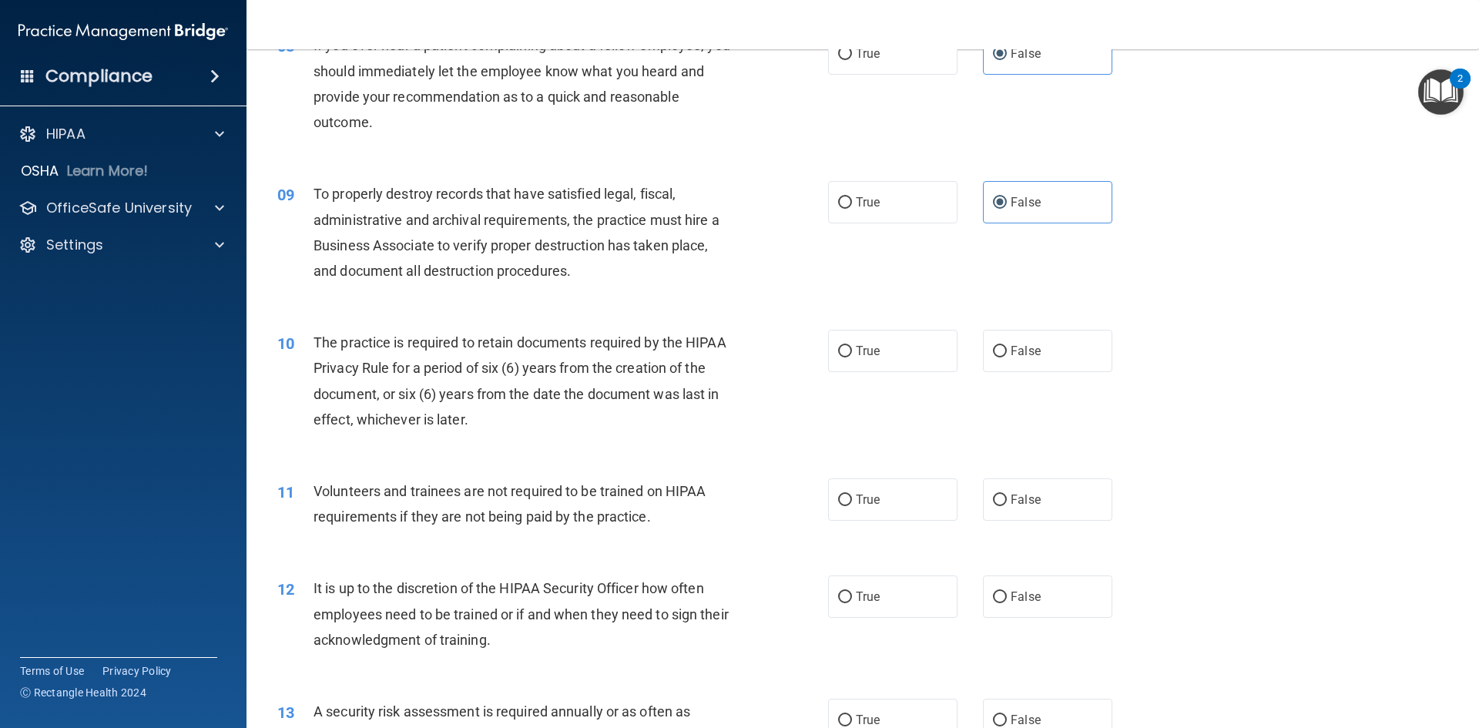
click at [486, 398] on span "The practice is required to retain documents required by the HIPAA Privacy Rule…" at bounding box center [520, 380] width 413 height 93
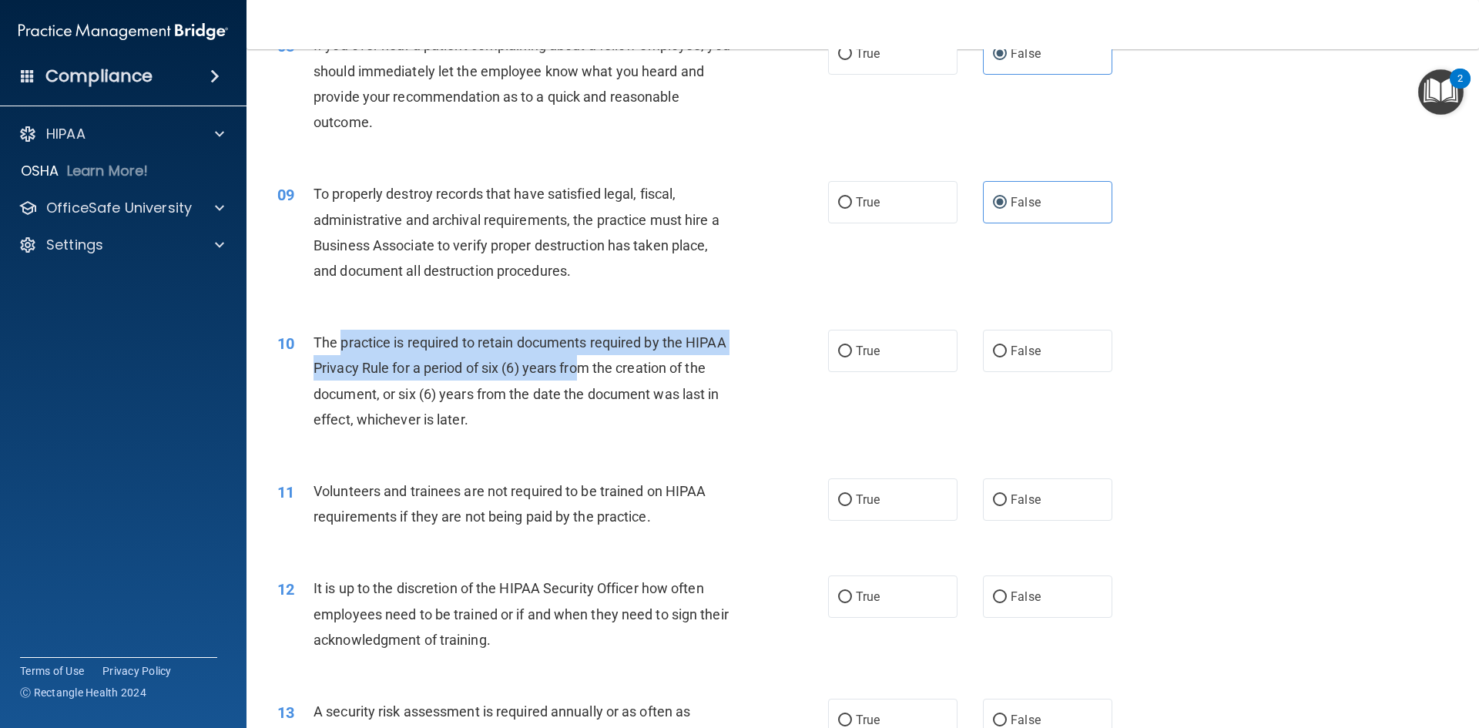
drag, startPoint x: 339, startPoint y: 344, endPoint x: 585, endPoint y: 377, distance: 248.8
click at [585, 377] on div "The practice is required to retain documents required by the HIPAA Privacy Rule…" at bounding box center [529, 381] width 431 height 102
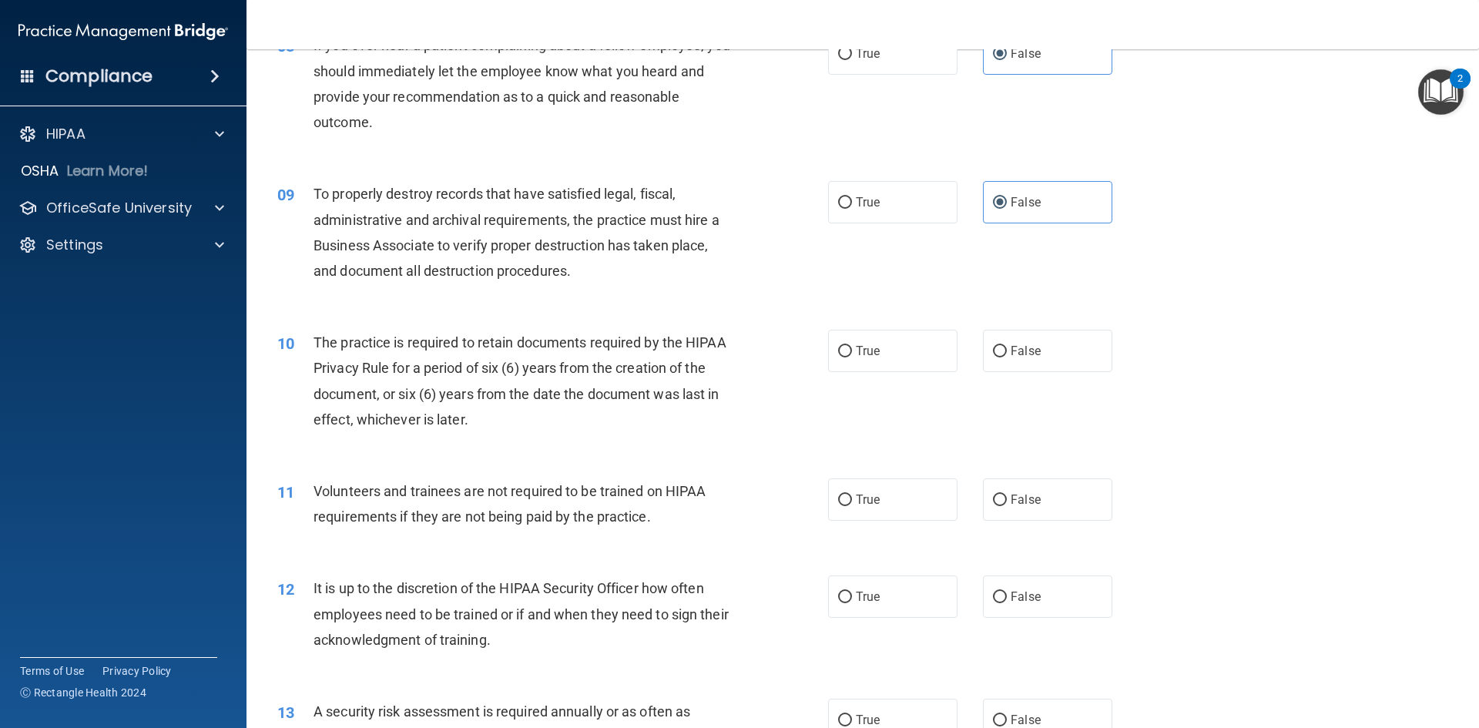
click at [558, 424] on div "The practice is required to retain documents required by the HIPAA Privacy Rule…" at bounding box center [529, 381] width 431 height 102
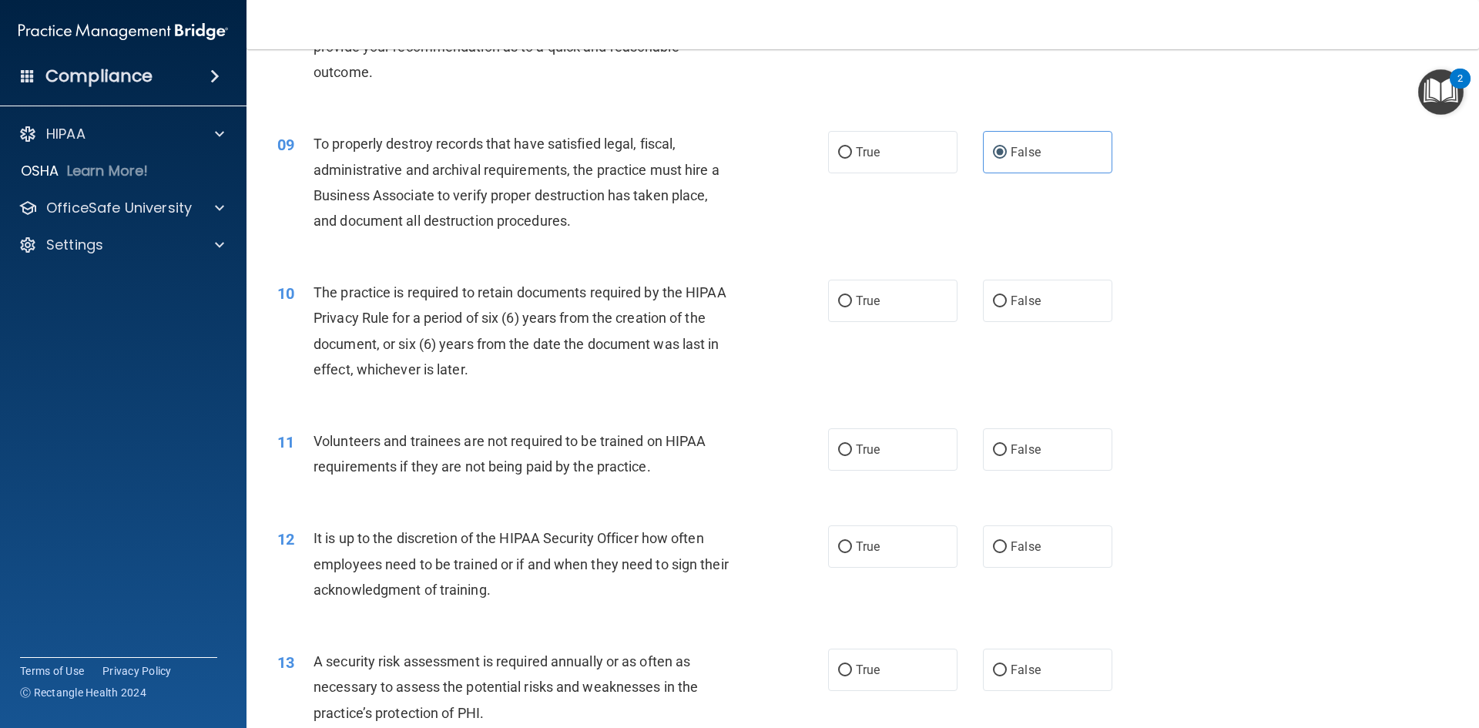
scroll to position [1078, 0]
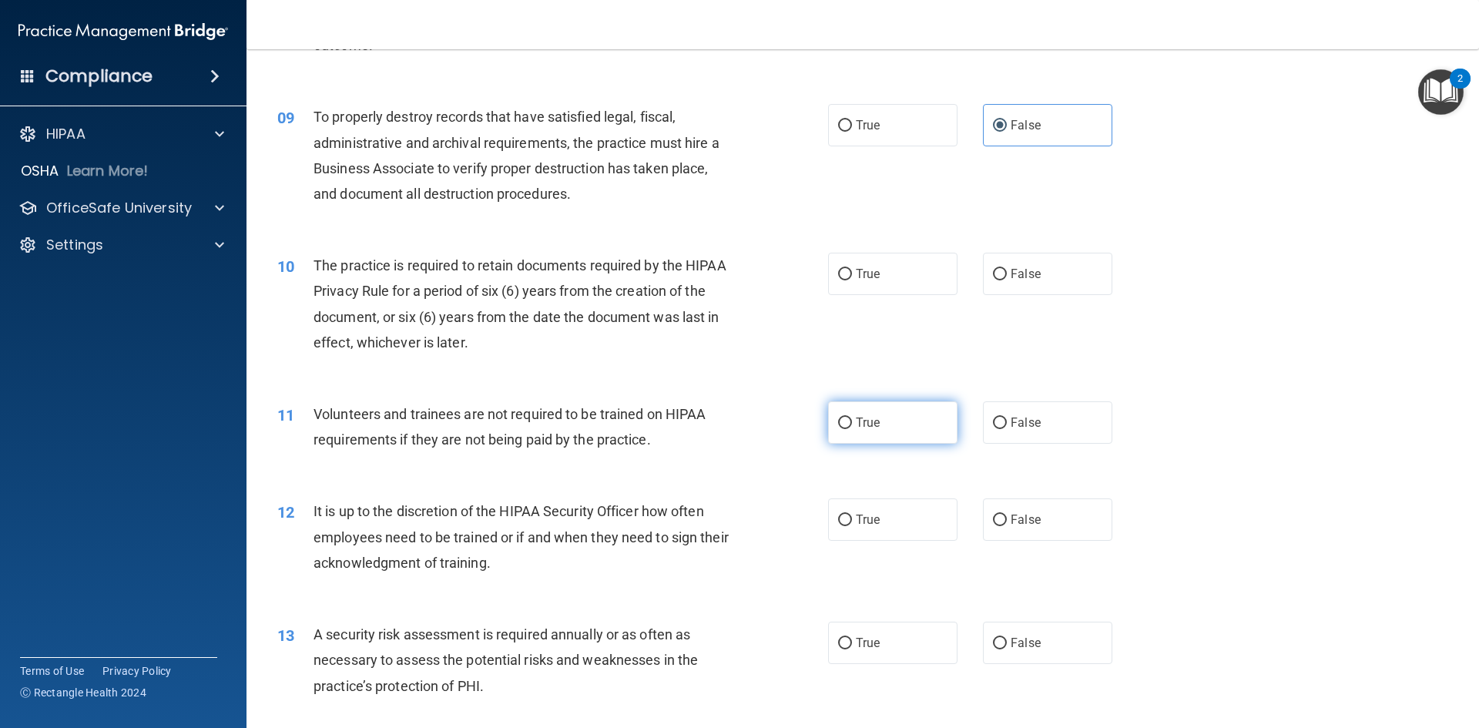
click at [882, 434] on label "True" at bounding box center [892, 422] width 129 height 42
click at [852, 429] on input "True" at bounding box center [845, 424] width 14 height 12
radio input "true"
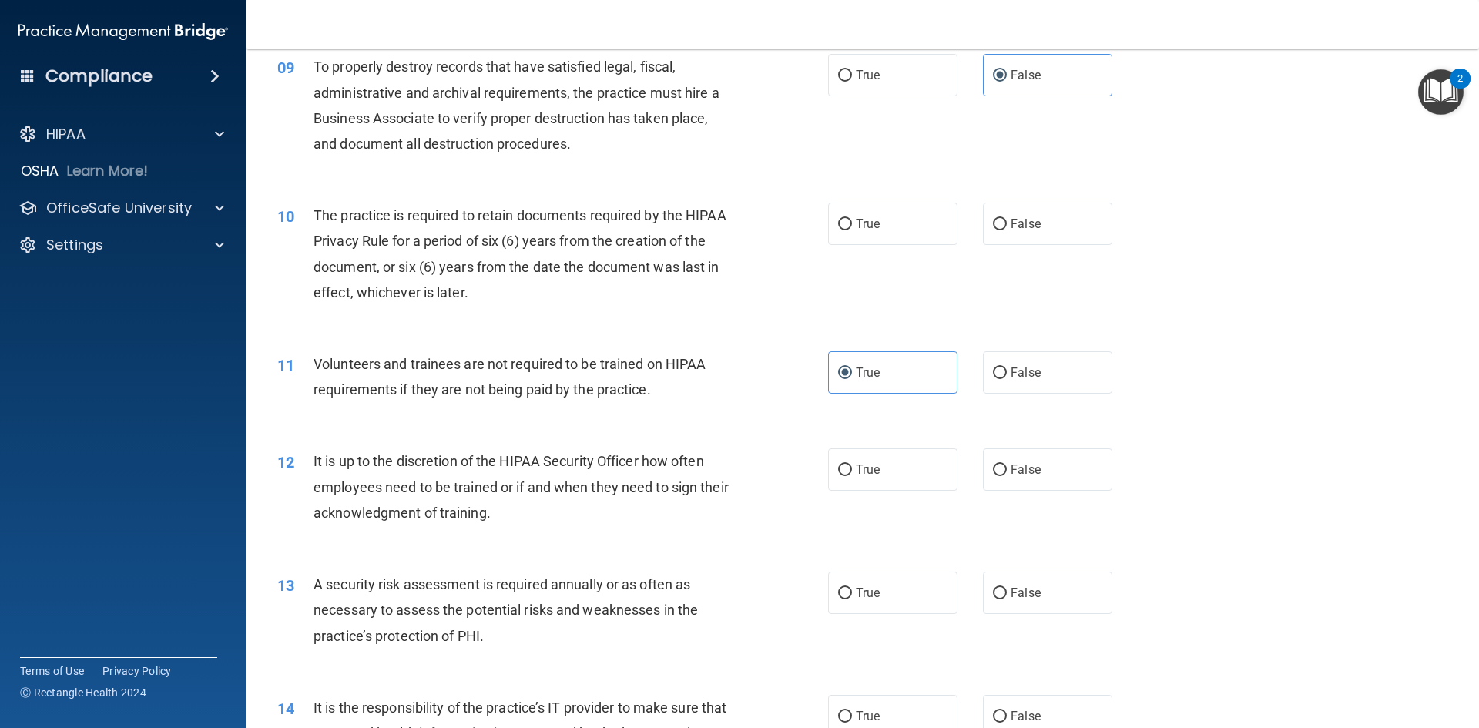
scroll to position [1155, 0]
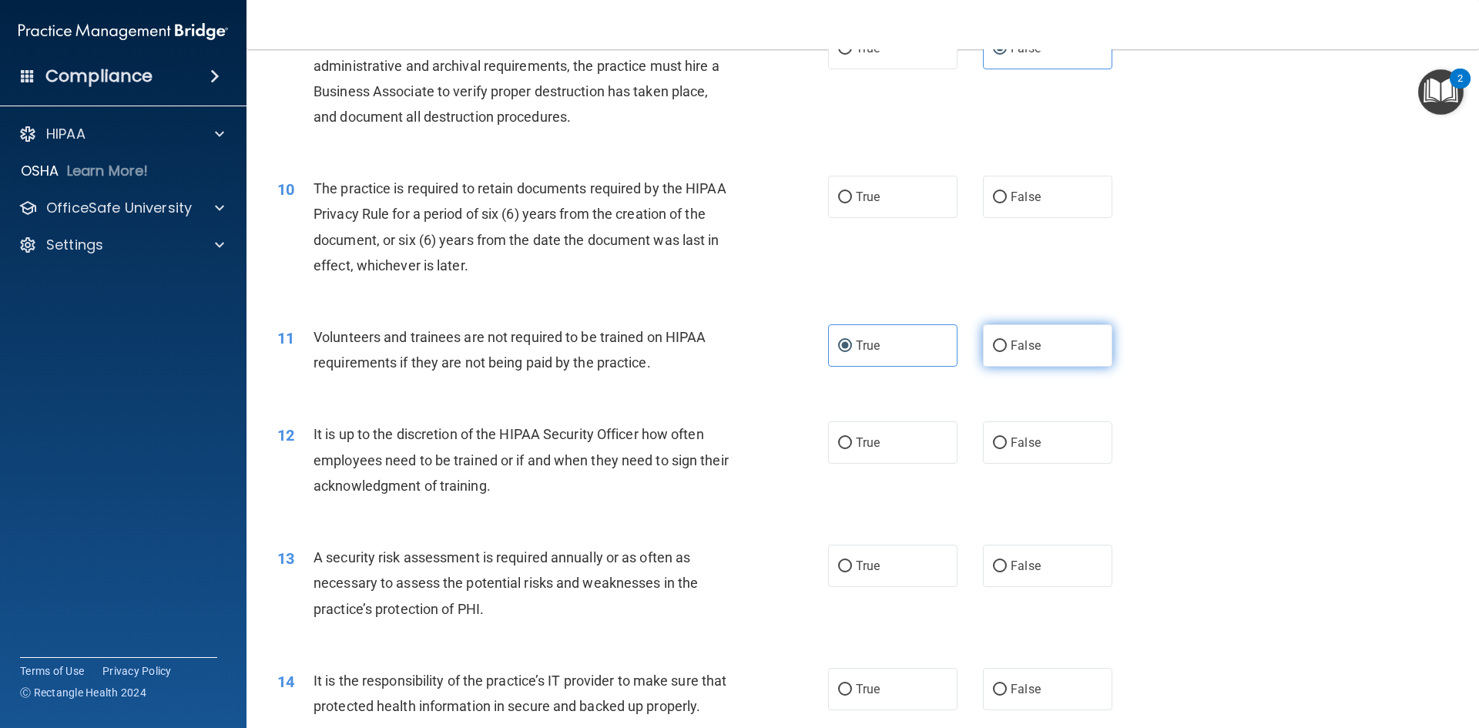
click at [1032, 364] on label "False" at bounding box center [1047, 345] width 129 height 42
click at [1007, 352] on input "False" at bounding box center [1000, 346] width 14 height 12
radio input "true"
radio input "false"
click at [529, 500] on div "12 It is up to the discretion of the HIPAA Security Officer how often employees…" at bounding box center [552, 463] width 597 height 85
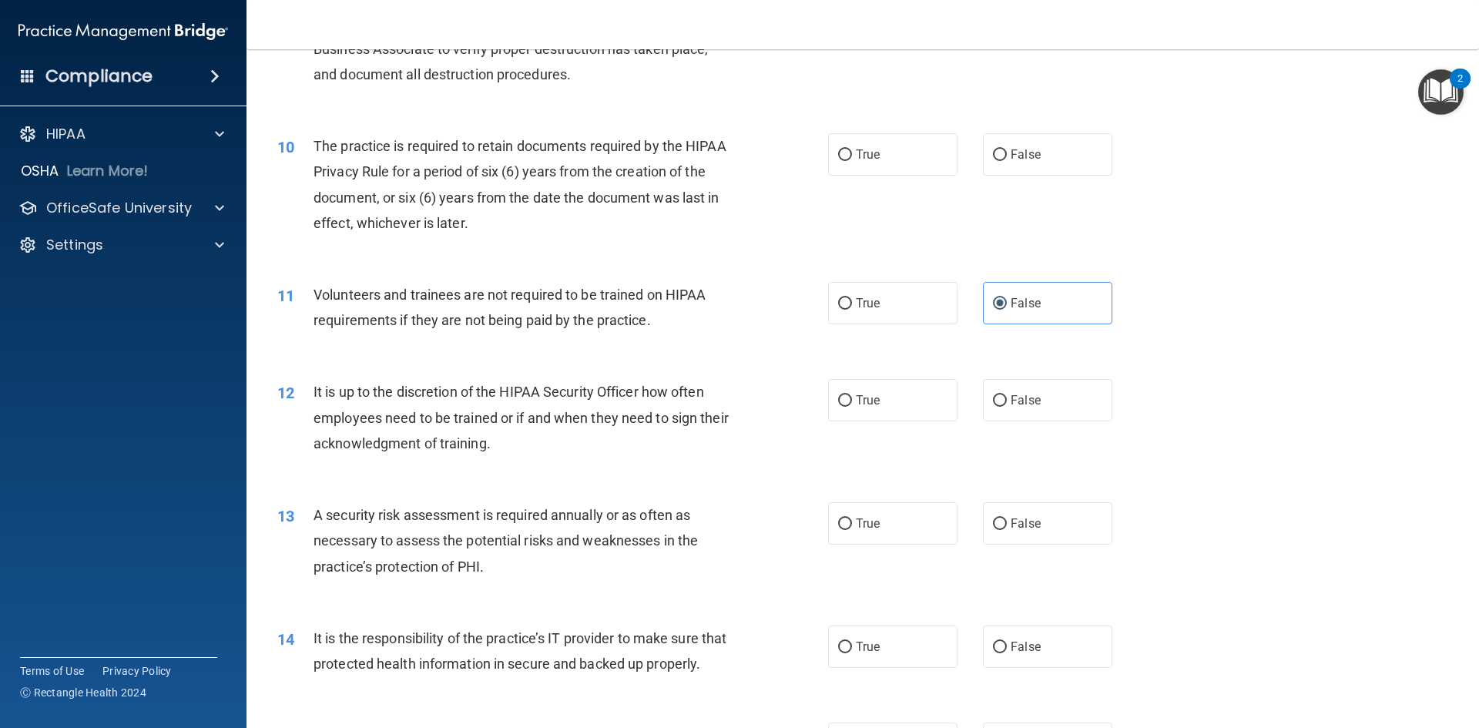
scroll to position [1232, 0]
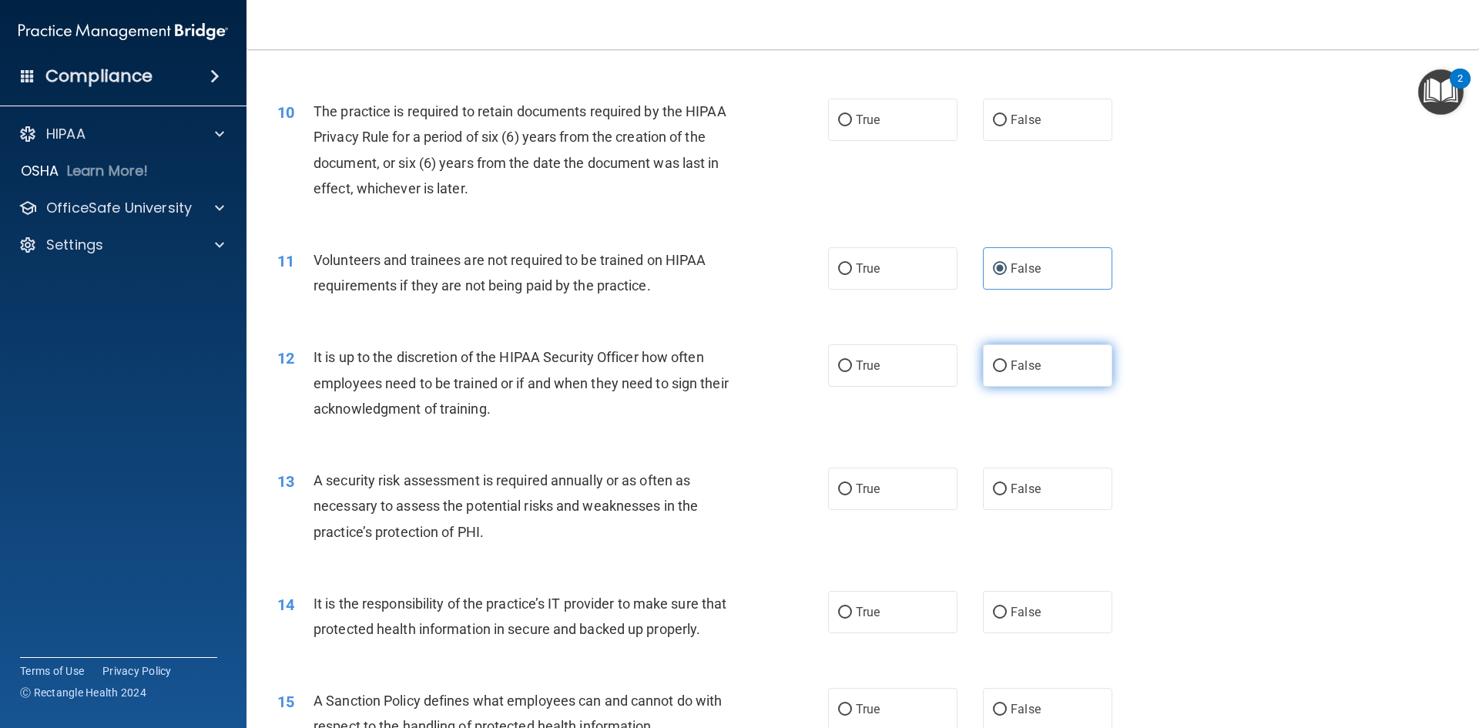
click at [1011, 371] on span "False" at bounding box center [1026, 365] width 30 height 15
click at [1007, 371] on input "False" at bounding box center [1000, 367] width 14 height 12
radio input "true"
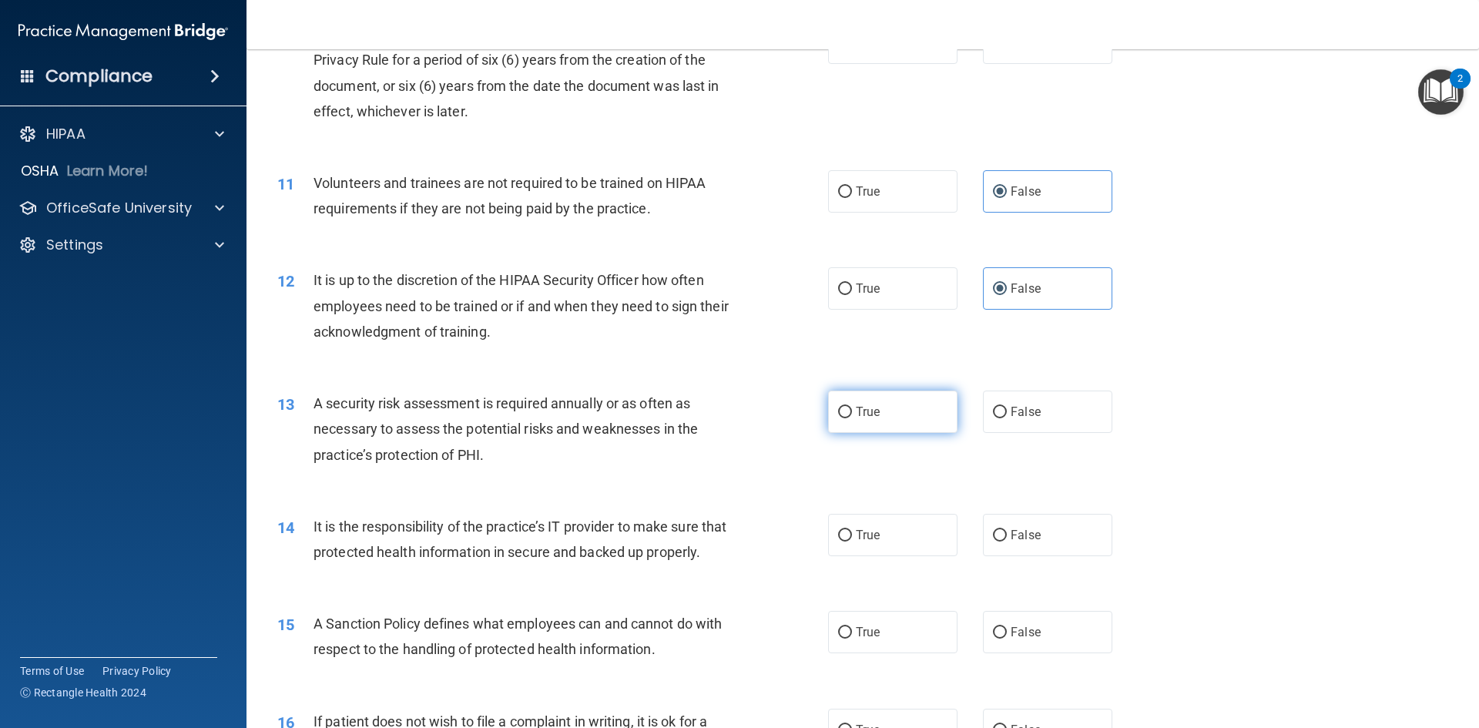
click at [872, 413] on span "True" at bounding box center [868, 411] width 24 height 15
click at [852, 413] on input "True" at bounding box center [845, 413] width 14 height 12
radio input "true"
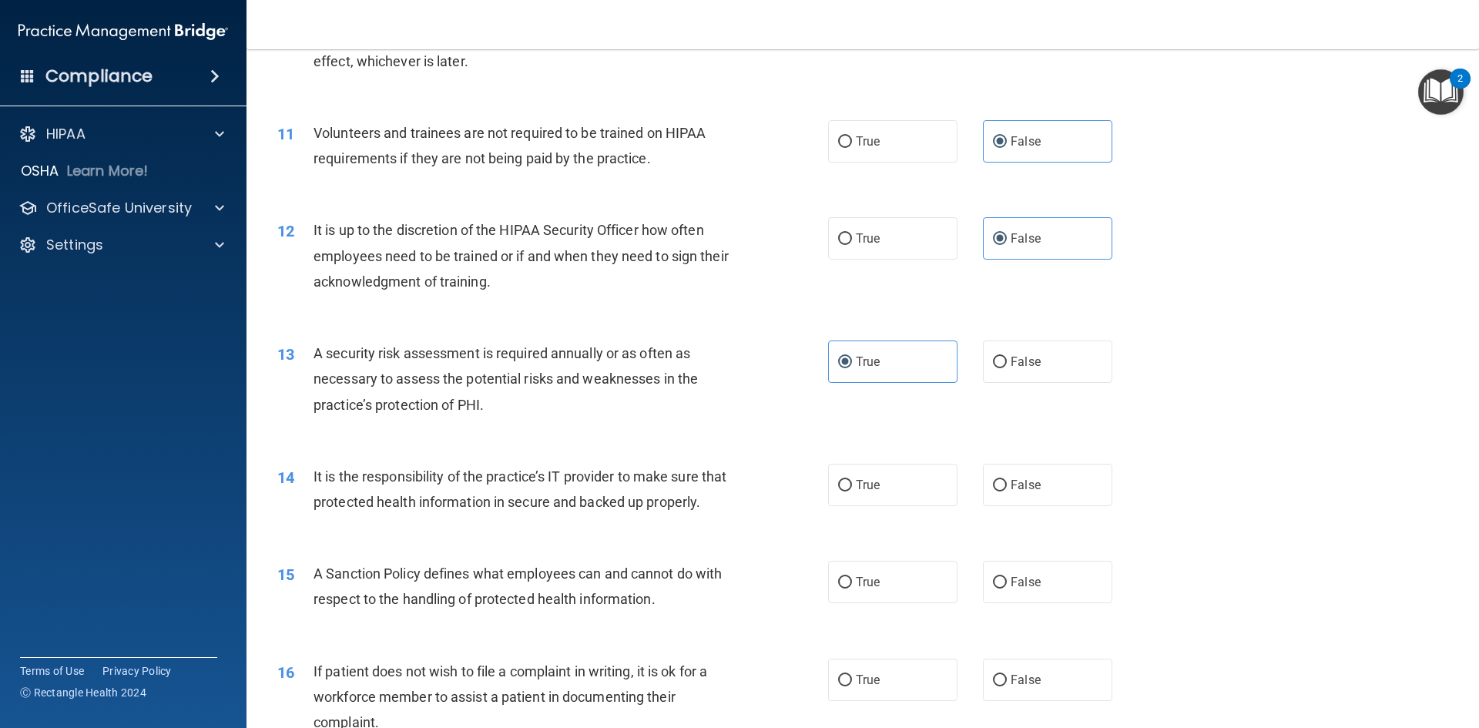
scroll to position [1387, 0]
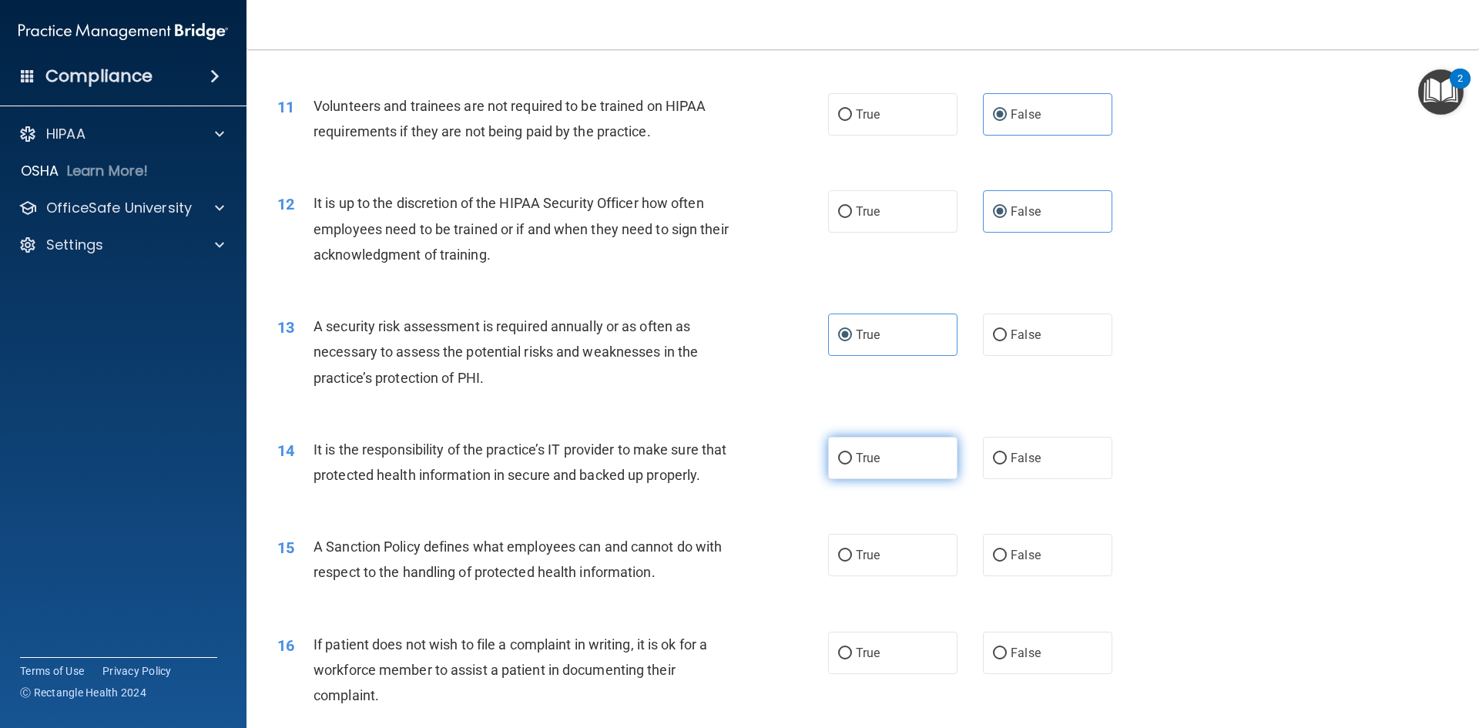
click at [832, 470] on label "True" at bounding box center [892, 458] width 129 height 42
click at [838, 464] on input "True" at bounding box center [845, 459] width 14 height 12
radio input "true"
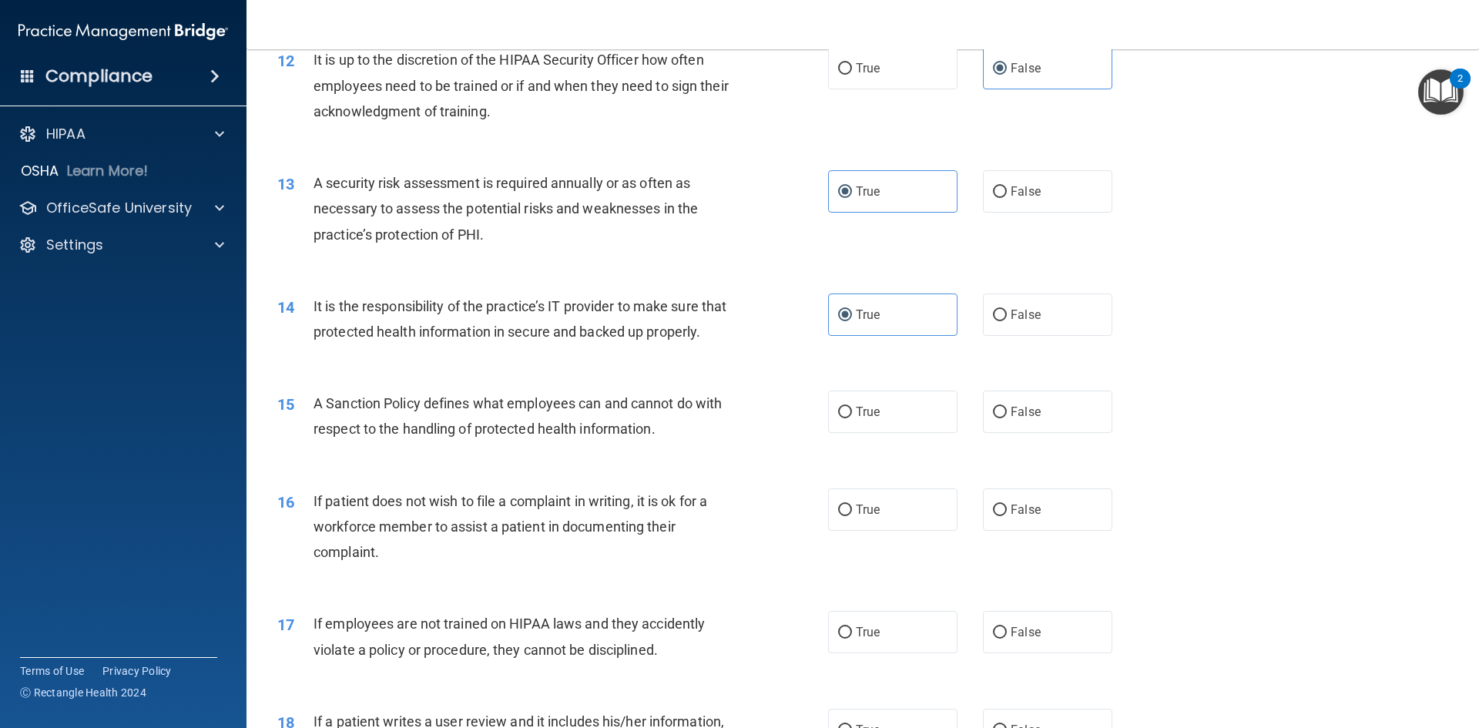
scroll to position [1541, 0]
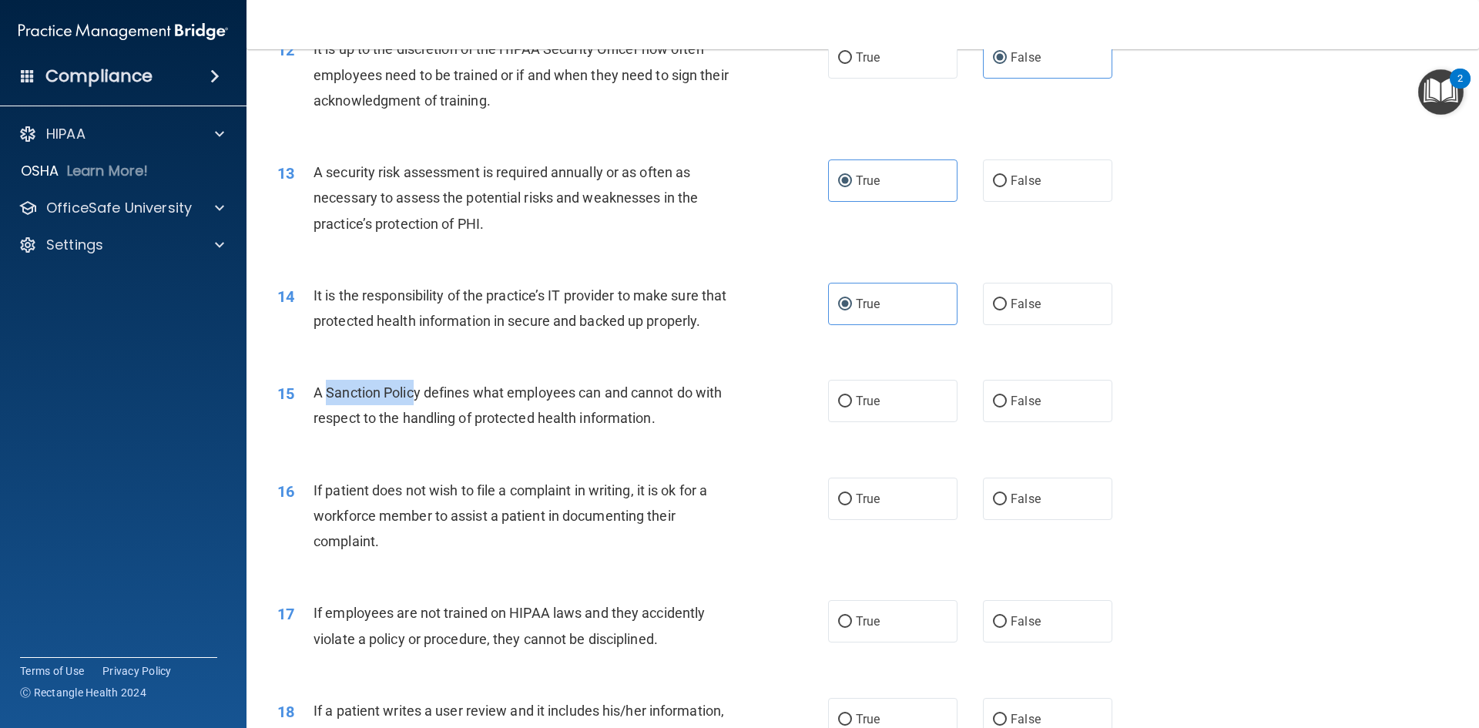
drag, startPoint x: 326, startPoint y: 418, endPoint x: 535, endPoint y: 377, distance: 213.3
click at [424, 413] on span "A Sanction Policy defines what employees can and cannot do with respect to the …" at bounding box center [518, 405] width 408 height 42
click at [683, 431] on div "A Sanction Policy defines what employees can and cannot do with respect to the …" at bounding box center [529, 405] width 431 height 51
drag, startPoint x: 594, startPoint y: 350, endPoint x: 602, endPoint y: 354, distance: 9.3
click at [595, 334] on div "It is the responsibility of the practice’s IT provider to make sure that protec…" at bounding box center [529, 308] width 431 height 51
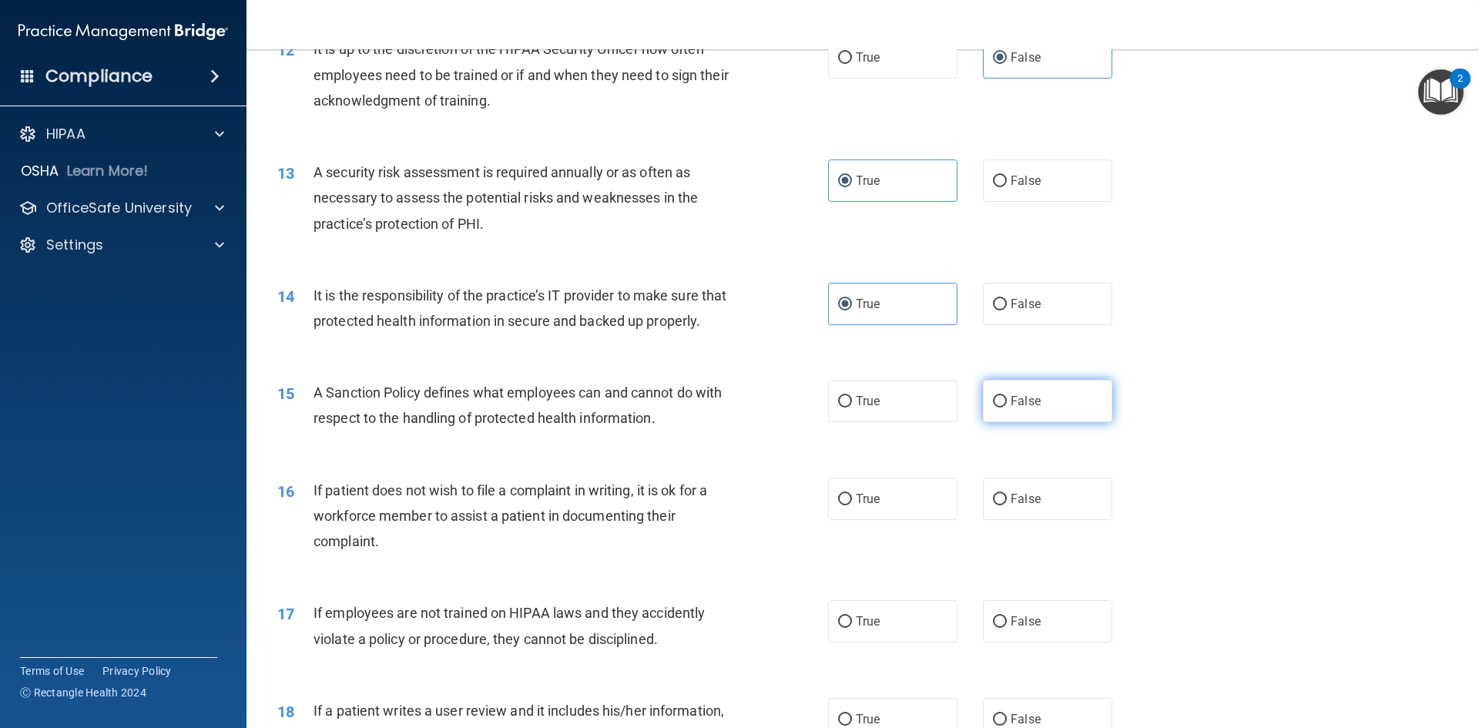
click at [1021, 408] on span "False" at bounding box center [1026, 401] width 30 height 15
click at [1007, 407] on input "False" at bounding box center [1000, 402] width 14 height 12
radio input "true"
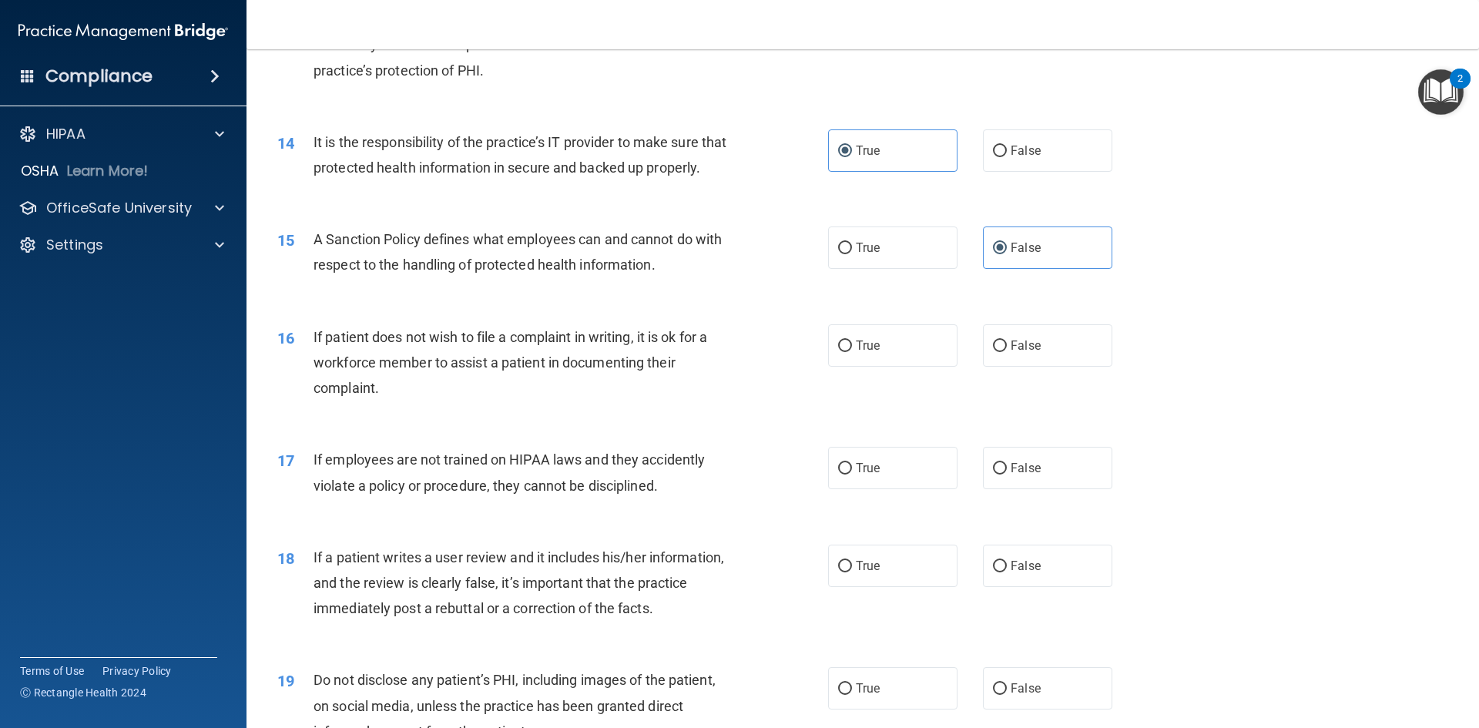
scroll to position [1695, 0]
click at [513, 401] on div "If patient does not wish to file a complaint in writing, it is ok for a workfor…" at bounding box center [529, 362] width 431 height 77
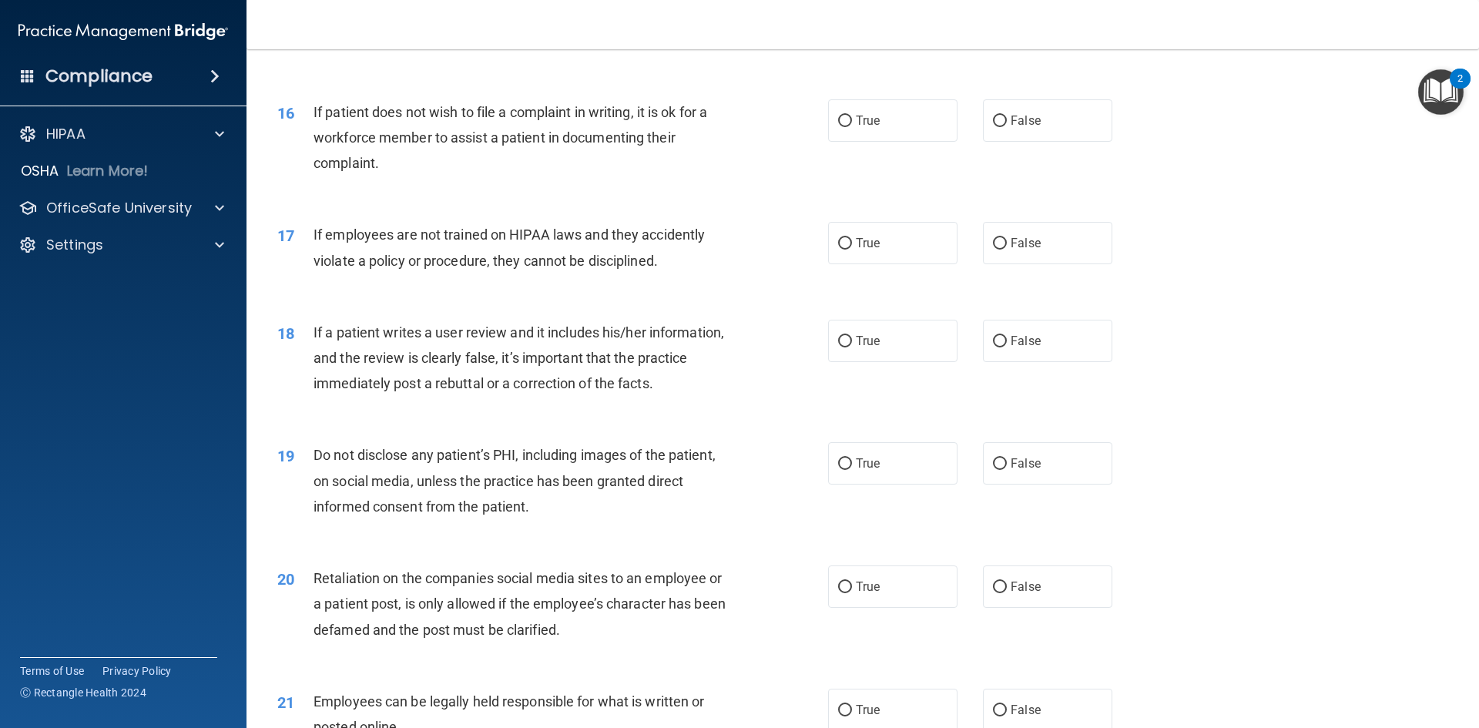
scroll to position [1926, 0]
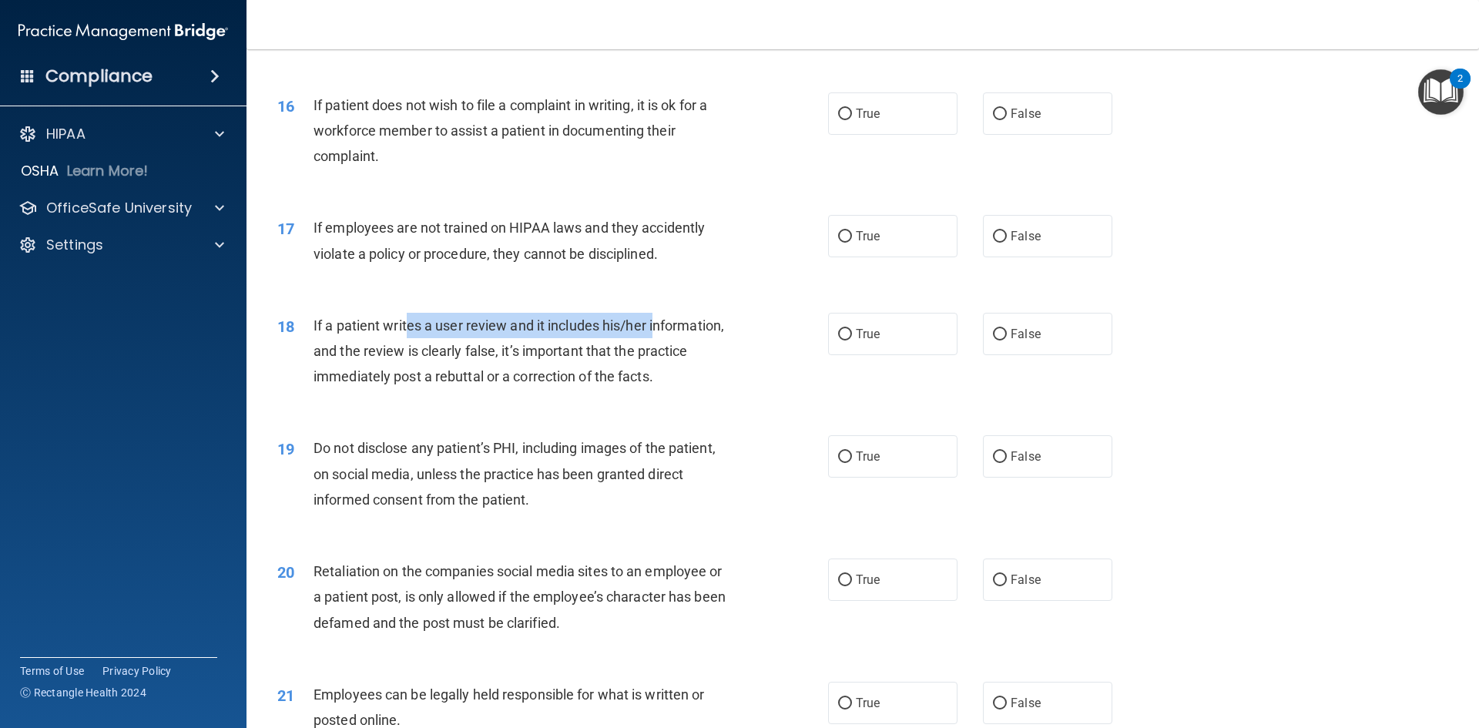
drag, startPoint x: 409, startPoint y: 346, endPoint x: 657, endPoint y: 356, distance: 248.2
click at [657, 356] on span "If a patient writes a user review and it includes his/her information, and the …" at bounding box center [519, 350] width 411 height 67
click at [706, 390] on div "If a patient writes a user review and it includes his/her information, and the …" at bounding box center [529, 351] width 431 height 77
click at [472, 397] on div "18 If a patient writes a user review and it includes his/her information, and t…" at bounding box center [552, 355] width 597 height 85
click at [561, 509] on div "Do not disclose any patient’s PHI, including images of the patient, on social m…" at bounding box center [529, 473] width 431 height 77
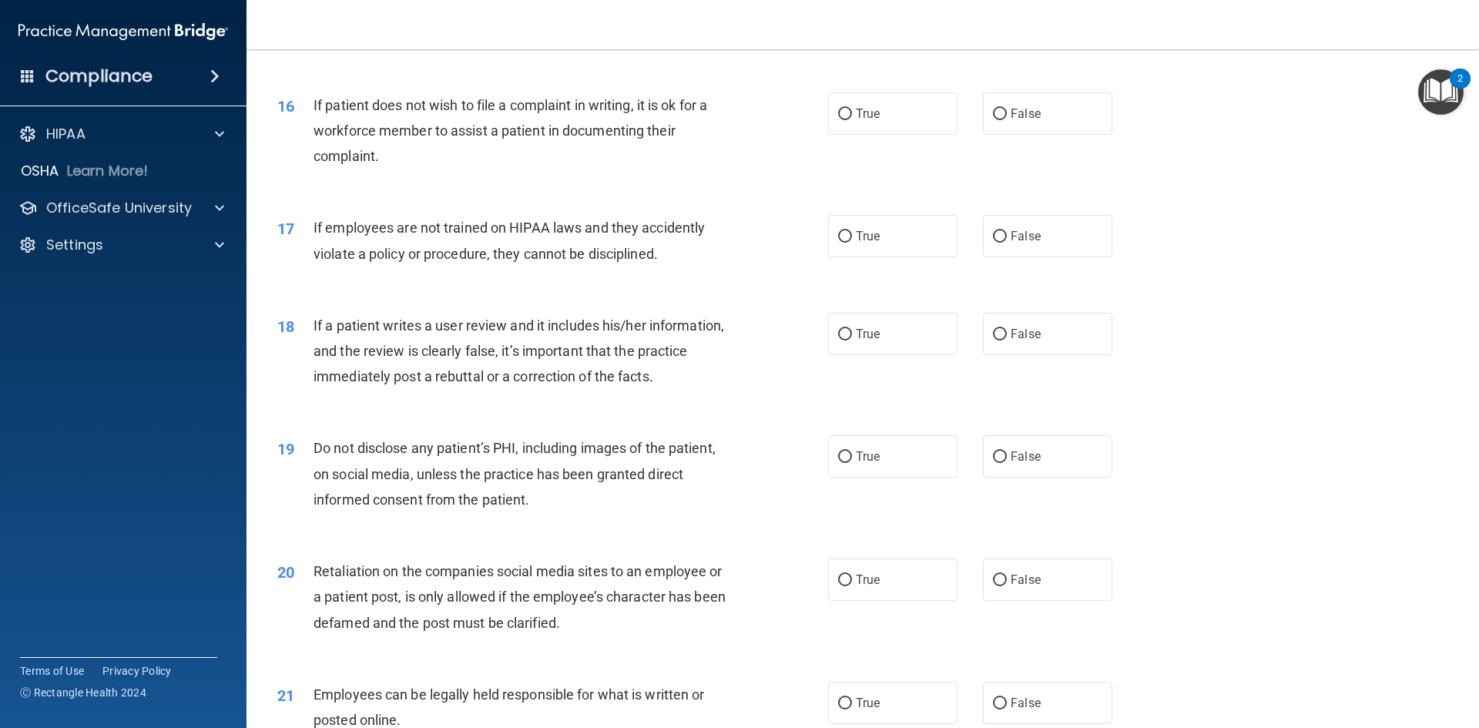
drag, startPoint x: 569, startPoint y: 571, endPoint x: 552, endPoint y: 567, distance: 18.1
click at [574, 571] on div "20 Retaliation on the companies social media sites to an employee or a patient …" at bounding box center [863, 600] width 1194 height 123
drag, startPoint x: 590, startPoint y: 662, endPoint x: 571, endPoint y: 539, distance: 124.0
click at [592, 643] on div "20 Retaliation on the companies social media sites to an employee or a patient …" at bounding box center [552, 600] width 597 height 85
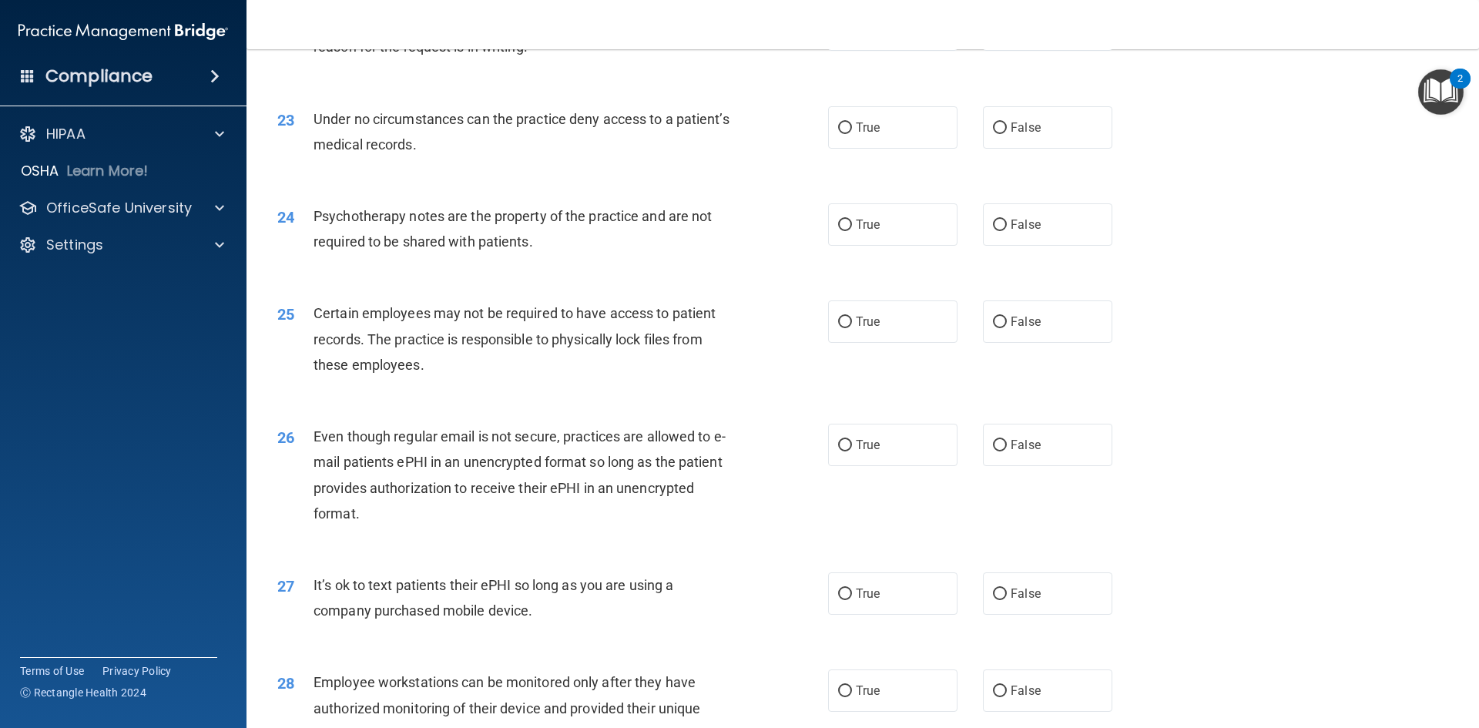
scroll to position [3139, 0]
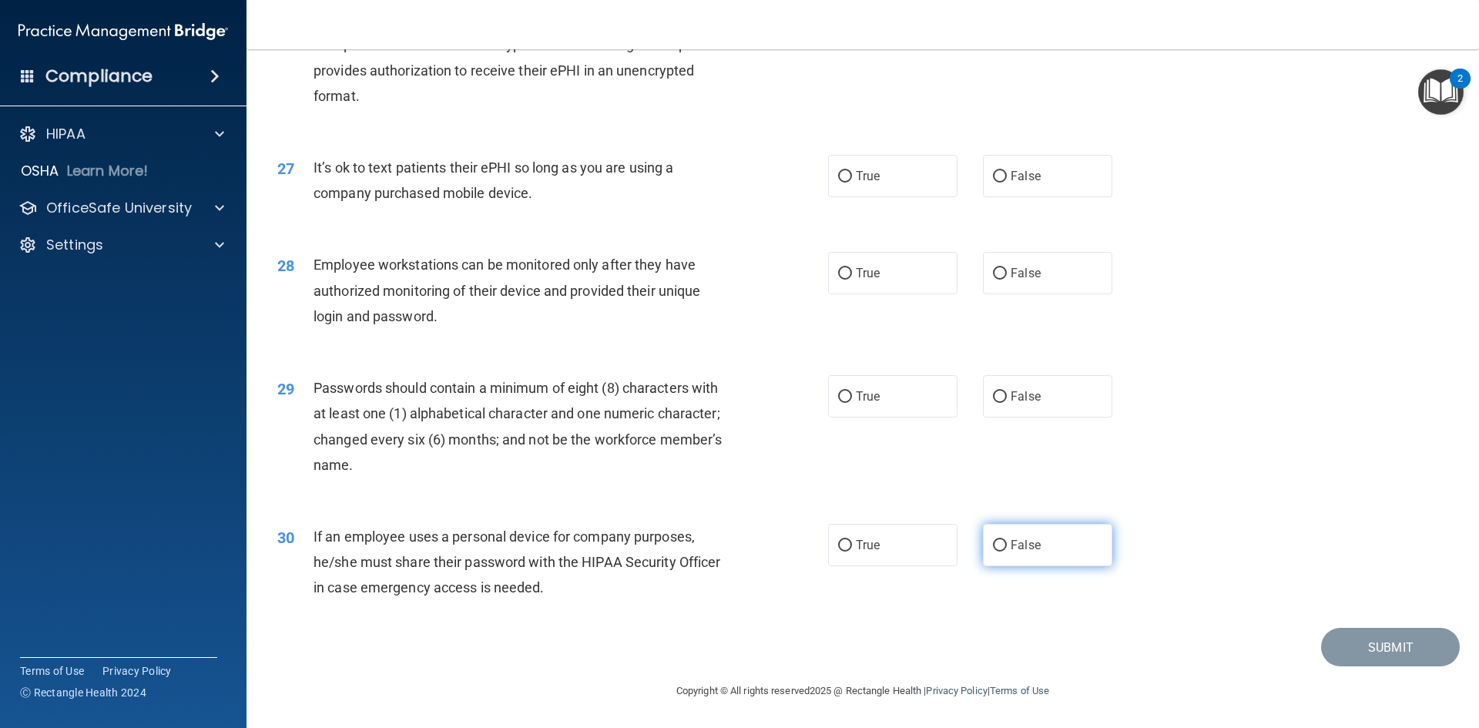
click at [1031, 559] on label "False" at bounding box center [1047, 545] width 129 height 42
click at [1007, 552] on input "False" at bounding box center [1000, 546] width 14 height 12
radio input "true"
click at [872, 394] on span "True" at bounding box center [868, 396] width 24 height 15
click at [852, 394] on input "True" at bounding box center [845, 397] width 14 height 12
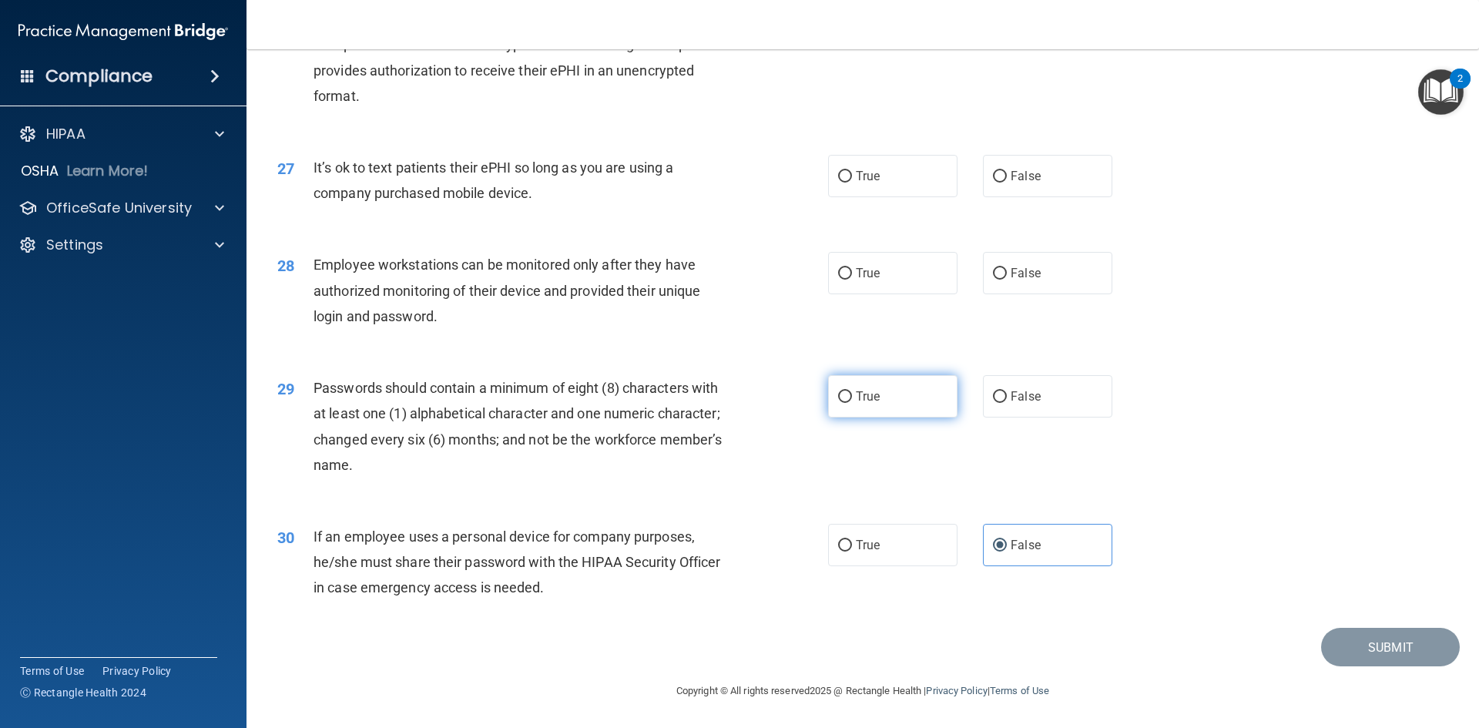
radio input "true"
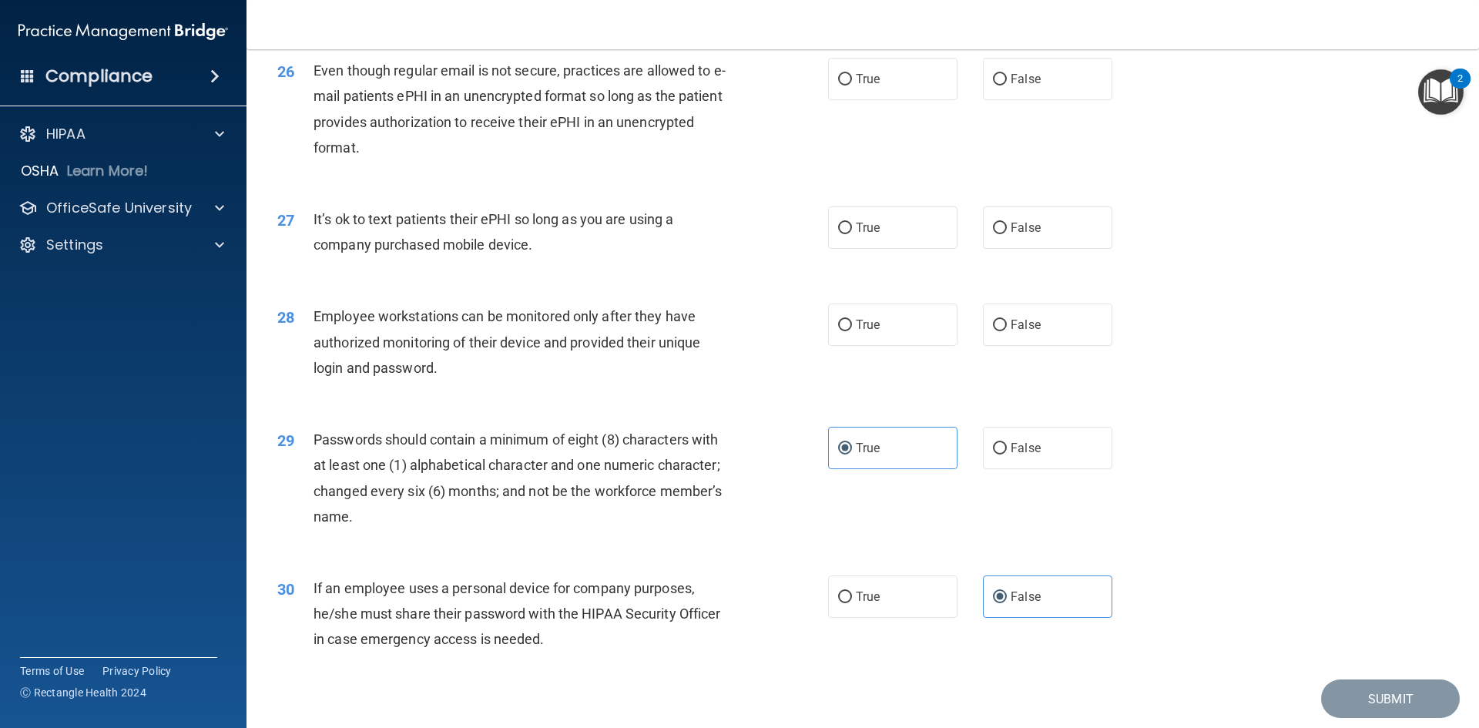
scroll to position [2985, 0]
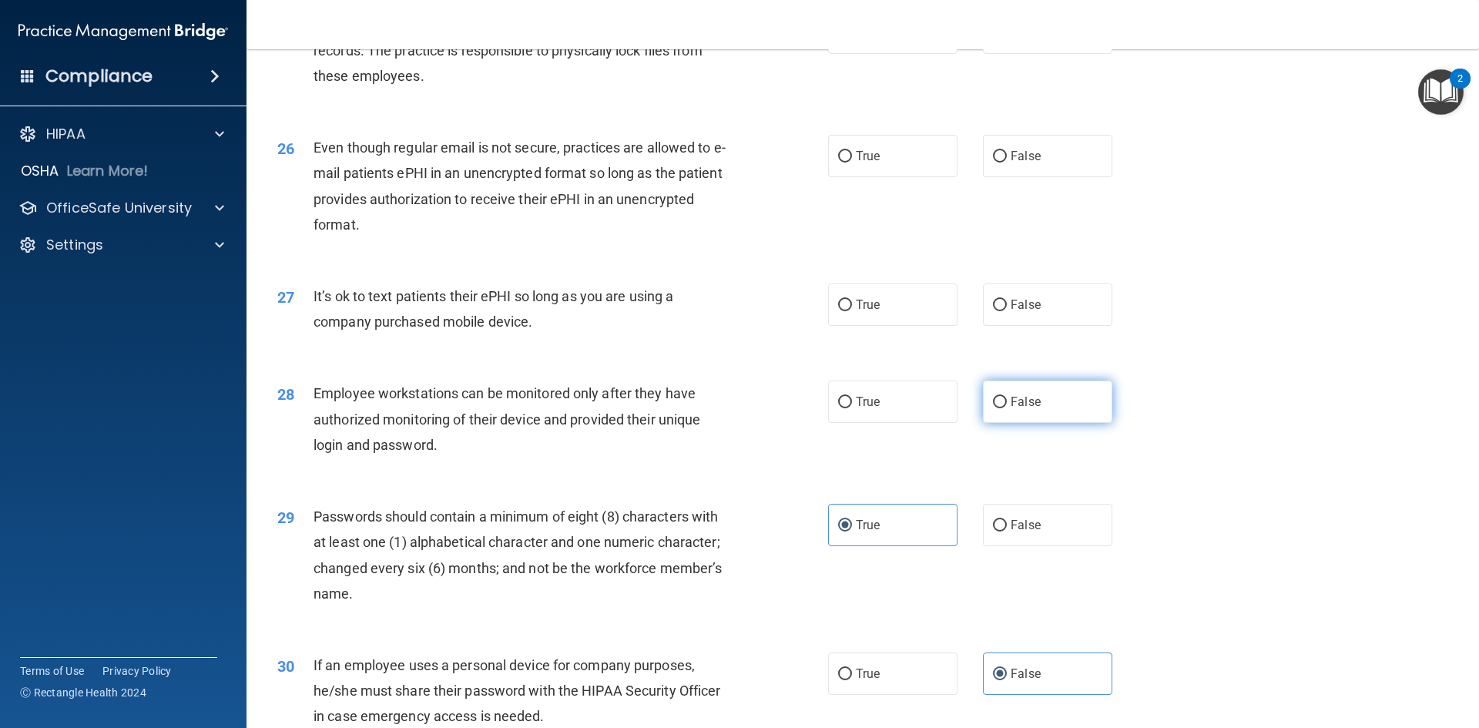
click at [1045, 418] on label "False" at bounding box center [1047, 402] width 129 height 42
click at [1007, 408] on input "False" at bounding box center [1000, 403] width 14 height 12
radio input "true"
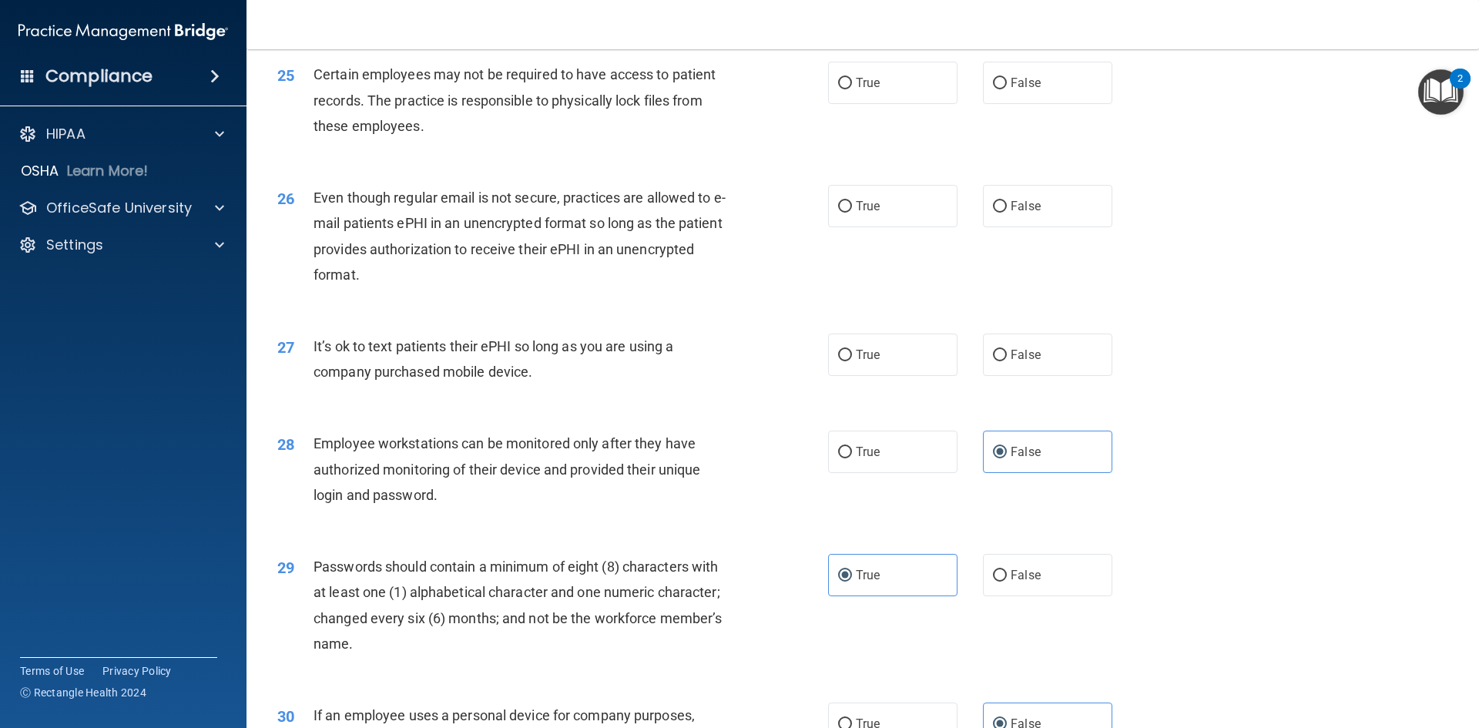
scroll to position [2908, 0]
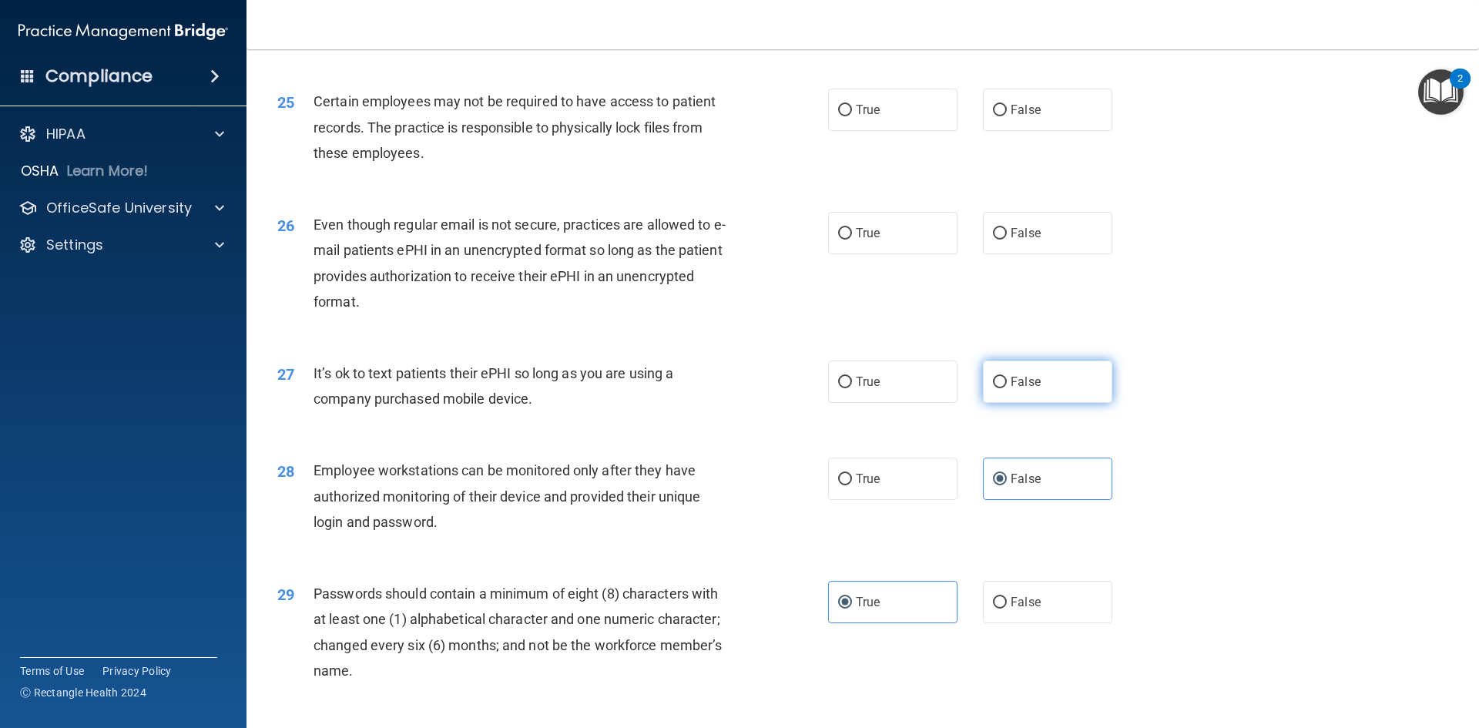
click at [1002, 403] on label "False" at bounding box center [1047, 382] width 129 height 42
click at [1002, 388] on input "False" at bounding box center [1000, 383] width 14 height 12
radio input "true"
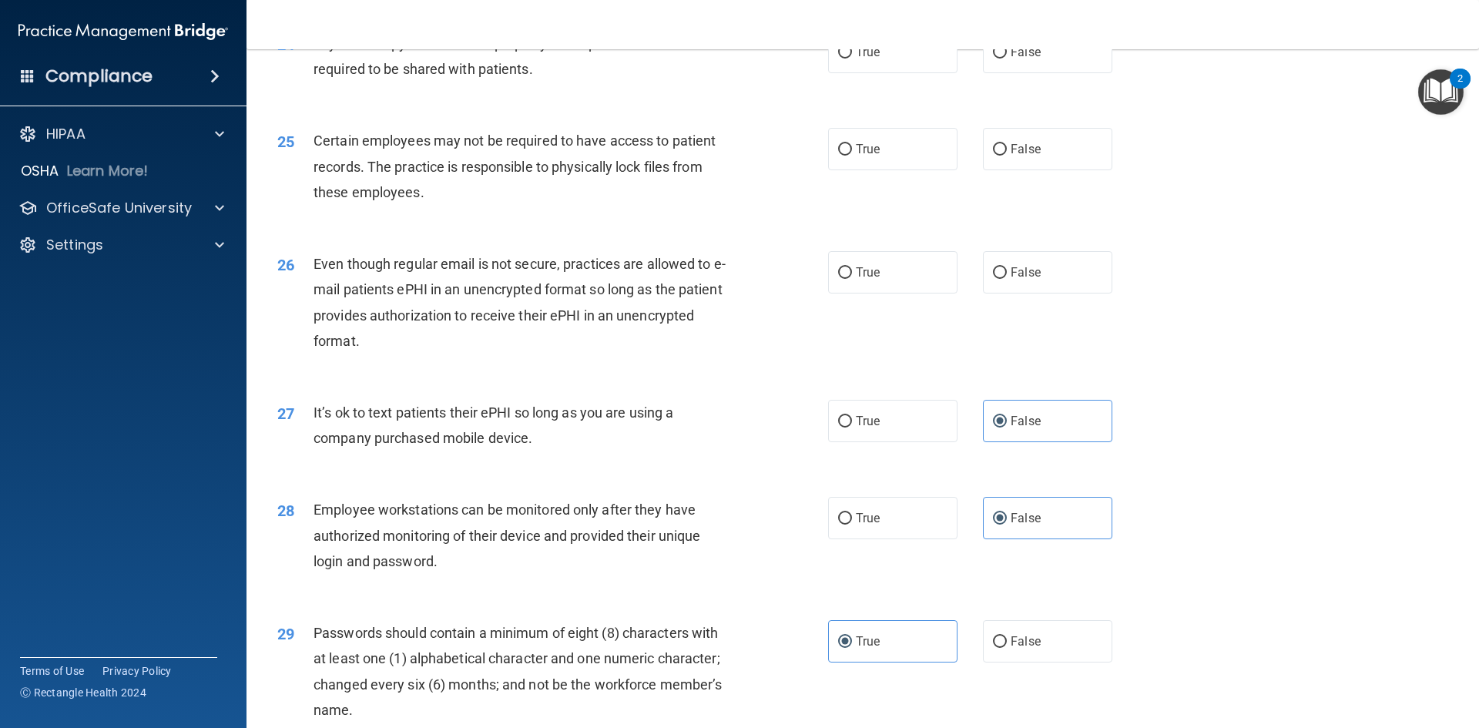
scroll to position [2831, 0]
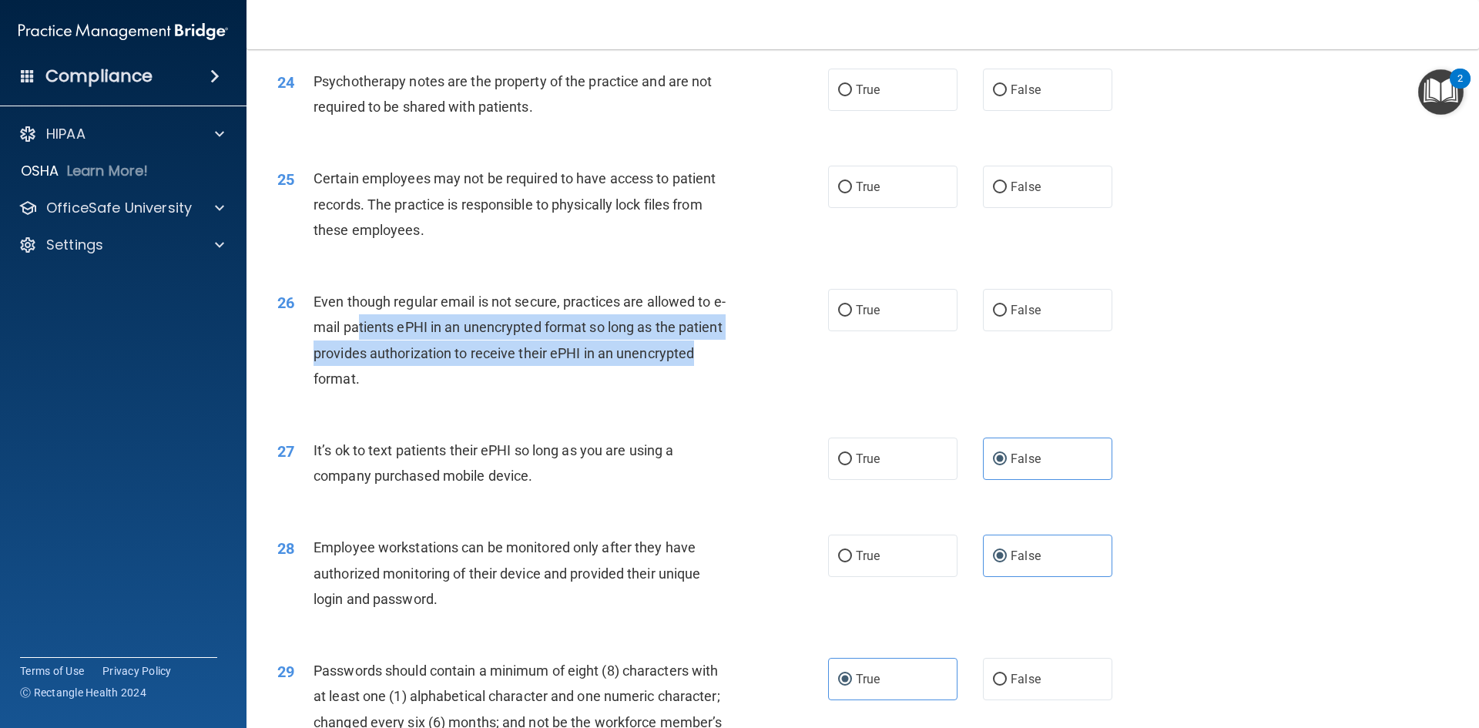
drag, startPoint x: 360, startPoint y: 357, endPoint x: 729, endPoint y: 378, distance: 369.6
click at [729, 378] on div "Even though regular email is not secure, practices are allowed to e-mail patien…" at bounding box center [529, 340] width 431 height 102
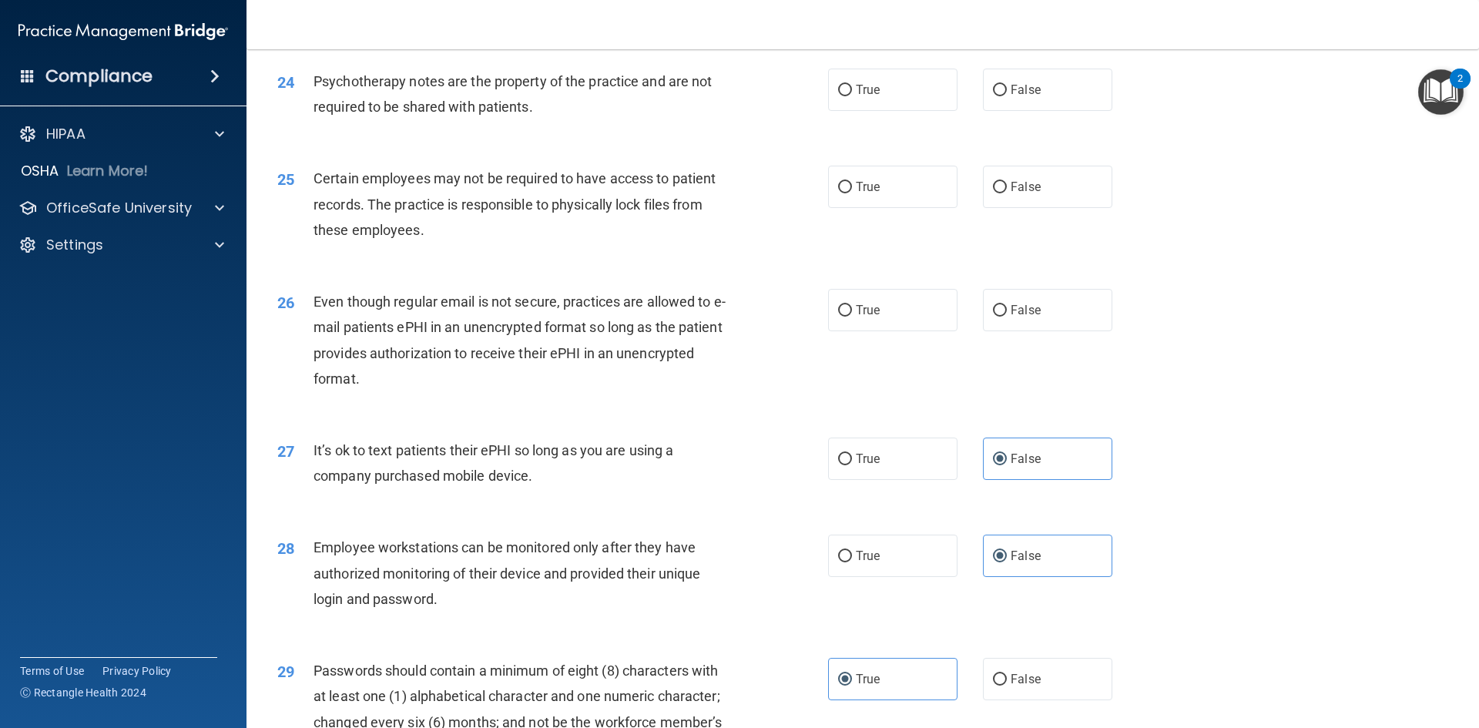
click at [499, 391] on div "Even though regular email is not secure, practices are allowed to e-mail patien…" at bounding box center [529, 340] width 431 height 102
drag, startPoint x: 874, startPoint y: 320, endPoint x: 858, endPoint y: 327, distance: 17.9
click at [875, 320] on label "True" at bounding box center [892, 310] width 129 height 42
click at [852, 317] on input "True" at bounding box center [845, 311] width 14 height 12
radio input "true"
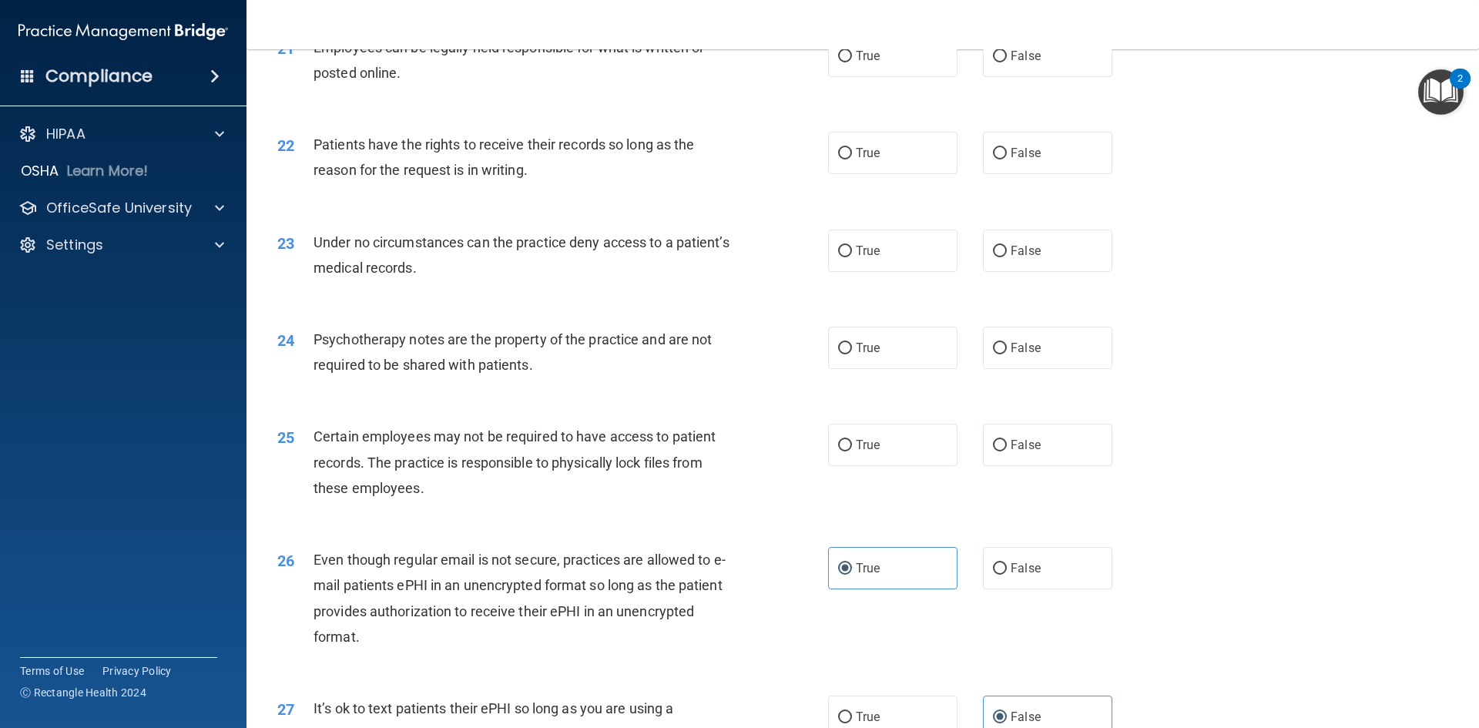
scroll to position [2600, 0]
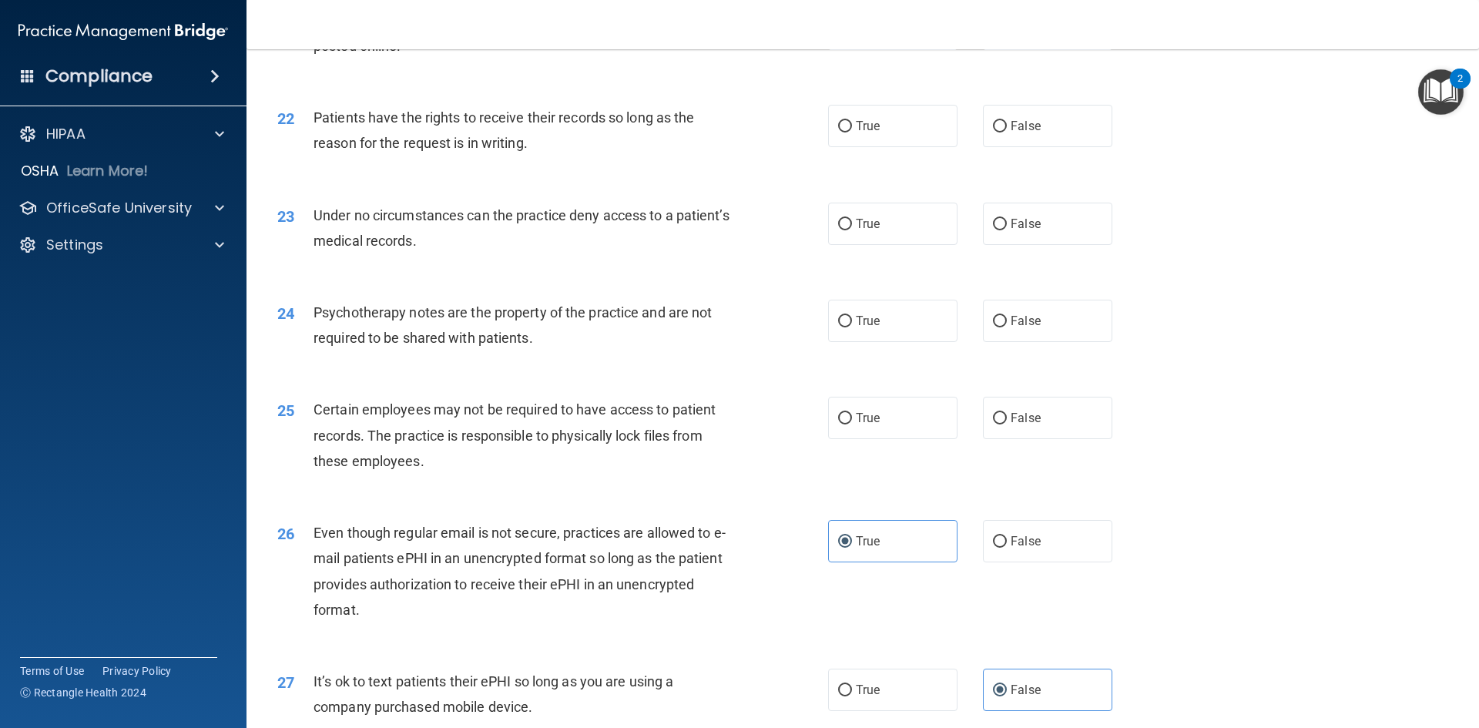
click at [869, 468] on div "25 Certain employees may not be required to have access to patient records. The…" at bounding box center [863, 438] width 1194 height 123
click at [872, 439] on label "True" at bounding box center [892, 418] width 129 height 42
click at [852, 424] on input "True" at bounding box center [845, 419] width 14 height 12
radio input "true"
click at [865, 328] on span "True" at bounding box center [868, 321] width 24 height 15
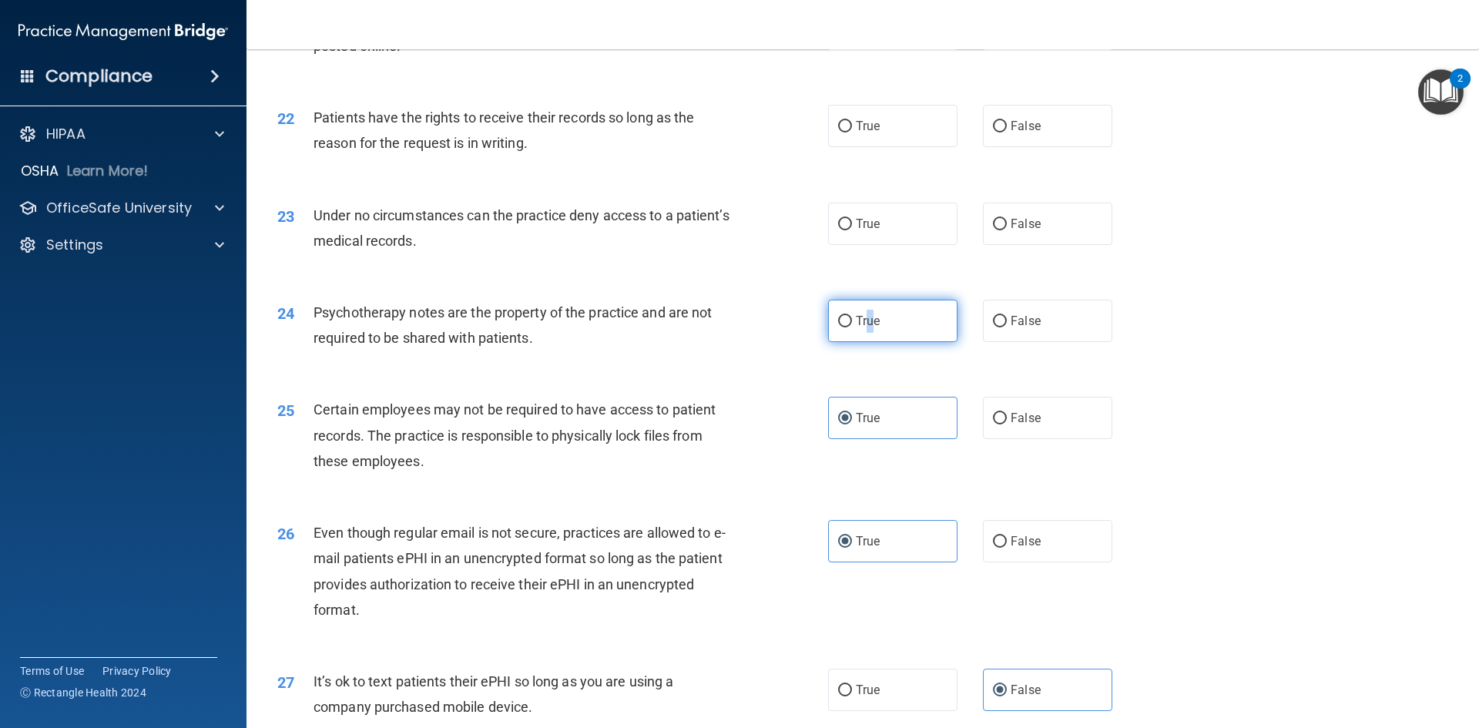
click at [863, 342] on label "True" at bounding box center [892, 321] width 129 height 42
click at [852, 327] on input "True" at bounding box center [845, 322] width 14 height 12
radio input "true"
drag, startPoint x: 518, startPoint y: 397, endPoint x: 546, endPoint y: 390, distance: 28.6
click at [528, 377] on div "24 Psychotherapy notes are the property of the practice and are not required to…" at bounding box center [863, 328] width 1194 height 97
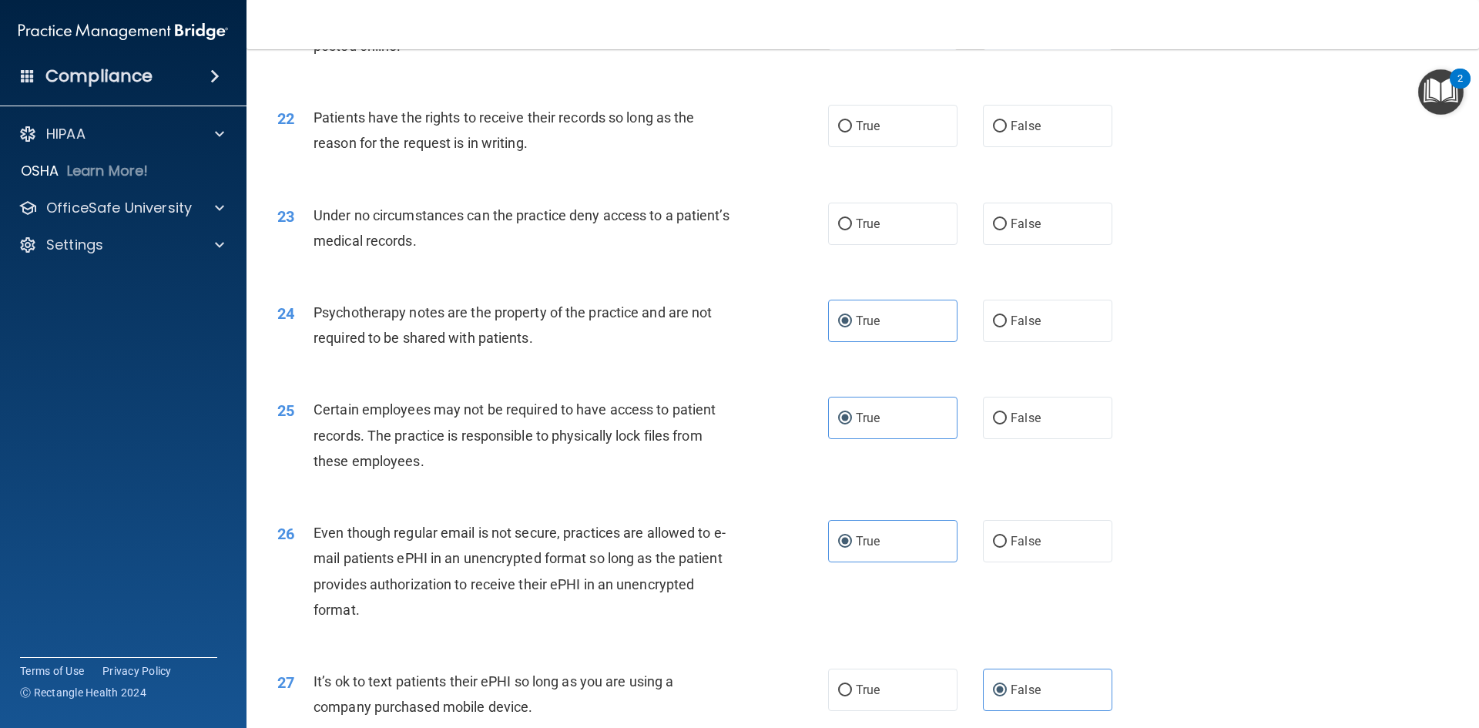
scroll to position [2523, 0]
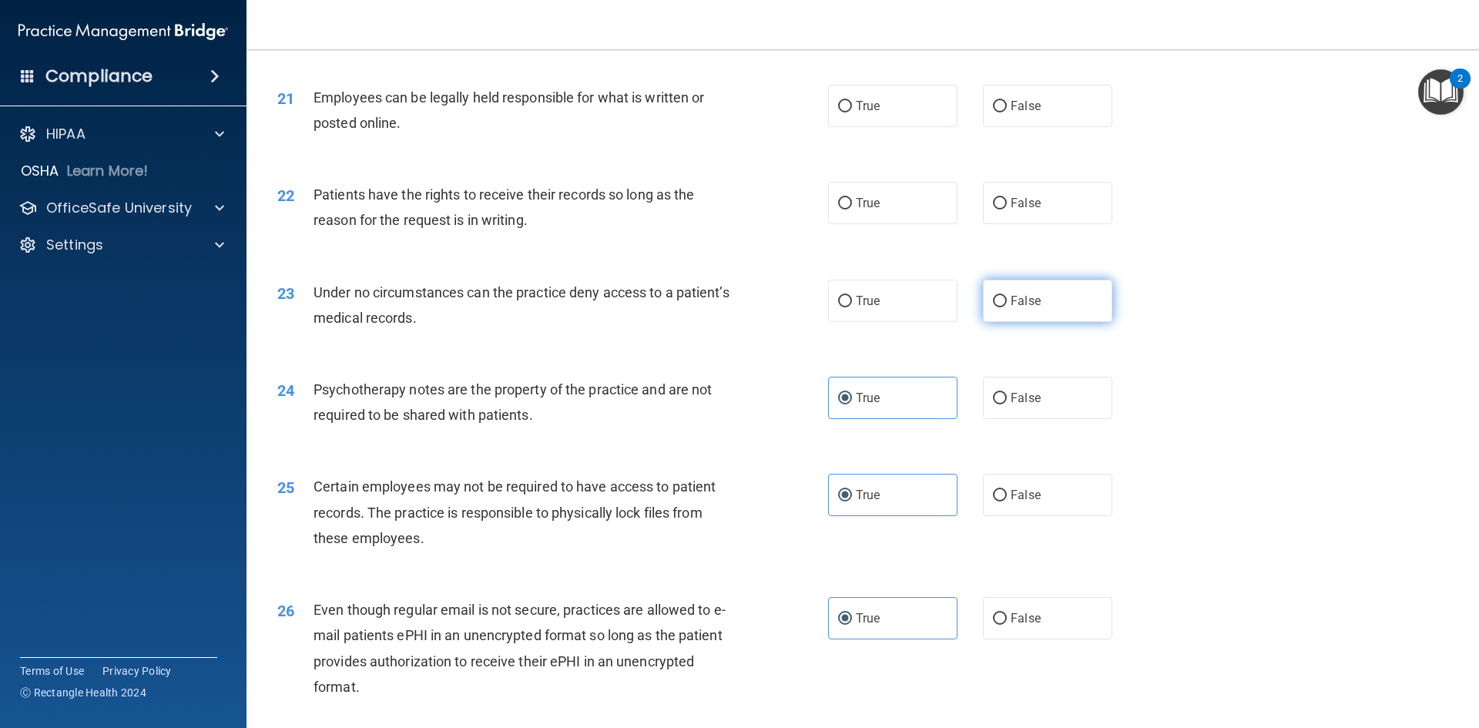
click at [996, 307] on input "False" at bounding box center [1000, 302] width 14 height 12
radio input "true"
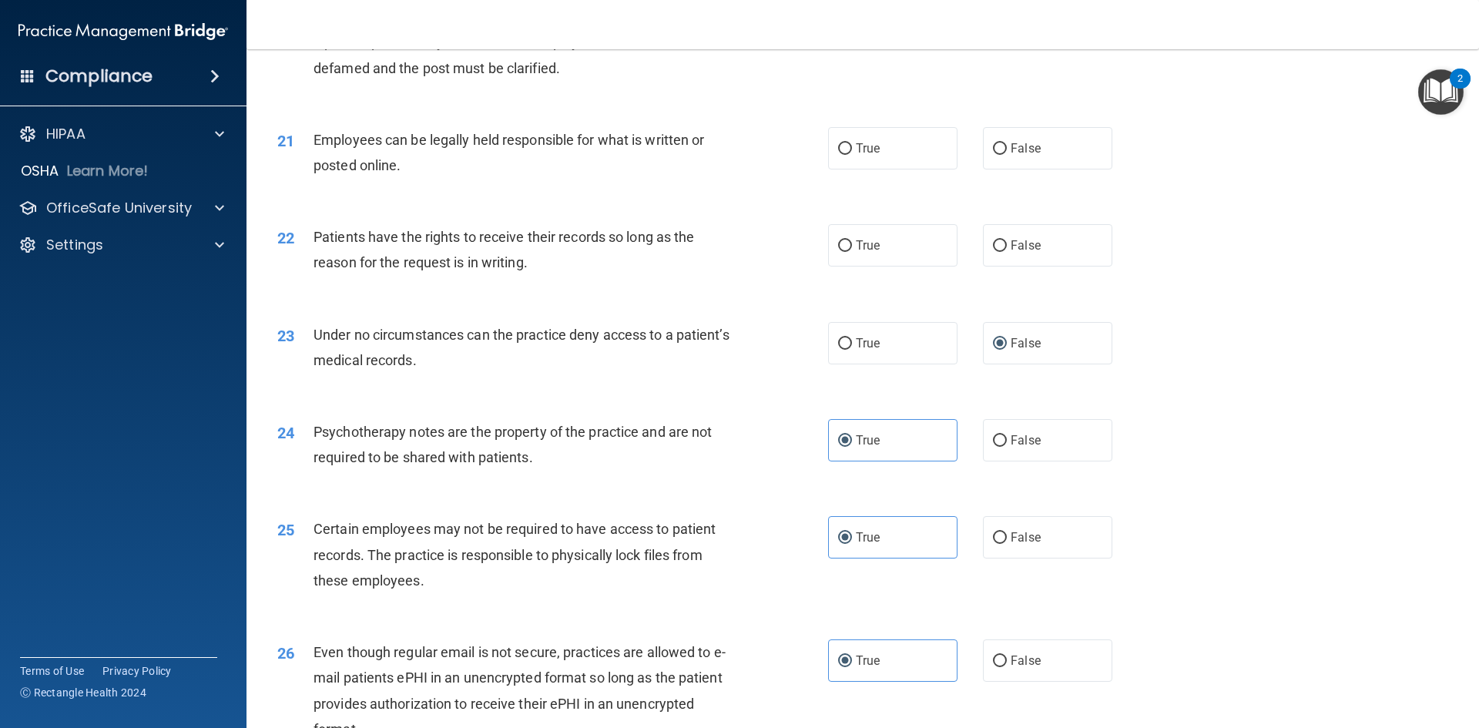
scroll to position [2446, 0]
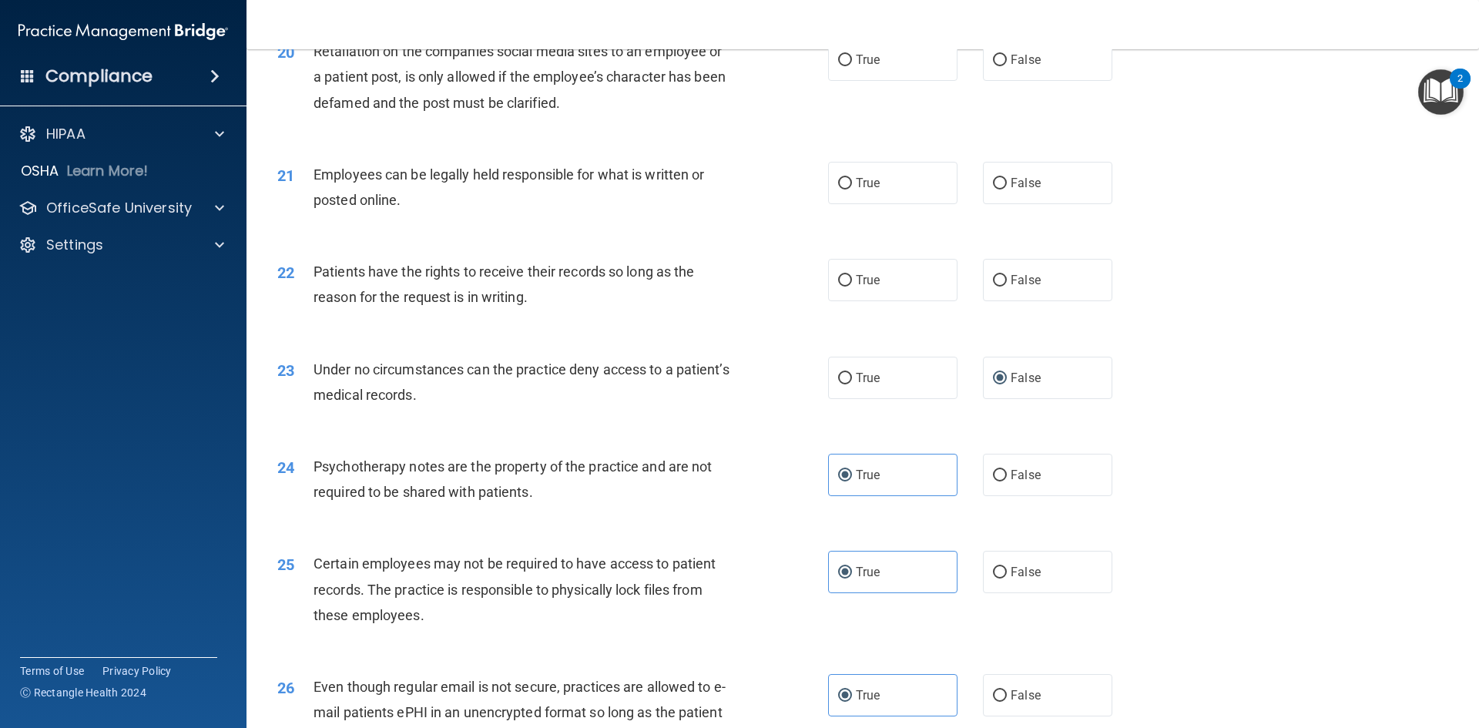
click at [579, 337] on div "22 Patients have the rights to receive their records so long as the reason for …" at bounding box center [863, 288] width 1194 height 97
click at [865, 399] on label "True" at bounding box center [892, 378] width 129 height 42
click at [852, 384] on input "True" at bounding box center [845, 379] width 14 height 12
radio input "true"
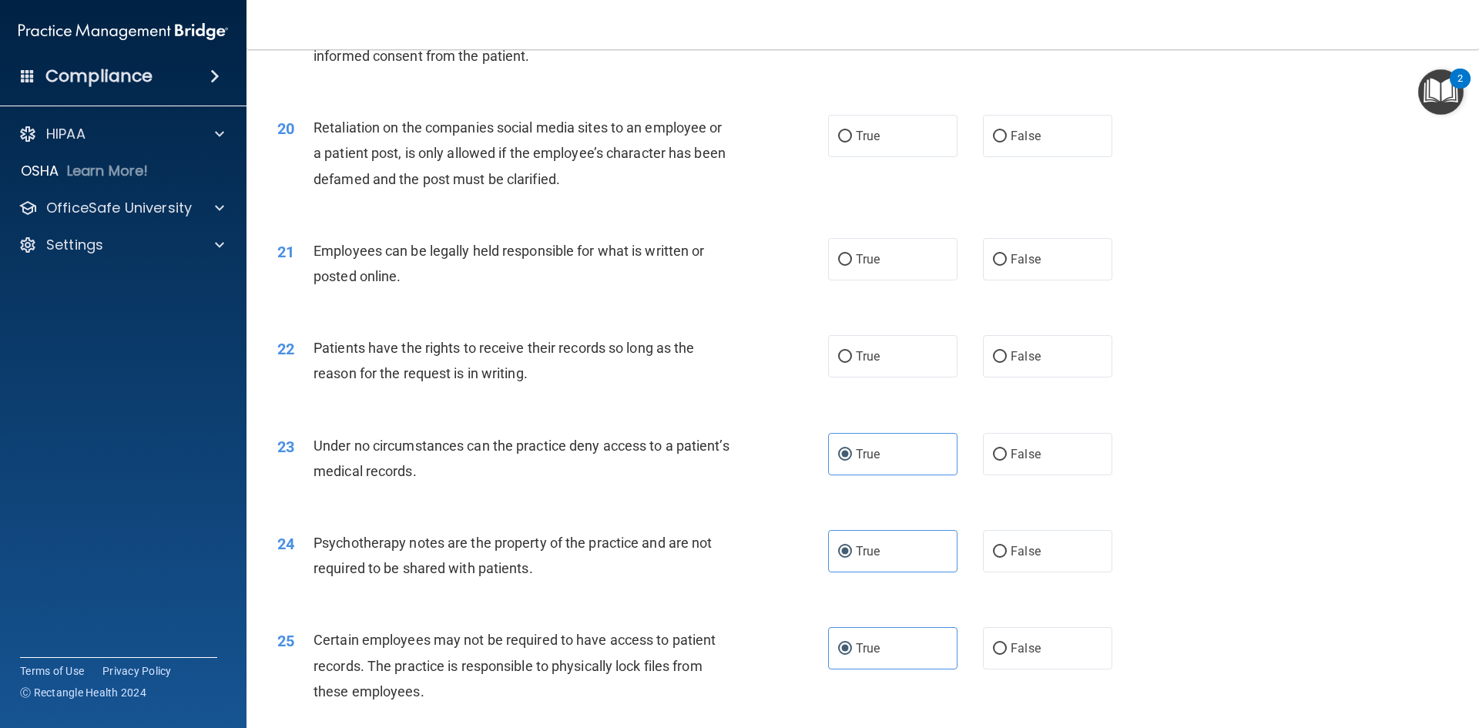
scroll to position [2369, 0]
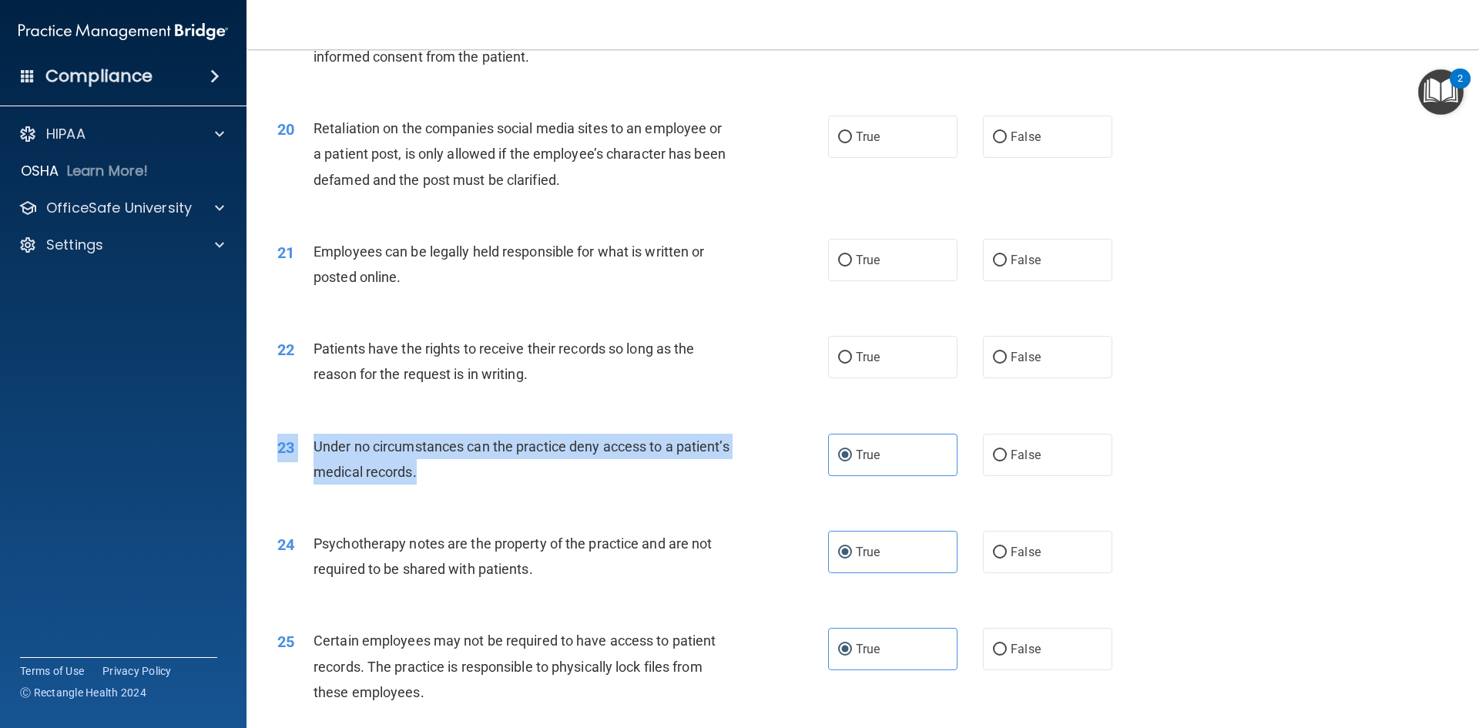
drag, startPoint x: 560, startPoint y: 528, endPoint x: 572, endPoint y: 512, distance: 19.3
click at [572, 511] on div "23 Under no circumstances can the practice deny access to a patient’s medical r…" at bounding box center [863, 462] width 1194 height 97
click at [572, 492] on div "23 Under no circumstances can the practice deny access to a patient’s medical r…" at bounding box center [552, 463] width 597 height 59
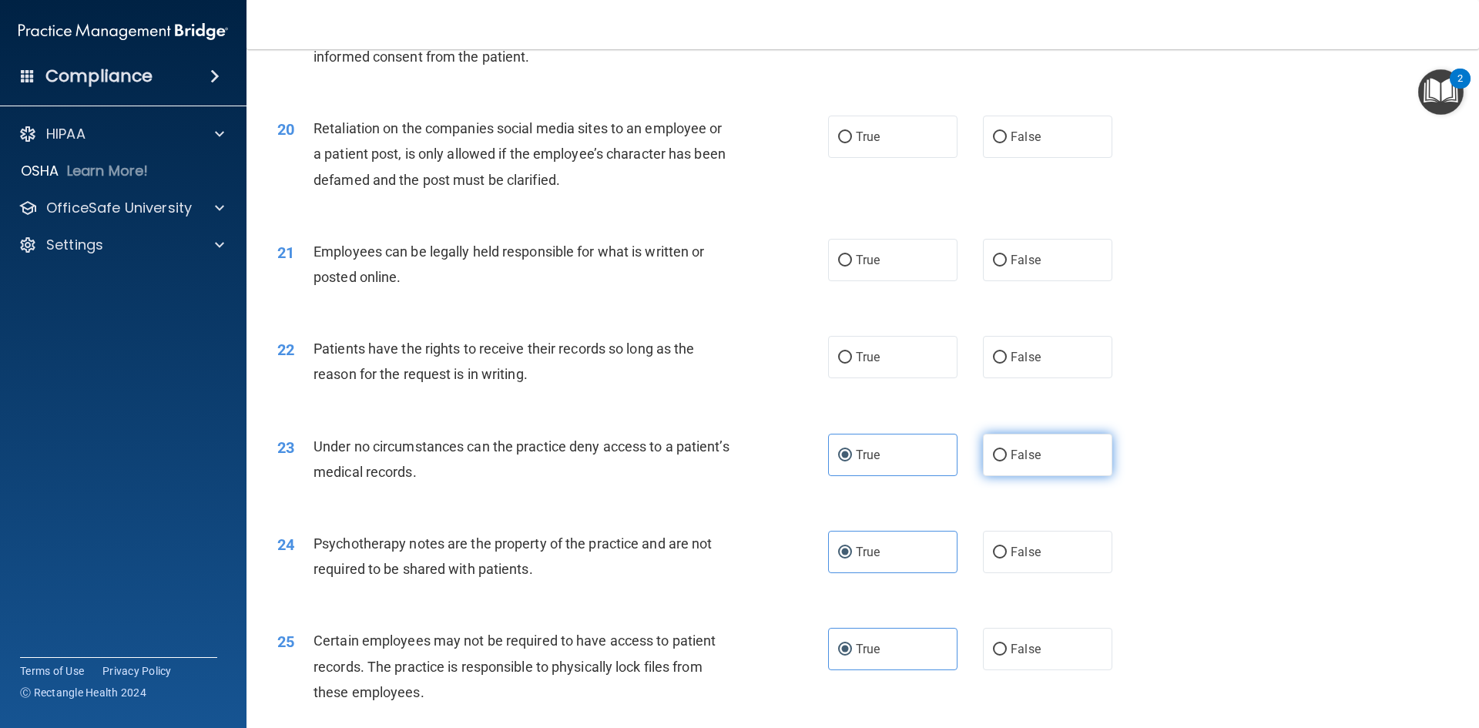
click at [1021, 462] on span "False" at bounding box center [1026, 455] width 30 height 15
click at [1007, 461] on input "False" at bounding box center [1000, 456] width 14 height 12
radio input "true"
radio input "false"
drag, startPoint x: 1018, startPoint y: 382, endPoint x: 934, endPoint y: 420, distance: 92.1
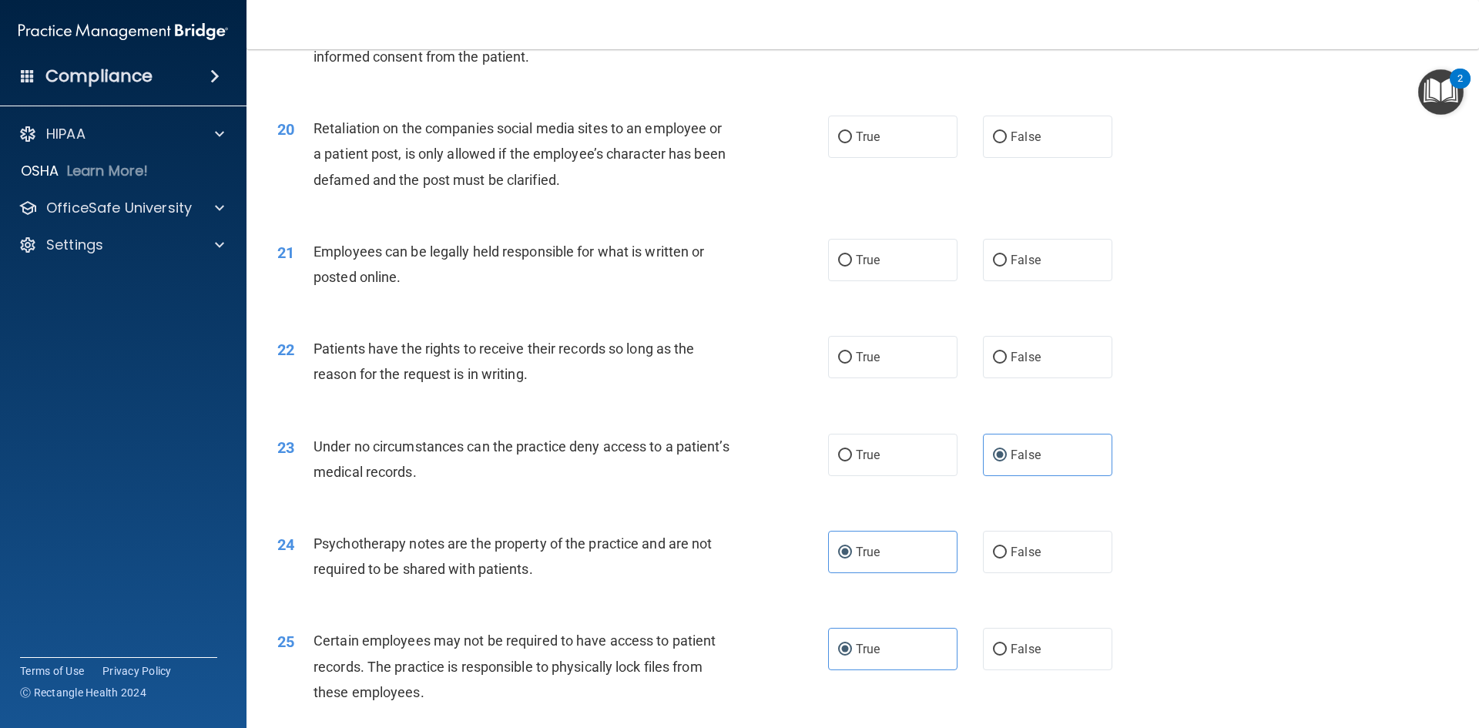
click at [1018, 364] on span "False" at bounding box center [1026, 357] width 30 height 15
click at [1007, 364] on input "False" at bounding box center [1000, 358] width 14 height 12
radio input "true"
drag, startPoint x: 849, startPoint y: 481, endPoint x: 830, endPoint y: 498, distance: 24.6
click at [850, 476] on label "True" at bounding box center [892, 455] width 129 height 42
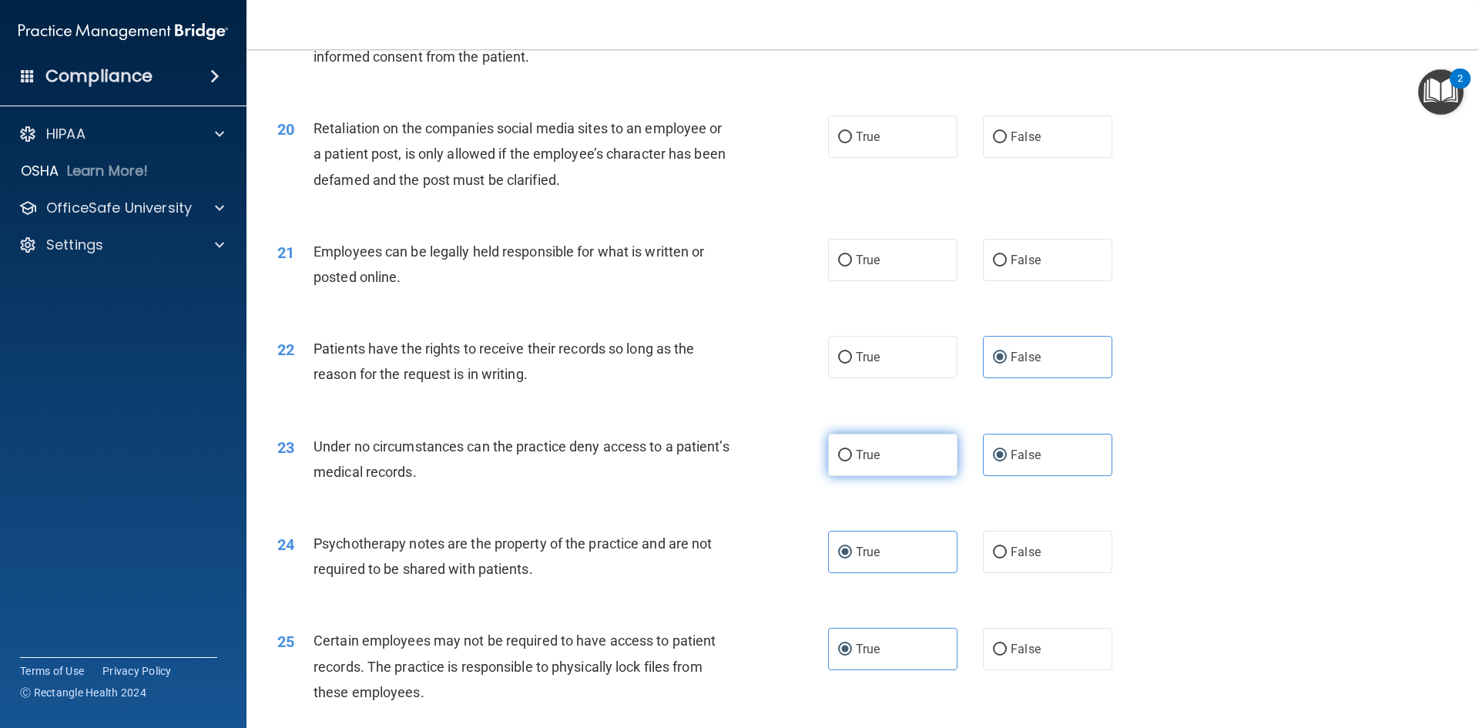
click at [850, 461] on input "True" at bounding box center [845, 456] width 14 height 12
radio input "true"
radio input "false"
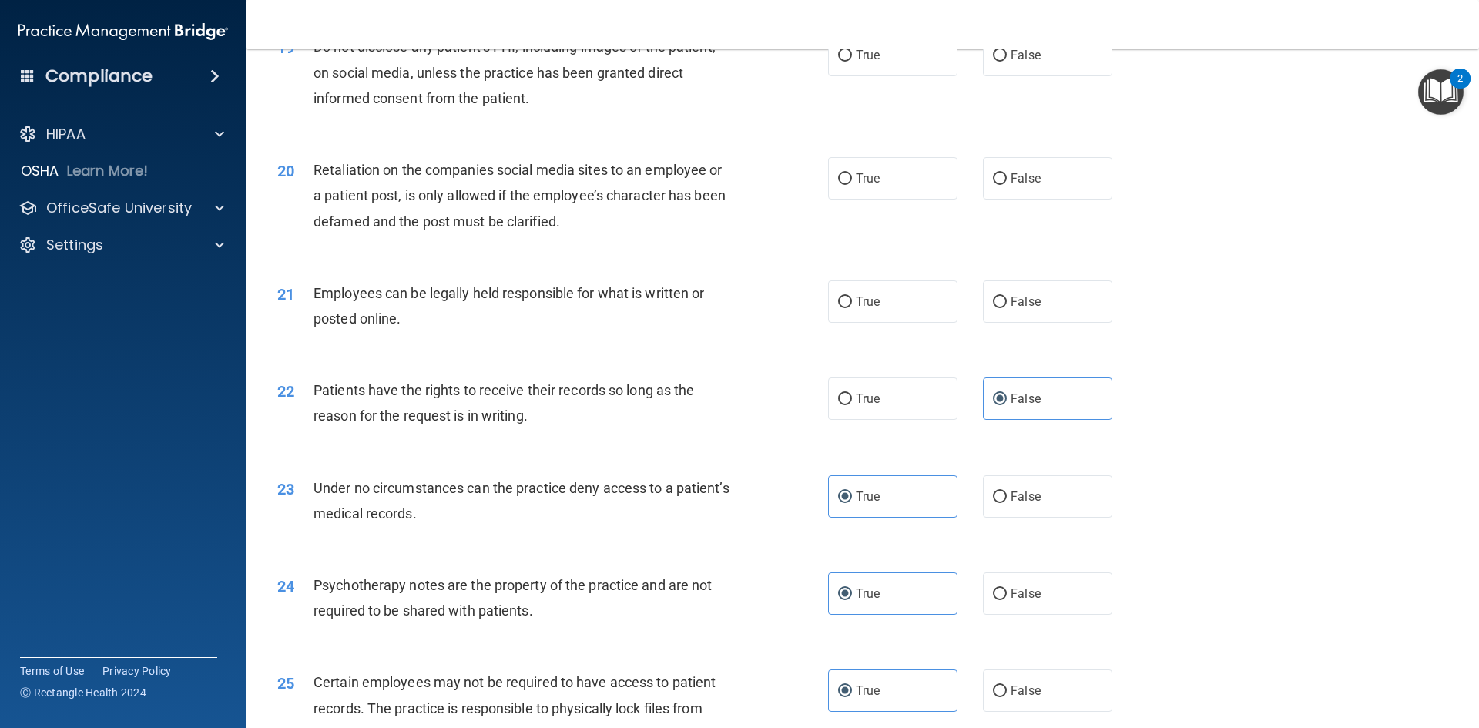
scroll to position [2292, 0]
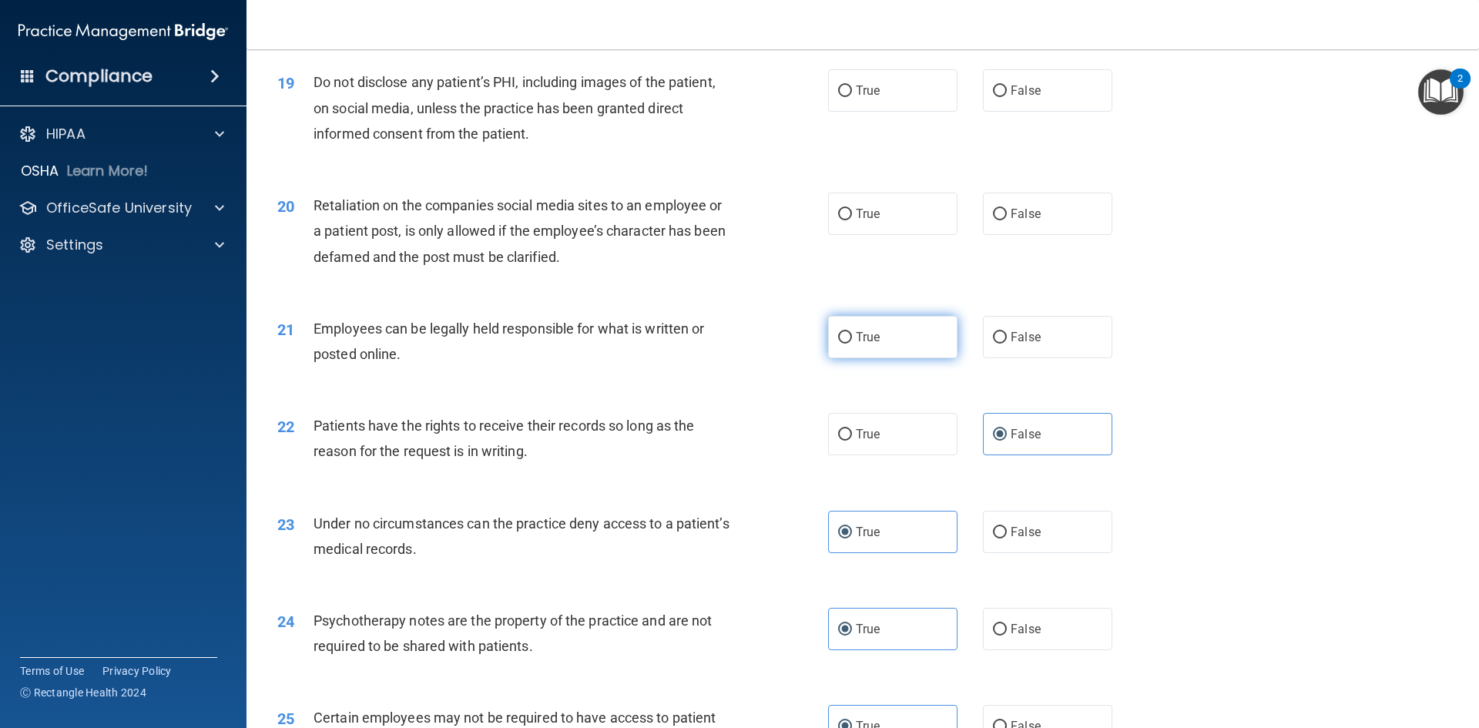
click at [869, 344] on span "True" at bounding box center [868, 337] width 24 height 15
click at [852, 344] on input "True" at bounding box center [845, 338] width 14 height 12
radio input "true"
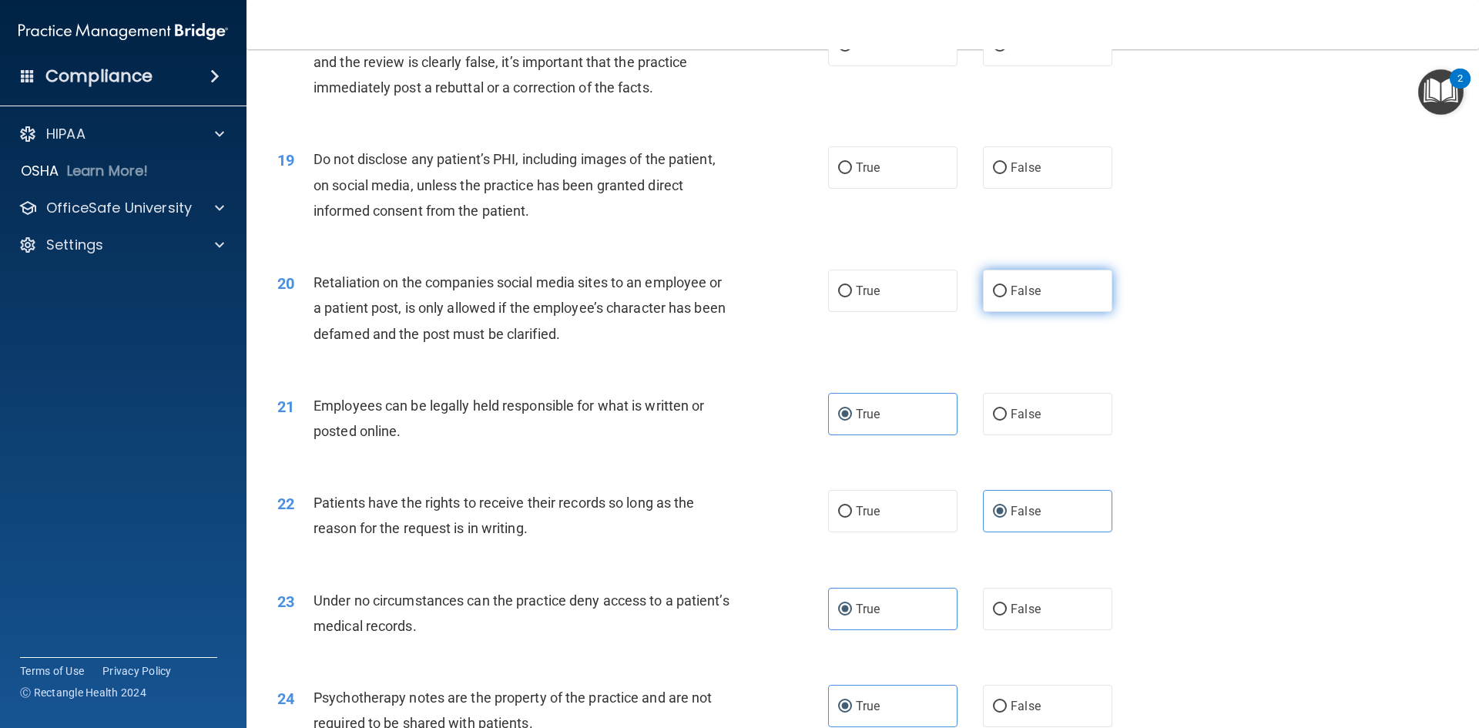
click at [995, 297] on input "False" at bounding box center [1000, 292] width 14 height 12
radio input "true"
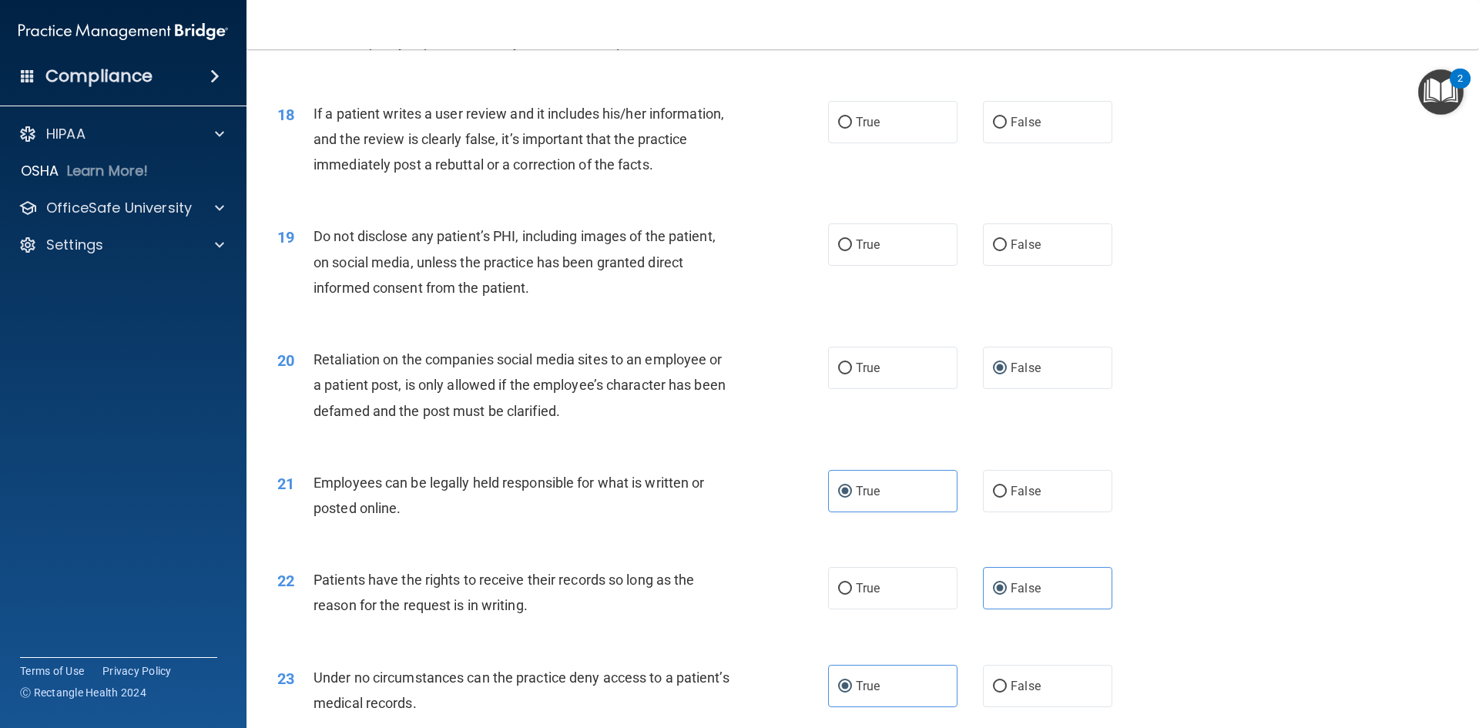
scroll to position [2061, 0]
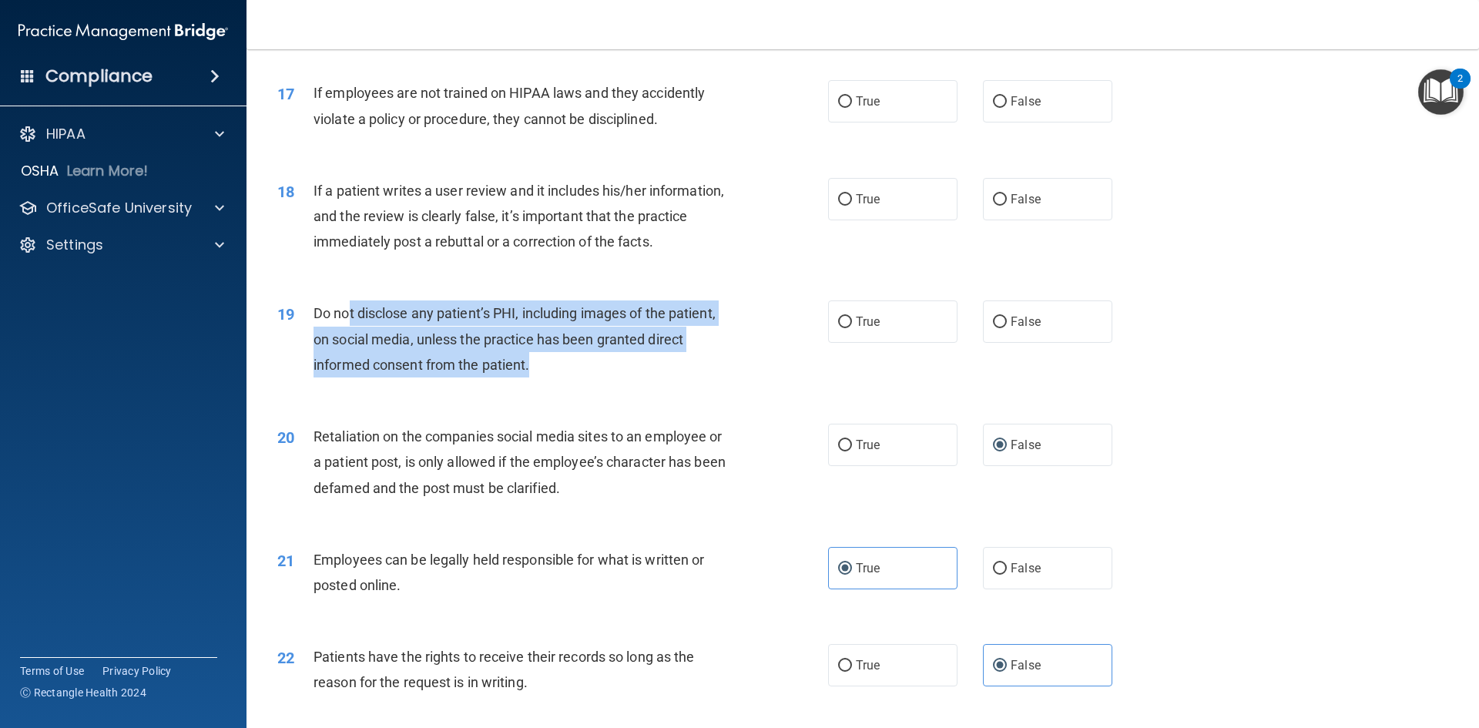
drag, startPoint x: 349, startPoint y: 348, endPoint x: 655, endPoint y: 391, distance: 308.7
click at [655, 377] on div "Do not disclose any patient’s PHI, including images of the patient, on social m…" at bounding box center [529, 338] width 431 height 77
click at [579, 377] on div "Do not disclose any patient’s PHI, including images of the patient, on social m…" at bounding box center [529, 338] width 431 height 77
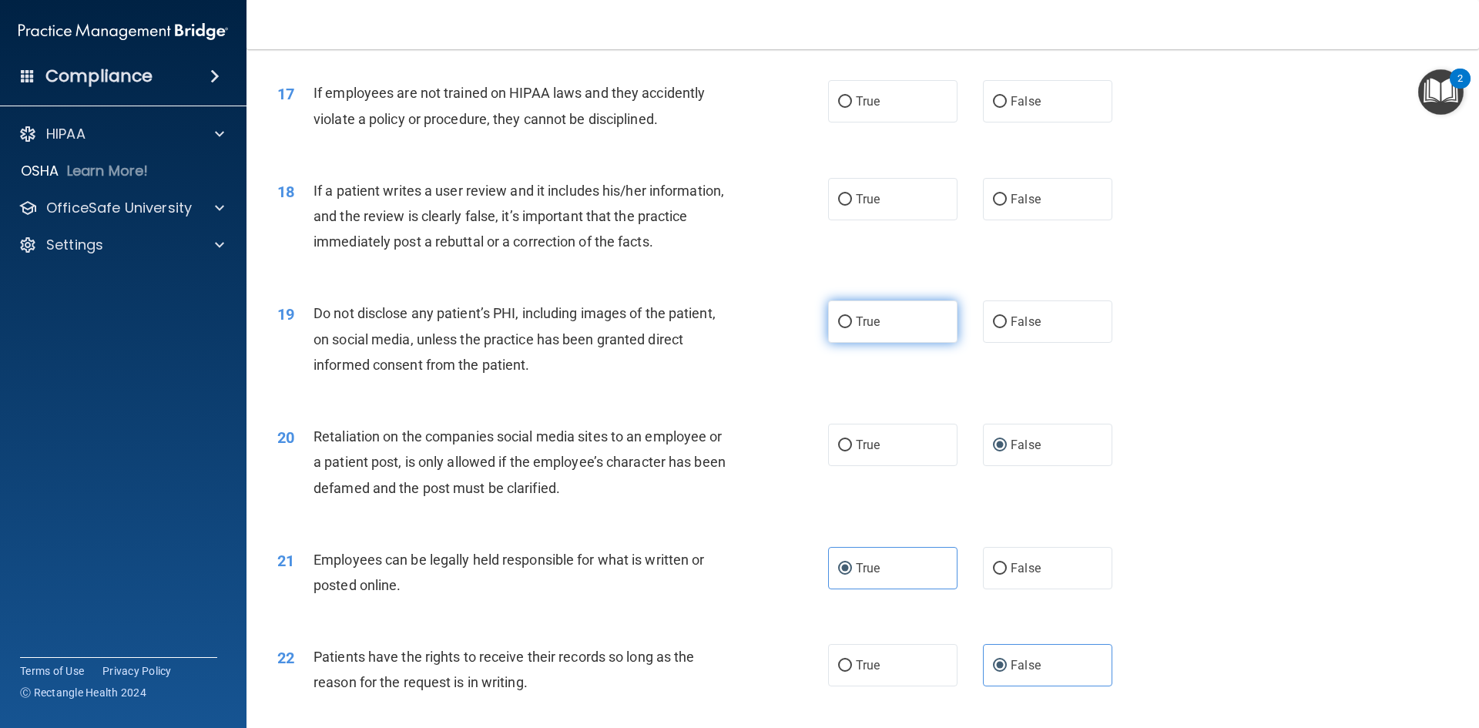
click at [897, 343] on label "True" at bounding box center [892, 321] width 129 height 42
click at [852, 328] on input "True" at bounding box center [845, 323] width 14 height 12
radio input "true"
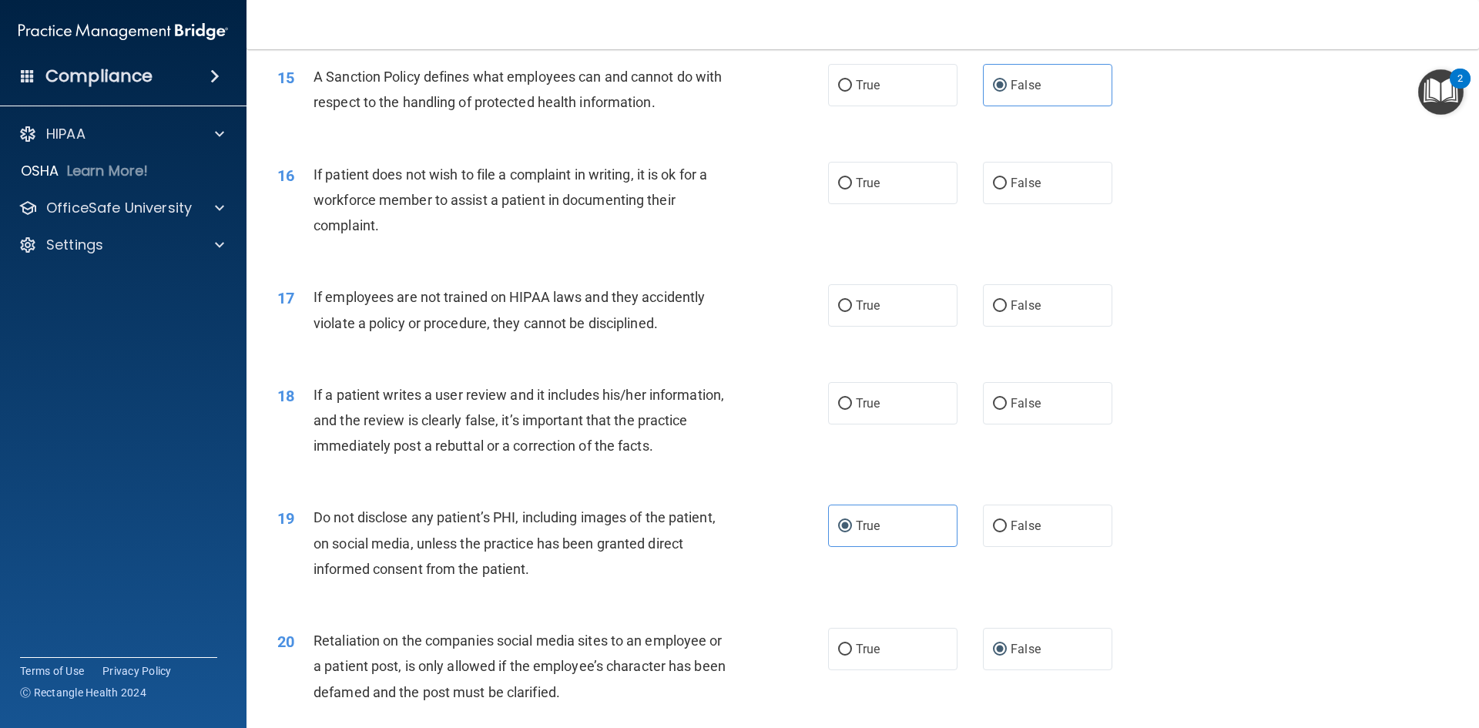
scroll to position [1829, 0]
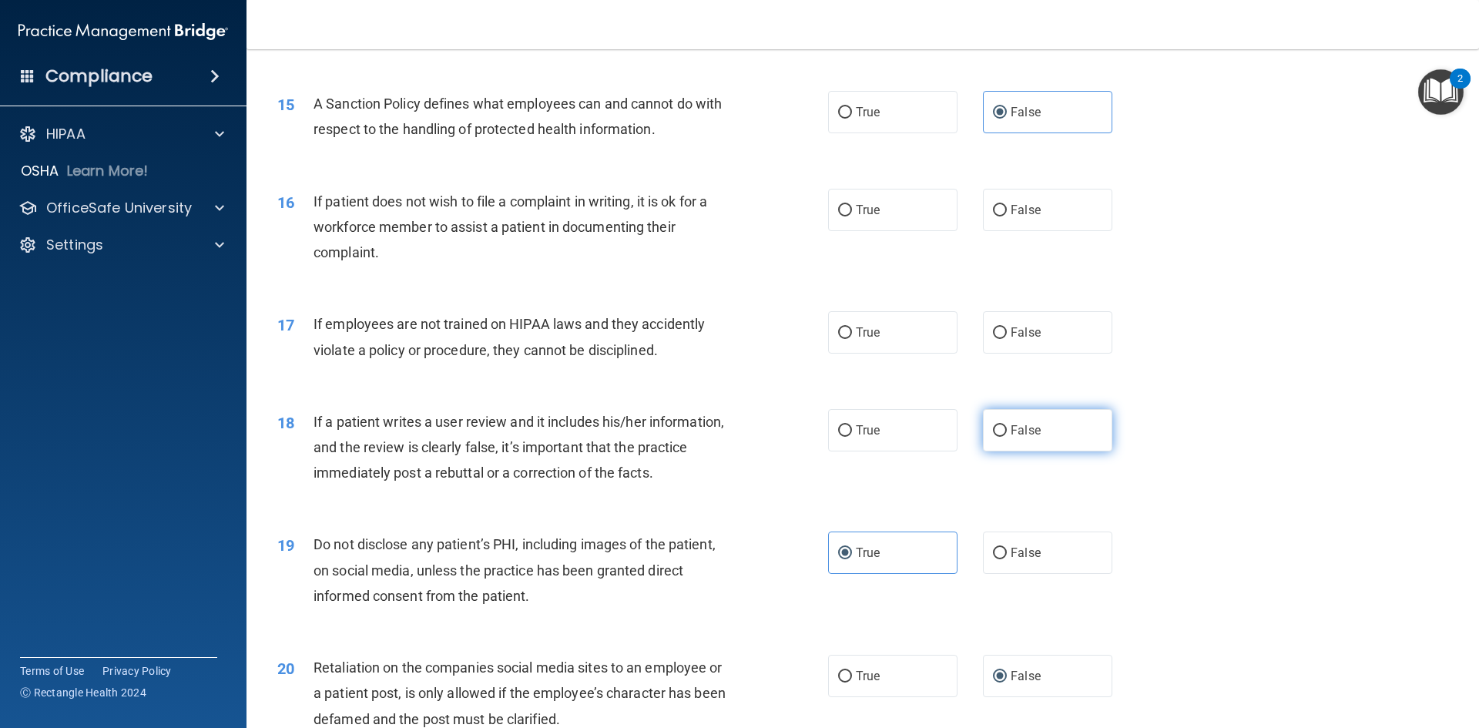
click at [1011, 438] on span "False" at bounding box center [1026, 430] width 30 height 15
click at [1007, 437] on input "False" at bounding box center [1000, 431] width 14 height 12
radio input "true"
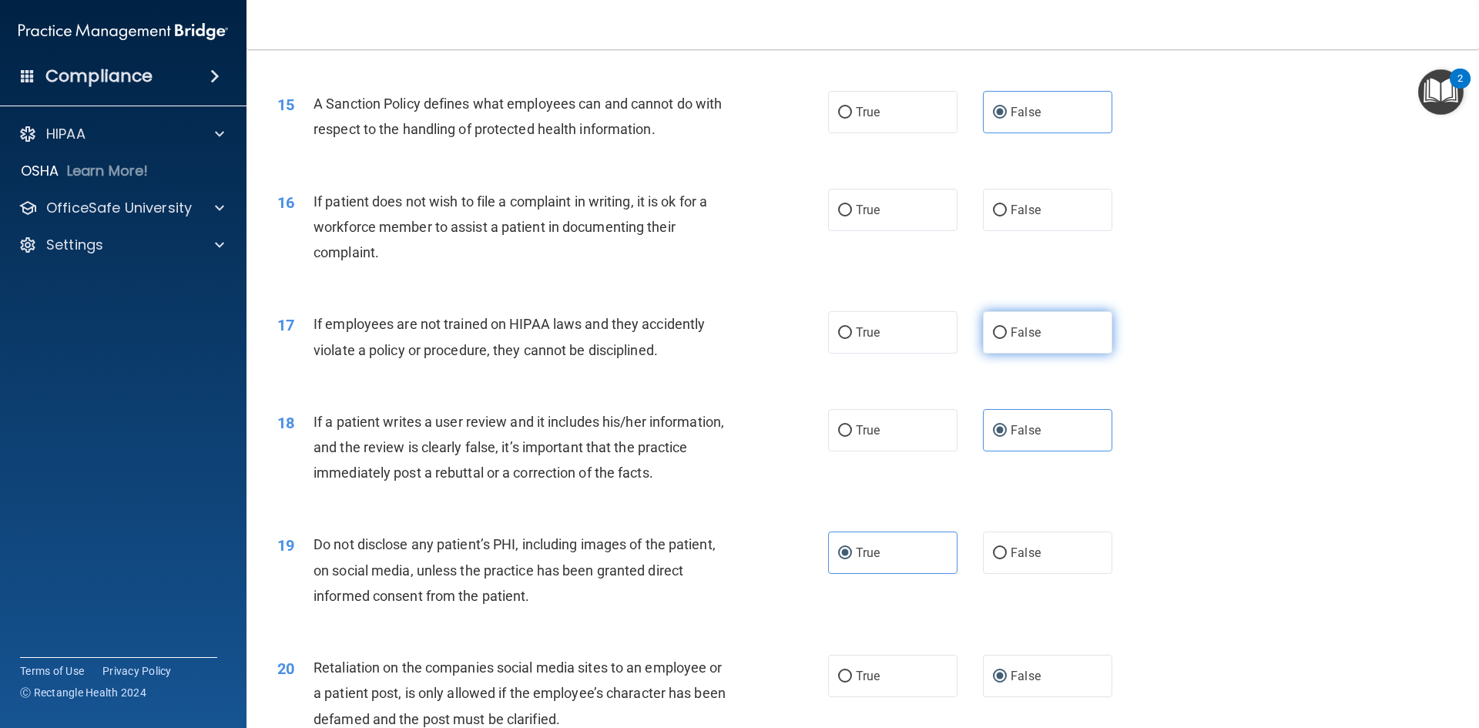
click at [993, 339] on input "False" at bounding box center [1000, 333] width 14 height 12
radio input "true"
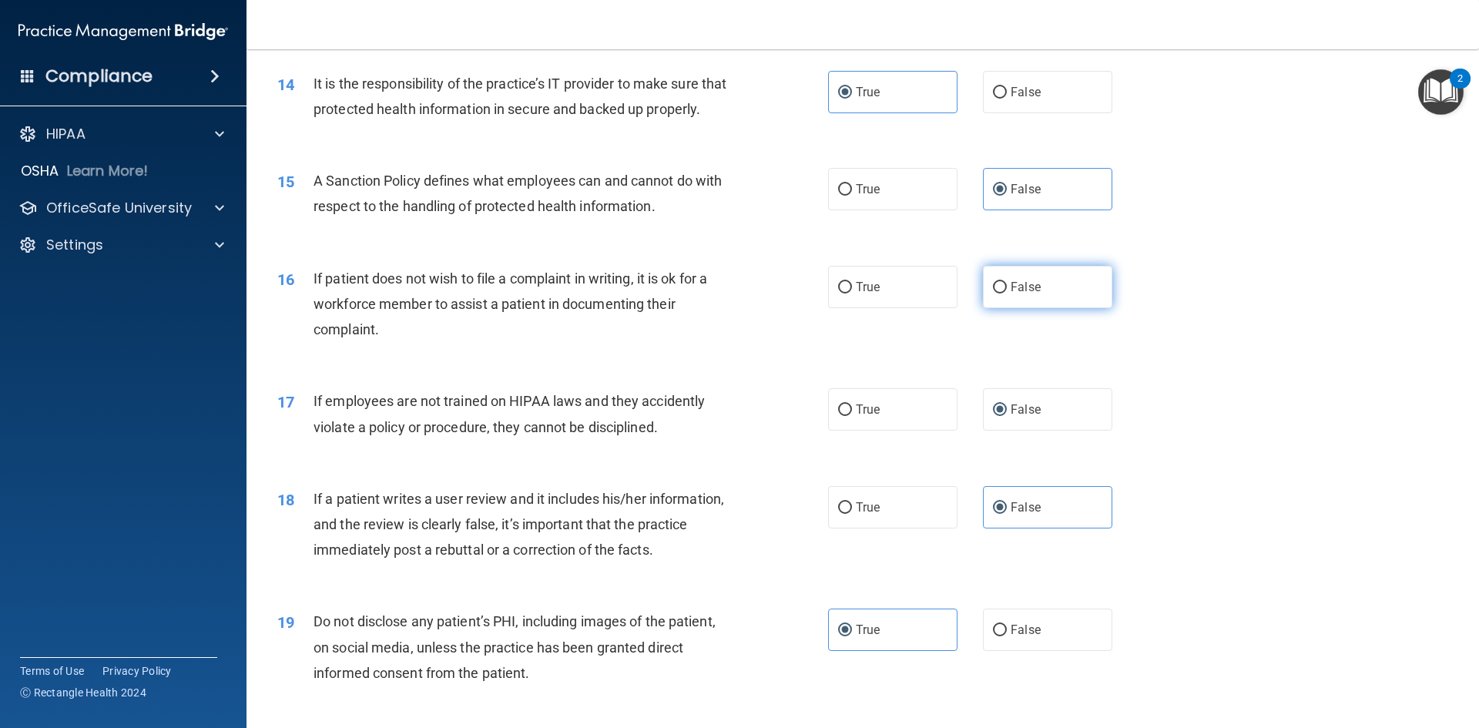
click at [1040, 300] on label "False" at bounding box center [1047, 287] width 129 height 42
click at [1007, 293] on input "False" at bounding box center [1000, 288] width 14 height 12
radio input "true"
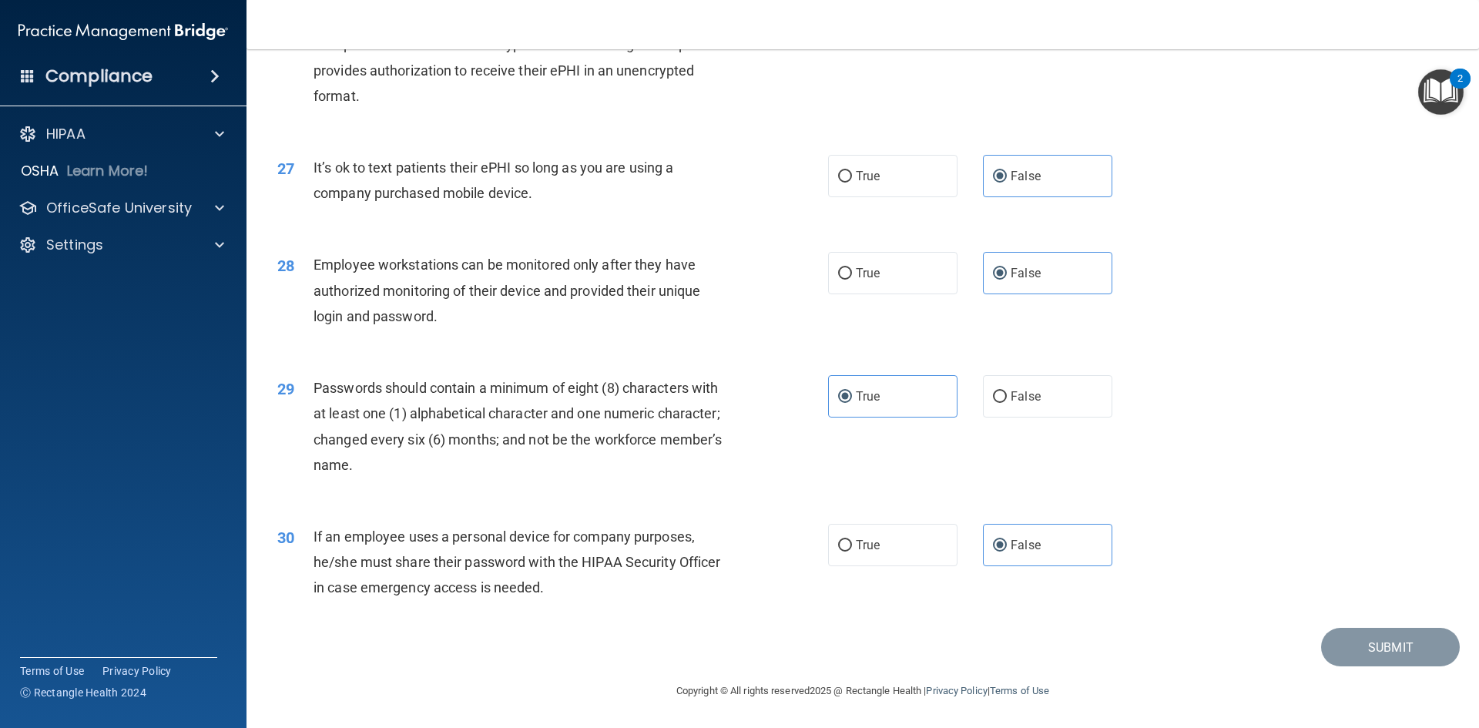
scroll to position [3139, 0]
click at [1256, 469] on div "29 Passwords should contain a minimum of eight (8) characters with at least one…" at bounding box center [863, 430] width 1194 height 149
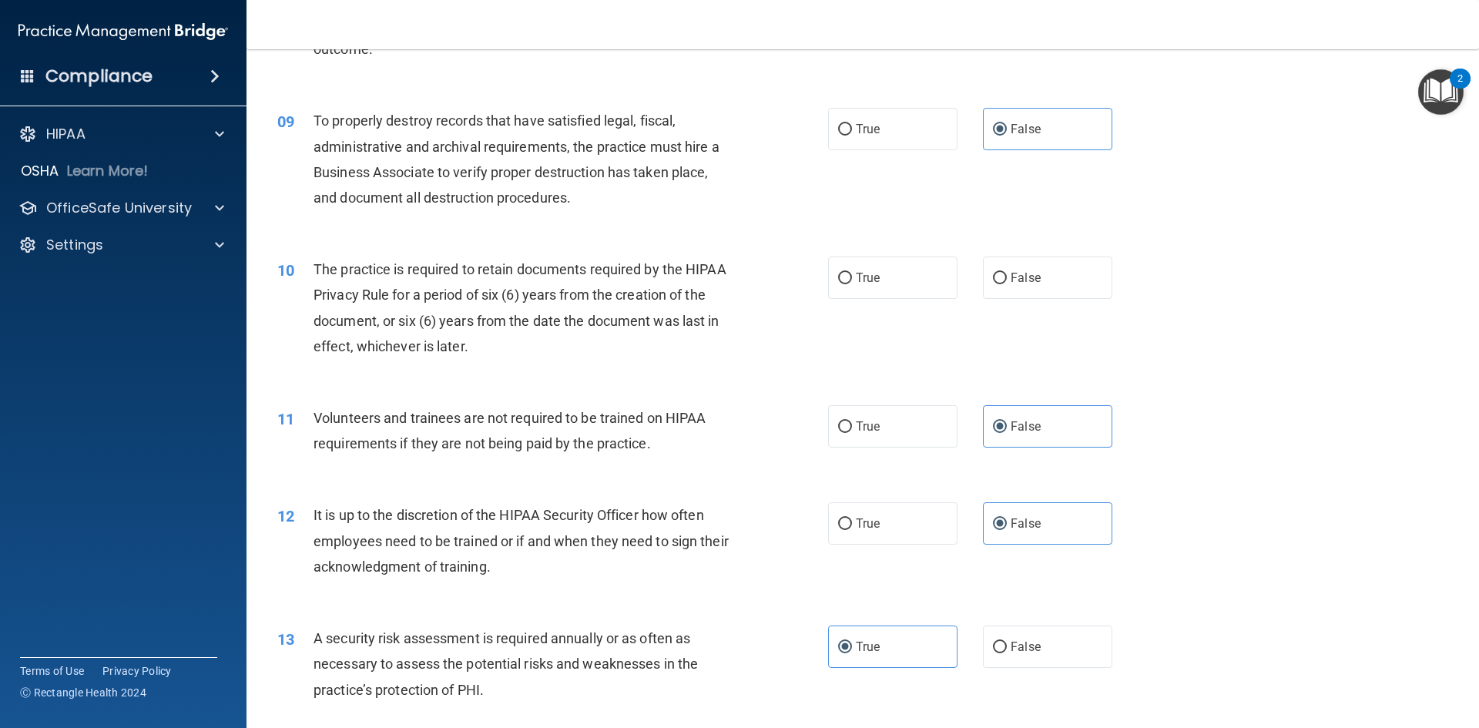
scroll to position [1059, 0]
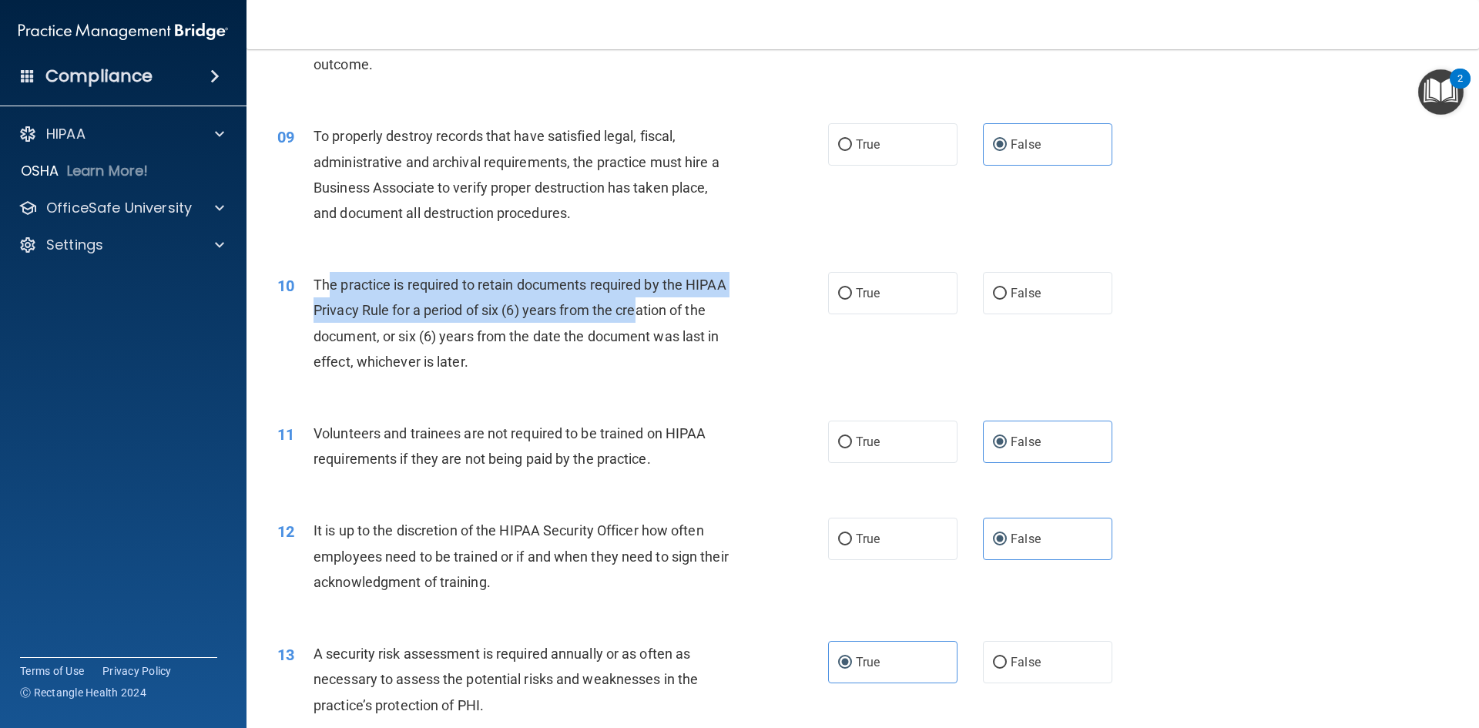
drag, startPoint x: 331, startPoint y: 274, endPoint x: 639, endPoint y: 313, distance: 309.8
click at [639, 313] on div "The practice is required to retain documents required by the HIPAA Privacy Rule…" at bounding box center [529, 323] width 431 height 102
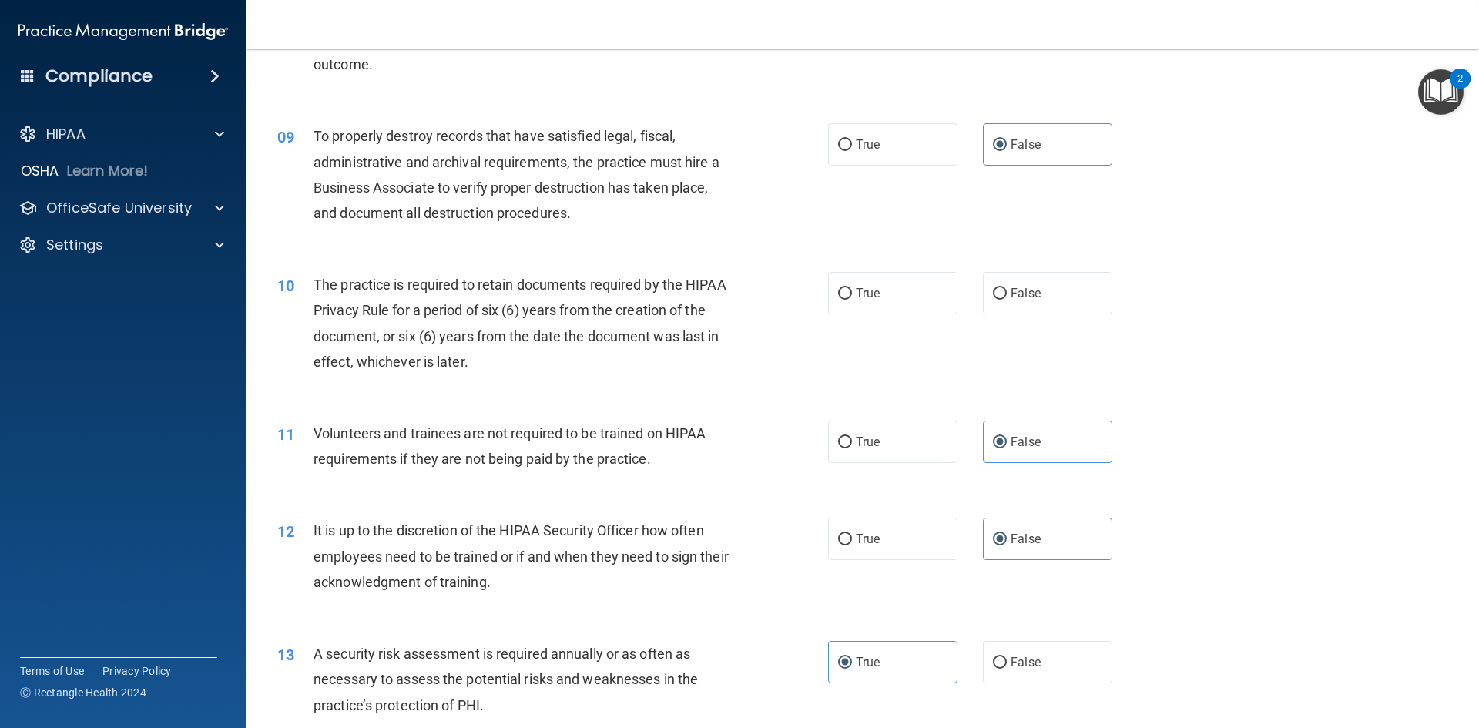
click at [533, 366] on div "The practice is required to retain documents required by the HIPAA Privacy Rule…" at bounding box center [529, 323] width 431 height 102
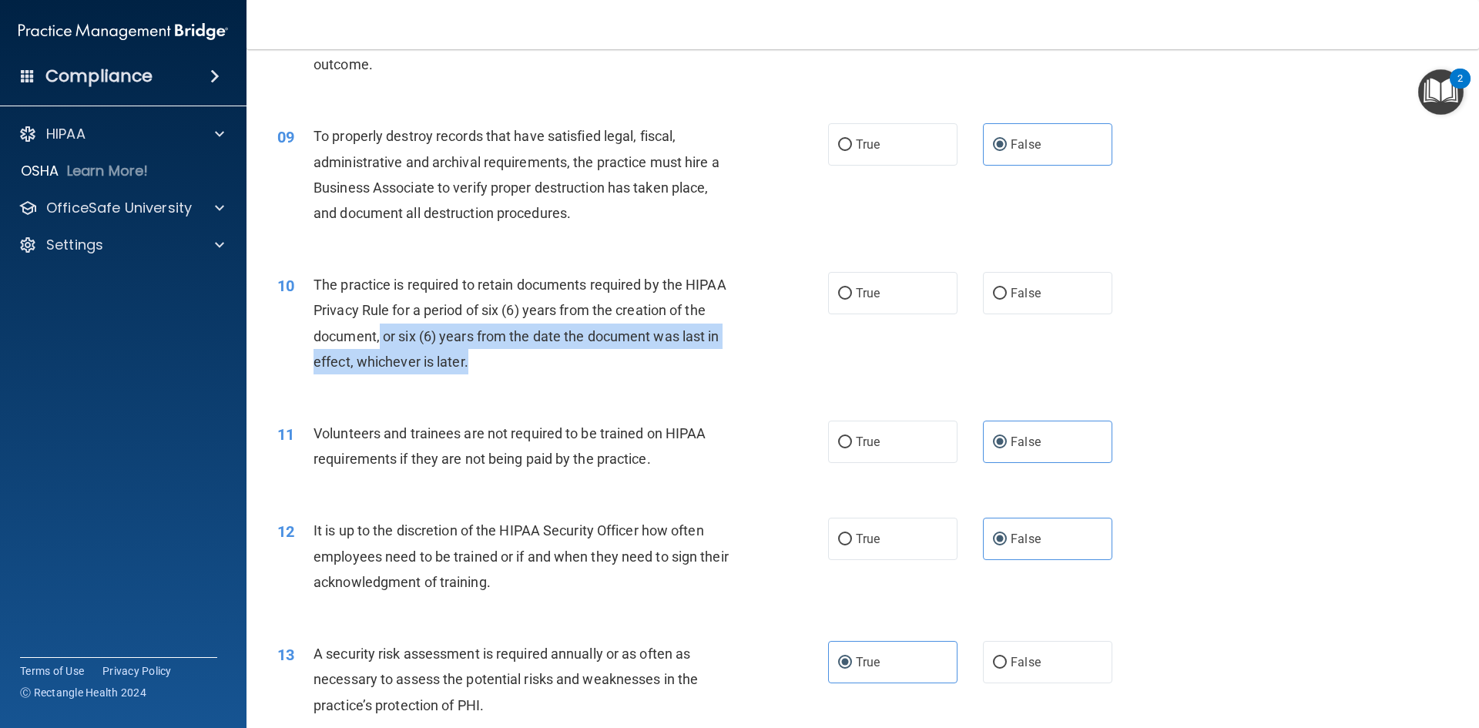
drag, startPoint x: 379, startPoint y: 331, endPoint x: 605, endPoint y: 371, distance: 229.2
click at [605, 371] on div "The practice is required to retain documents required by the HIPAA Privacy Rule…" at bounding box center [529, 323] width 431 height 102
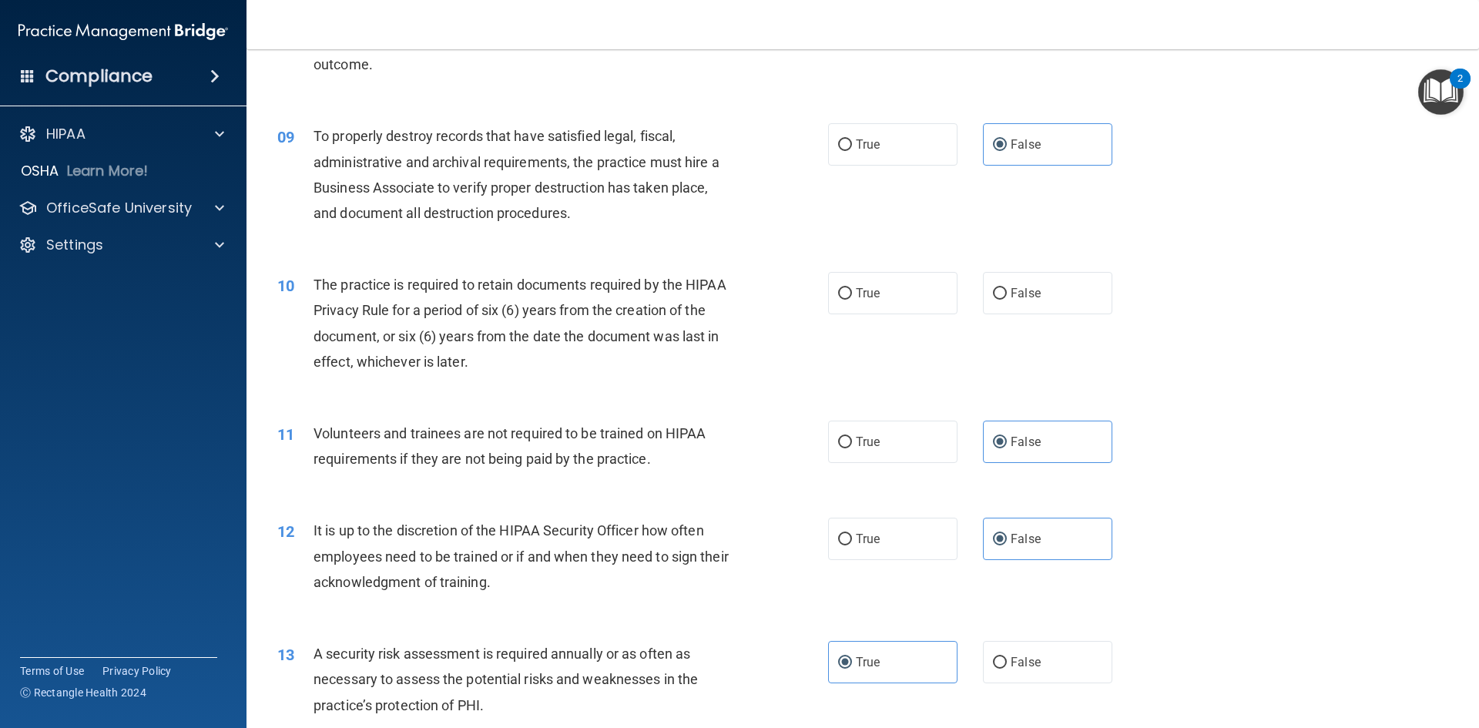
click at [454, 271] on div "10 The practice is required to retain documents required by the HIPAA Privacy R…" at bounding box center [863, 327] width 1194 height 149
drag, startPoint x: 885, startPoint y: 310, endPoint x: 892, endPoint y: 300, distance: 11.6
click at [888, 302] on label "True" at bounding box center [892, 293] width 129 height 42
click at [852, 300] on input "True" at bounding box center [845, 294] width 14 height 12
radio input "true"
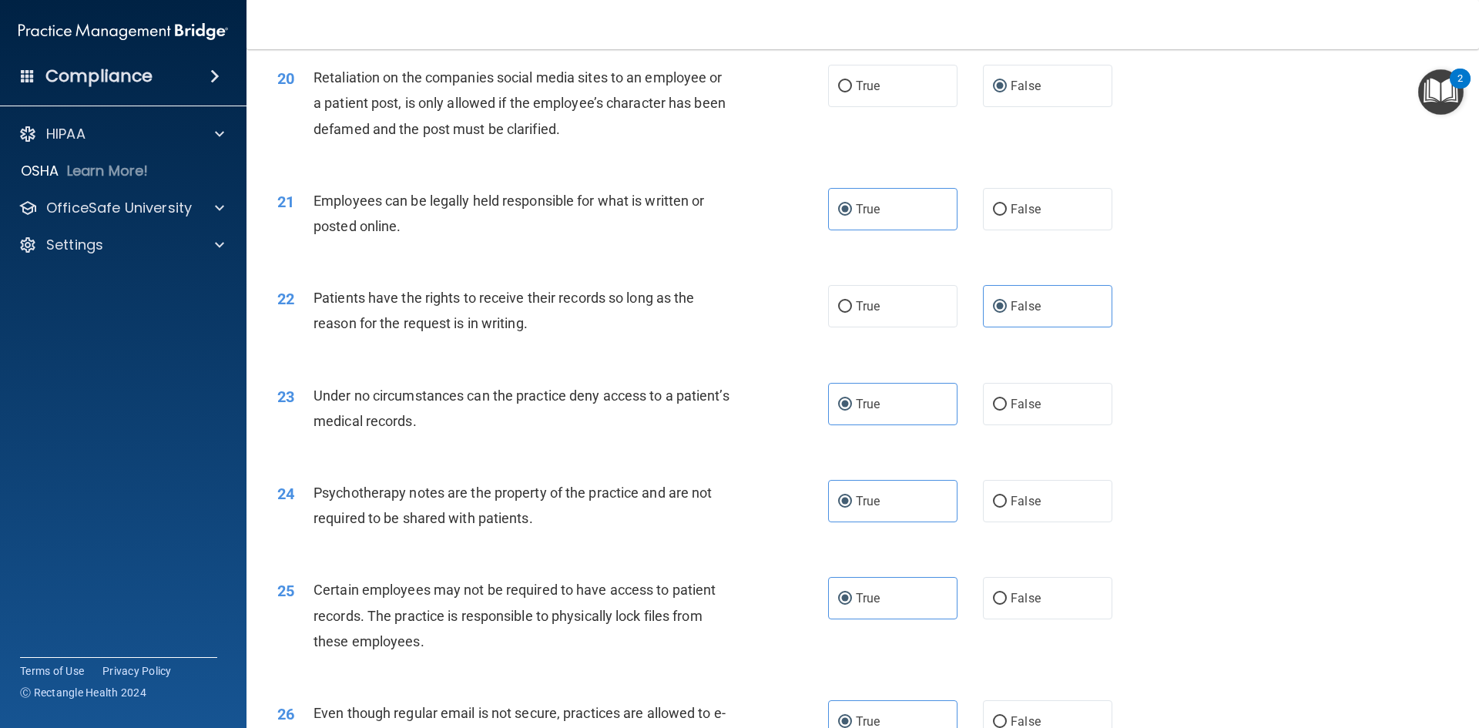
scroll to position [3139, 0]
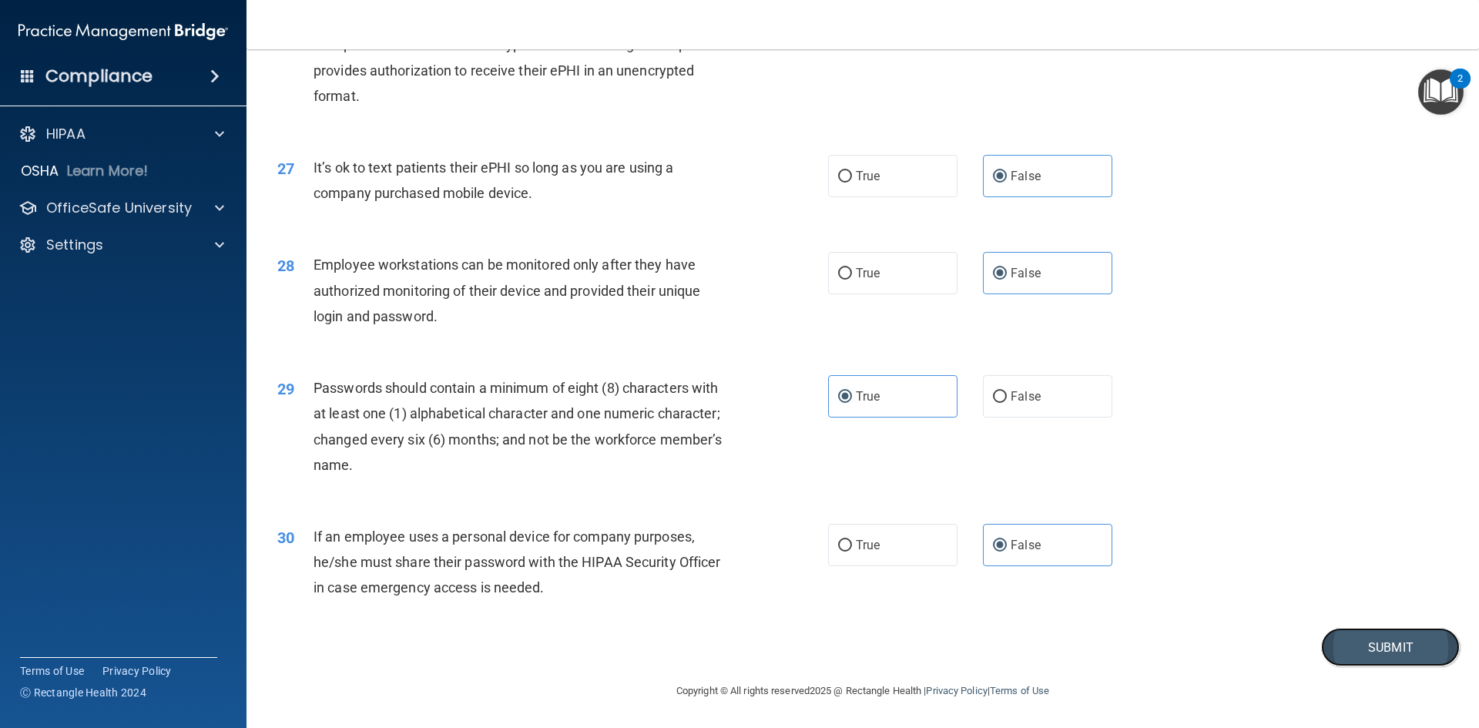
click at [1364, 650] on button "Submit" at bounding box center [1390, 647] width 139 height 39
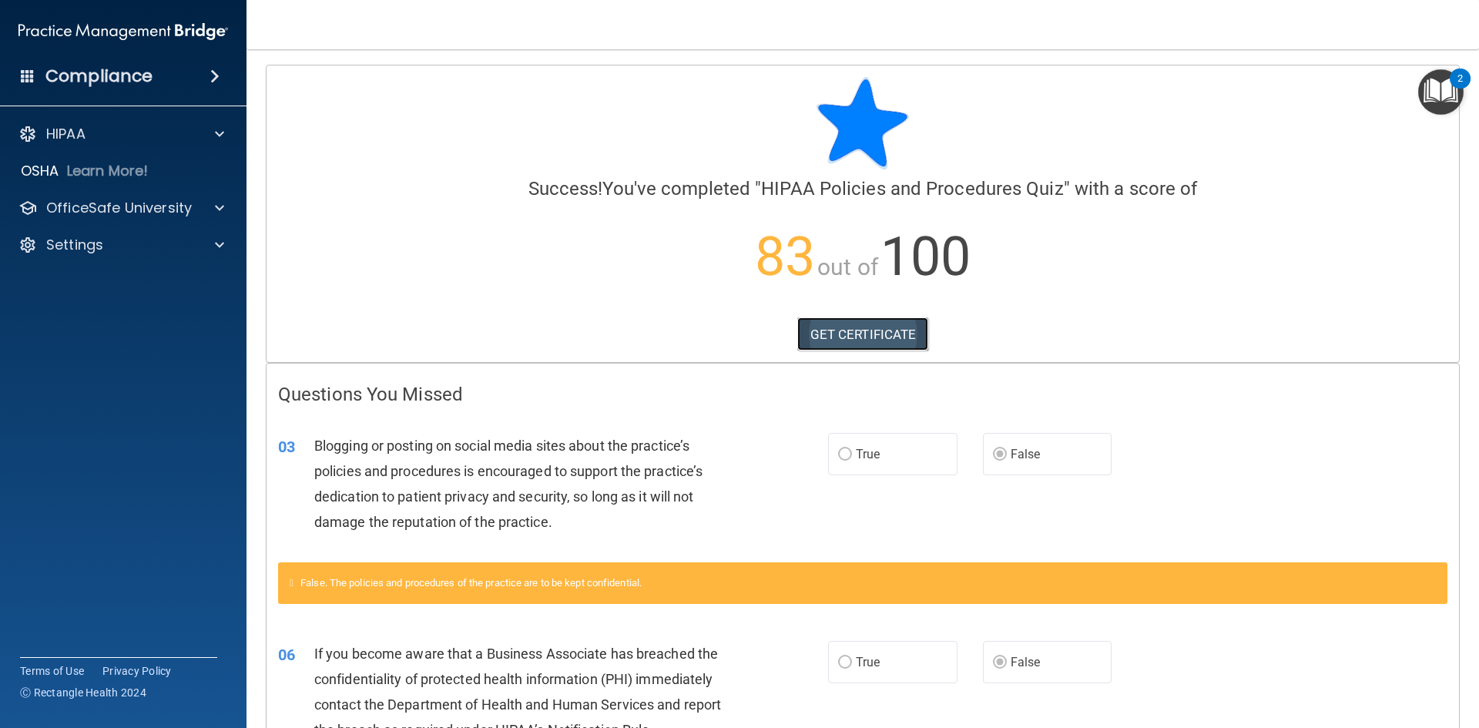
click at [886, 338] on link "GET CERTIFICATE" at bounding box center [863, 334] width 132 height 34
drag, startPoint x: 132, startPoint y: 186, endPoint x: 134, endPoint y: 194, distance: 7.9
click at [133, 186] on div "HIPAA Documents and Policies Report an Incident Business Associates Emergency P…" at bounding box center [123, 192] width 247 height 160
click at [135, 204] on p "OfficeSafe University" at bounding box center [119, 208] width 146 height 18
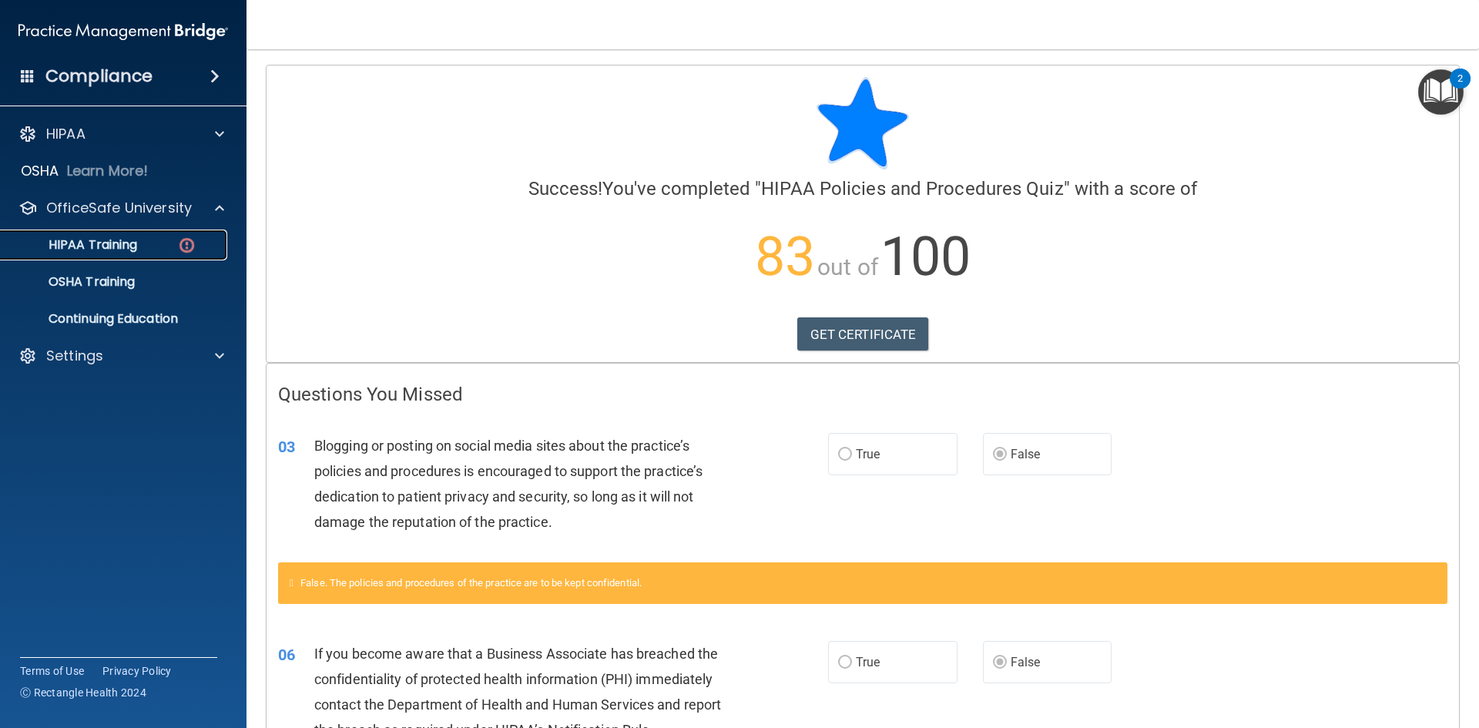
click at [105, 246] on p "HIPAA Training" at bounding box center [73, 244] width 127 height 15
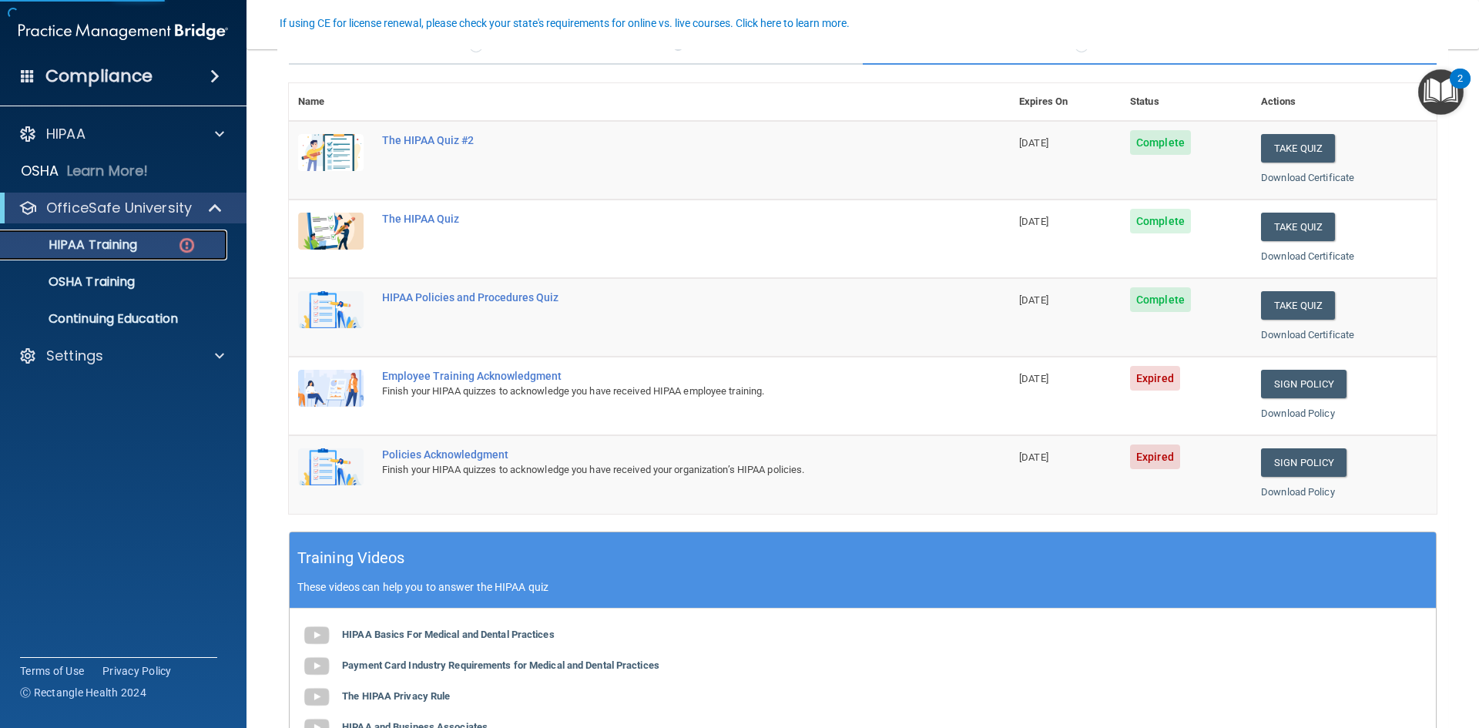
scroll to position [154, 0]
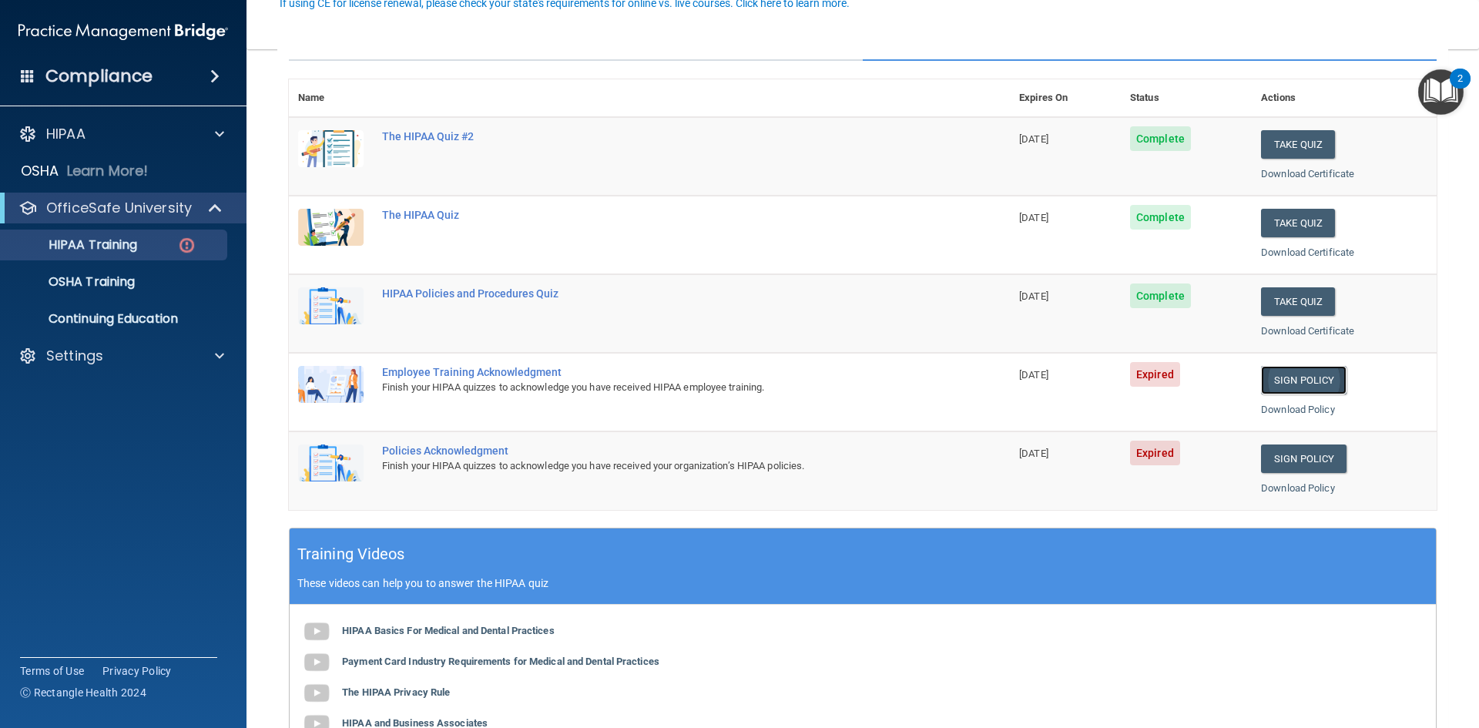
click at [1300, 380] on link "Sign Policy" at bounding box center [1304, 380] width 86 height 29
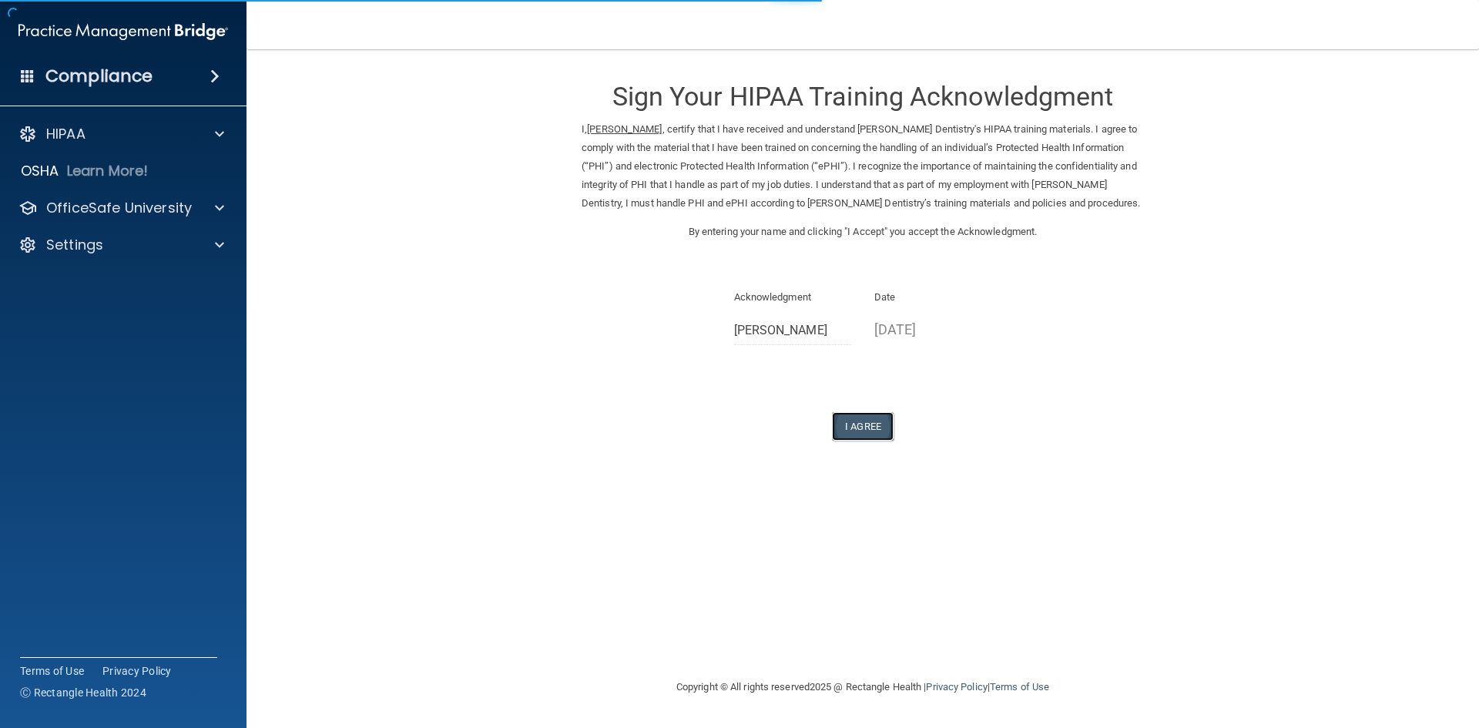
click at [874, 426] on button "I Agree" at bounding box center [863, 426] width 62 height 29
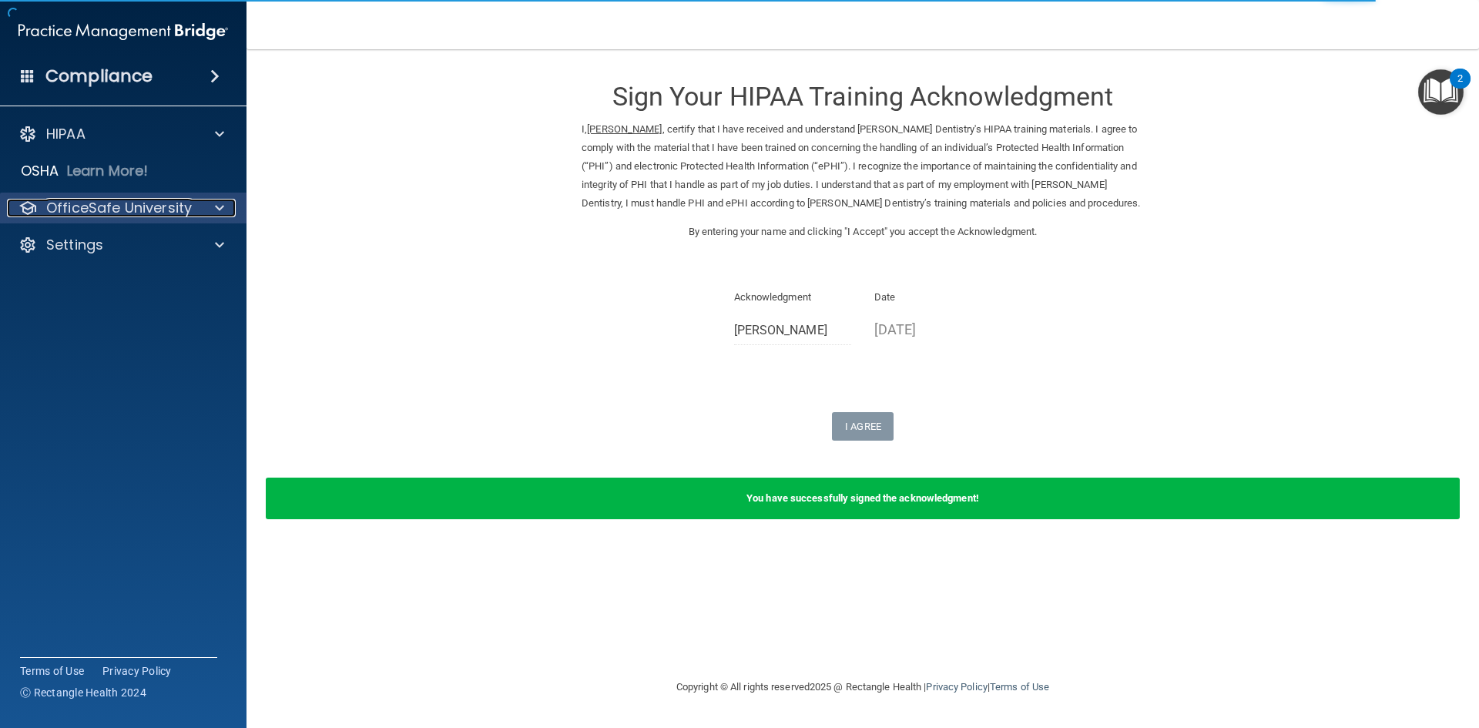
click at [96, 214] on p "OfficeSafe University" at bounding box center [119, 208] width 146 height 18
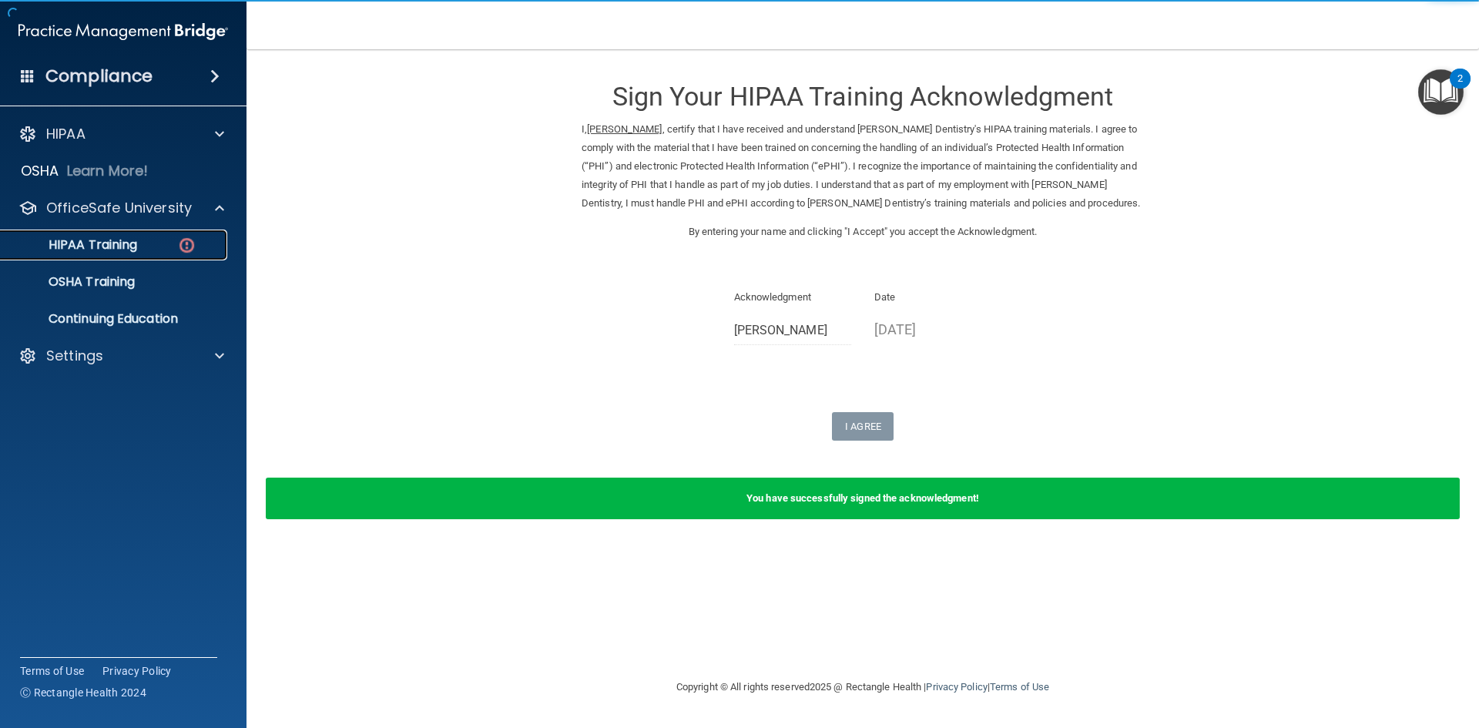
click at [111, 251] on p "HIPAA Training" at bounding box center [73, 244] width 127 height 15
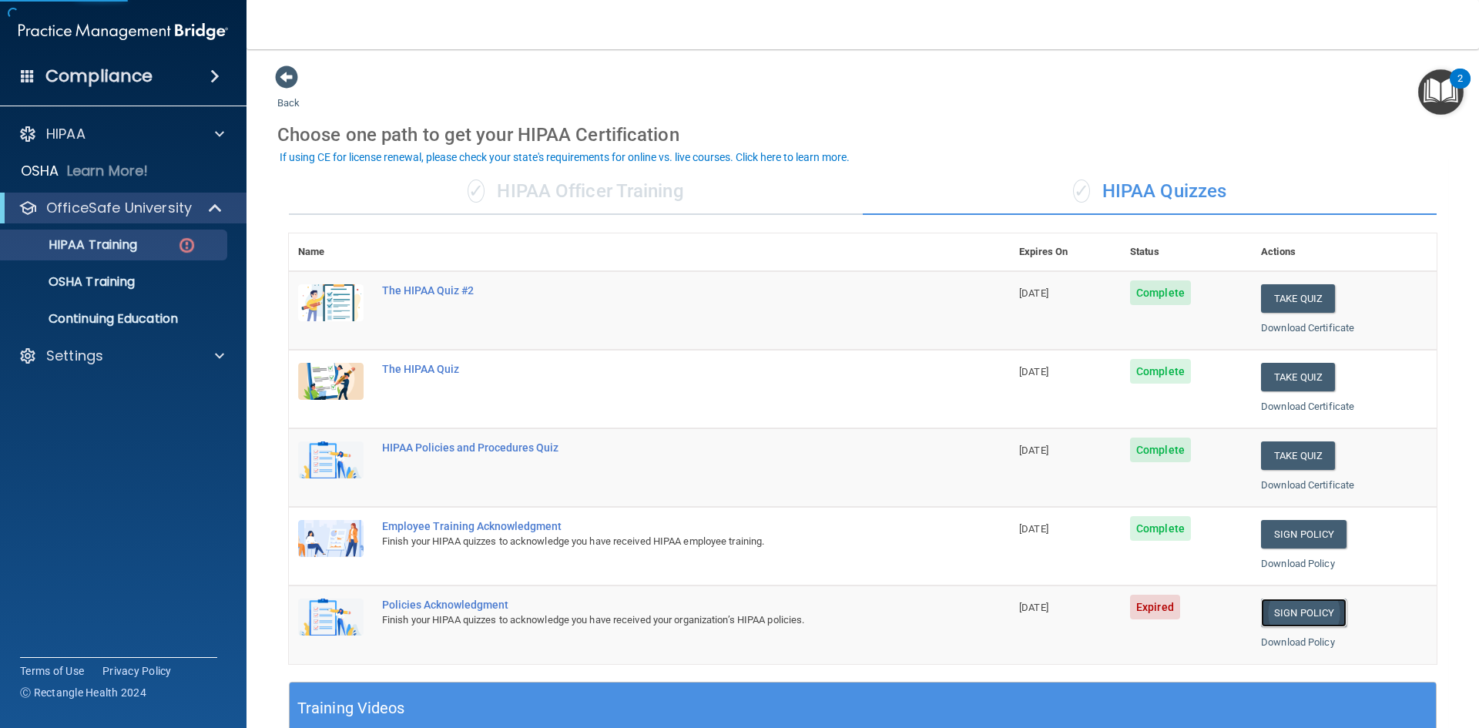
click at [1283, 610] on link "Sign Policy" at bounding box center [1304, 613] width 86 height 29
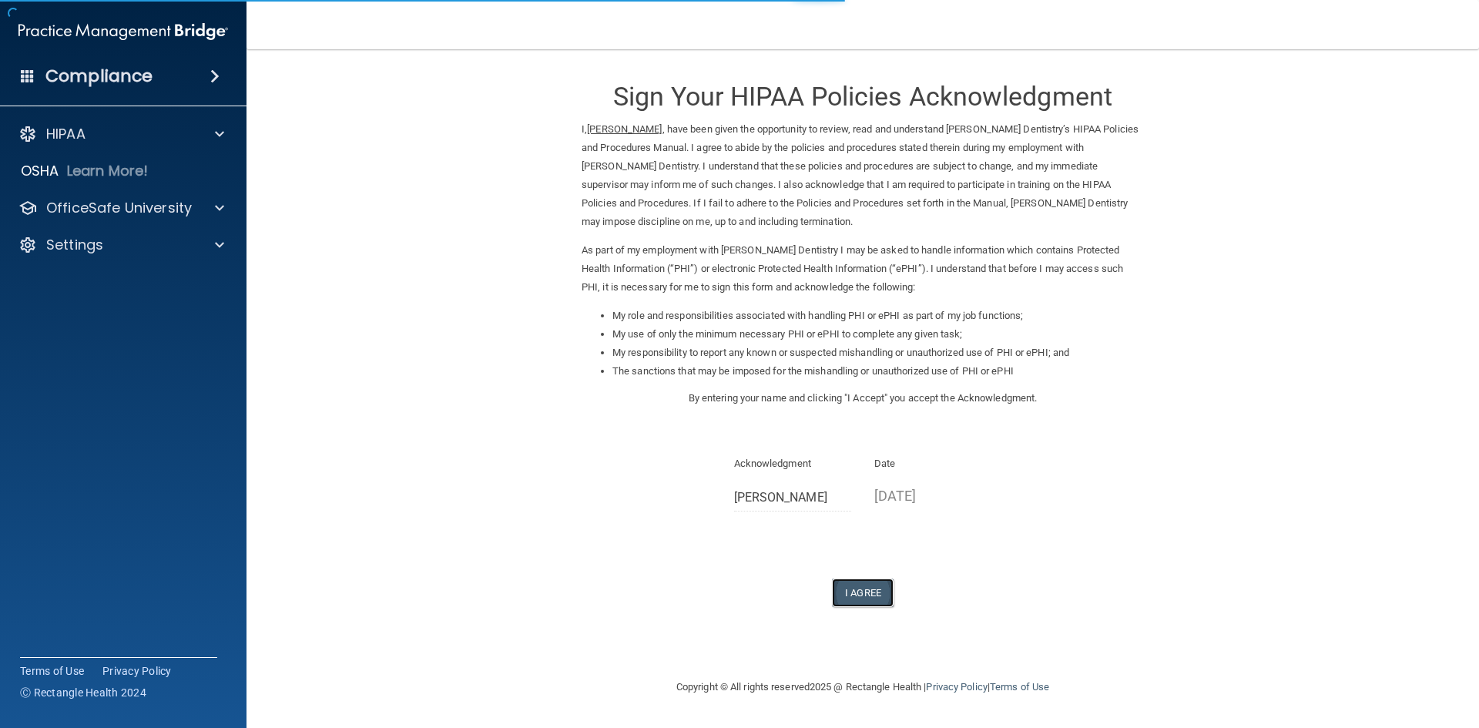
click at [887, 596] on button "I Agree" at bounding box center [863, 593] width 62 height 29
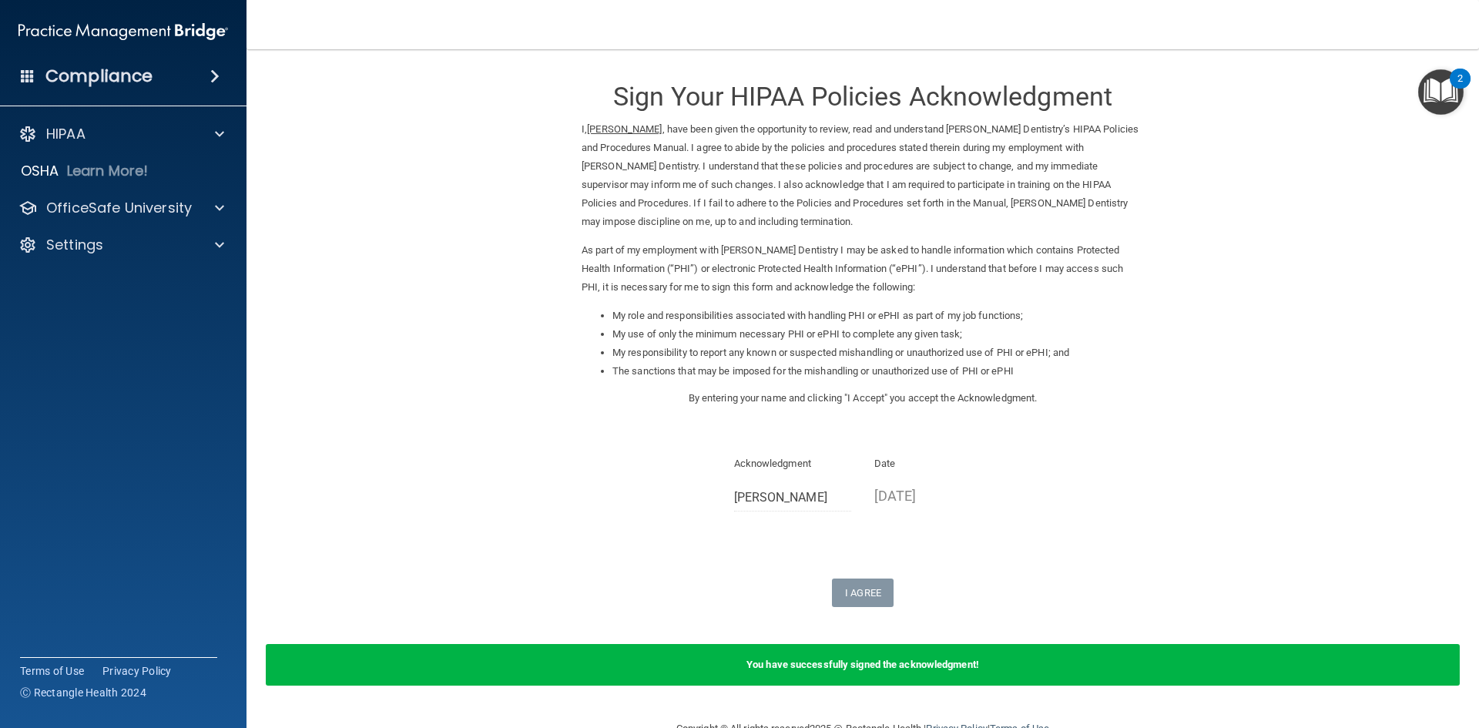
scroll to position [38, 0]
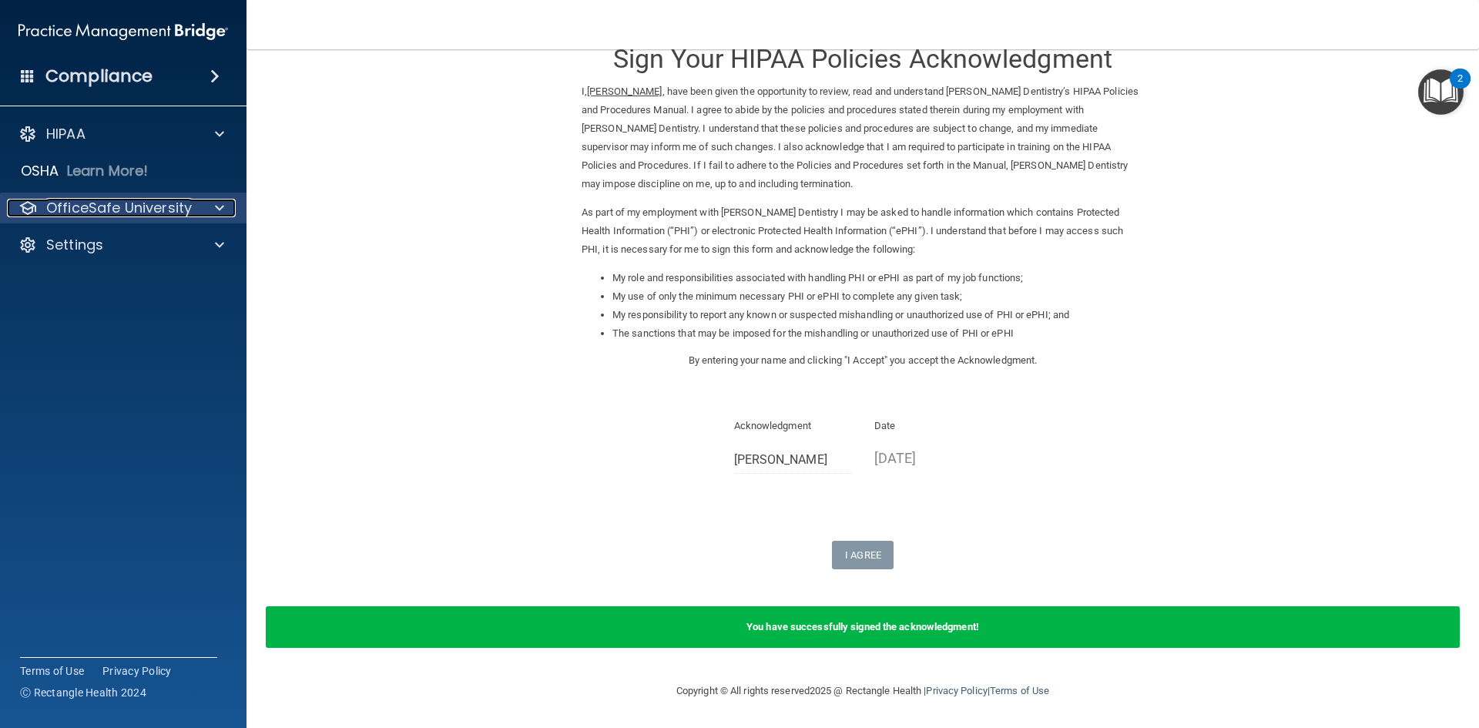
click at [139, 203] on p "OfficeSafe University" at bounding box center [119, 208] width 146 height 18
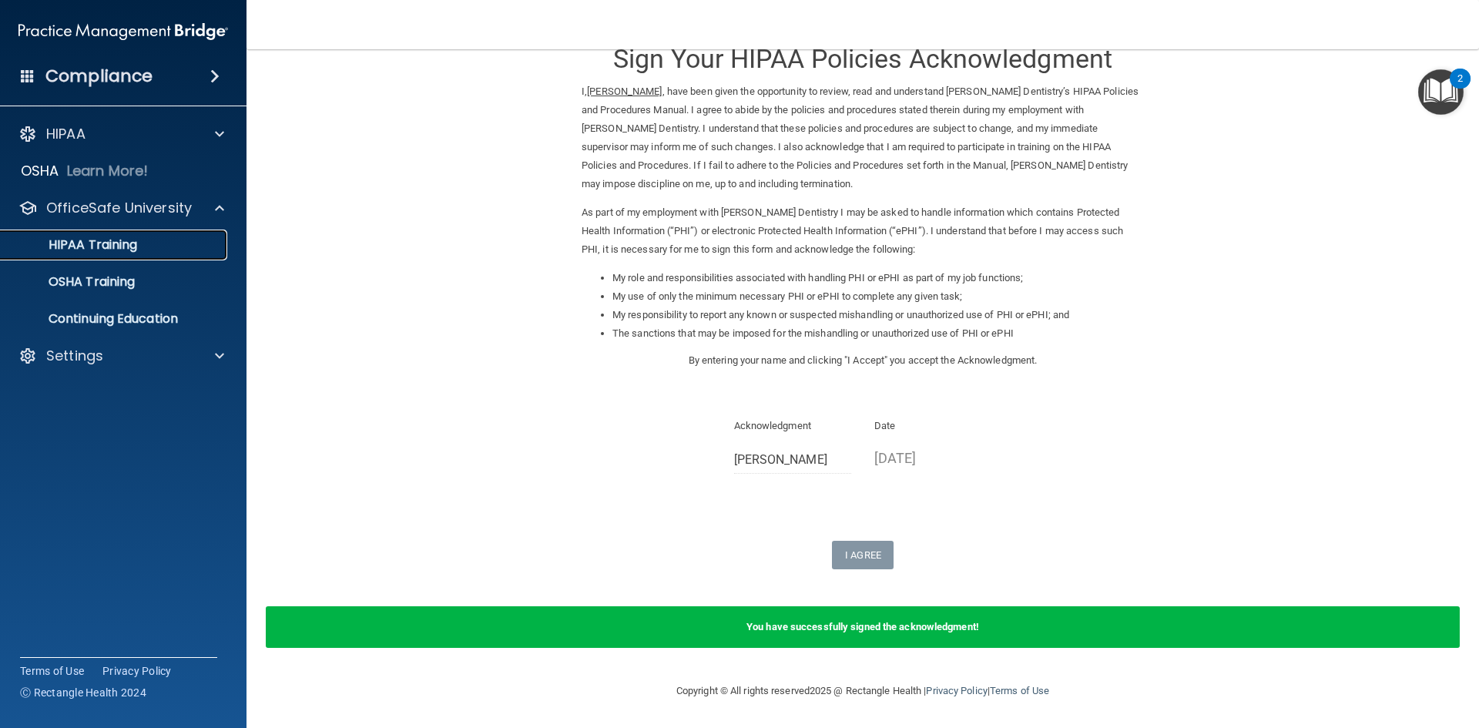
click at [99, 253] on link "HIPAA Training" at bounding box center [106, 245] width 243 height 31
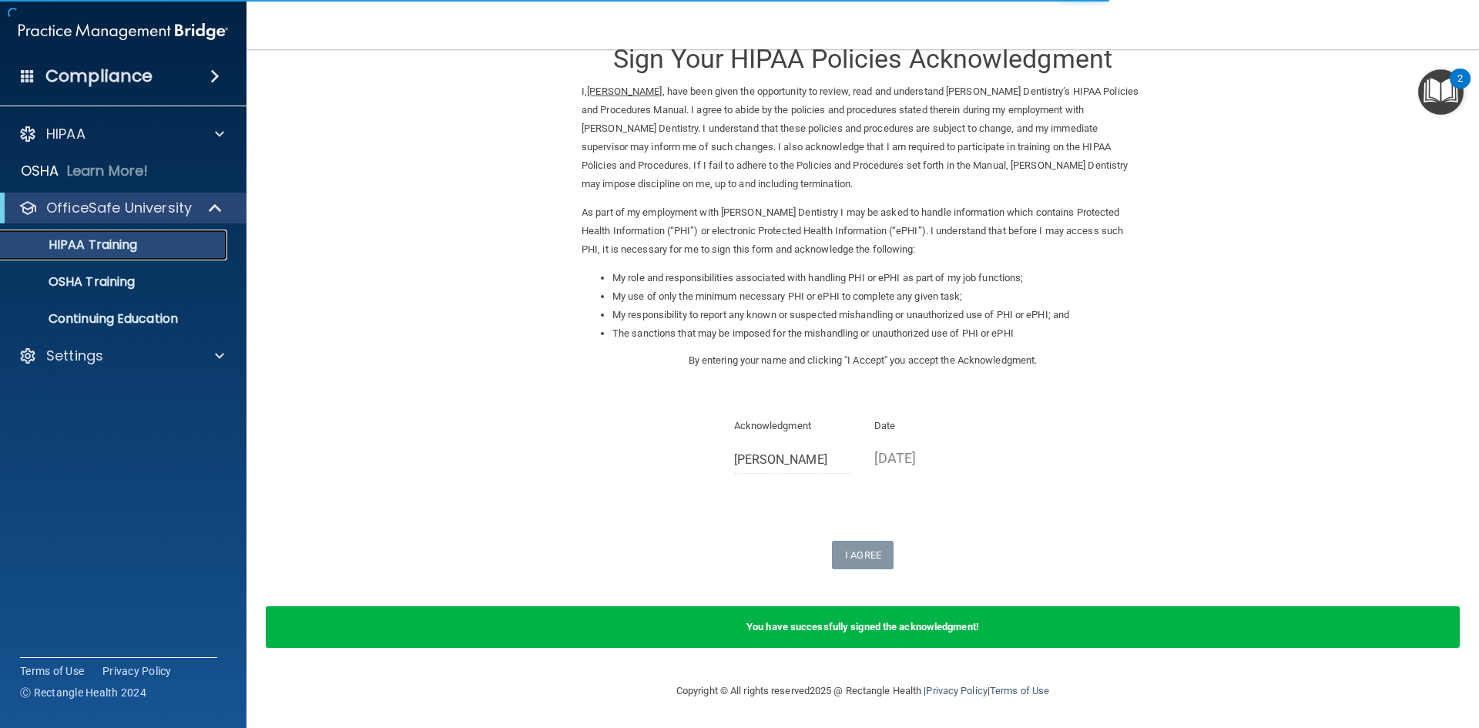
scroll to position [432, 0]
